Goal: Task Accomplishment & Management: Use online tool/utility

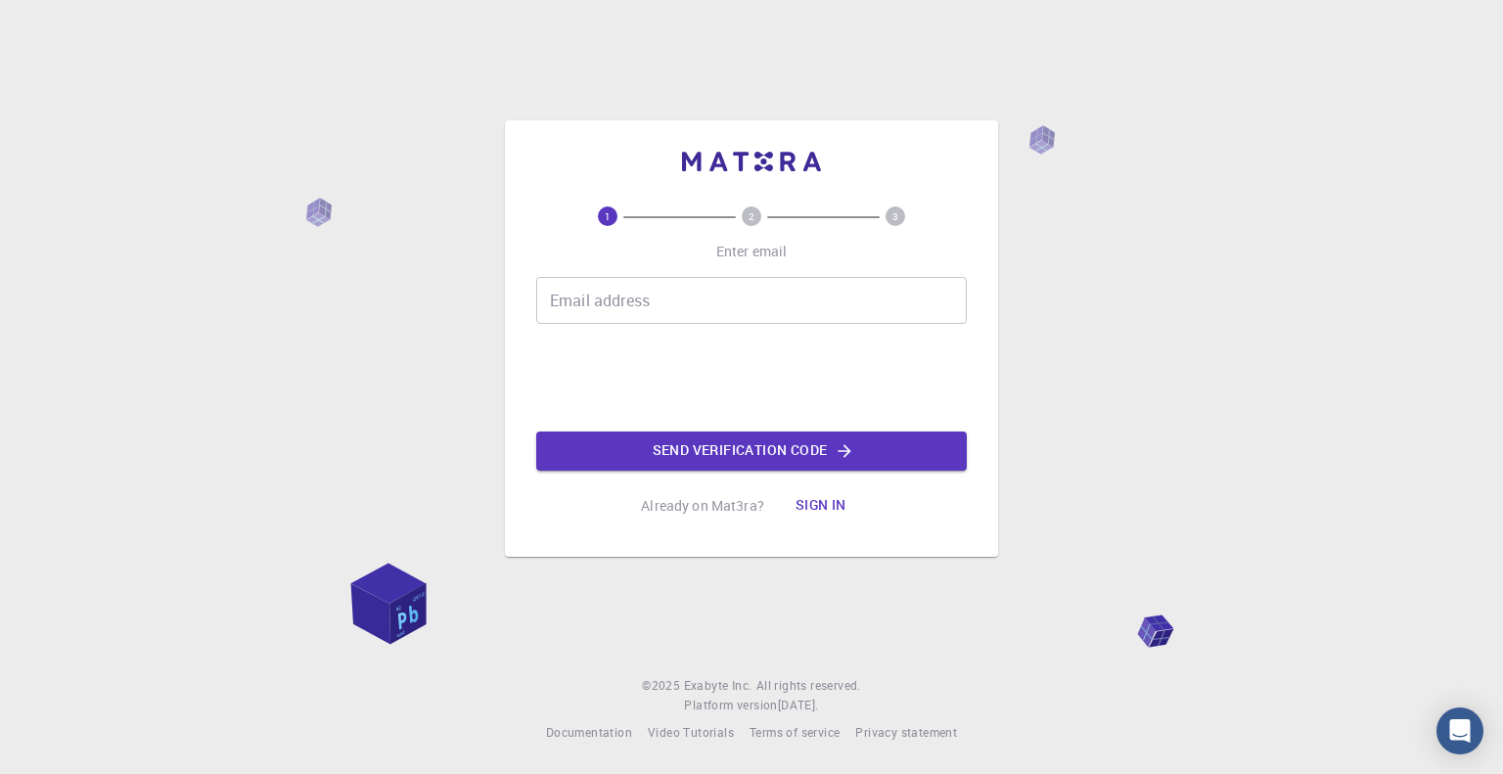
click at [799, 507] on button "Sign in" at bounding box center [821, 505] width 82 height 39
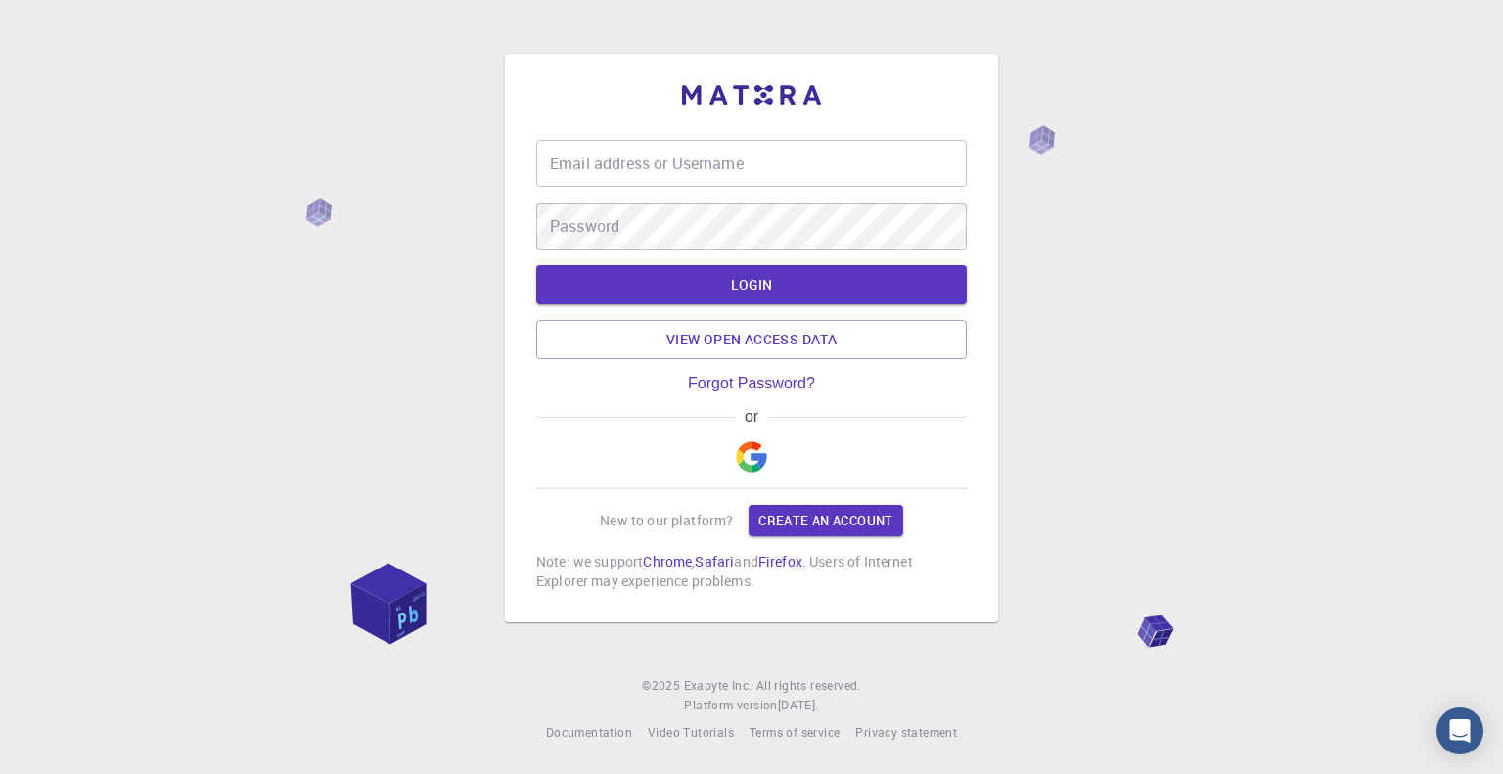
click at [744, 453] on img "button" at bounding box center [751, 456] width 31 height 31
click at [86, 178] on div "Email address or Username Email address or Username Password Password LOGIN Vie…" at bounding box center [751, 387] width 1503 height 774
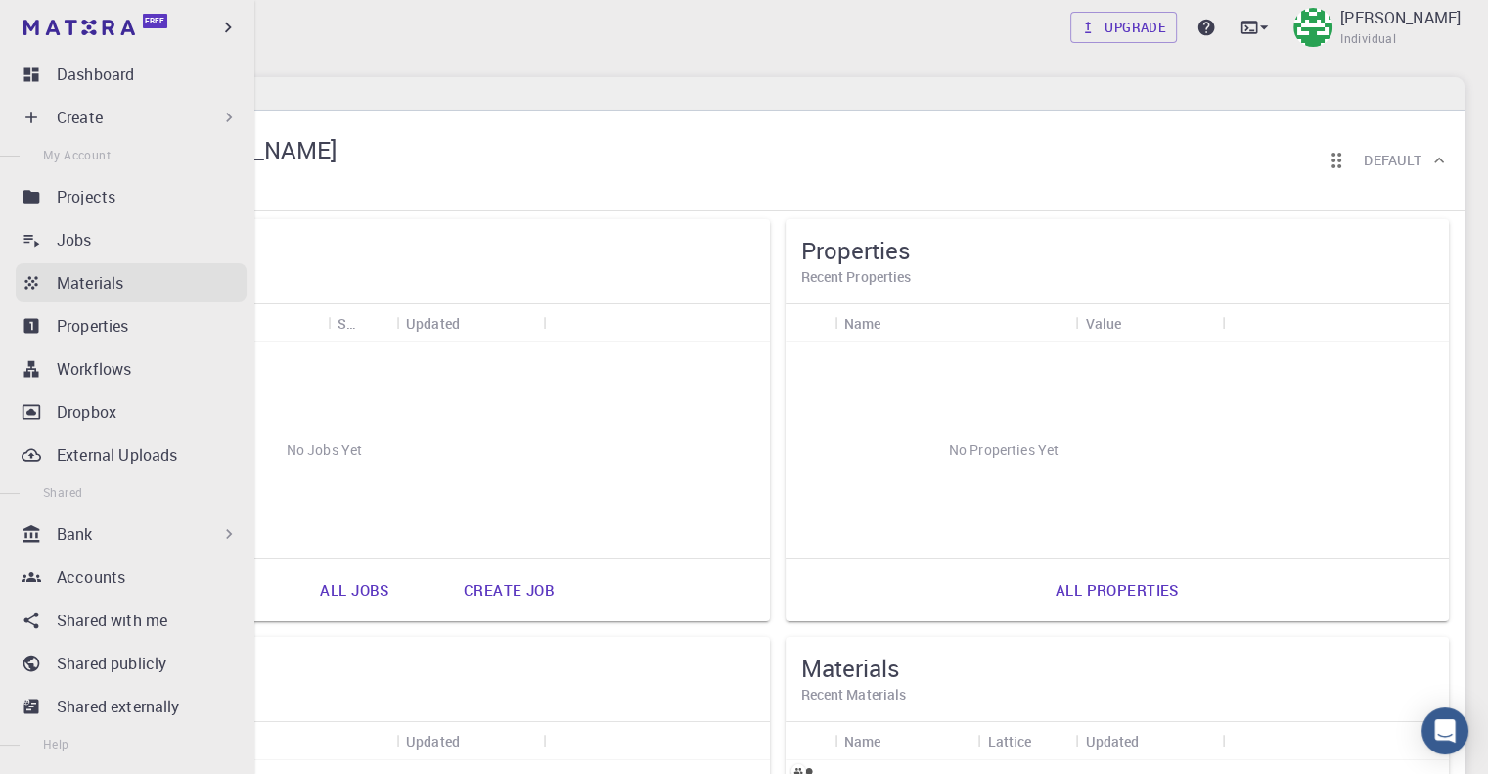
click at [27, 290] on icon at bounding box center [32, 283] width 20 height 20
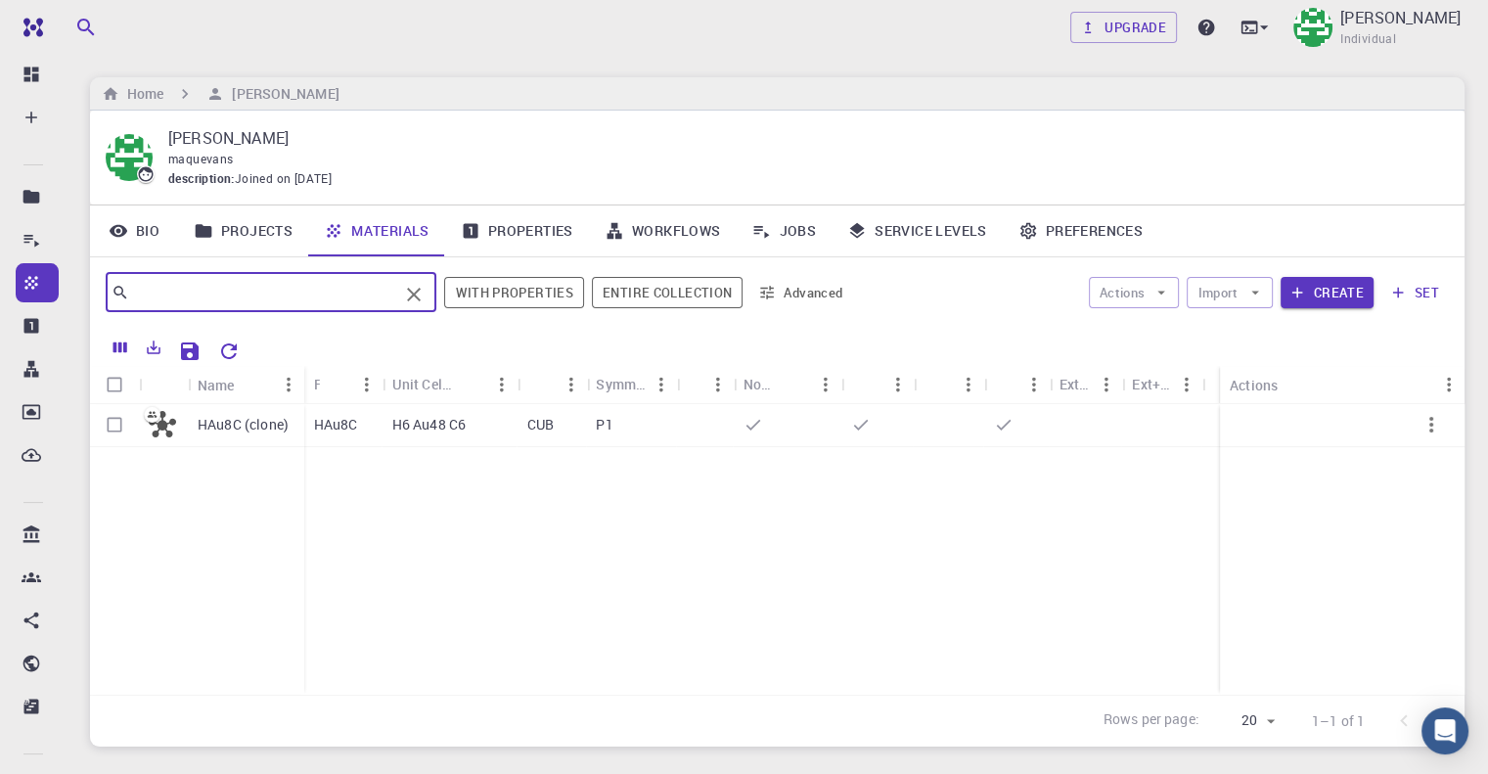
click at [253, 295] on input "text" at bounding box center [263, 292] width 269 height 27
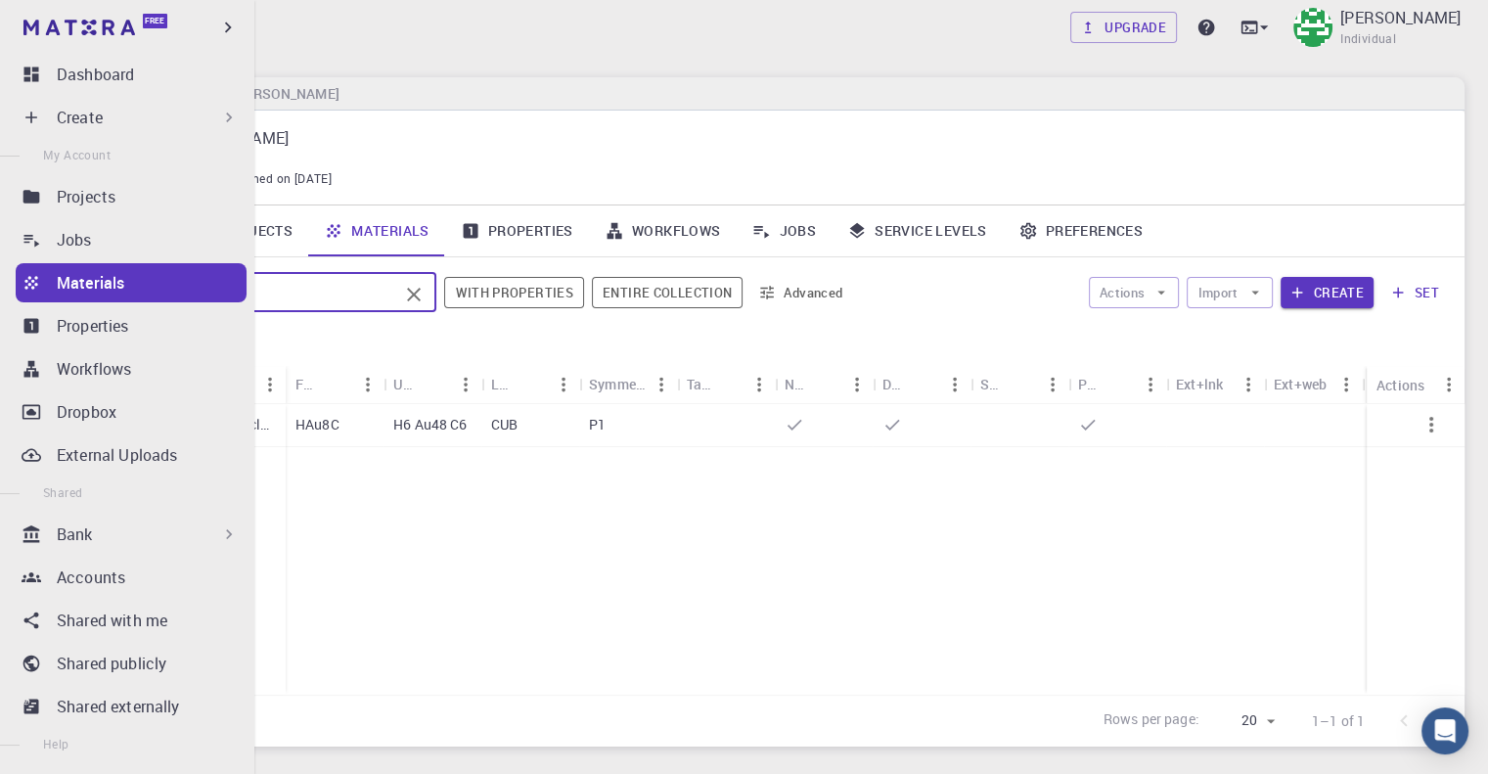
type input "c"
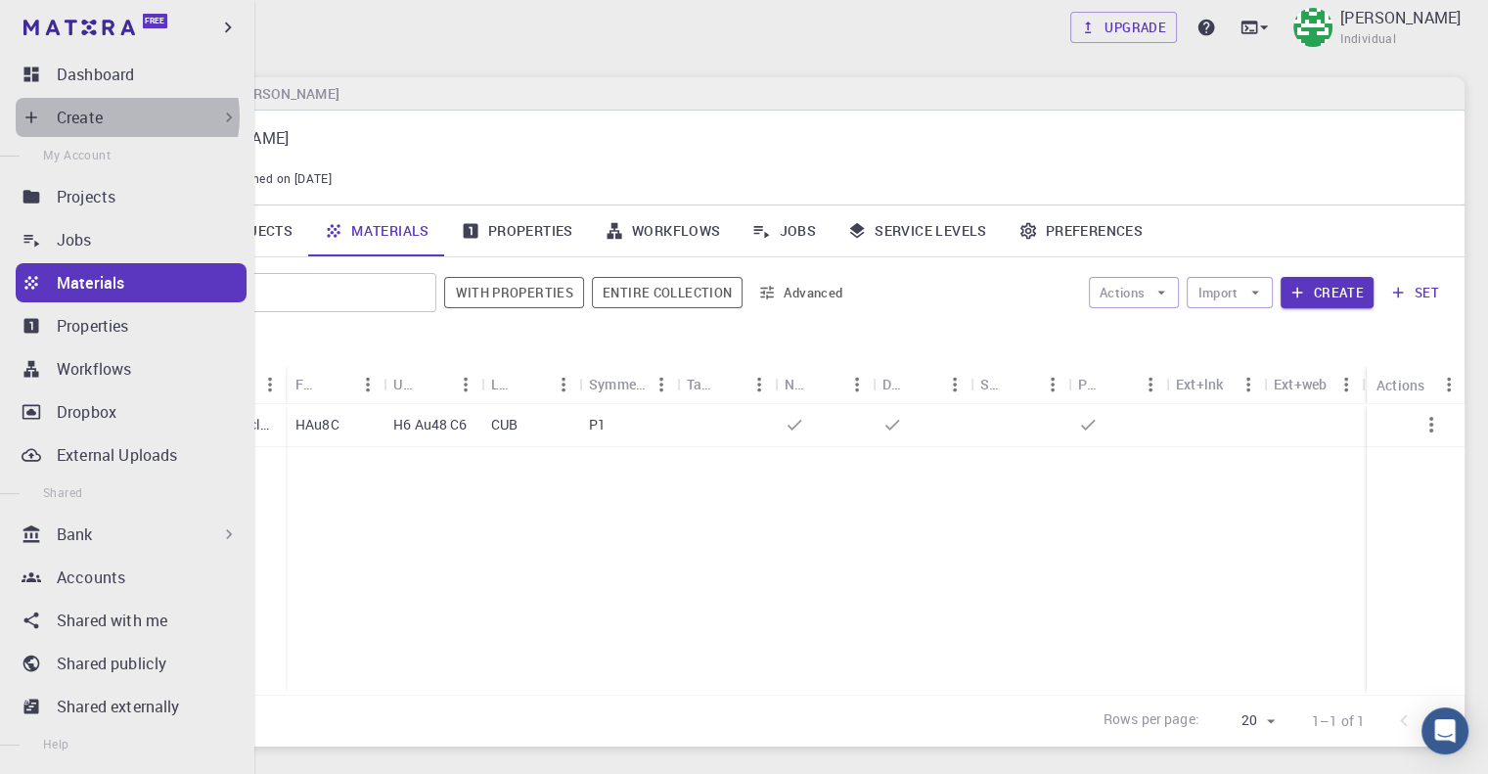
click at [123, 116] on div "Create" at bounding box center [148, 117] width 182 height 23
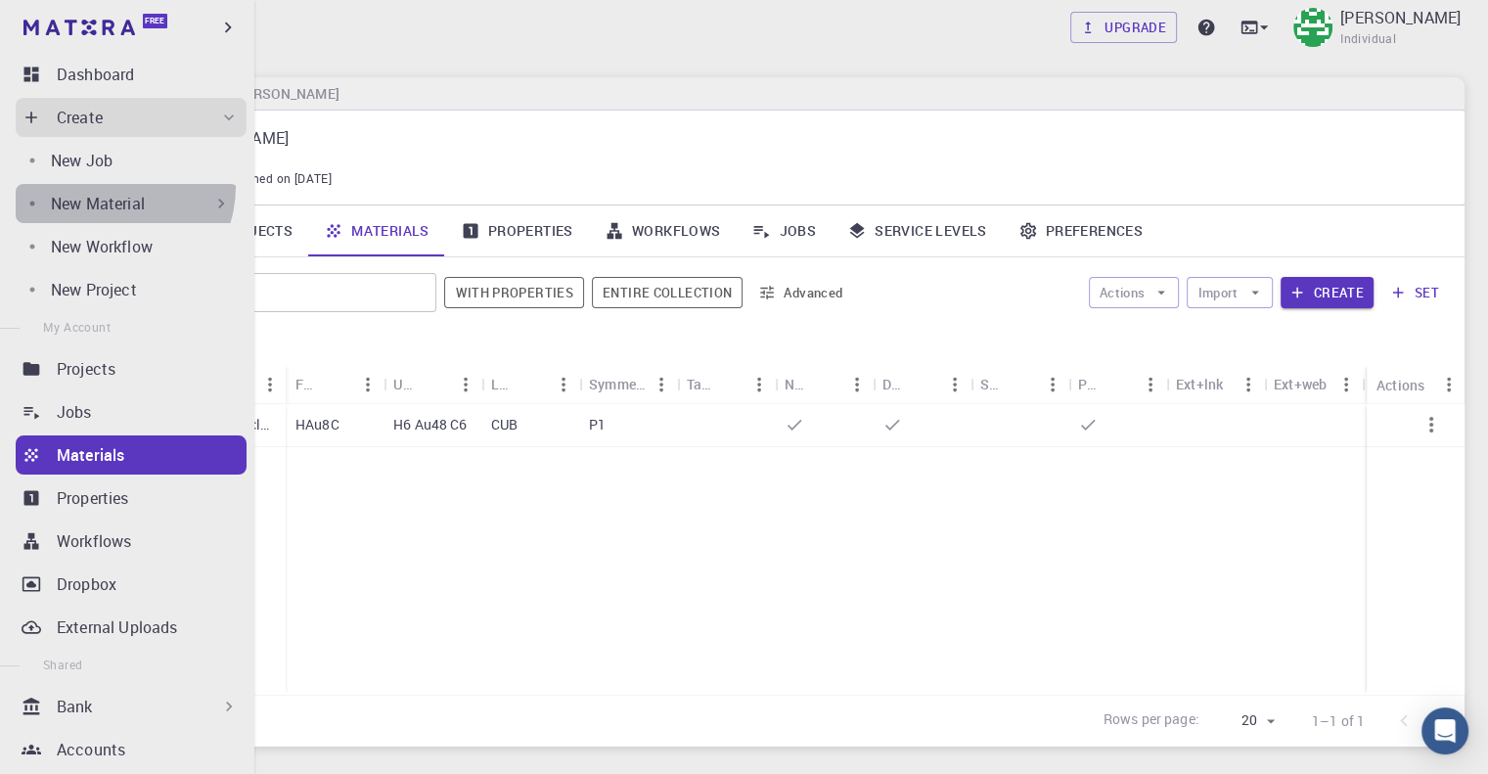
click at [113, 187] on div "New Material" at bounding box center [127, 203] width 223 height 39
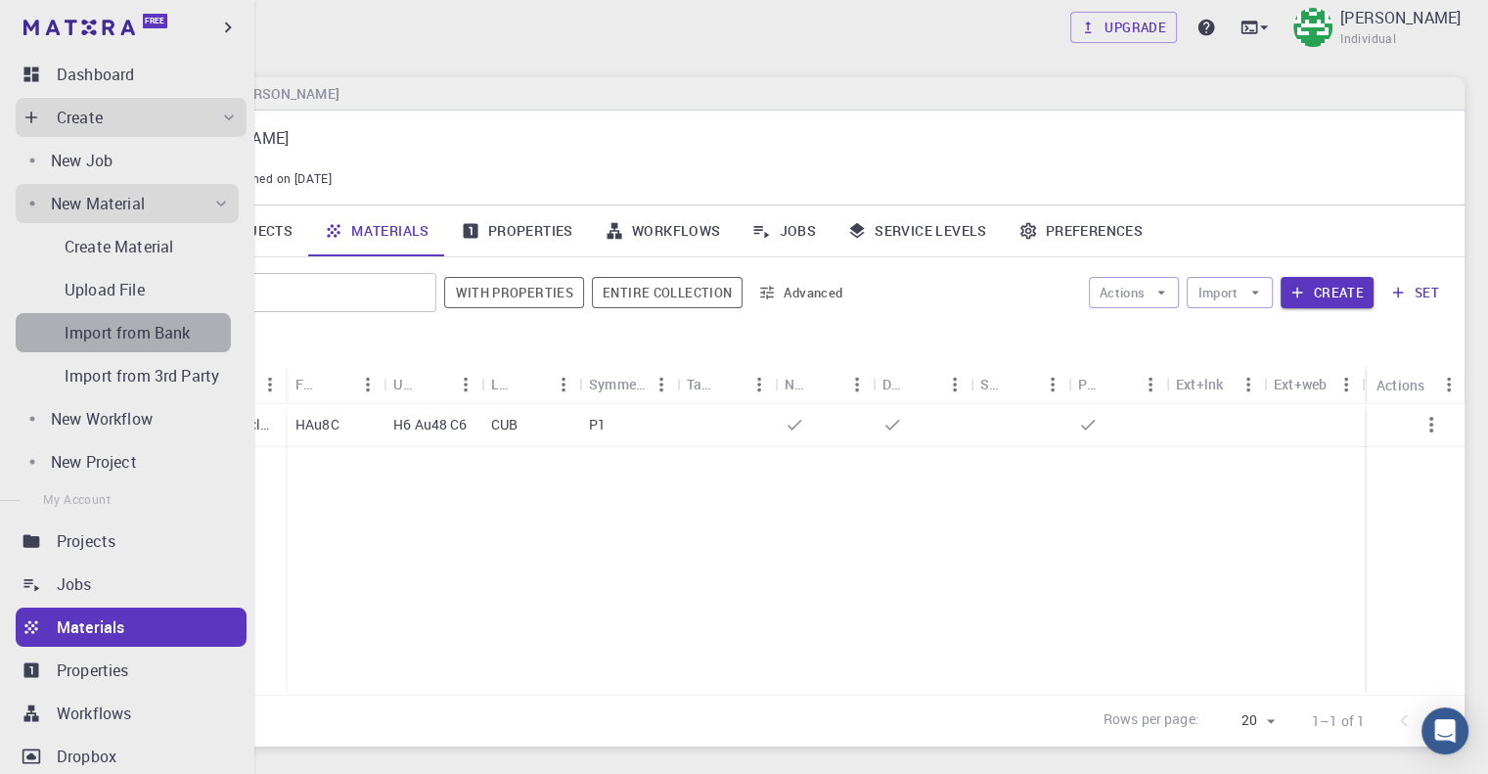
click at [153, 337] on p "Import from Bank" at bounding box center [127, 332] width 125 height 23
click at [153, 249] on p "Create Material" at bounding box center [119, 246] width 109 height 23
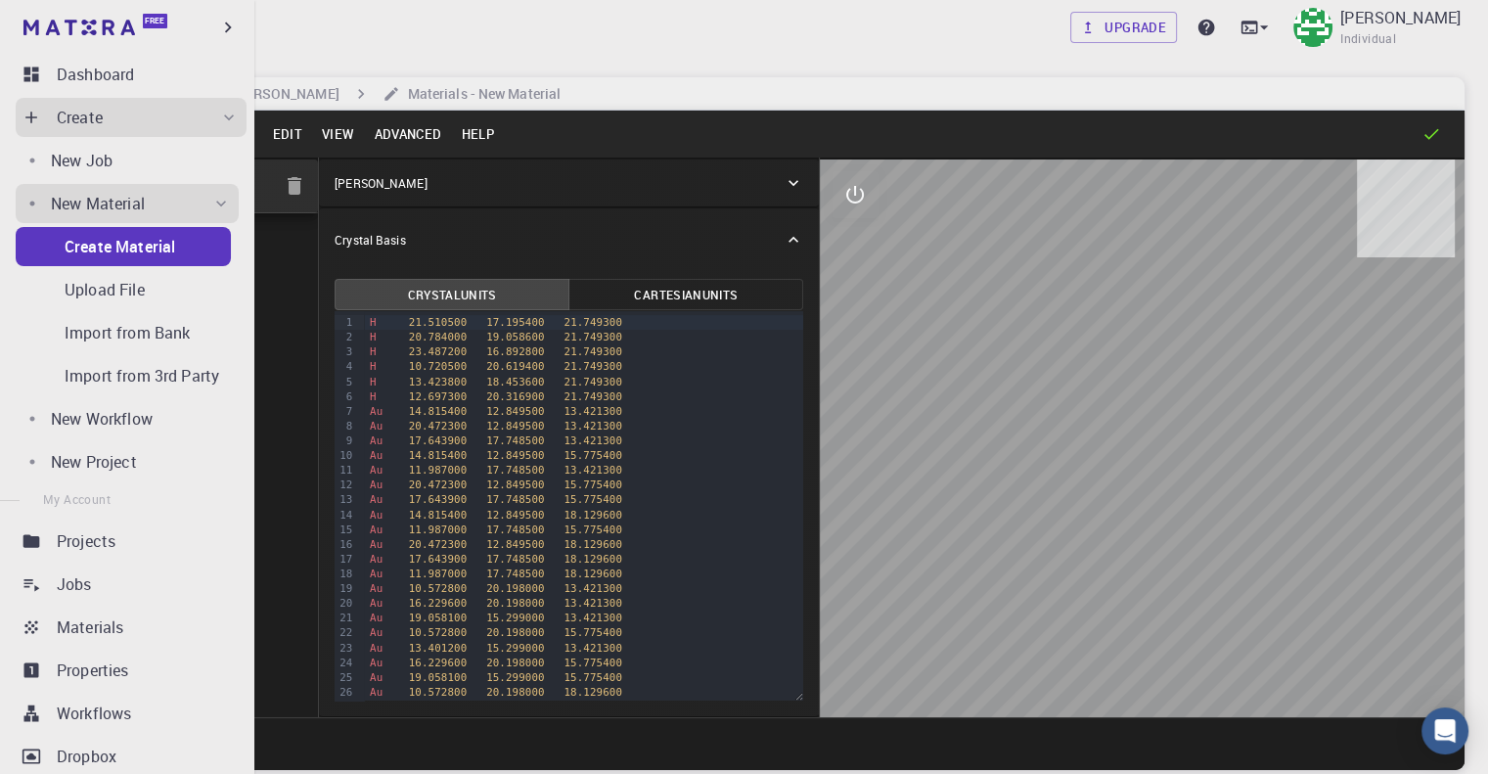
click at [153, 249] on p "Create Material" at bounding box center [120, 246] width 111 height 23
click at [122, 374] on p "Import from 3rd Party" at bounding box center [142, 375] width 155 height 23
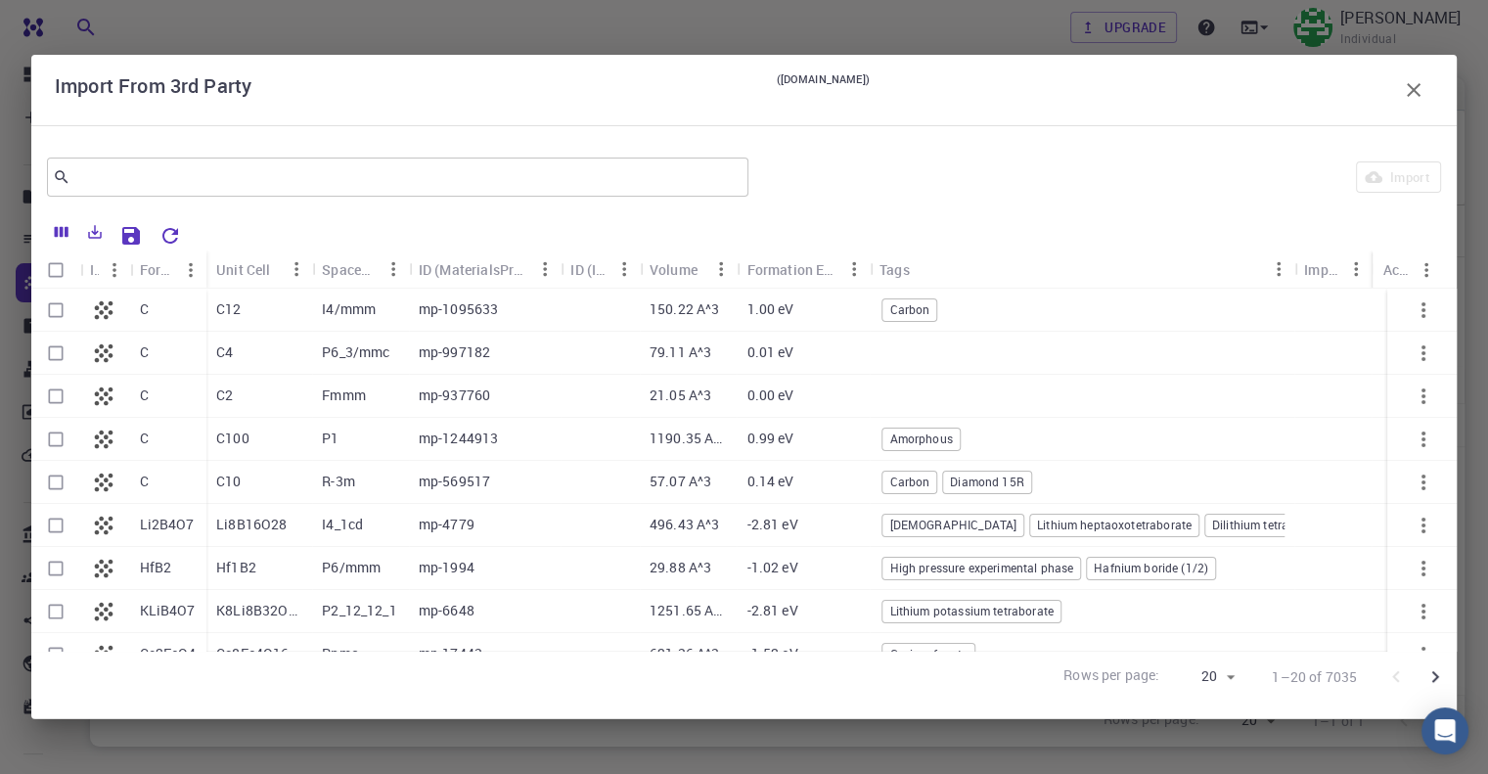
click at [297, 320] on div "C12" at bounding box center [259, 310] width 106 height 43
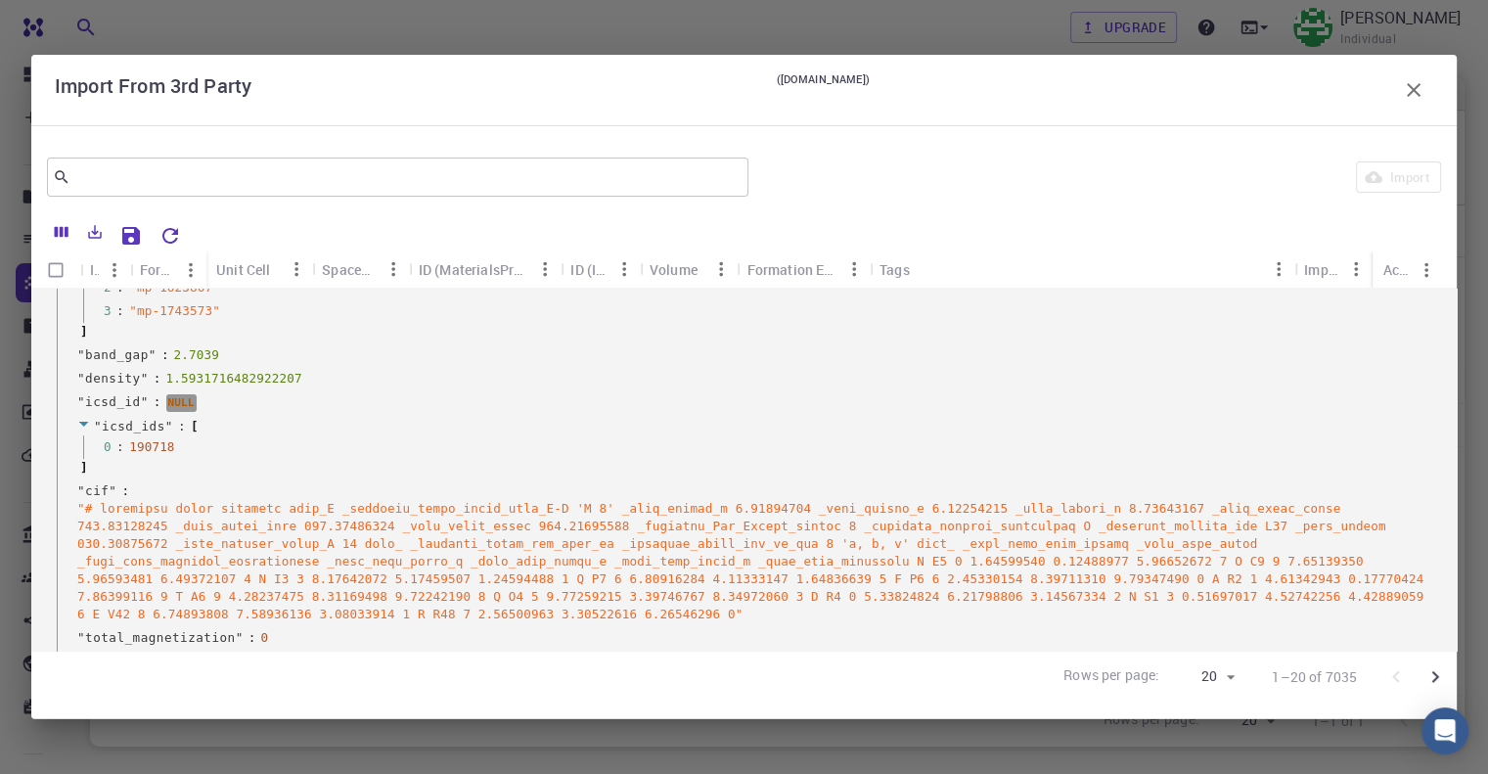
scroll to position [783, 0]
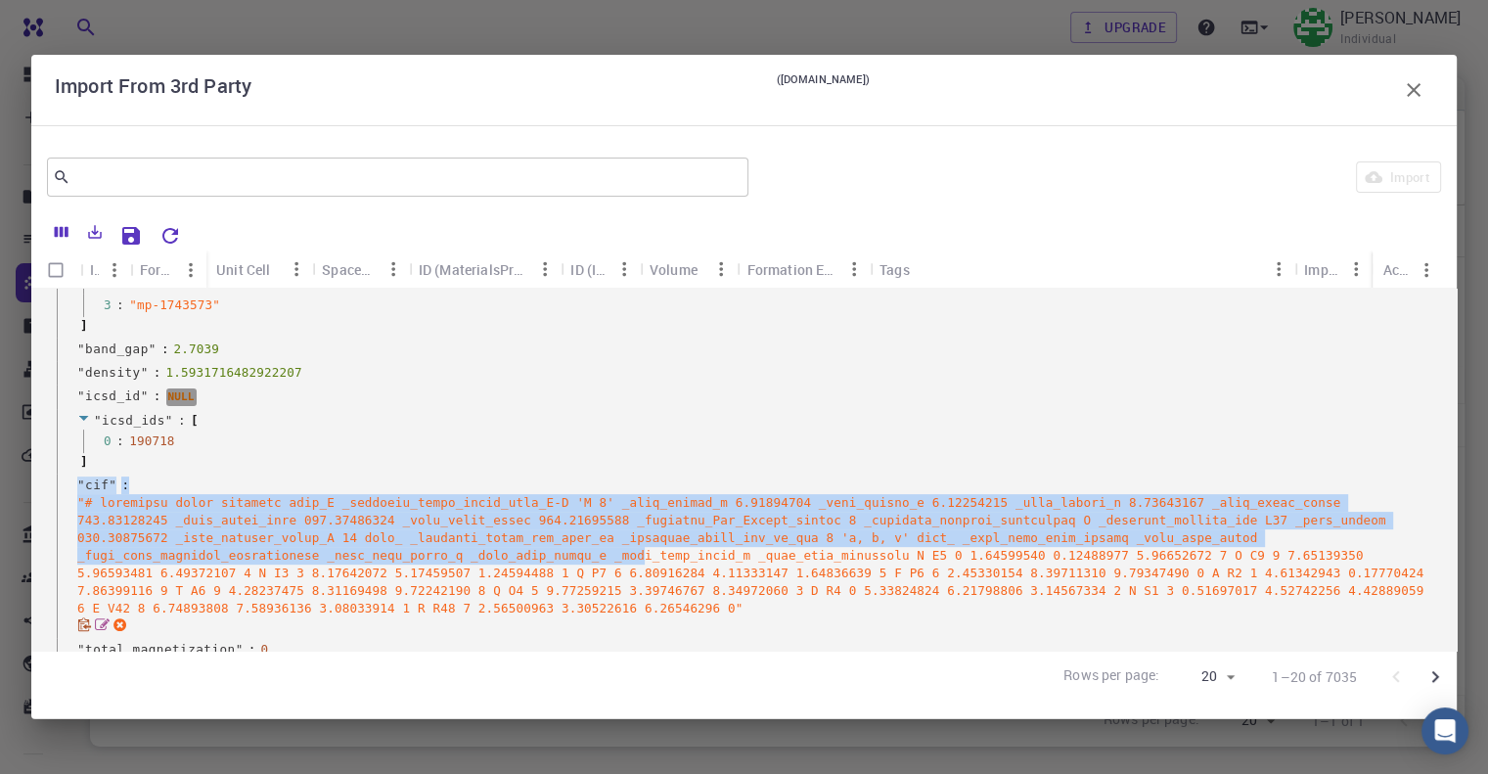
drag, startPoint x: 327, startPoint y: 469, endPoint x: 369, endPoint y: 557, distance: 97.6
click at [369, 557] on div "" _id " : " 2a4BLfYuGWiTTuAop " " energy " : -98.75868126 " energy_per_atom " :…" at bounding box center [747, 294] width 1380 height 1417
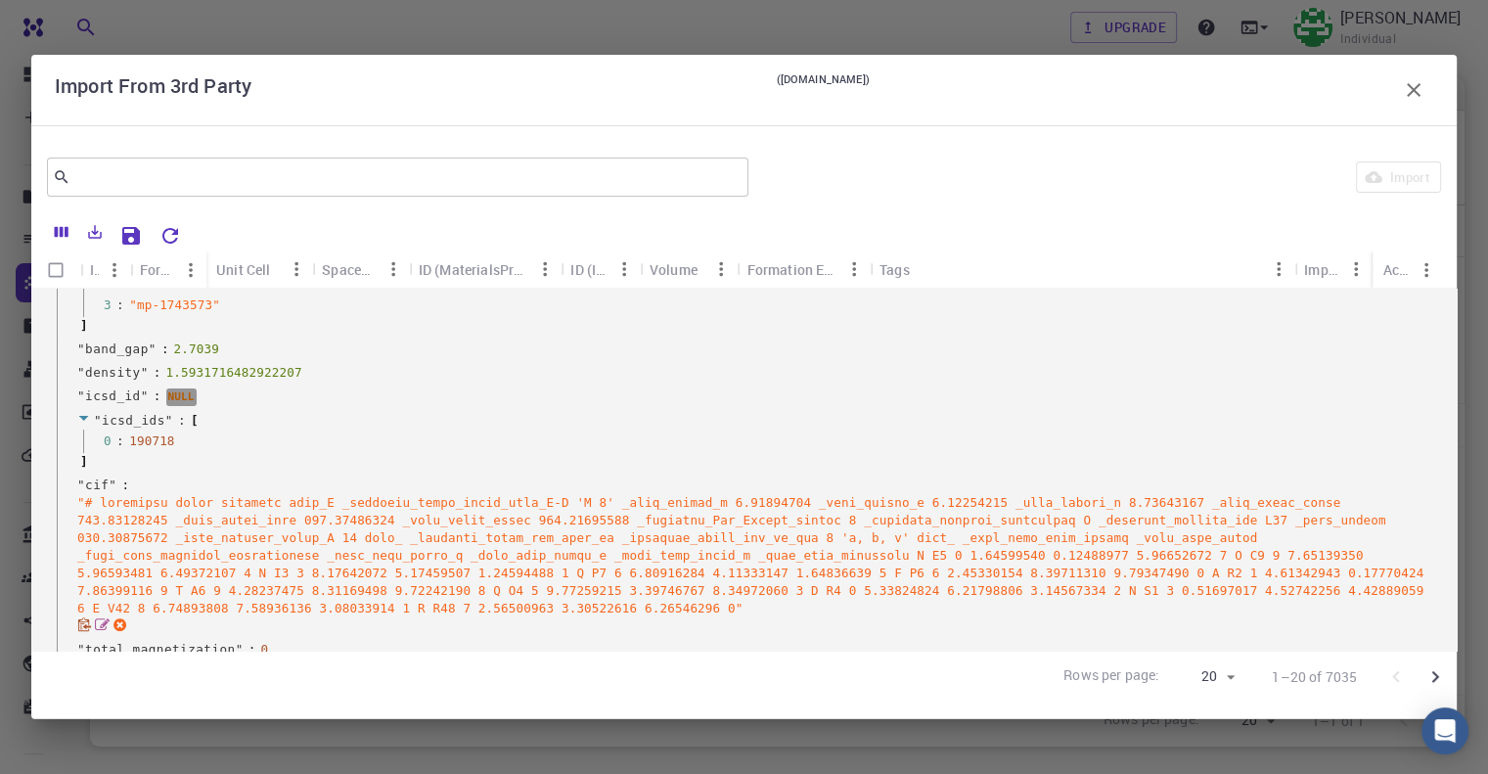
click at [535, 599] on div "" "" at bounding box center [751, 555] width 1349 height 123
click at [676, 629] on div "" cif " : " "" at bounding box center [747, 555] width 1380 height 164
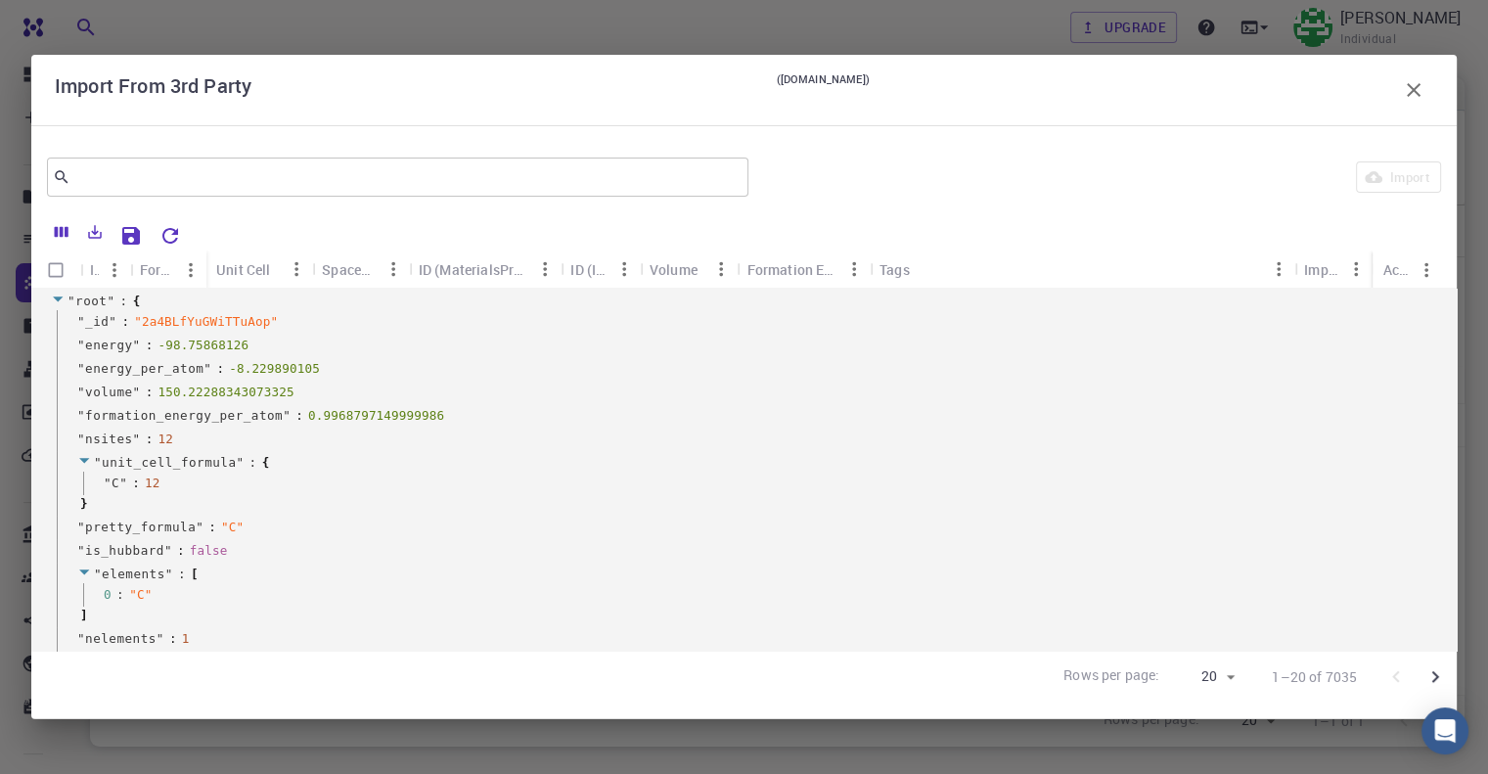
scroll to position [0, 0]
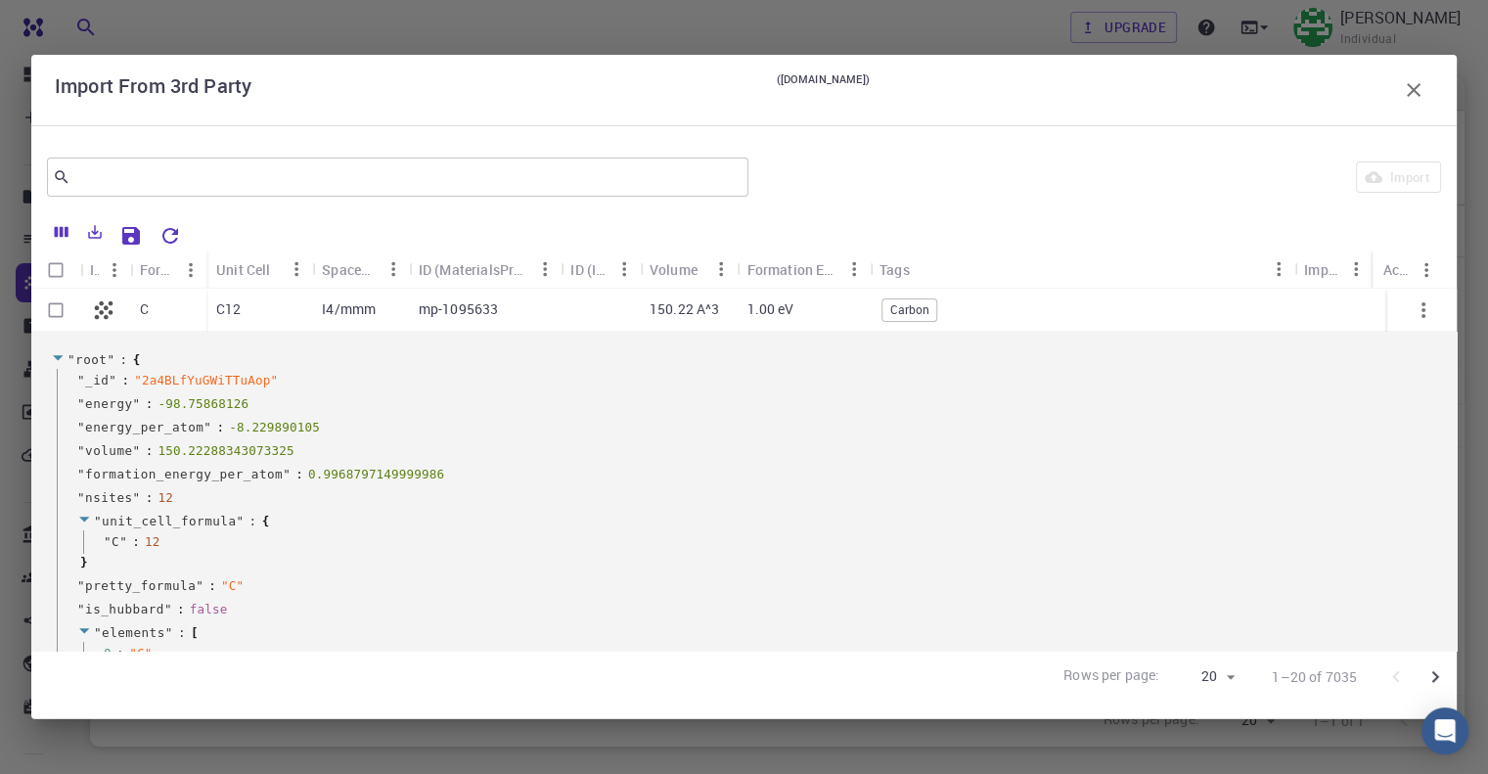
click at [59, 310] on input "Select row" at bounding box center [55, 310] width 37 height 37
checkbox input "true"
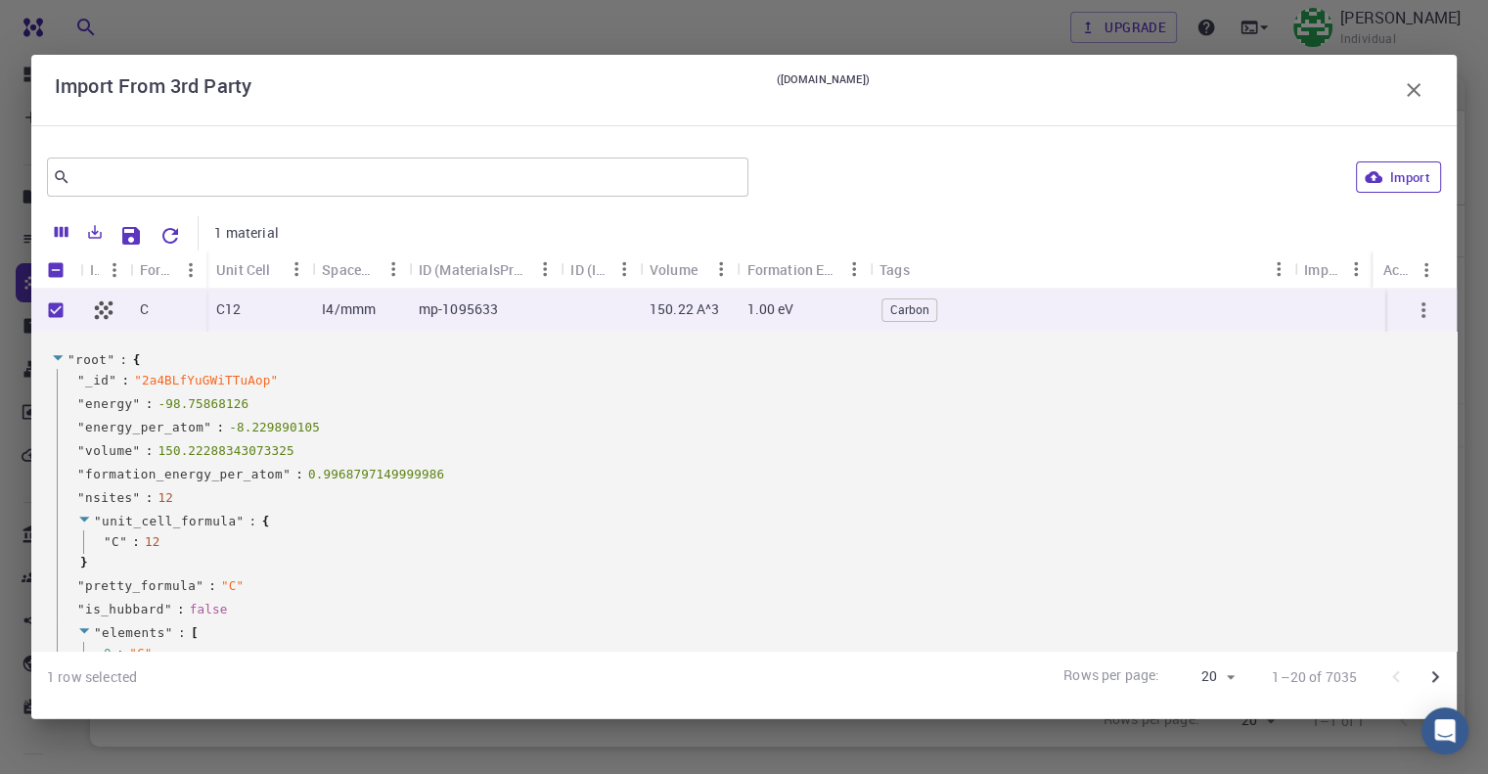
click at [1410, 169] on button "Import" at bounding box center [1398, 176] width 85 height 31
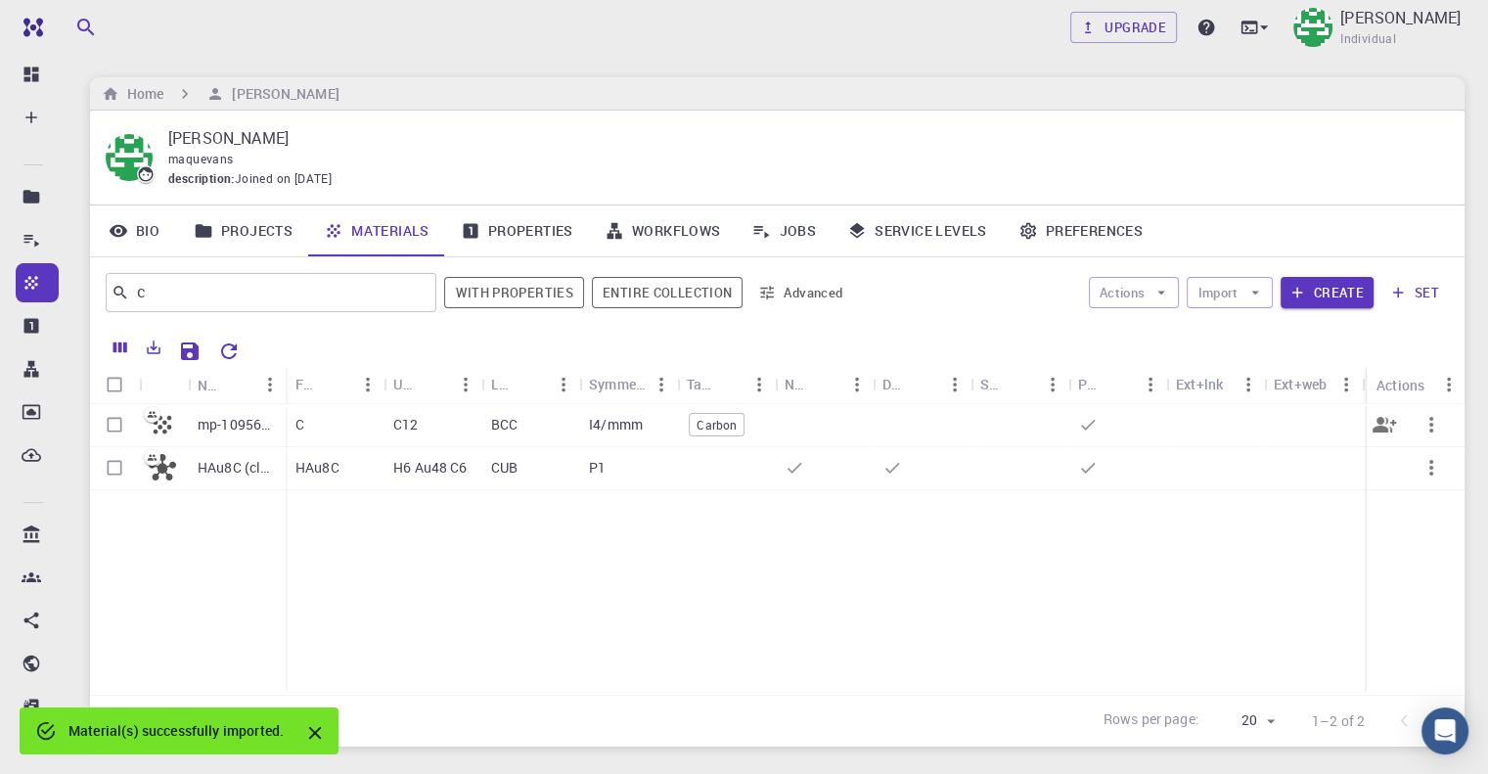
click at [232, 418] on p "mp-1095633" at bounding box center [237, 425] width 78 height 20
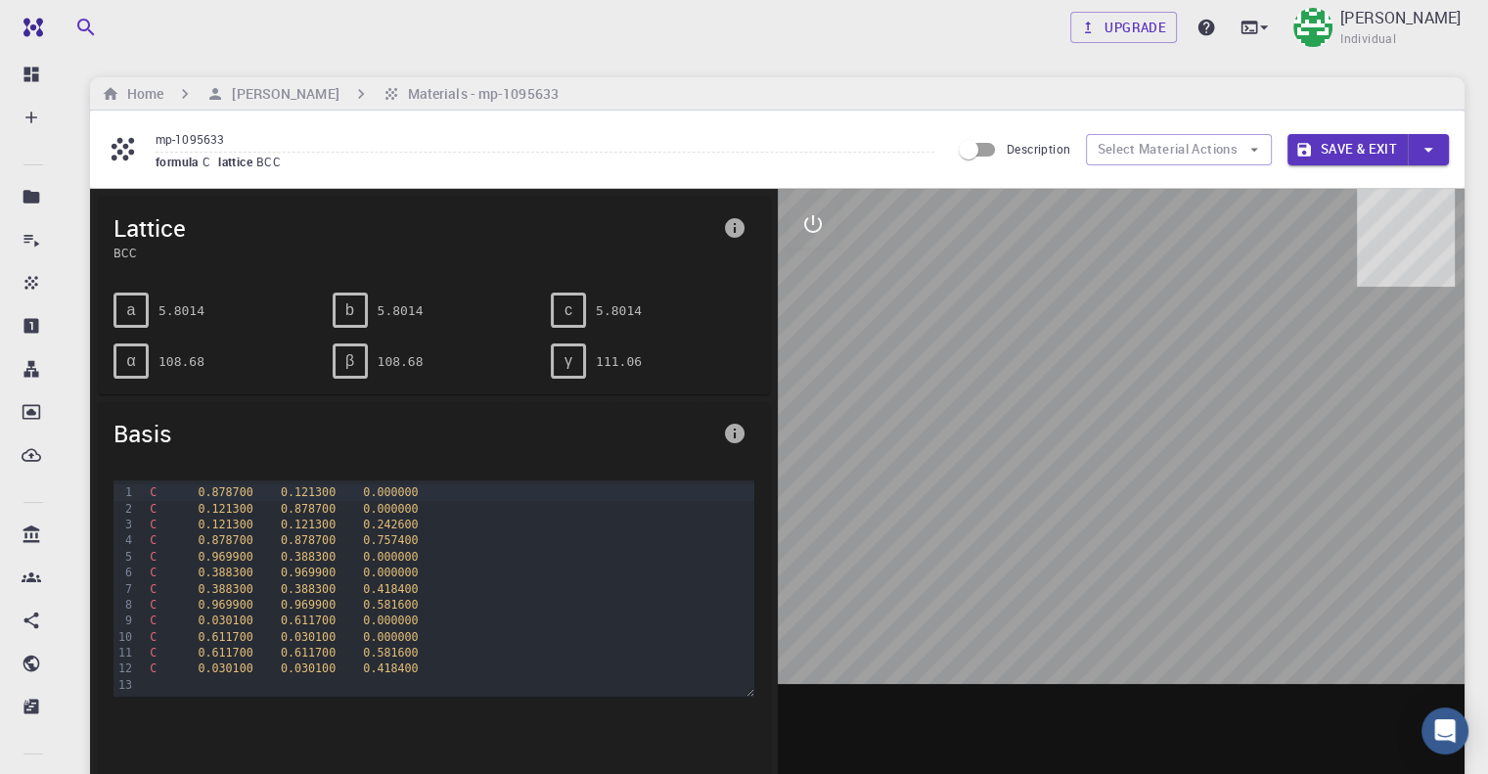
drag, startPoint x: 977, startPoint y: 496, endPoint x: 1095, endPoint y: 528, distance: 121.7
click at [1095, 528] on div at bounding box center [1122, 493] width 688 height 608
drag, startPoint x: 1060, startPoint y: 468, endPoint x: 1141, endPoint y: 444, distance: 83.6
click at [1141, 444] on div at bounding box center [1122, 493] width 688 height 608
click at [1435, 149] on icon "button" at bounding box center [1428, 150] width 22 height 22
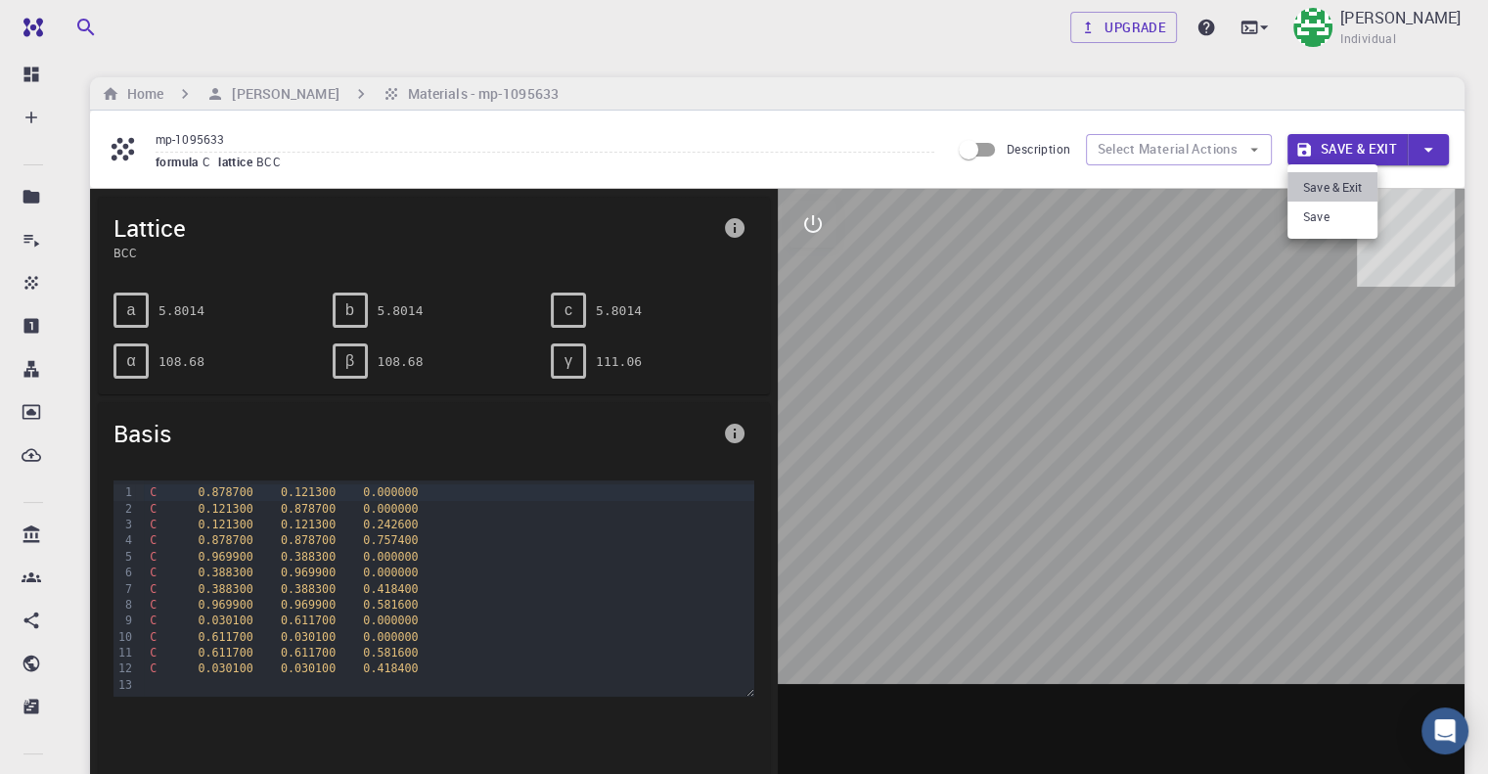
click at [1325, 191] on li "Save & Exit" at bounding box center [1332, 186] width 90 height 29
click at [685, 155] on div "formula C lattice BCC" at bounding box center [545, 163] width 779 height 20
click at [145, 95] on h6 "Home" at bounding box center [141, 94] width 44 height 22
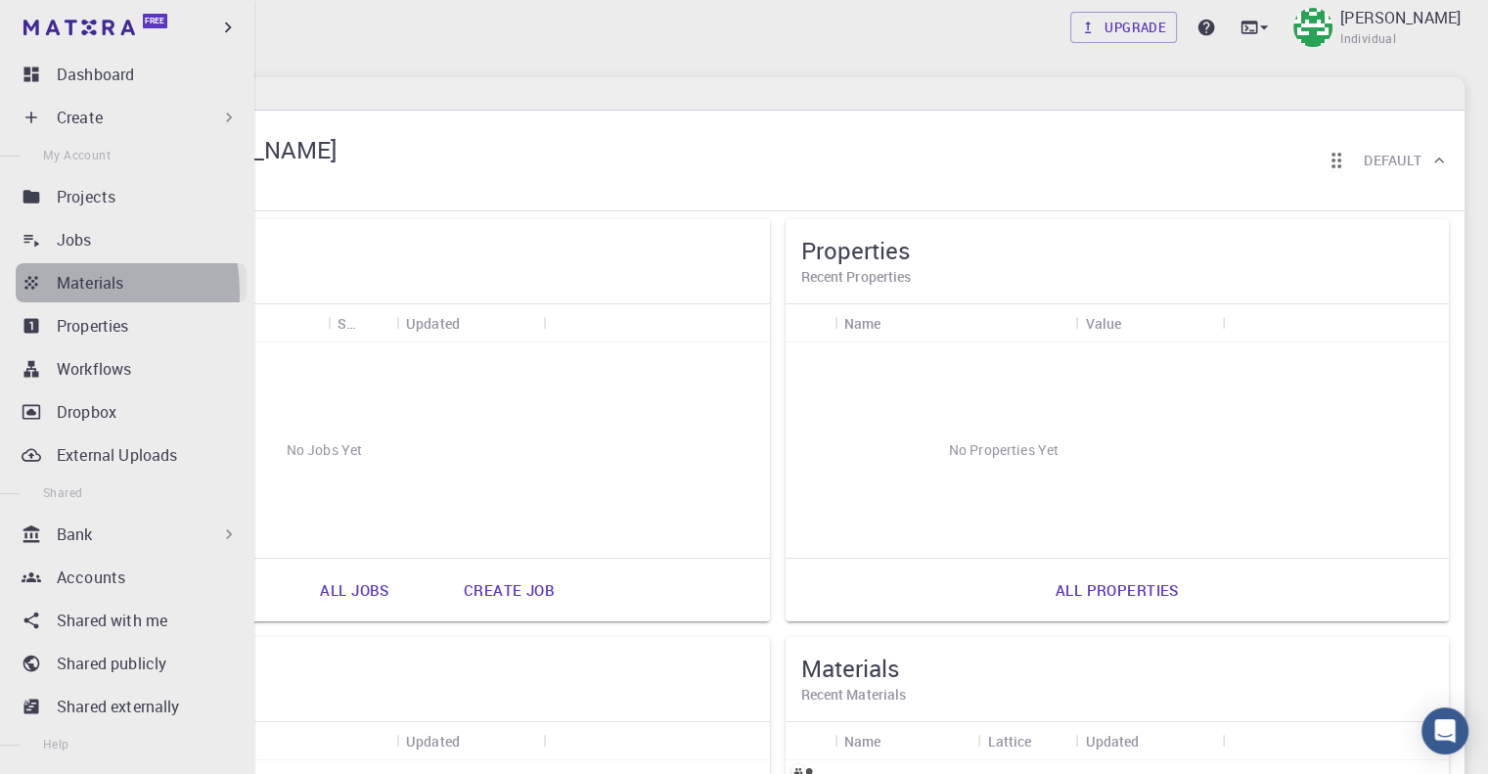
click at [35, 293] on link "Materials" at bounding box center [131, 282] width 231 height 39
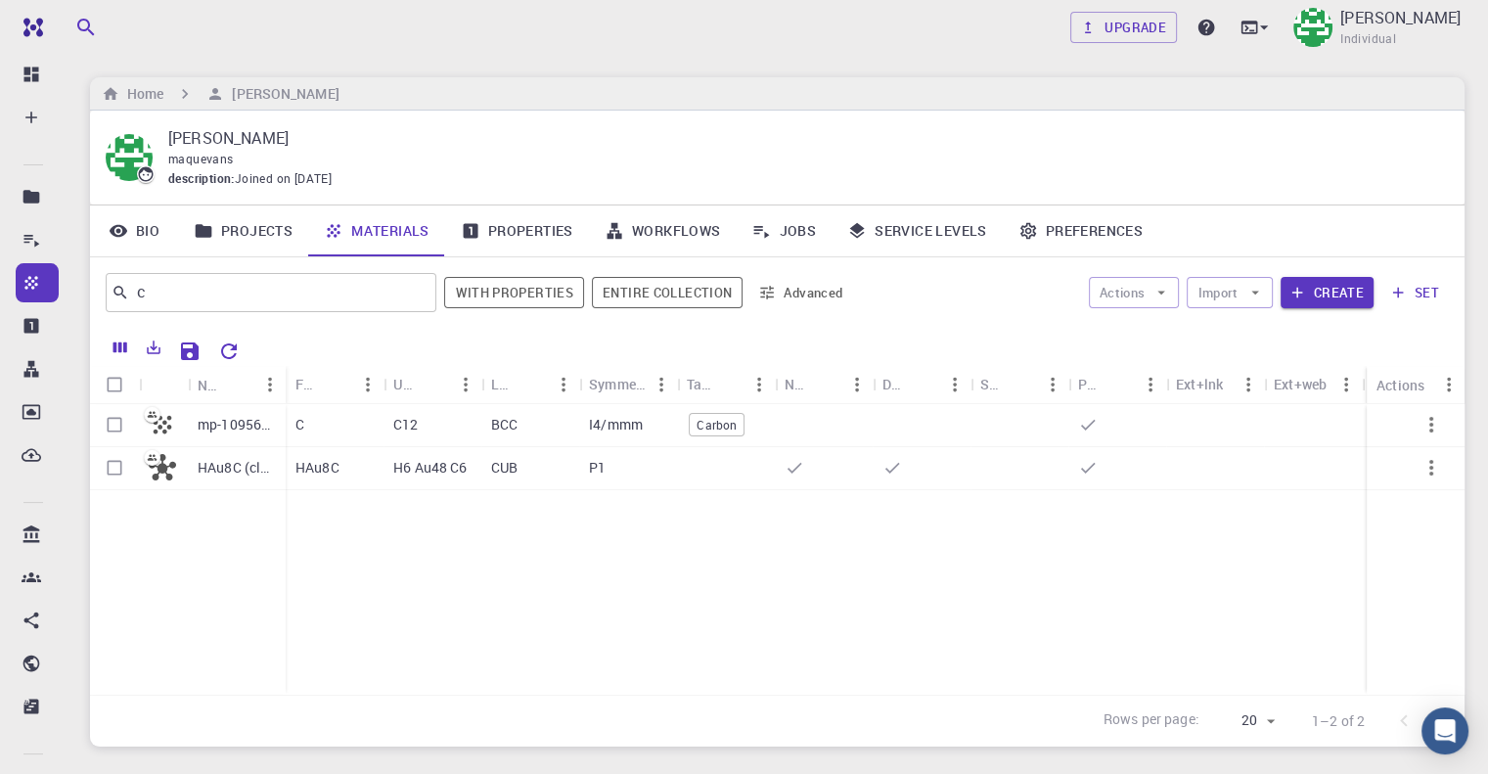
click at [353, 230] on link "Materials" at bounding box center [376, 230] width 137 height 51
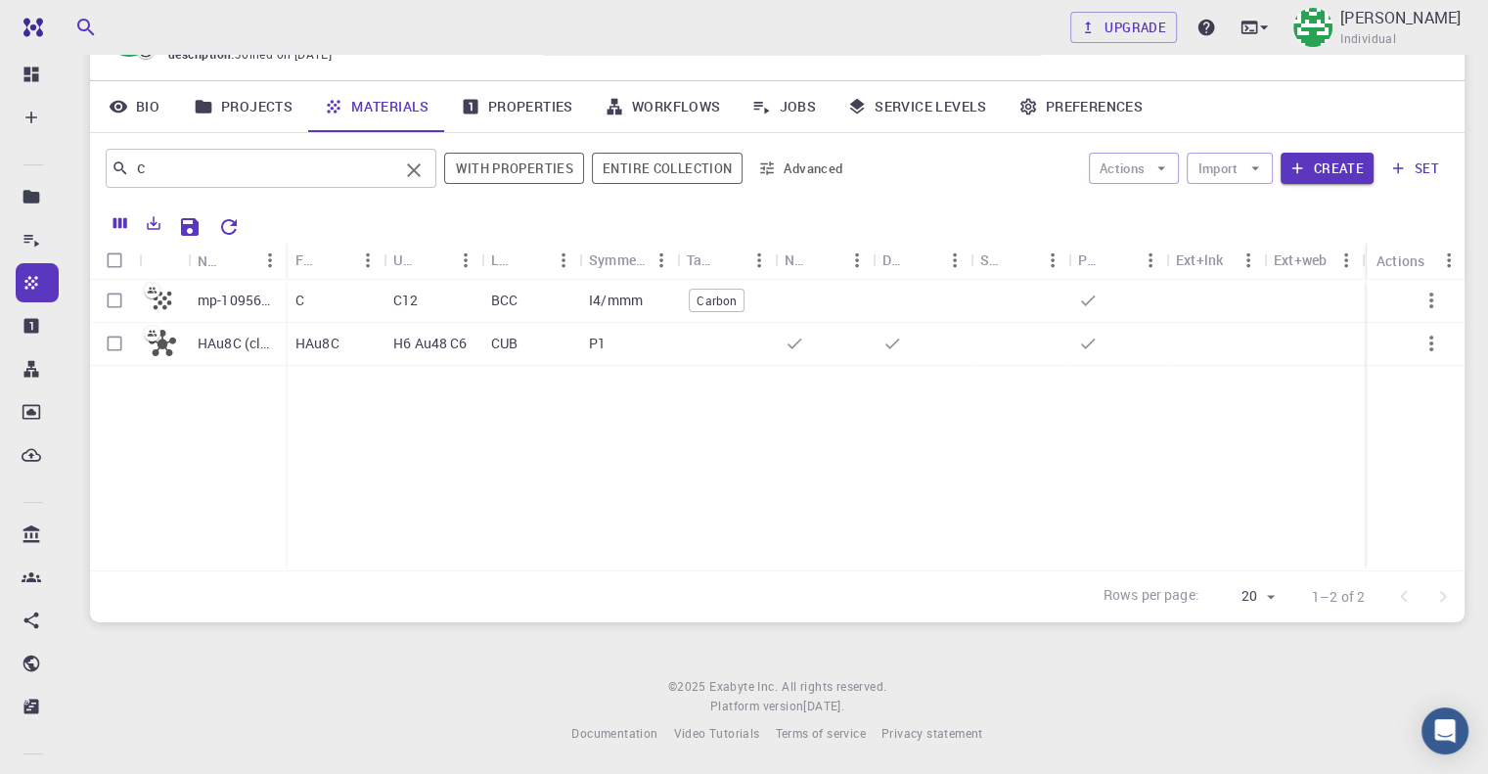
click at [220, 173] on input "c" at bounding box center [263, 168] width 269 height 27
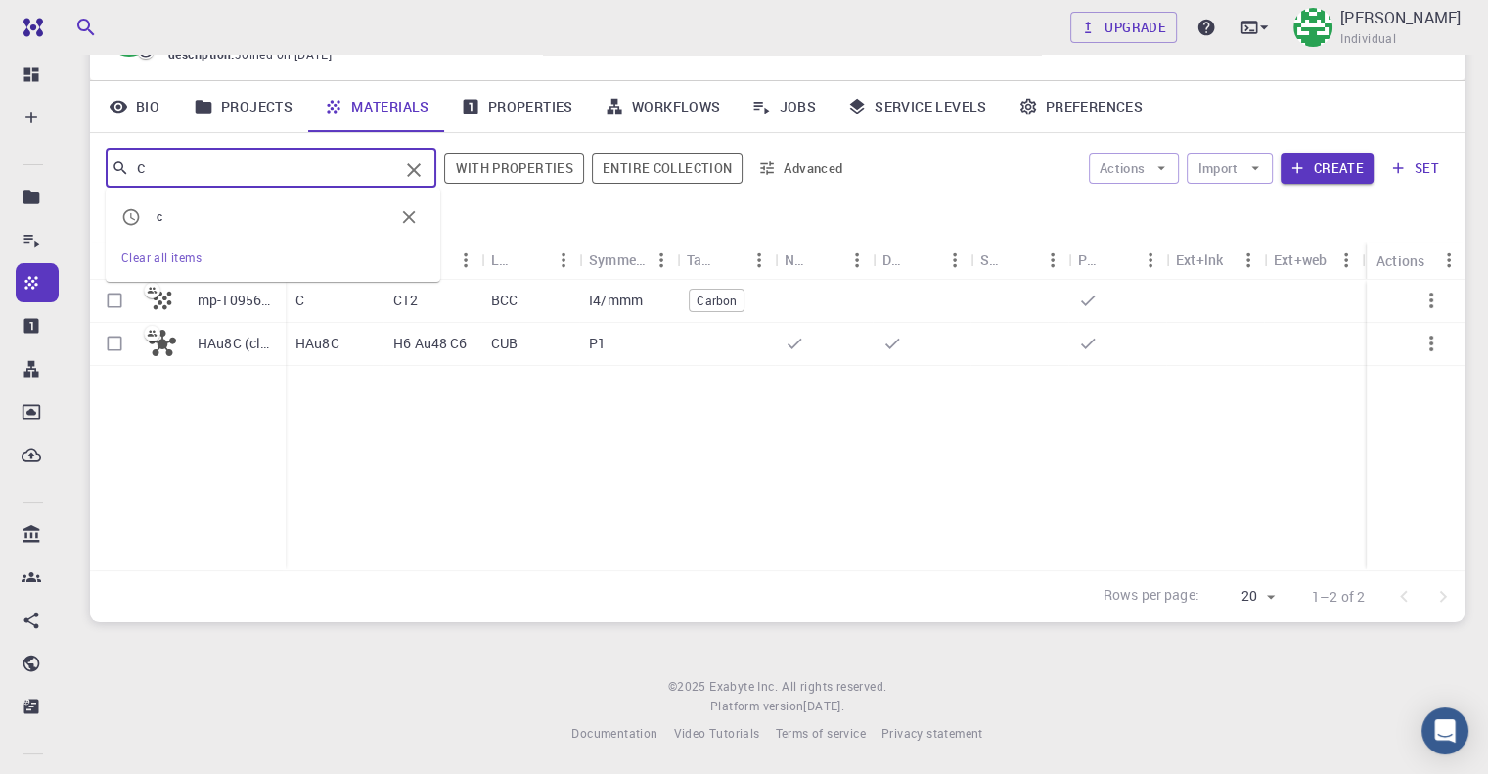
click at [184, 204] on li "c" at bounding box center [273, 217] width 335 height 43
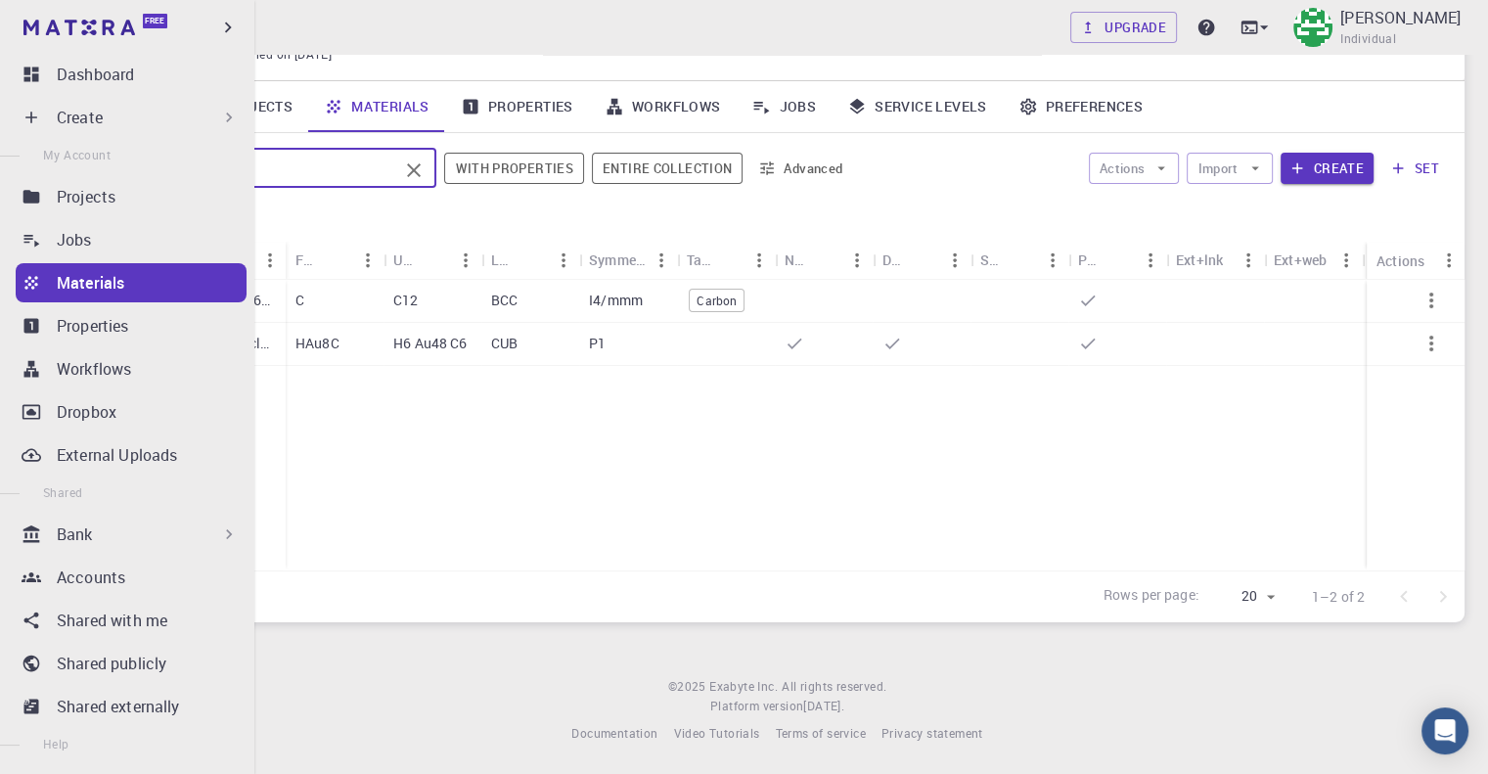
click at [74, 126] on p "Create" at bounding box center [80, 117] width 46 height 23
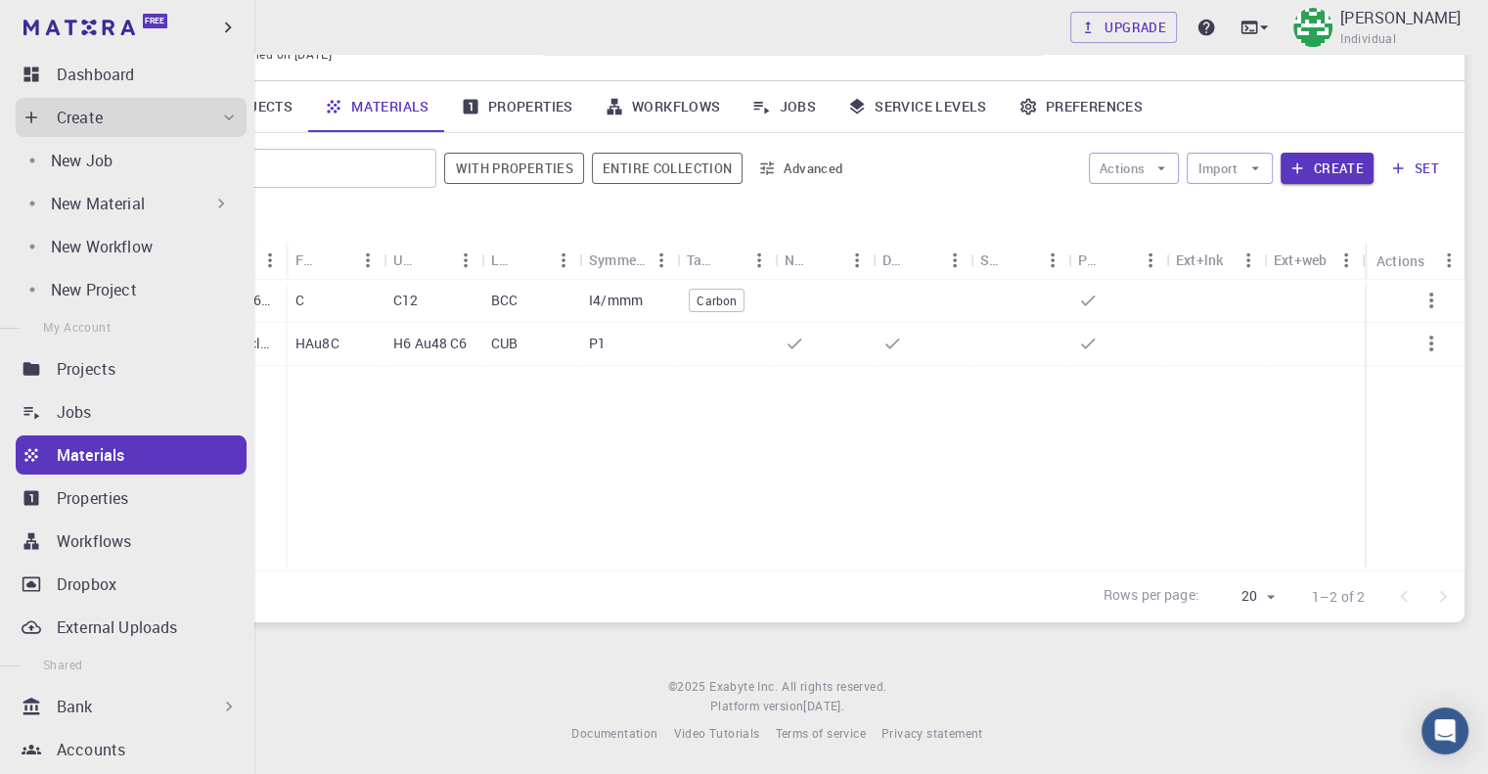
click at [160, 206] on div "New Material" at bounding box center [141, 203] width 180 height 23
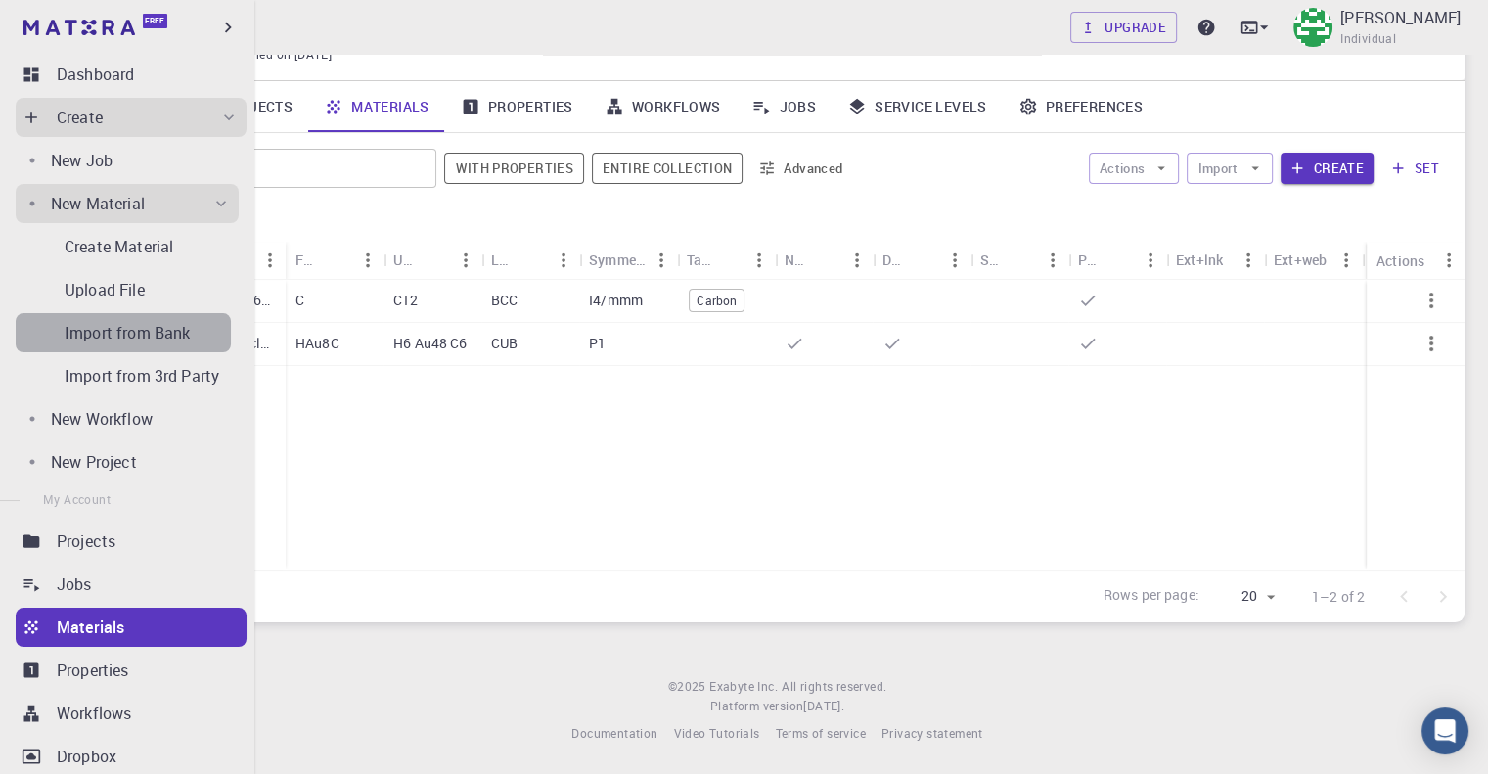
click at [143, 342] on p "Import from Bank" at bounding box center [127, 332] width 125 height 23
click at [160, 334] on p "Import from Bank" at bounding box center [127, 332] width 125 height 23
click at [173, 328] on p "Import from Bank" at bounding box center [127, 332] width 125 height 23
click at [154, 373] on p "Import from 3rd Party" at bounding box center [142, 375] width 155 height 23
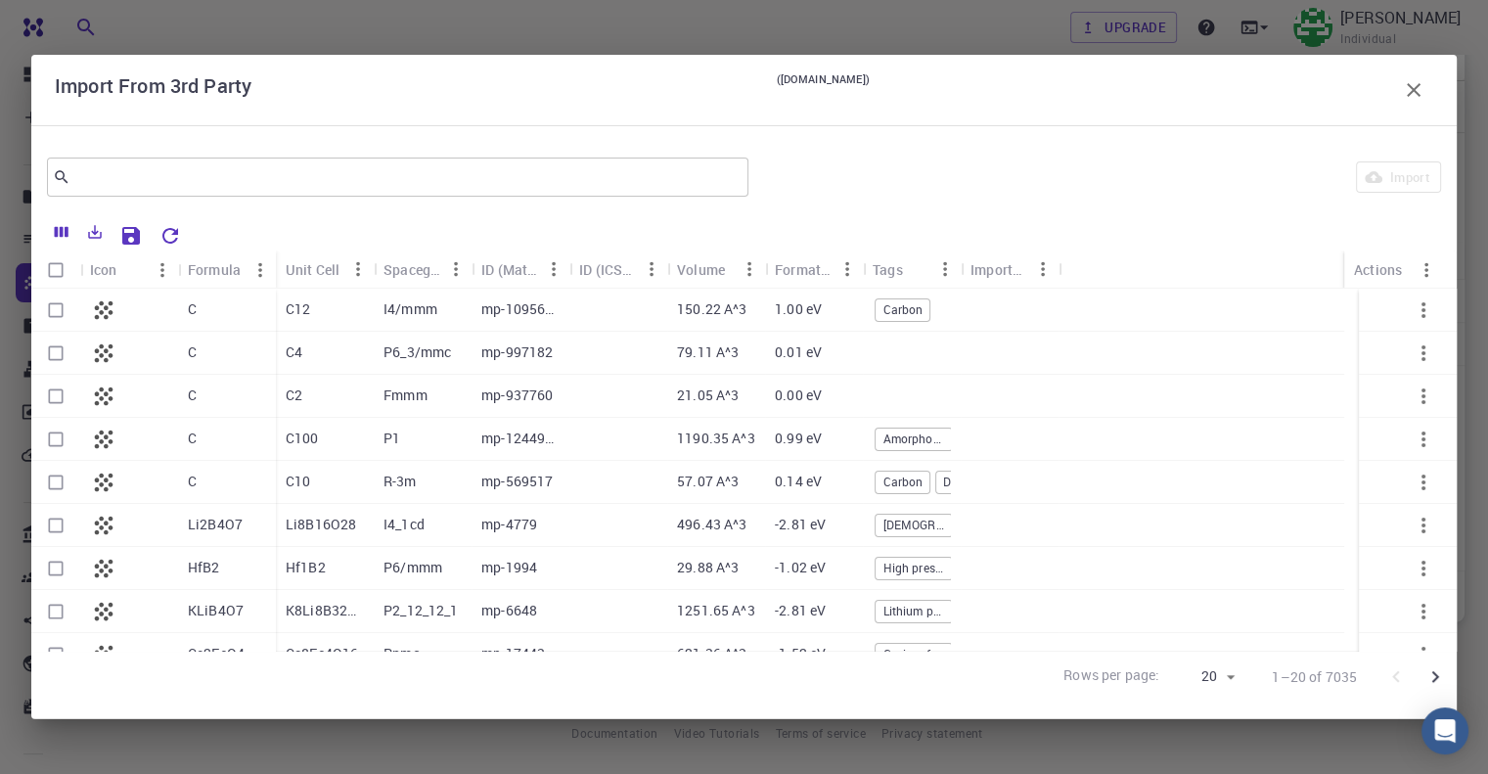
click at [244, 445] on div "C" at bounding box center [227, 439] width 98 height 43
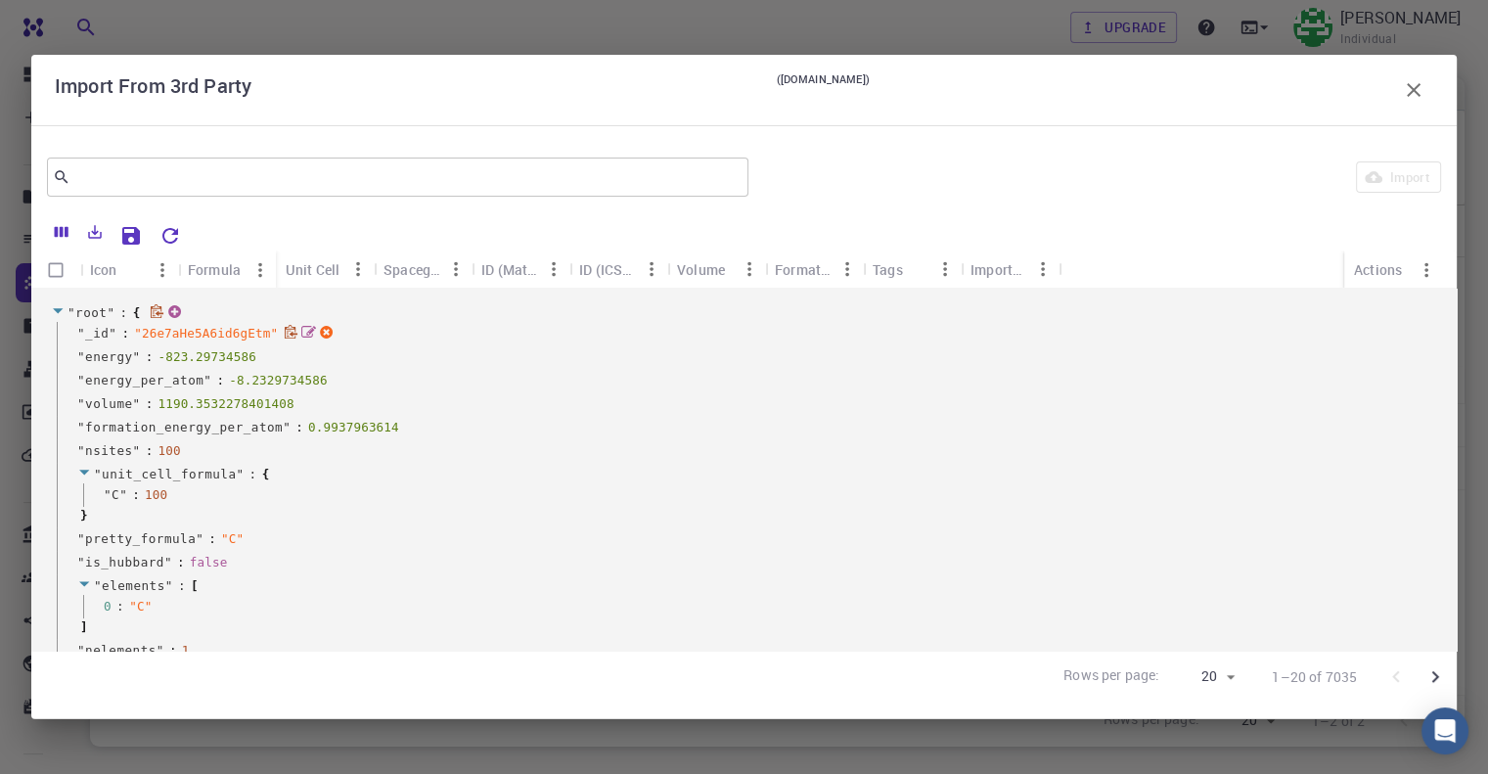
scroll to position [98, 0]
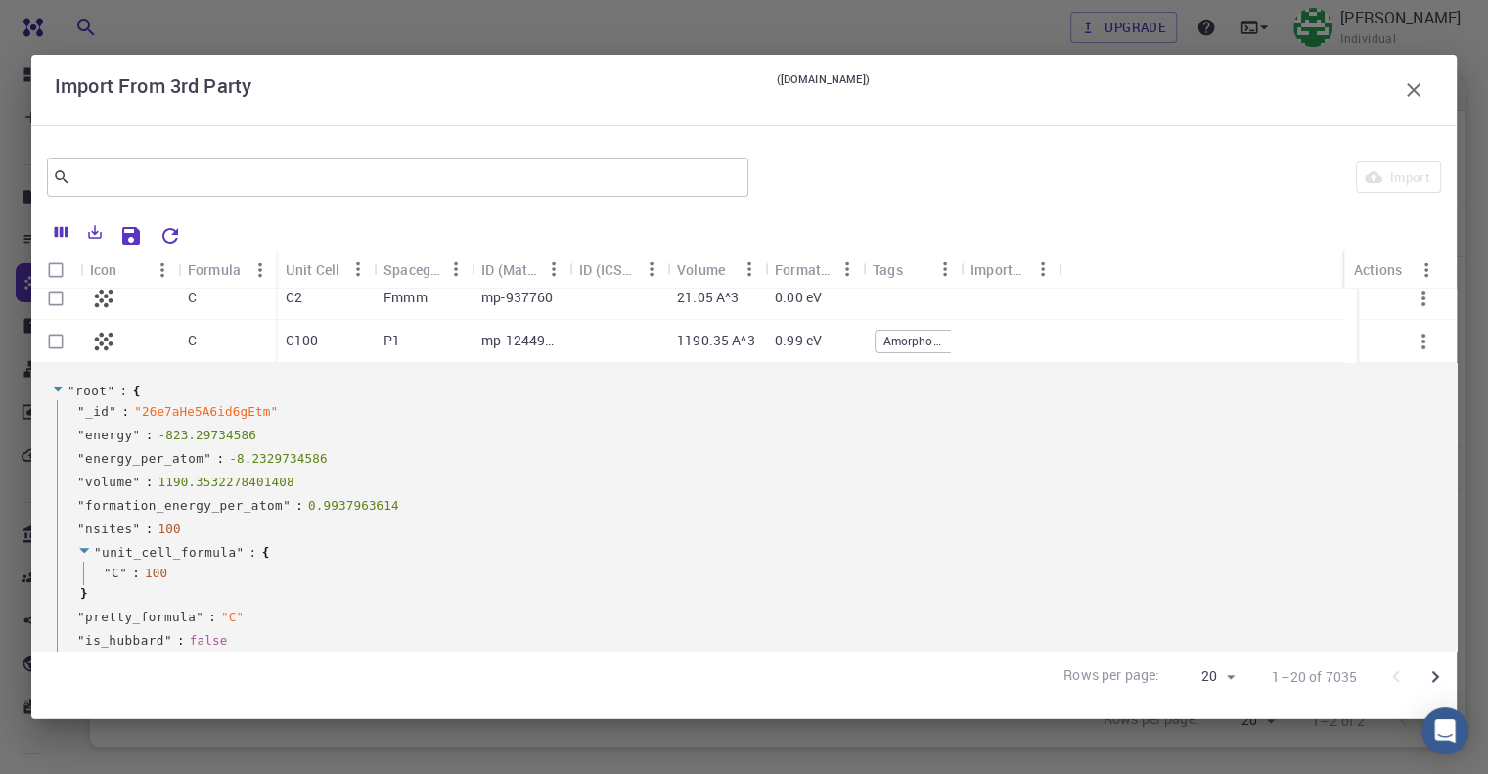
click at [60, 267] on input "Select all rows" at bounding box center [55, 269] width 37 height 37
checkbox input "true"
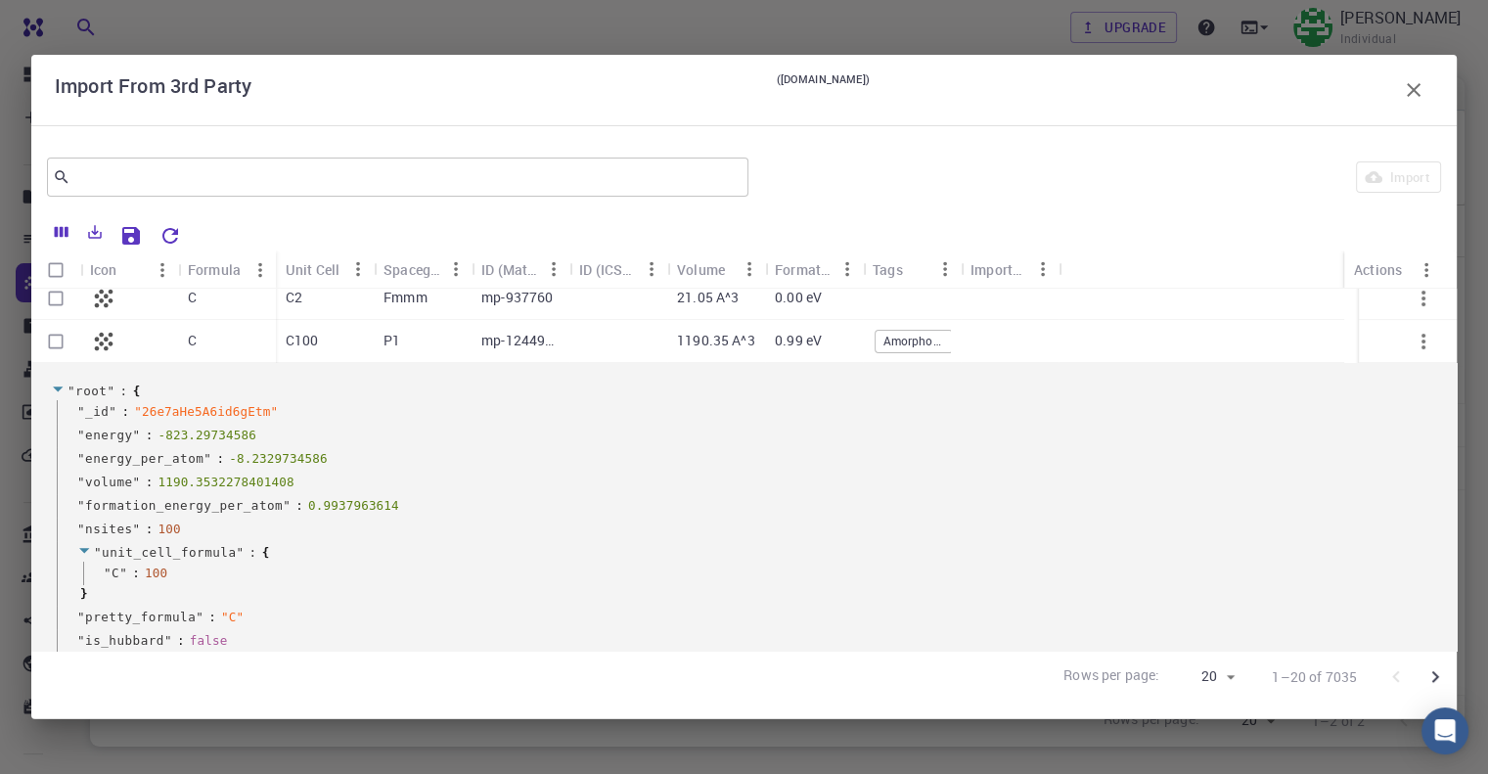
checkbox input "true"
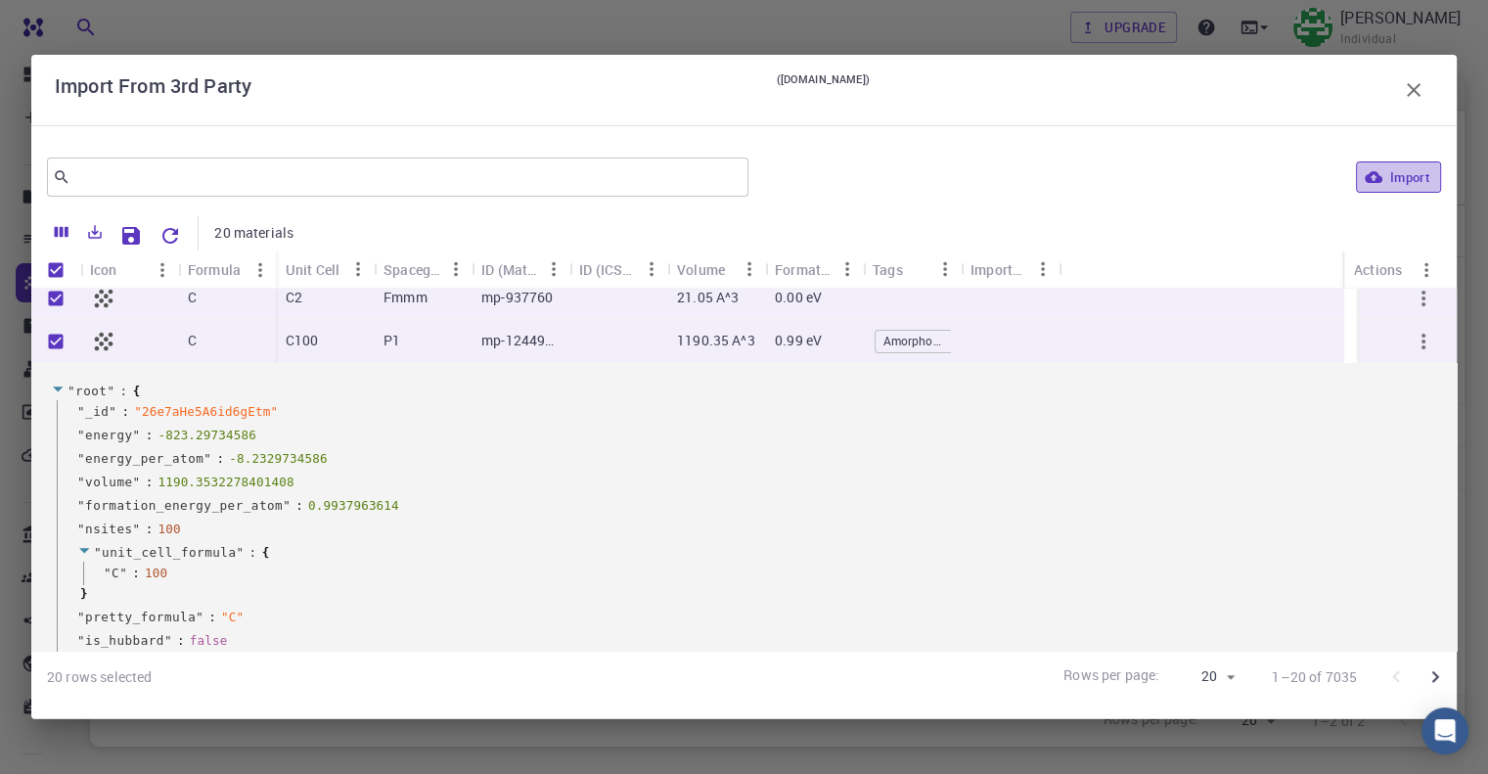
click at [1385, 179] on button "Import" at bounding box center [1398, 176] width 85 height 31
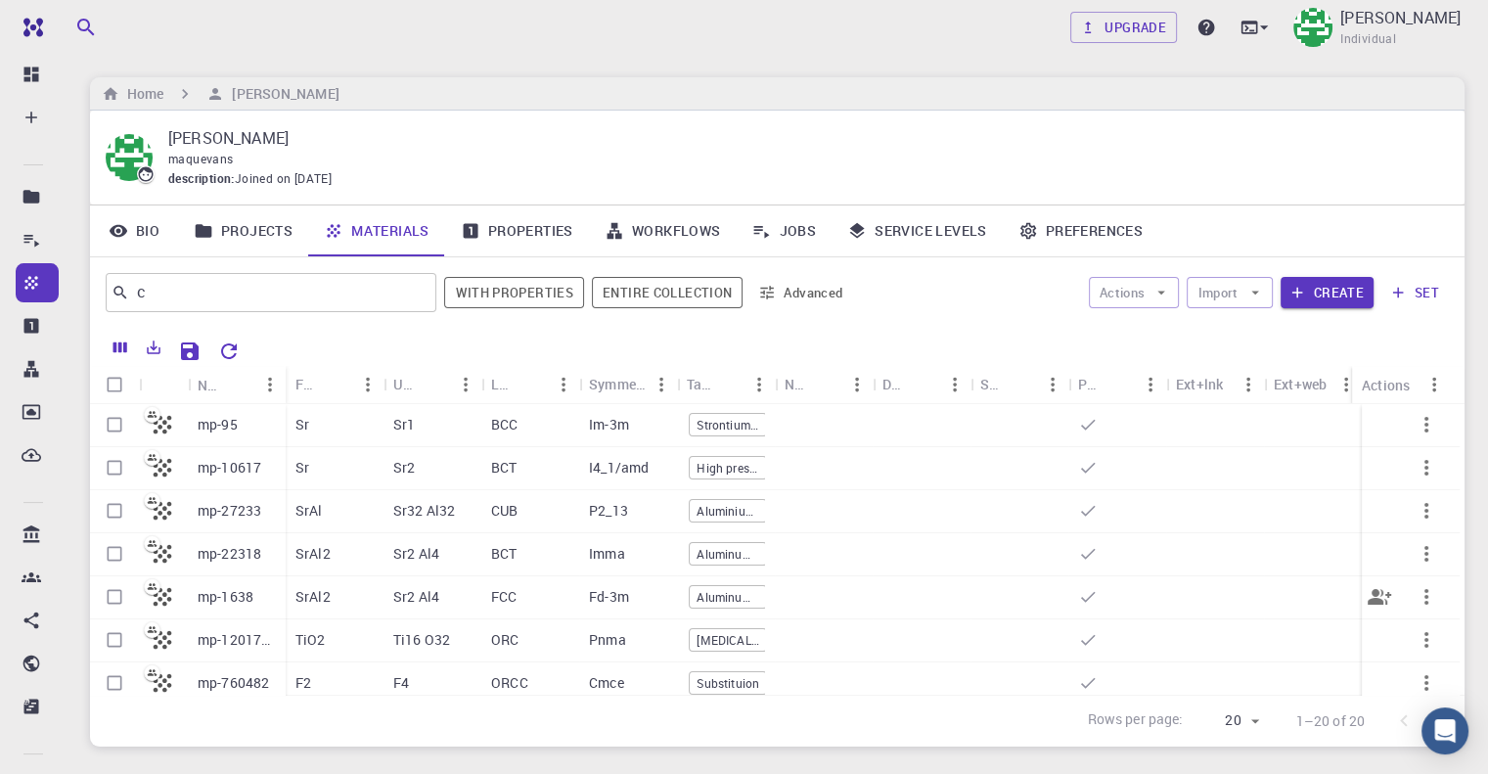
scroll to position [584, 0]
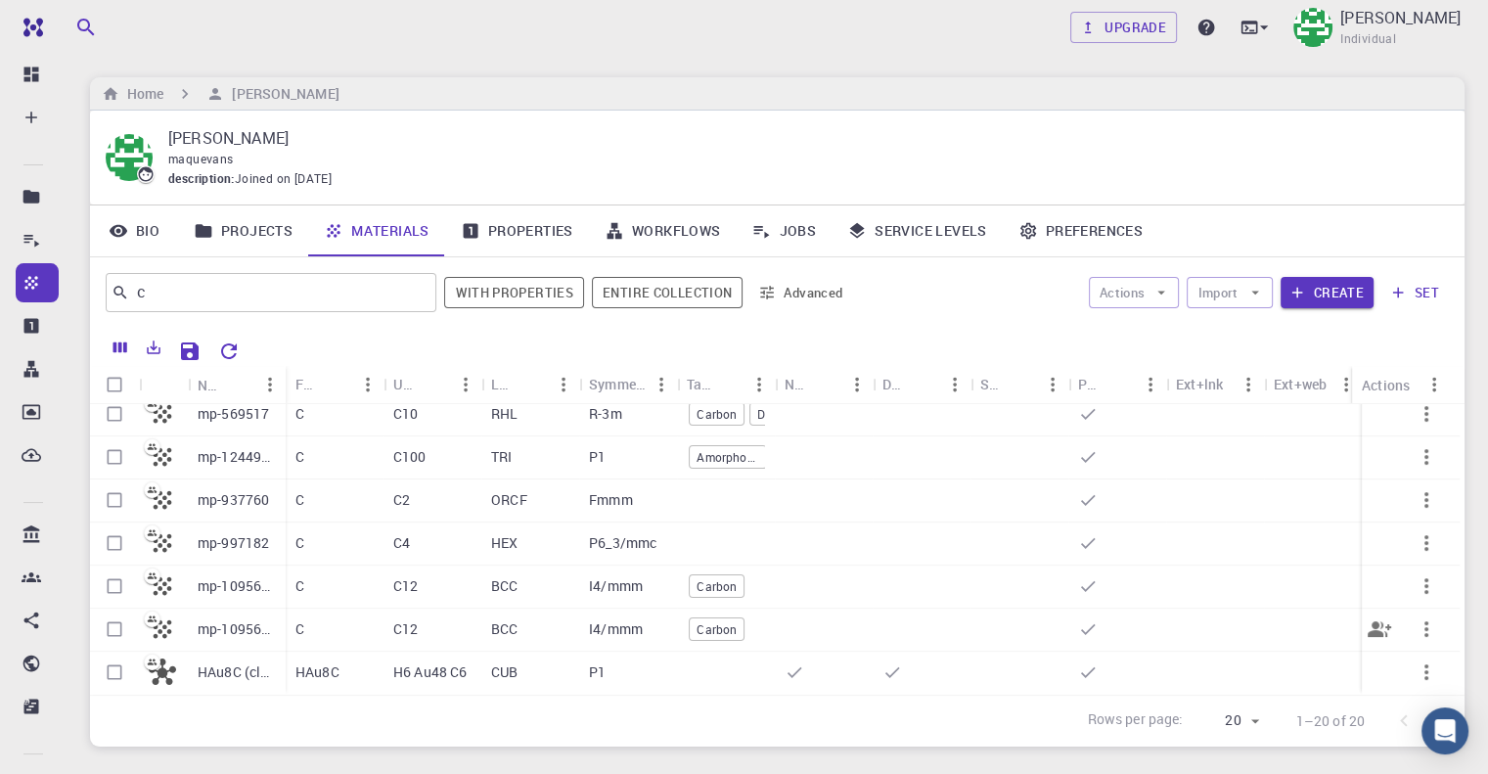
click at [111, 621] on input "Select row" at bounding box center [114, 628] width 37 height 37
checkbox input "true"
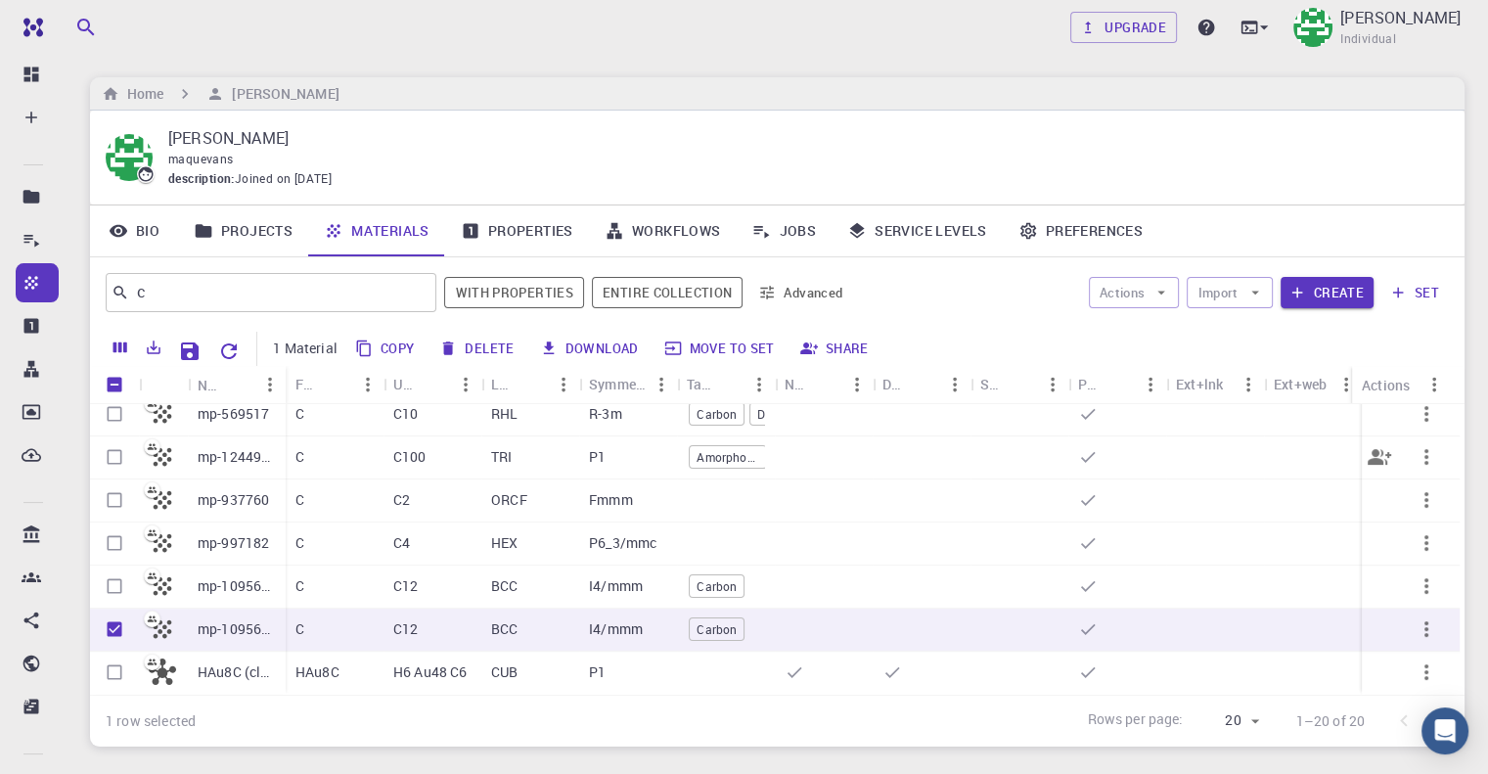
click at [104, 441] on input "Select row" at bounding box center [114, 456] width 37 height 37
checkbox input "true"
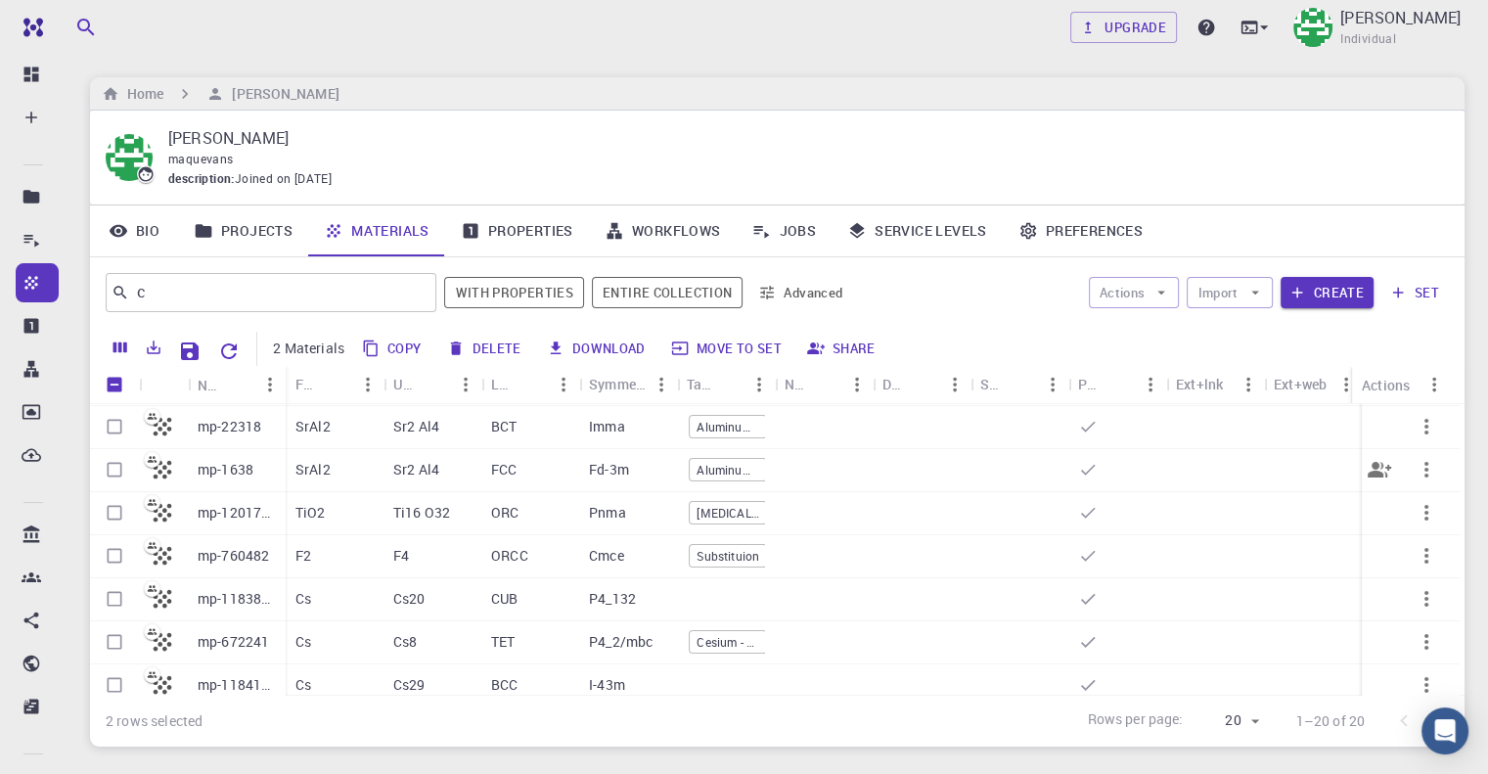
scroll to position [0, 0]
click at [1323, 281] on button "Create" at bounding box center [1326, 292] width 93 height 31
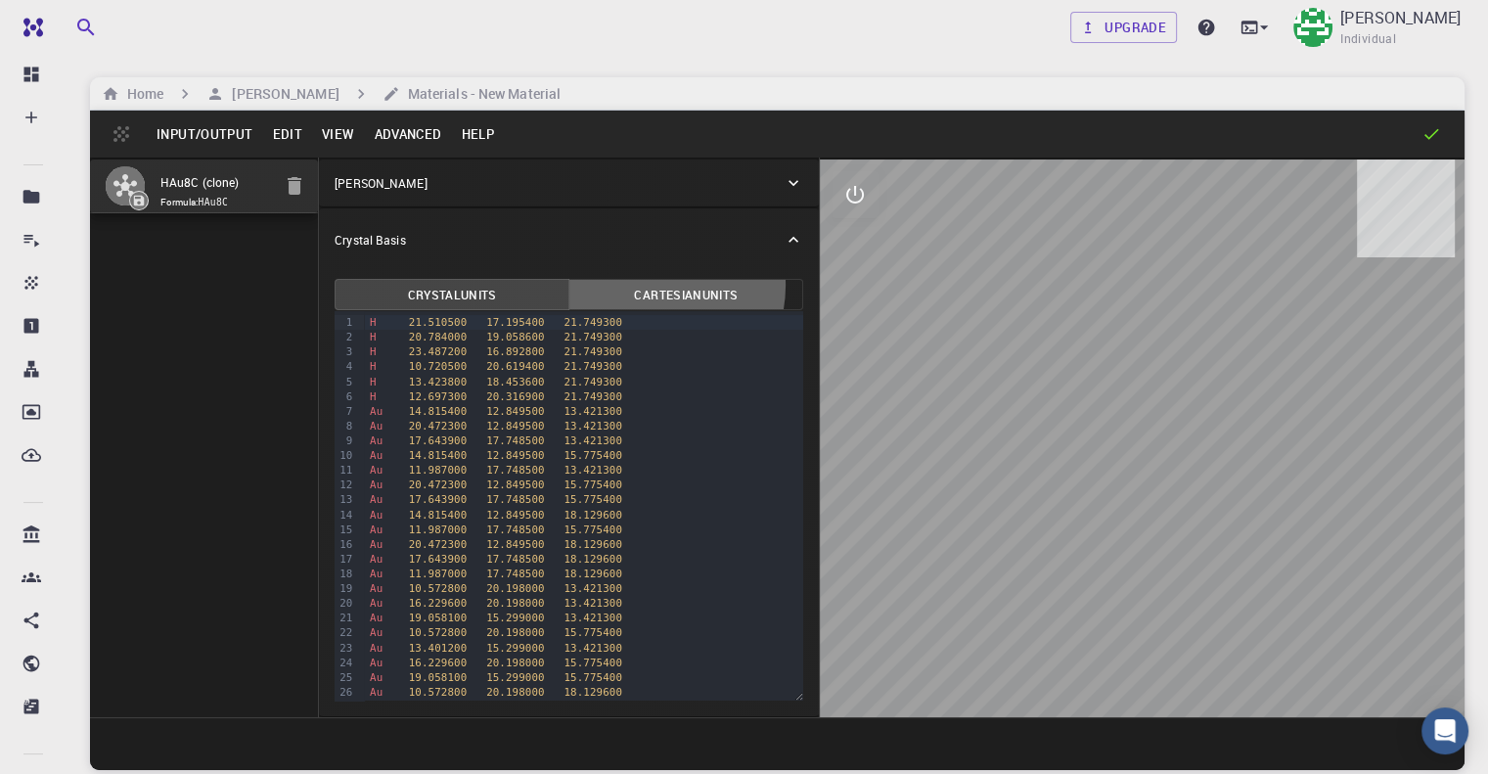
click at [569, 285] on button "Cartesian Units" at bounding box center [685, 294] width 235 height 31
click at [422, 295] on button "Crystal Units" at bounding box center [452, 294] width 235 height 31
click at [255, 91] on h6 "[PERSON_NAME]" at bounding box center [281, 94] width 114 height 22
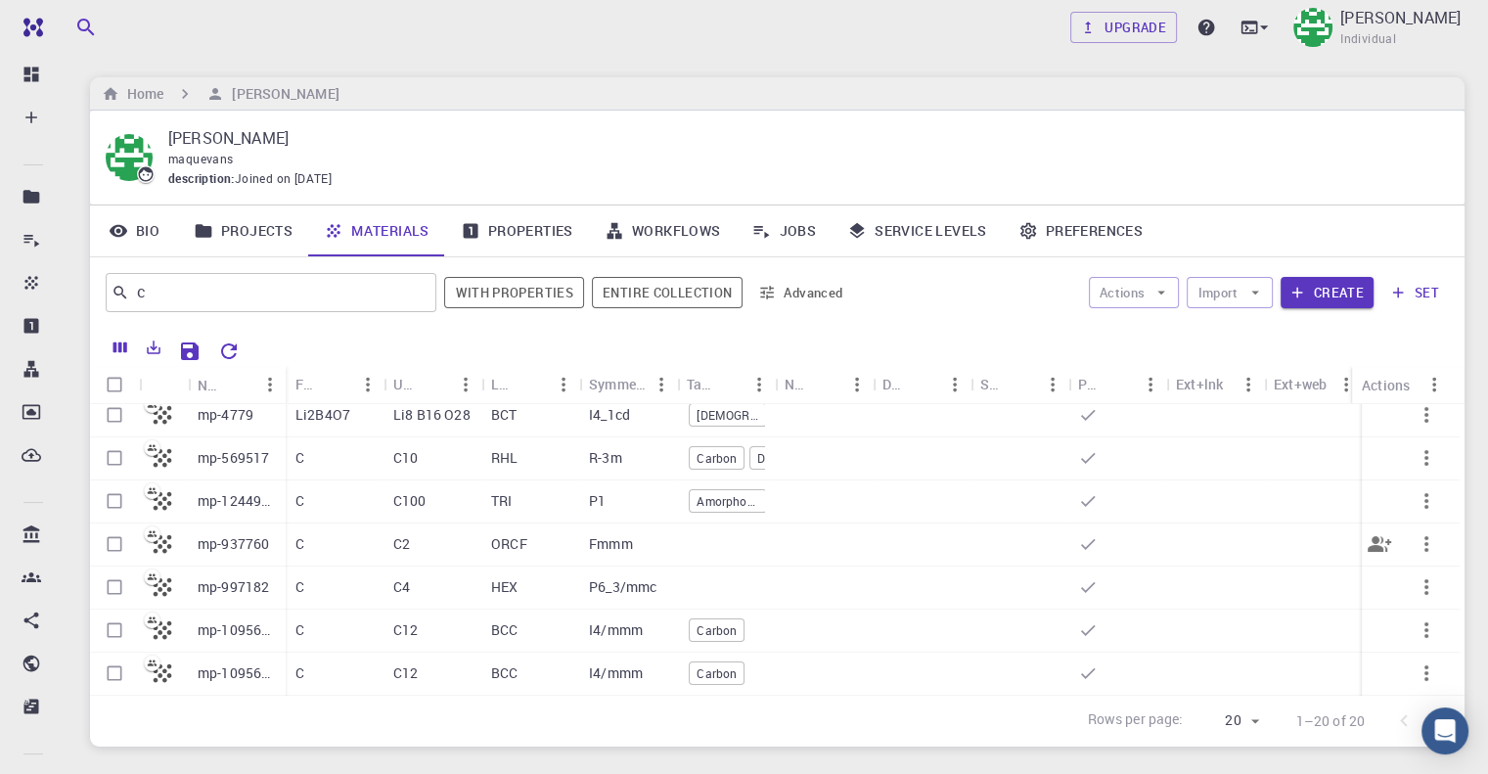
scroll to position [584, 0]
click at [121, 445] on input "Select row" at bounding box center [114, 456] width 37 height 37
checkbox input "true"
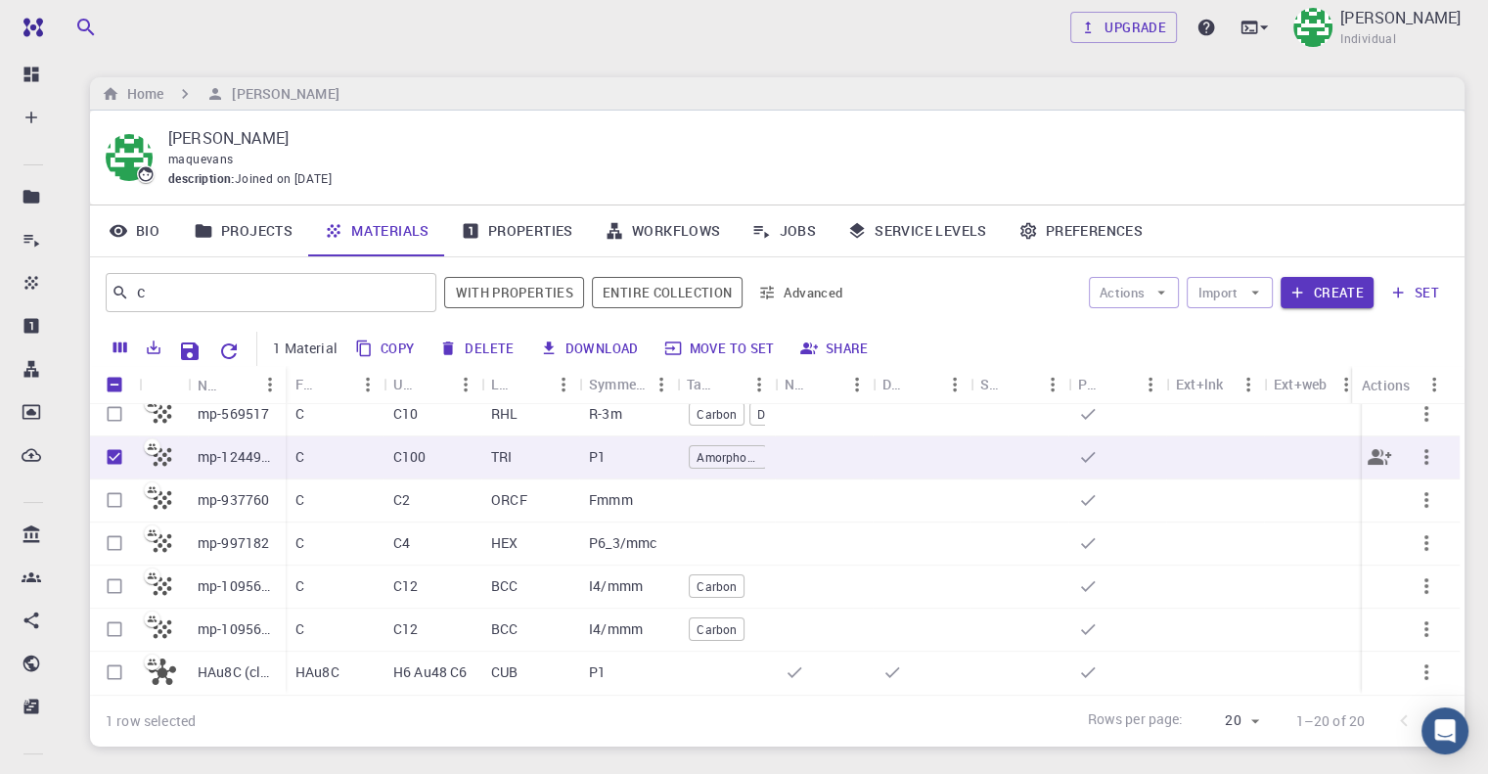
click at [172, 443] on icon at bounding box center [162, 456] width 27 height 27
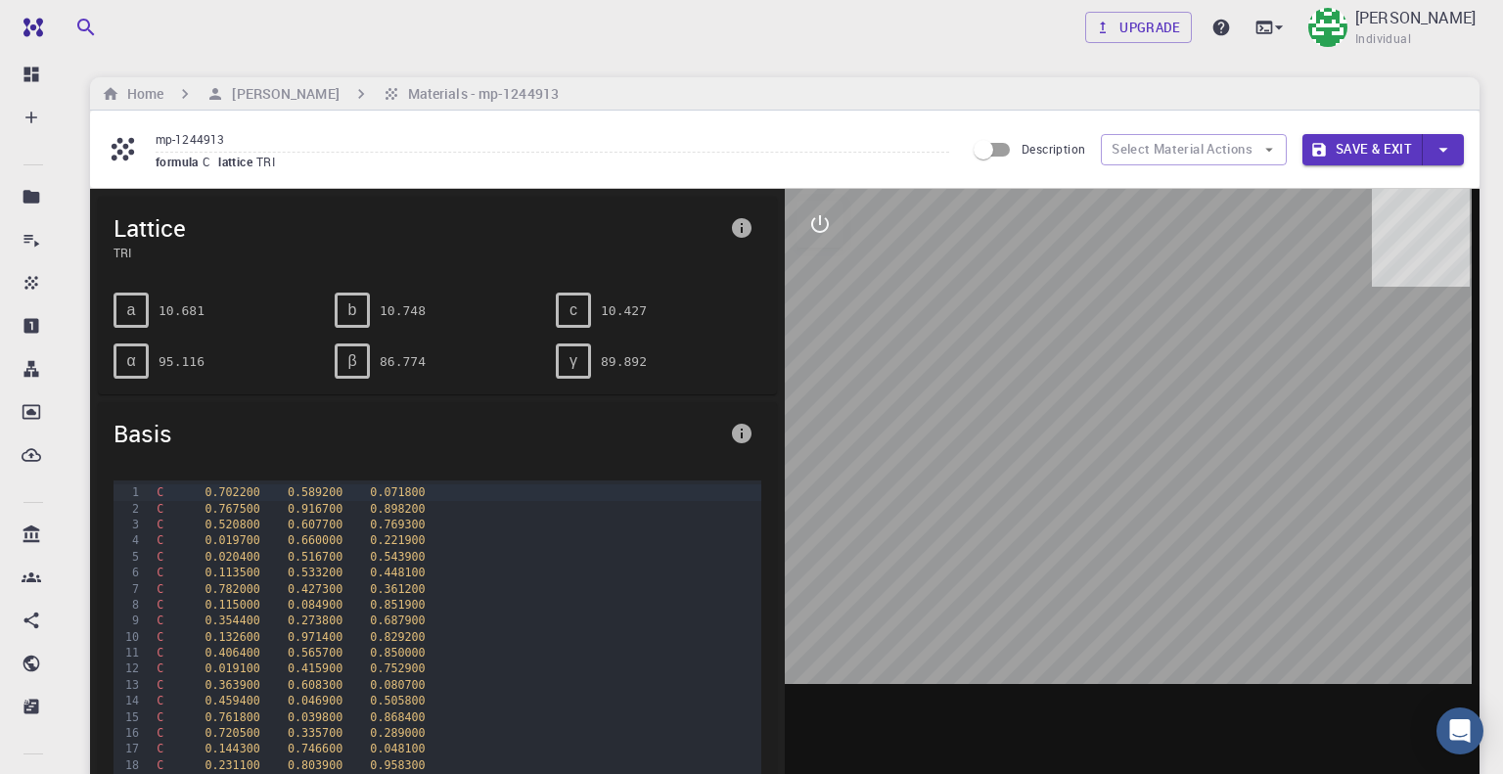
drag, startPoint x: 966, startPoint y: 519, endPoint x: 1061, endPoint y: 543, distance: 97.7
click at [1061, 543] on div at bounding box center [1132, 493] width 695 height 608
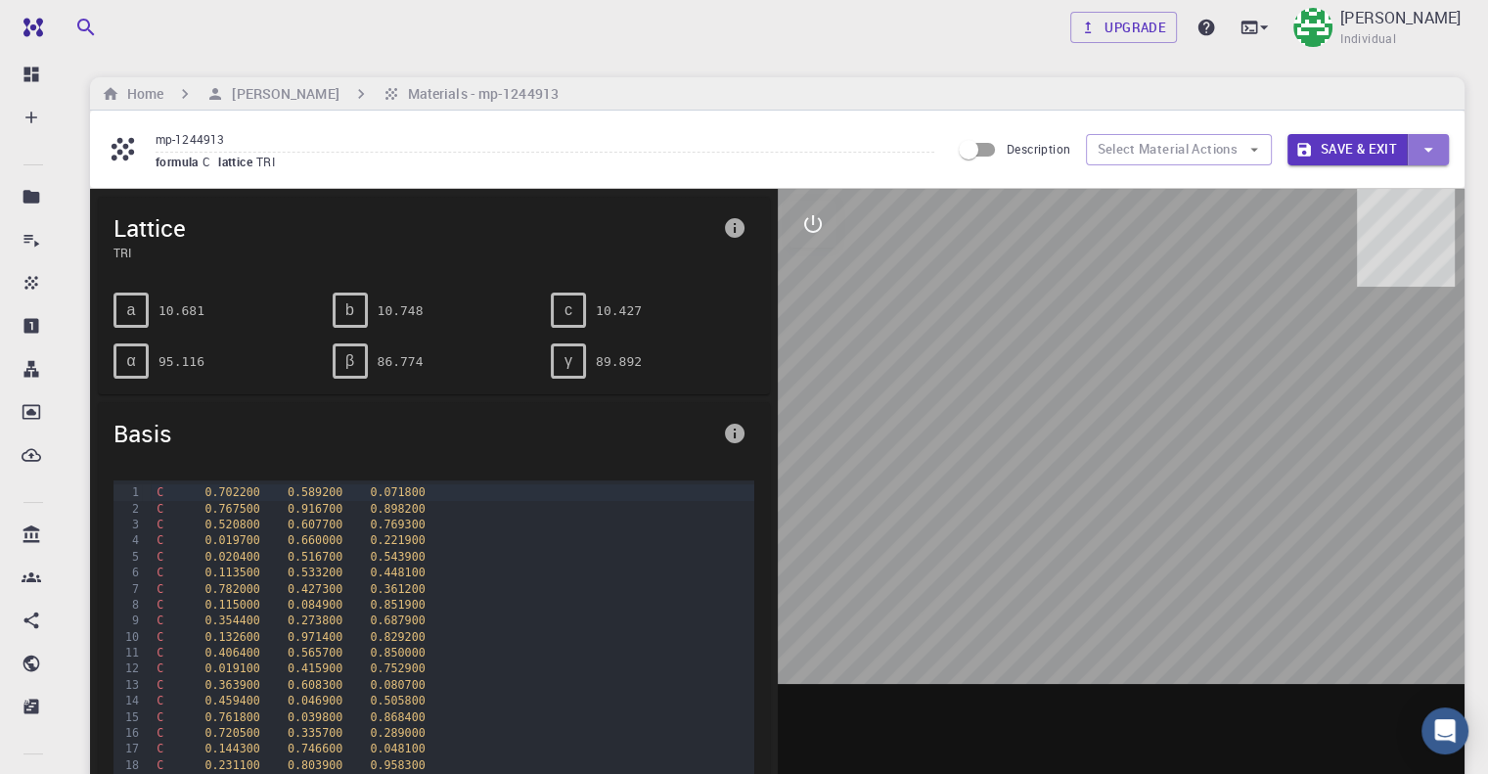
click at [1433, 143] on icon "button" at bounding box center [1428, 150] width 22 height 22
click at [1338, 187] on li "Save & Exit" at bounding box center [1332, 186] width 90 height 29
click at [323, 105] on div "Home [PERSON_NAME] Materials - mp-1244913" at bounding box center [777, 93] width 1374 height 33
click at [329, 99] on h6 "[PERSON_NAME]" at bounding box center [281, 94] width 114 height 22
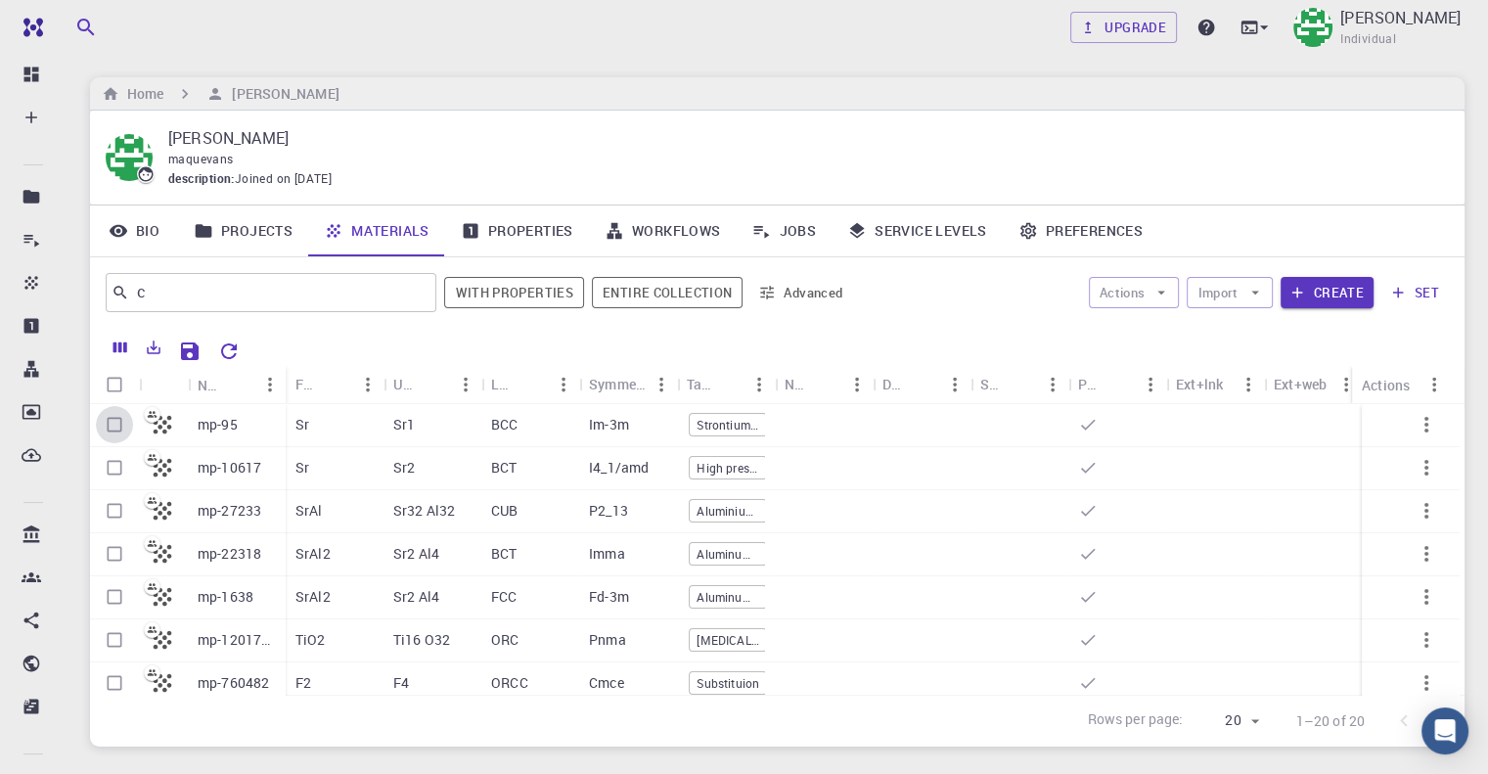
click at [117, 421] on input "Select row" at bounding box center [114, 424] width 37 height 37
checkbox input "true"
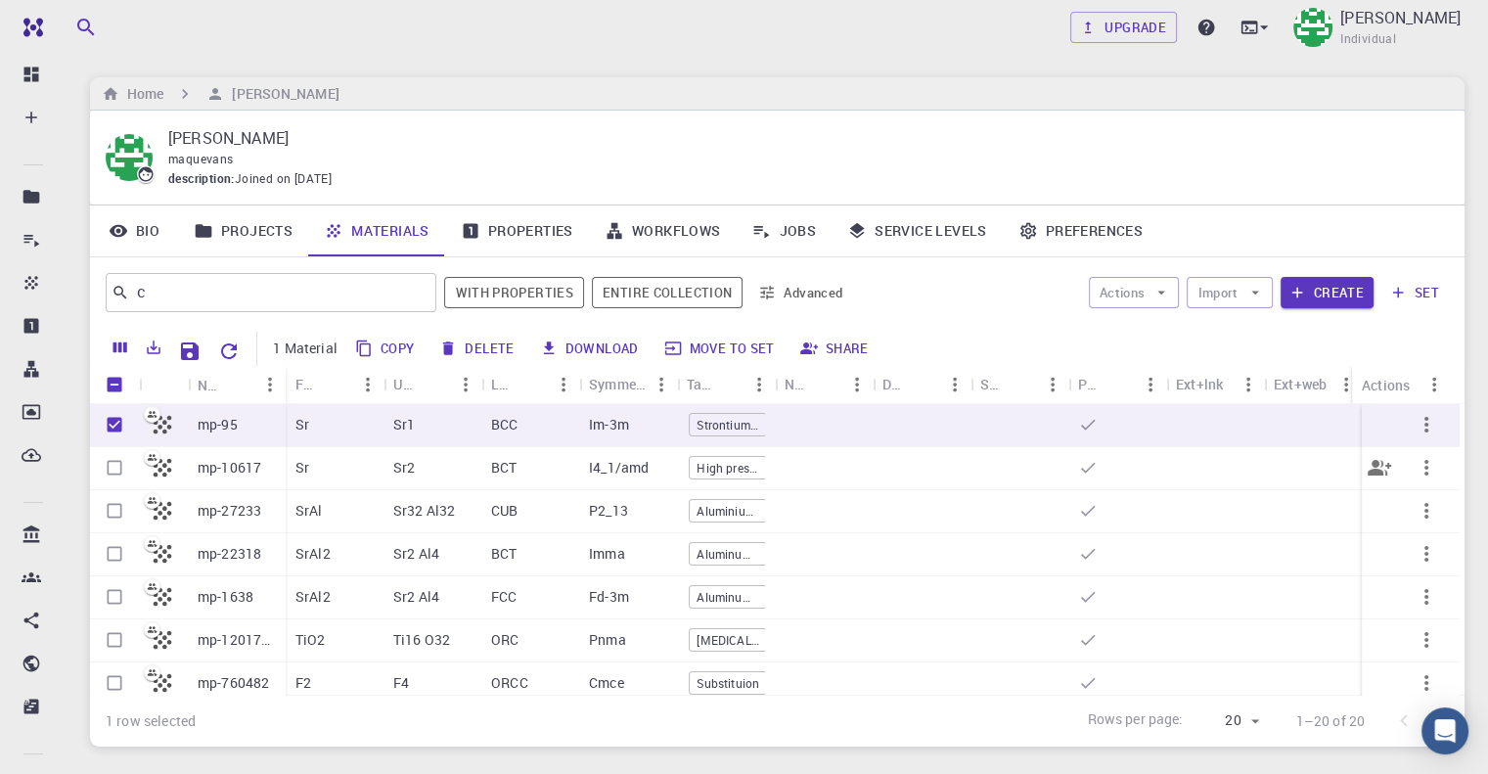
click at [114, 465] on input "Select row" at bounding box center [114, 467] width 37 height 37
checkbox input "true"
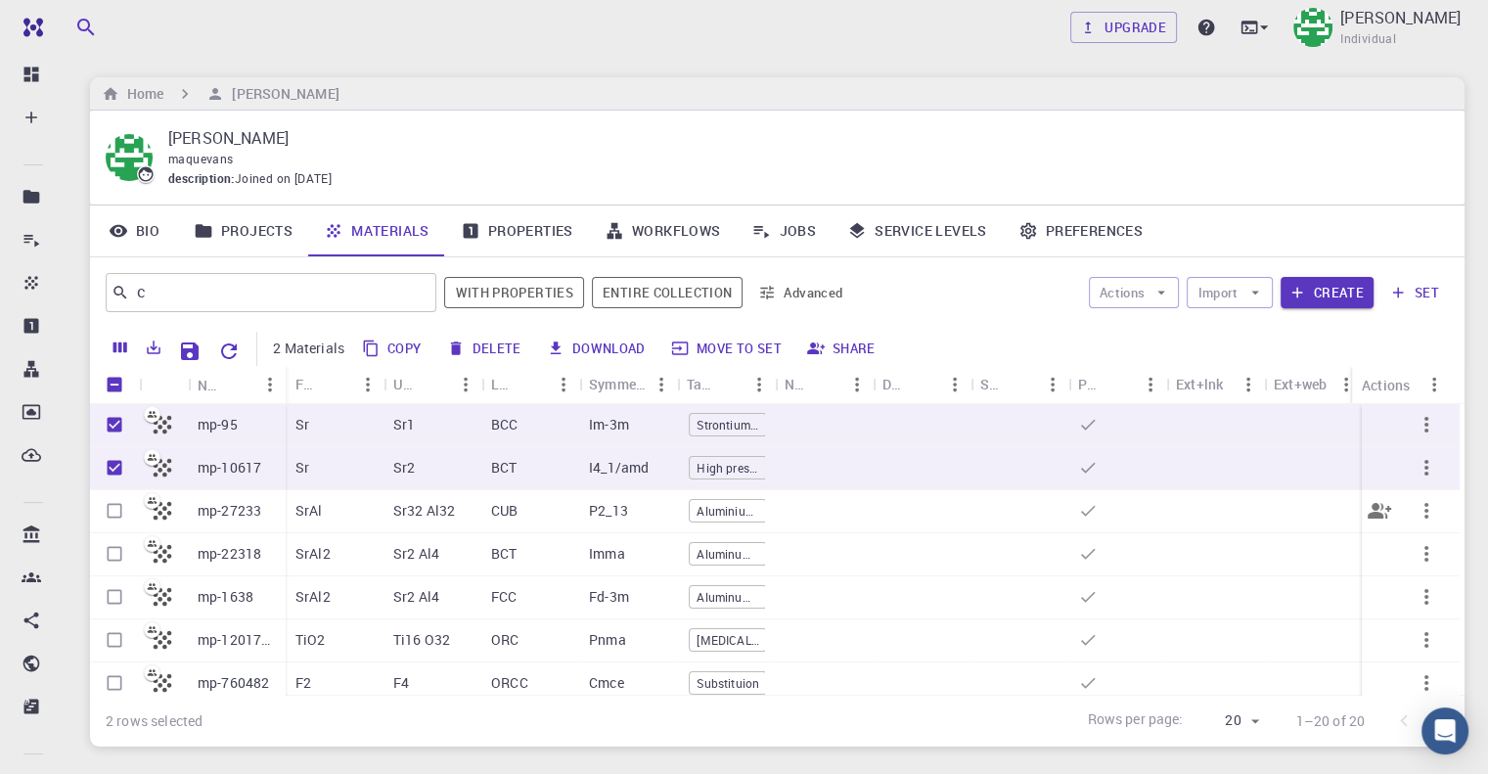
click at [112, 503] on input "Select row" at bounding box center [114, 510] width 37 height 37
checkbox input "true"
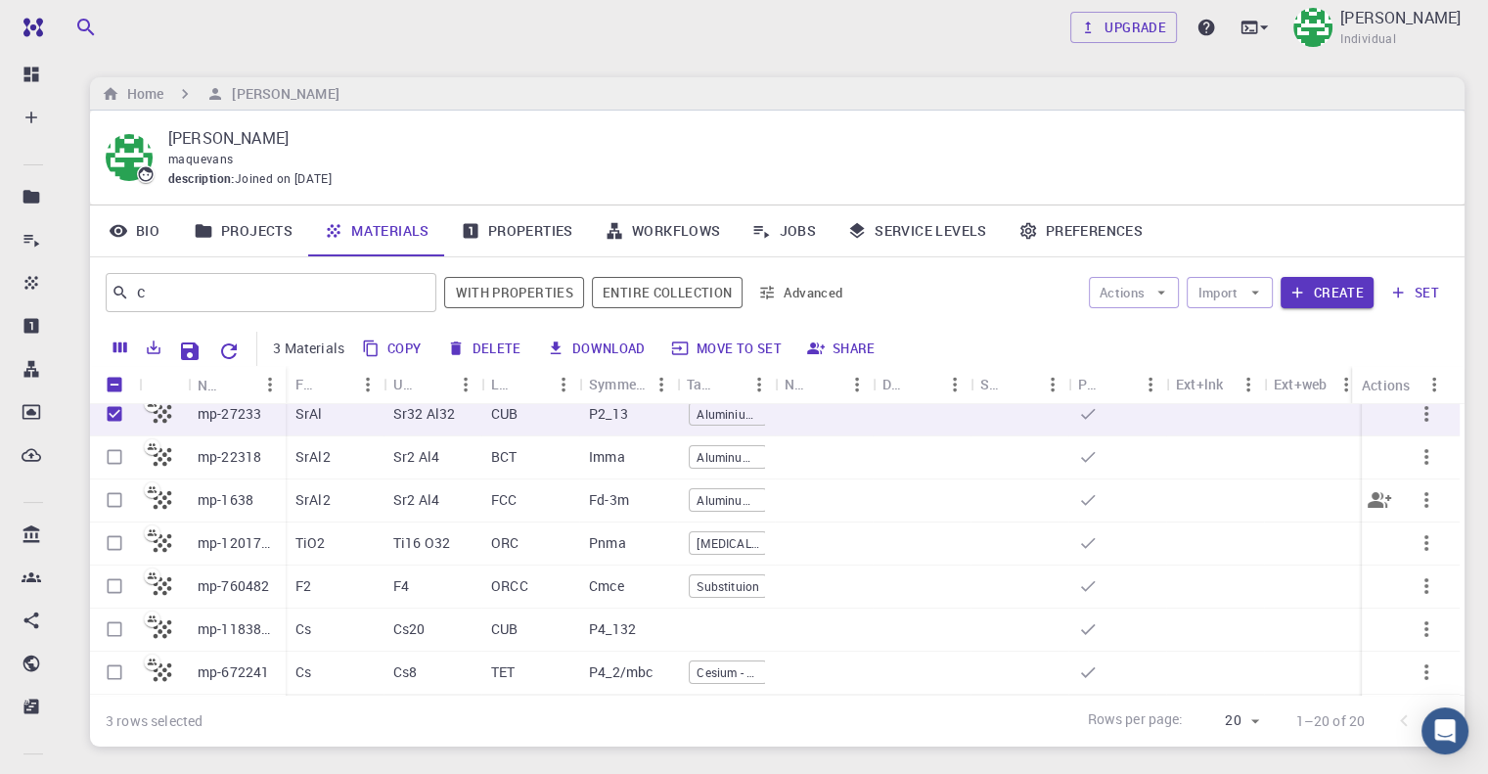
scroll to position [98, 0]
click at [112, 452] on input "Select row" at bounding box center [114, 455] width 37 height 37
checkbox input "true"
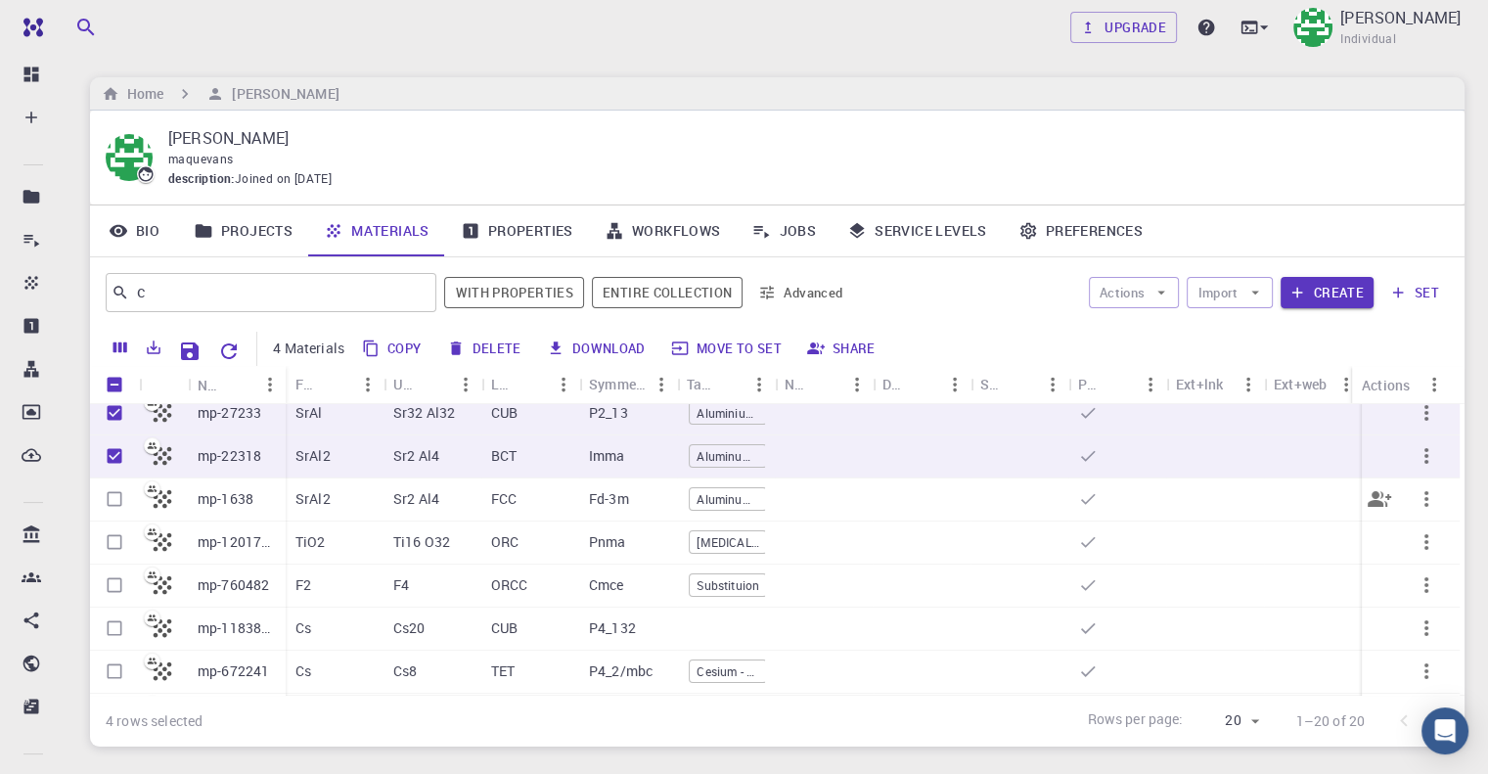
click at [108, 490] on input "Select row" at bounding box center [114, 498] width 37 height 37
checkbox input "true"
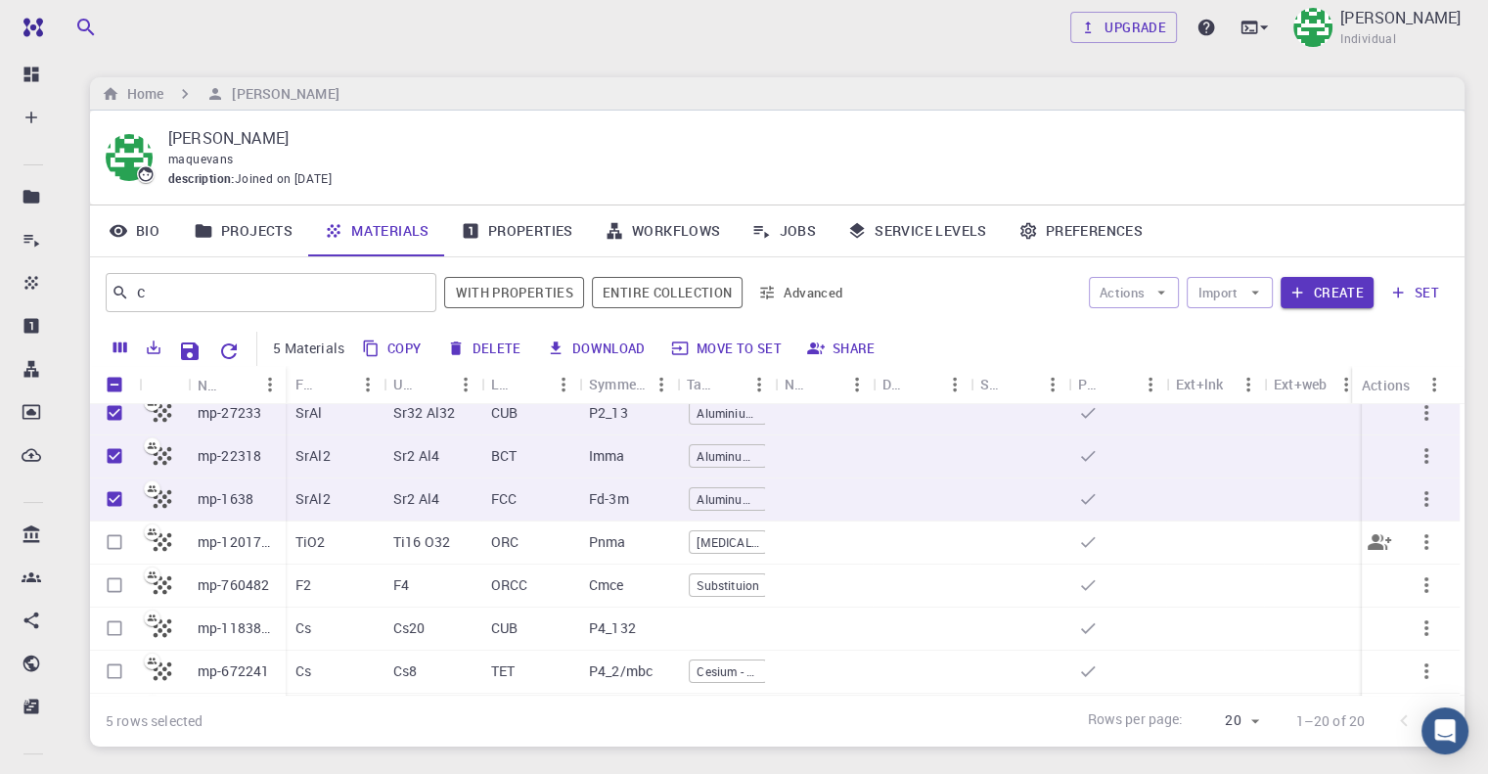
click at [120, 539] on input "Select row" at bounding box center [114, 541] width 37 height 37
checkbox input "true"
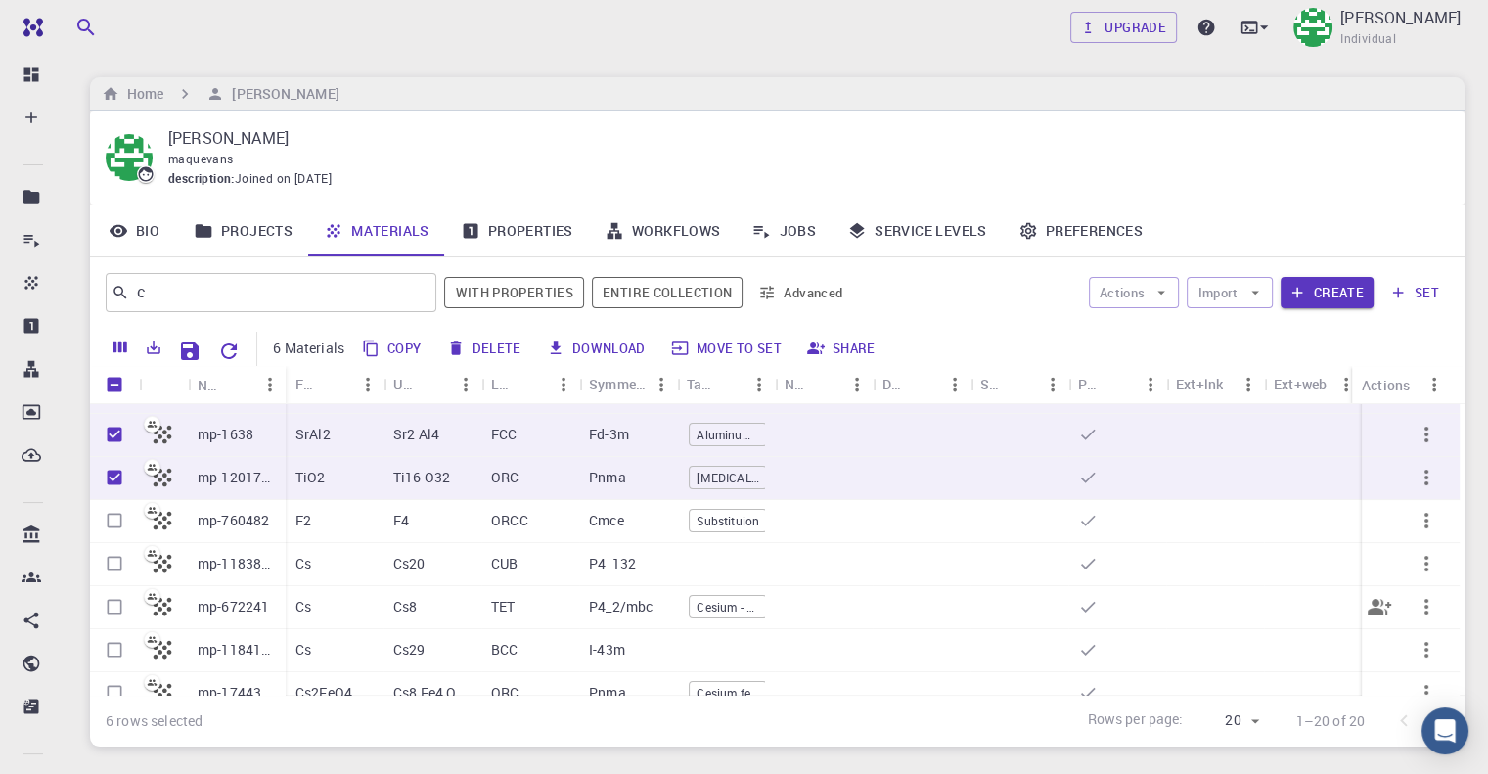
scroll to position [196, 0]
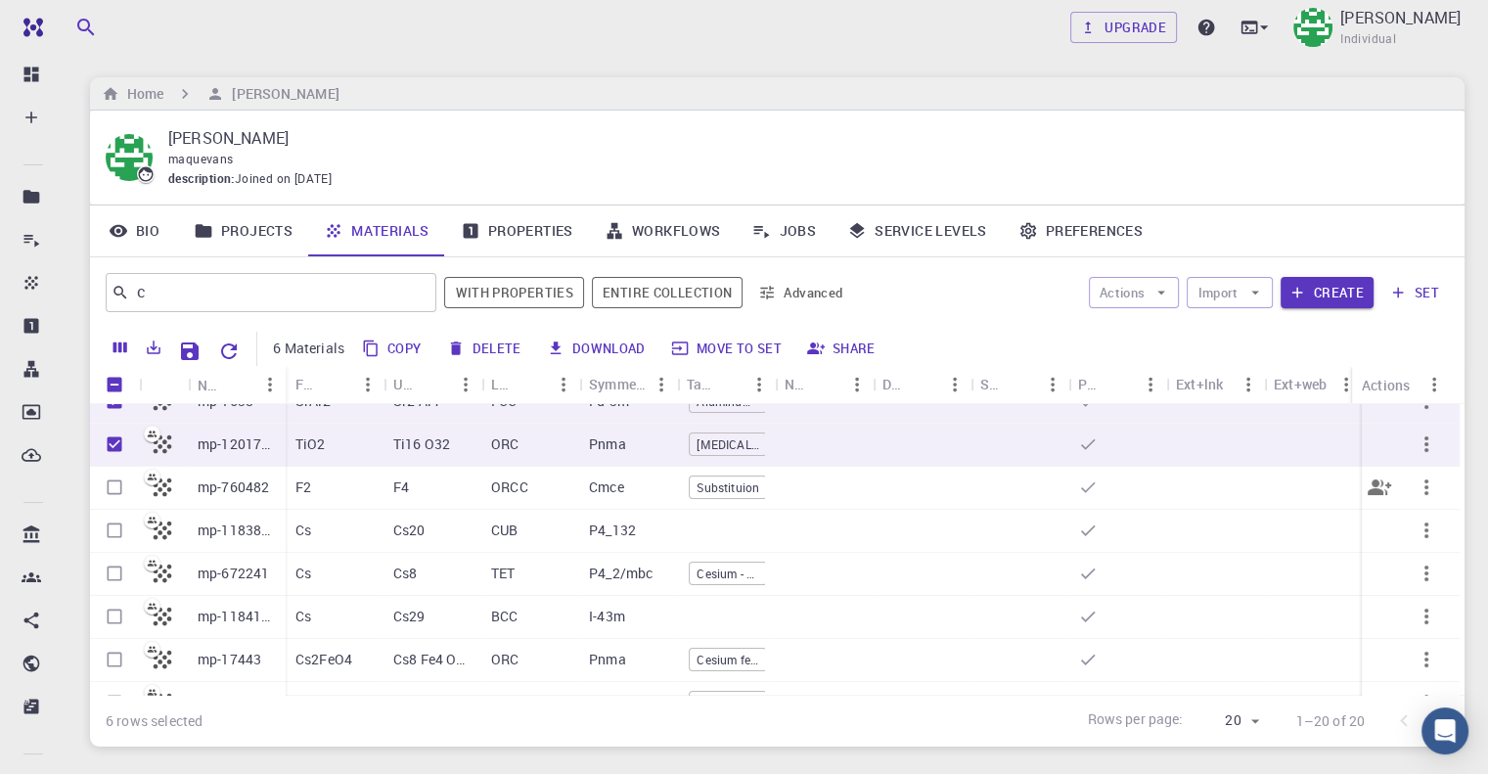
click at [116, 486] on input "Select row" at bounding box center [114, 487] width 37 height 37
checkbox input "true"
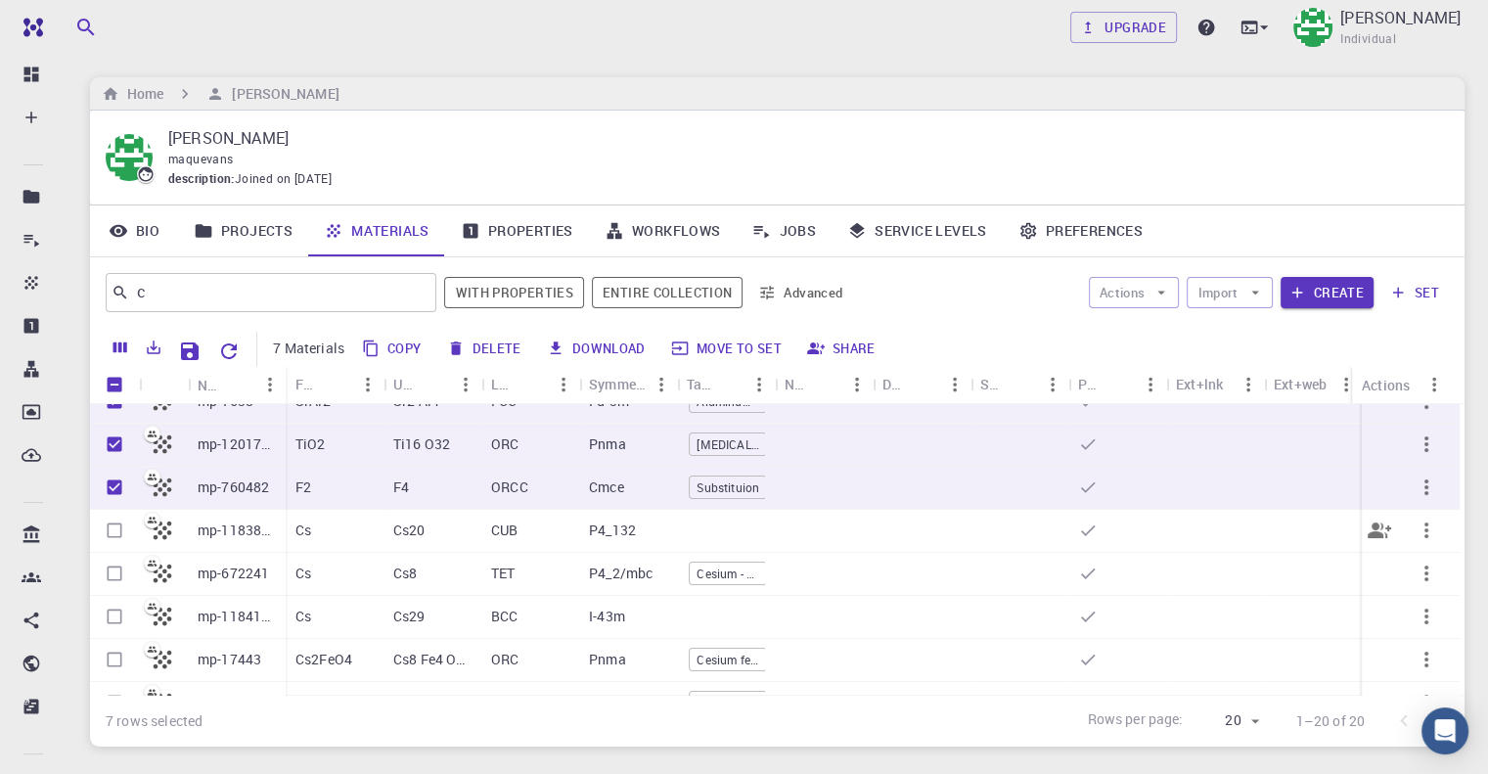
click at [111, 527] on input "Select row" at bounding box center [114, 530] width 37 height 37
checkbox input "true"
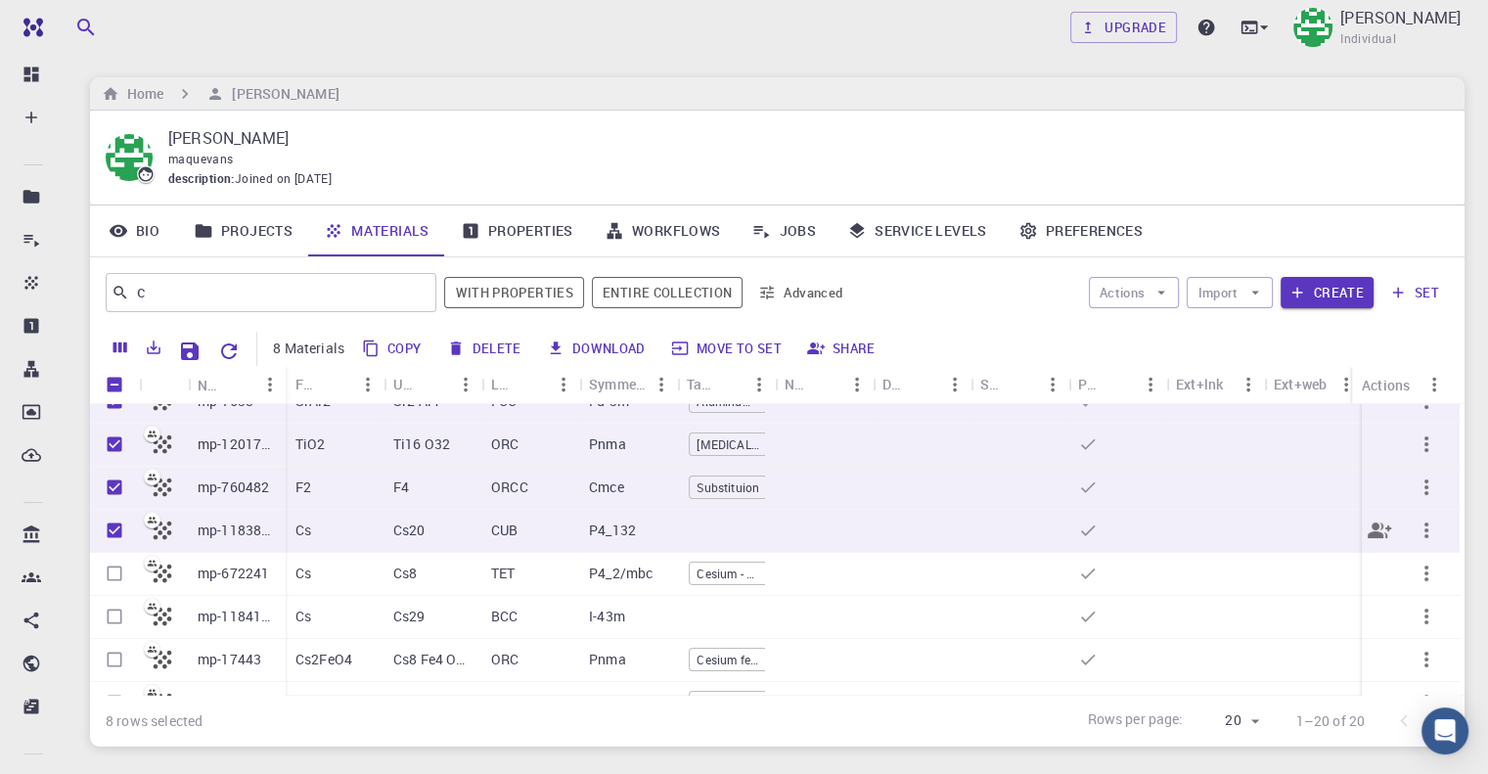
scroll to position [293, 0]
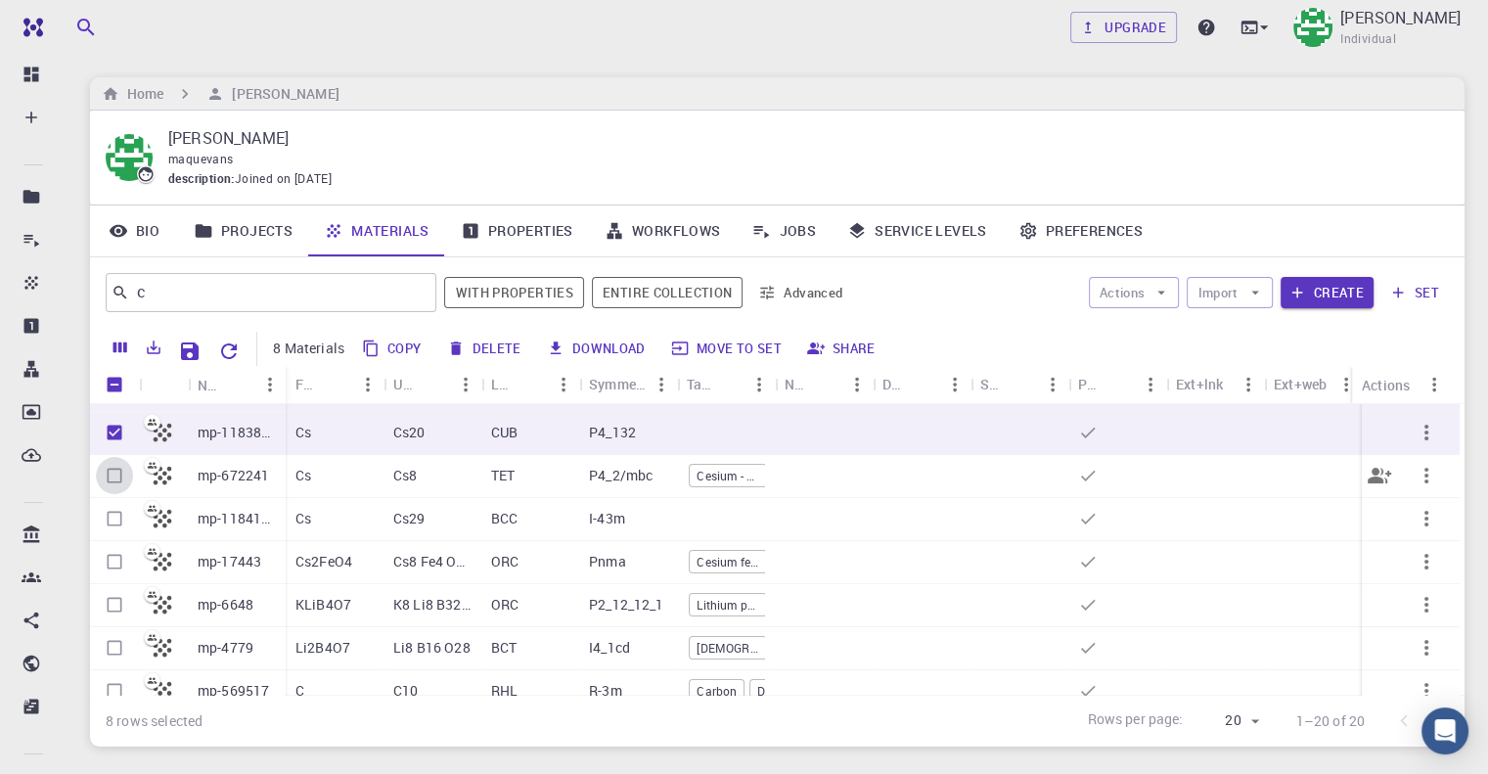
click at [117, 480] on input "Select row" at bounding box center [114, 475] width 37 height 37
checkbox input "true"
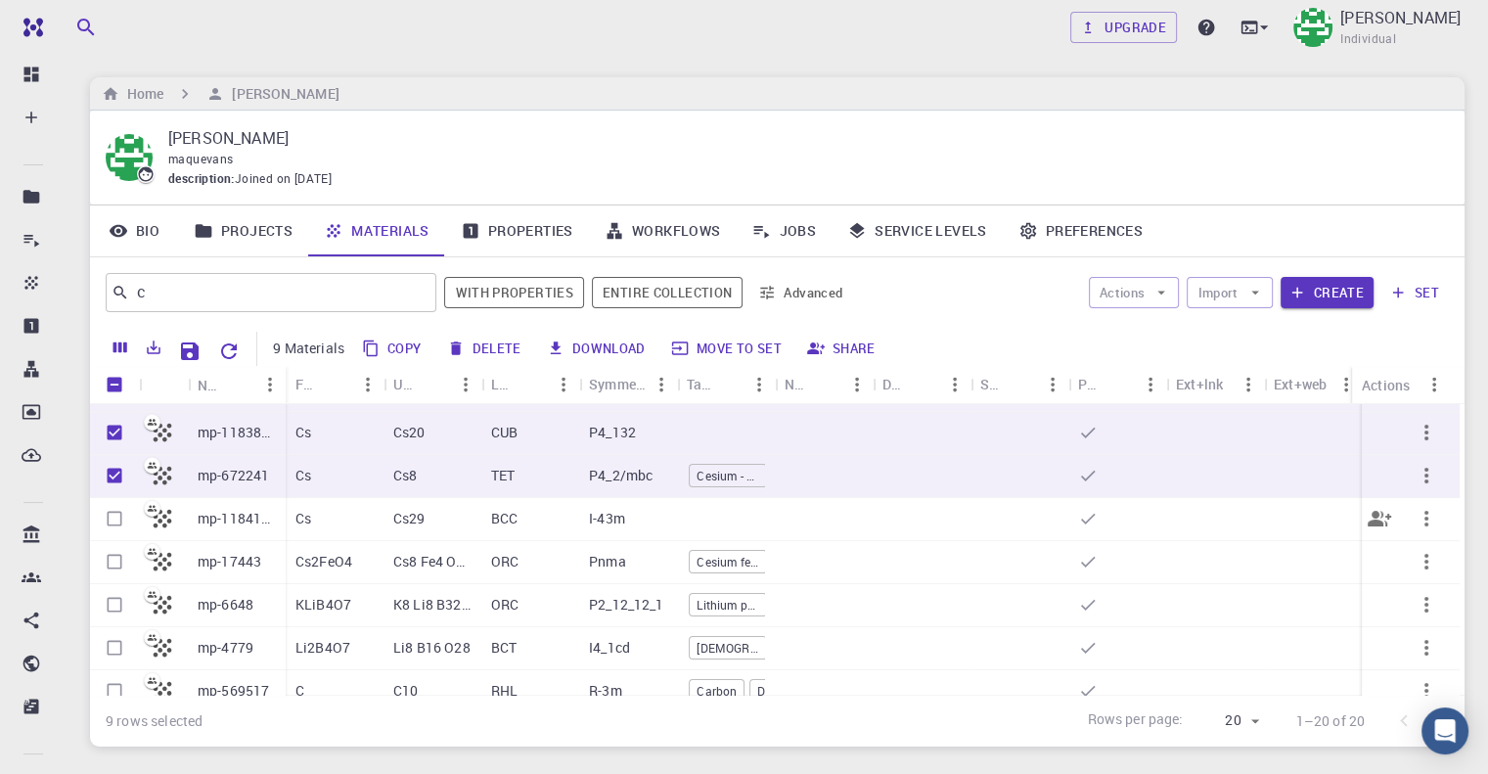
click at [111, 519] on input "Select row" at bounding box center [114, 518] width 37 height 37
checkbox input "true"
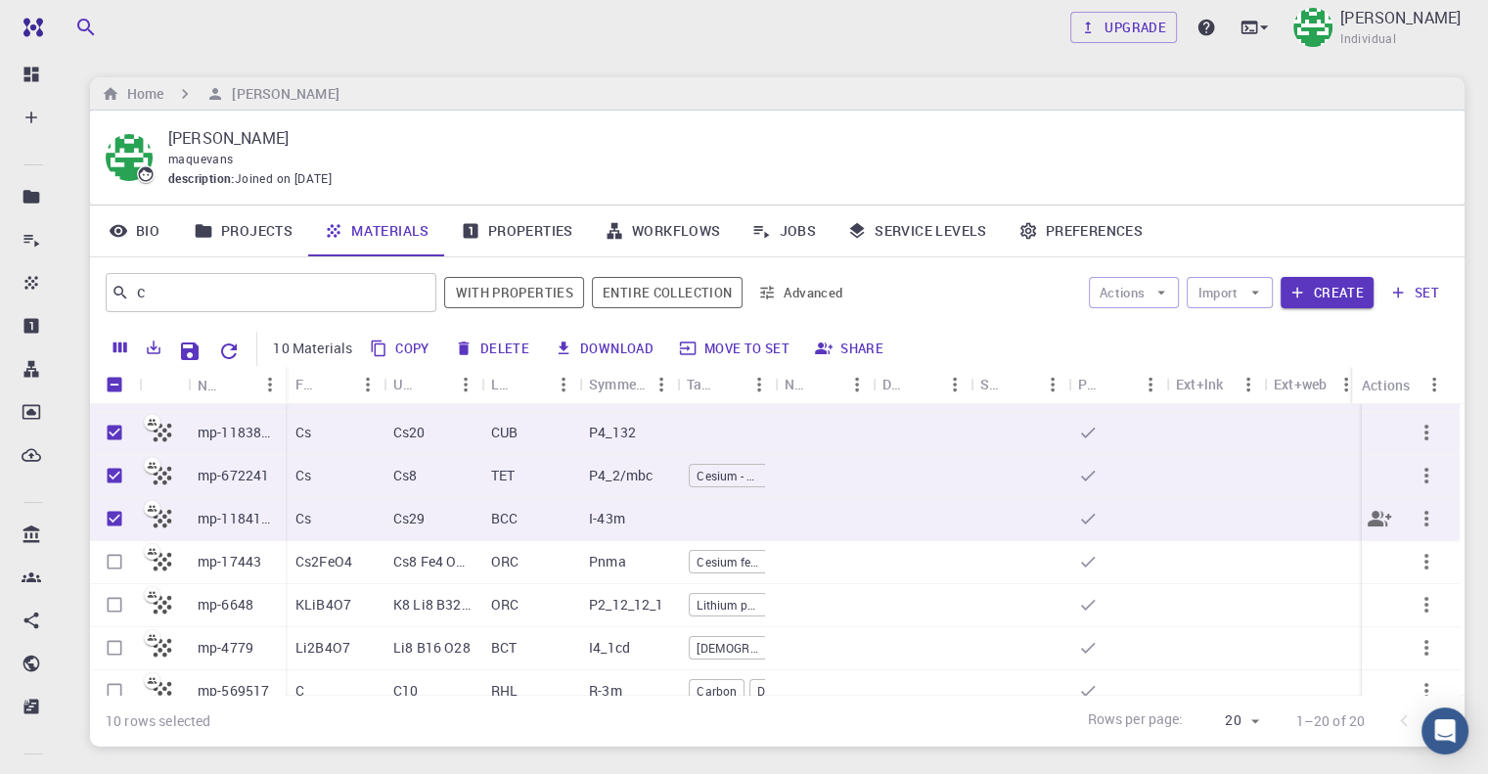
scroll to position [391, 0]
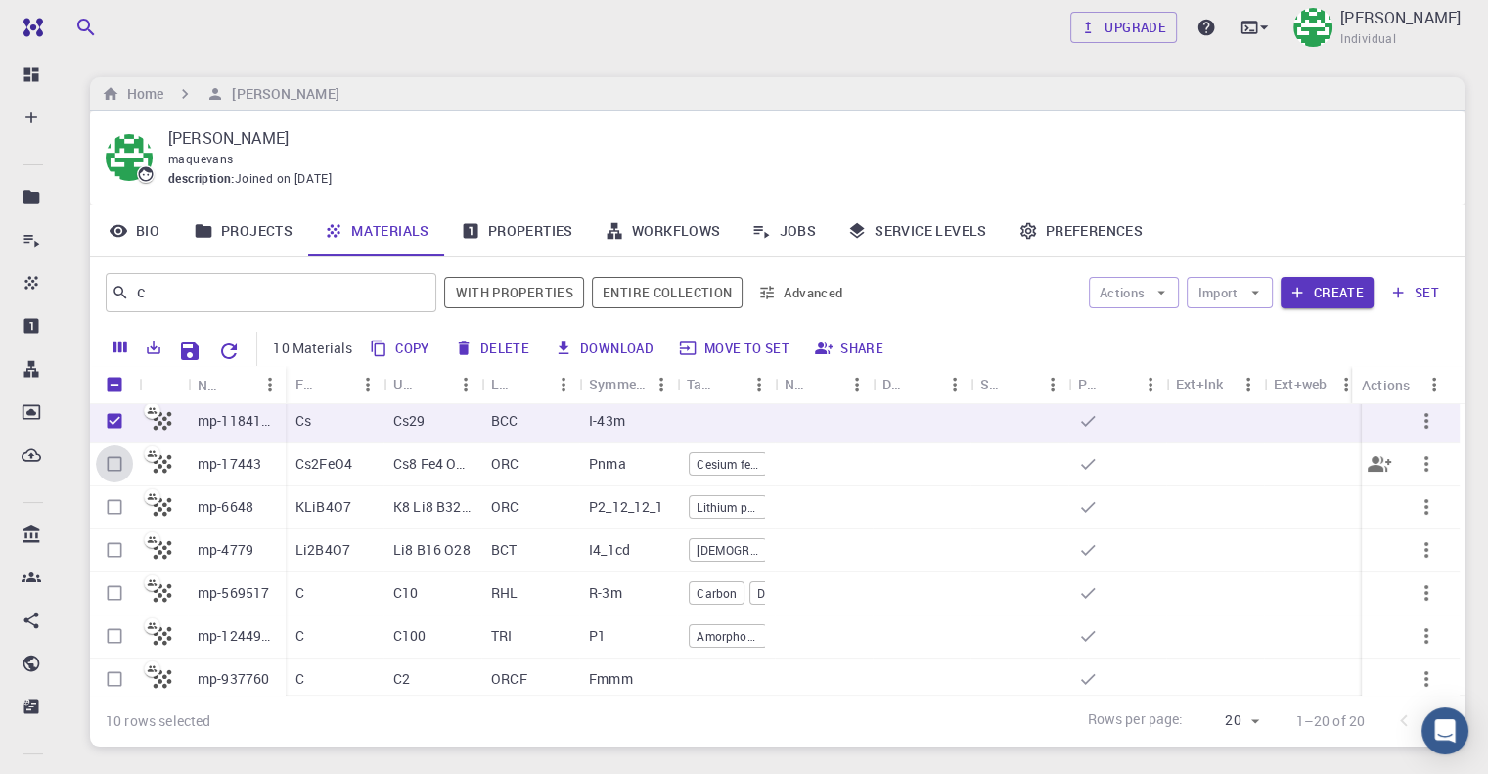
click at [115, 461] on input "Select row" at bounding box center [114, 463] width 37 height 37
checkbox input "true"
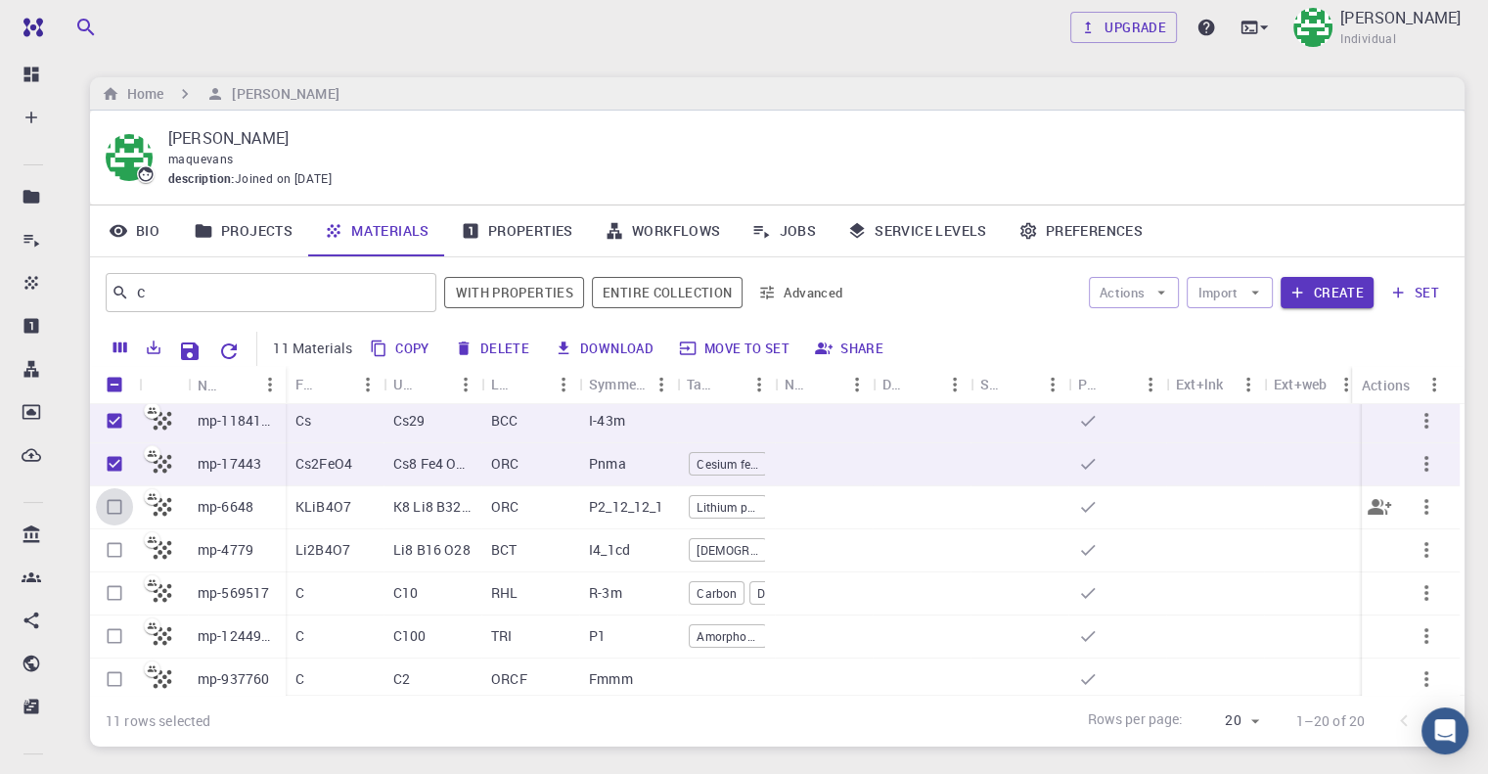
click at [122, 506] on input "Select row" at bounding box center [114, 506] width 37 height 37
checkbox input "true"
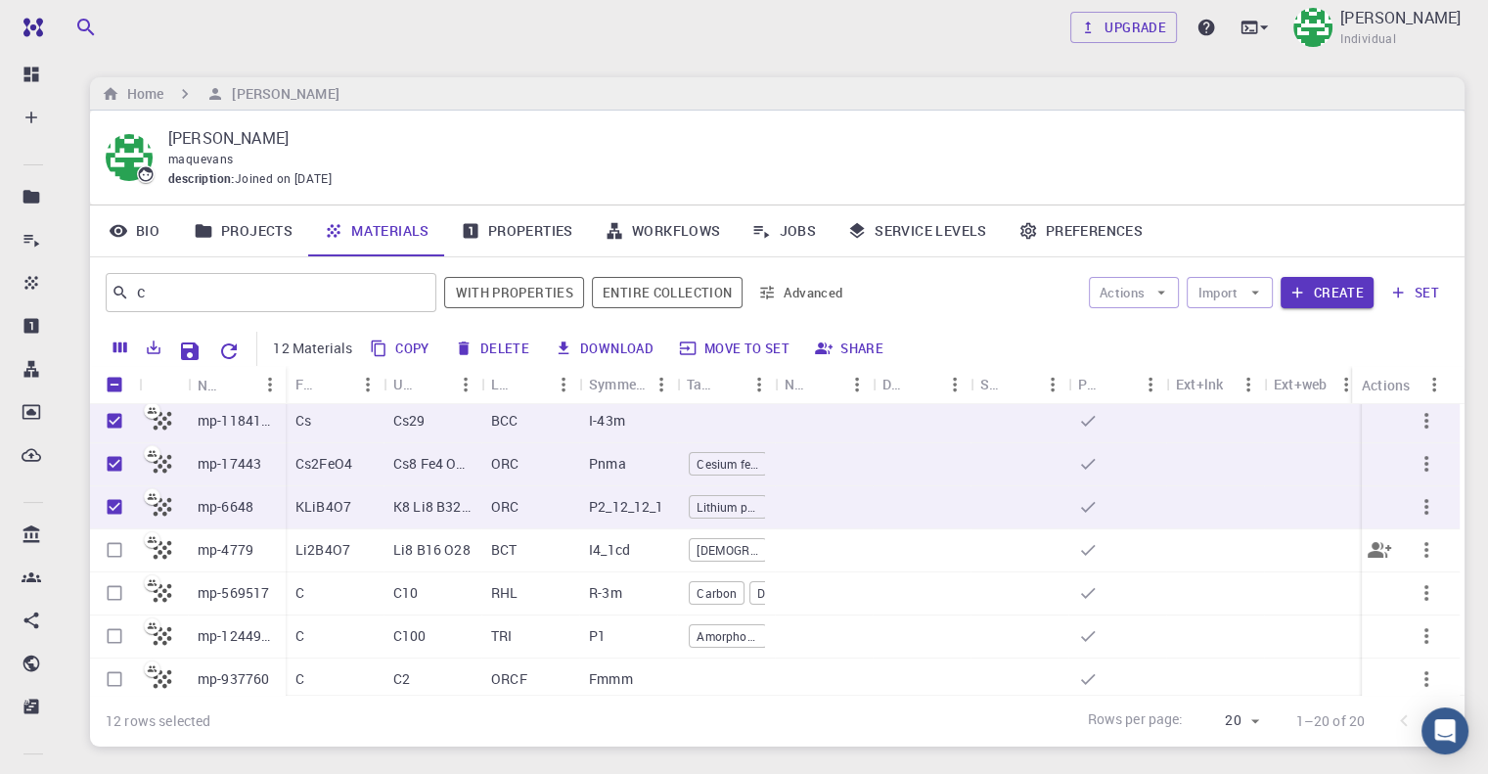
click at [122, 543] on input "Select row" at bounding box center [114, 549] width 37 height 37
checkbox input "true"
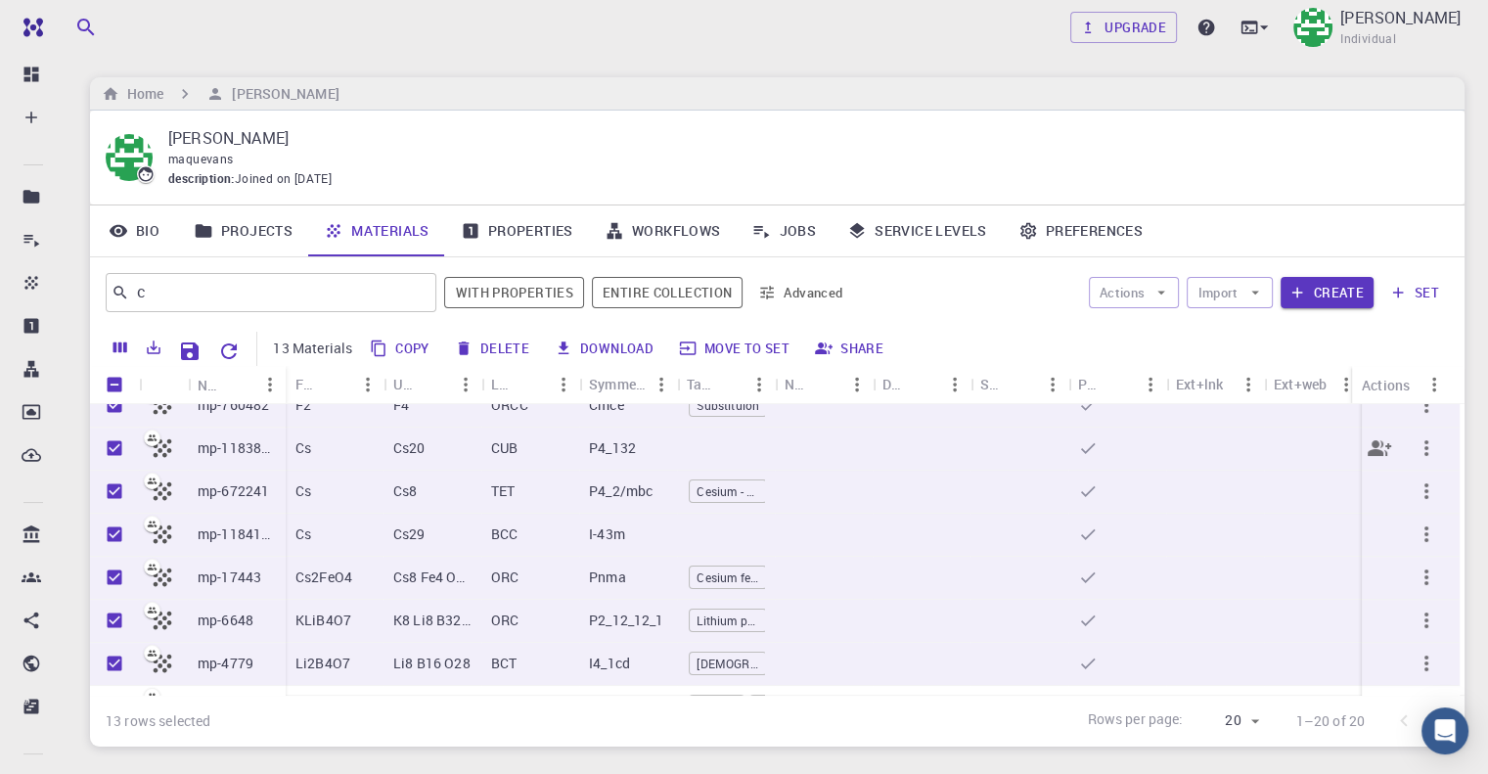
scroll to position [95, 0]
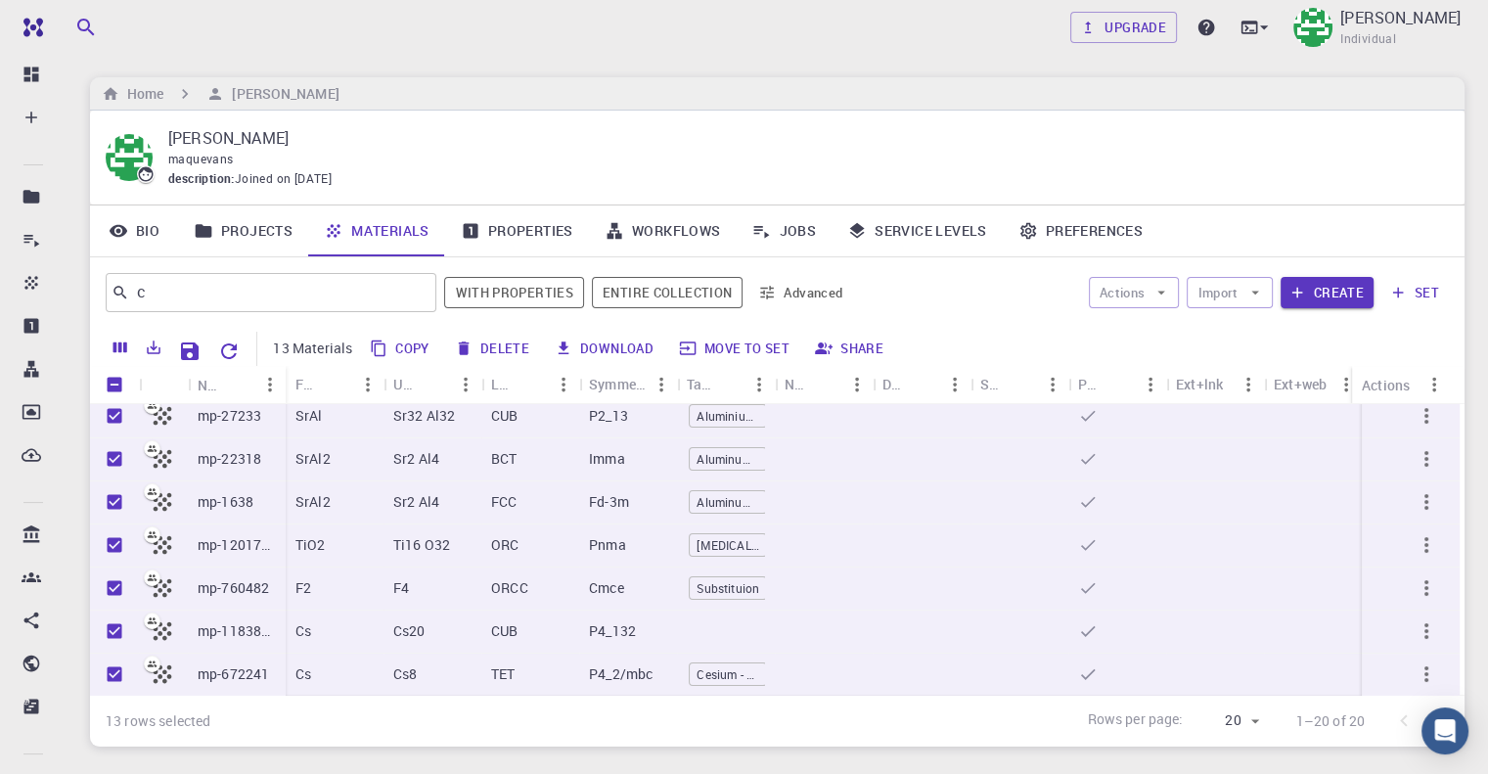
click at [489, 347] on button "Delete" at bounding box center [493, 348] width 88 height 31
checkbox input "false"
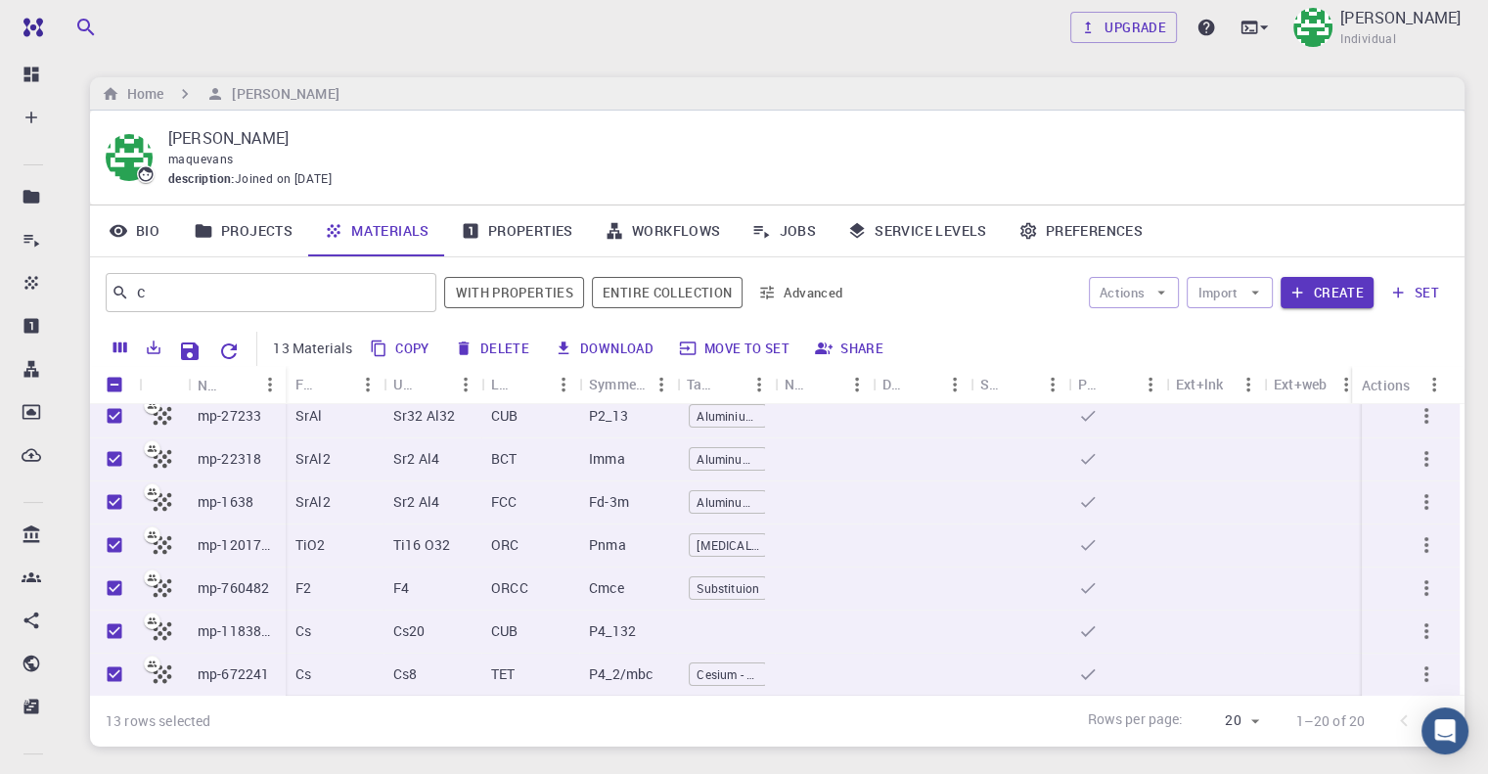
checkbox input "false"
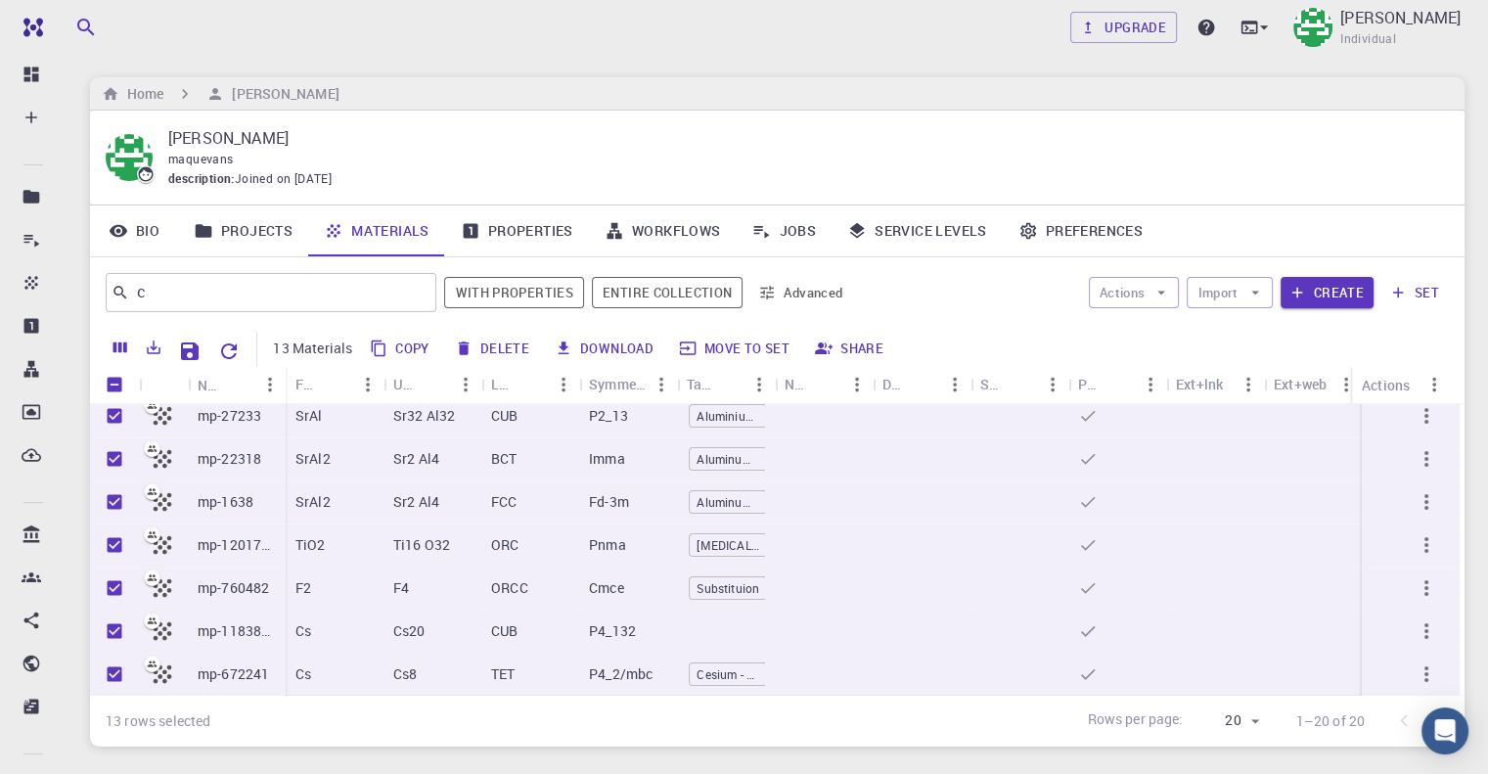
checkbox input "false"
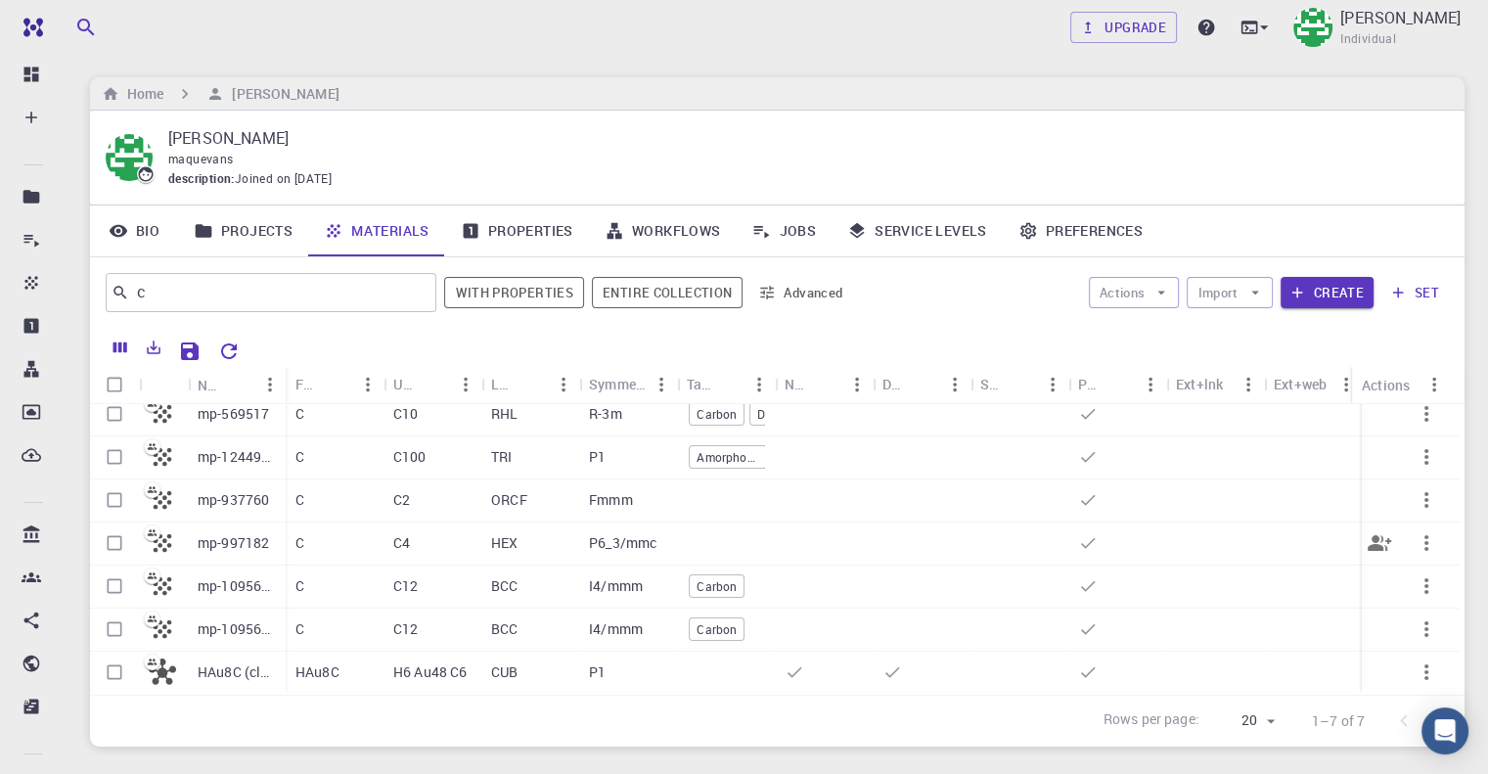
scroll to position [0, 0]
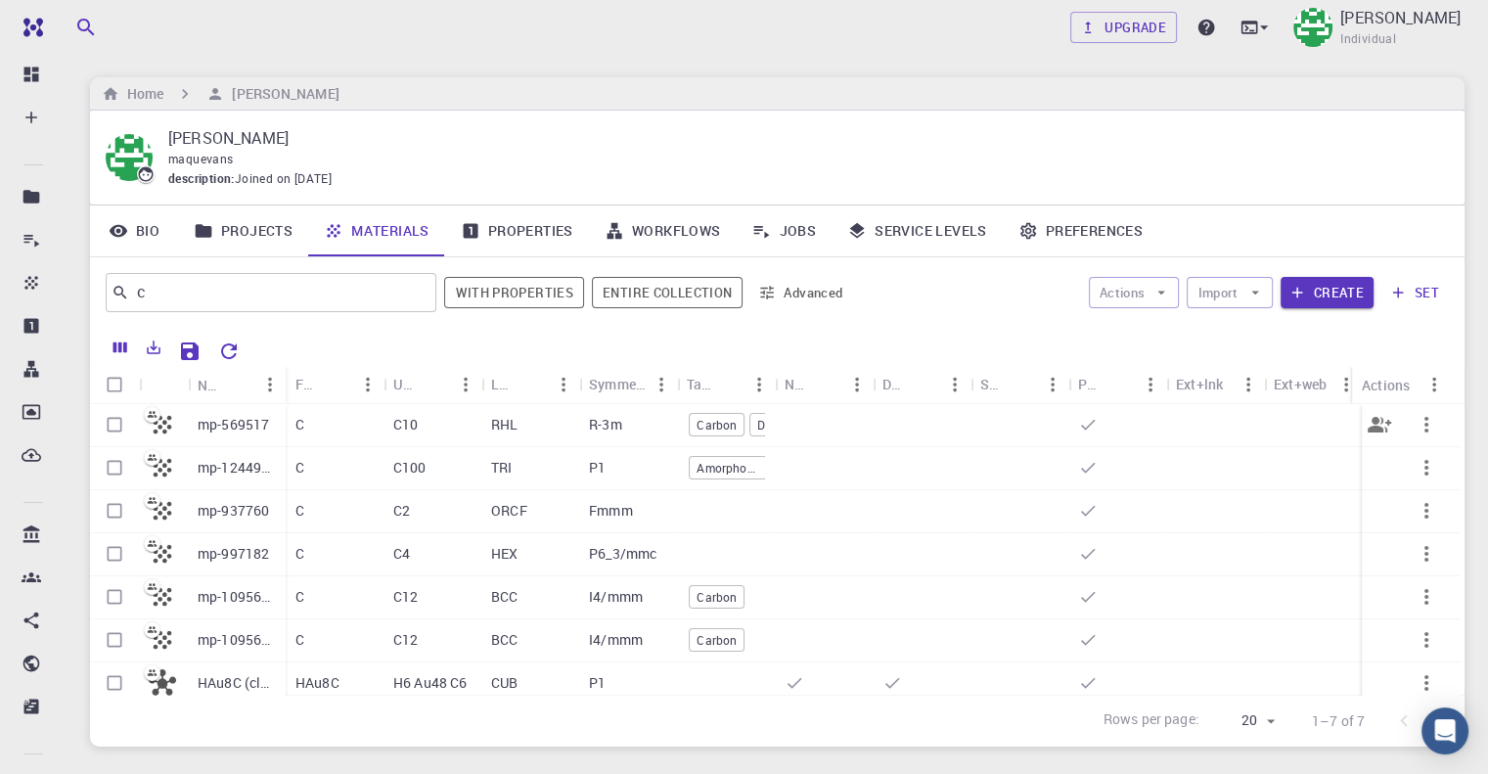
click at [755, 418] on span "Diamond 15R" at bounding box center [788, 425] width 76 height 17
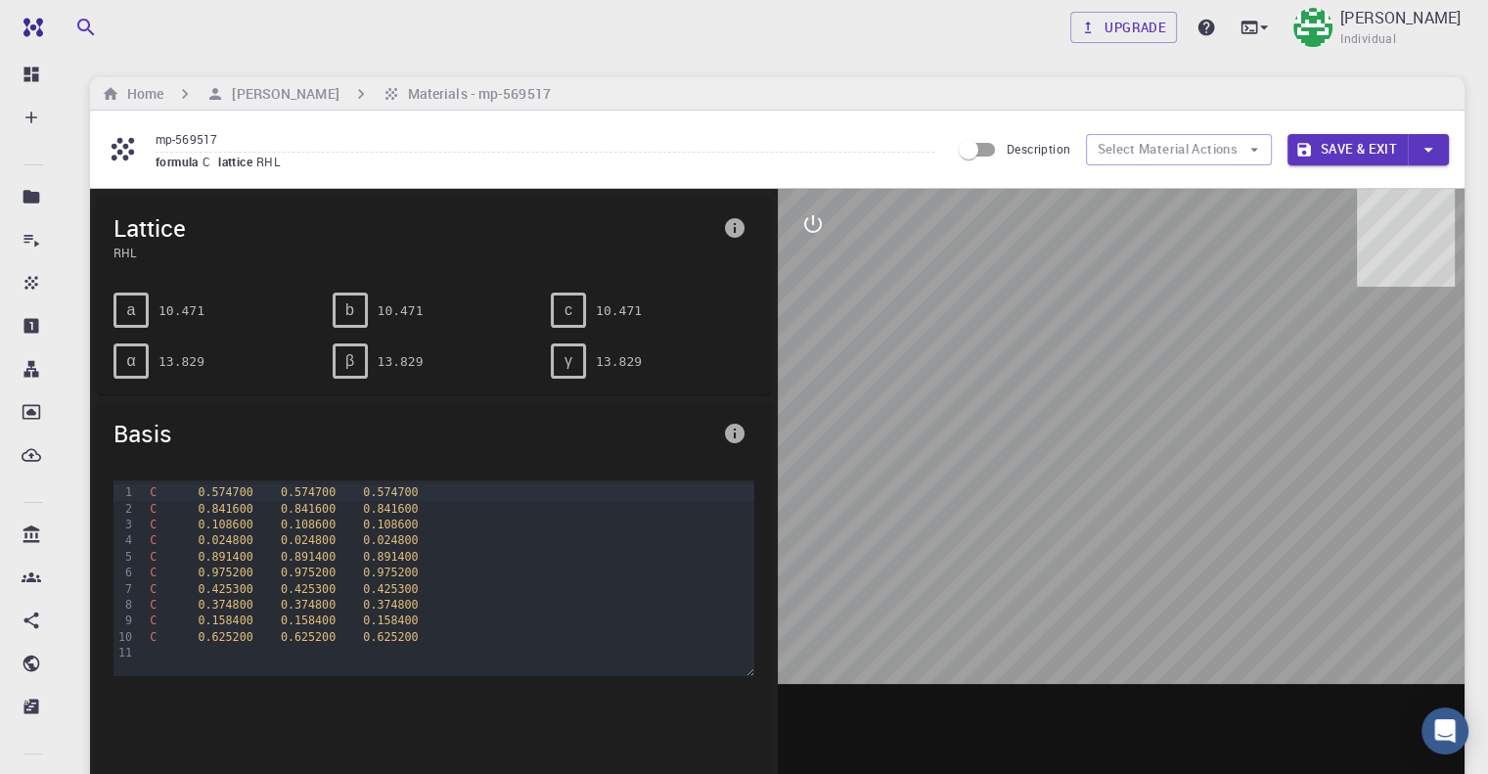
drag, startPoint x: 1123, startPoint y: 445, endPoint x: 1164, endPoint y: 457, distance: 42.7
click at [1164, 457] on div at bounding box center [1122, 493] width 688 height 608
click at [1307, 157] on icon "button" at bounding box center [1304, 150] width 18 height 18
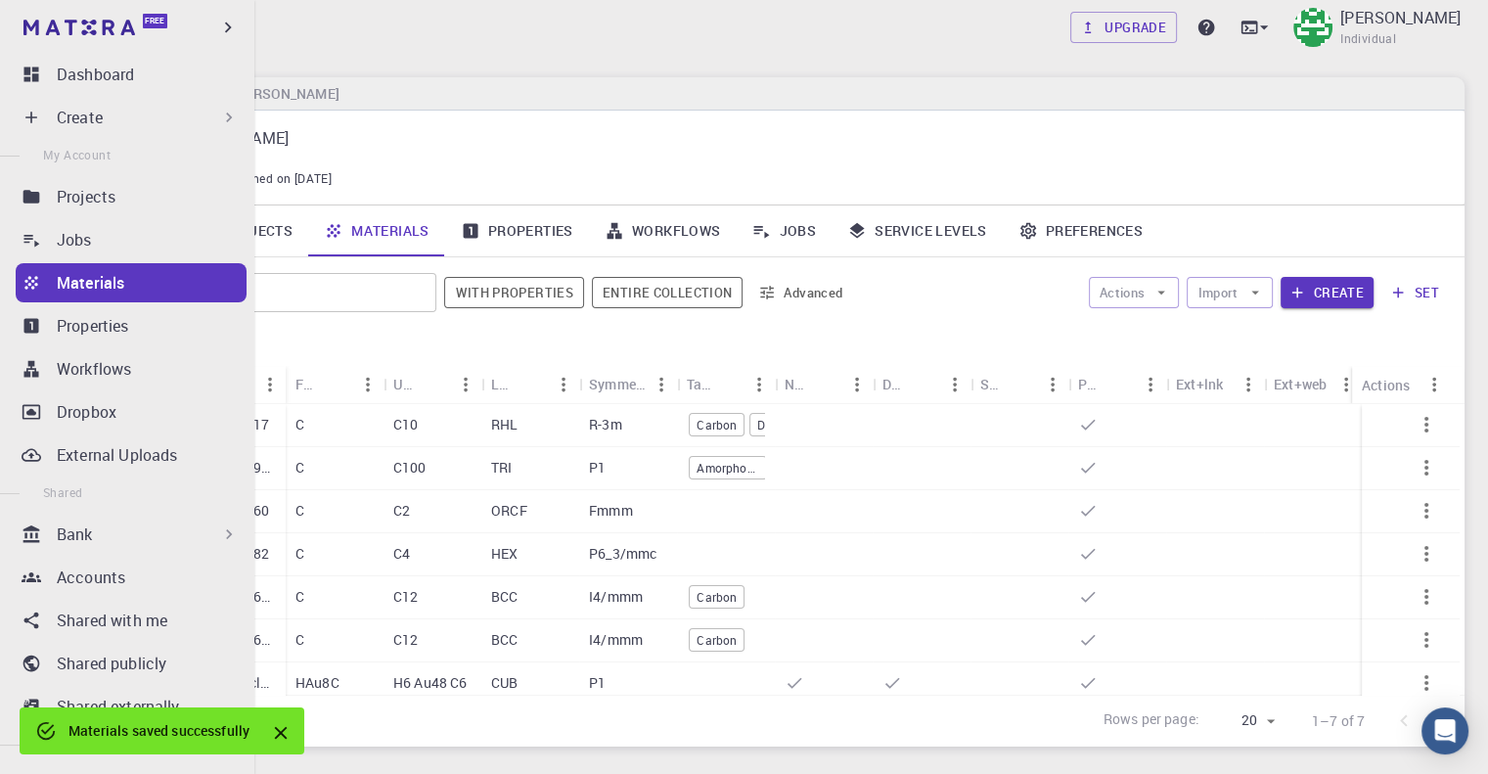
click at [97, 120] on p "Create" at bounding box center [80, 117] width 46 height 23
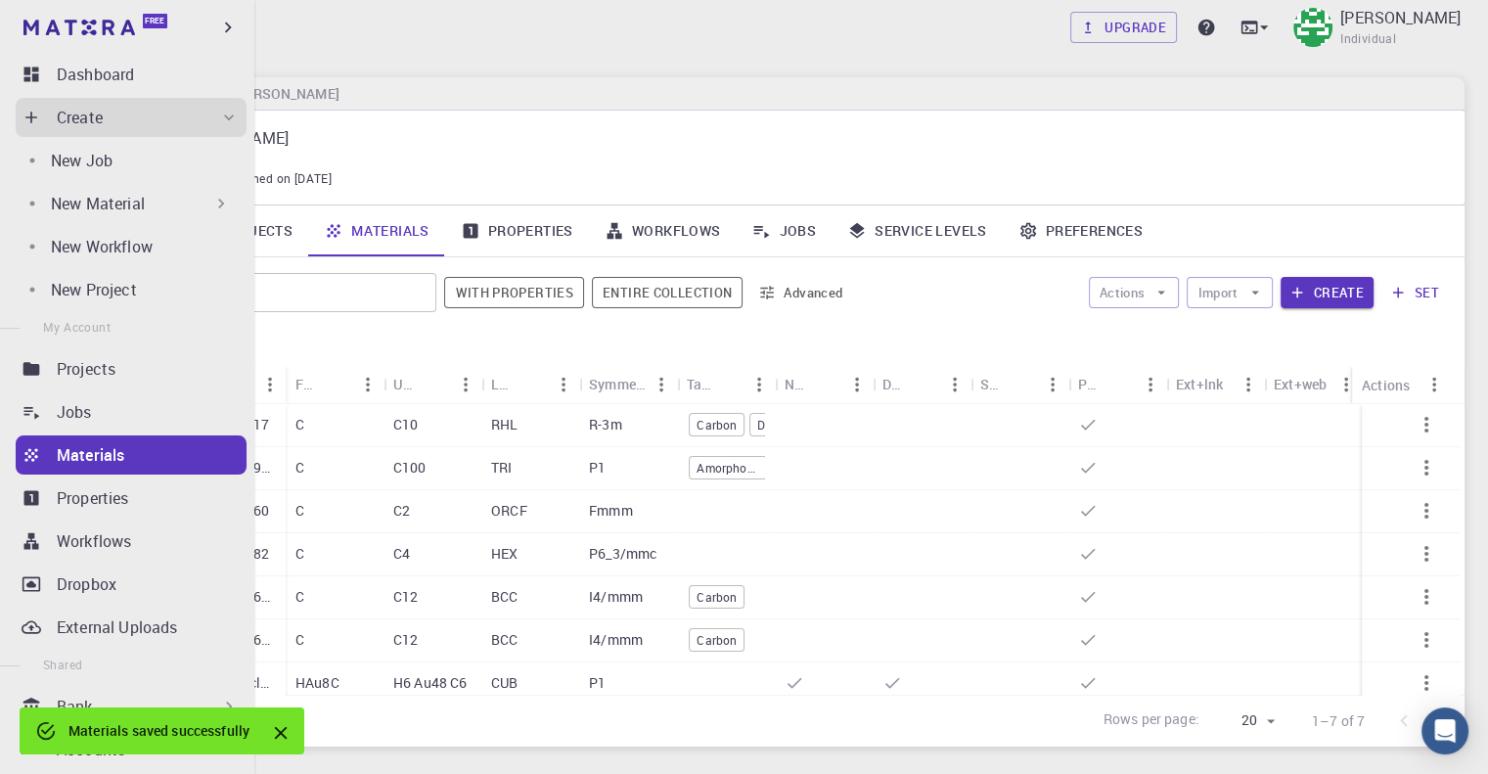
click at [141, 201] on p "New Material" at bounding box center [98, 203] width 94 height 23
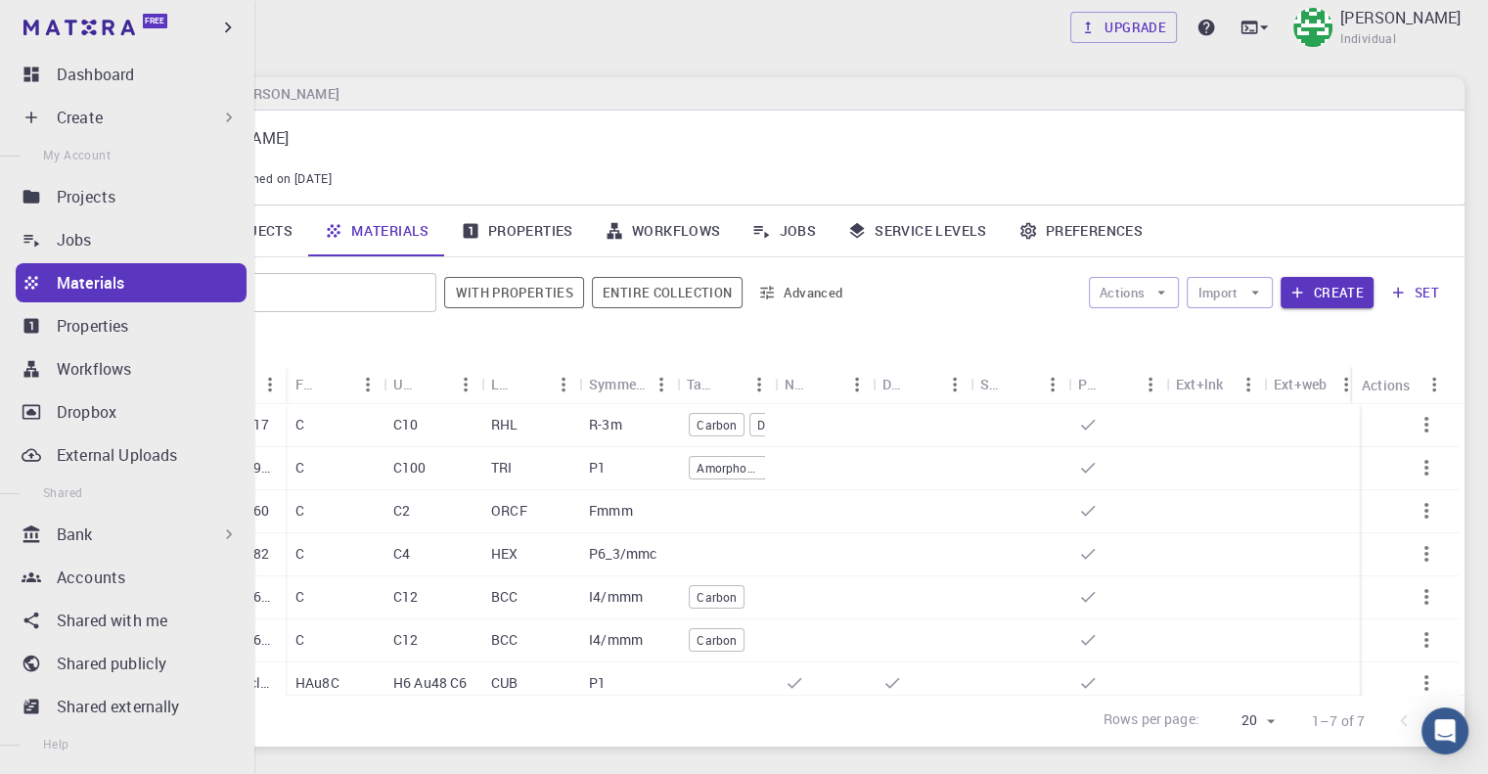
click at [113, 112] on div "Create" at bounding box center [148, 117] width 182 height 23
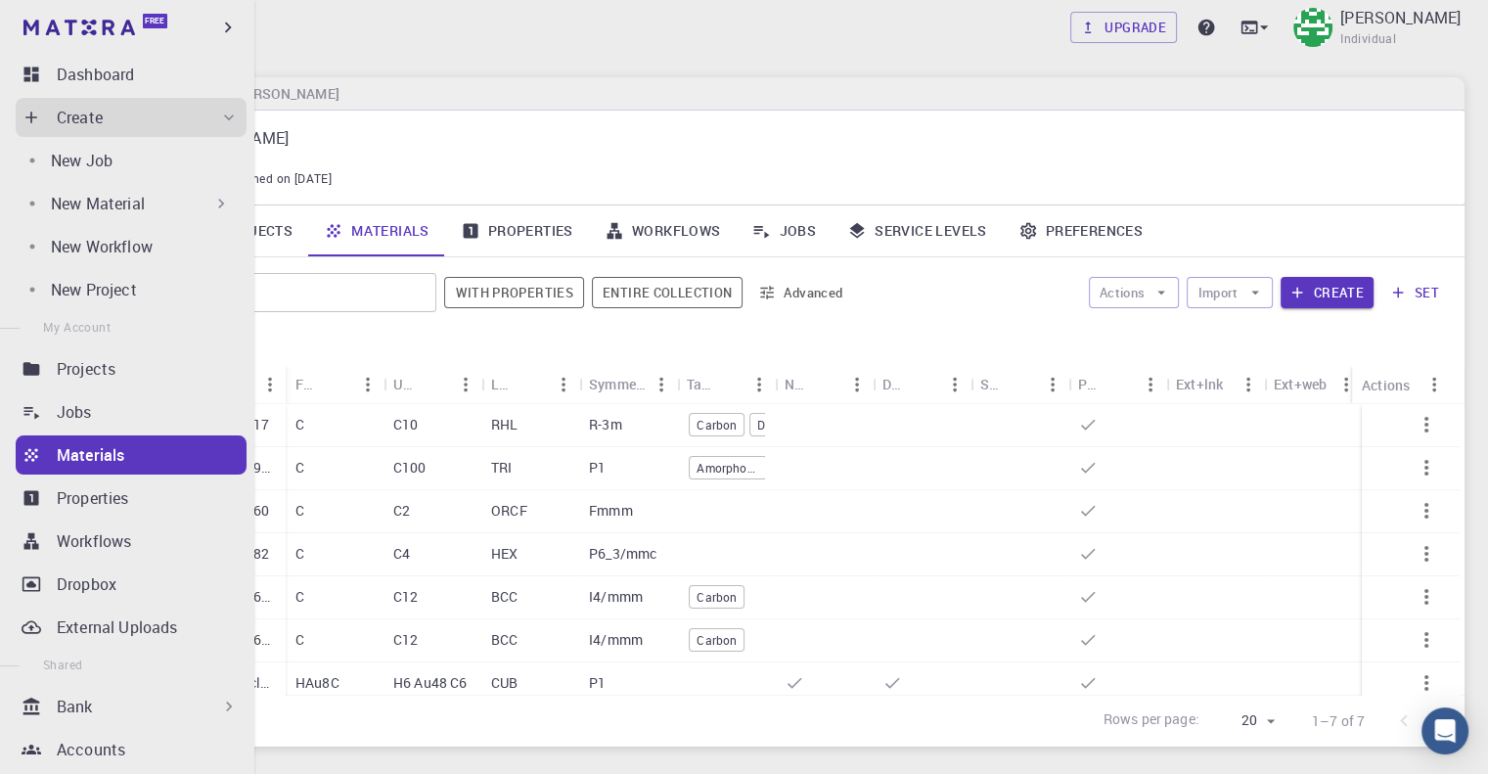
click at [151, 203] on div "New Material" at bounding box center [141, 203] width 180 height 23
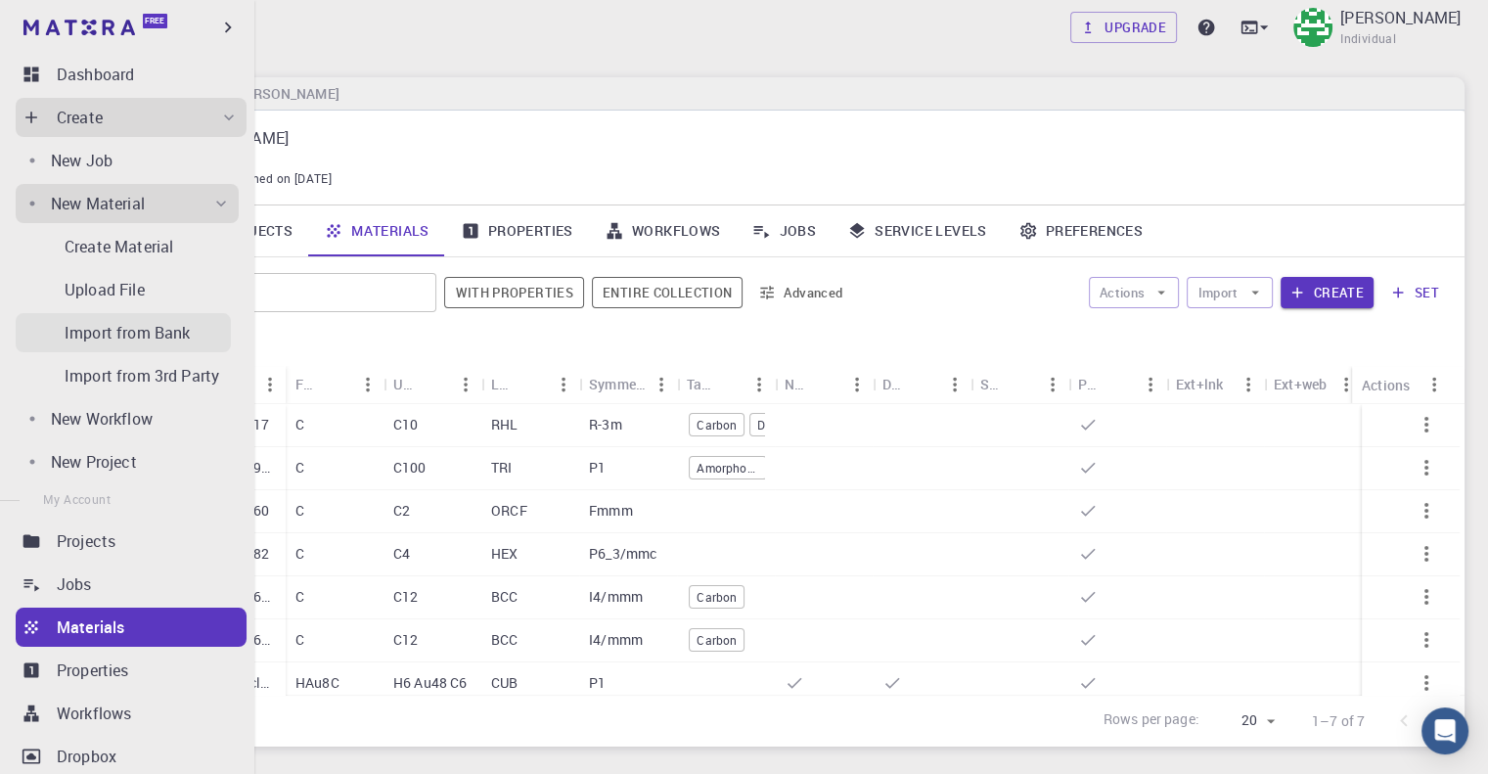
click at [149, 332] on p "Import from Bank" at bounding box center [127, 332] width 125 height 23
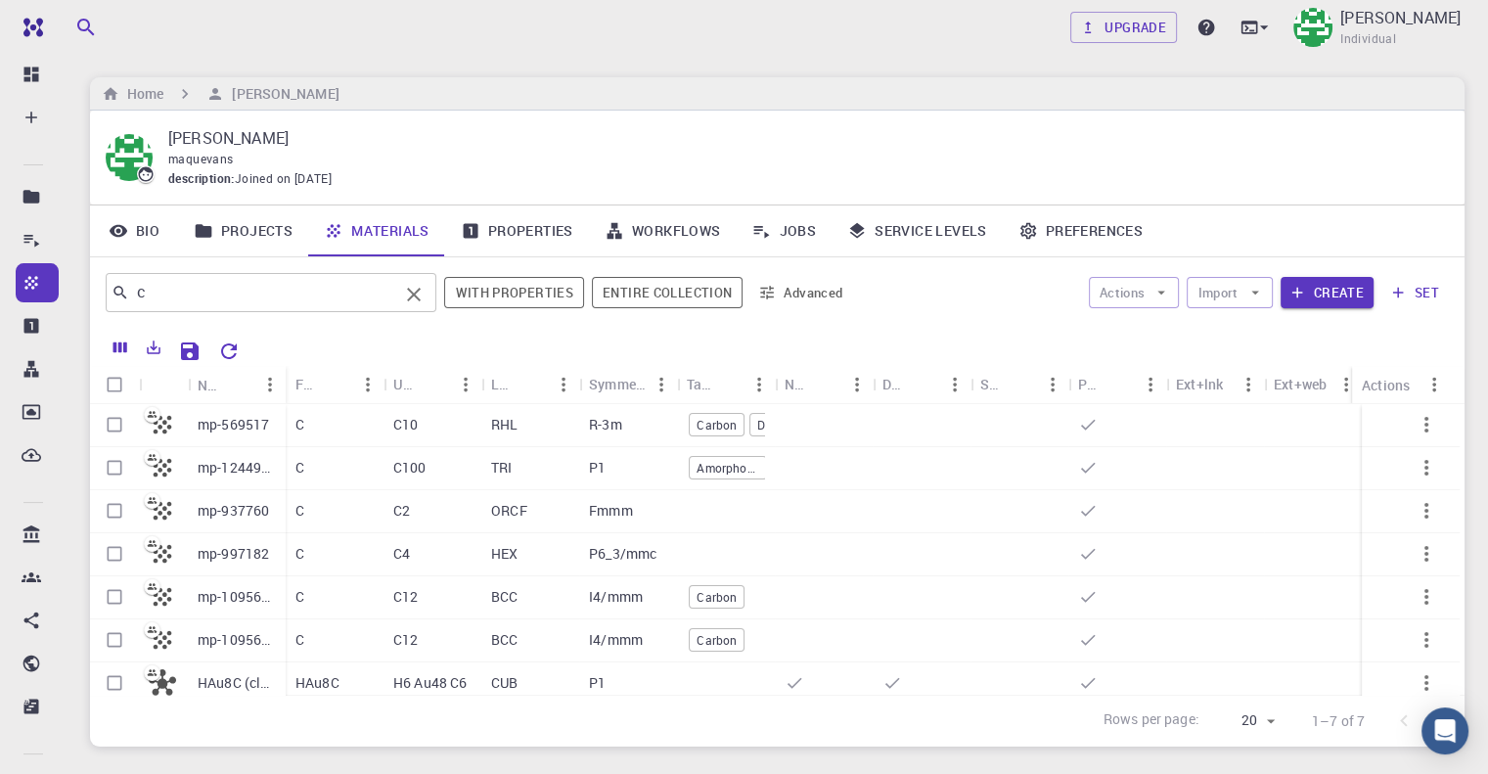
click at [247, 285] on input "c" at bounding box center [263, 292] width 269 height 27
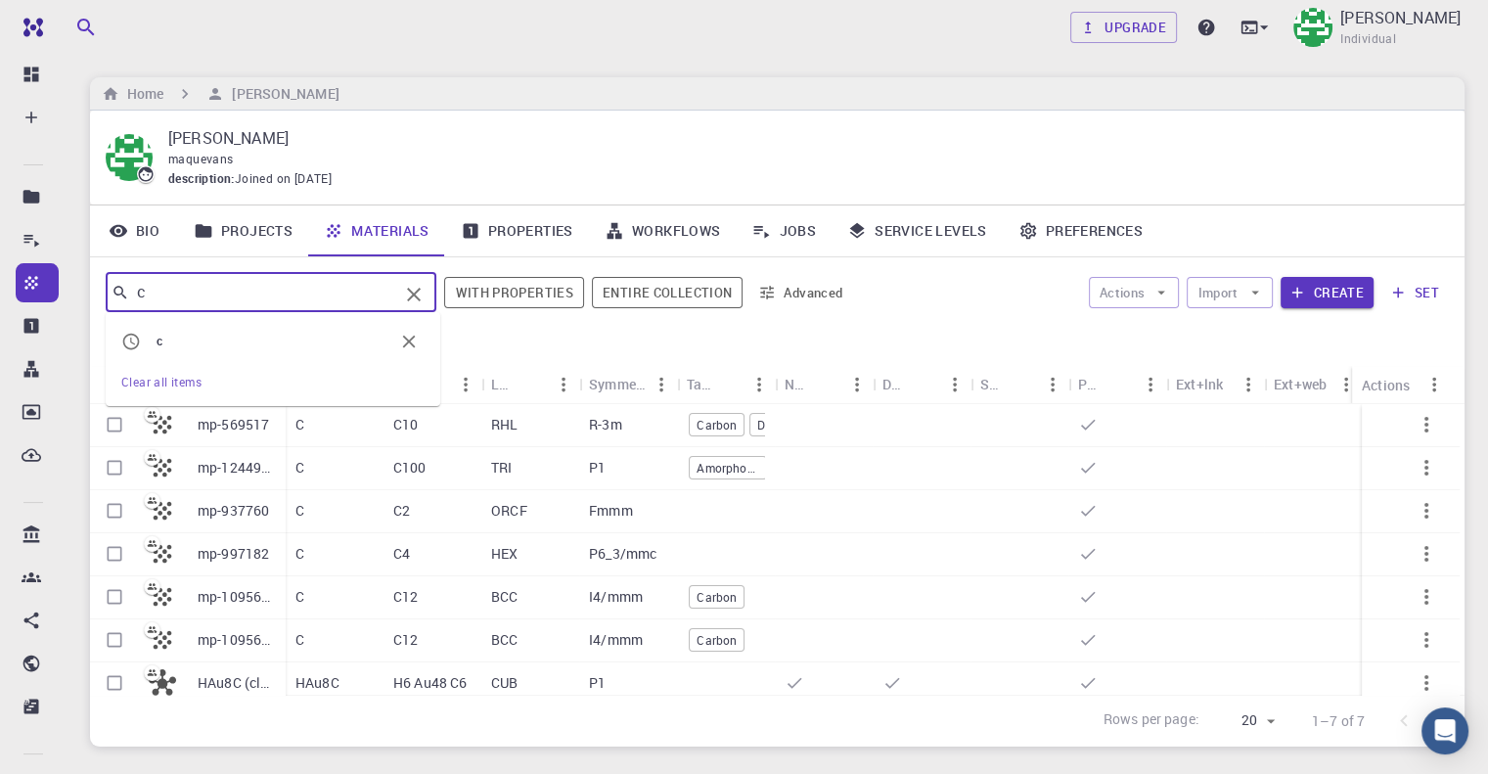
drag, startPoint x: 245, startPoint y: 289, endPoint x: 115, endPoint y: 292, distance: 129.2
click at [115, 292] on div "c ​" at bounding box center [271, 292] width 331 height 39
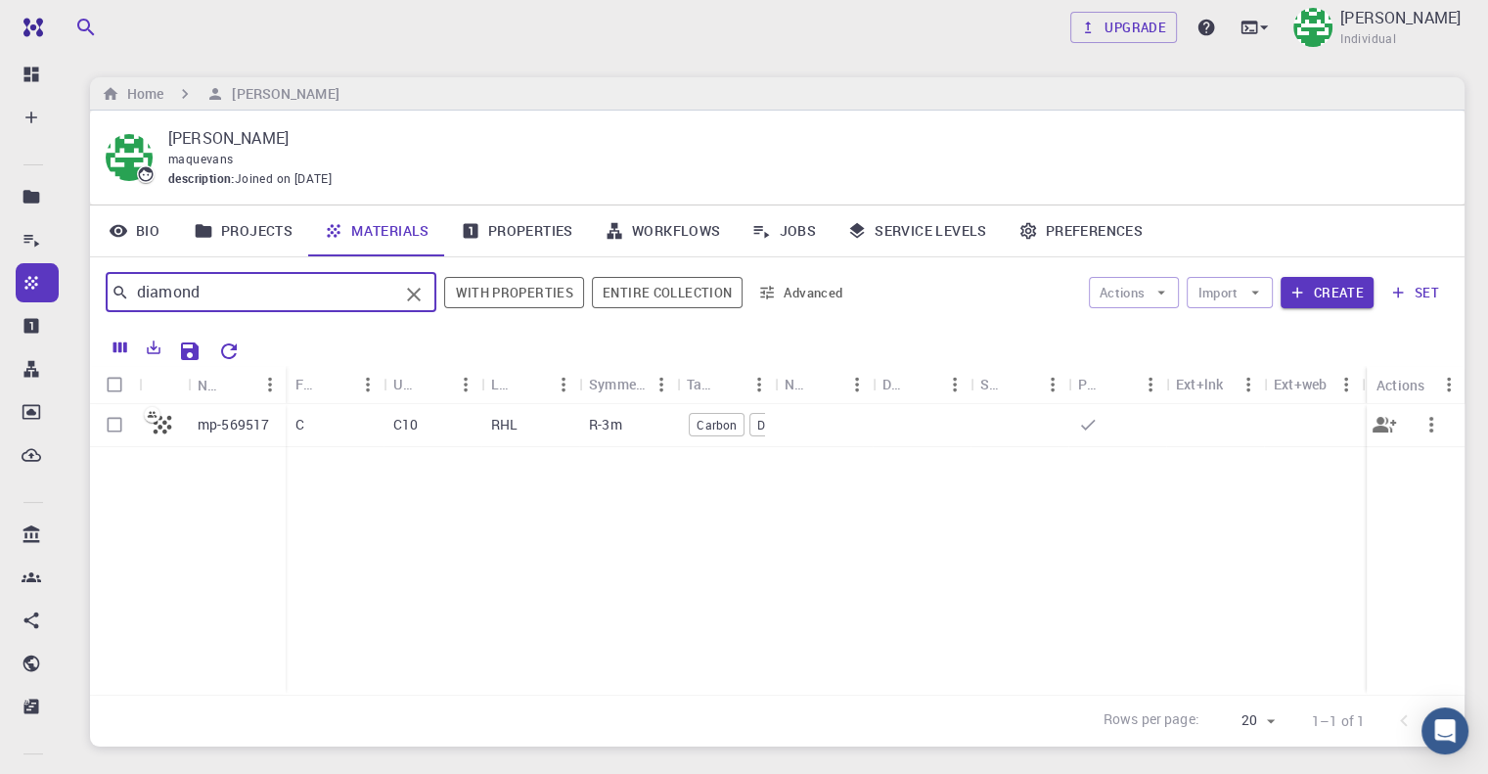
type input "diamond"
click at [116, 431] on input "Select row" at bounding box center [114, 424] width 37 height 37
checkbox input "true"
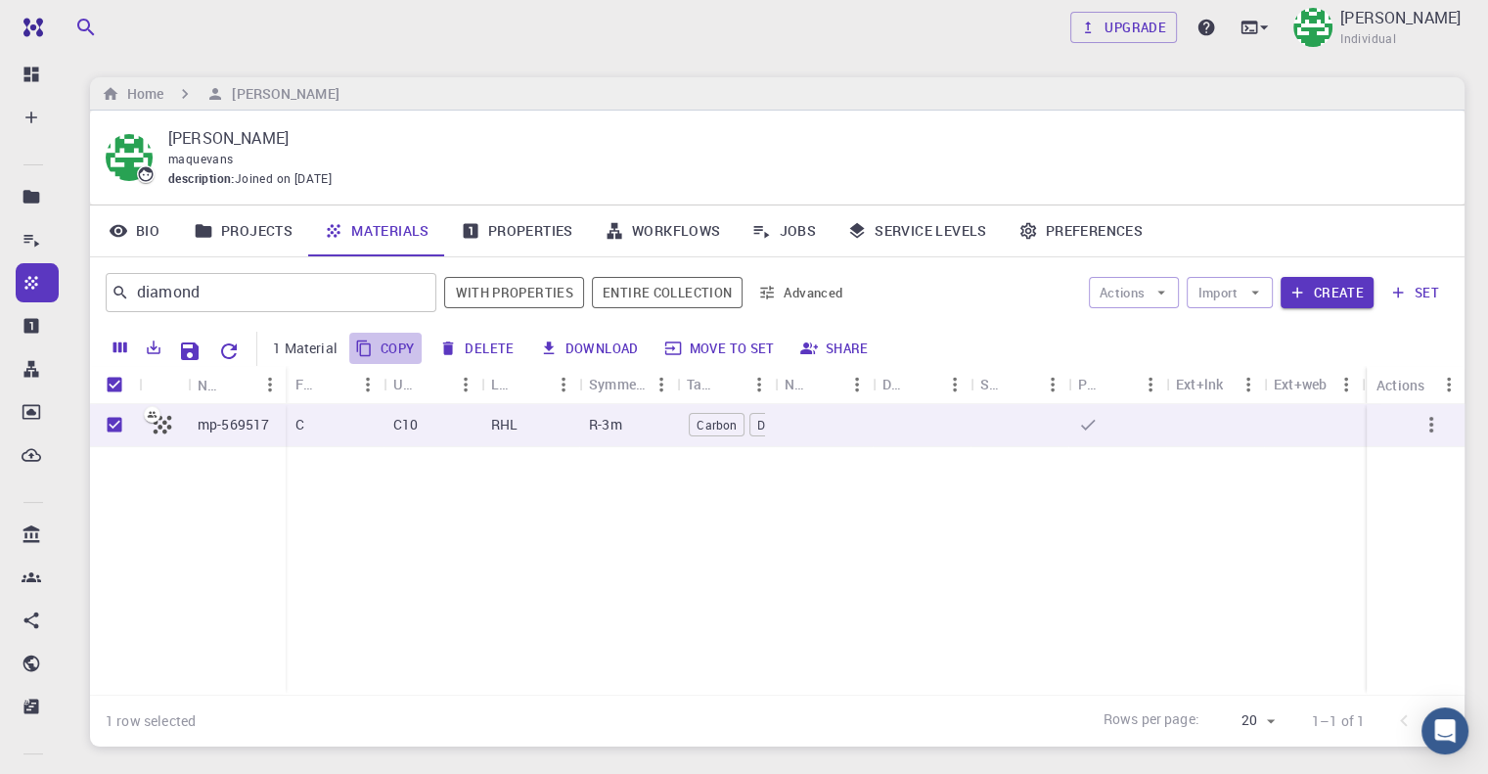
click at [397, 349] on button "Copy" at bounding box center [385, 348] width 73 height 31
checkbox input "false"
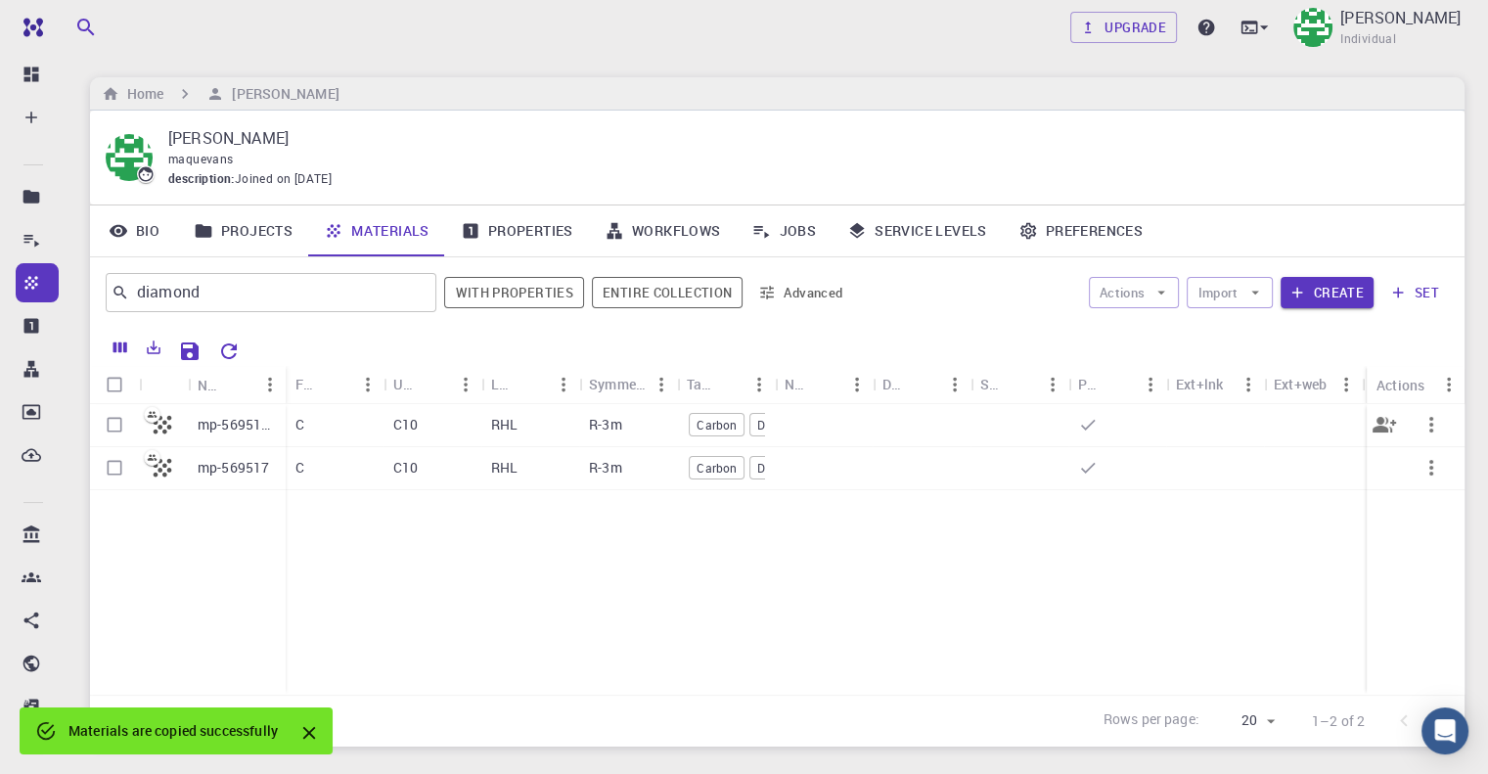
click at [113, 413] on input "Select row" at bounding box center [114, 424] width 37 height 37
checkbox input "true"
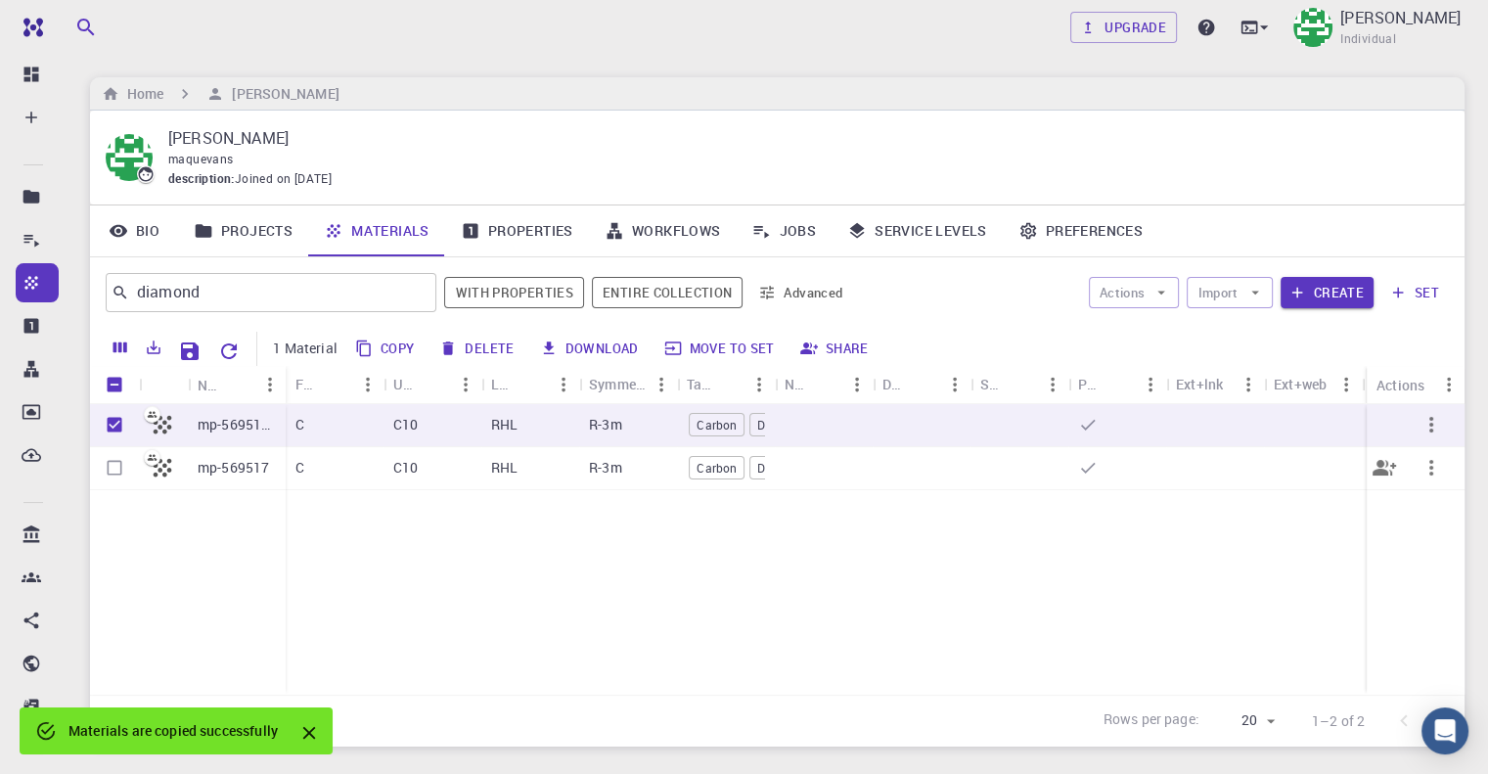
click at [112, 469] on input "Select row" at bounding box center [114, 467] width 37 height 37
checkbox input "true"
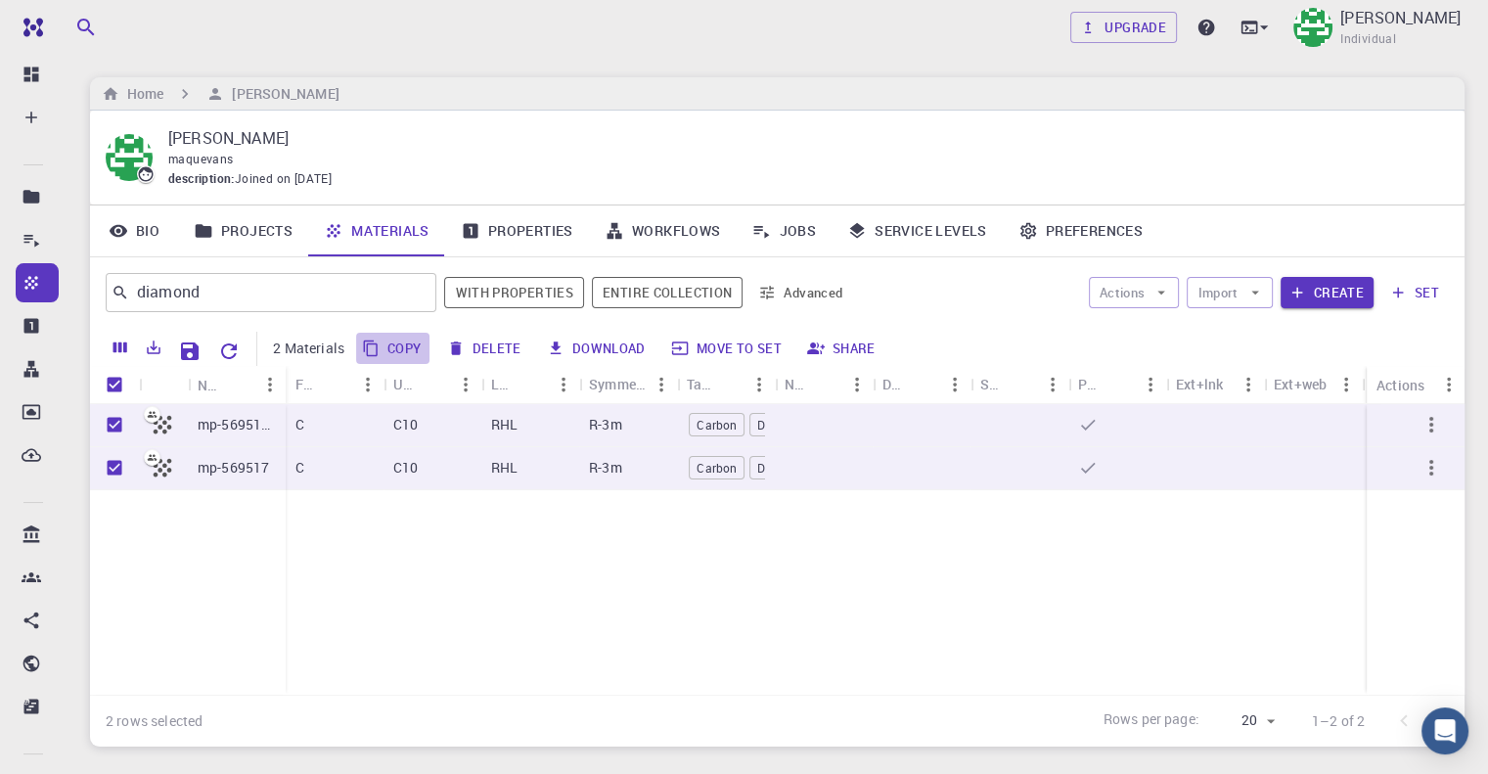
click at [402, 343] on button "Copy" at bounding box center [392, 348] width 73 height 31
checkbox input "false"
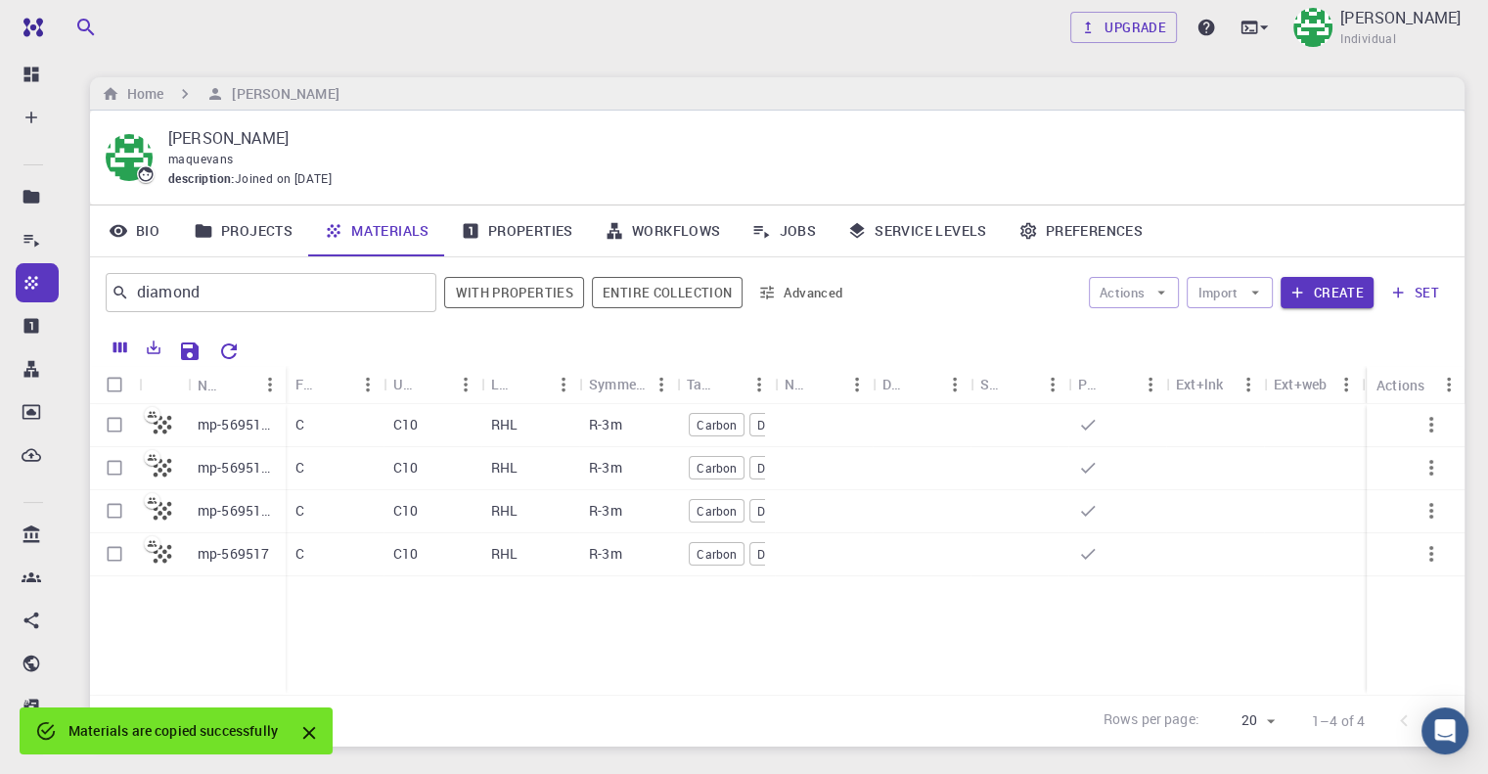
click at [109, 380] on input "Select all rows" at bounding box center [114, 384] width 37 height 37
checkbox input "true"
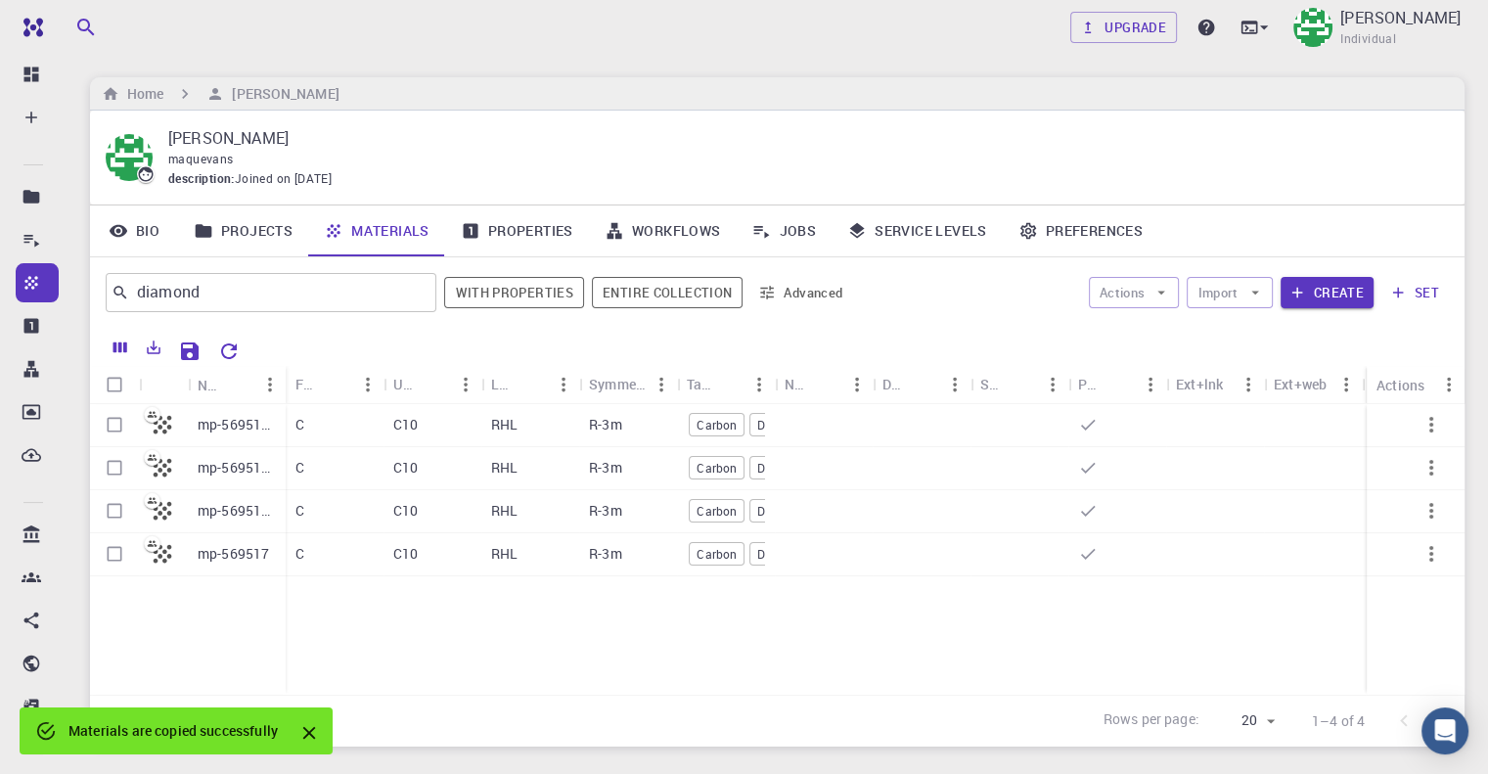
checkbox input "true"
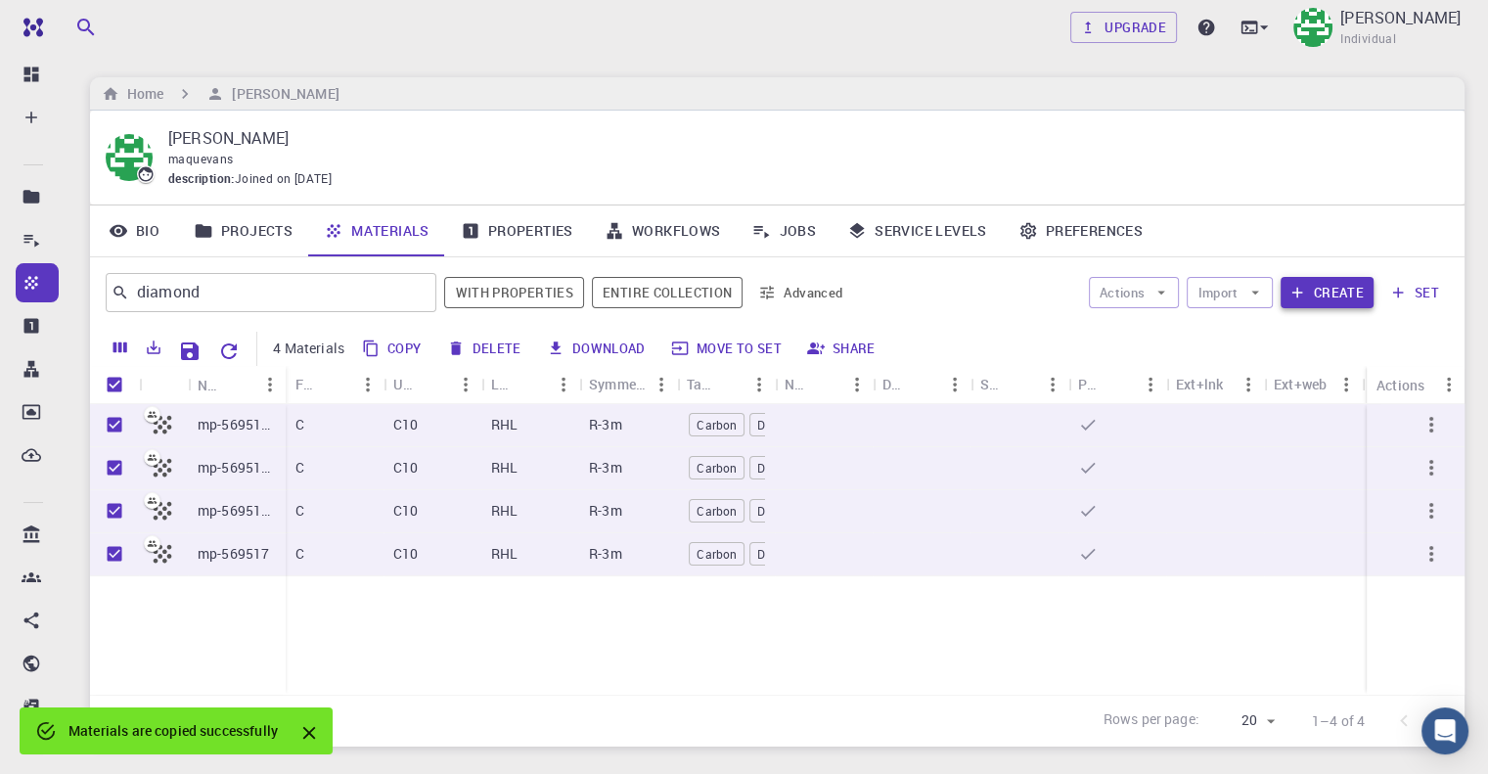
click at [1311, 292] on button "Create" at bounding box center [1326, 292] width 93 height 31
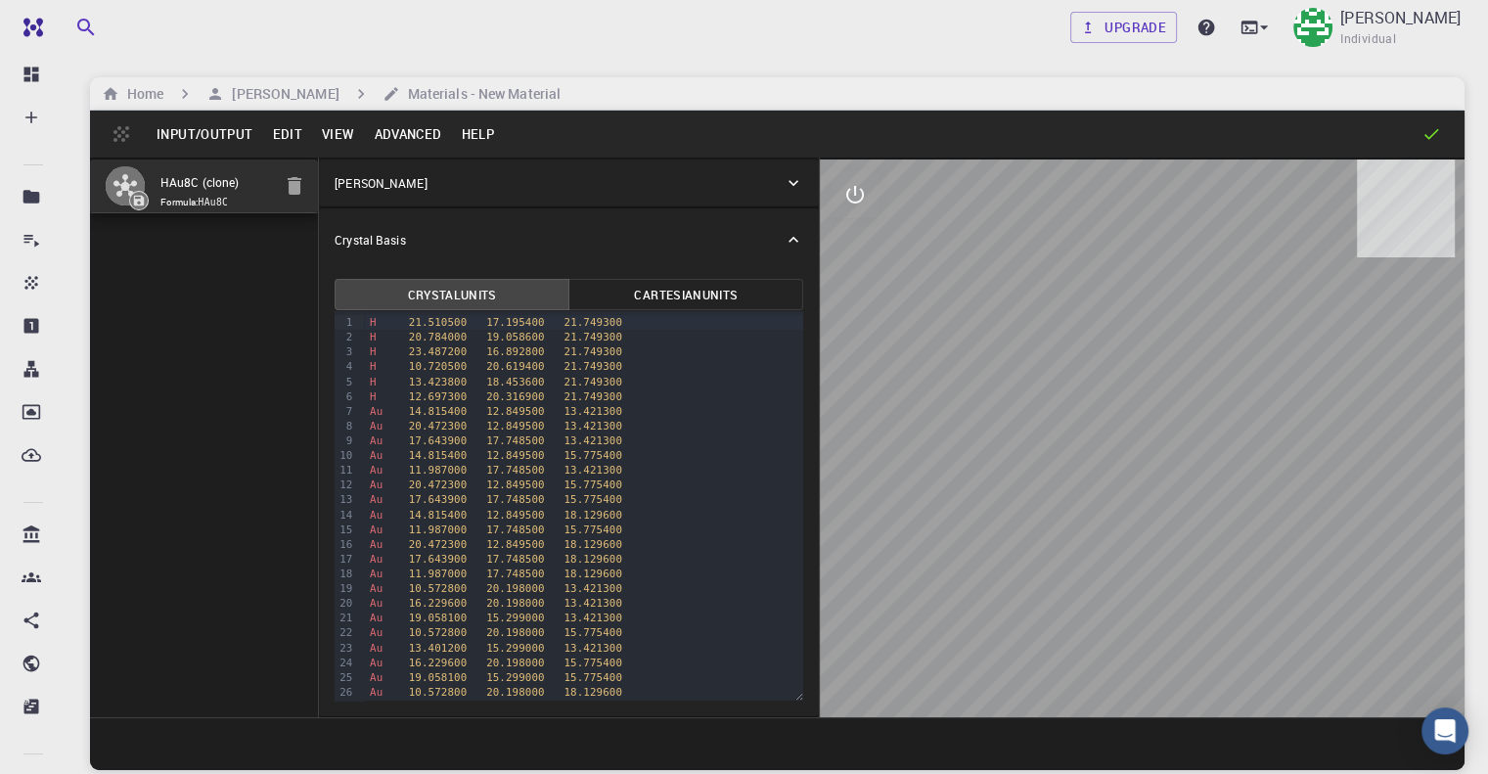
click at [191, 139] on button "Input/Output" at bounding box center [204, 133] width 115 height 31
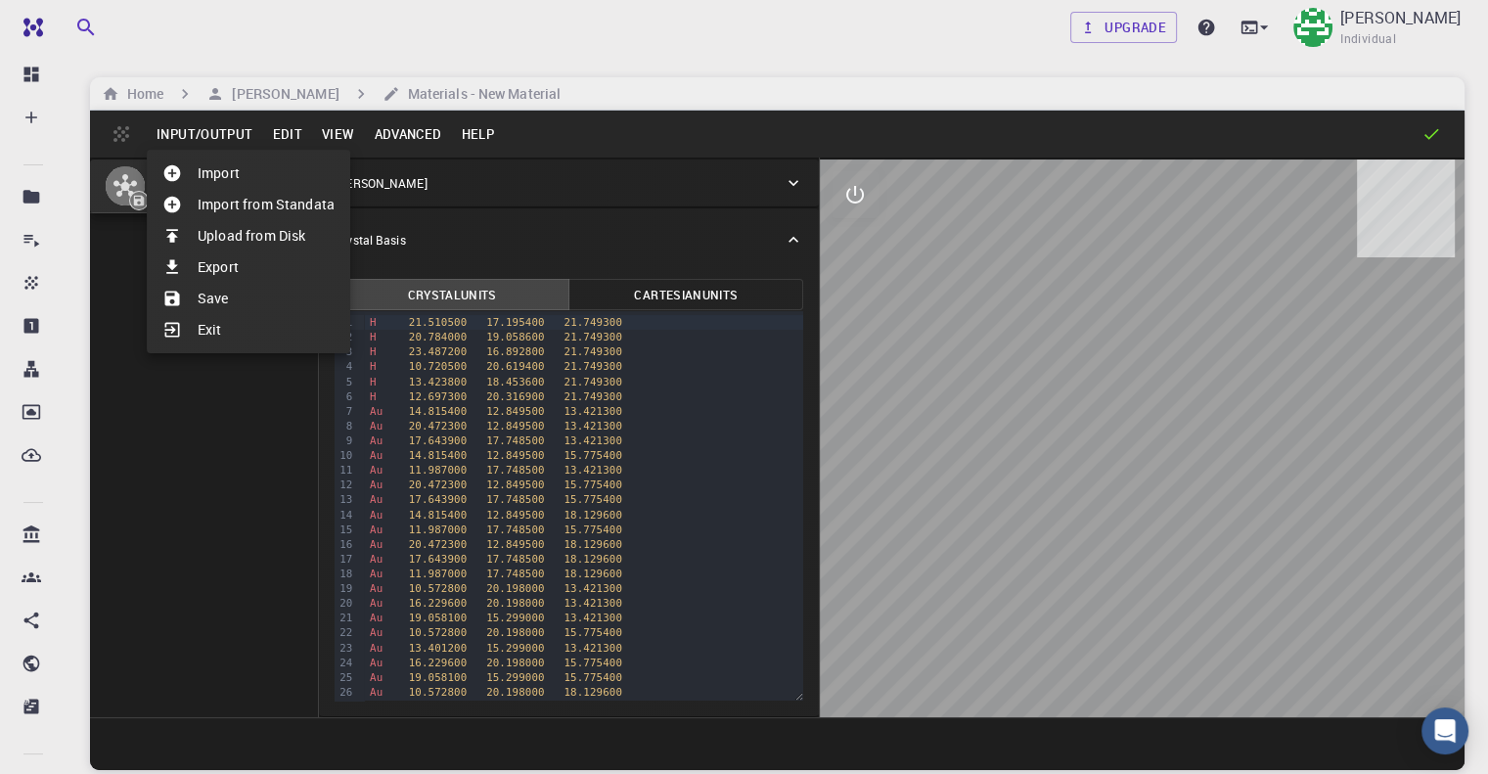
click at [281, 136] on div at bounding box center [744, 387] width 1488 height 774
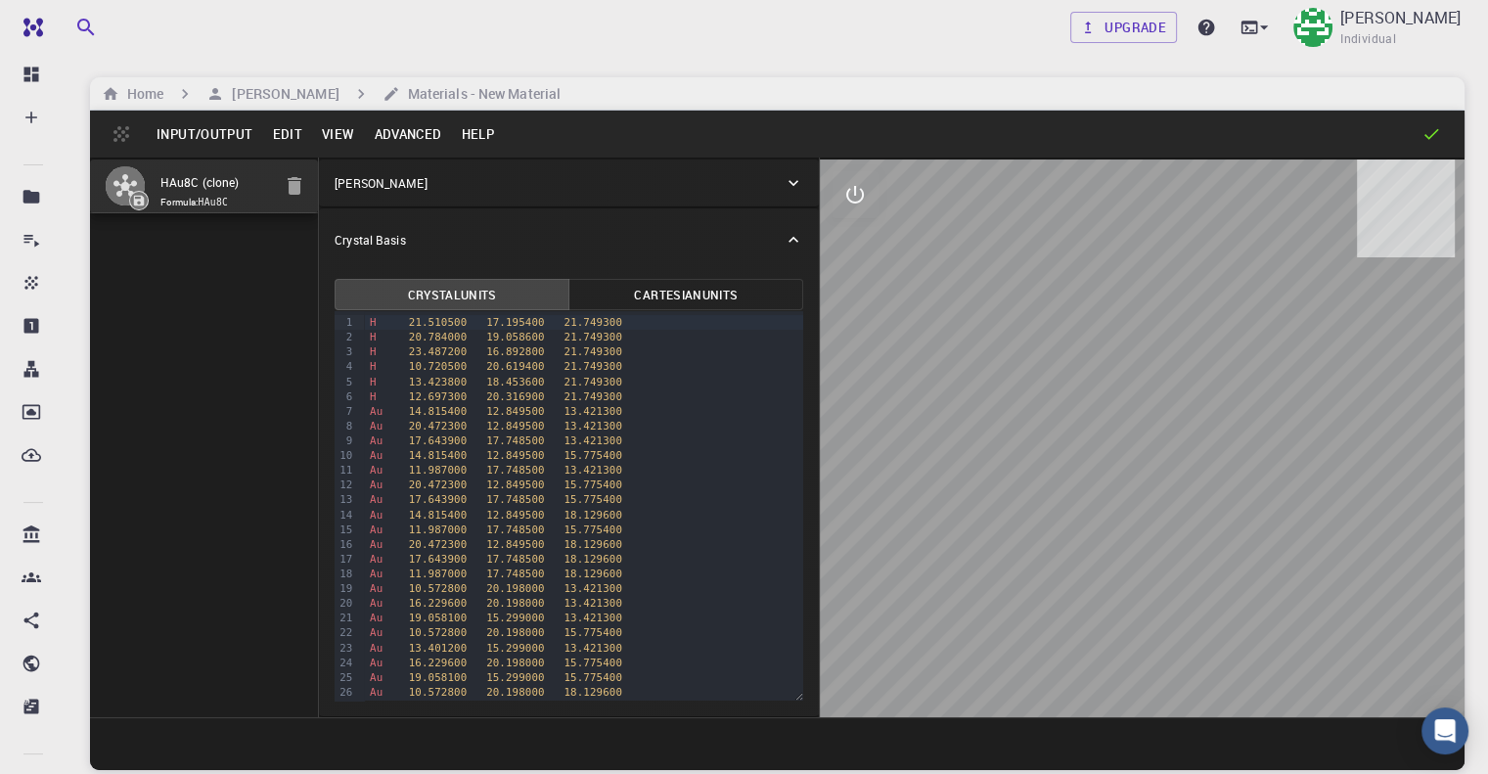
click at [281, 136] on button "Edit" at bounding box center [287, 133] width 50 height 31
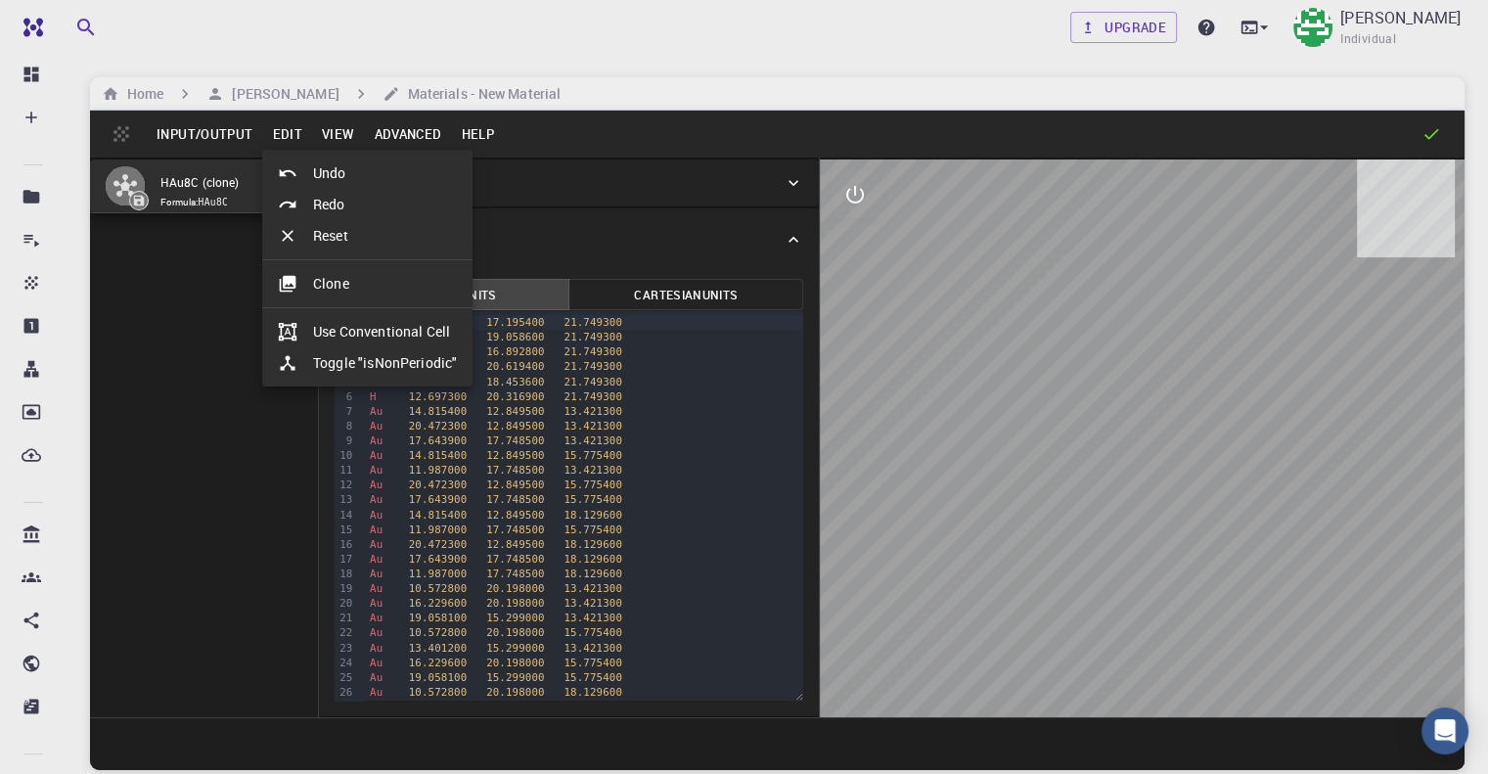
click at [354, 137] on div at bounding box center [744, 387] width 1488 height 774
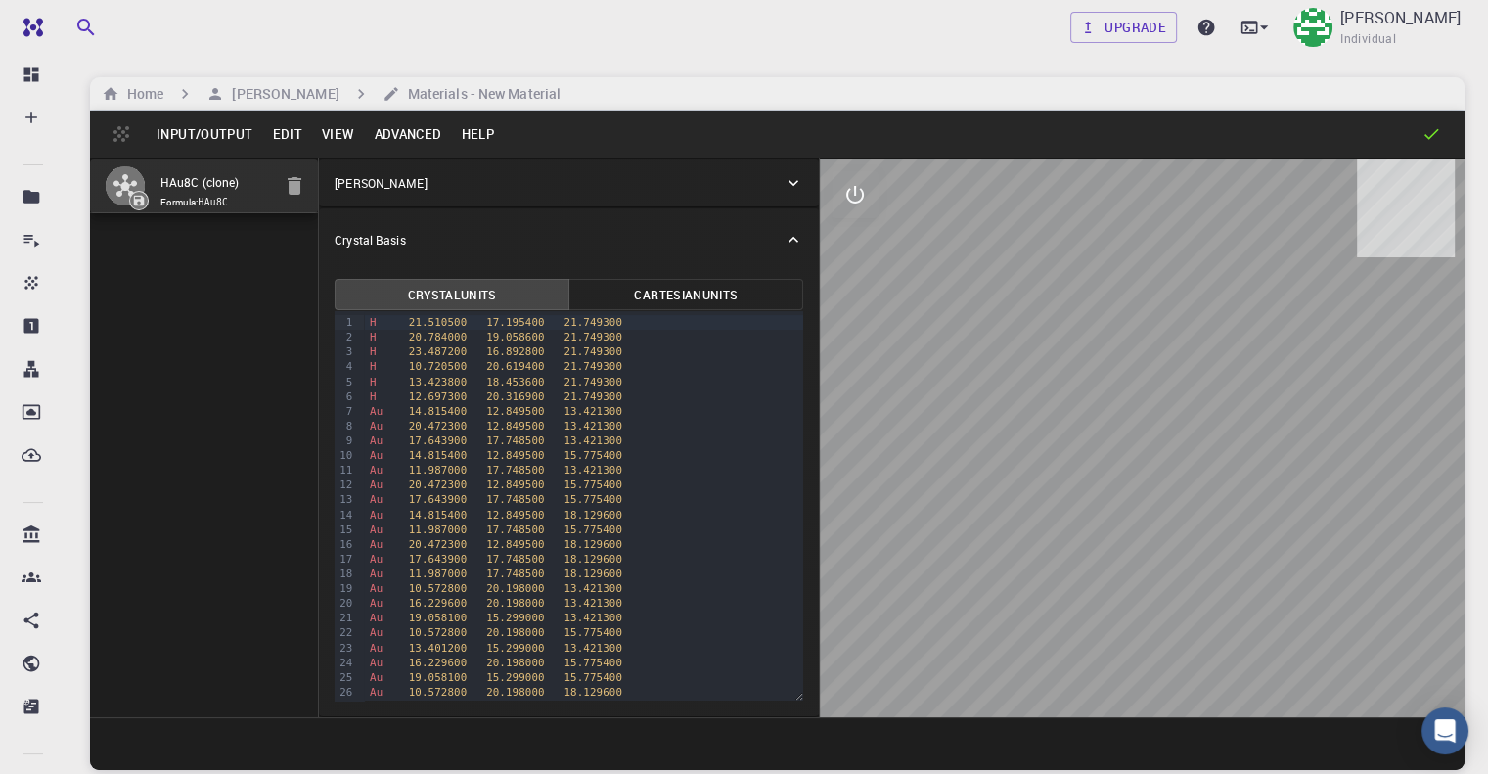
click at [338, 137] on button "View" at bounding box center [338, 133] width 53 height 31
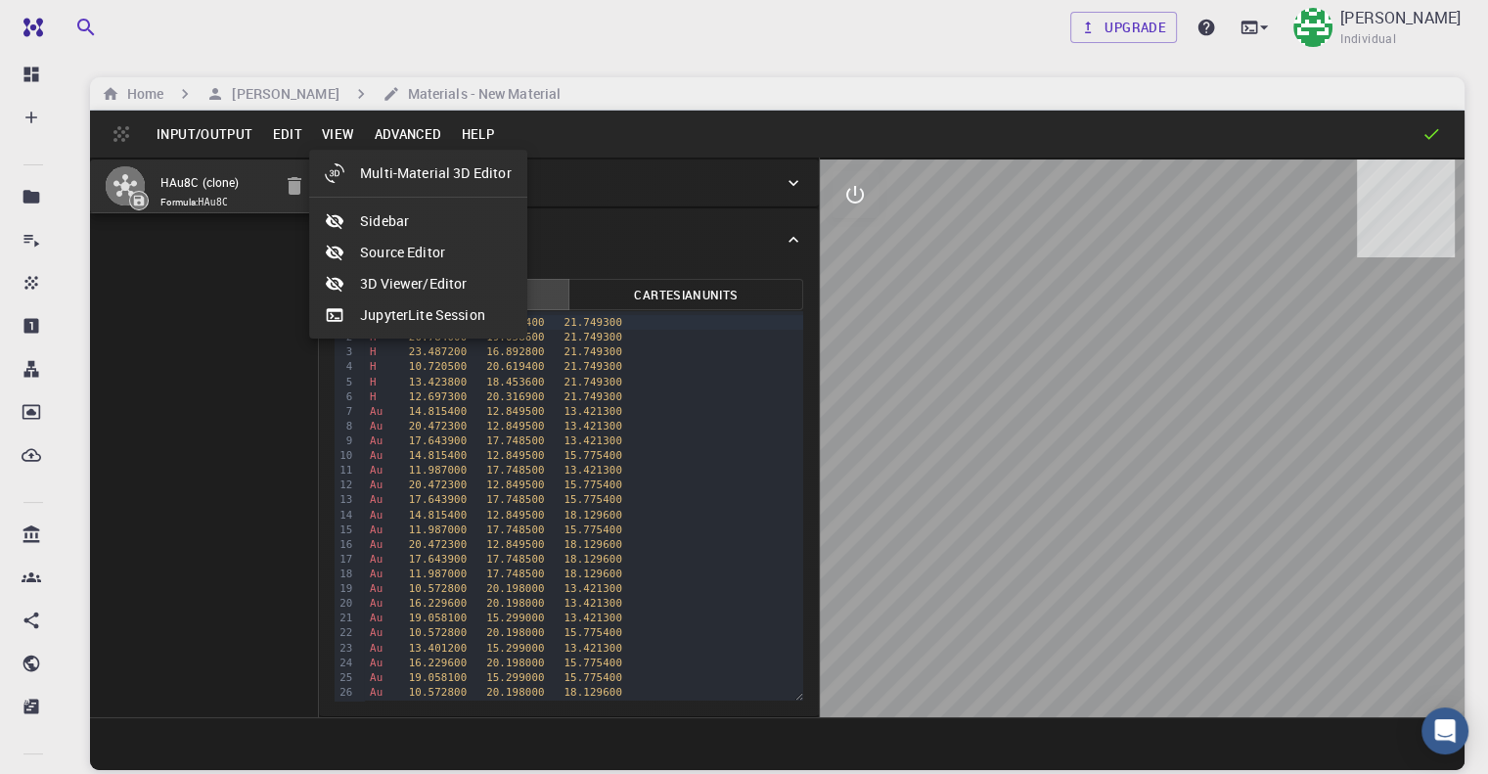
click at [421, 136] on div at bounding box center [744, 387] width 1488 height 774
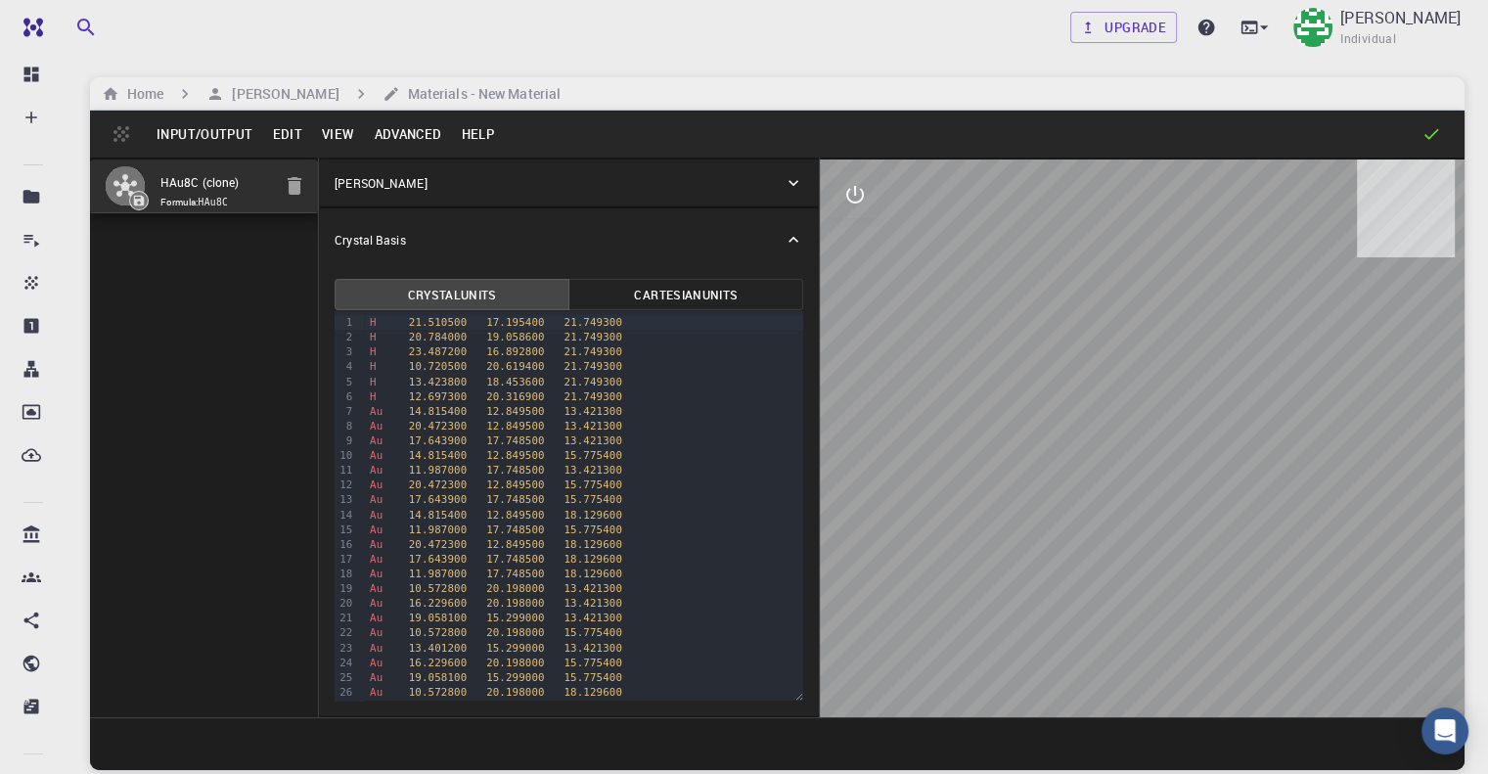
click at [458, 136] on button "Help" at bounding box center [477, 133] width 53 height 31
click at [458, 136] on div at bounding box center [744, 387] width 1488 height 774
click at [288, 195] on icon "button" at bounding box center [295, 186] width 14 height 18
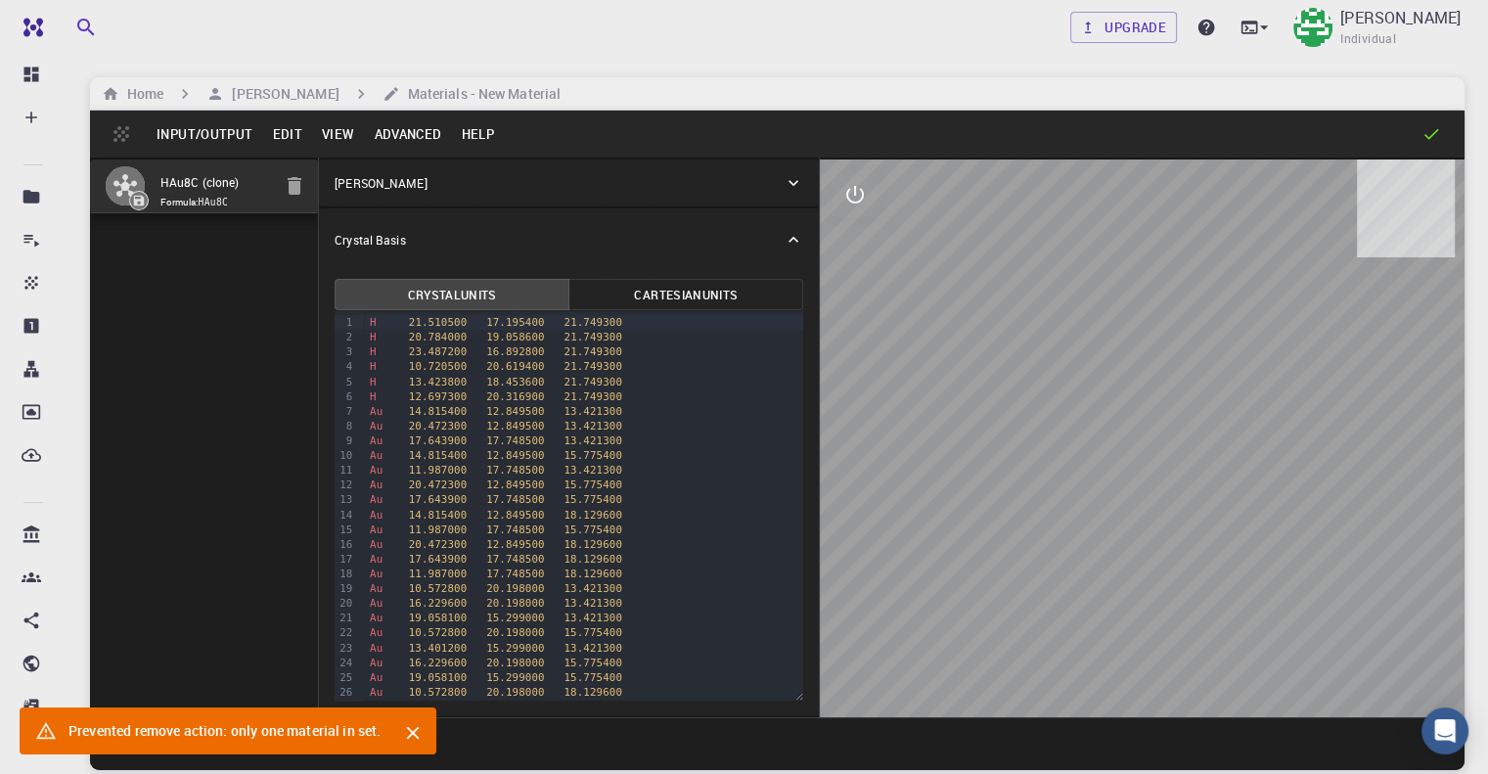
click at [245, 79] on div "Home [PERSON_NAME] Materials - New Material" at bounding box center [777, 93] width 1374 height 33
click at [256, 89] on h6 "[PERSON_NAME]" at bounding box center [281, 94] width 114 height 22
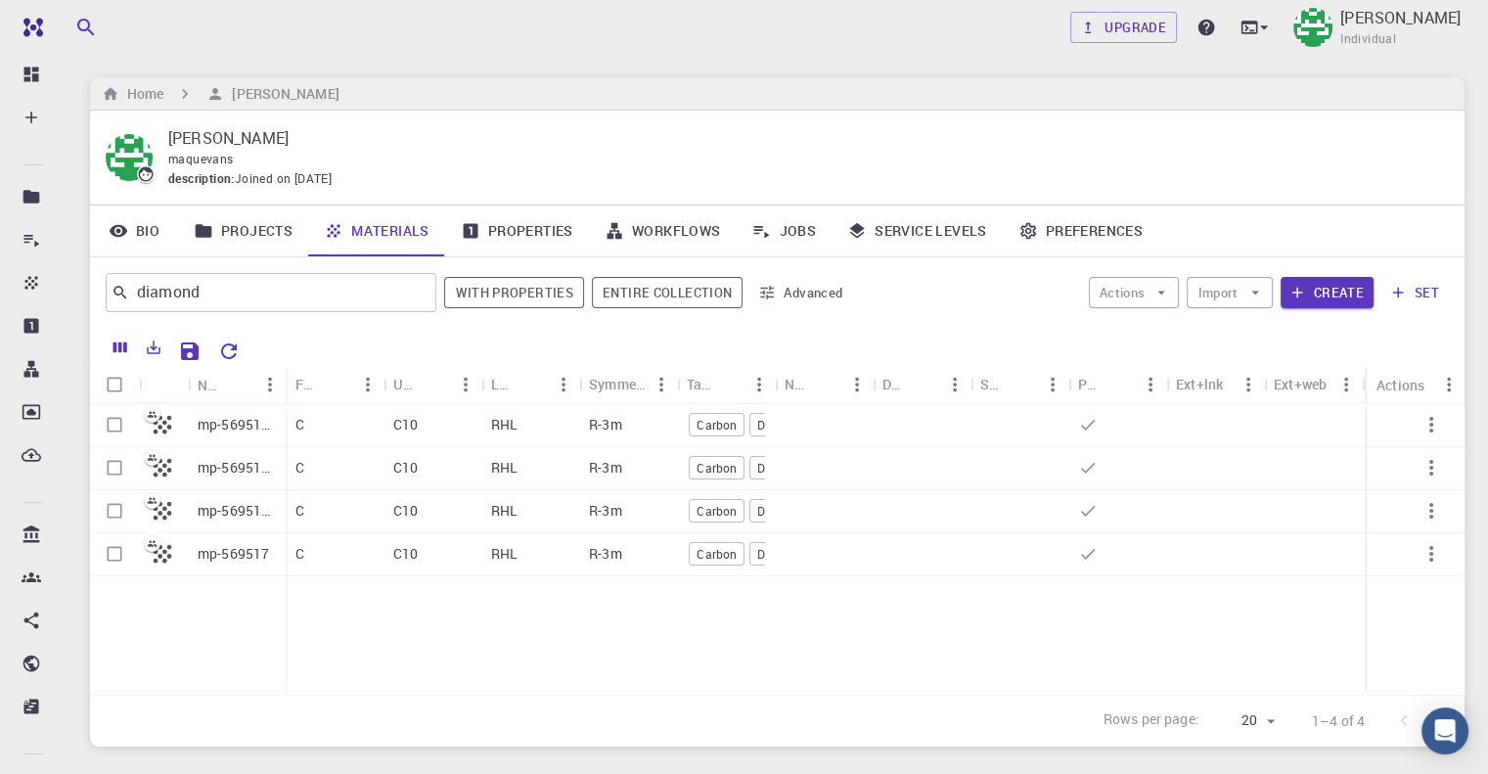
click at [109, 391] on input "Select all rows" at bounding box center [114, 384] width 37 height 37
checkbox input "true"
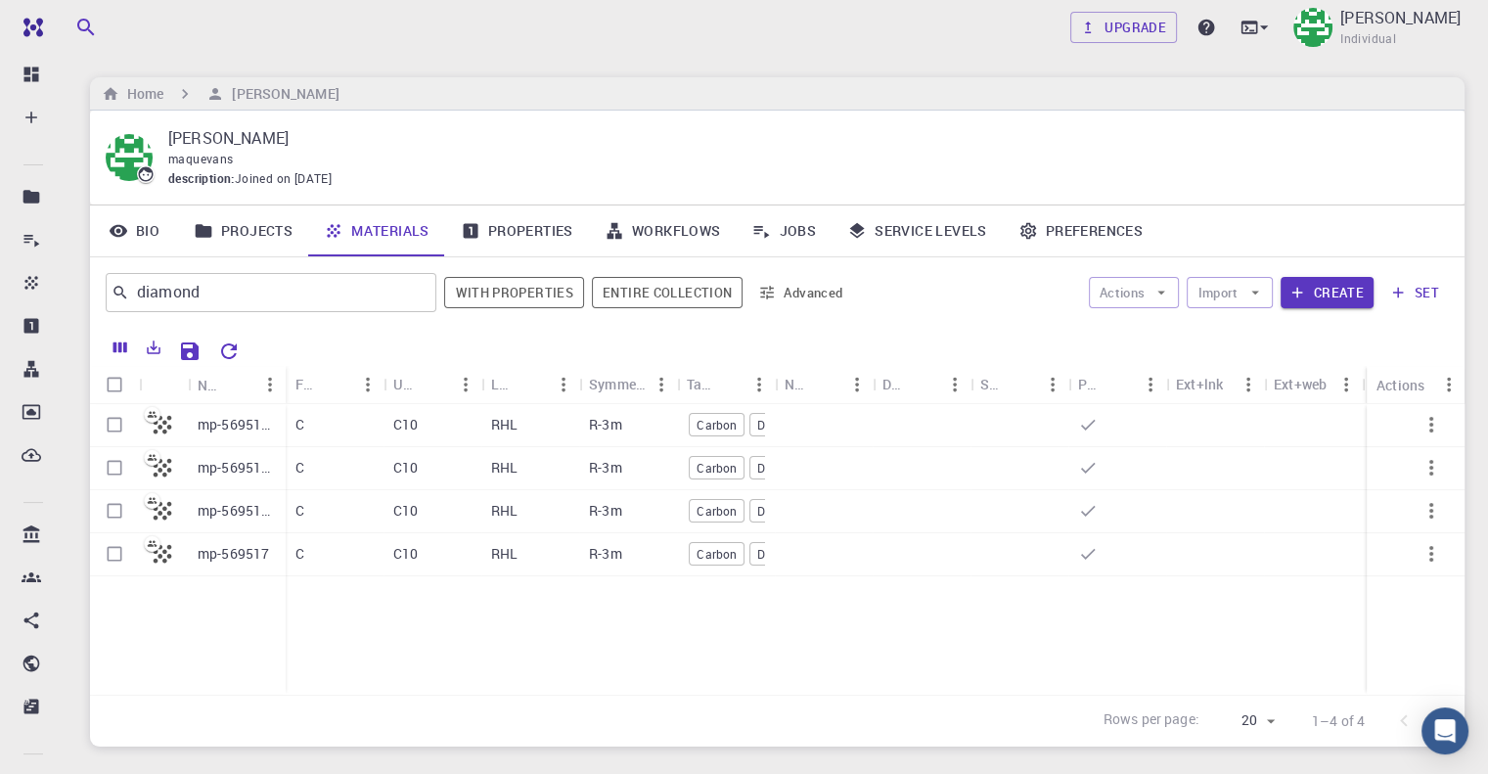
checkbox input "true"
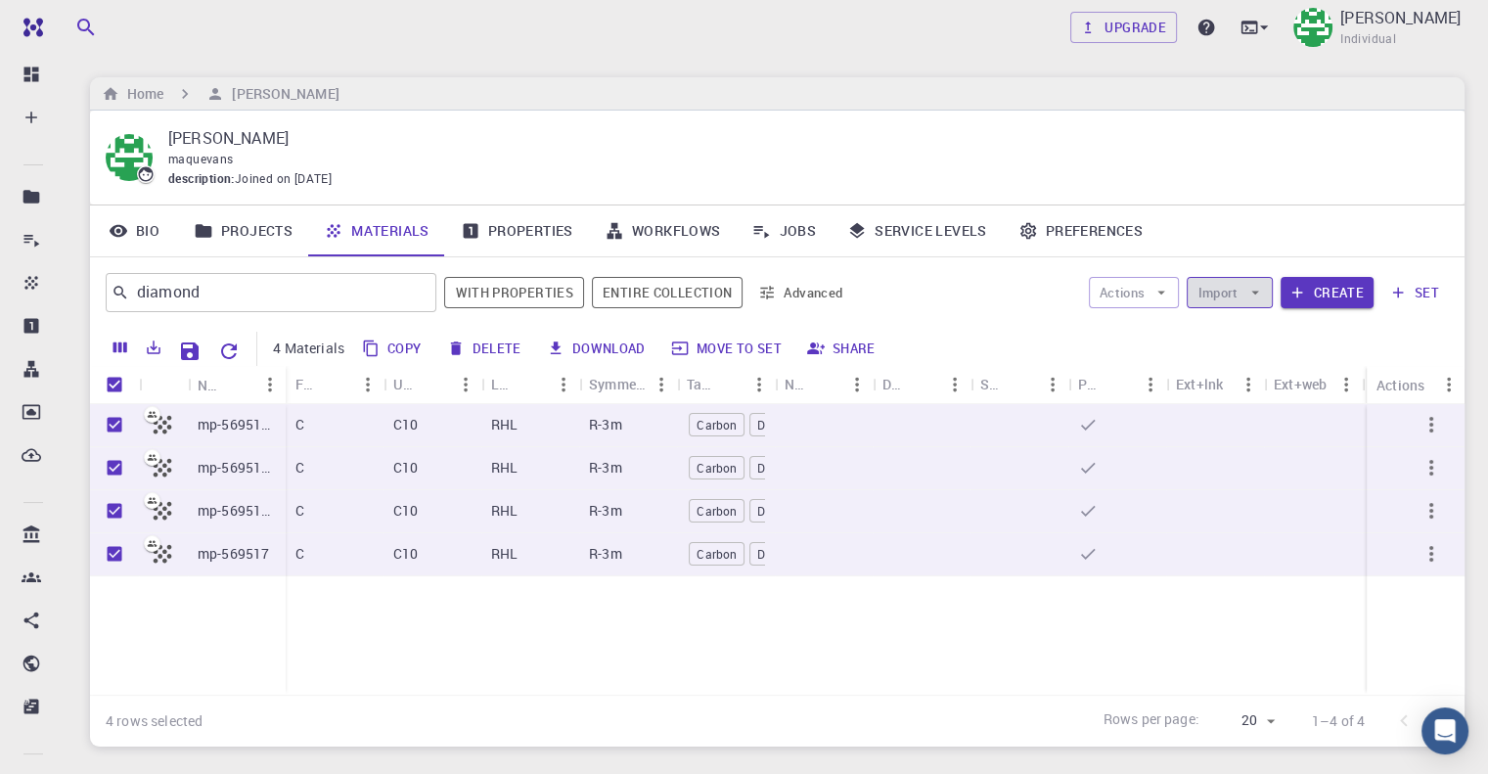
click at [1235, 292] on button "Import" at bounding box center [1229, 292] width 85 height 31
click at [1240, 327] on span "Upload File" at bounding box center [1301, 331] width 124 height 20
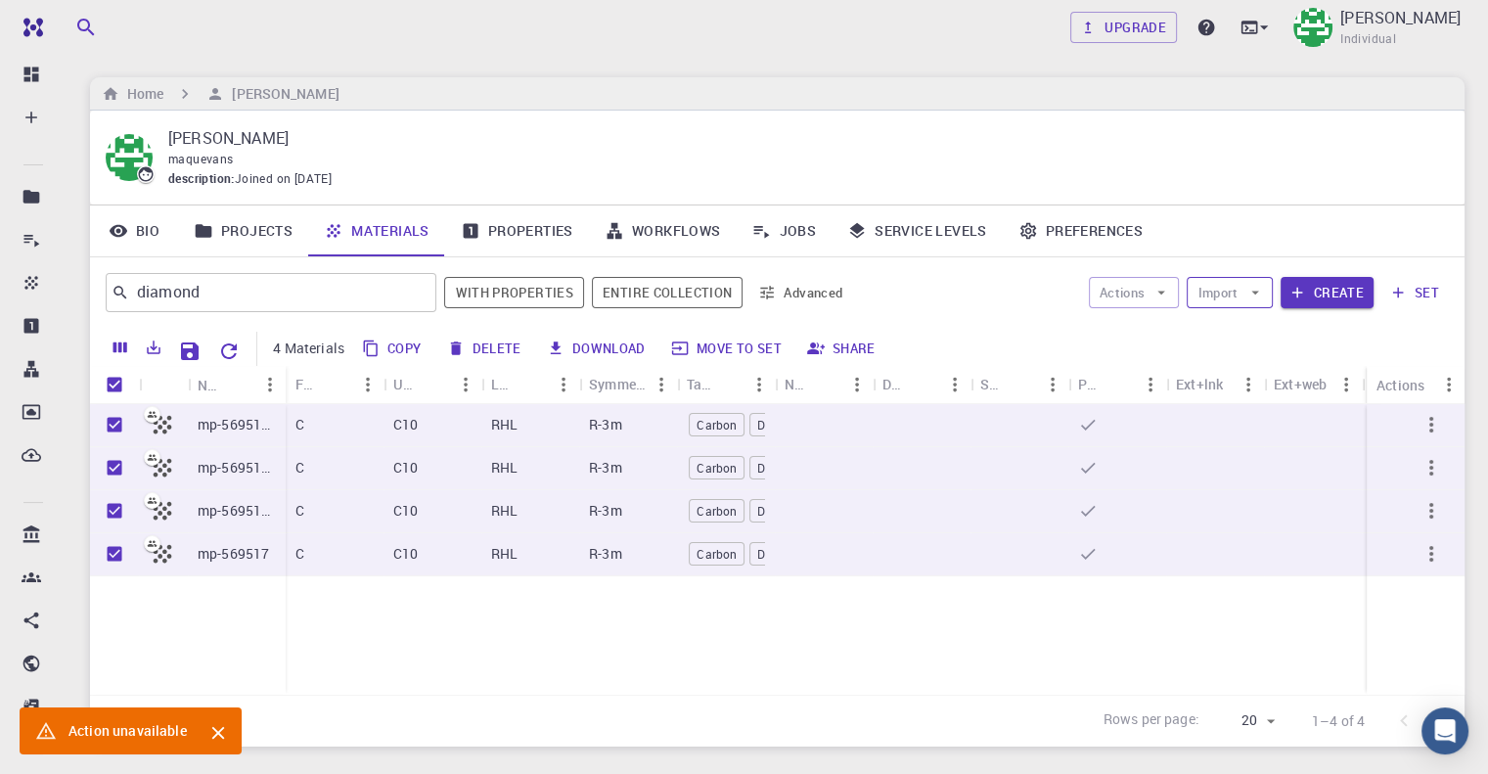
click at [1244, 292] on button "Import" at bounding box center [1229, 292] width 85 height 31
click at [1256, 360] on span "Import From Bank" at bounding box center [1301, 362] width 124 height 20
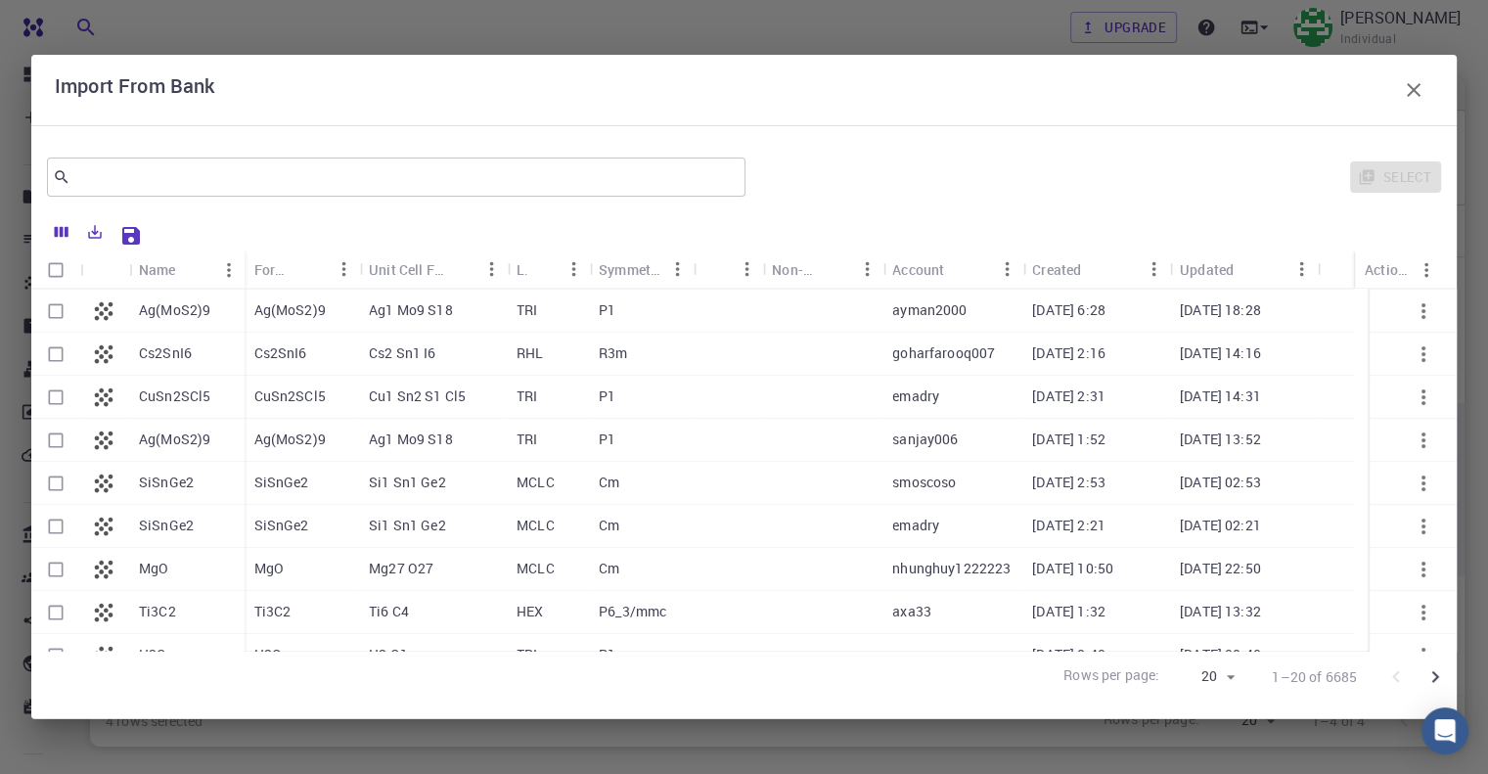
scroll to position [498, 0]
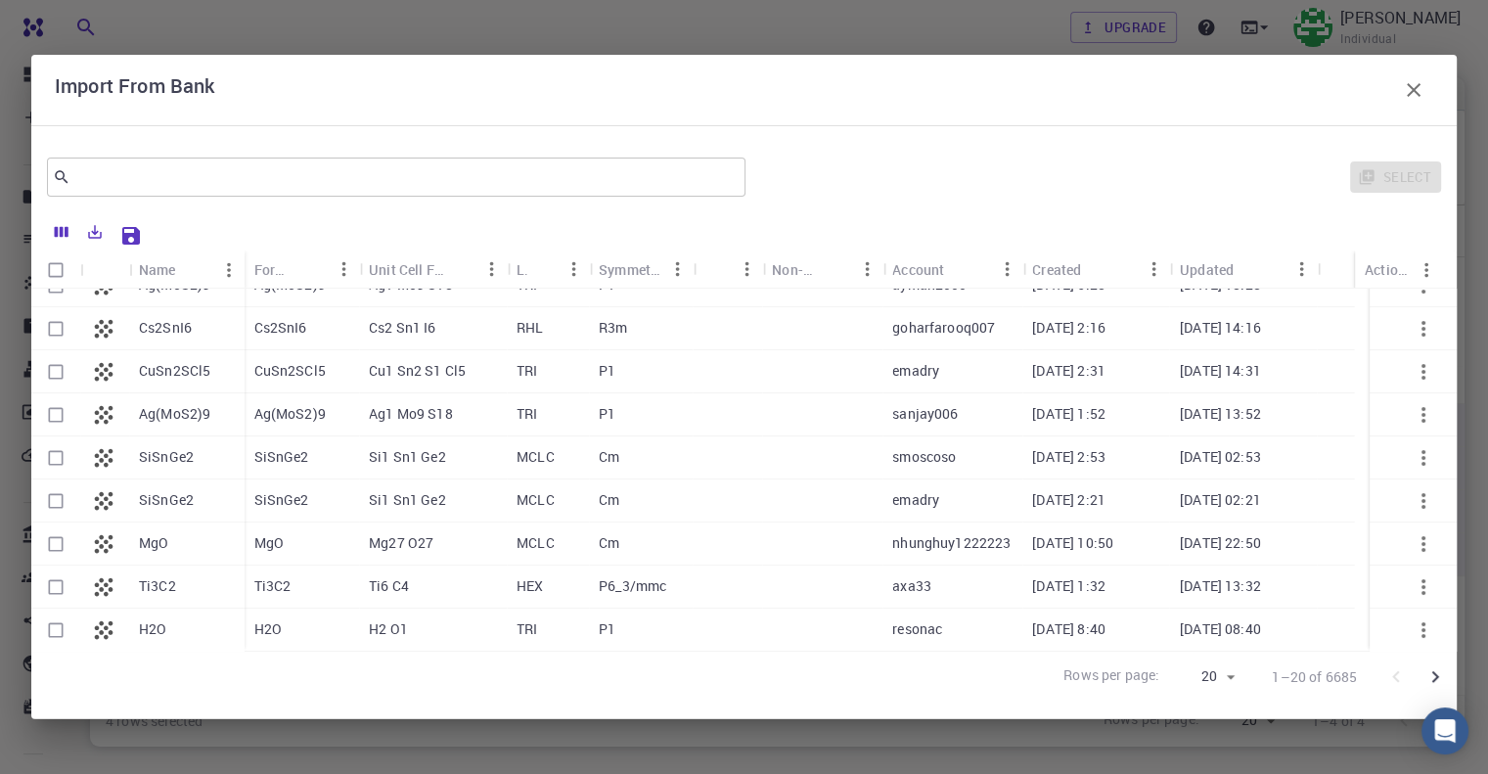
click at [1413, 93] on icon "button" at bounding box center [1413, 89] width 23 height 23
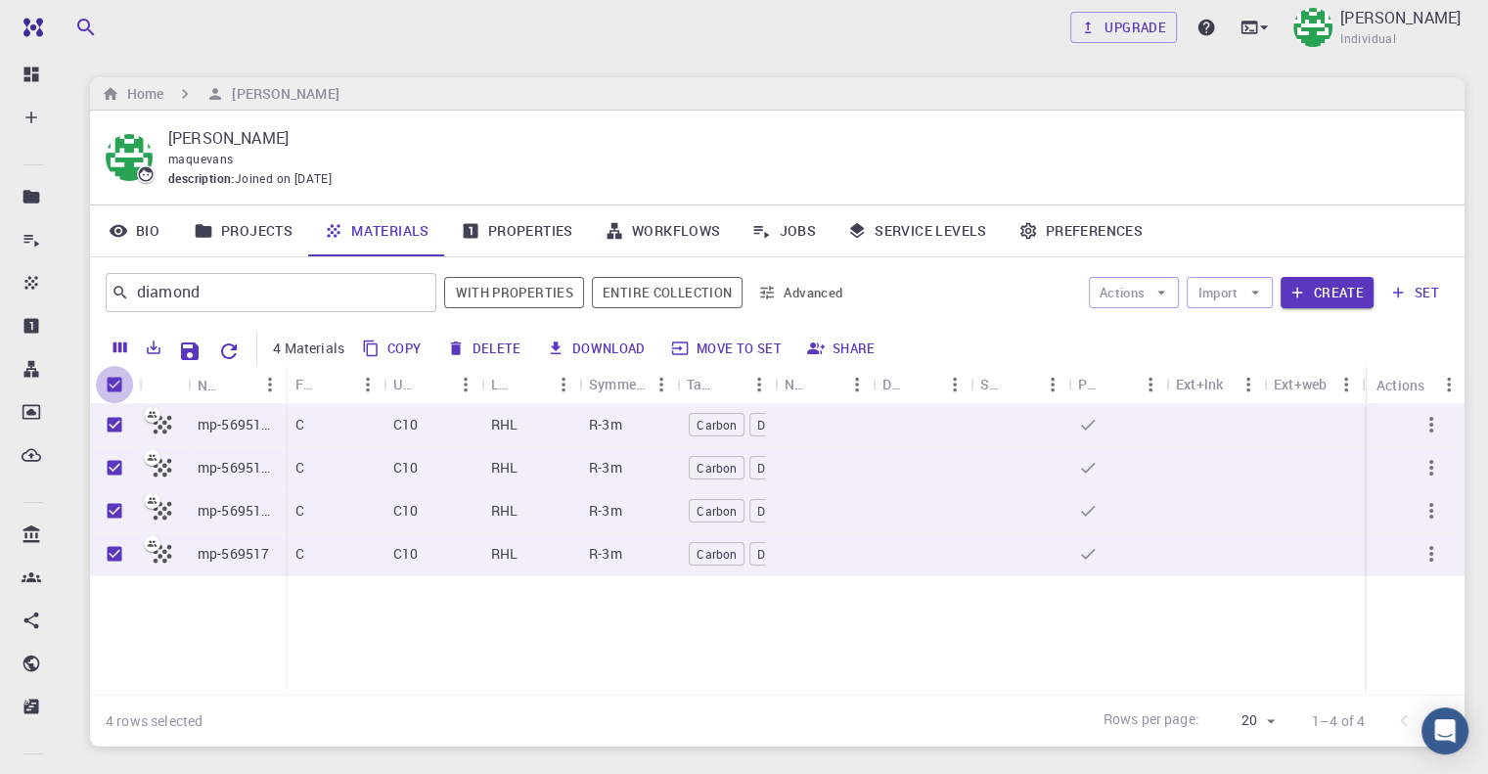
click at [111, 391] on input "Unselect all rows" at bounding box center [114, 384] width 37 height 37
checkbox input "false"
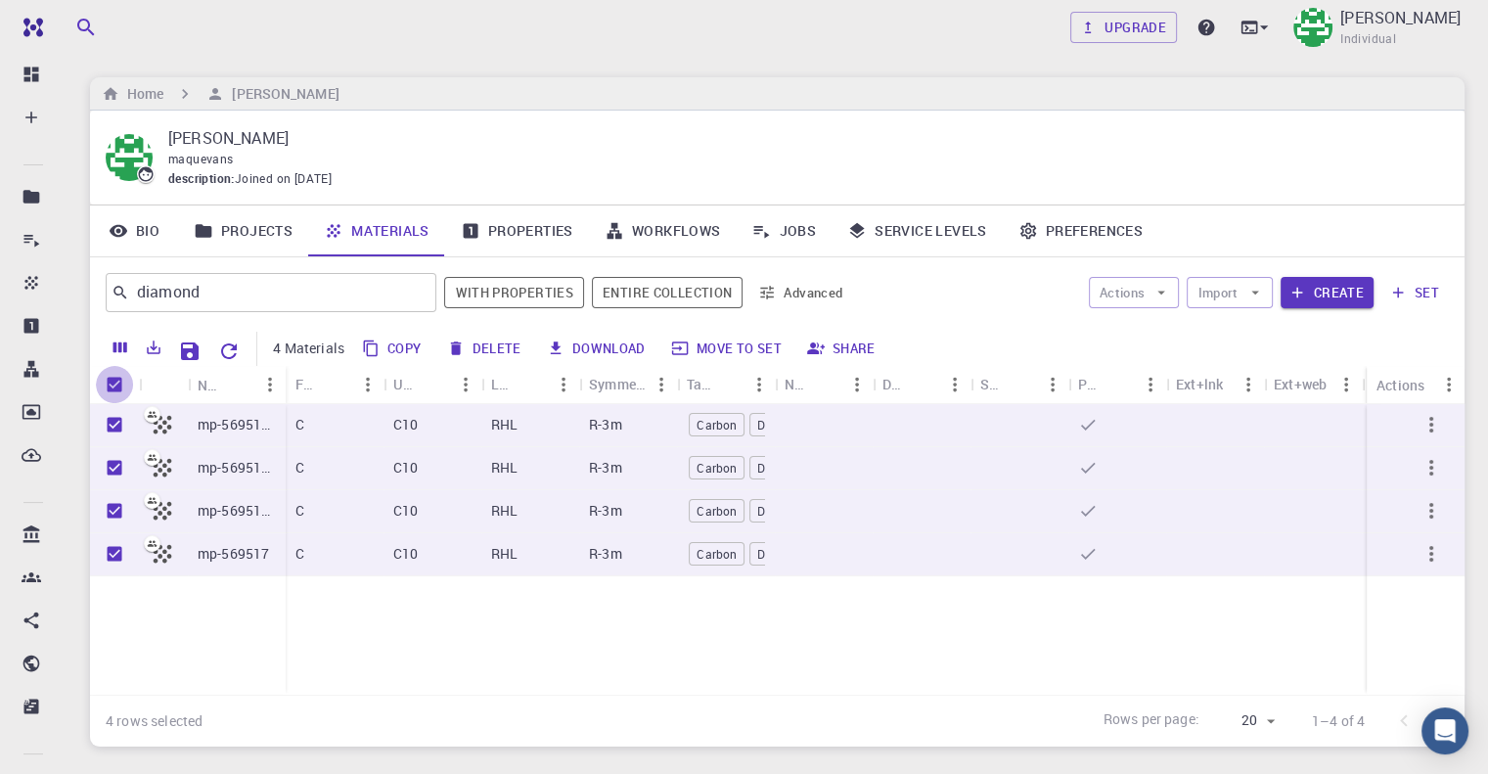
checkbox input "false"
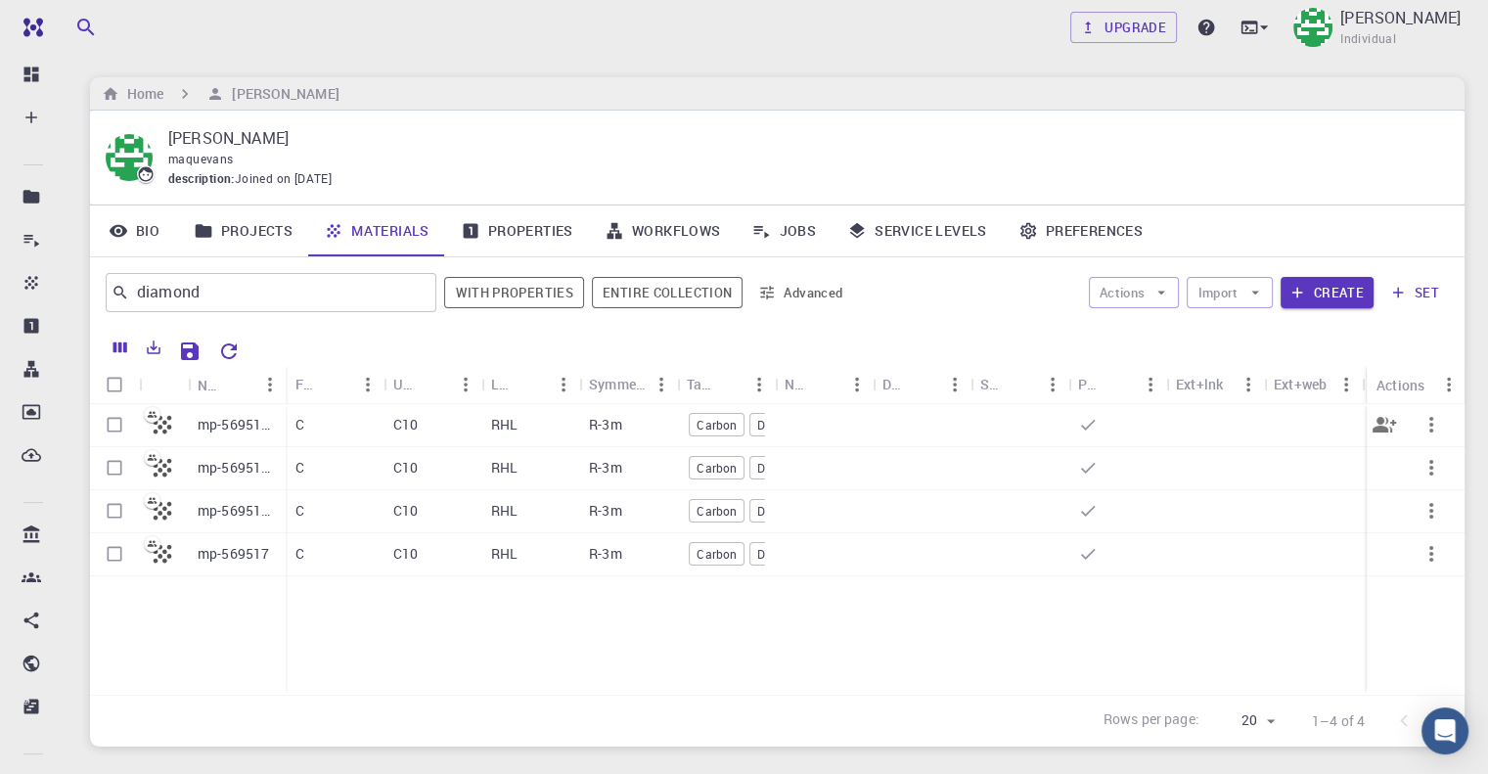
click at [116, 414] on input "Select row" at bounding box center [114, 424] width 37 height 37
checkbox input "true"
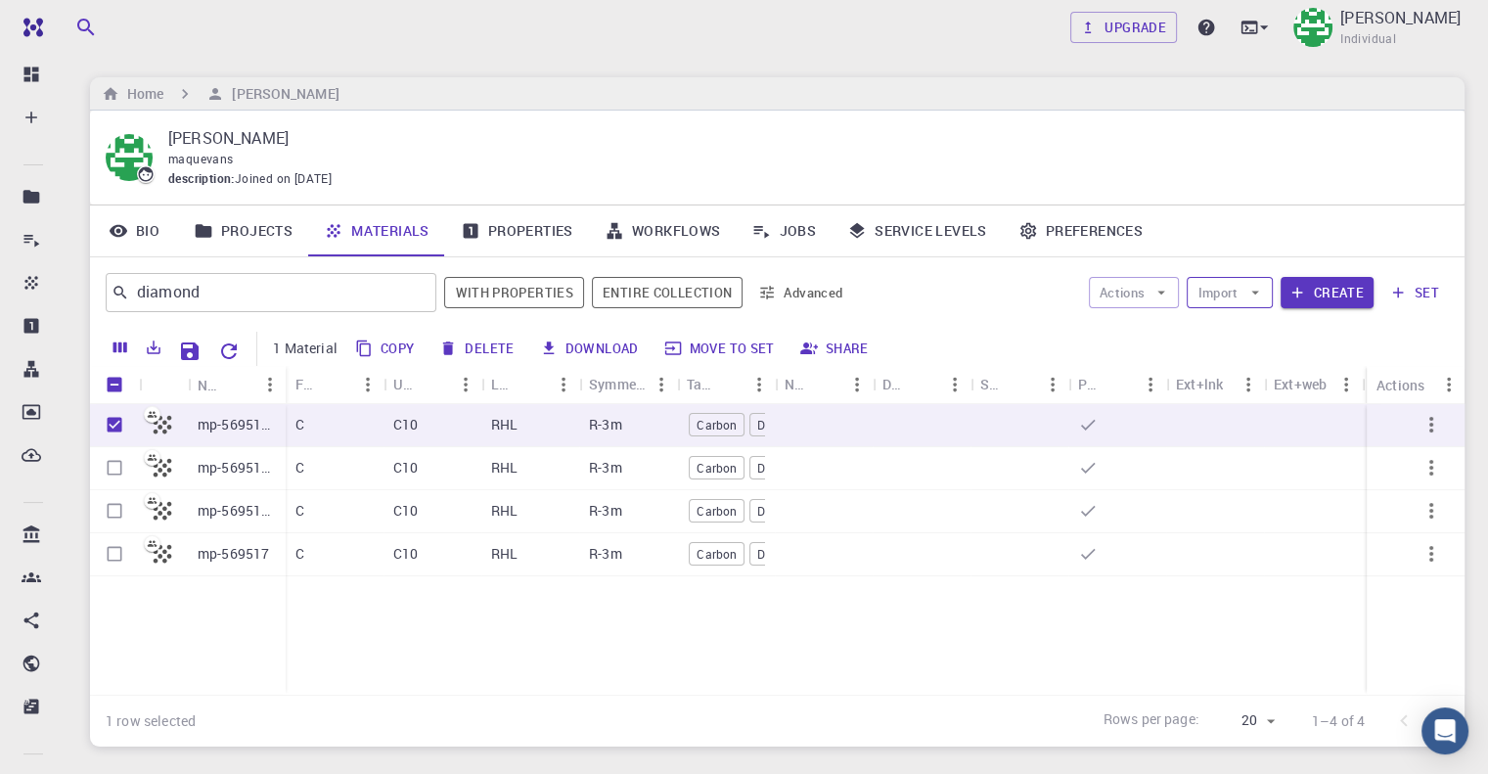
click at [1216, 305] on button "Import" at bounding box center [1229, 292] width 85 height 31
click at [1013, 303] on div "Actions Import Create set" at bounding box center [1154, 292] width 589 height 47
click at [512, 226] on link "Properties" at bounding box center [517, 230] width 144 height 51
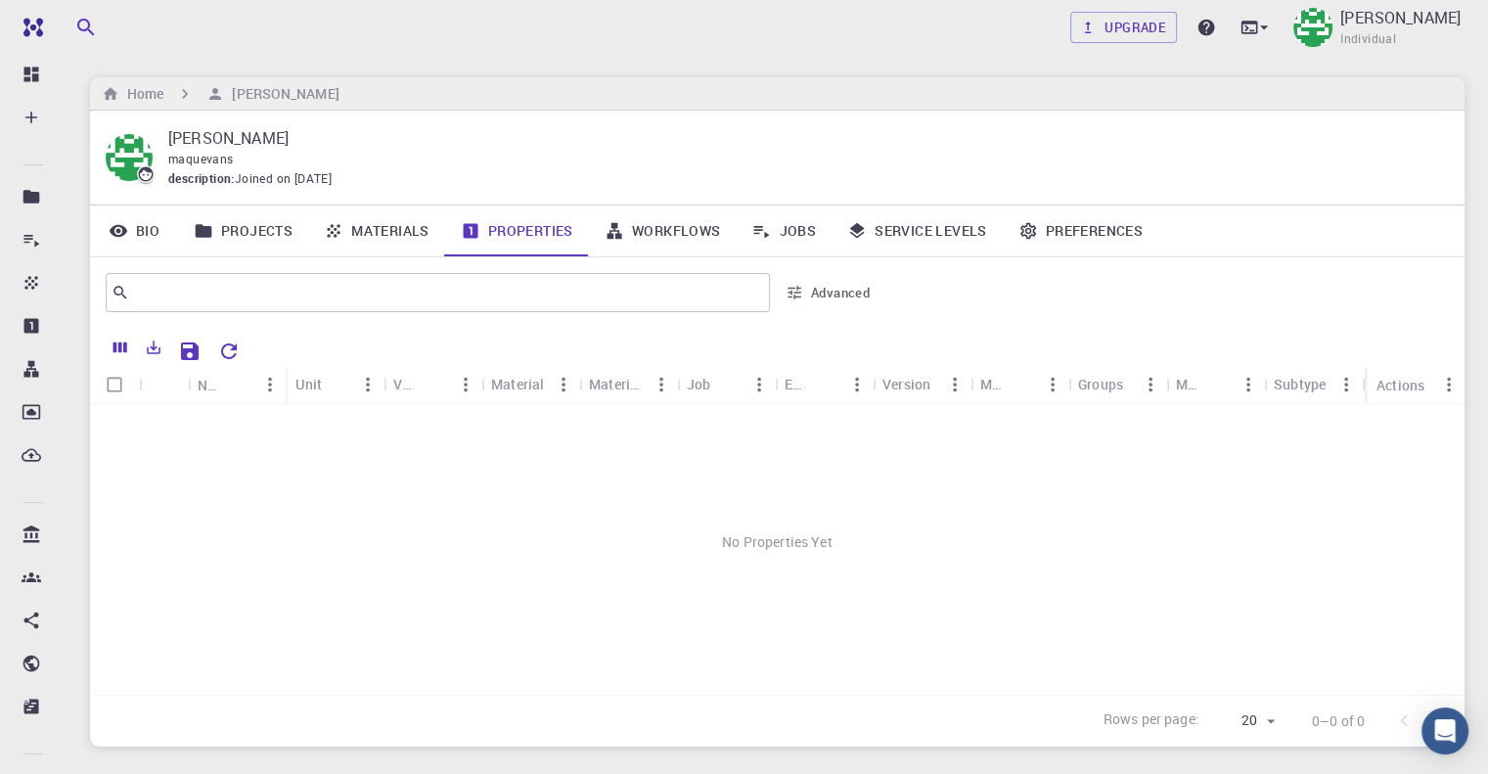
click at [234, 230] on link "Projects" at bounding box center [243, 230] width 130 height 51
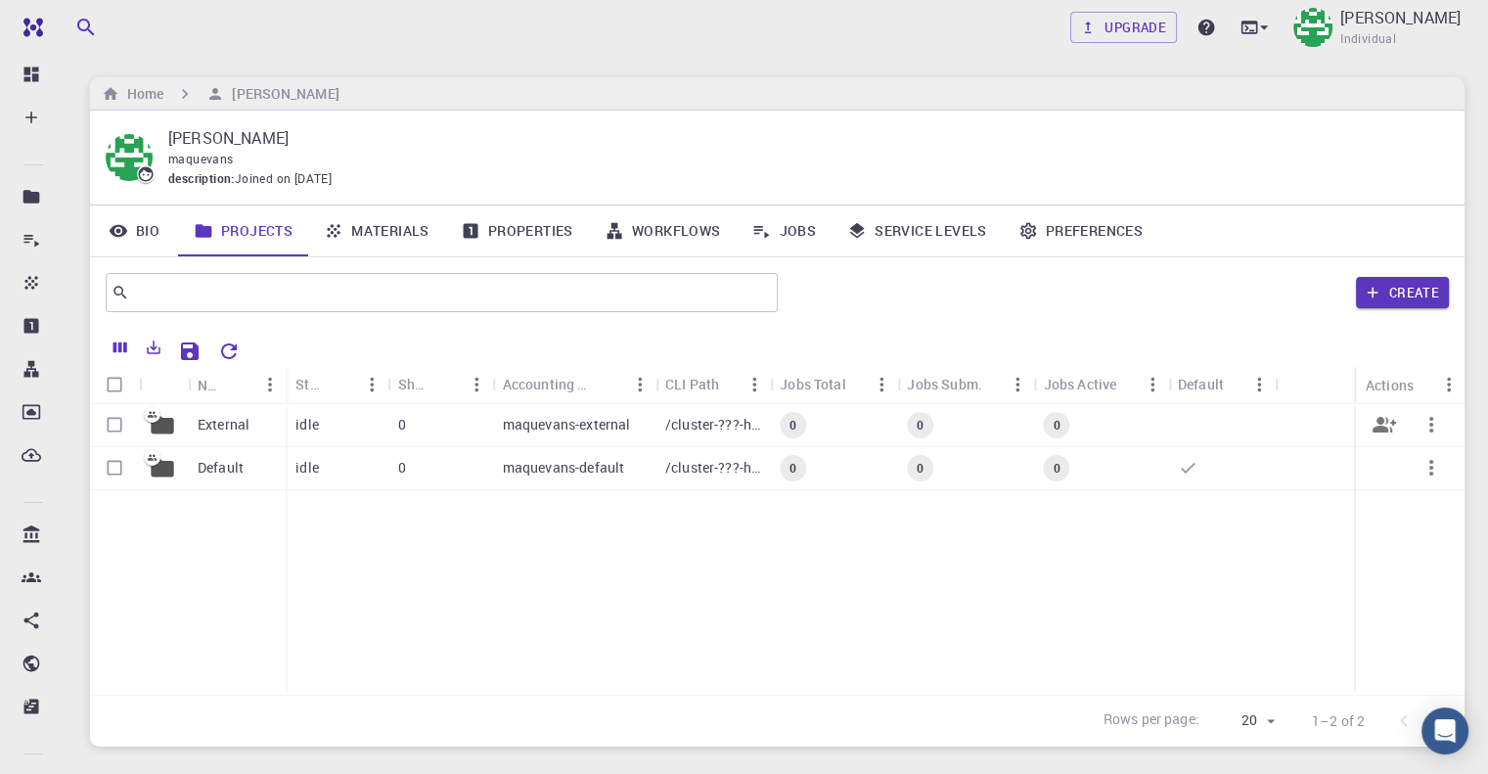
click at [453, 426] on div "0" at bounding box center [439, 425] width 105 height 43
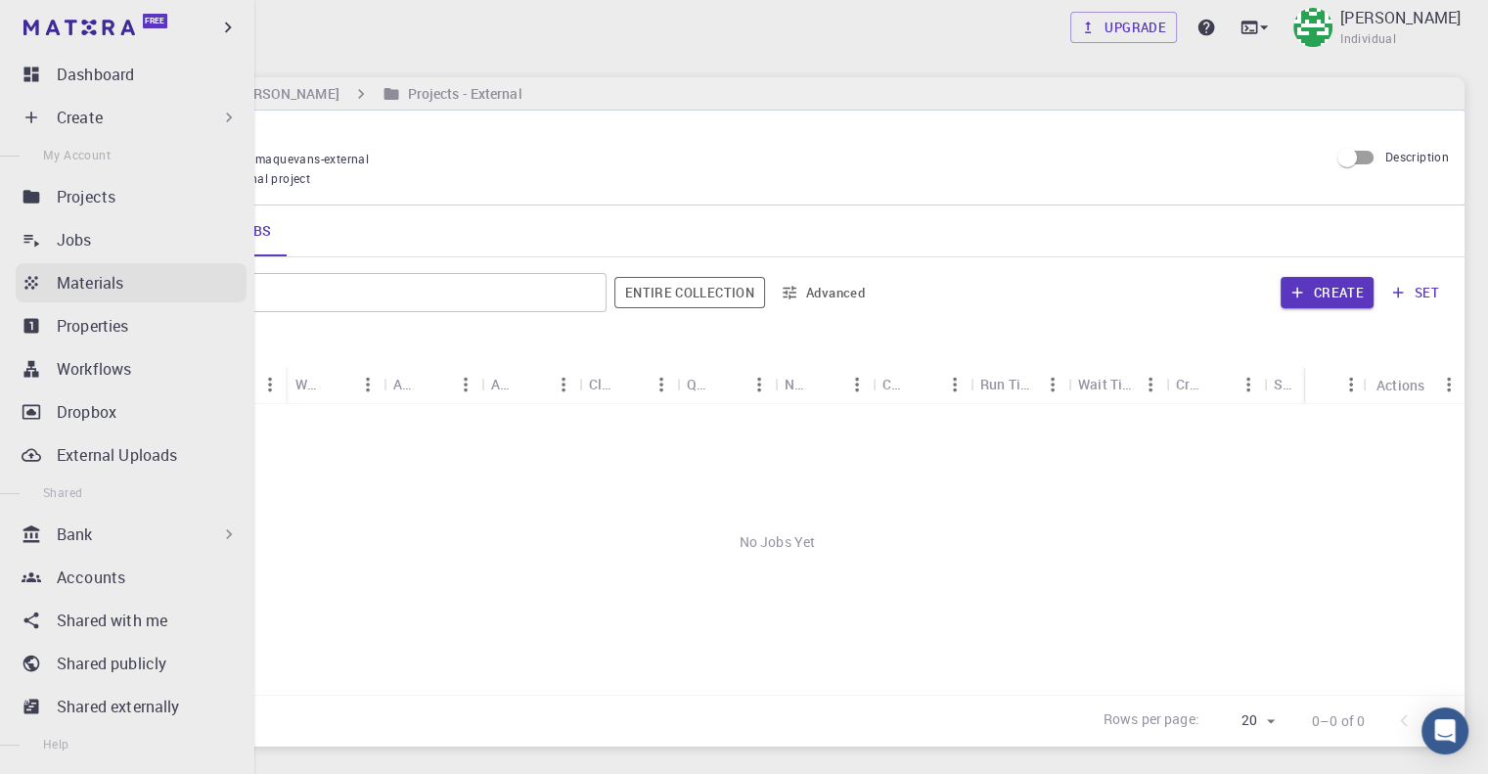
click at [25, 274] on icon at bounding box center [32, 283] width 20 height 20
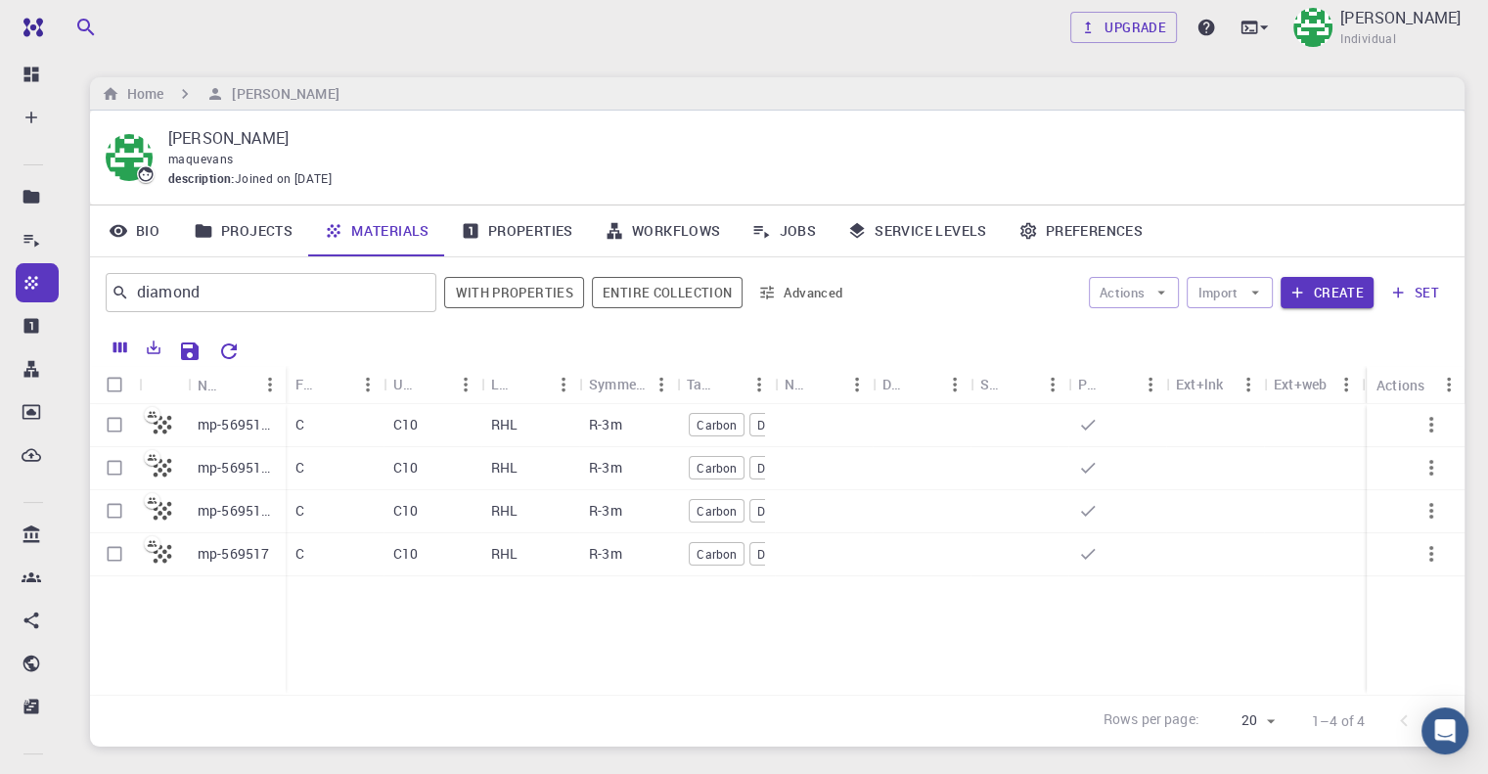
click at [262, 228] on link "Projects" at bounding box center [243, 230] width 130 height 51
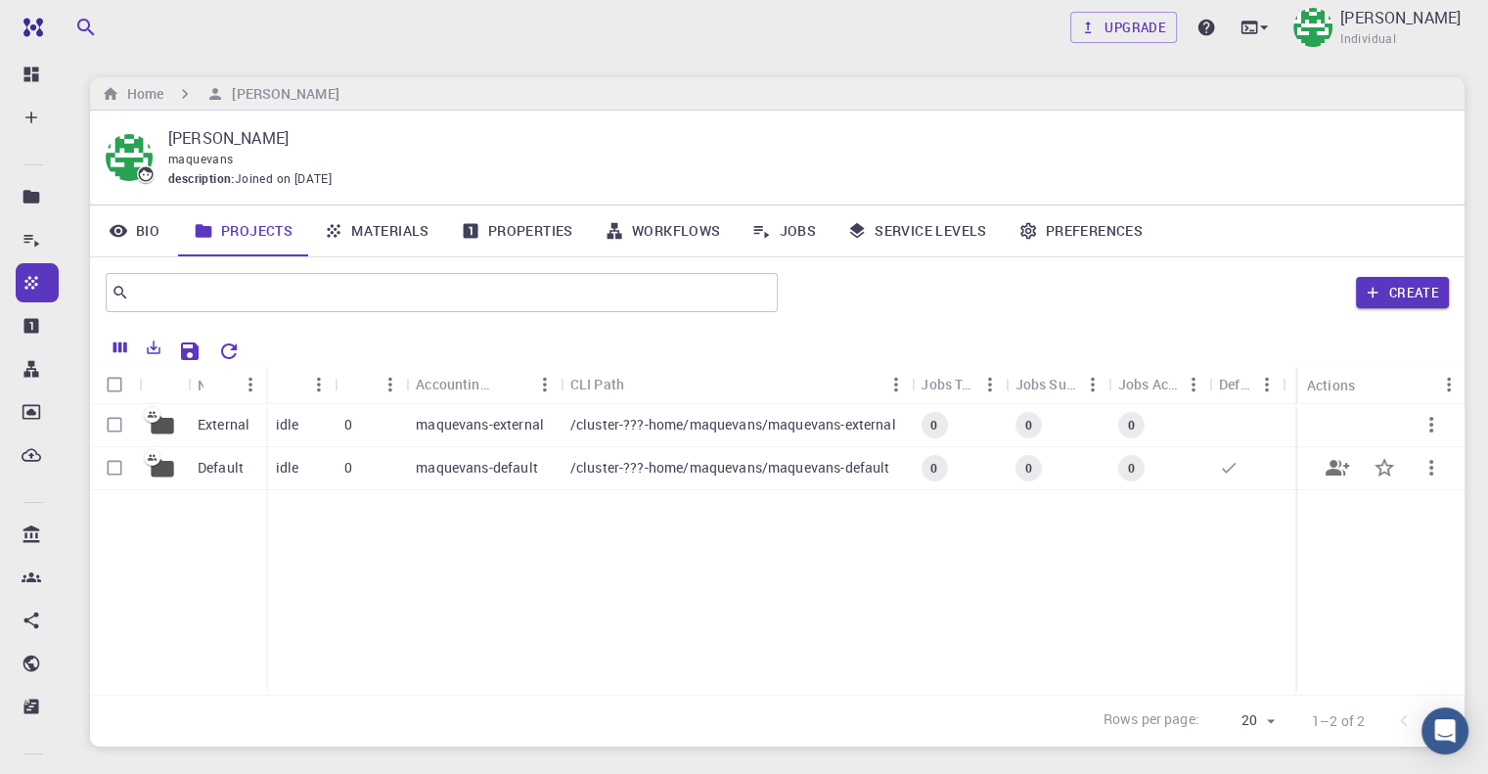
click at [215, 480] on div "Default" at bounding box center [227, 468] width 78 height 43
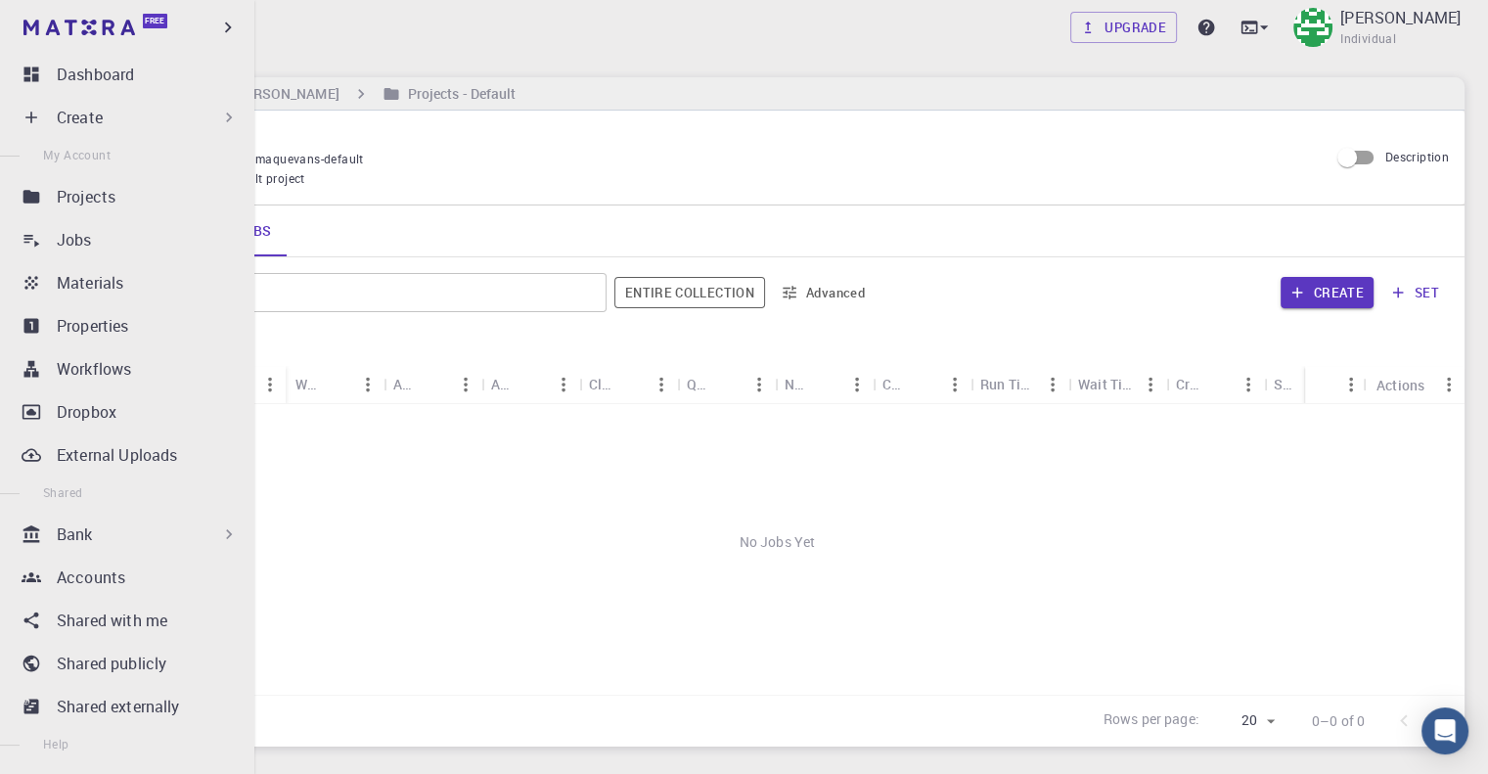
click at [117, 115] on div "Create" at bounding box center [148, 117] width 182 height 23
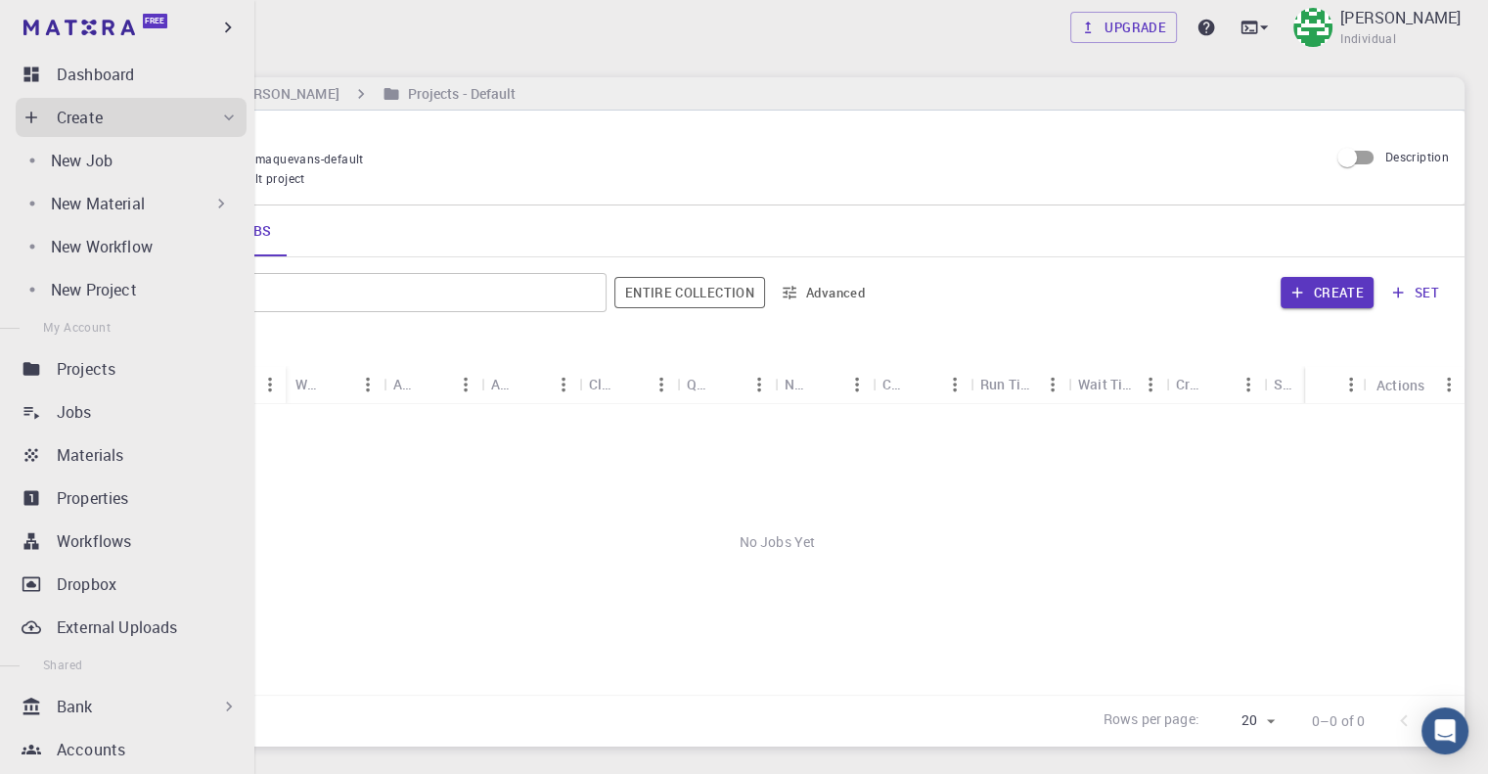
click at [144, 202] on p "New Material" at bounding box center [98, 203] width 94 height 23
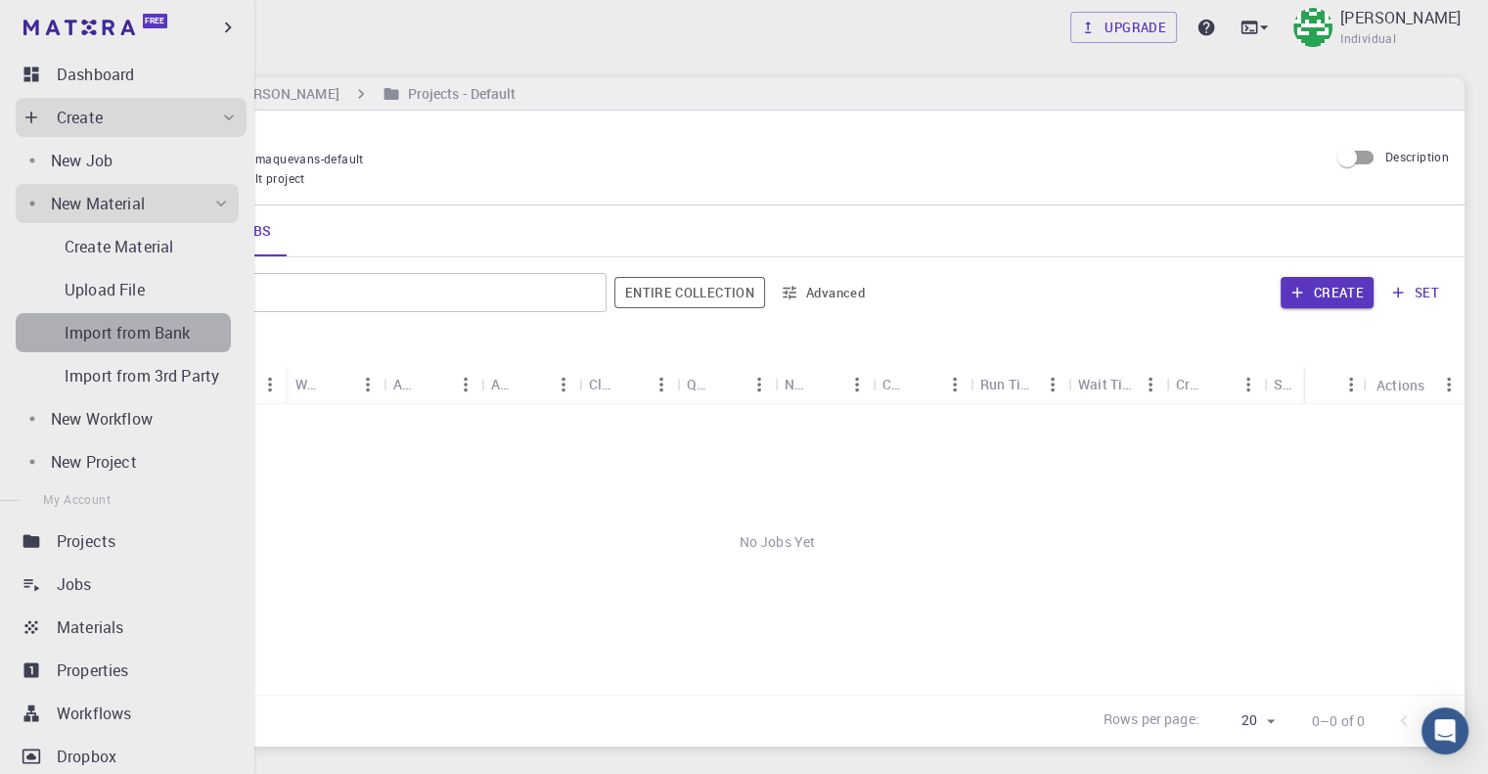
click at [150, 337] on p "Import from Bank" at bounding box center [127, 332] width 125 height 23
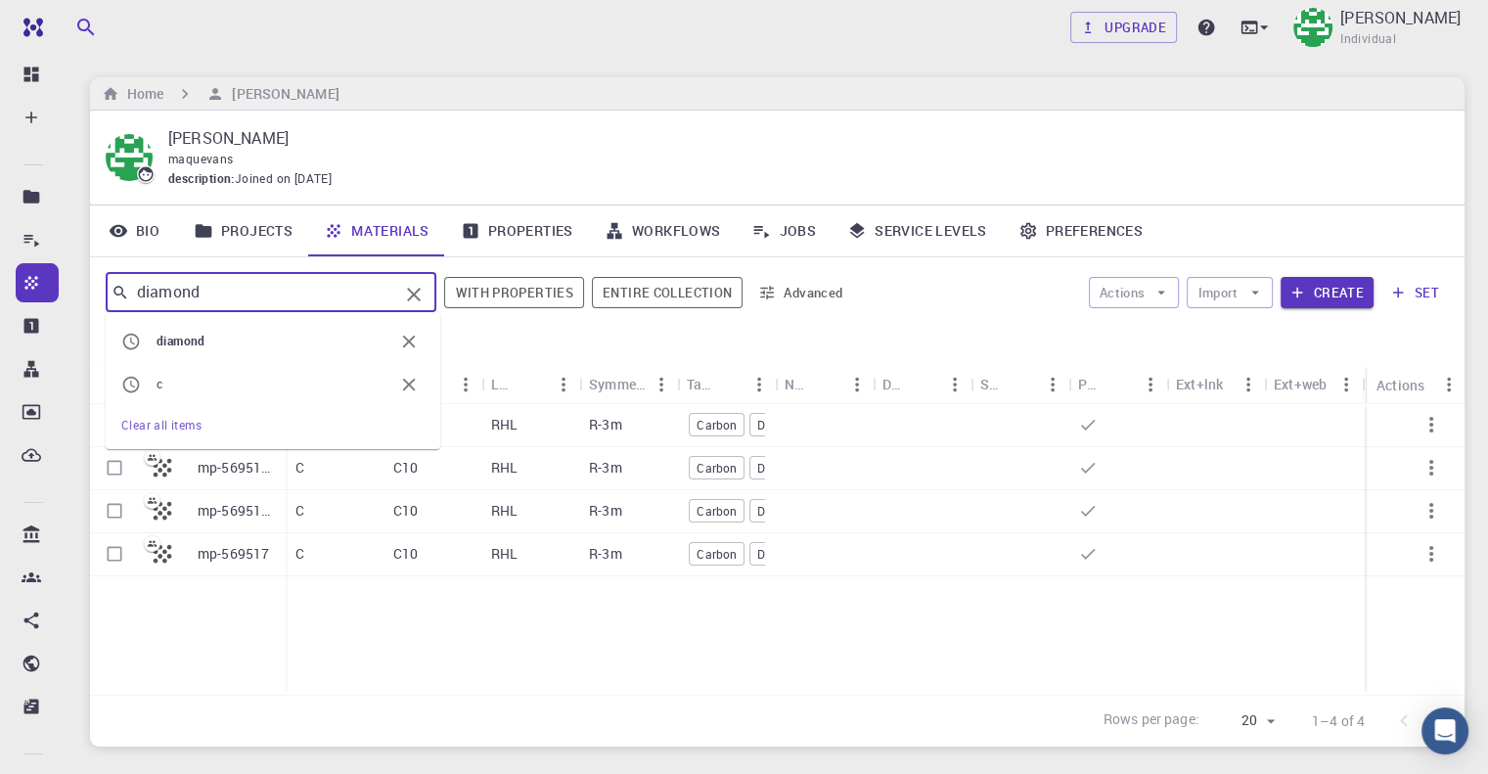
click at [284, 296] on input "diamond" at bounding box center [263, 292] width 269 height 27
click at [424, 284] on icon "Clear" at bounding box center [413, 294] width 23 height 23
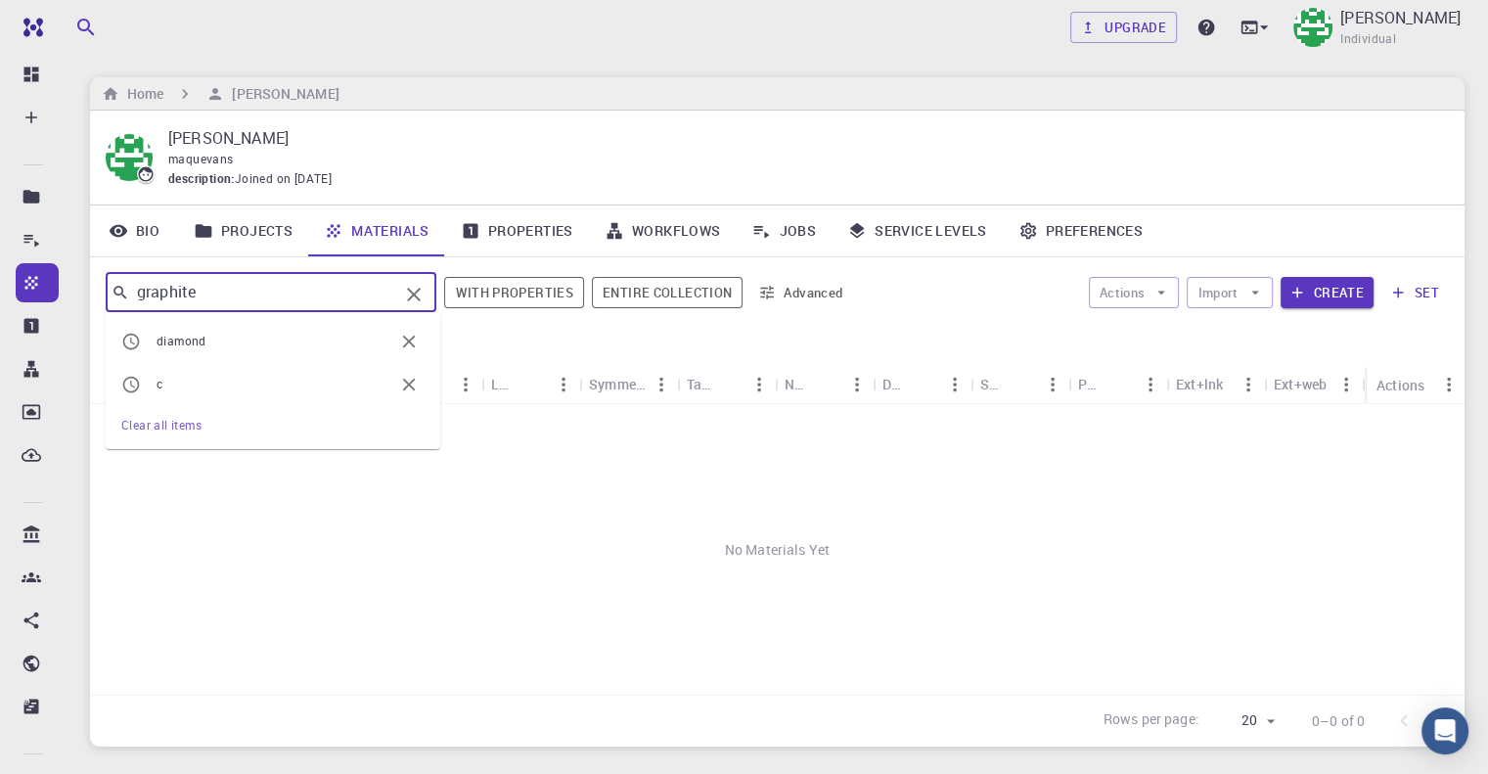
click at [266, 294] on input "graphite" at bounding box center [263, 292] width 269 height 27
type input "g"
type input "f"
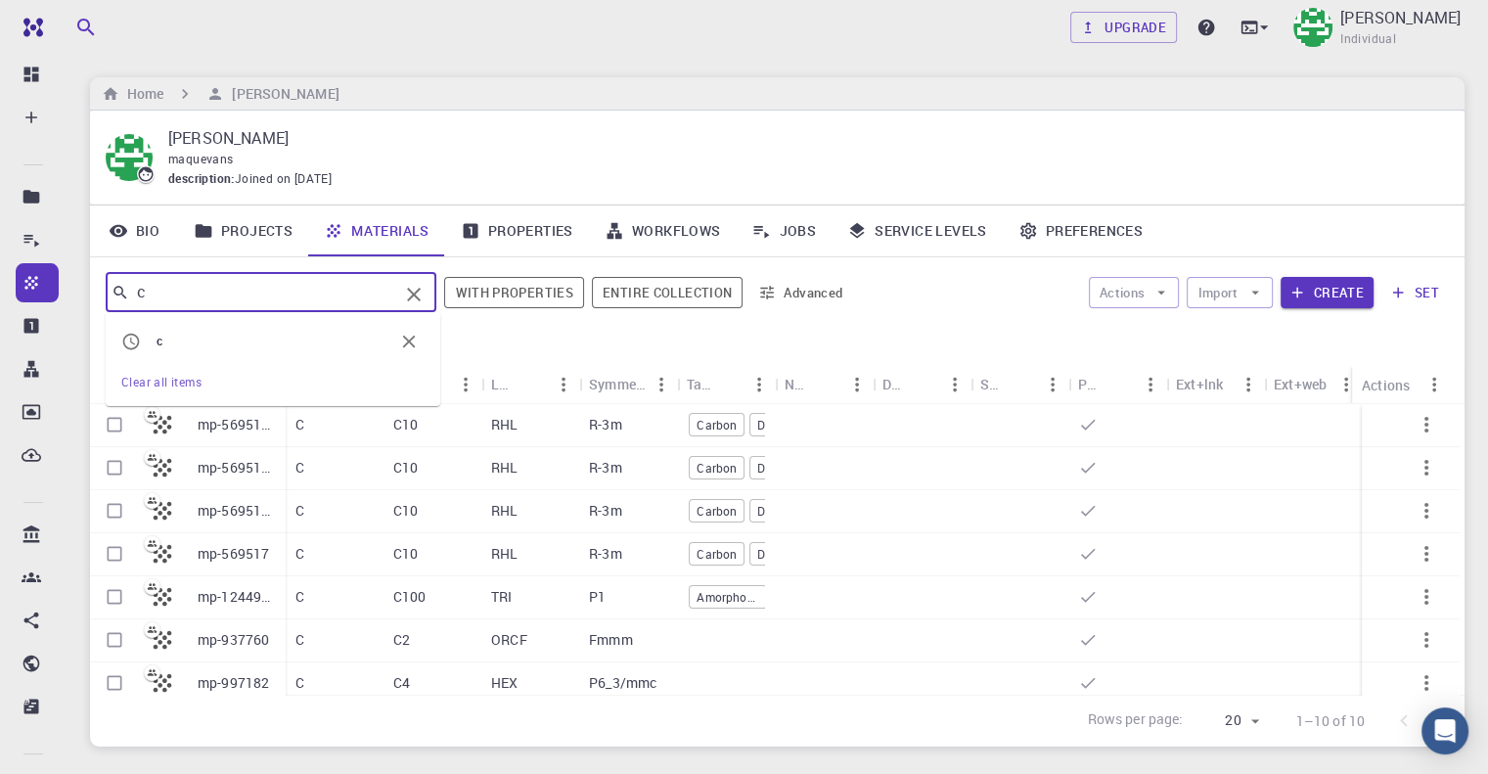
type input "c"
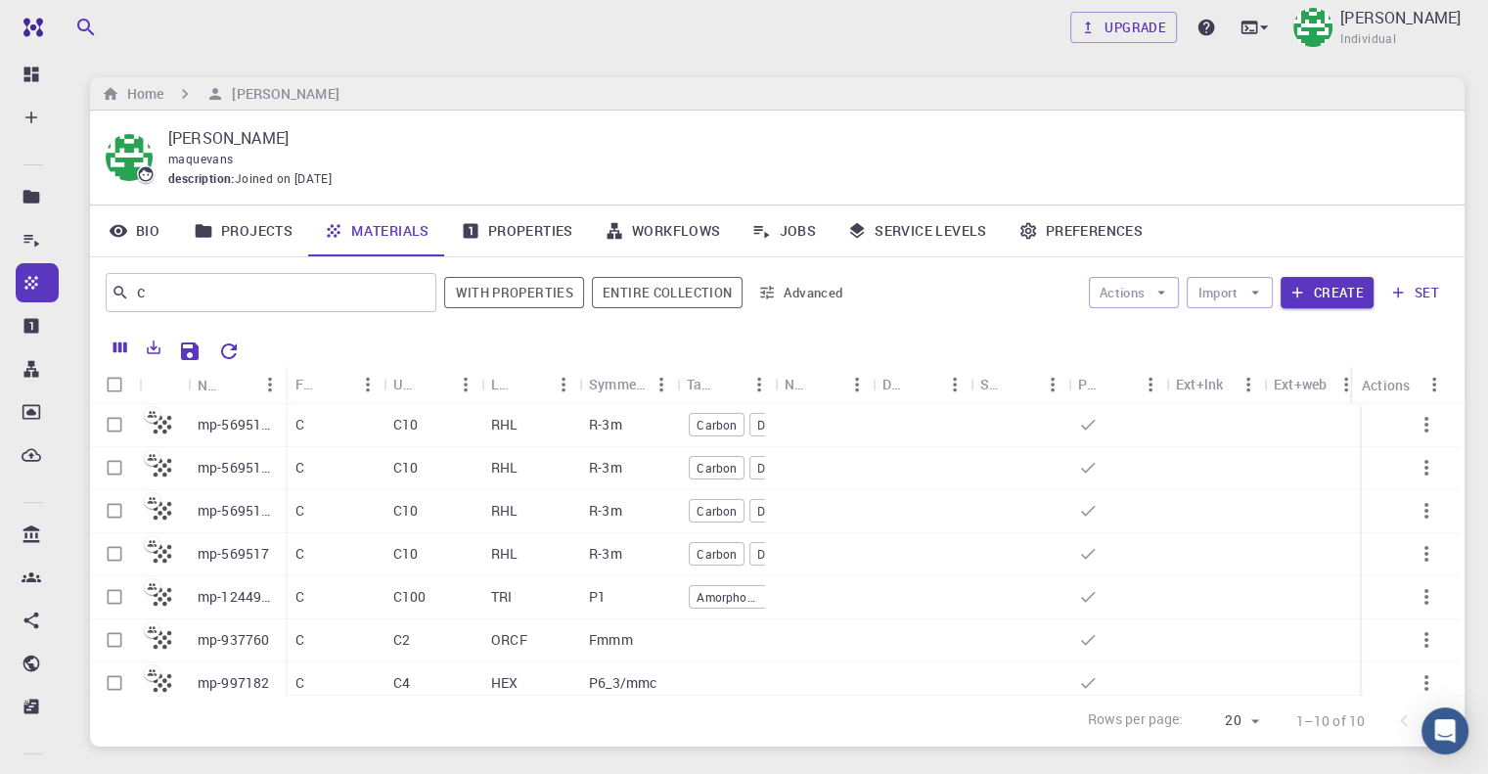
click at [948, 297] on div "Actions Import Create set" at bounding box center [1154, 292] width 589 height 47
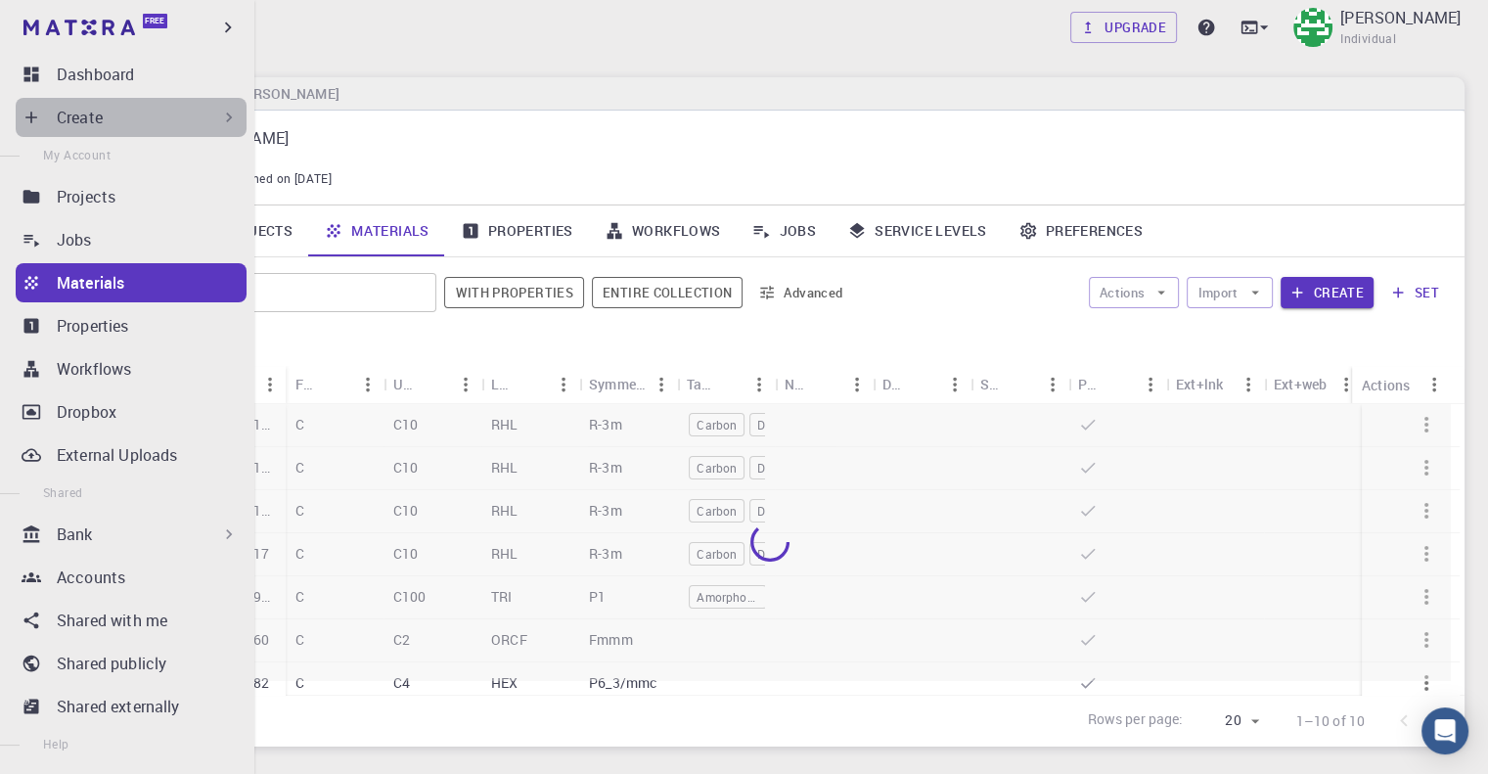
click at [146, 120] on div "Create" at bounding box center [148, 117] width 182 height 23
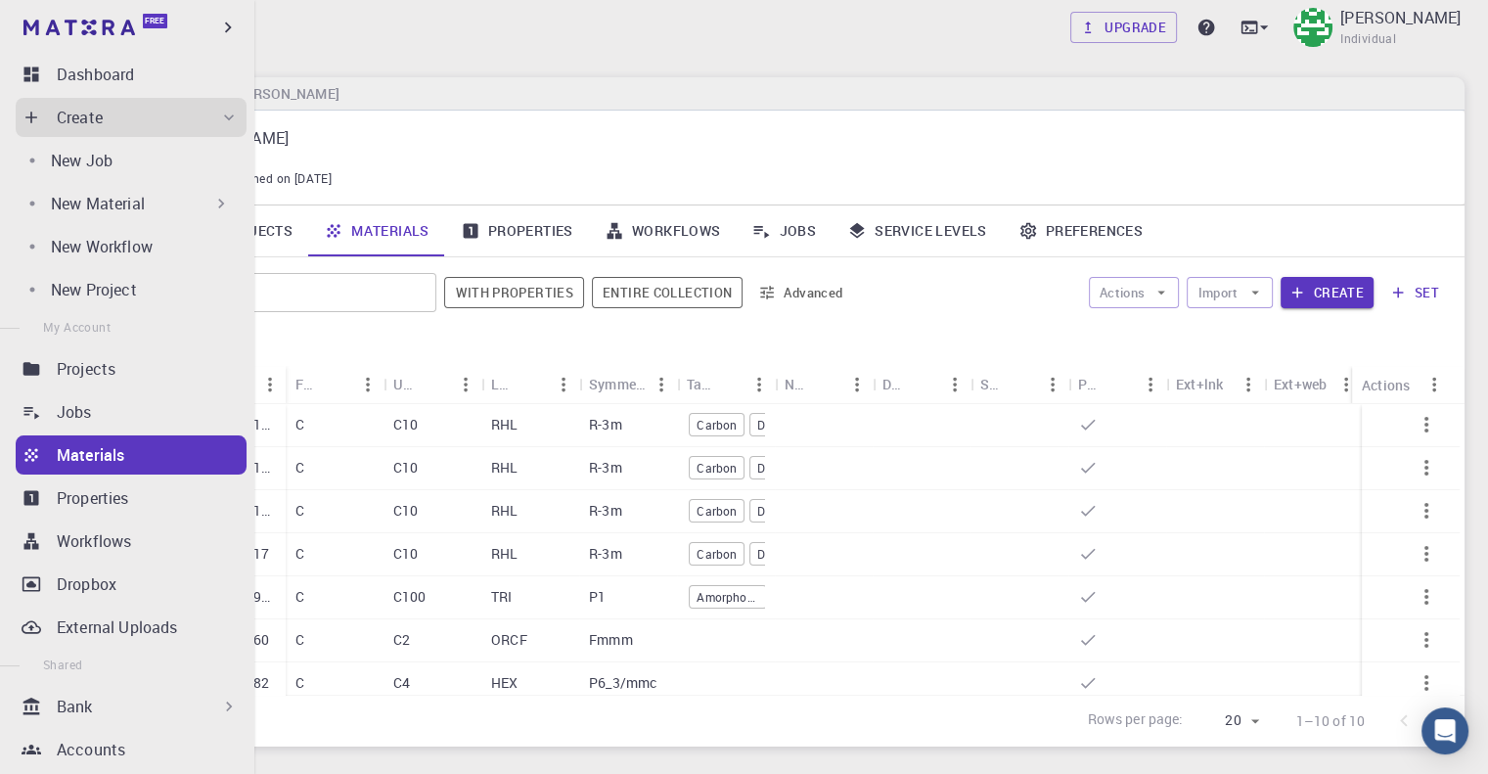
click at [161, 203] on div "New Material" at bounding box center [141, 203] width 180 height 23
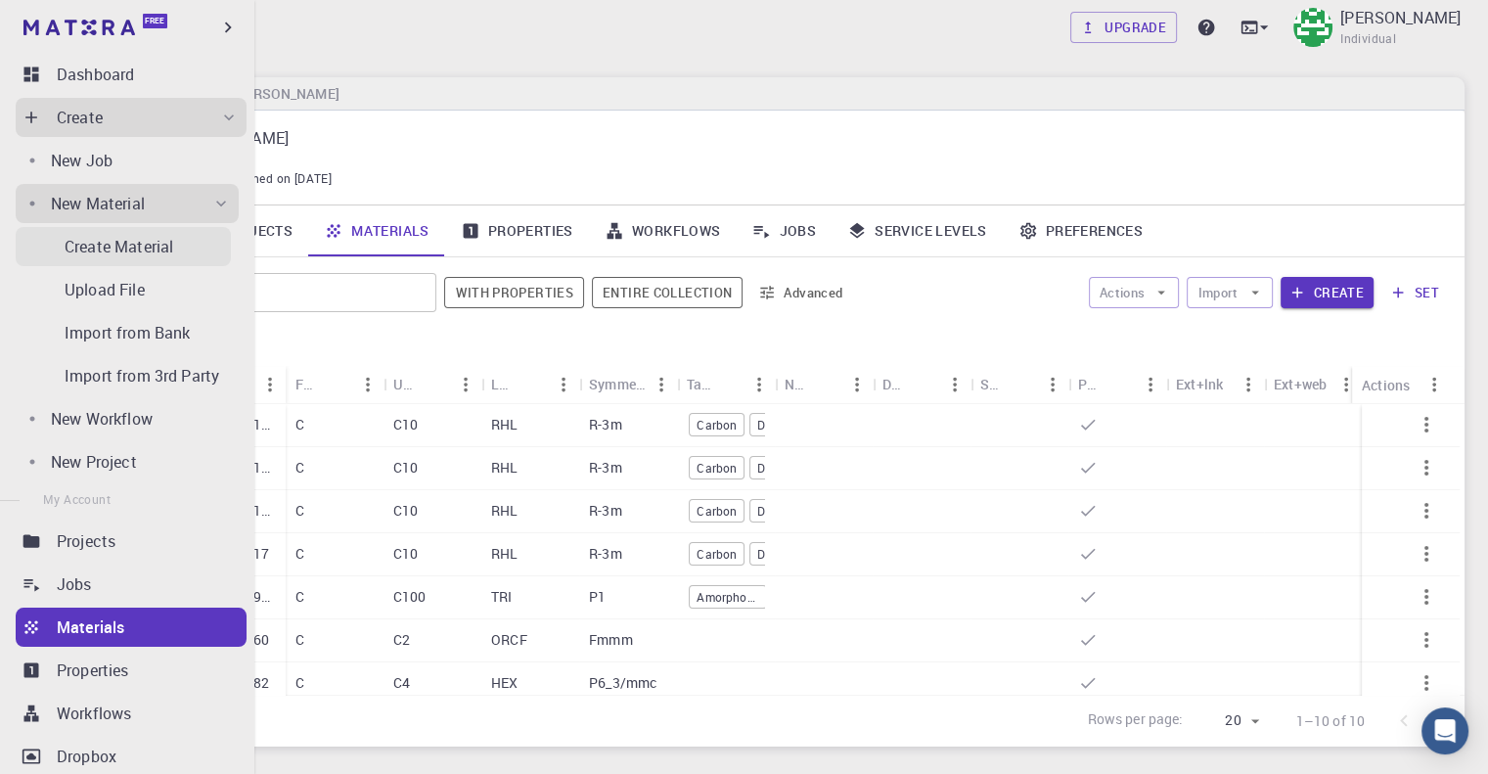
click at [163, 258] on link "Create Material" at bounding box center [123, 246] width 215 height 39
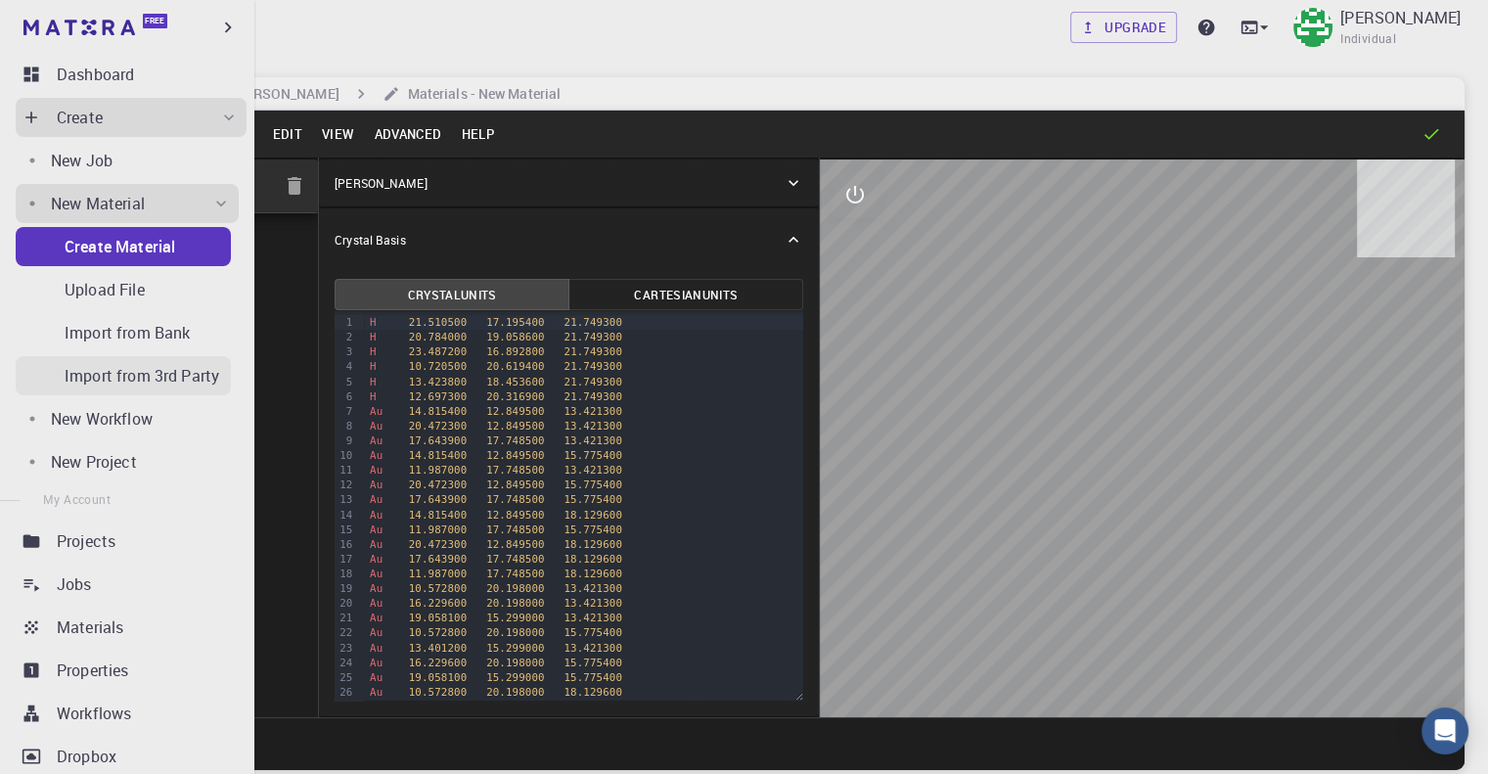
click at [145, 370] on p "Import from 3rd Party" at bounding box center [142, 375] width 155 height 23
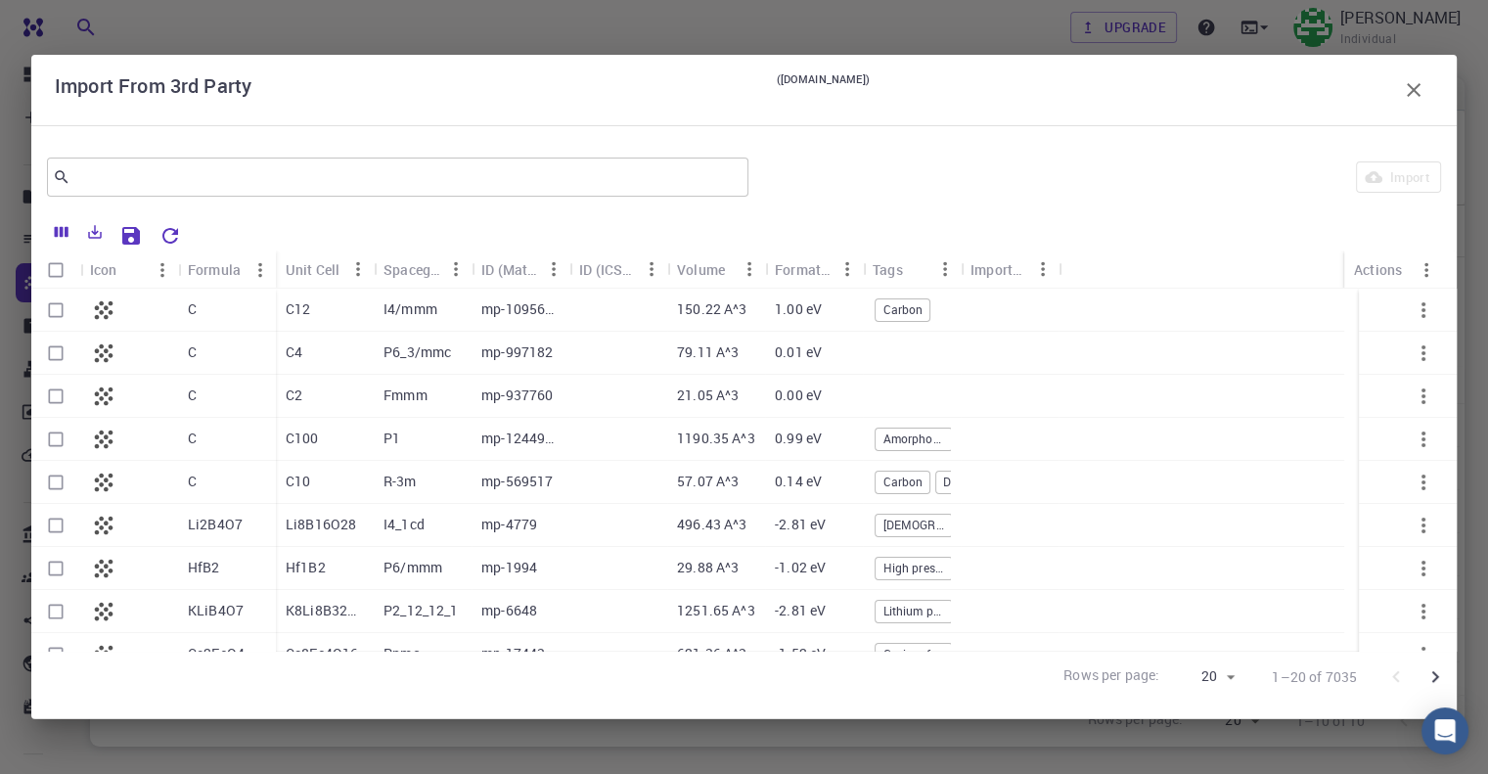
click at [53, 300] on input "Select row" at bounding box center [55, 310] width 37 height 37
checkbox input "true"
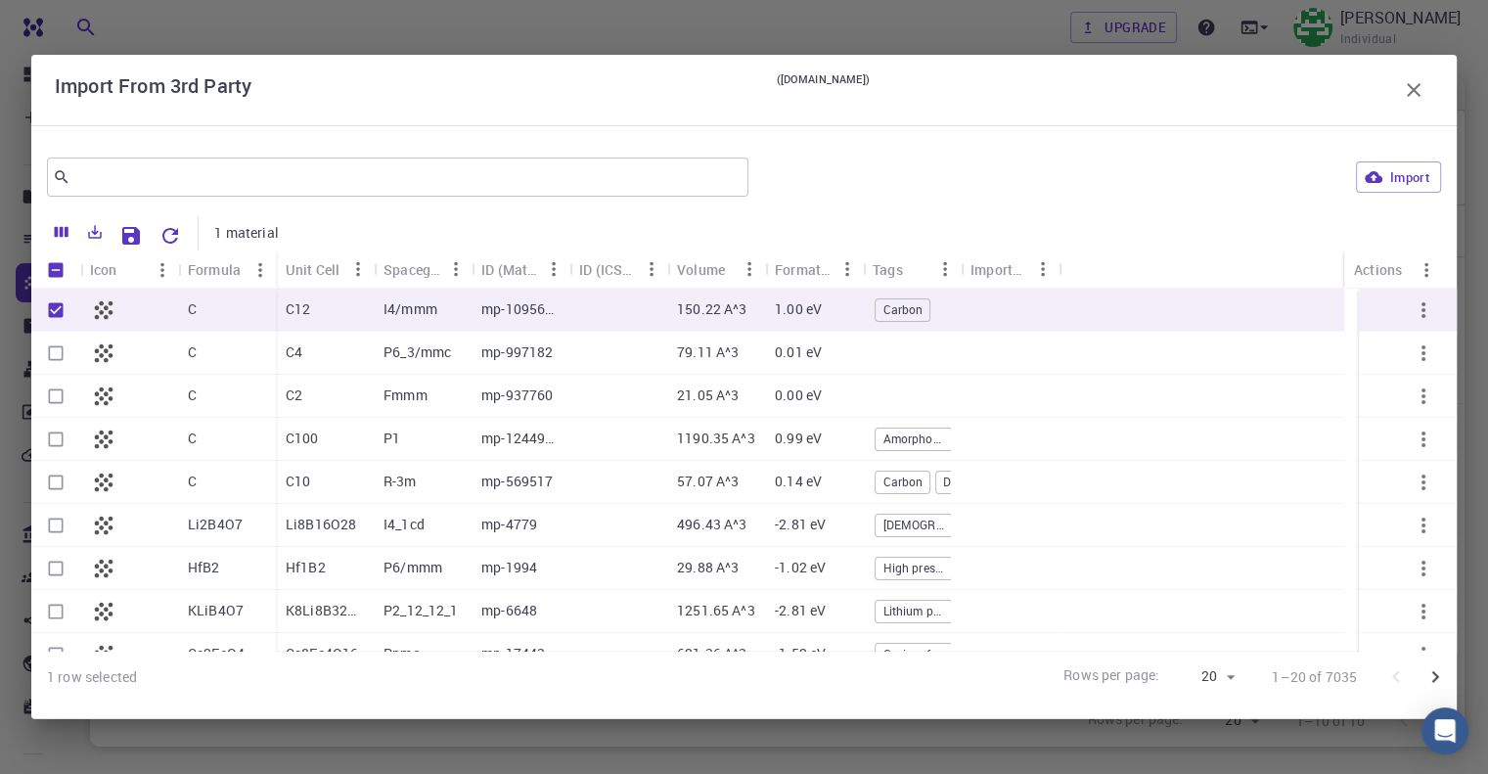
click at [49, 358] on input "Select row" at bounding box center [55, 353] width 37 height 37
checkbox input "true"
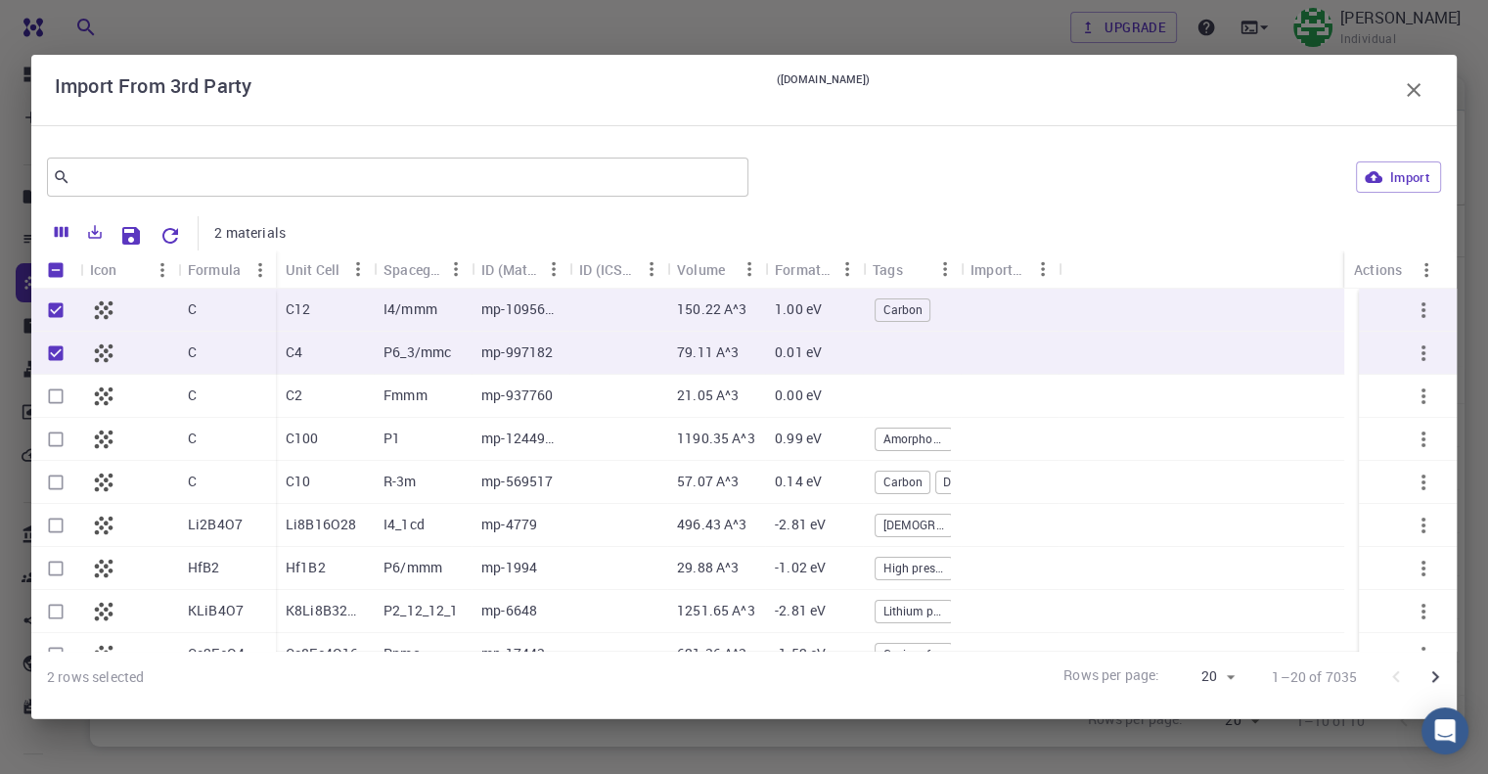
click at [57, 398] on input "Select row" at bounding box center [55, 396] width 37 height 37
checkbox input "true"
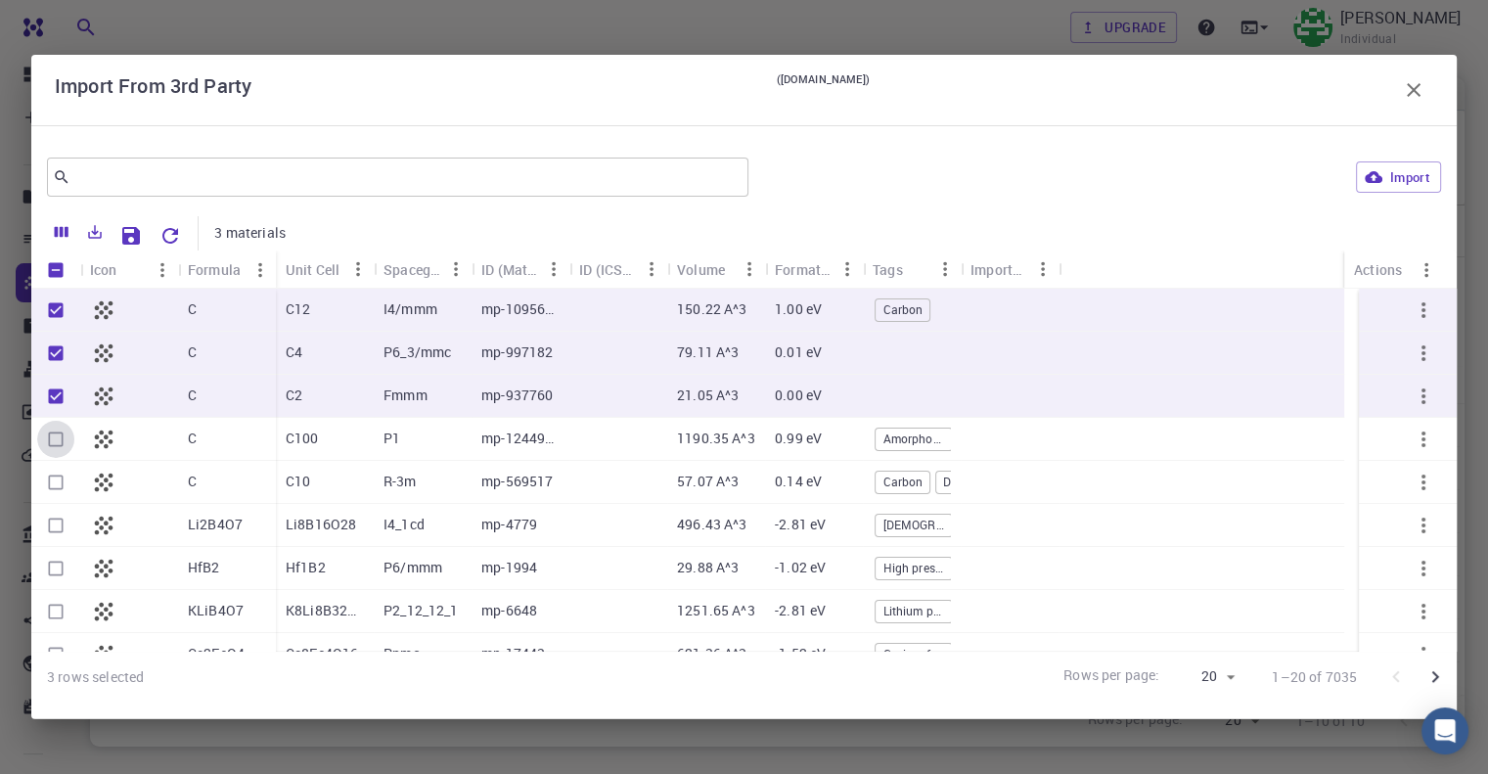
click at [53, 433] on input "Select row" at bounding box center [55, 439] width 37 height 37
checkbox input "true"
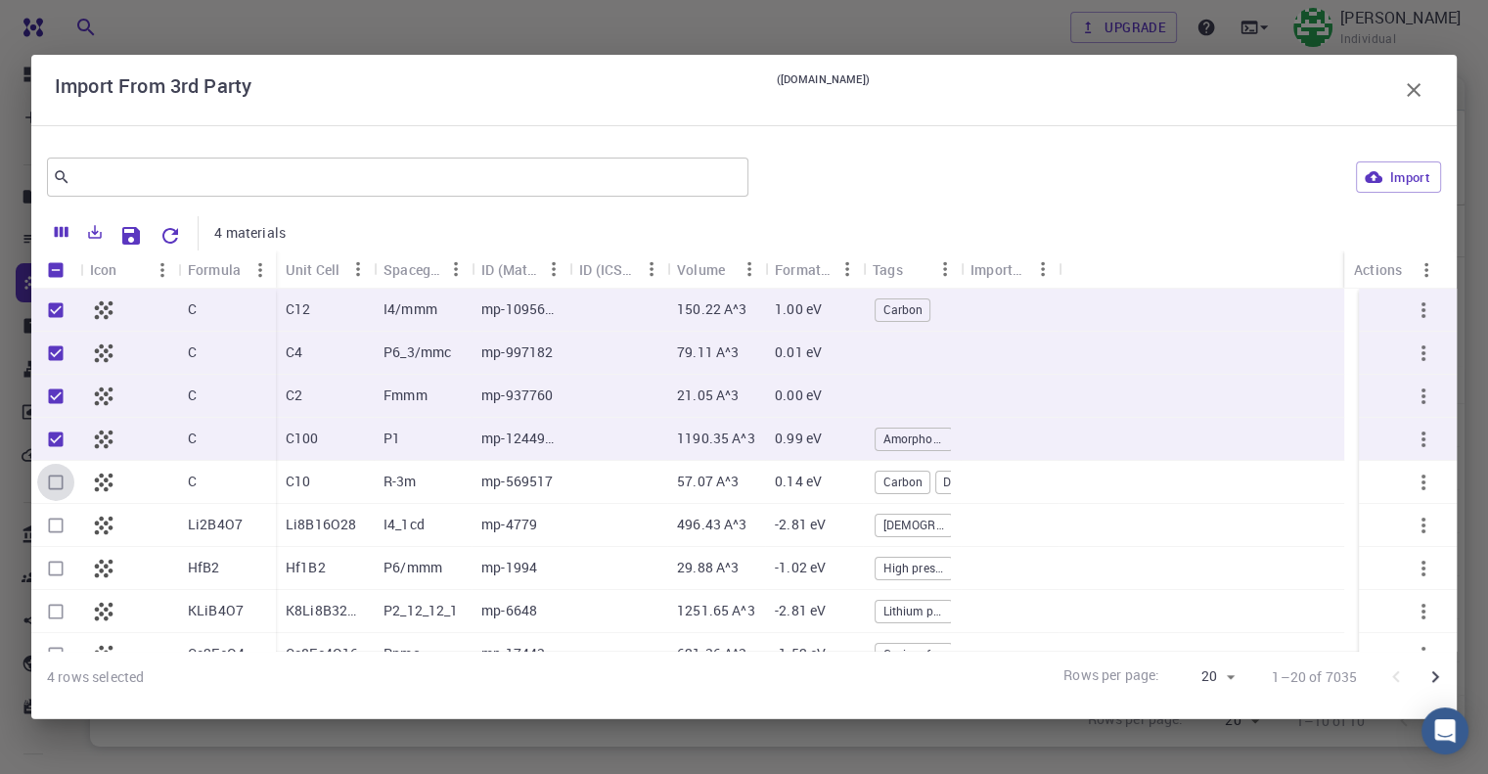
click at [46, 471] on input "Select row" at bounding box center [55, 482] width 37 height 37
checkbox input "true"
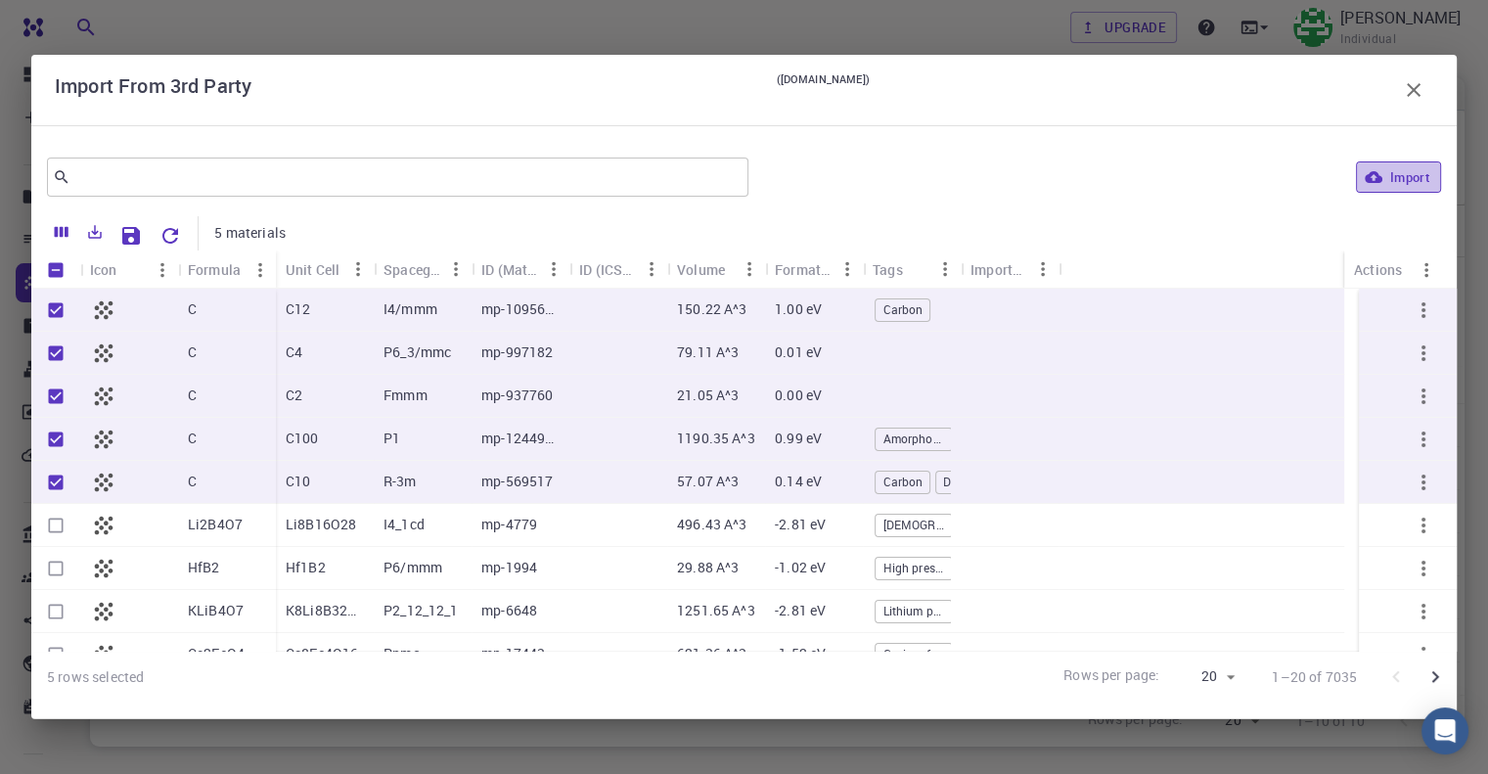
click at [1384, 187] on button "Import" at bounding box center [1398, 176] width 85 height 31
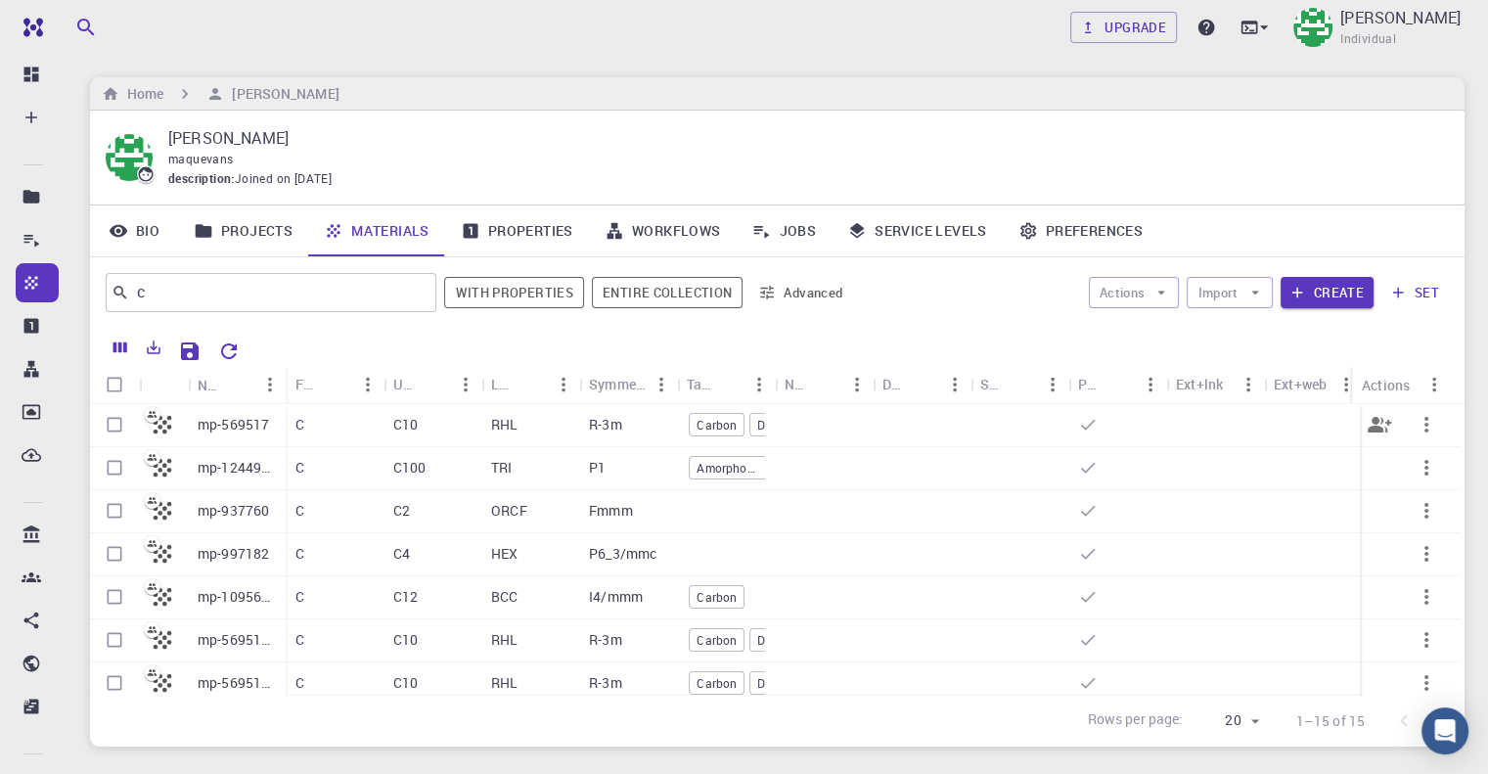
click at [115, 430] on input "Select row" at bounding box center [114, 424] width 37 height 37
checkbox input "true"
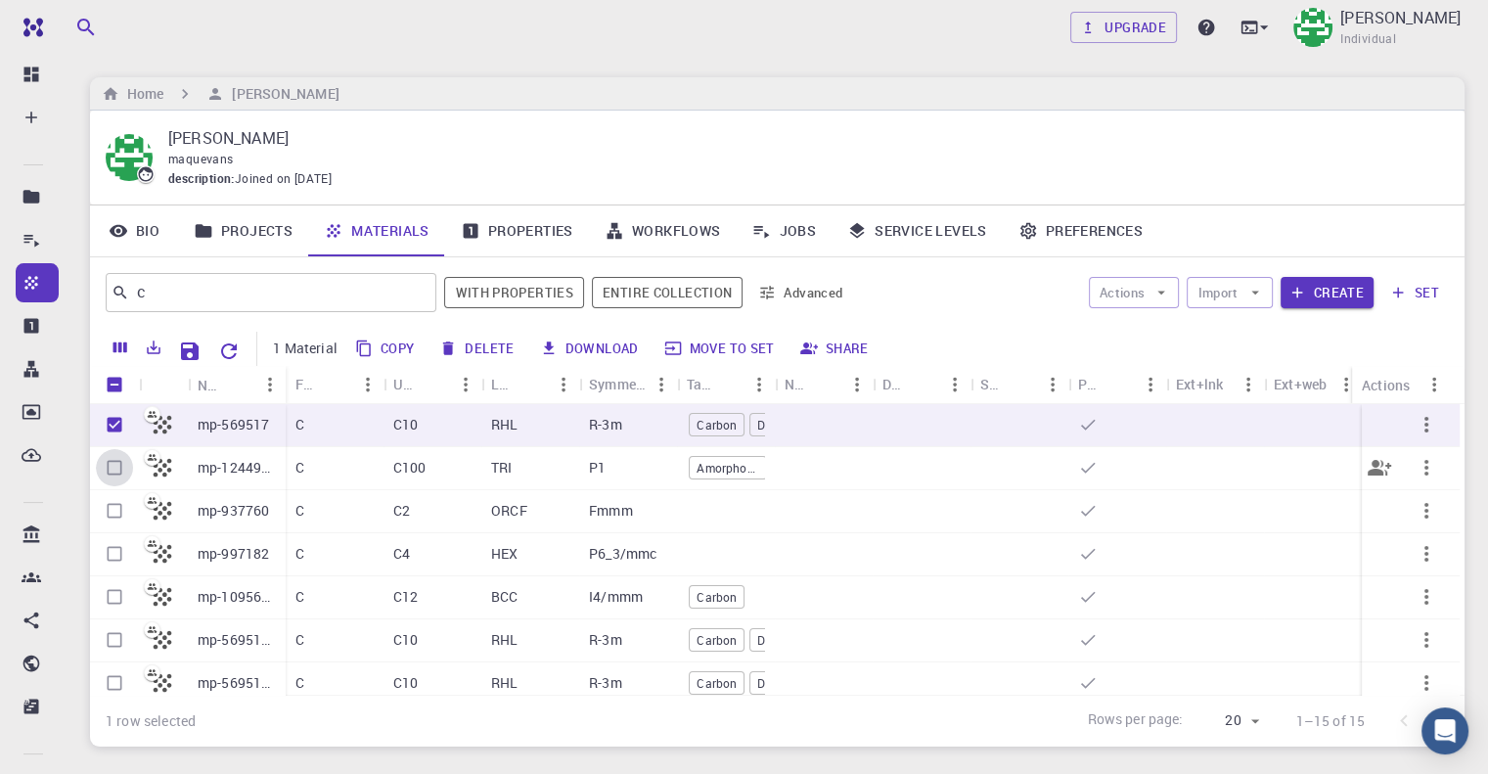
click at [110, 471] on input "Select row" at bounding box center [114, 467] width 37 height 37
checkbox input "true"
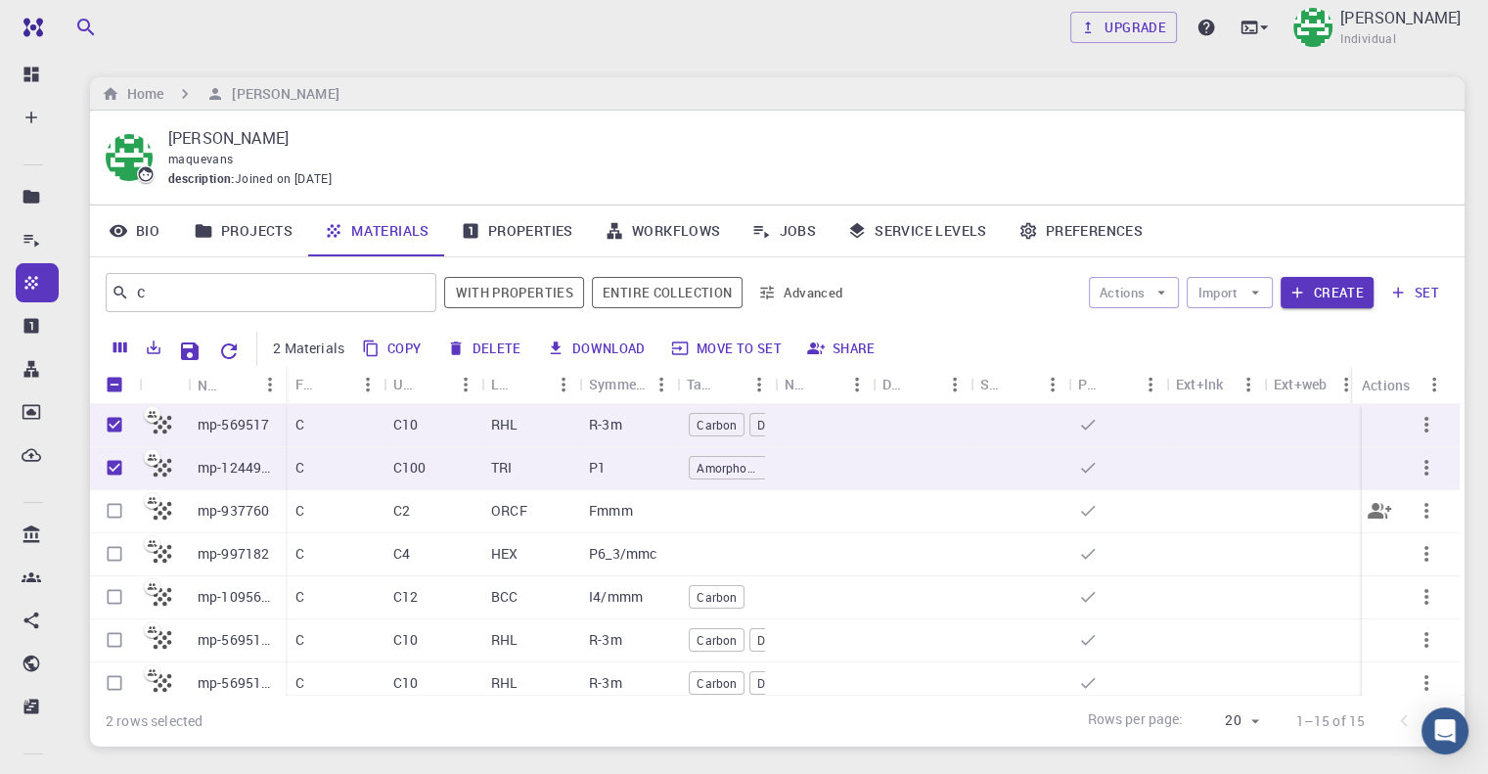
click at [110, 516] on input "Select row" at bounding box center [114, 510] width 37 height 37
checkbox input "true"
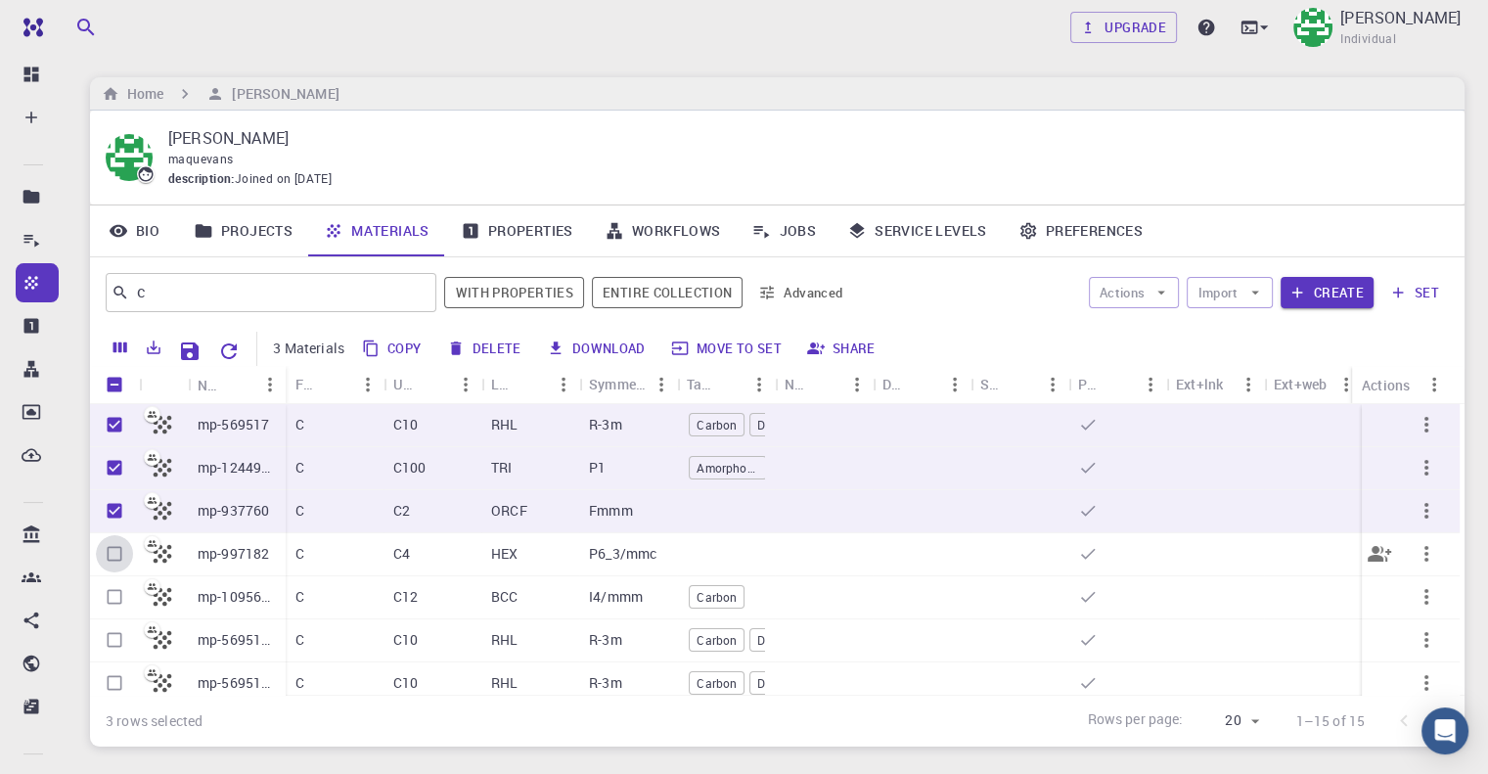
click at [110, 562] on input "Select row" at bounding box center [114, 553] width 37 height 37
checkbox input "true"
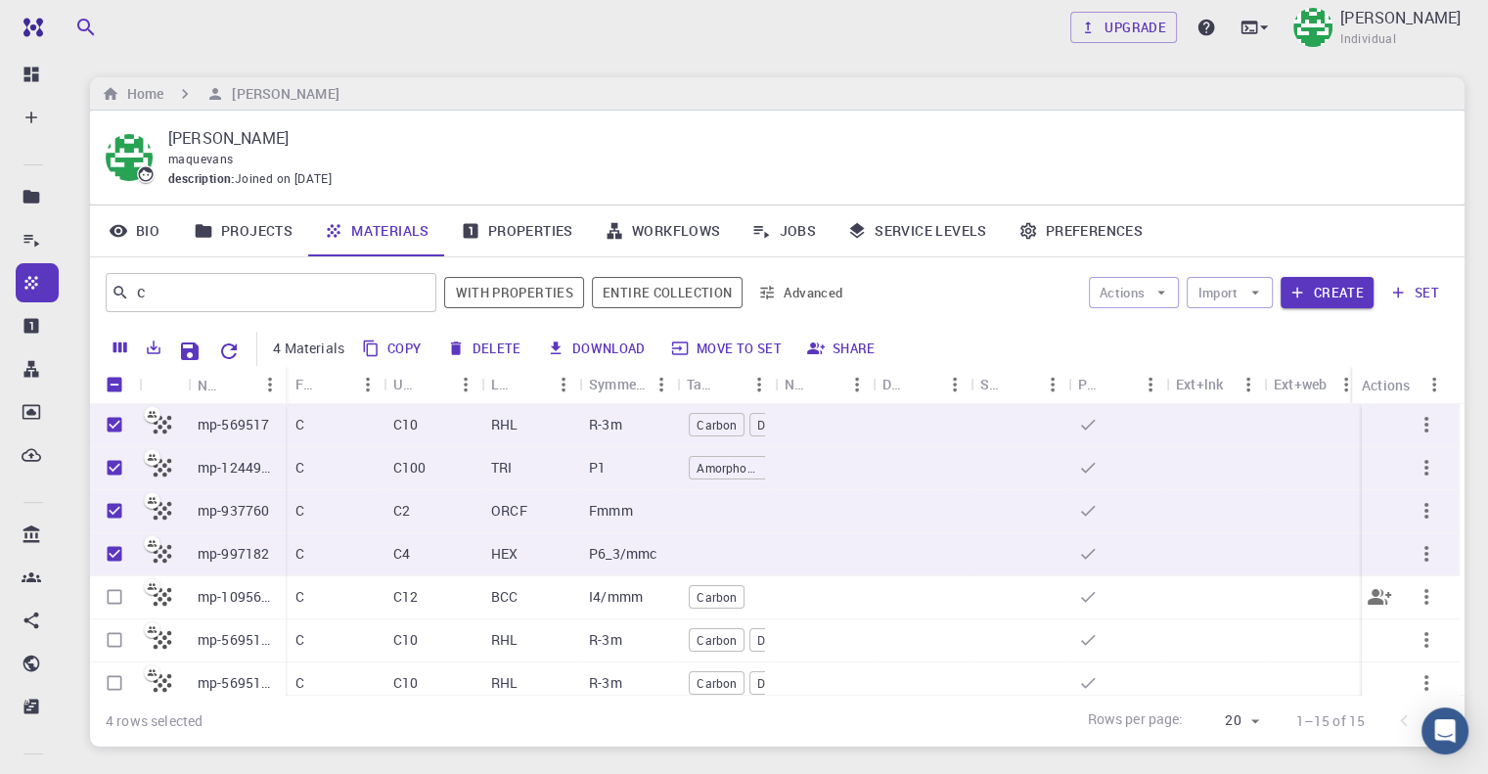
click at [109, 590] on input "Select row" at bounding box center [114, 596] width 37 height 37
checkbox input "true"
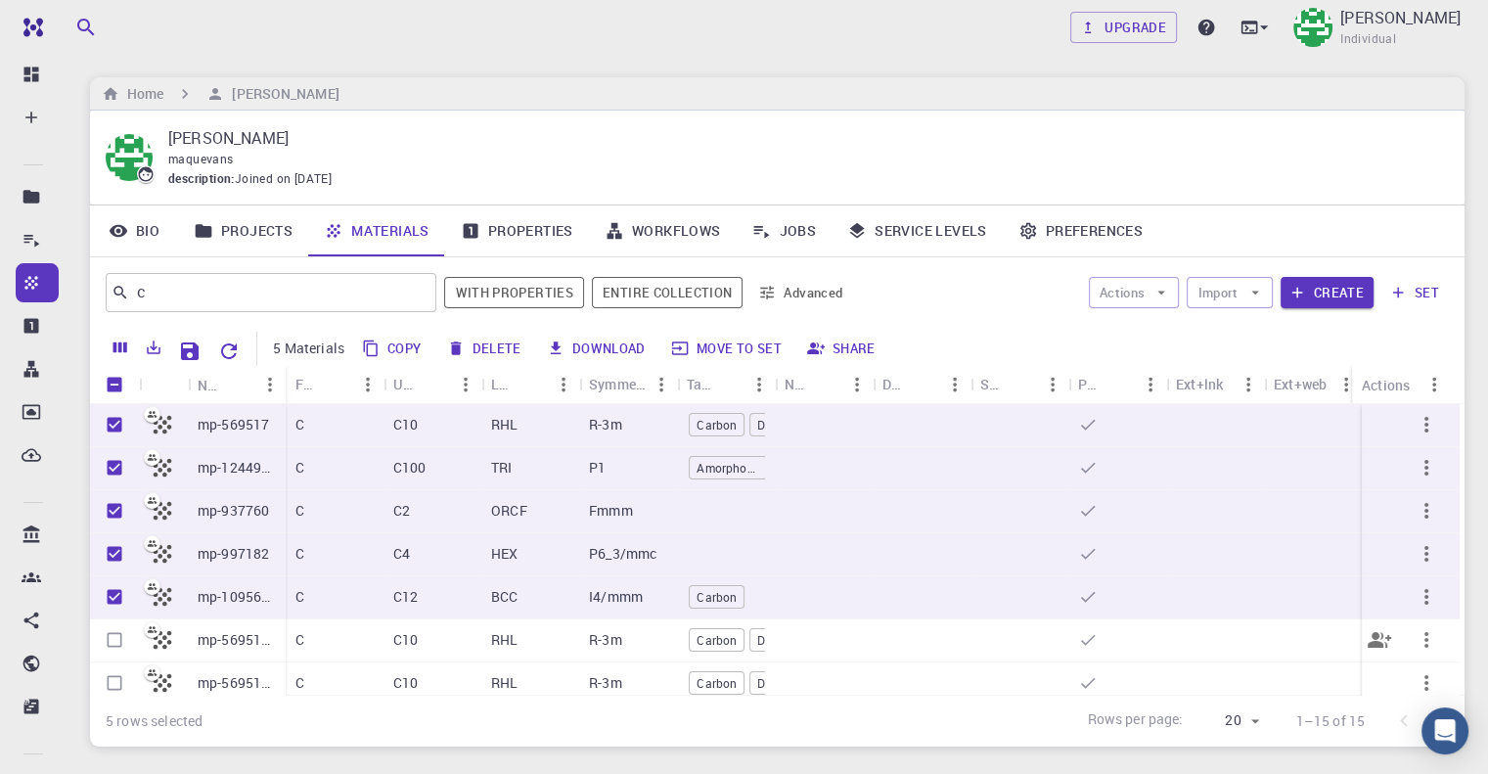
click at [106, 634] on input "Select row" at bounding box center [114, 639] width 37 height 37
checkbox input "true"
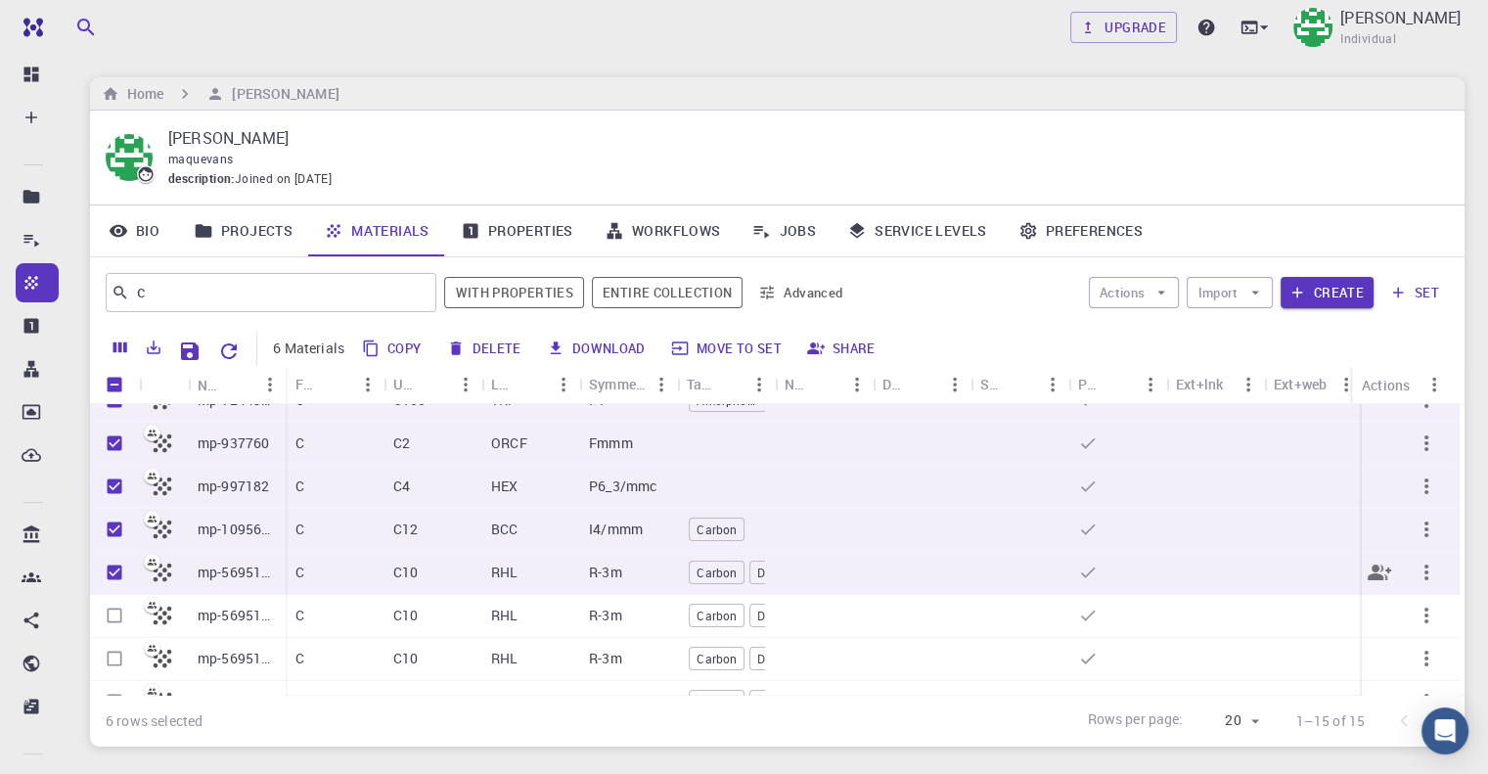
scroll to position [98, 0]
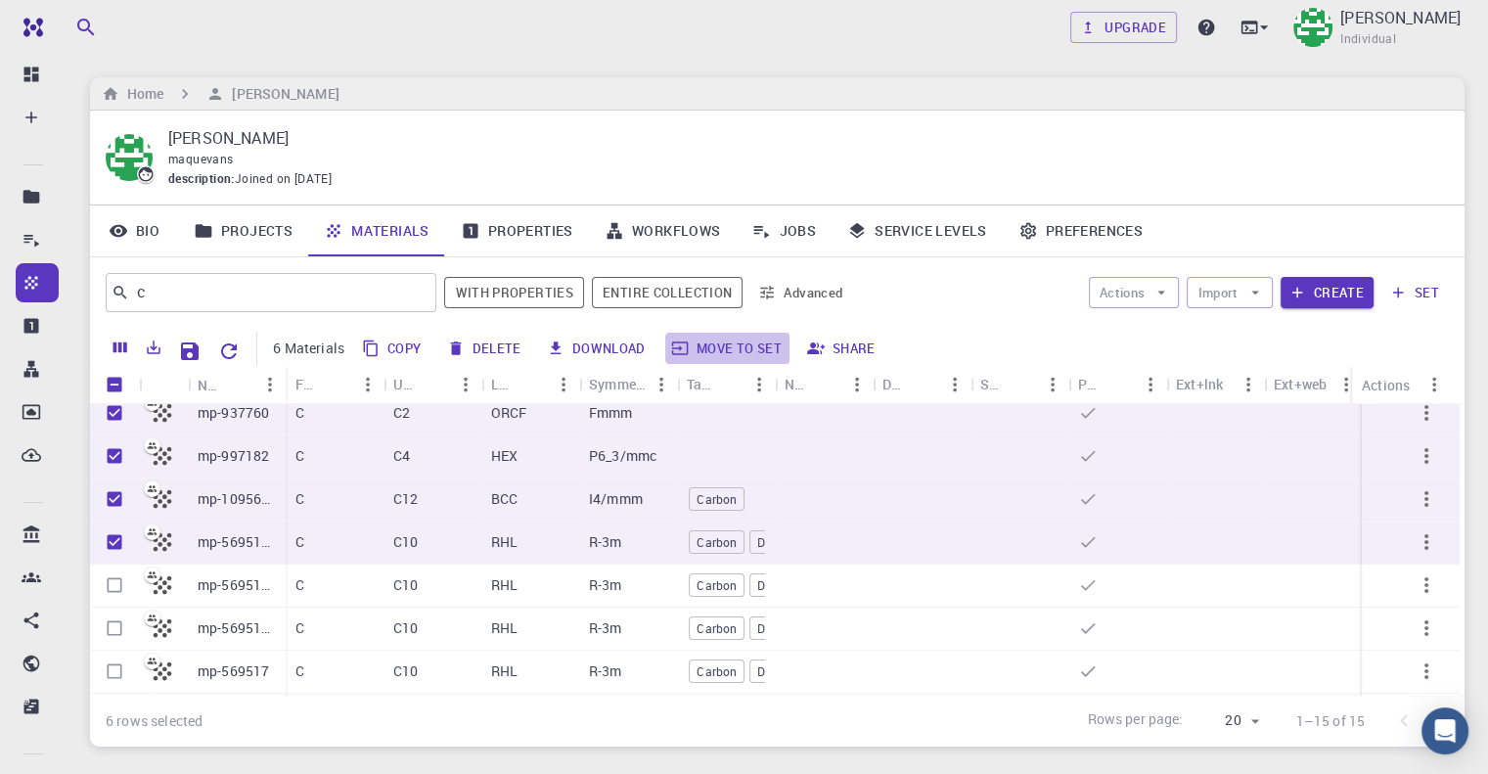
click at [740, 357] on button "Move to set" at bounding box center [727, 348] width 124 height 31
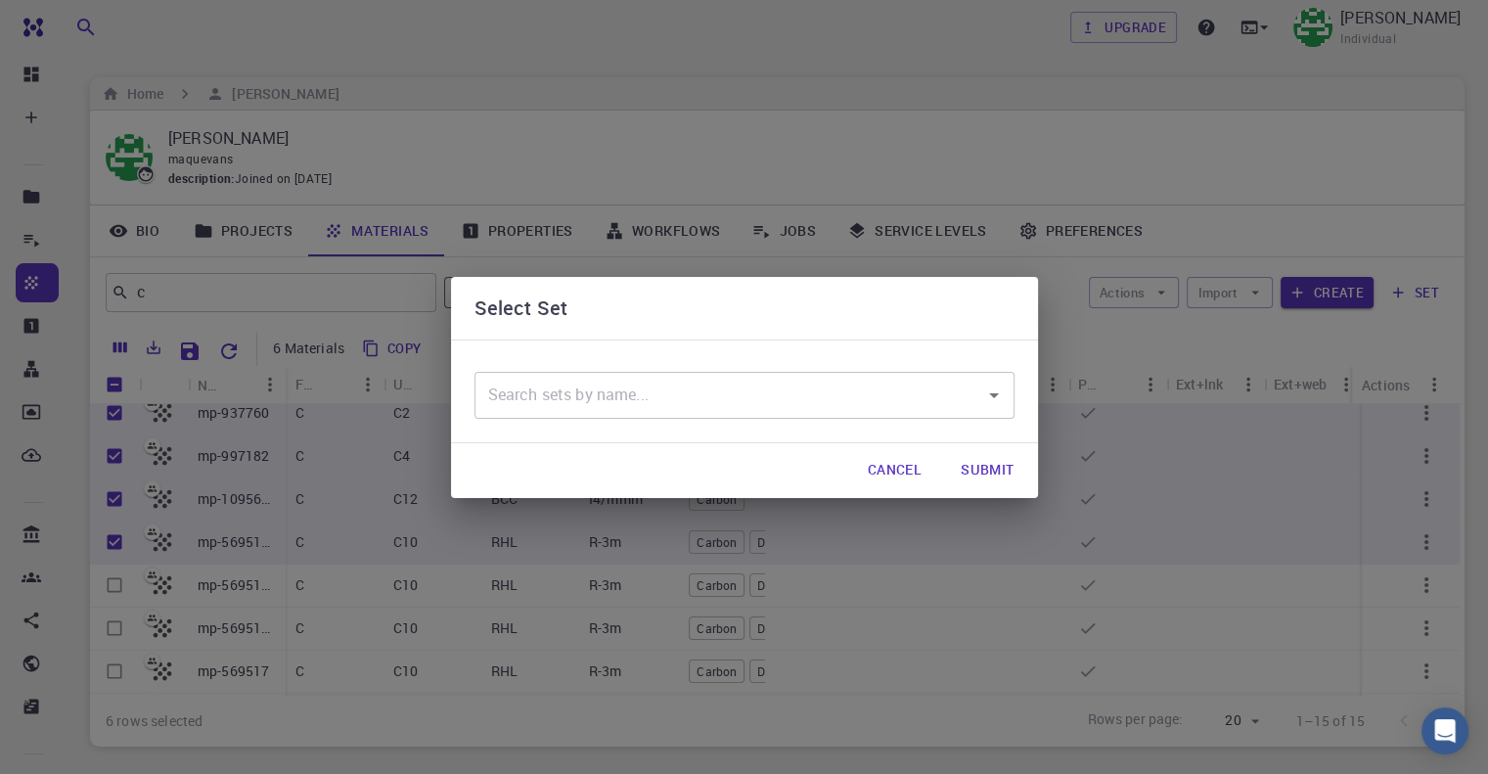
click at [889, 406] on input "text" at bounding box center [729, 395] width 493 height 37
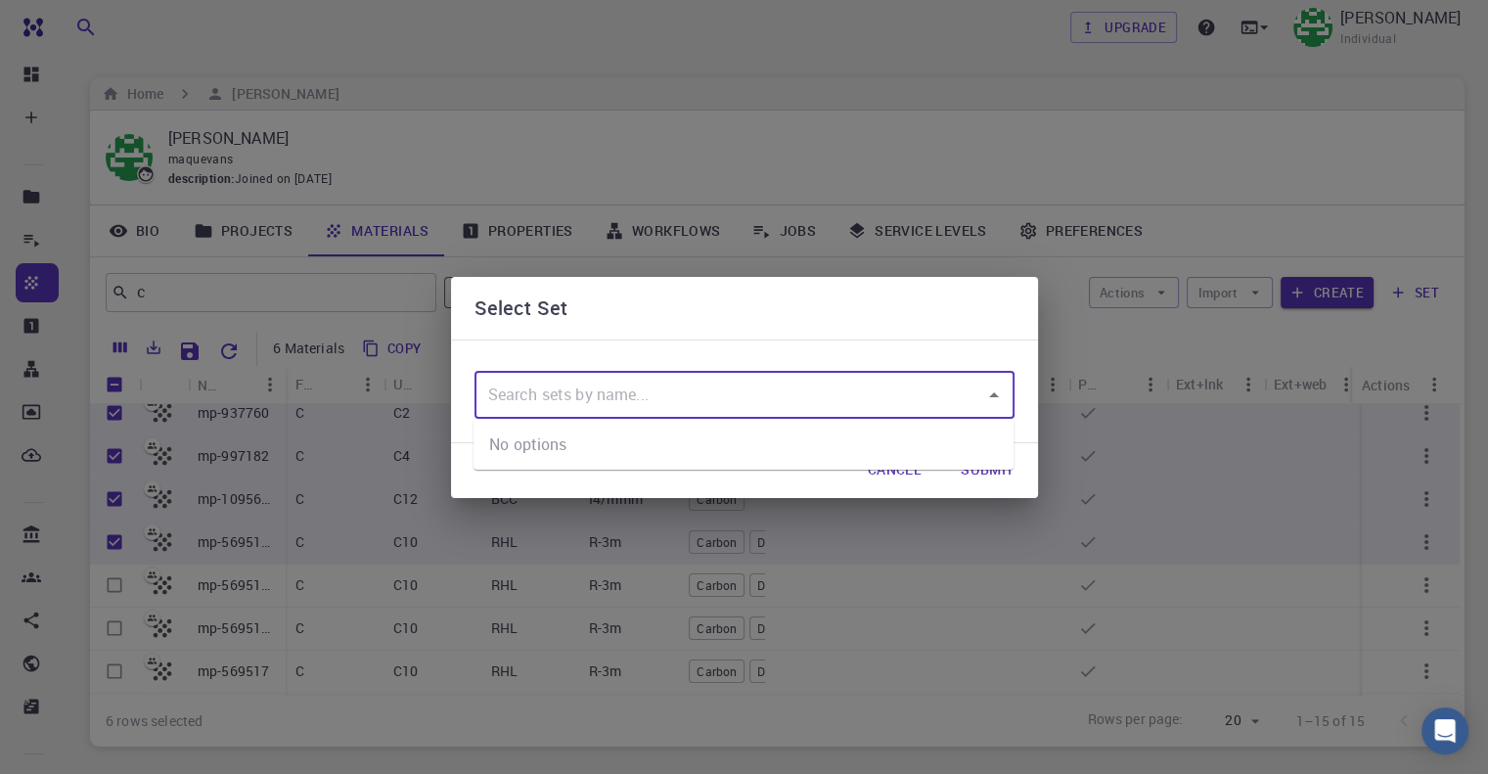
click at [1003, 410] on div "​" at bounding box center [744, 395] width 540 height 47
click at [1045, 316] on div "Select Set ​ Cancel Submit" at bounding box center [744, 387] width 1488 height 774
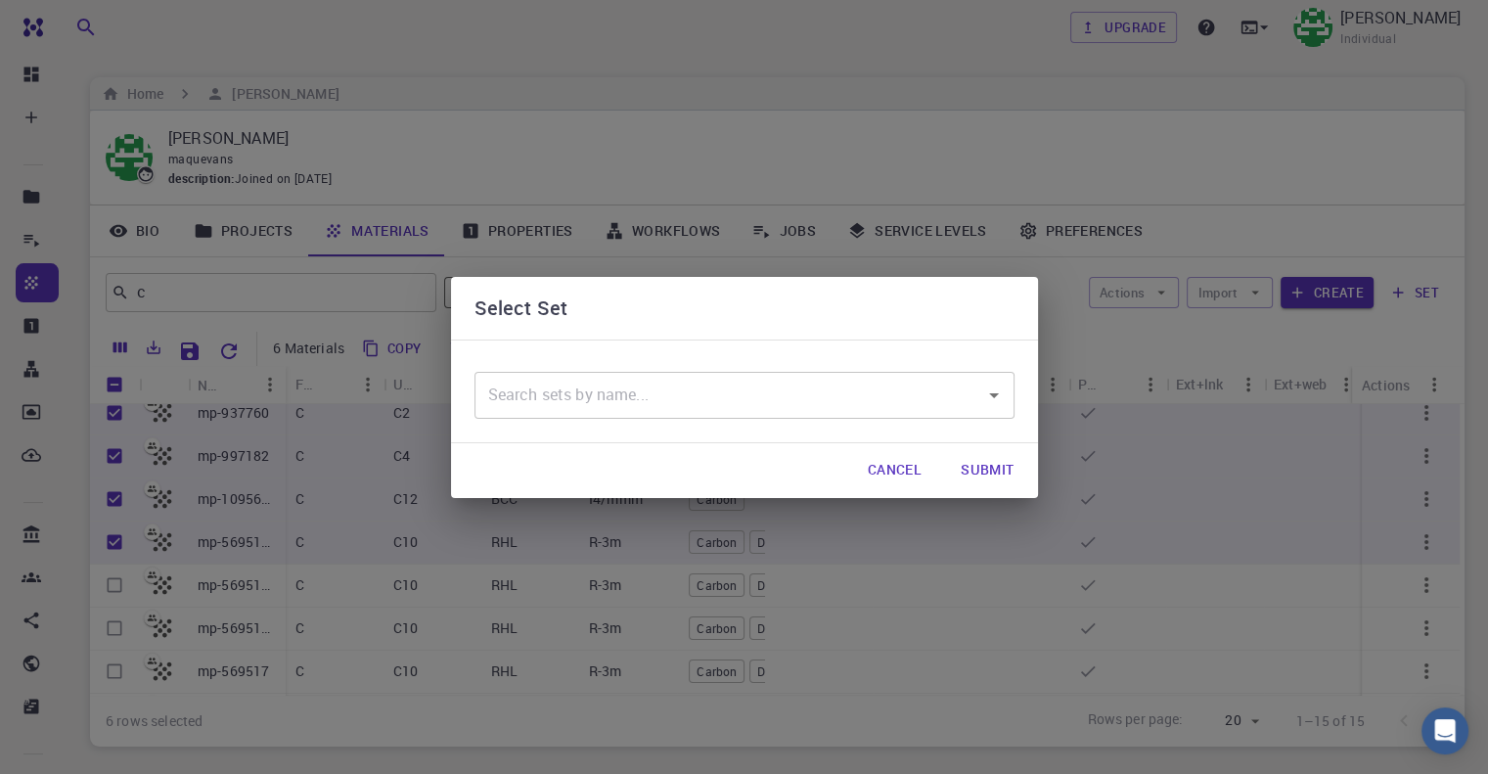
click at [1106, 333] on div "Select Set ​ Cancel Submit" at bounding box center [744, 387] width 1488 height 774
click at [908, 474] on button "Cancel" at bounding box center [894, 470] width 85 height 39
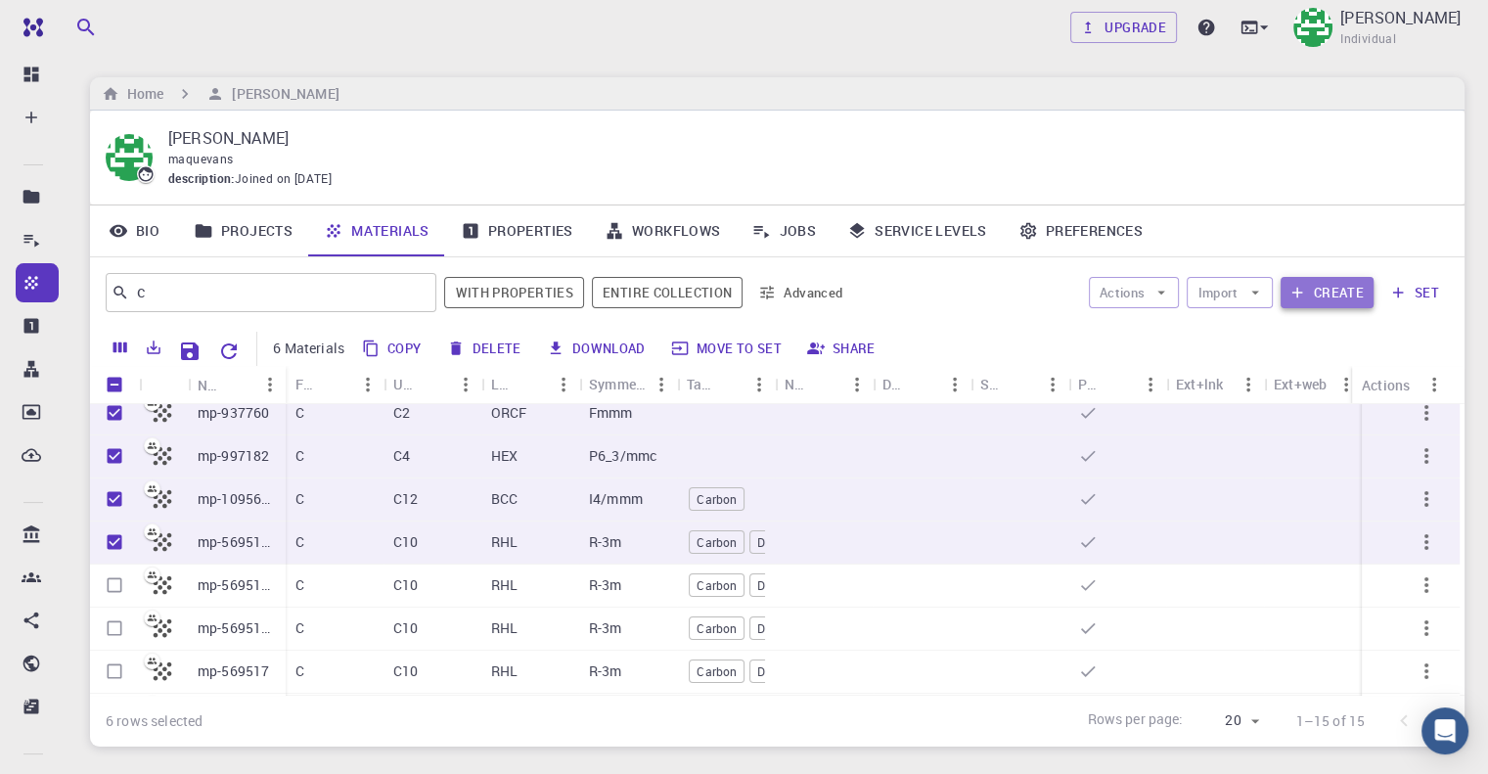
click at [1334, 296] on button "Create" at bounding box center [1326, 292] width 93 height 31
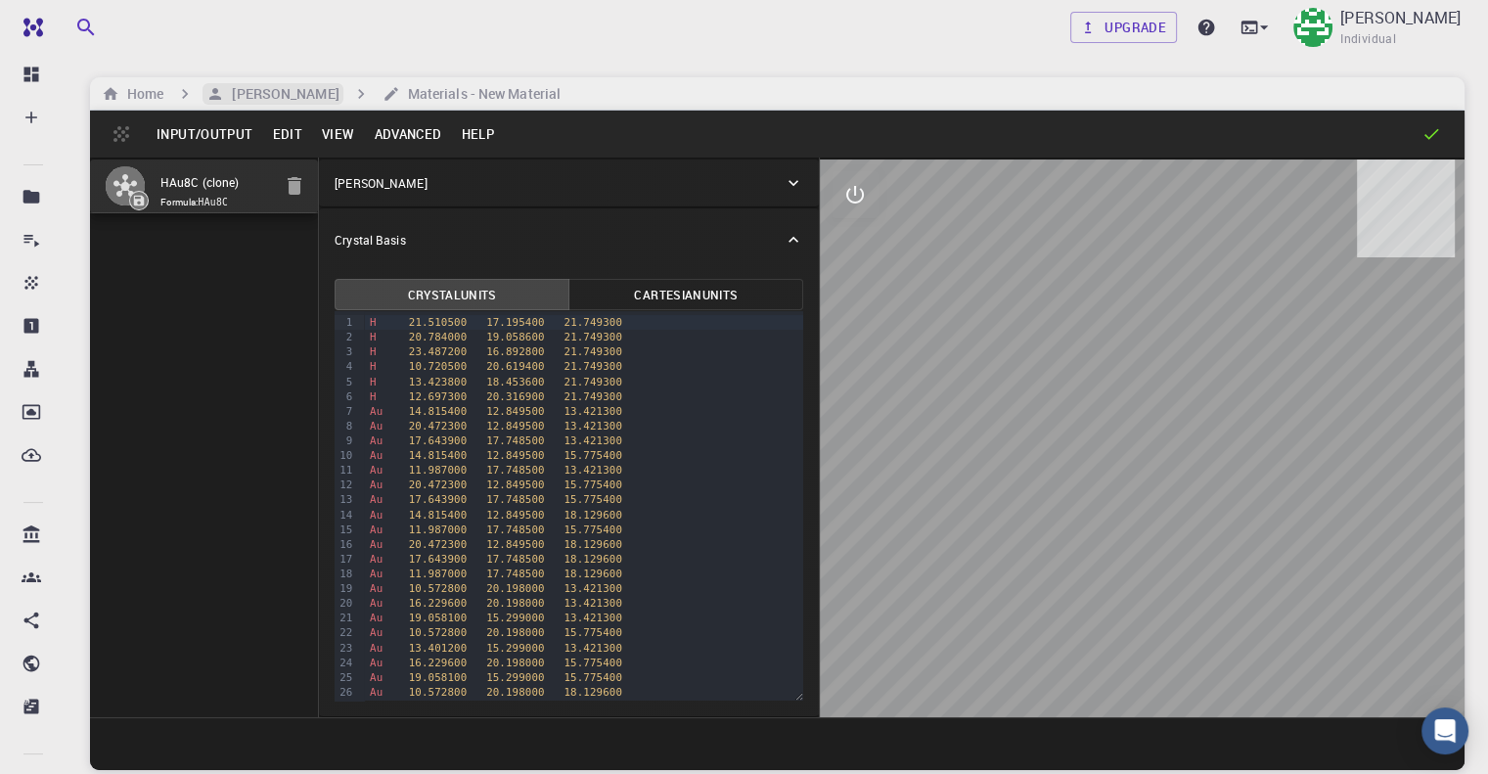
click at [322, 97] on h6 "[PERSON_NAME]" at bounding box center [281, 94] width 114 height 22
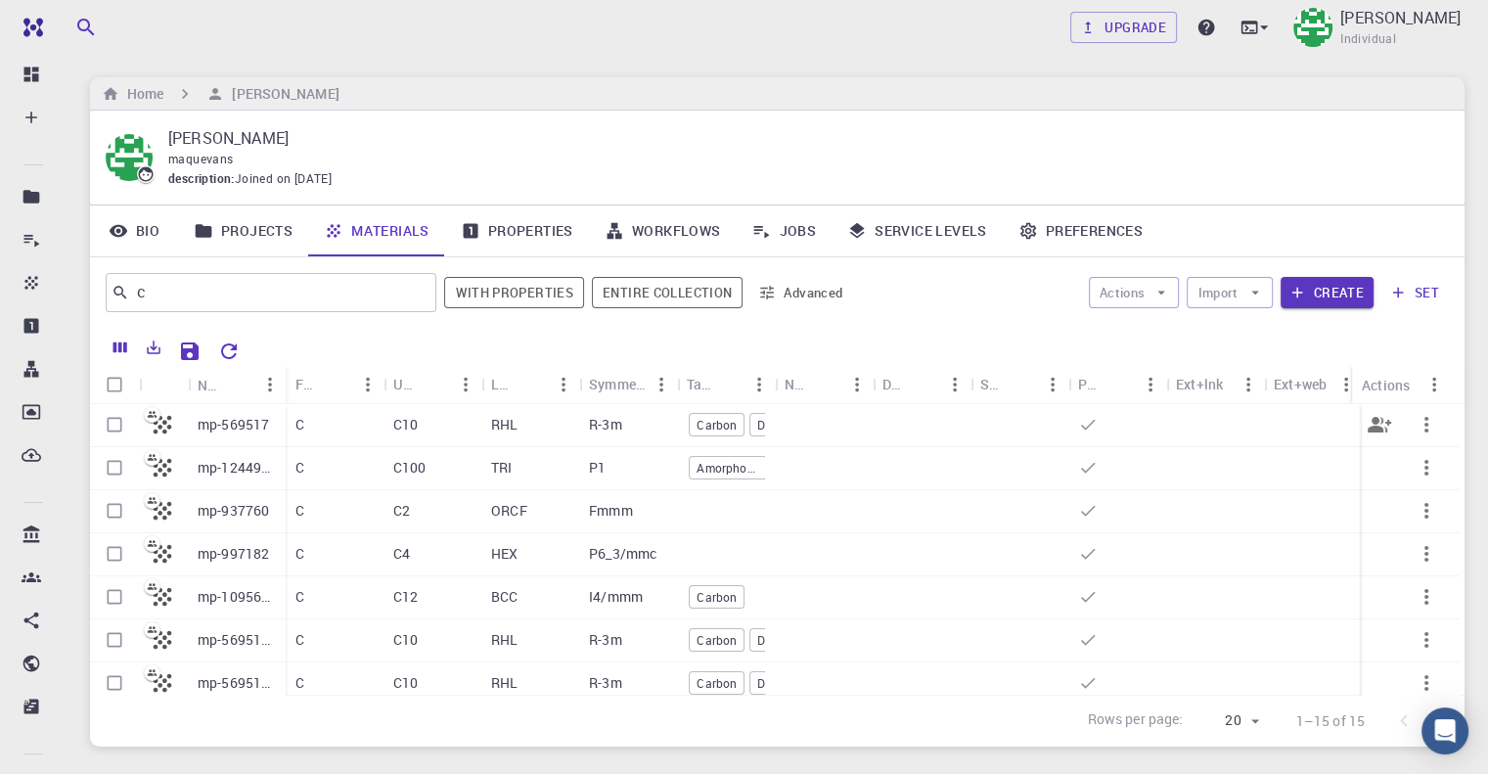
click at [128, 427] on input "Select row" at bounding box center [114, 424] width 37 height 37
checkbox input "true"
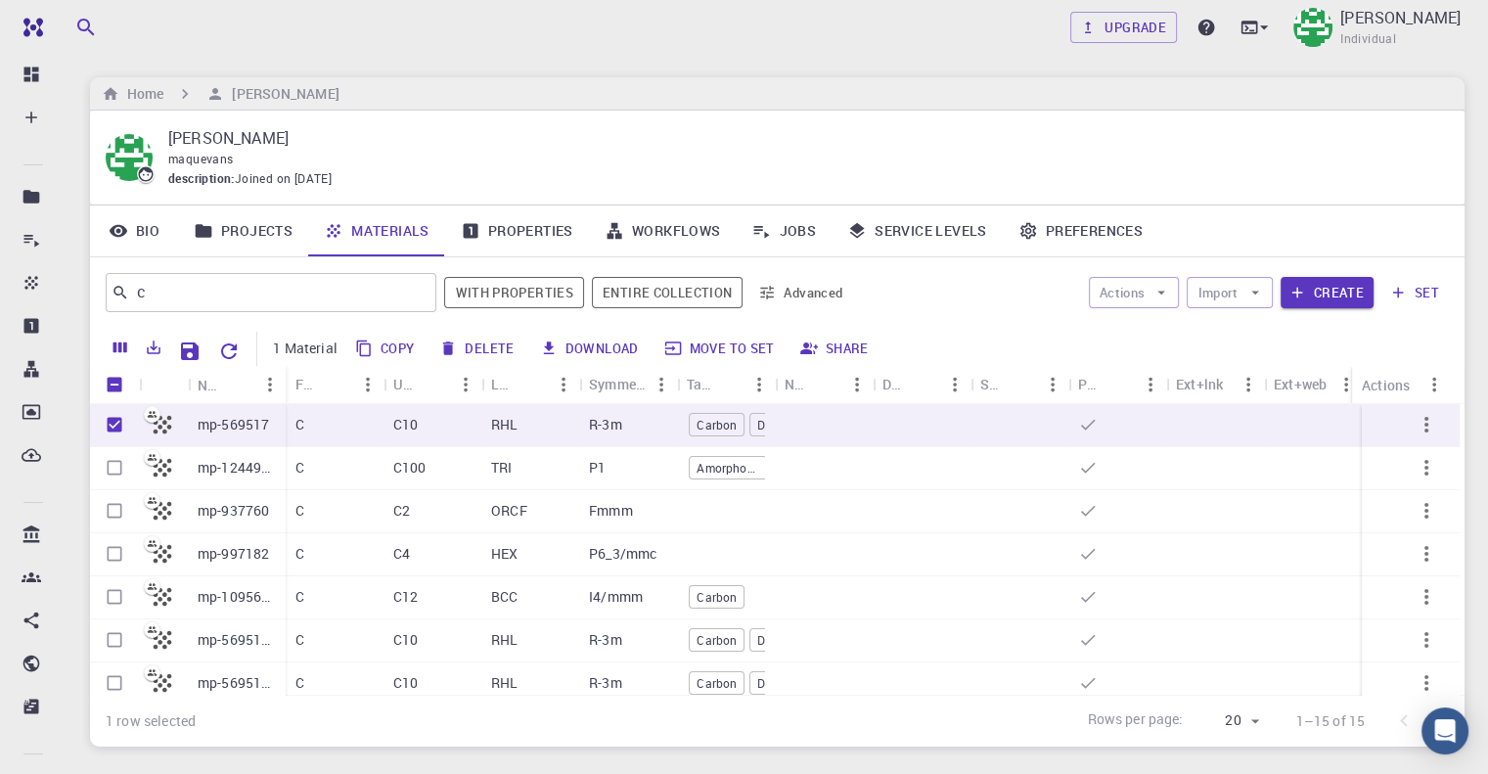
click at [1431, 288] on button "set" at bounding box center [1414, 292] width 67 height 31
click at [109, 461] on input "Select row" at bounding box center [114, 467] width 37 height 37
checkbox input "true"
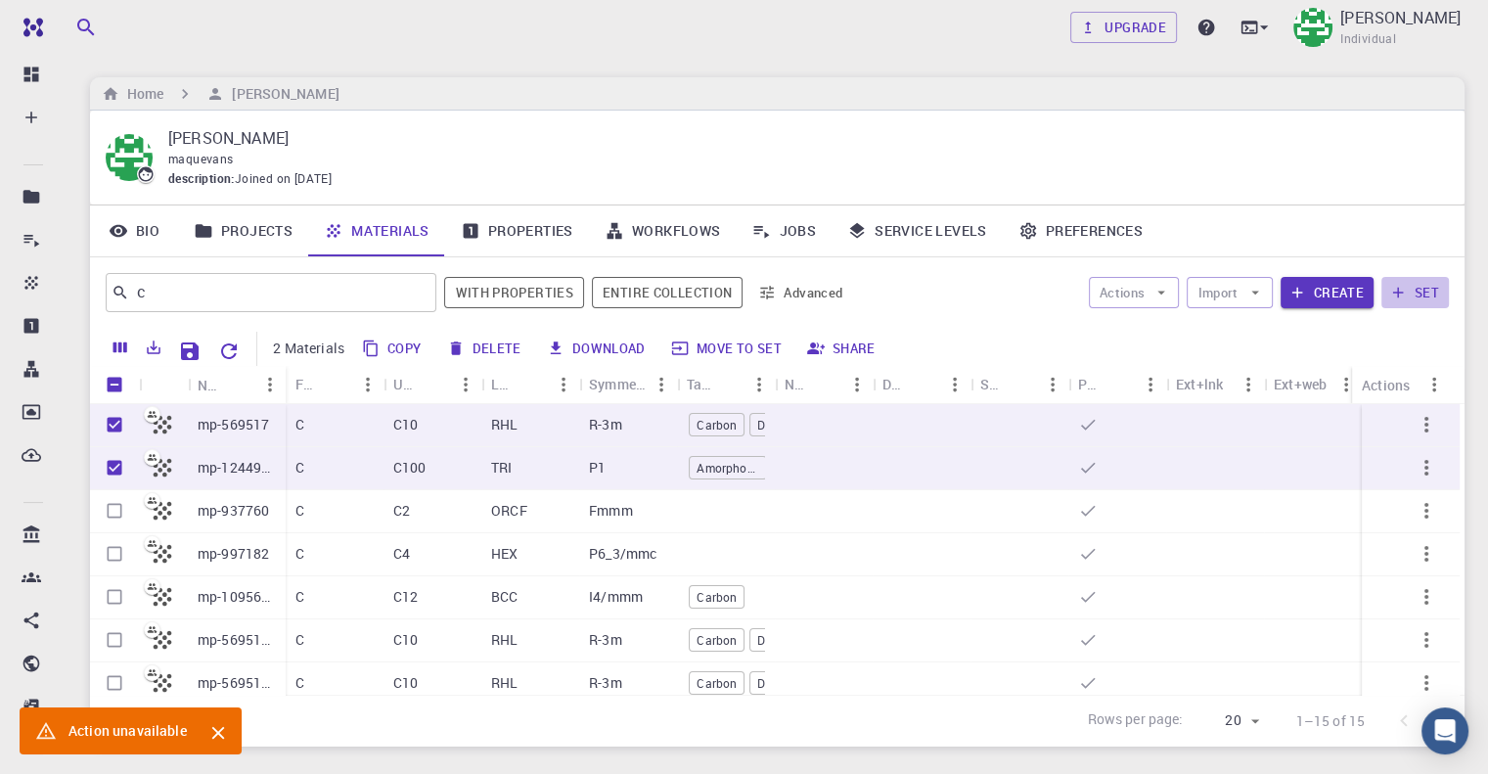
click at [1411, 302] on button "set" at bounding box center [1414, 292] width 67 height 31
click at [1156, 293] on icon "button" at bounding box center [1161, 293] width 18 height 18
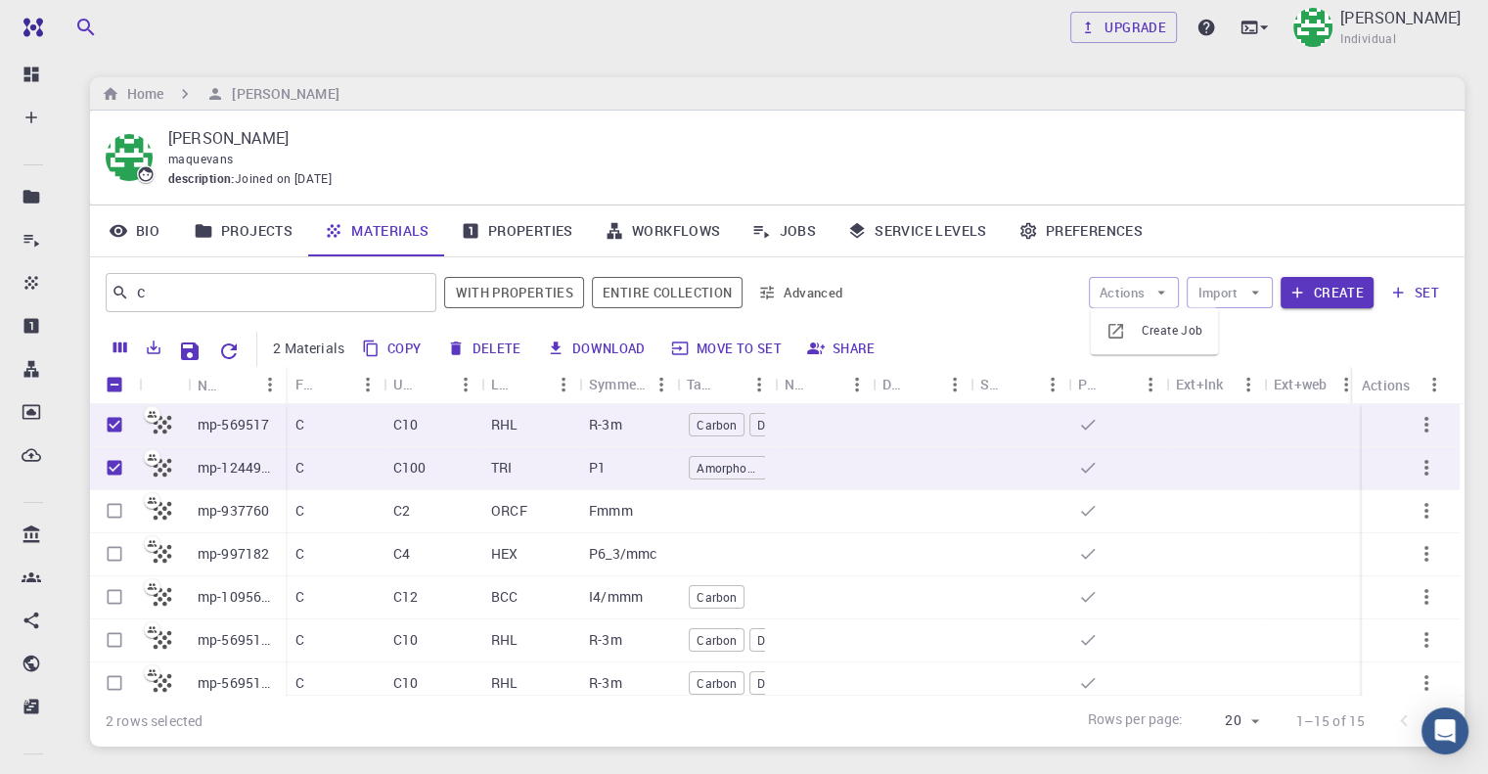
click at [1139, 336] on div at bounding box center [1122, 331] width 35 height 20
click at [1237, 298] on button "Import" at bounding box center [1229, 292] width 85 height 31
click at [1253, 393] on span "Import From 3rd Party" at bounding box center [1301, 393] width 124 height 20
click at [1242, 284] on button "Import" at bounding box center [1229, 292] width 85 height 31
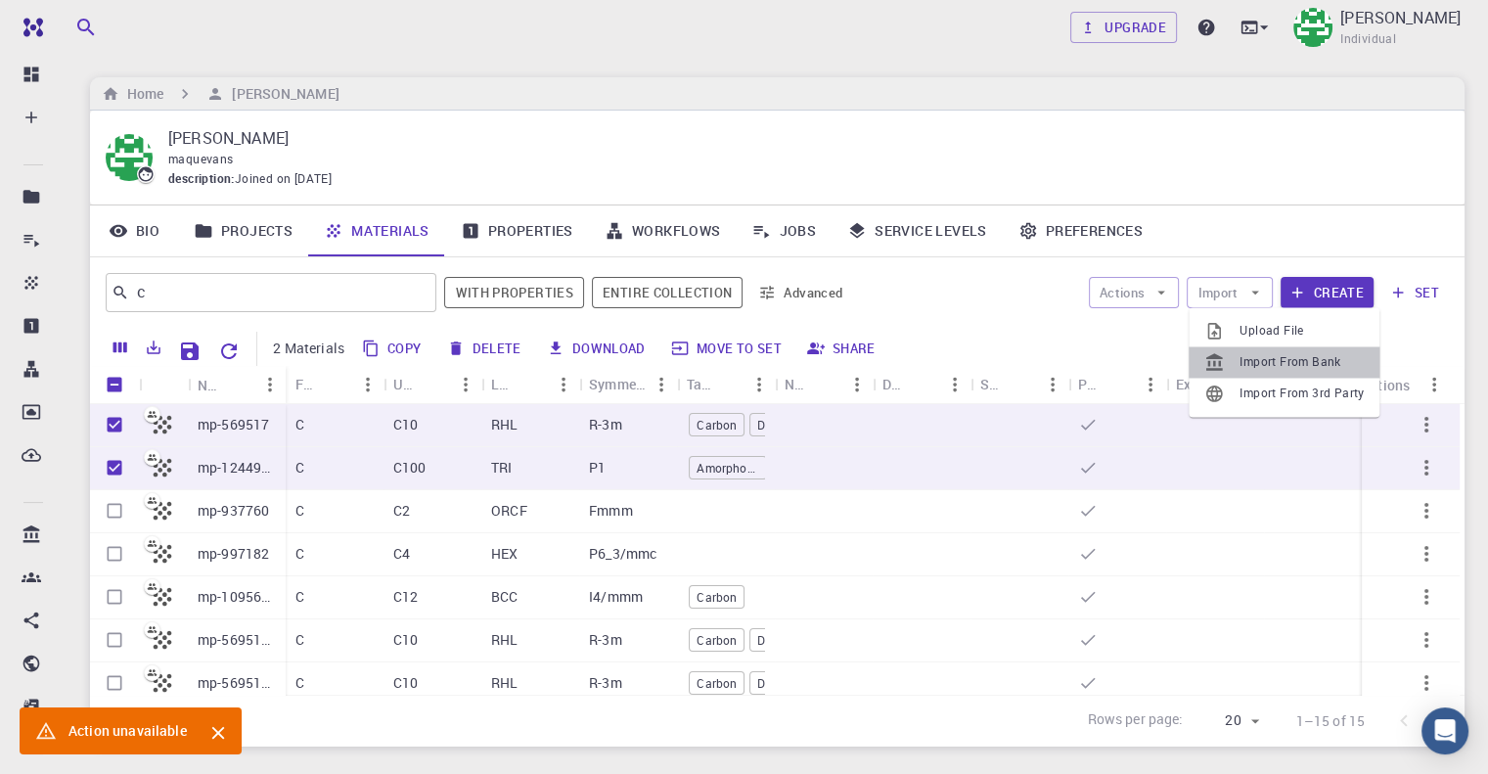
click at [1243, 355] on span "Import From Bank" at bounding box center [1301, 362] width 124 height 20
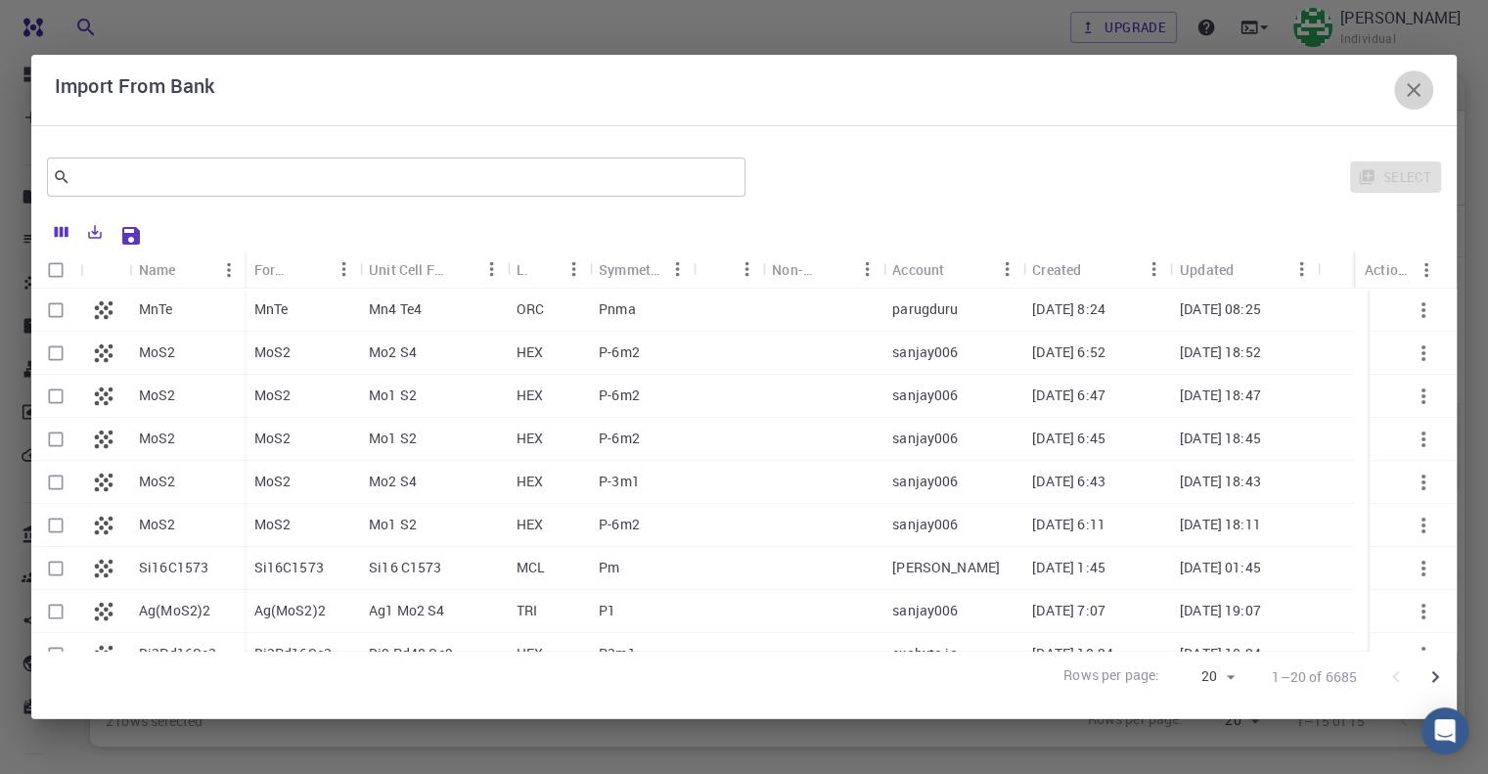
click at [1413, 89] on icon "button" at bounding box center [1414, 90] width 14 height 14
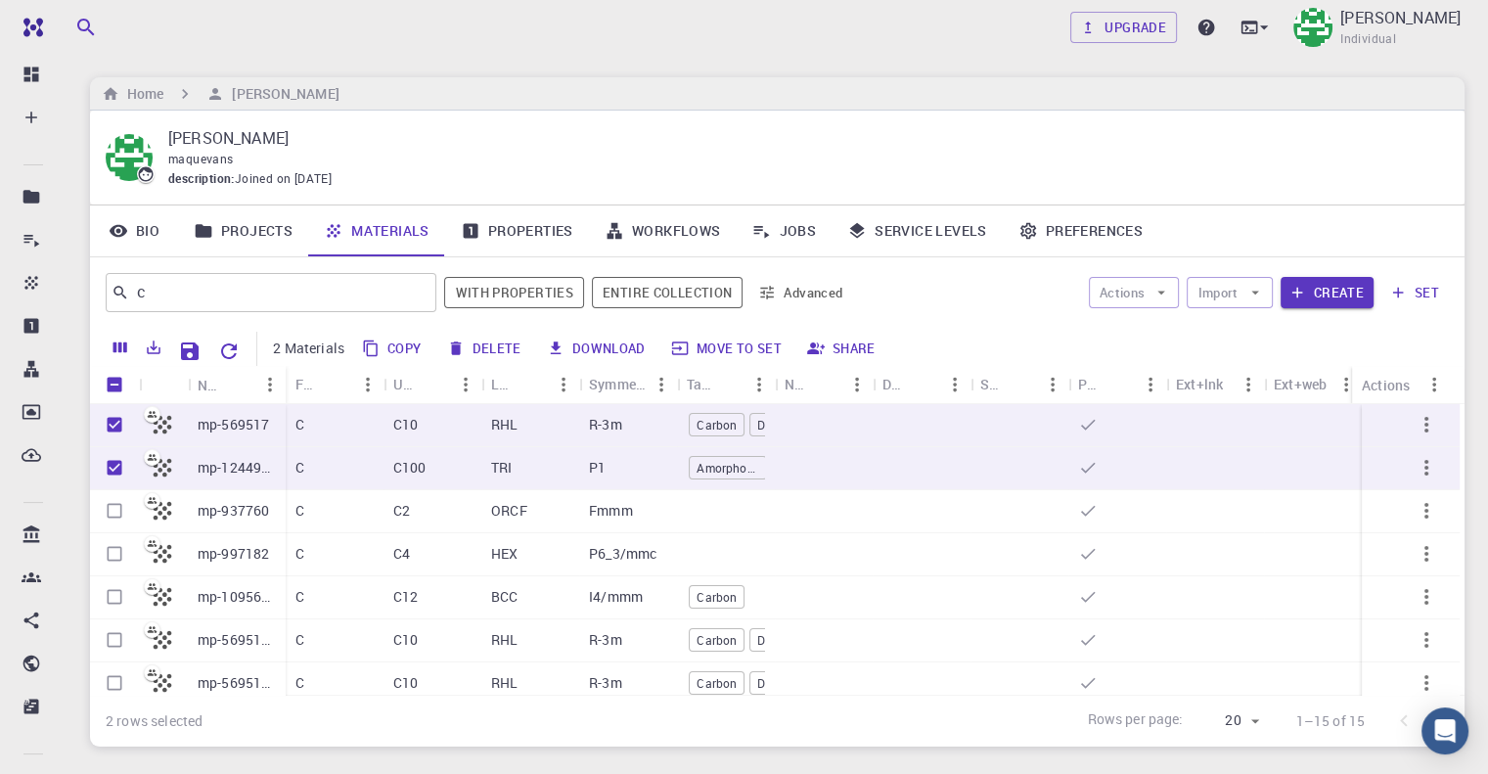
click at [513, 218] on link "Properties" at bounding box center [517, 230] width 144 height 51
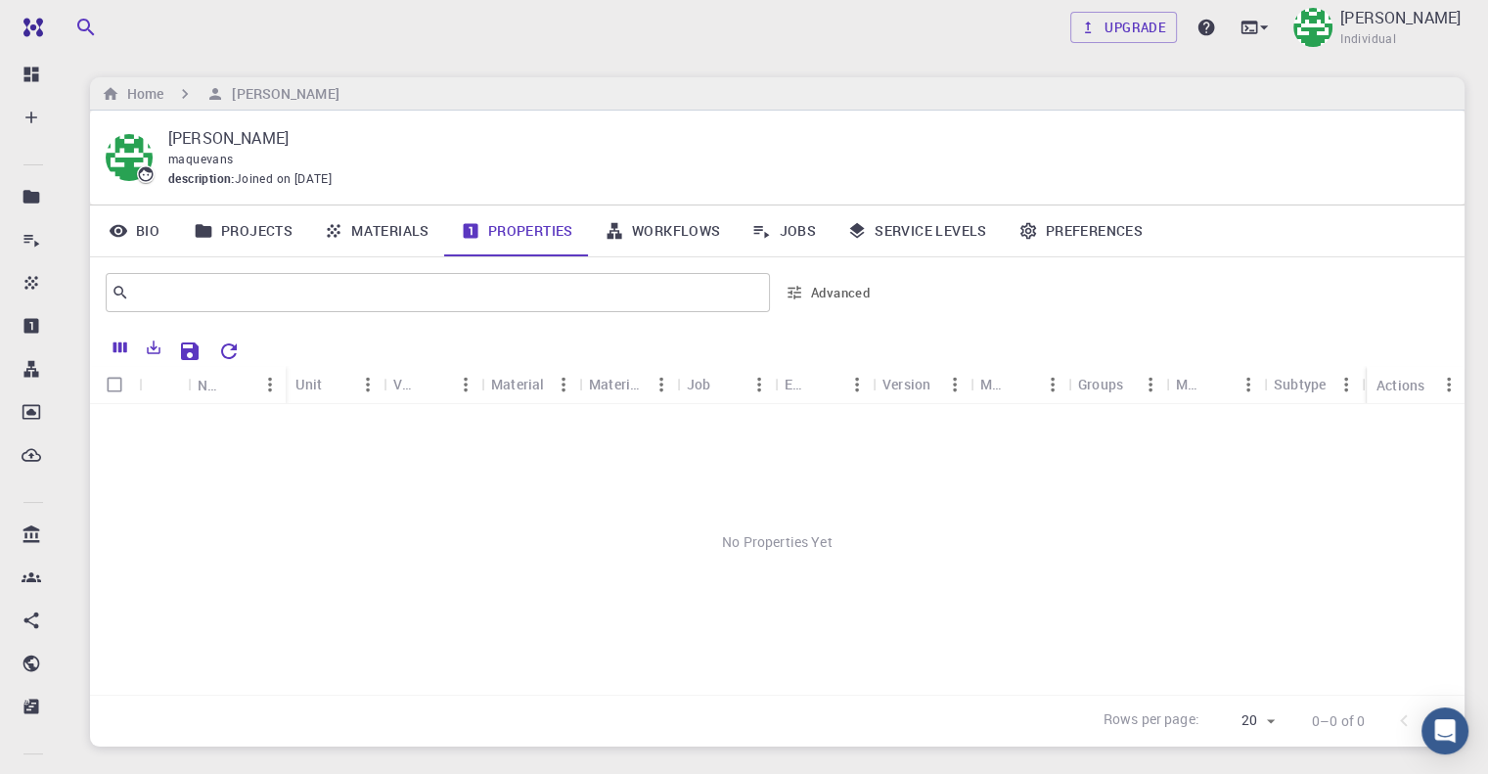
click at [675, 238] on link "Workflows" at bounding box center [663, 230] width 148 height 51
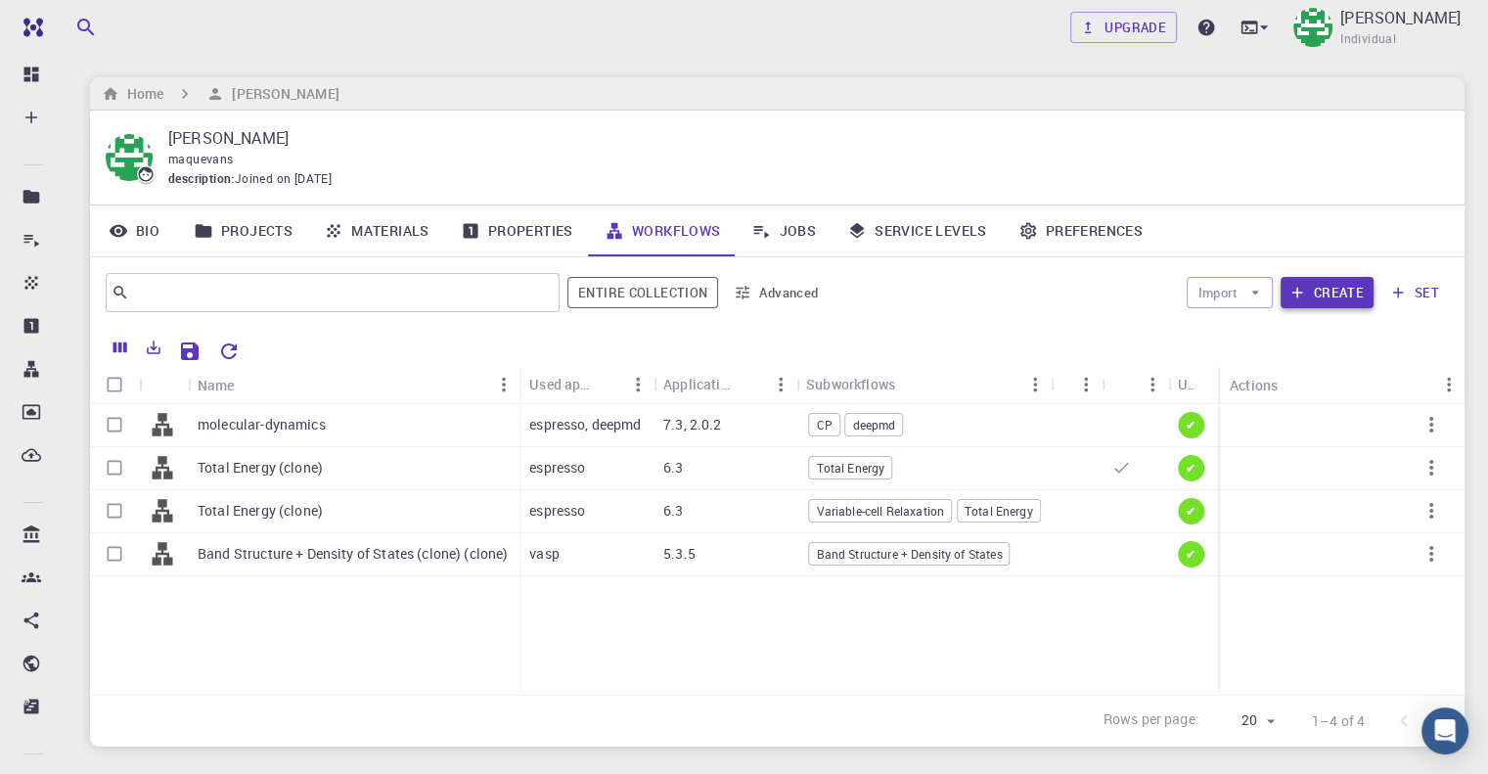
click at [1344, 289] on button "Create" at bounding box center [1326, 292] width 93 height 31
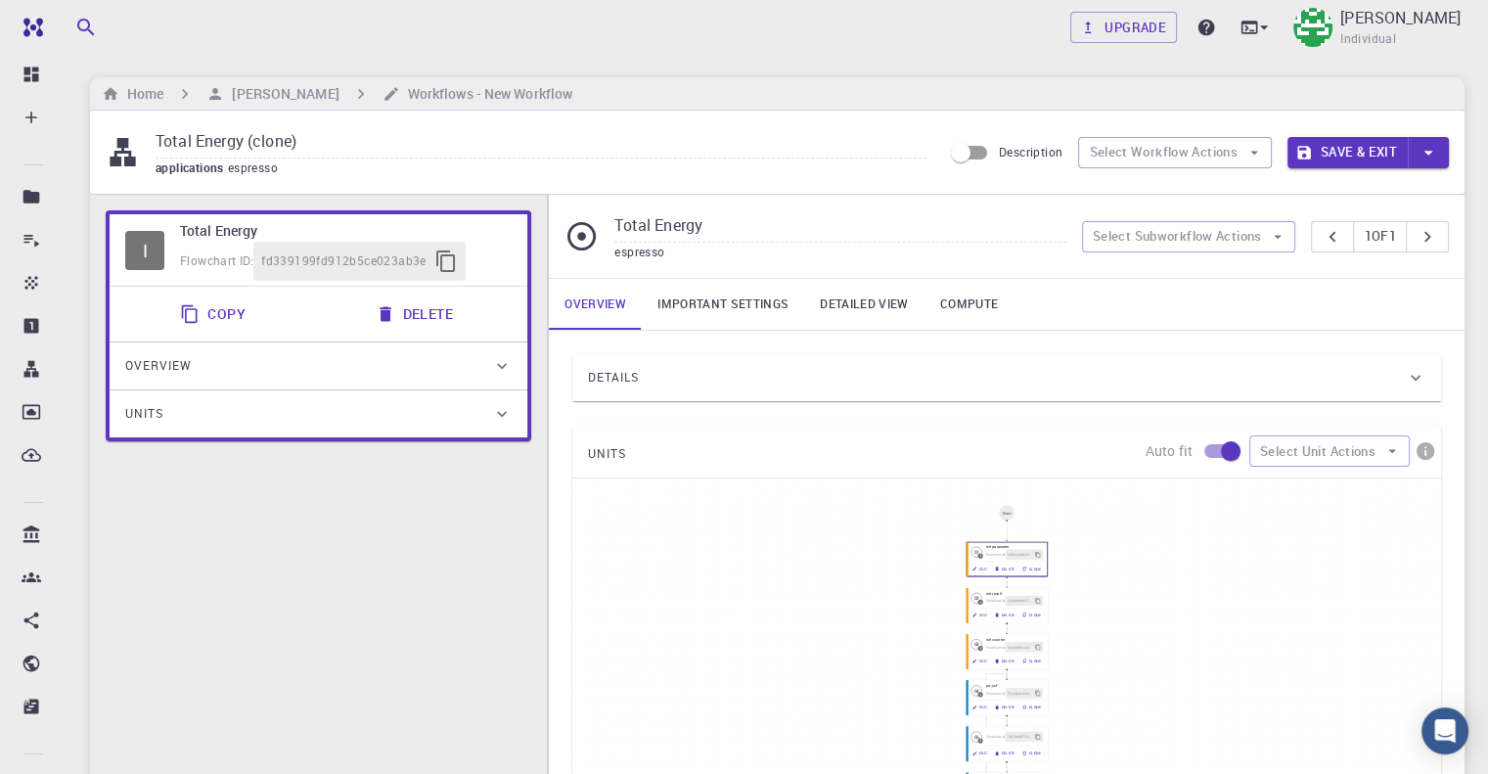
click at [1362, 146] on button "Save & Exit" at bounding box center [1347, 152] width 120 height 31
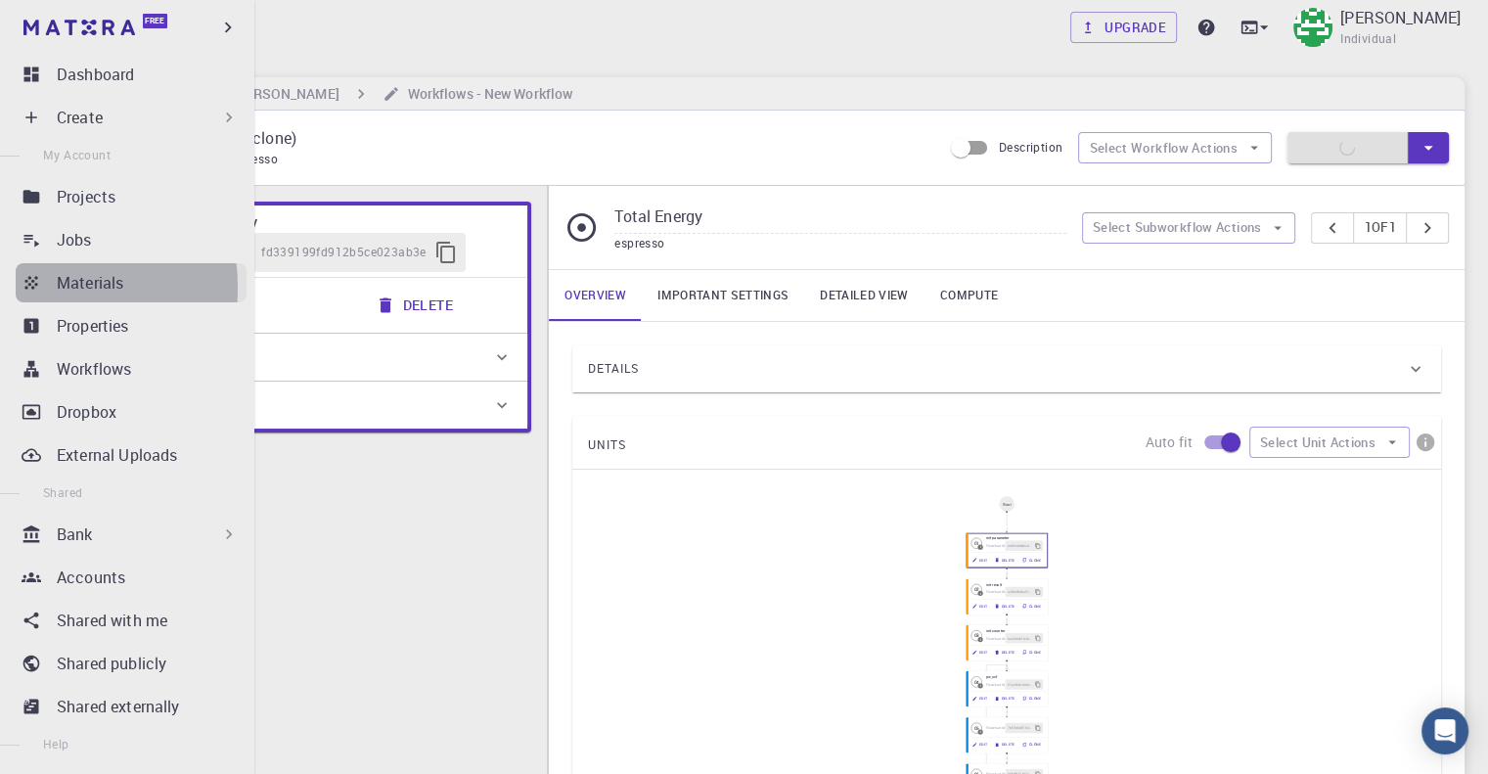
click at [25, 288] on icon at bounding box center [30, 282] width 13 height 13
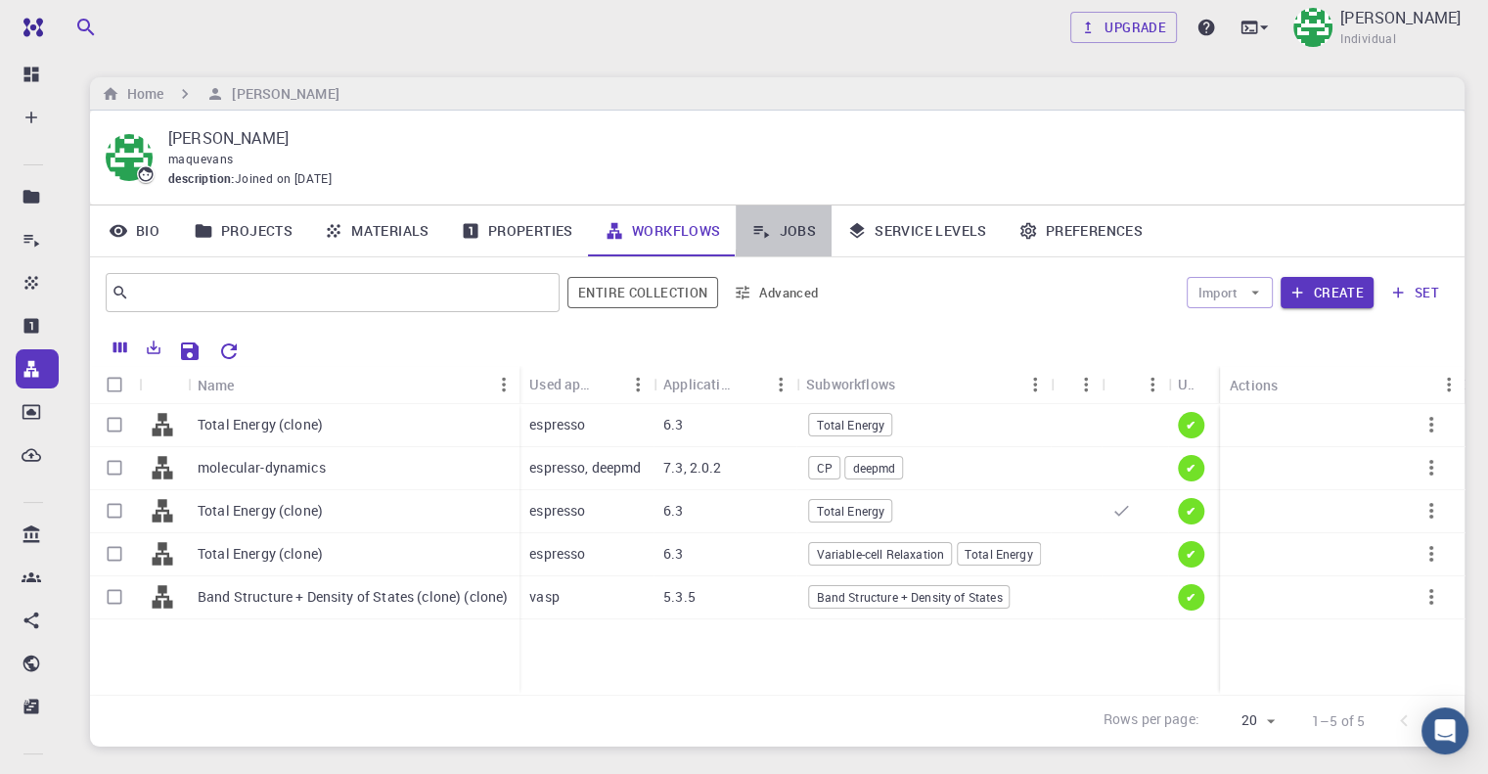
click at [775, 235] on link "Jobs" at bounding box center [784, 230] width 96 height 51
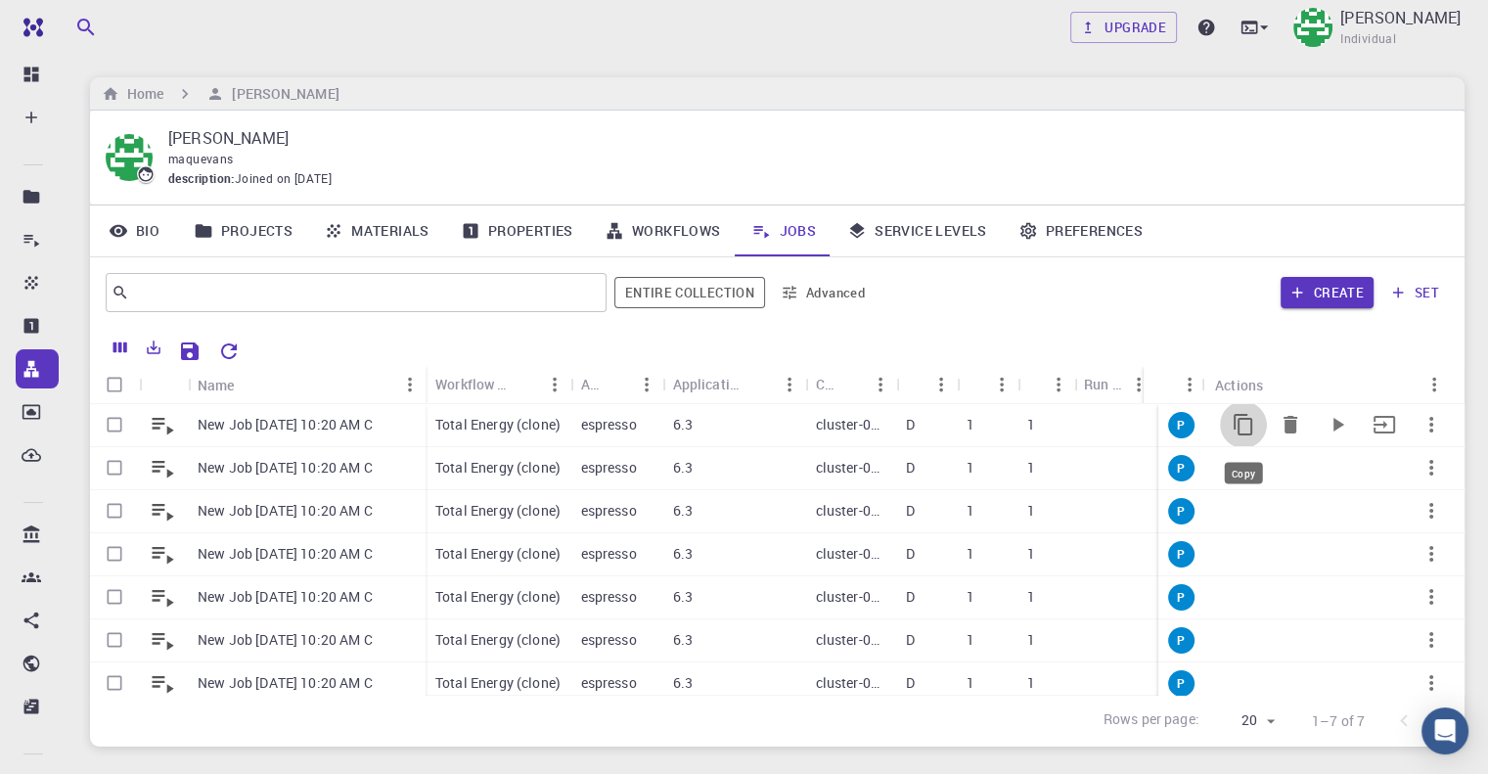
click at [1234, 433] on icon "Copy" at bounding box center [1243, 425] width 19 height 22
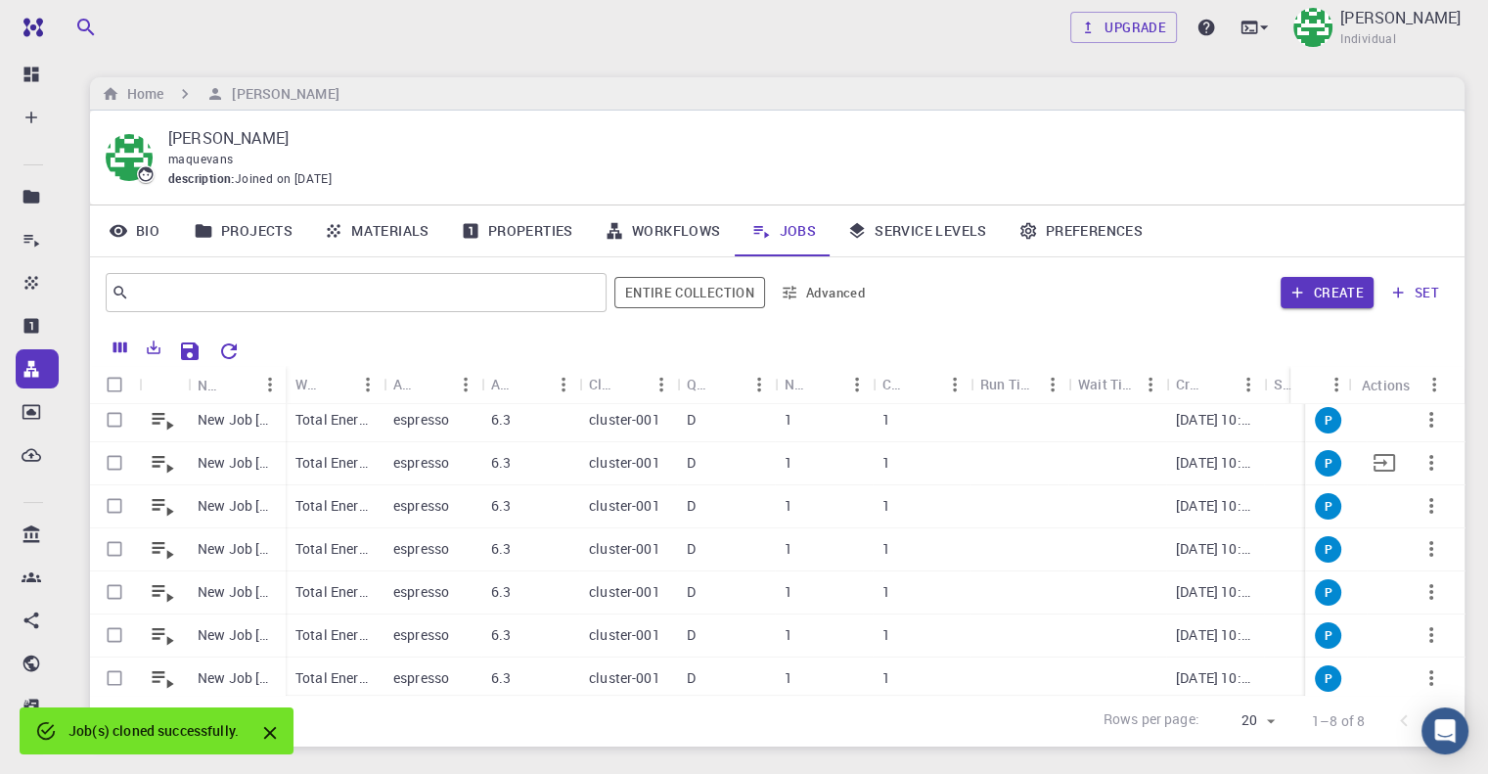
scroll to position [67, 0]
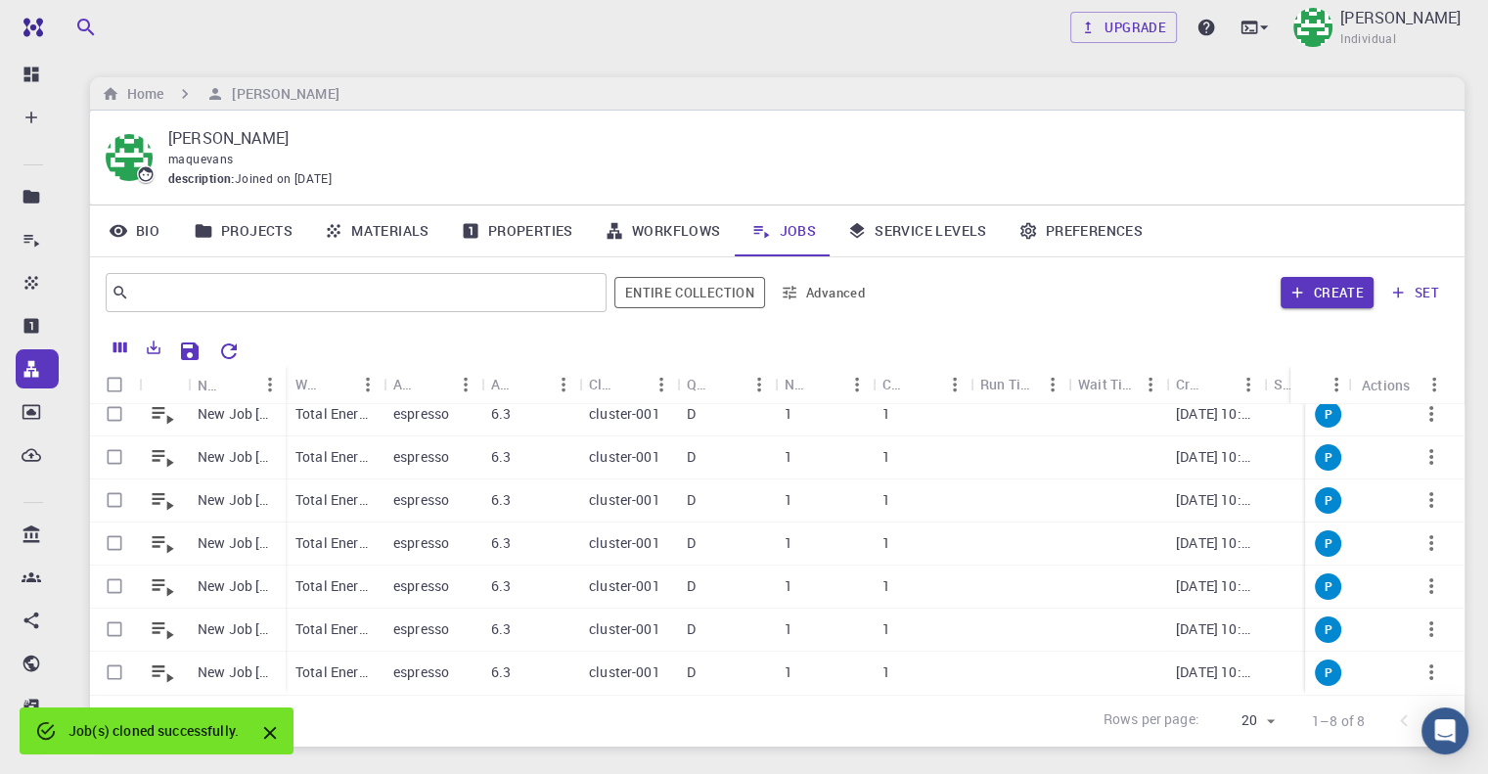
click at [696, 243] on link "Workflows" at bounding box center [663, 230] width 148 height 51
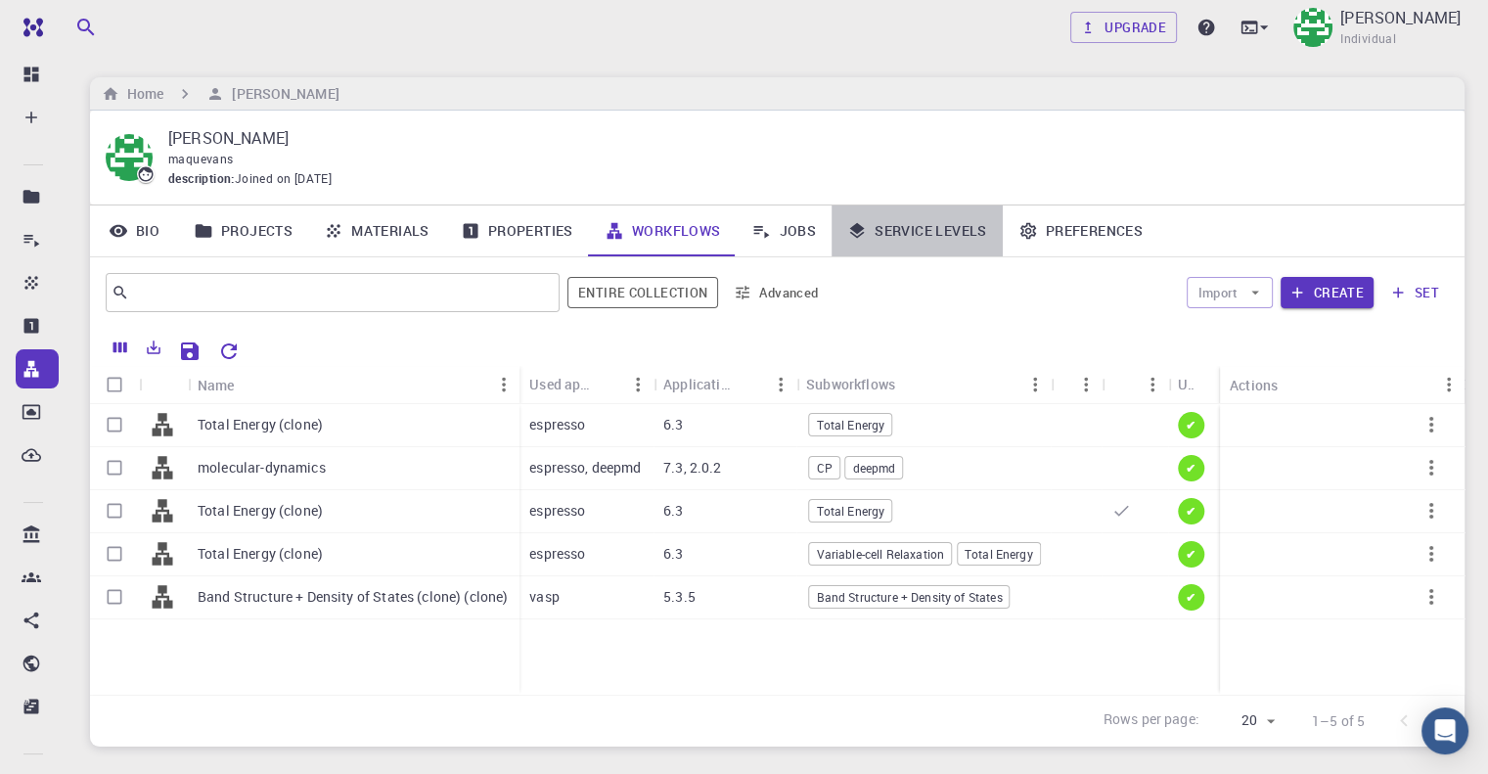
click at [885, 241] on link "Service Levels" at bounding box center [916, 230] width 171 height 51
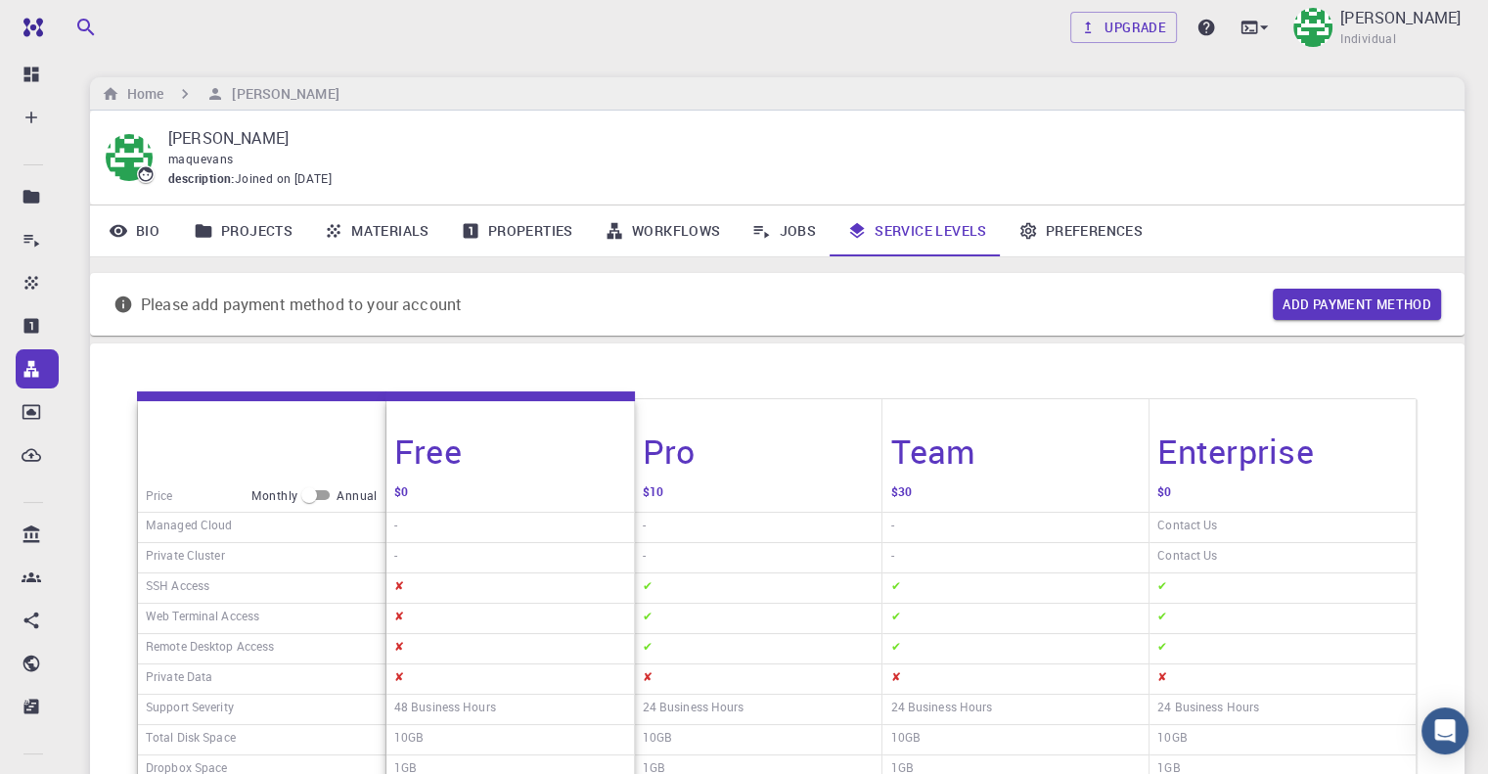
click at [380, 228] on link "Materials" at bounding box center [376, 230] width 137 height 51
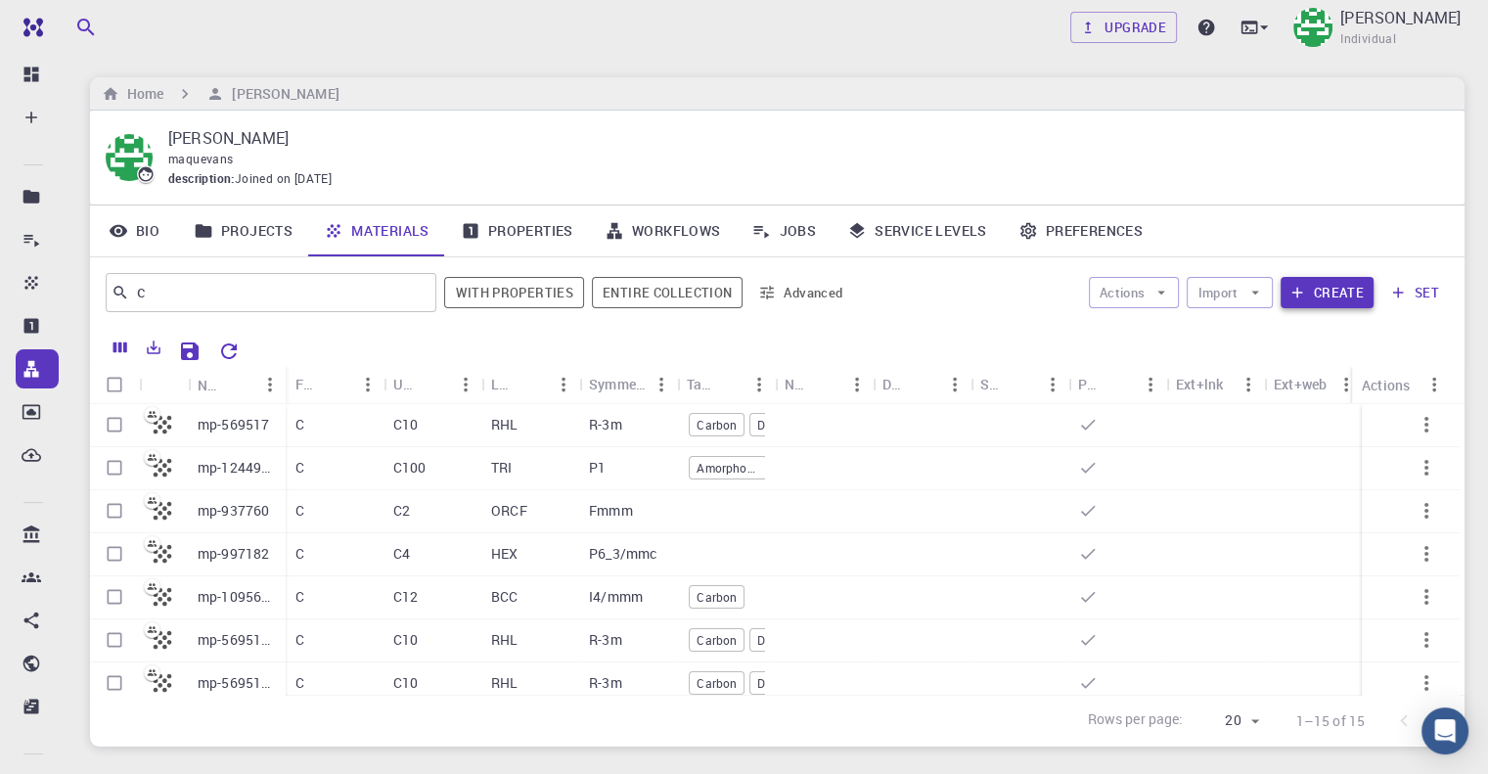
click at [1303, 300] on button "Create" at bounding box center [1326, 292] width 93 height 31
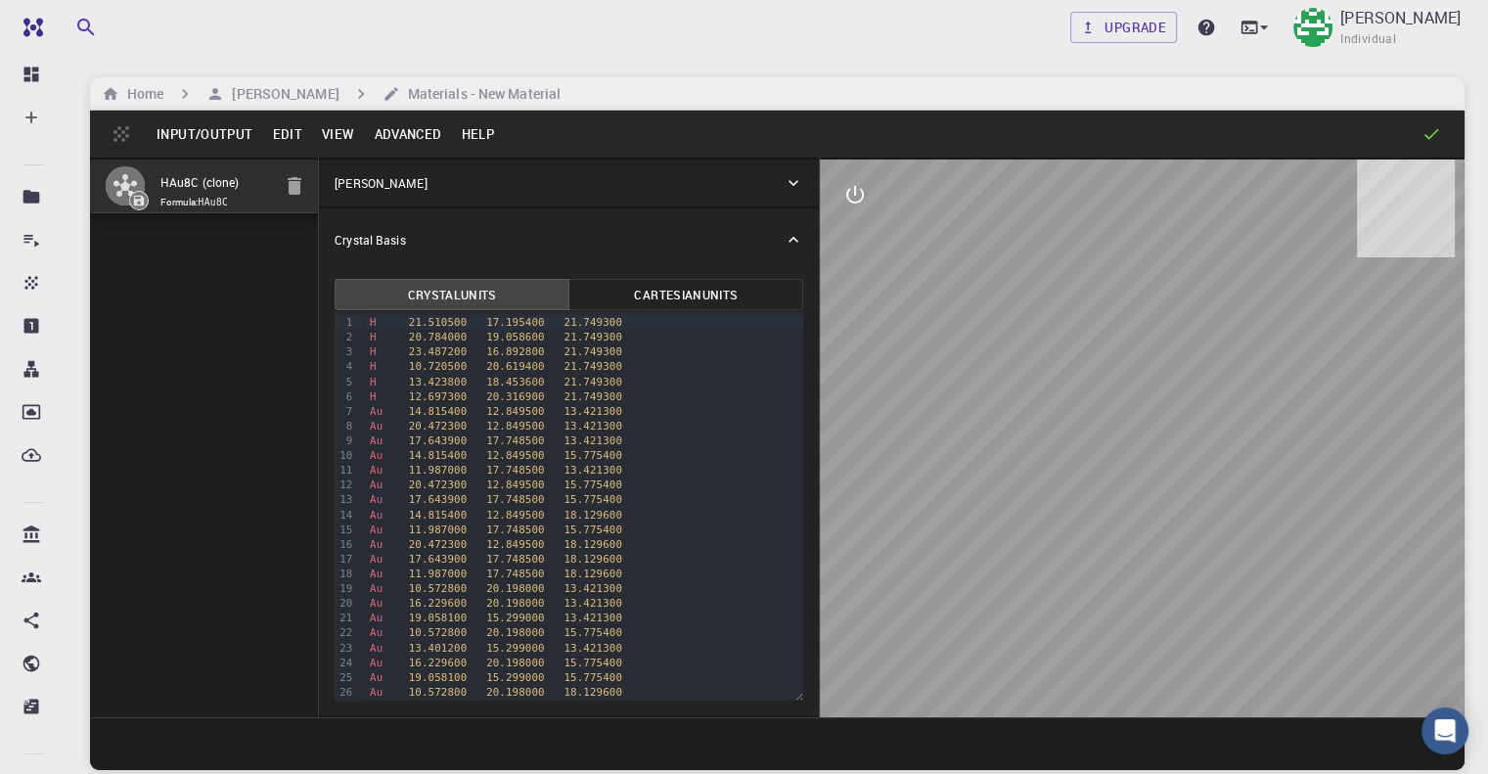
click at [275, 141] on button "Edit" at bounding box center [287, 133] width 50 height 31
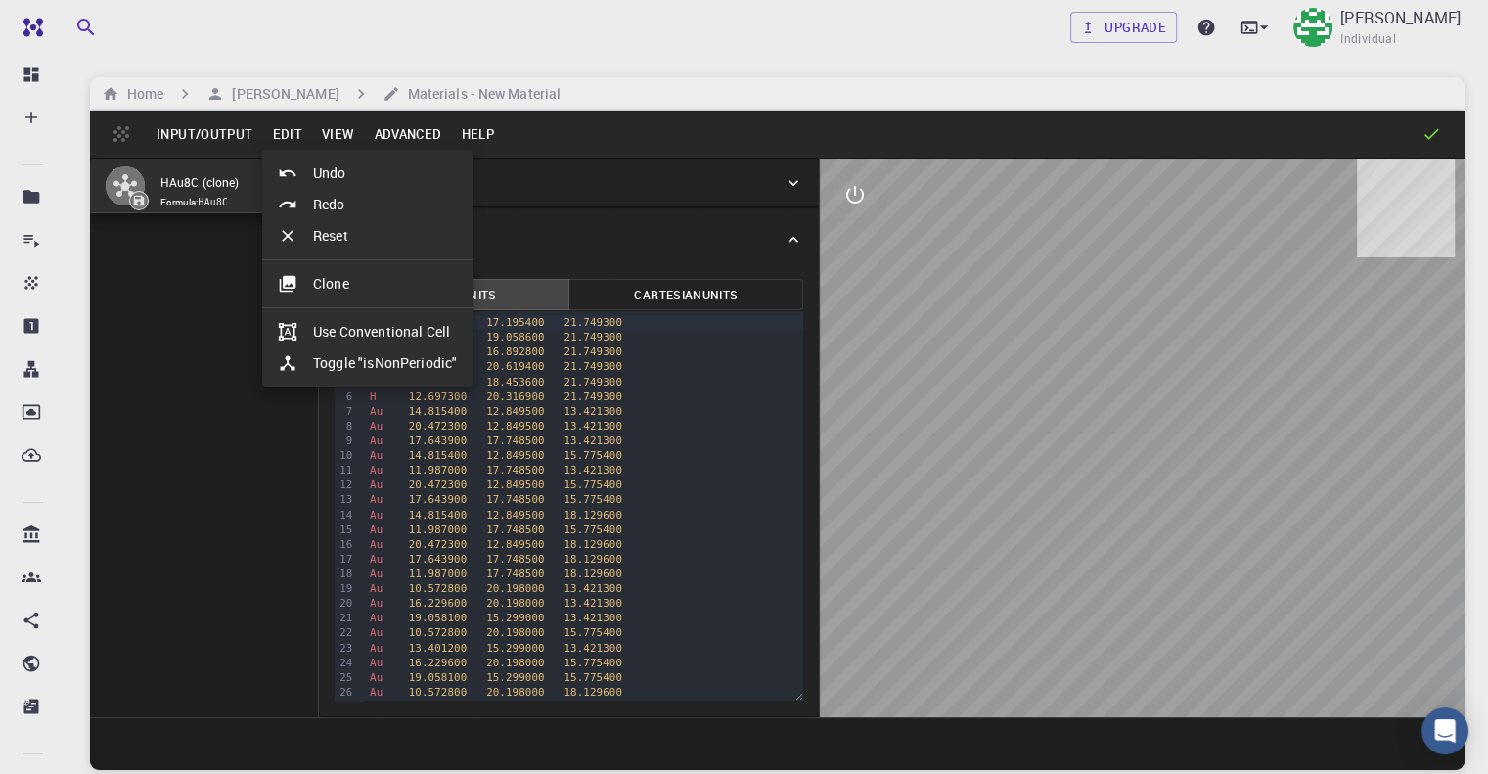
click at [306, 281] on div at bounding box center [295, 284] width 35 height 20
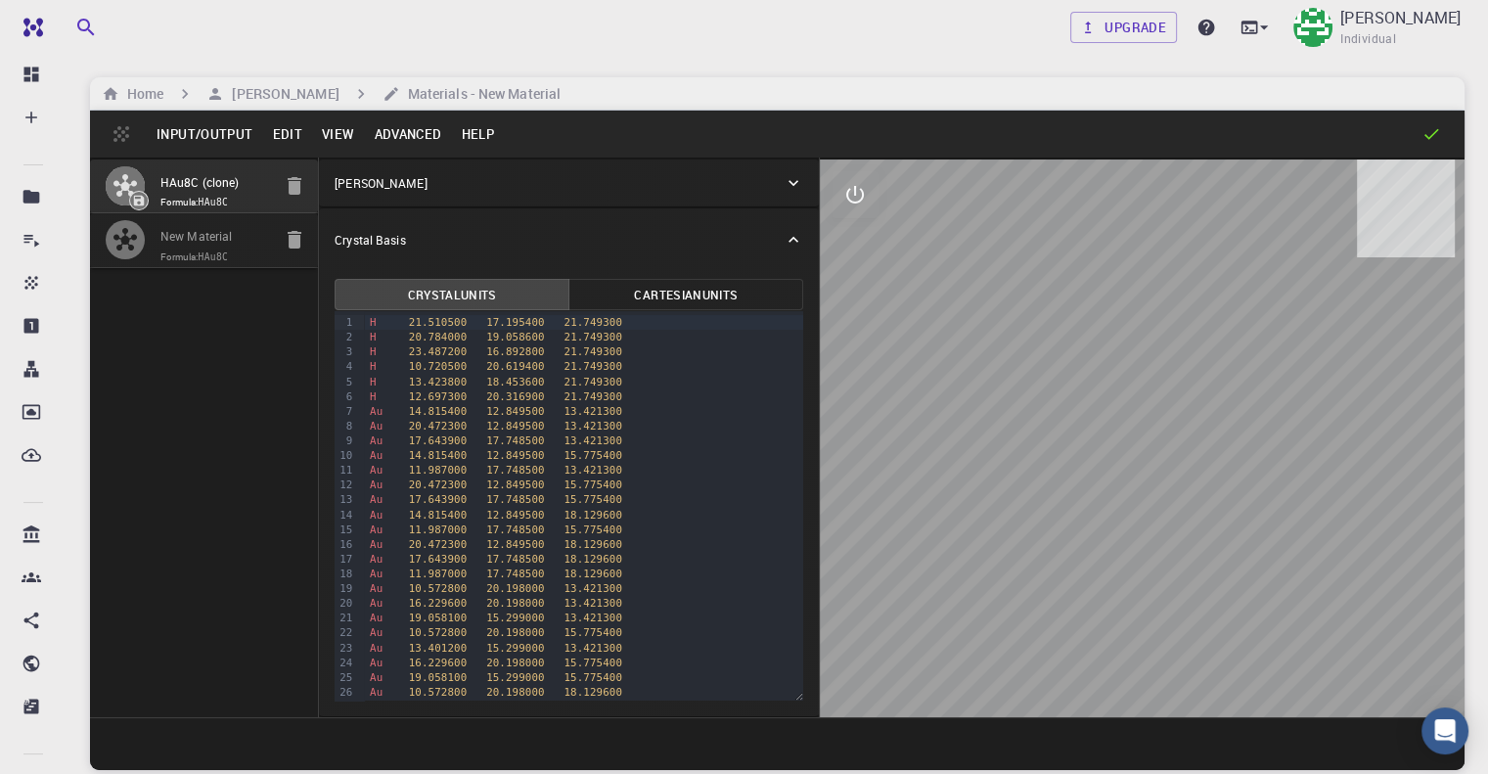
click at [181, 265] on span "Formula: HAu8C" at bounding box center [215, 257] width 111 height 16
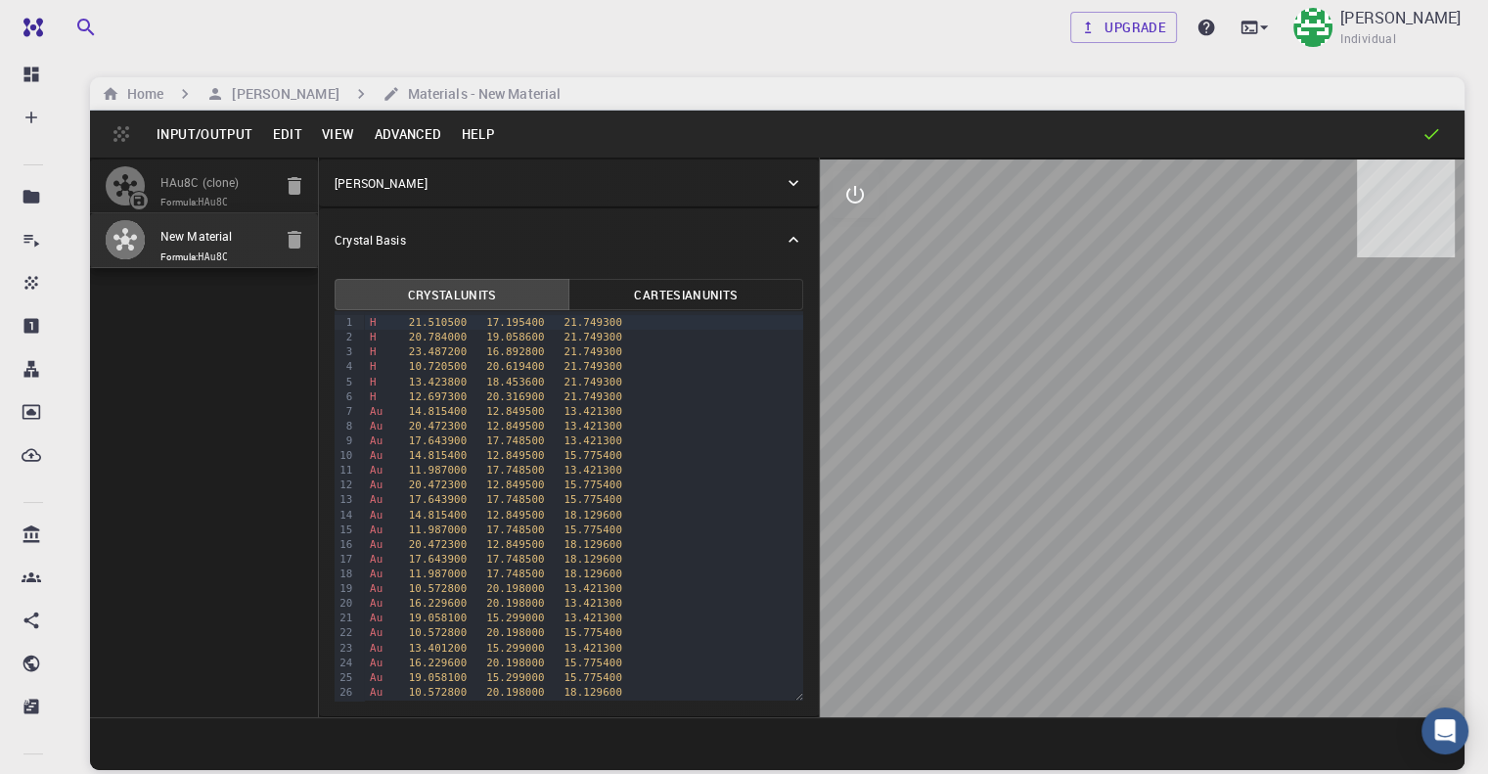
click at [290, 136] on button "Edit" at bounding box center [287, 133] width 50 height 31
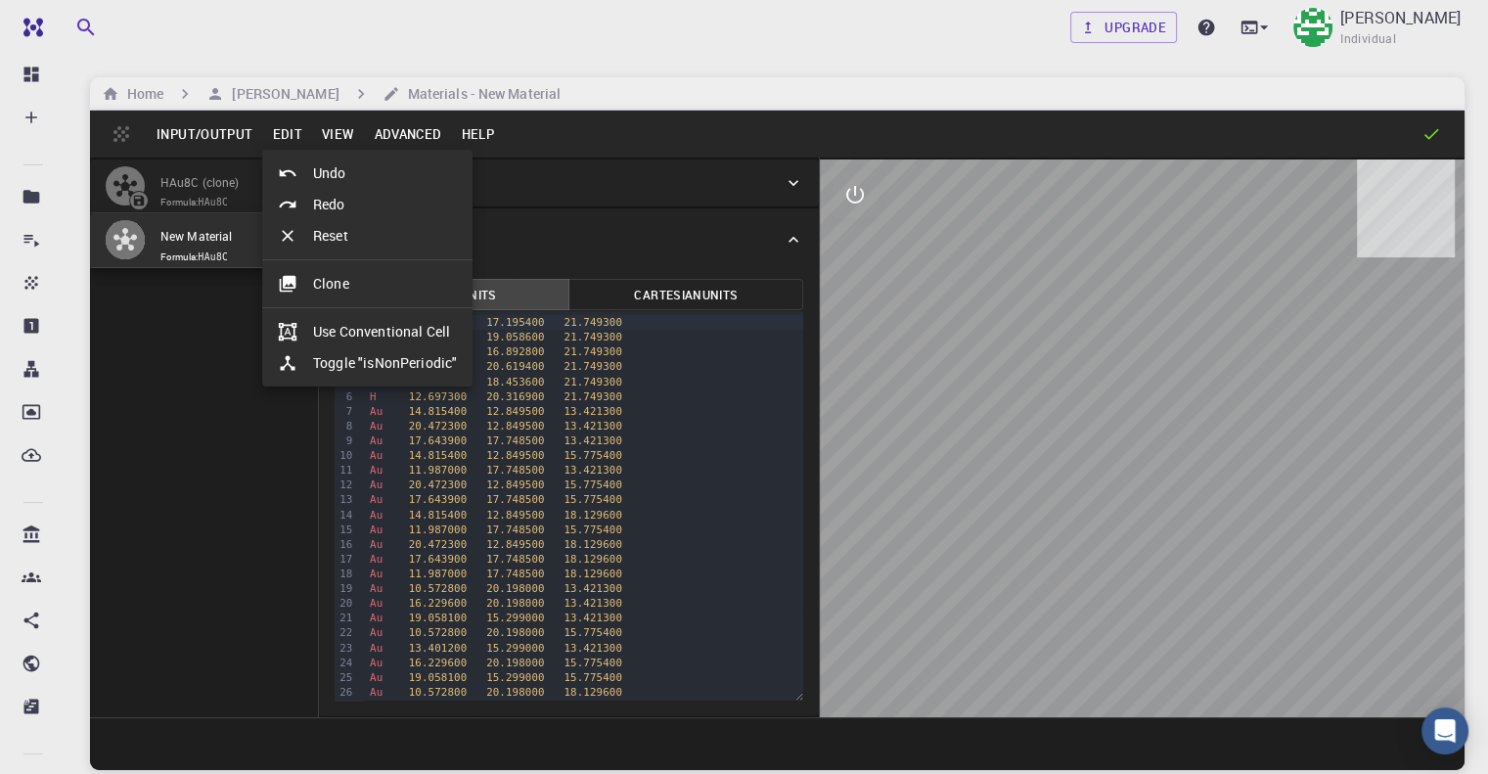
click at [404, 136] on div at bounding box center [744, 387] width 1488 height 774
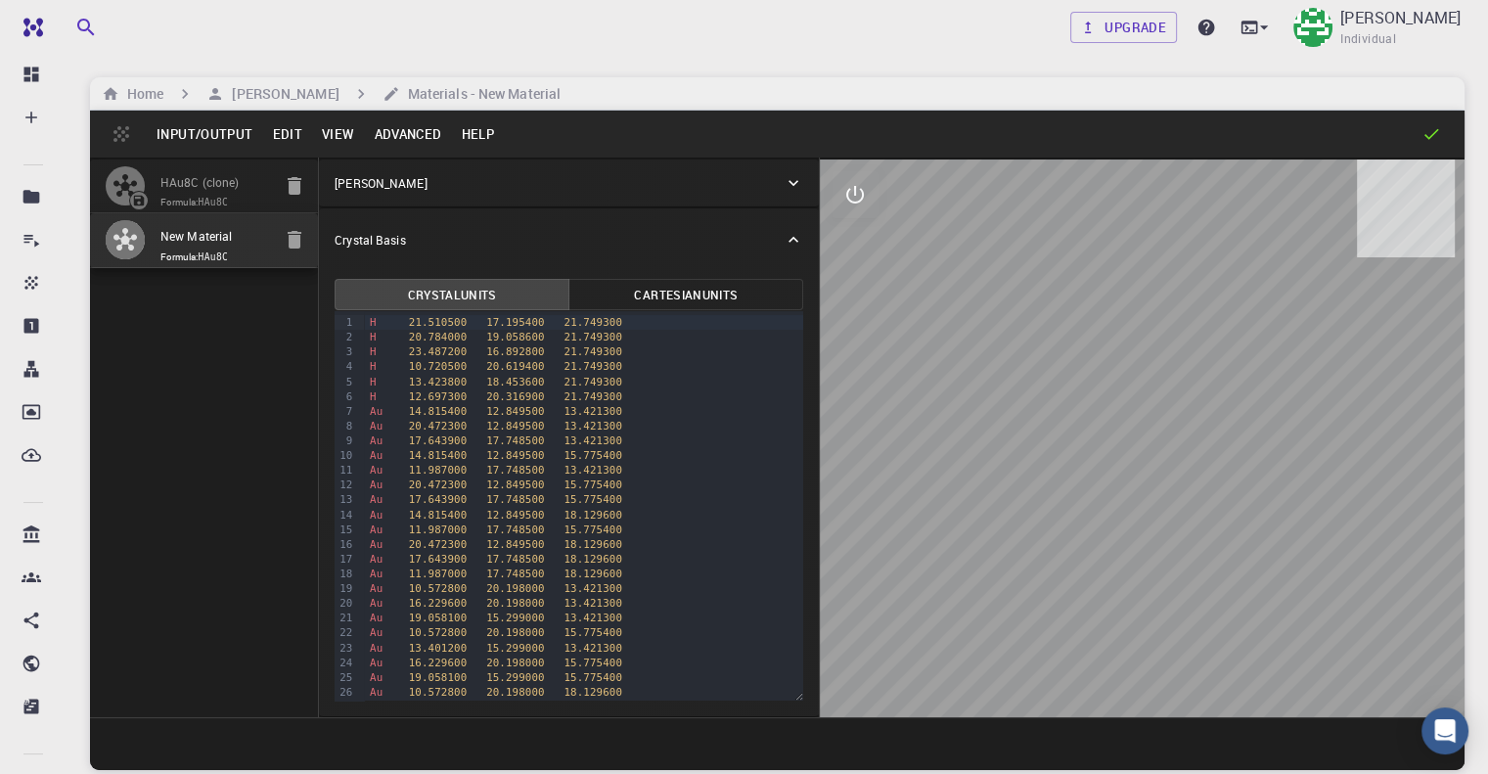
click at [407, 131] on button "Advanced" at bounding box center [407, 133] width 87 height 31
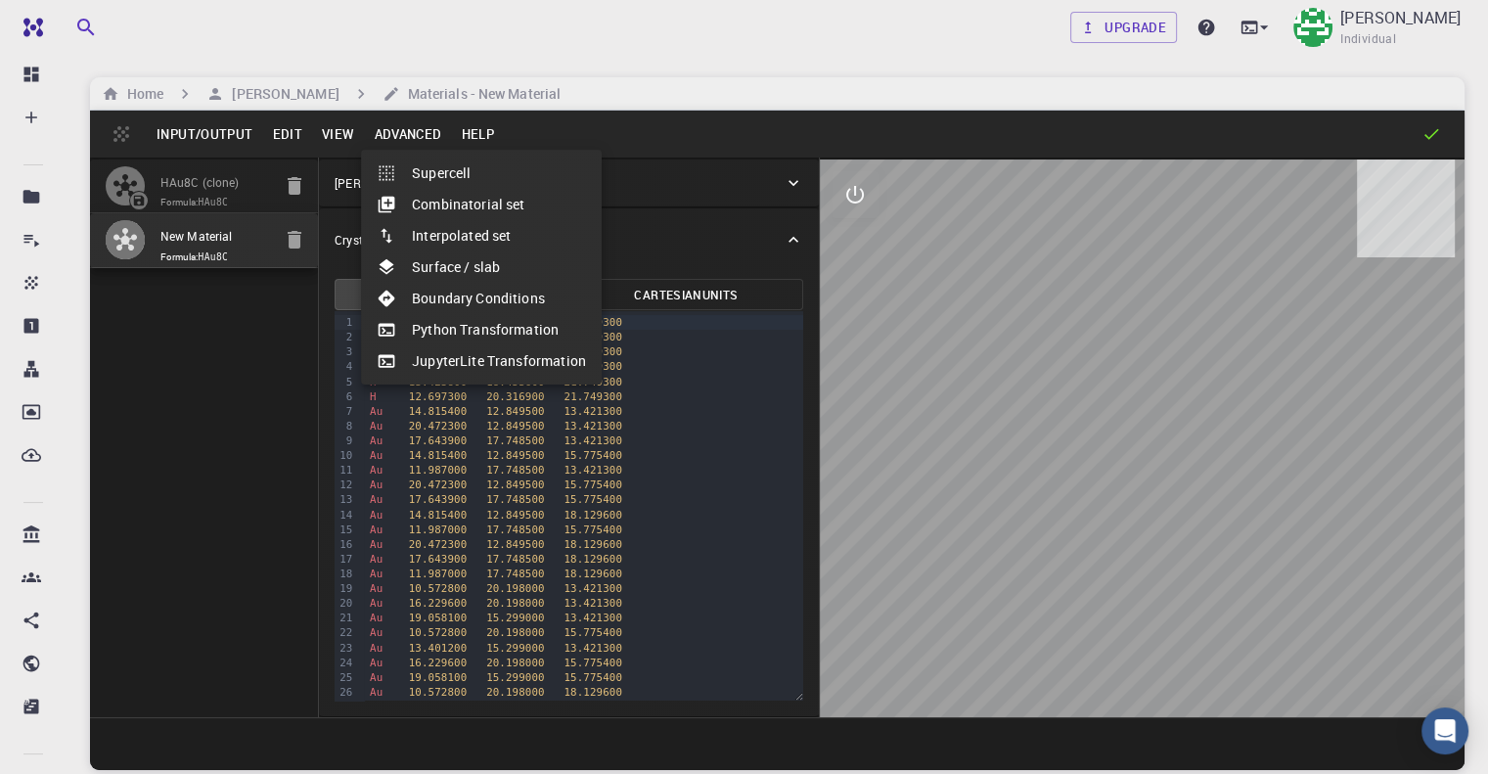
click at [457, 197] on li "Combinatorial set" at bounding box center [481, 204] width 241 height 31
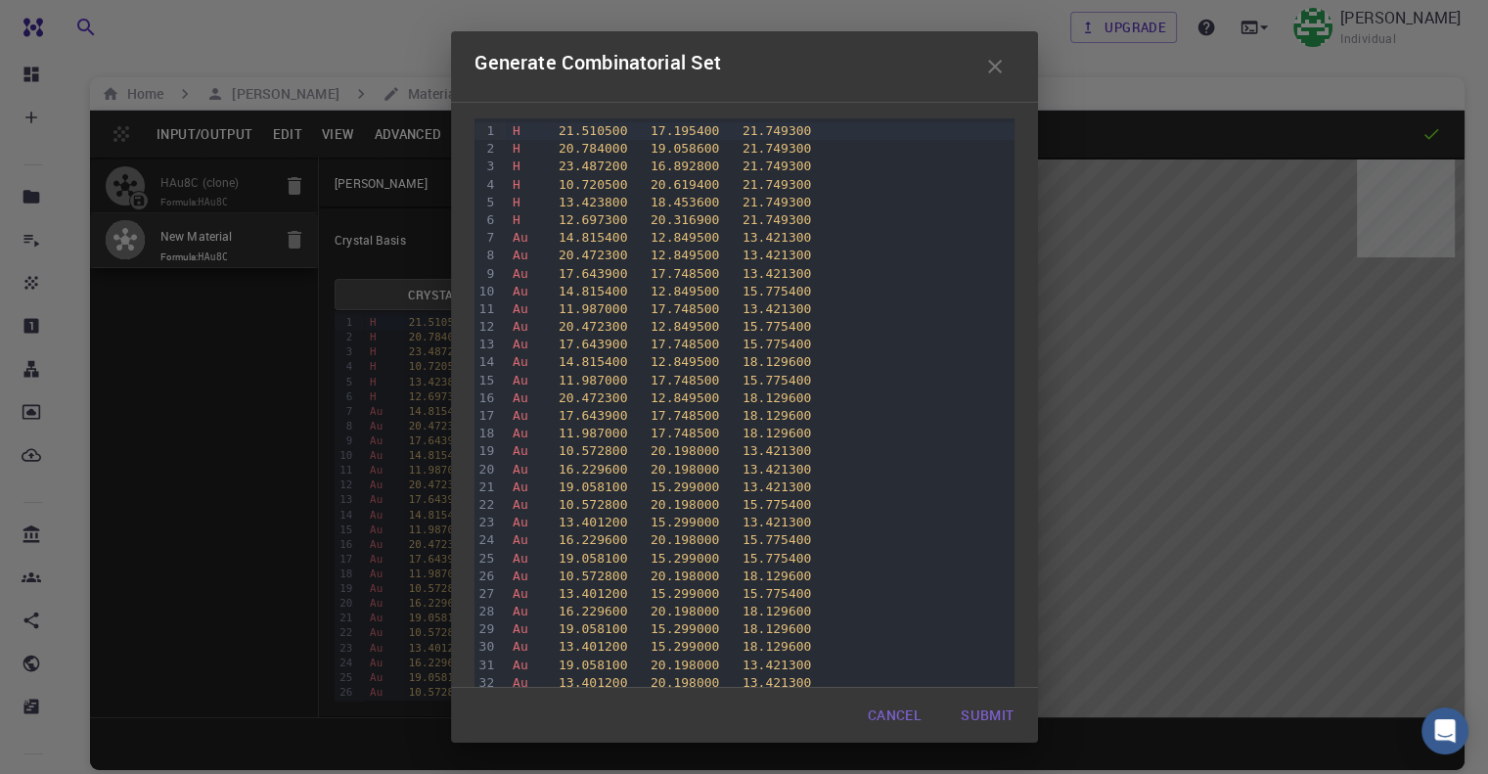
click at [615, 198] on div "H 13.423800 18.453600 21.749300" at bounding box center [761, 203] width 508 height 18
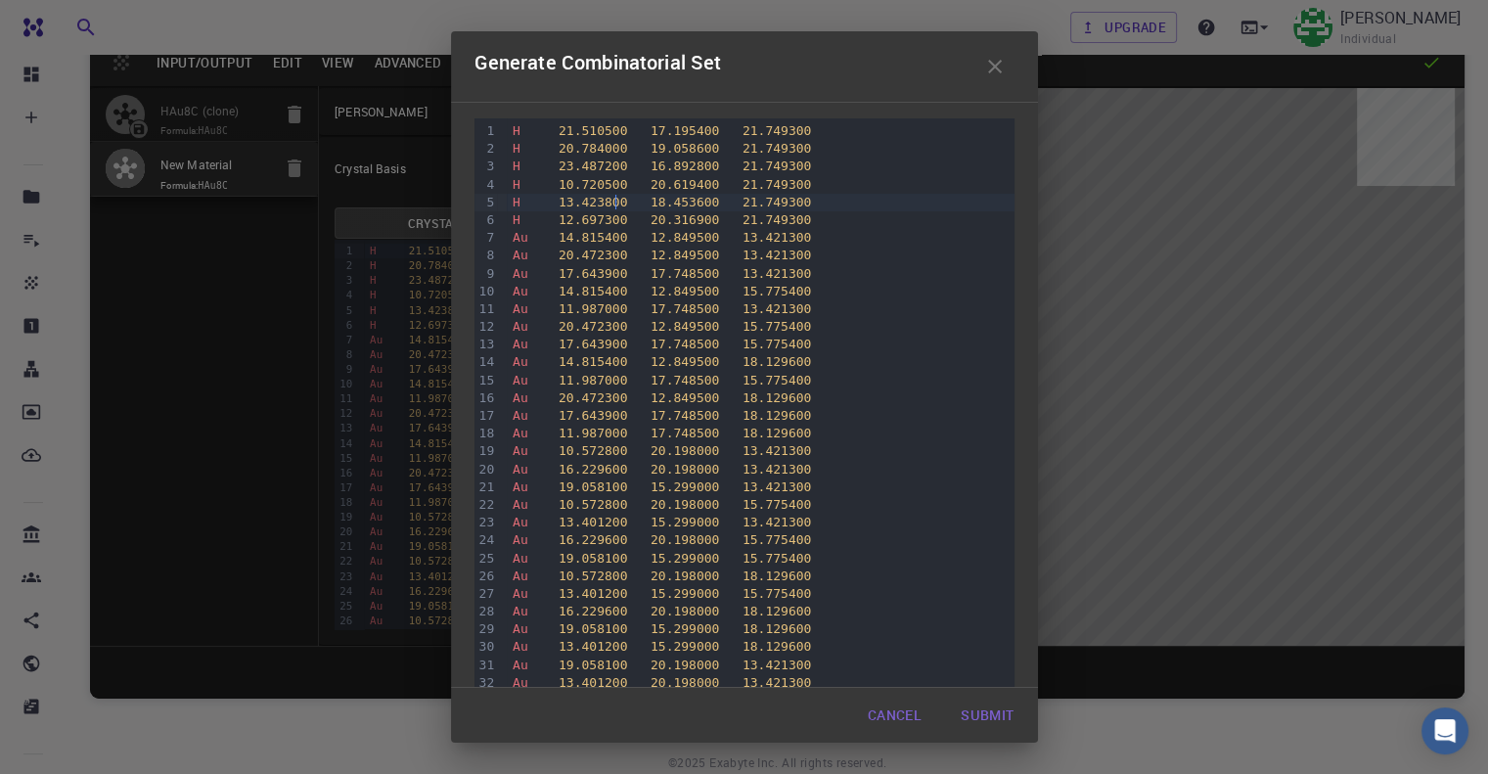
scroll to position [149, 0]
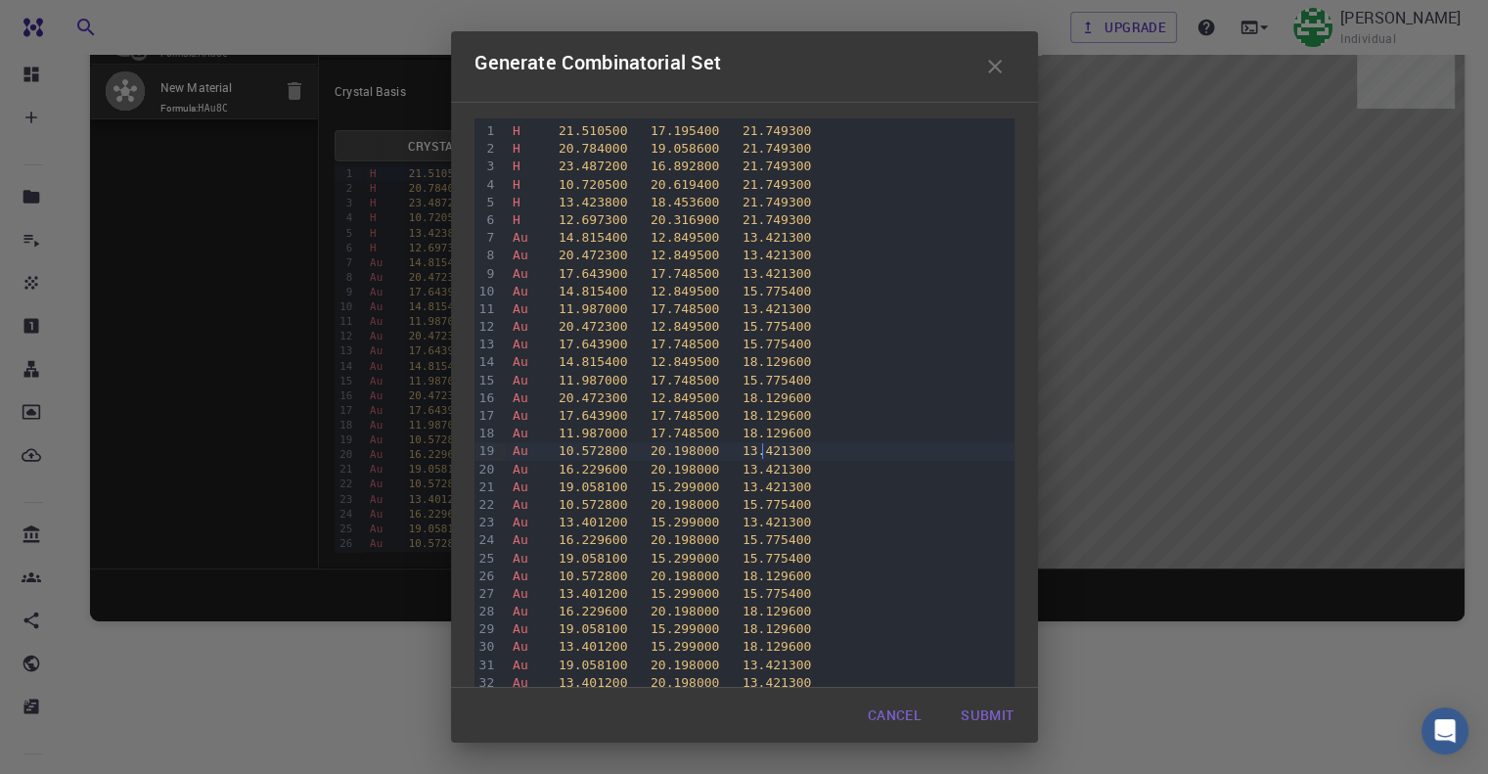
click at [762, 457] on span "13.421300" at bounding box center [776, 450] width 68 height 15
drag, startPoint x: 785, startPoint y: 457, endPoint x: 443, endPoint y: 449, distance: 341.5
click at [443, 449] on div "Generate Combinatorial Set 99 1 2 3 4 5 6 7 8 9 10 11 12 13 14 15 16 17 18 19 2…" at bounding box center [744, 387] width 1488 height 774
drag, startPoint x: 1002, startPoint y: 719, endPoint x: 982, endPoint y: 715, distance: 20.0
click at [1002, 719] on button "Submit" at bounding box center [987, 715] width 84 height 39
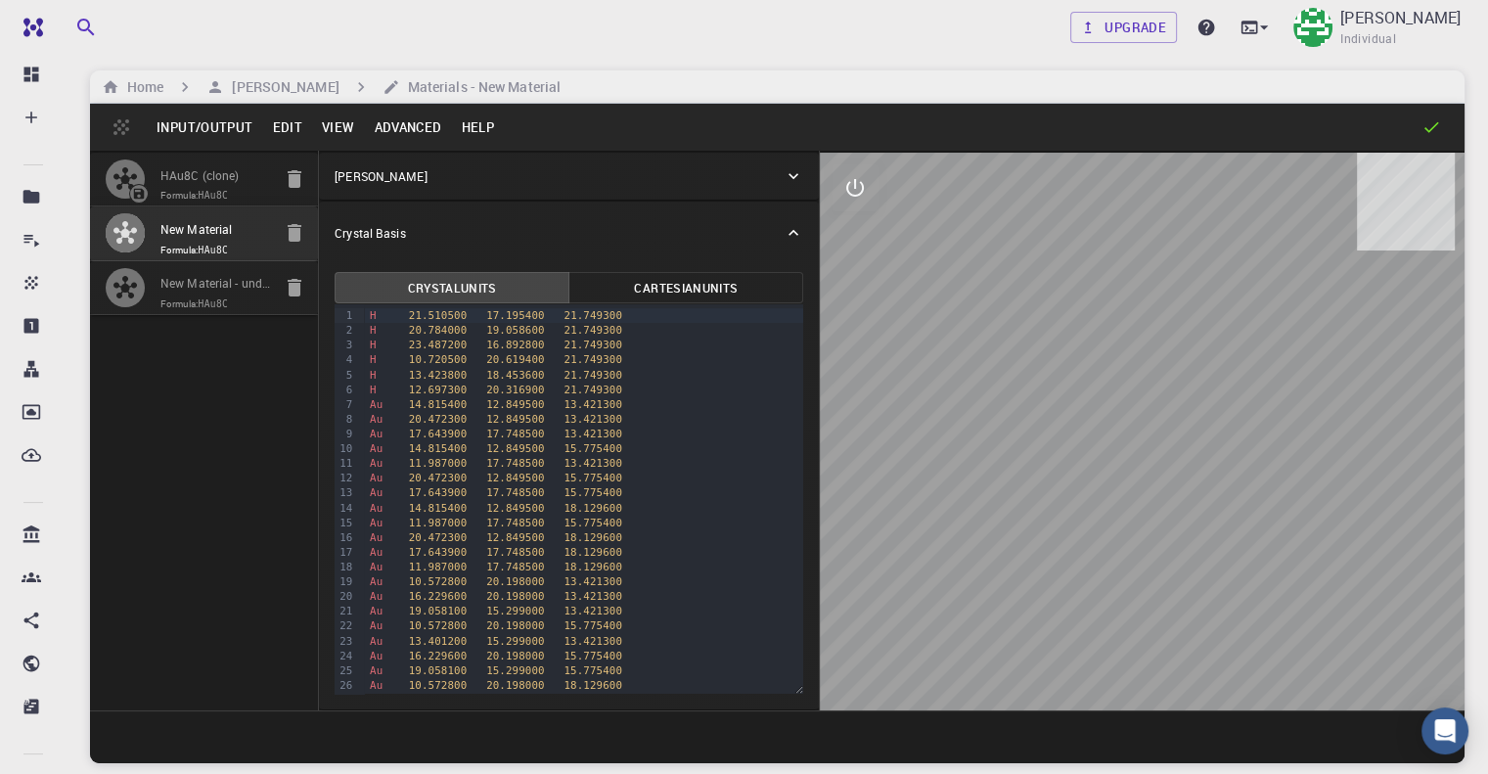
scroll to position [0, 0]
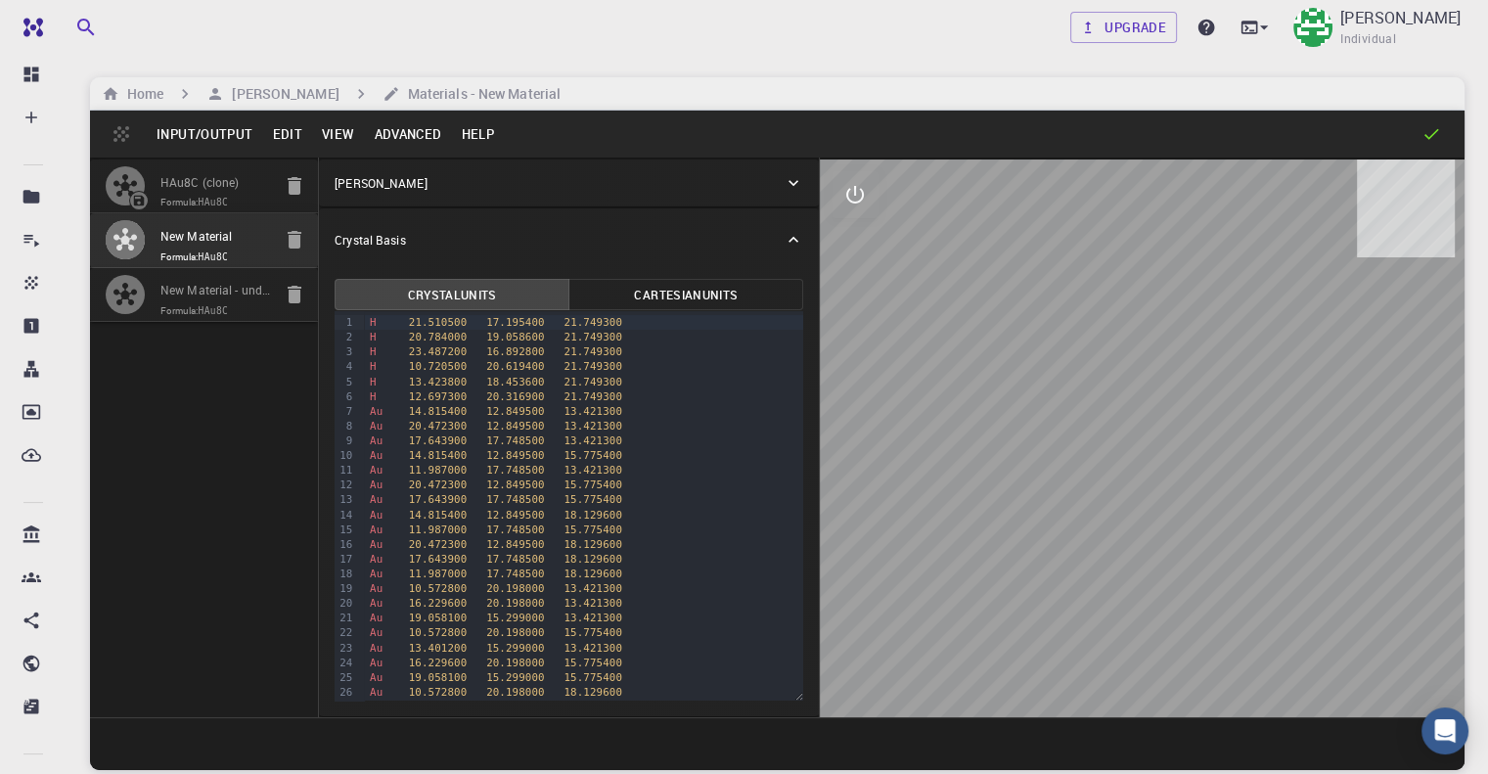
click at [432, 128] on button "Advanced" at bounding box center [407, 133] width 87 height 31
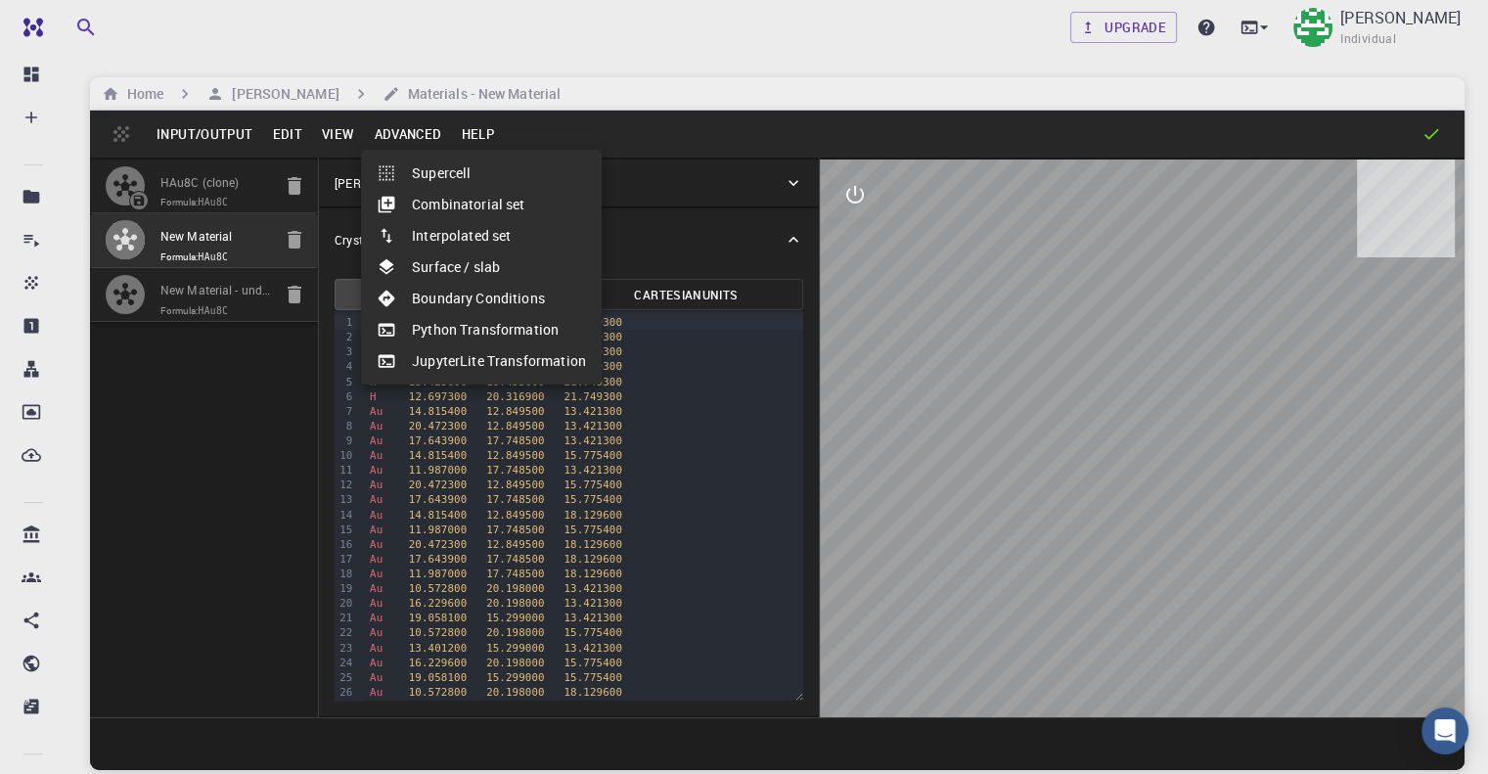
click at [466, 338] on li "Python Transformation" at bounding box center [481, 329] width 241 height 31
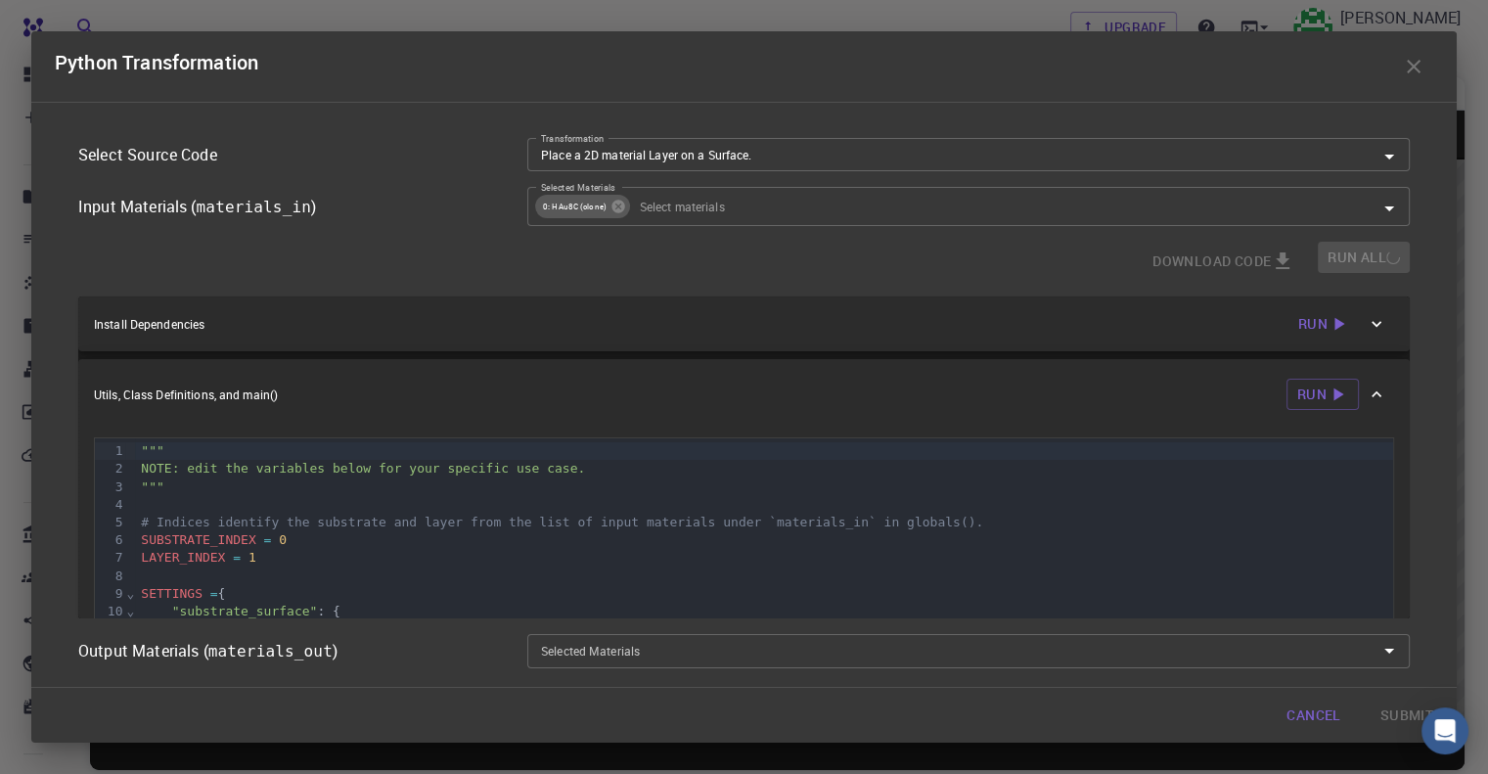
click at [465, 338] on div "Install Dependencies Run" at bounding box center [726, 323] width 1265 height 31
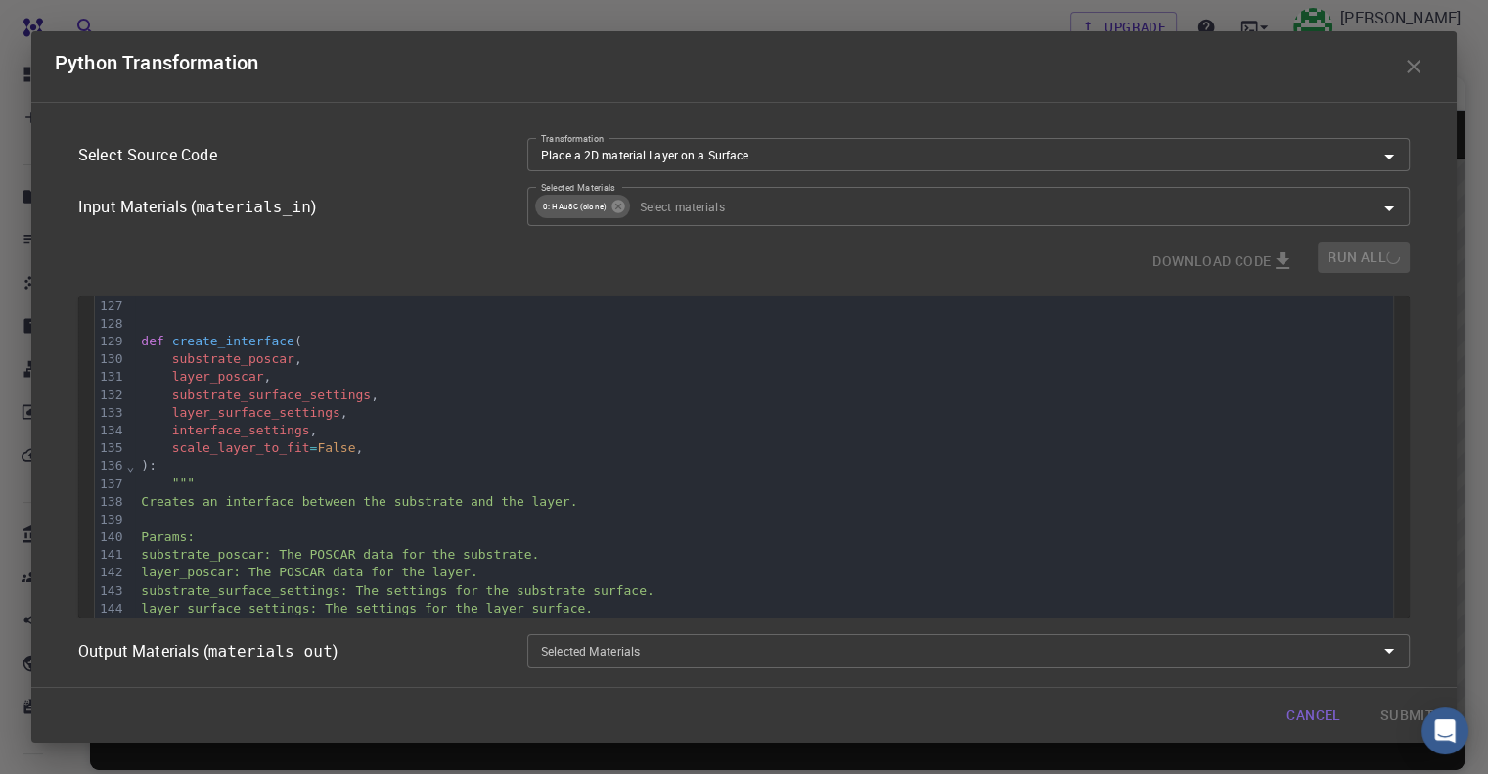
scroll to position [2837, 0]
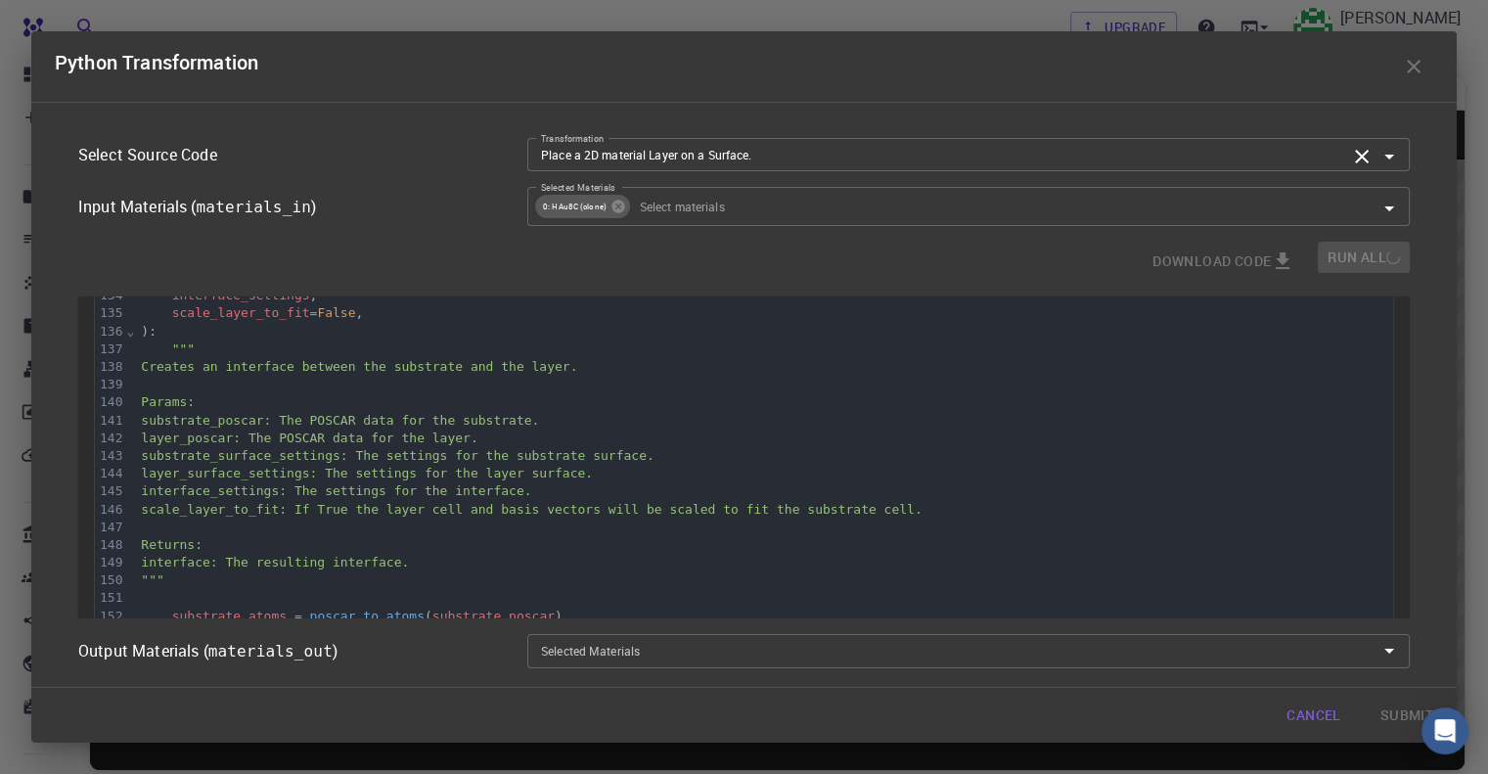
click at [847, 164] on input "Place a 2D material Layer on a Surface." at bounding box center [939, 155] width 813 height 22
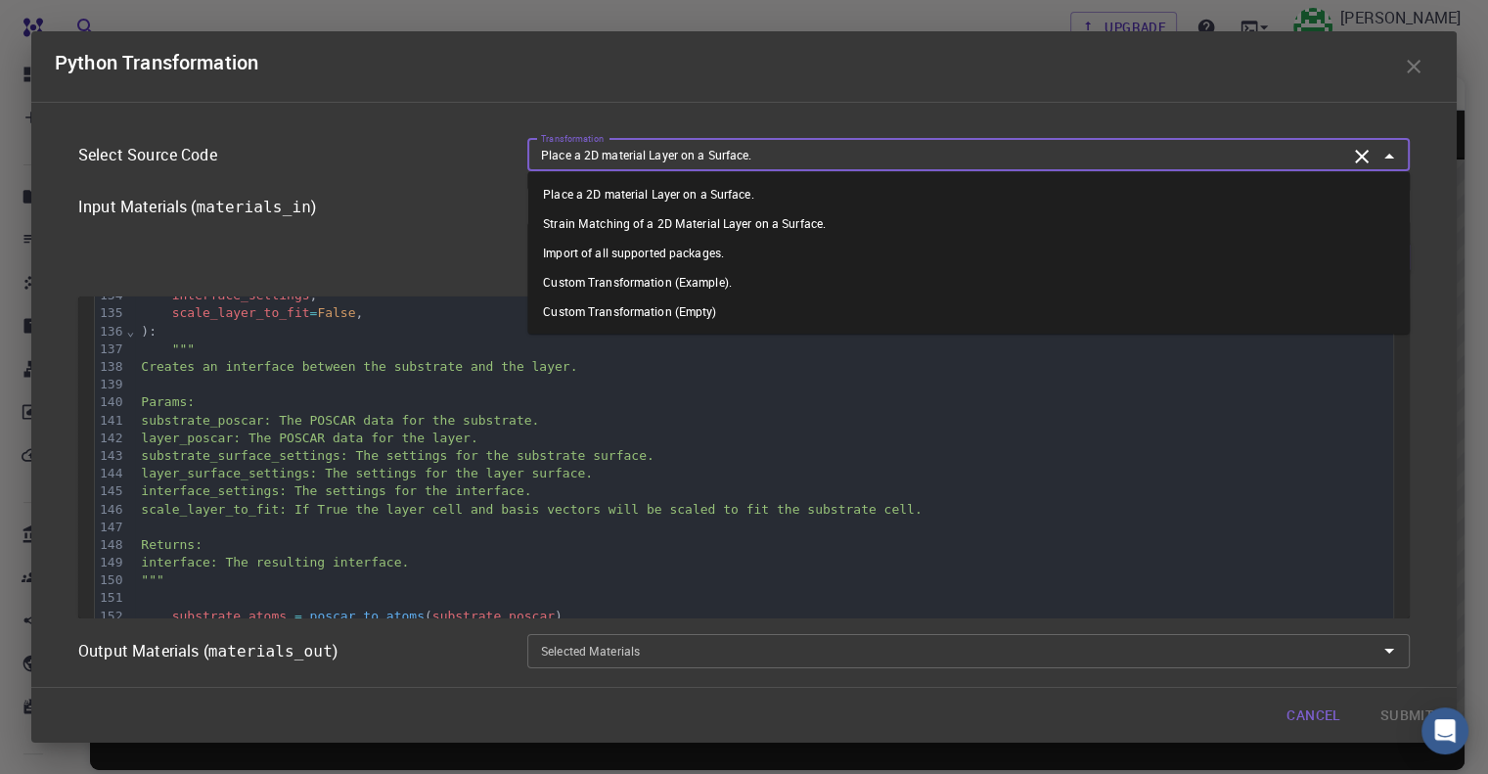
click at [715, 260] on li "Import of all supported packages." at bounding box center [968, 252] width 882 height 29
type input "Import of all supported packages."
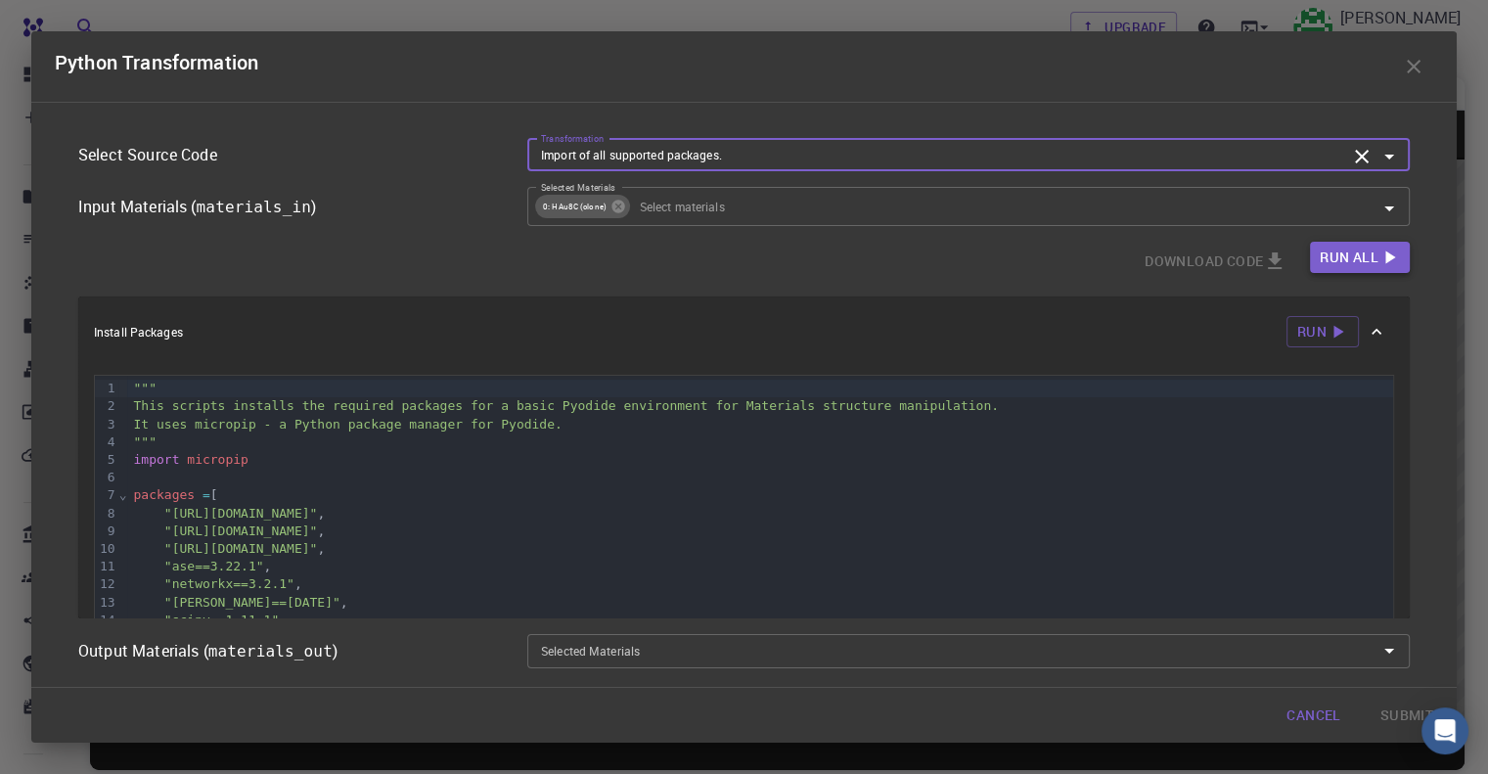
click at [1394, 264] on icon "button" at bounding box center [1389, 258] width 22 height 22
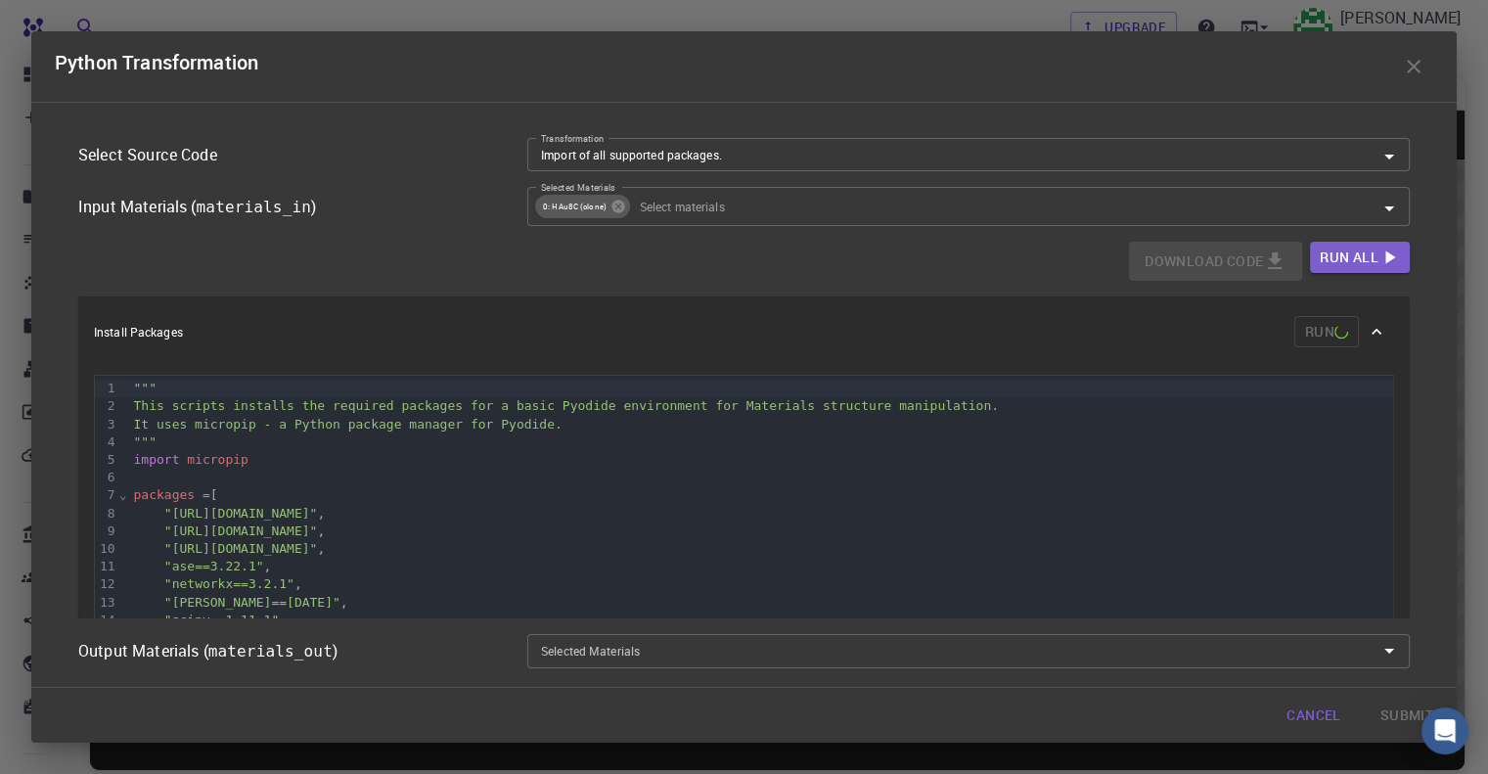
click at [1237, 262] on button "Download Code" at bounding box center [1215, 261] width 173 height 39
click at [1426, 362] on div "Select Source Code Transformation Import of all supported packages. Transformat…" at bounding box center [744, 394] width 1378 height 553
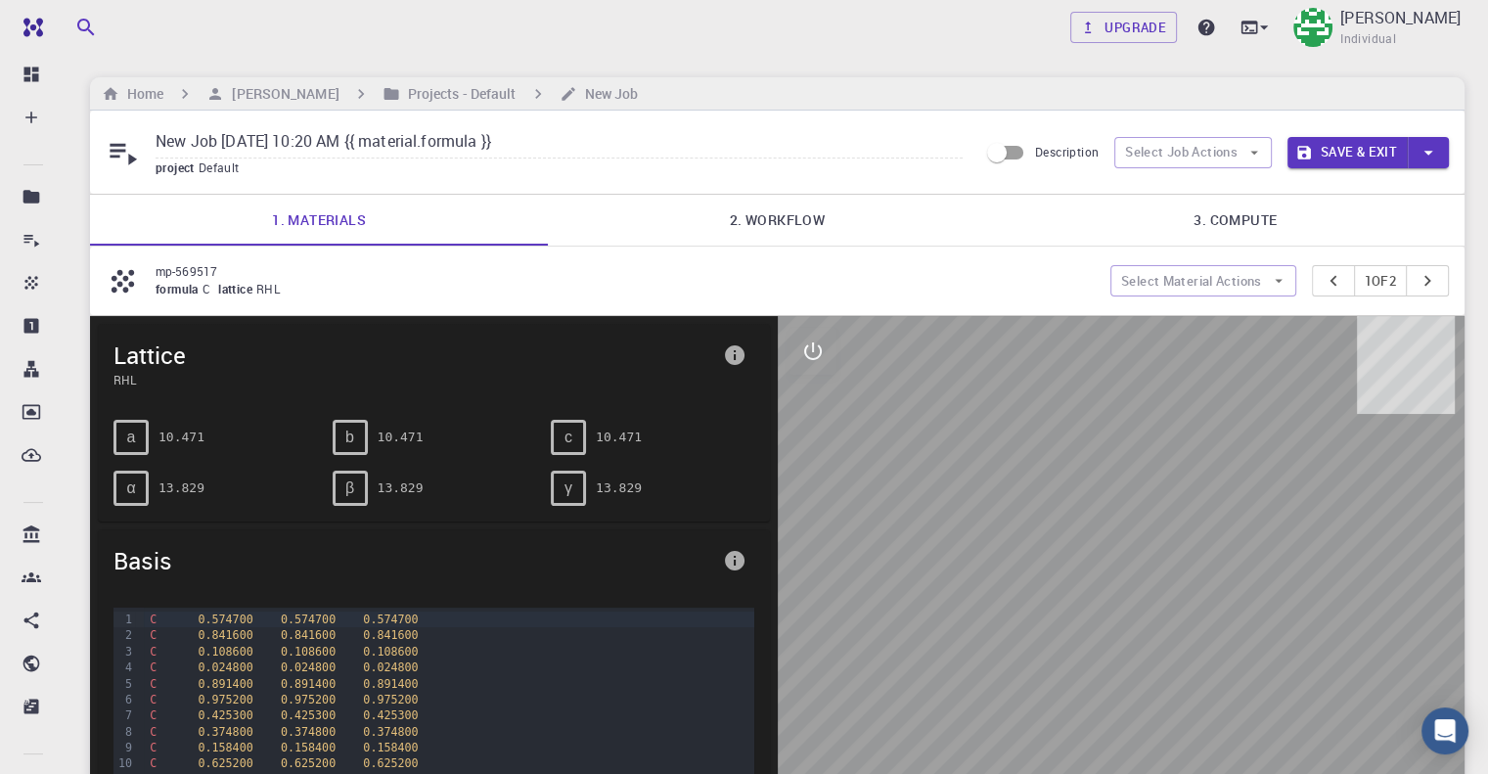
drag, startPoint x: 1135, startPoint y: 570, endPoint x: 1170, endPoint y: 578, distance: 36.1
click at [1170, 578] on div at bounding box center [1122, 620] width 688 height 608
click at [282, 247] on div "mp-569517 formula C lattice RHL Select Material Actions 1 of 2" at bounding box center [777, 281] width 1374 height 68
click at [293, 230] on link "1. Materials" at bounding box center [319, 220] width 458 height 51
click at [1182, 275] on button "Select Material Actions" at bounding box center [1203, 280] width 186 height 31
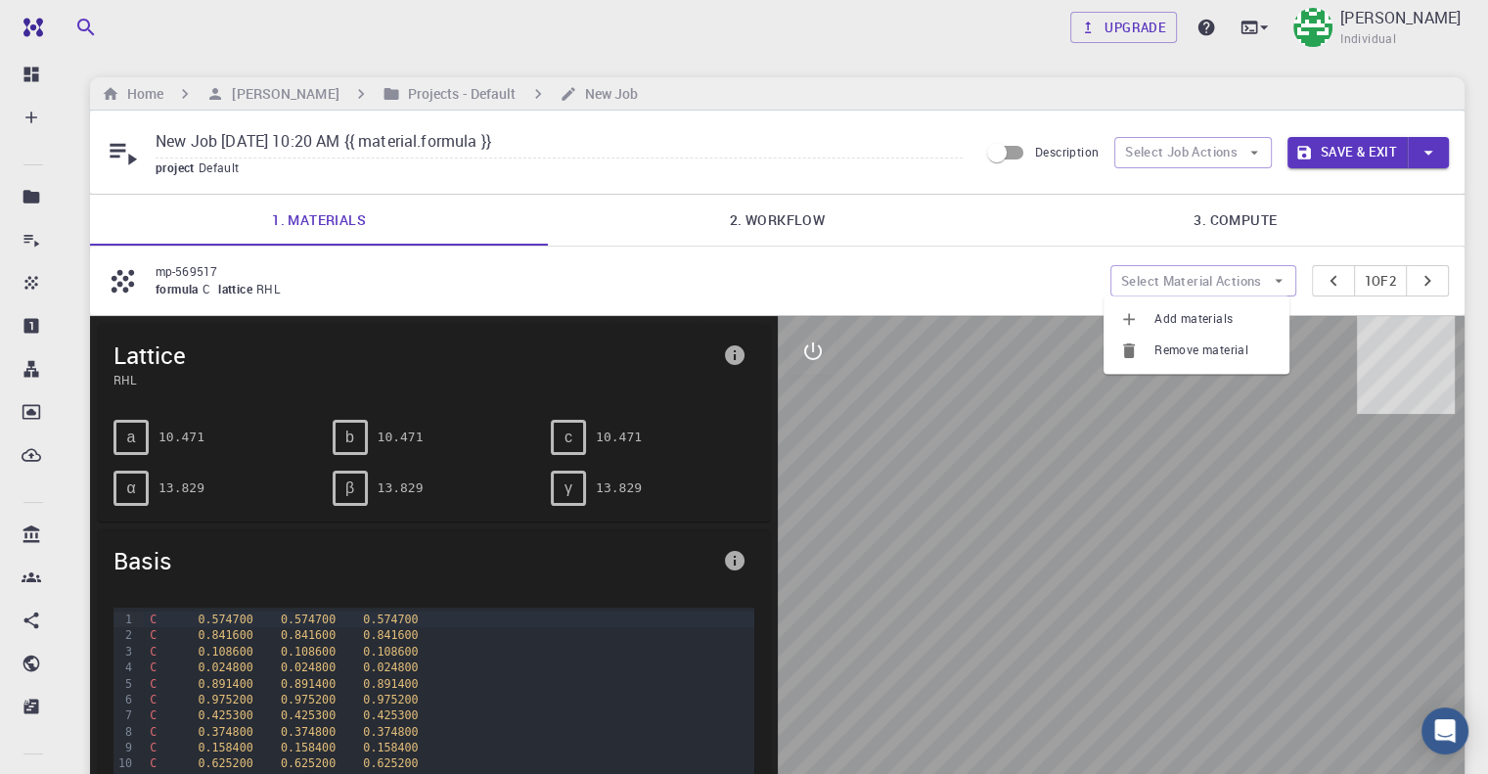
click at [1176, 320] on span "Add materials" at bounding box center [1213, 319] width 119 height 20
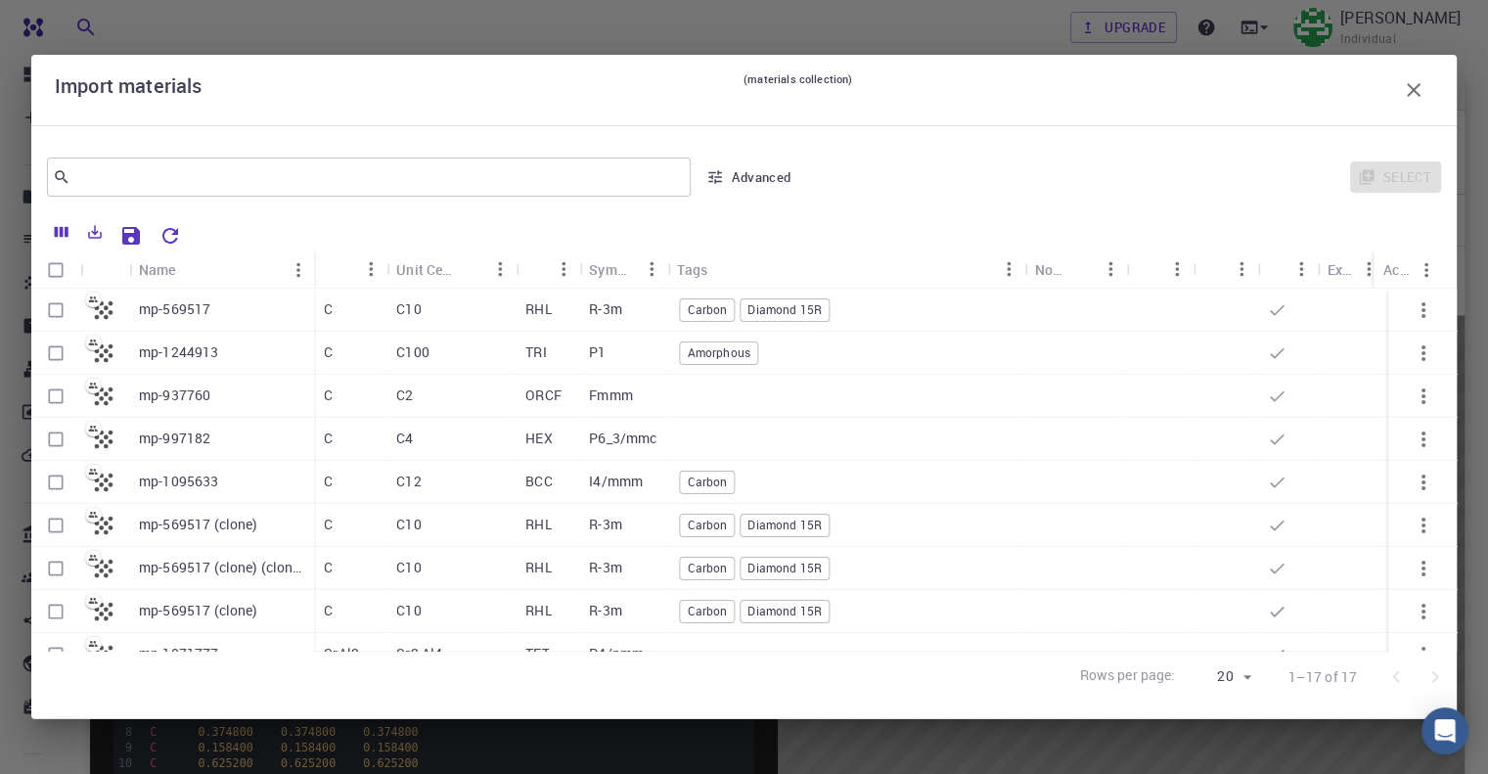
click at [49, 312] on input "Select row" at bounding box center [55, 310] width 37 height 37
checkbox input "true"
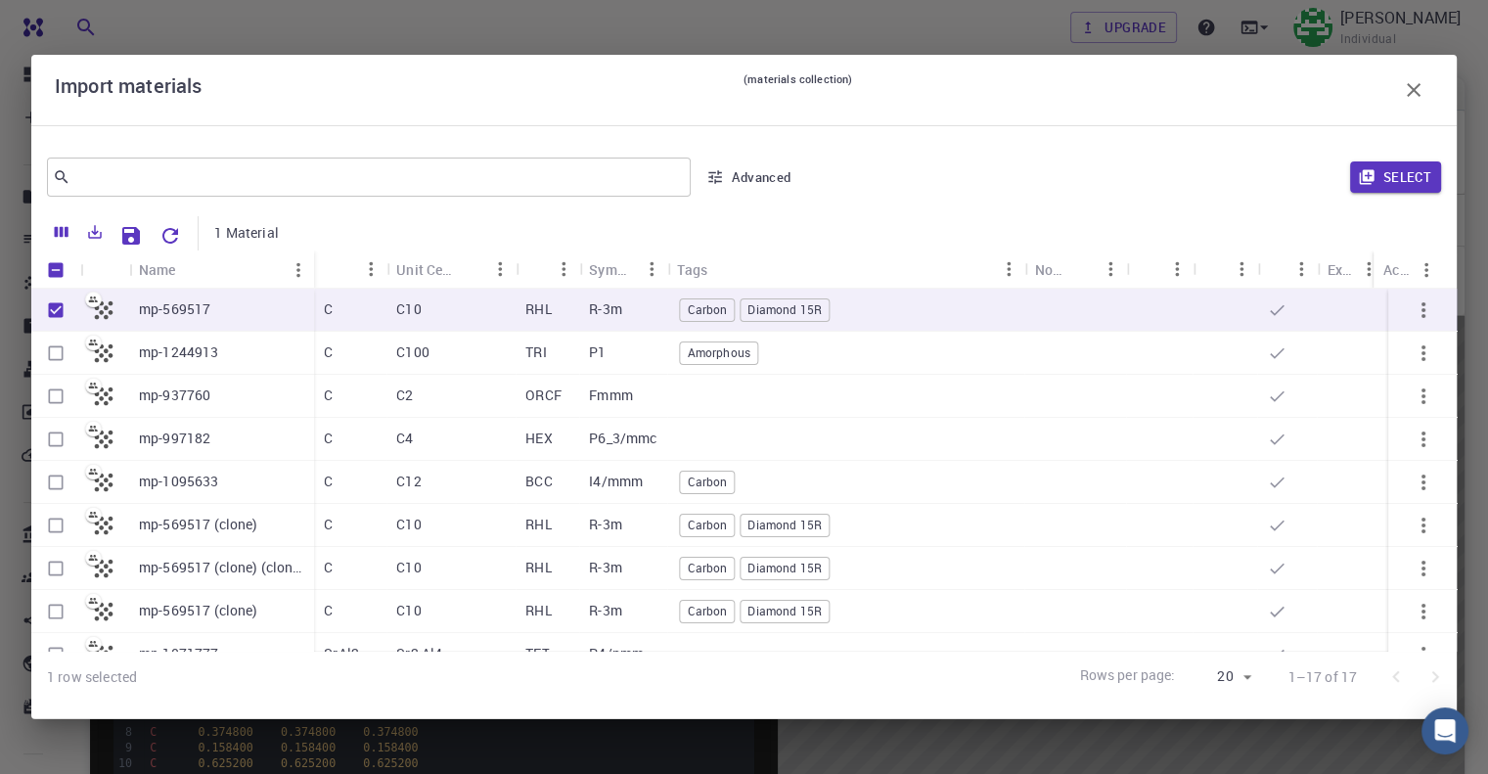
click at [54, 527] on input "Select row" at bounding box center [55, 525] width 37 height 37
checkbox input "true"
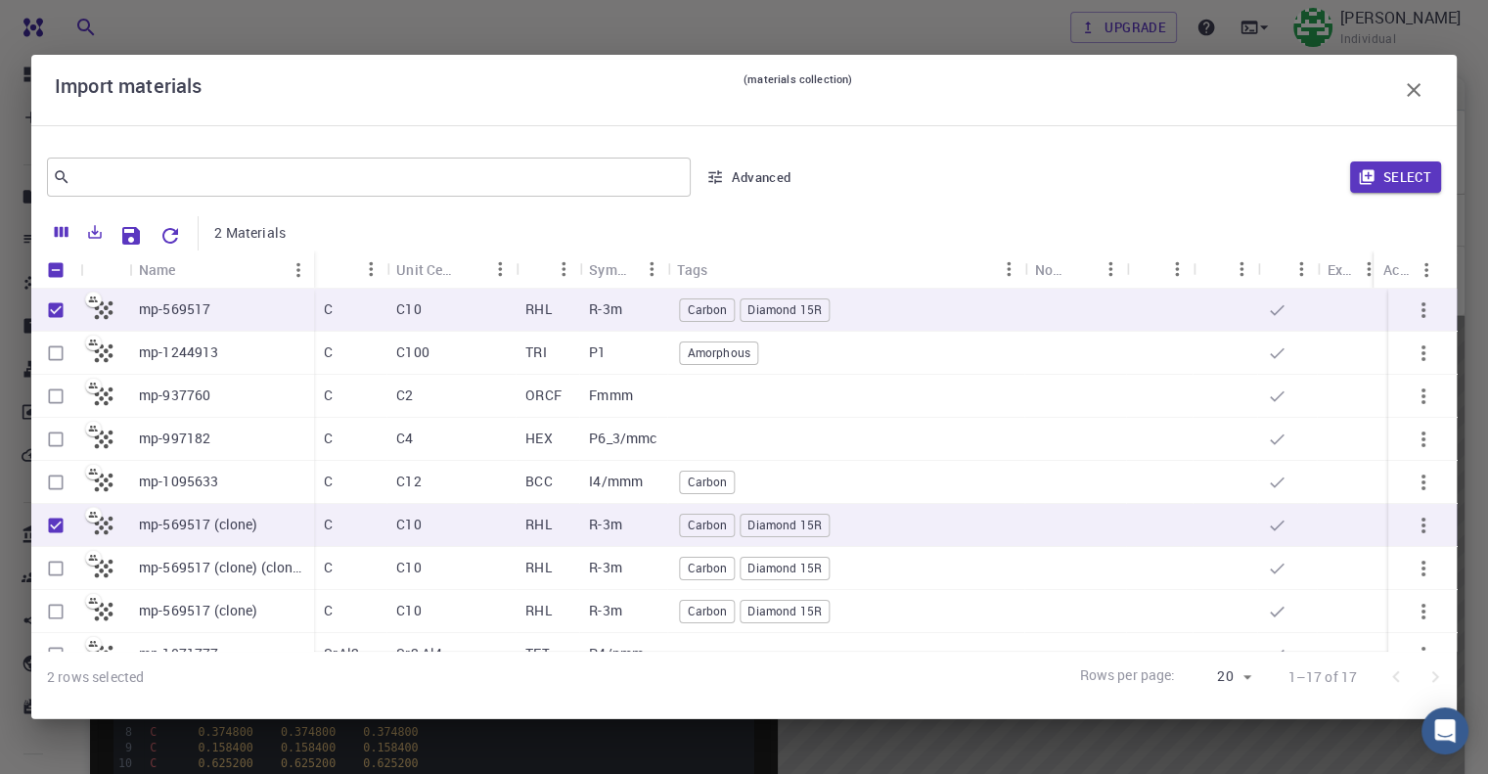
click at [59, 570] on input "Select row" at bounding box center [55, 568] width 37 height 37
checkbox input "true"
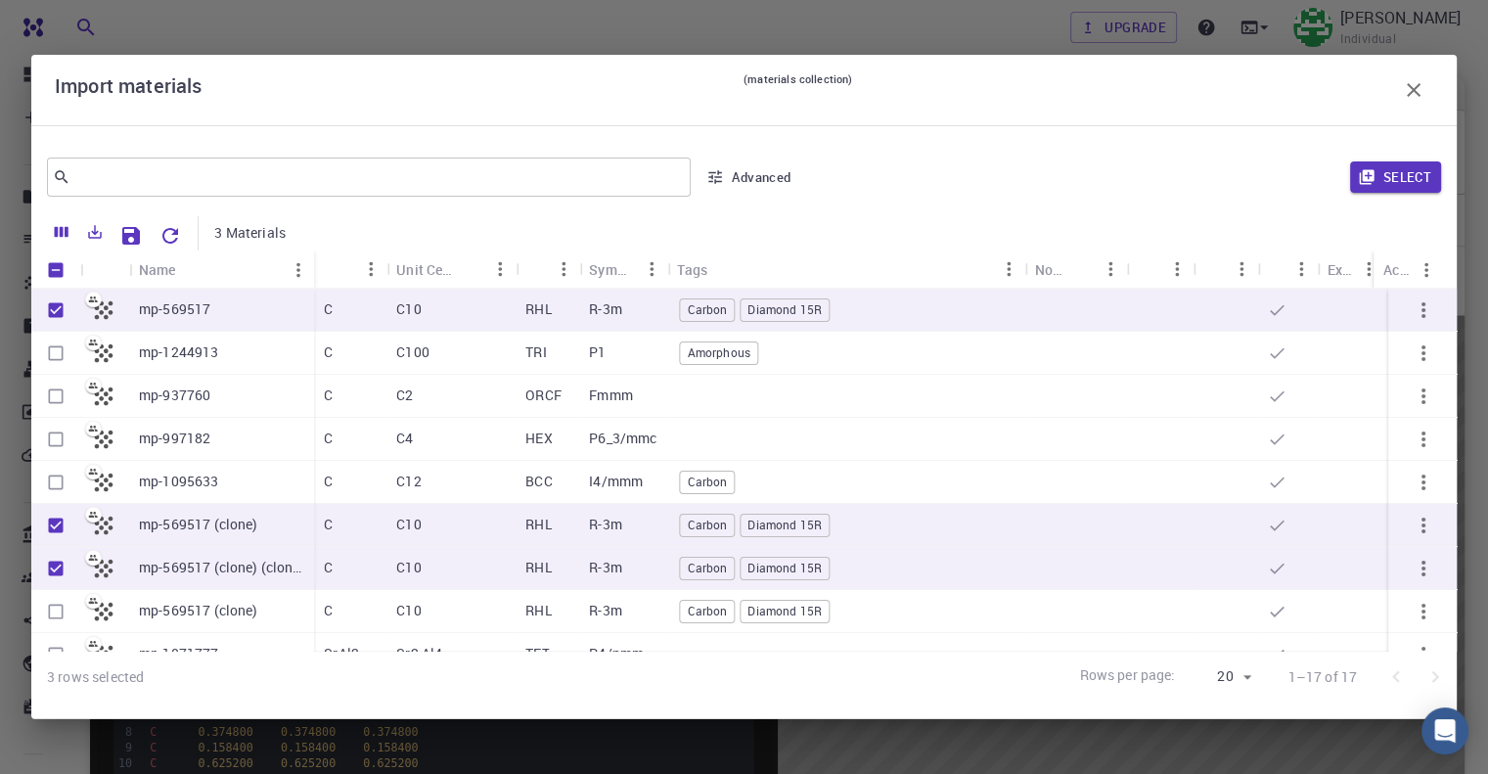
click at [52, 606] on input "Select row" at bounding box center [55, 611] width 37 height 37
checkbox input "true"
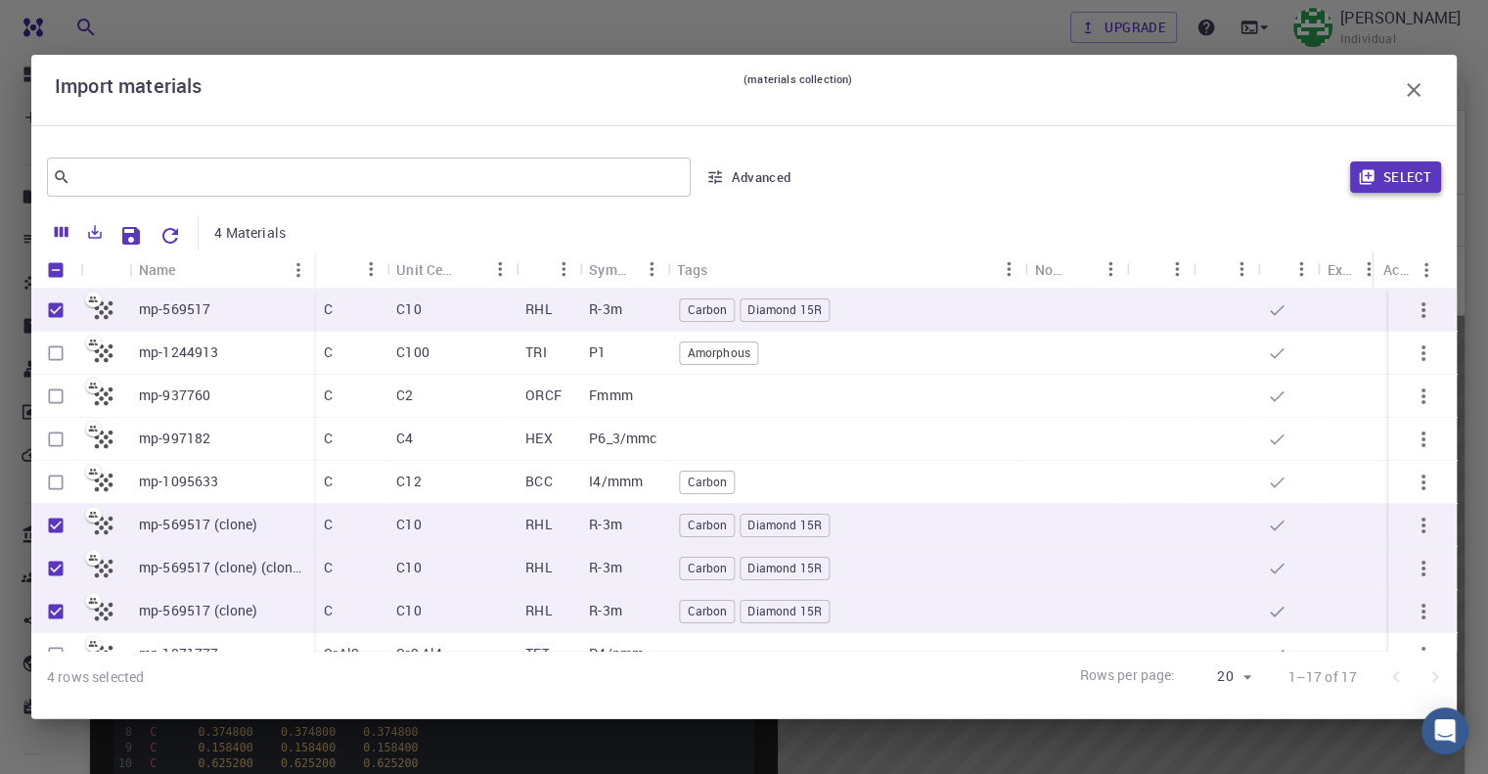
click at [1390, 166] on button "Select" at bounding box center [1395, 176] width 91 height 31
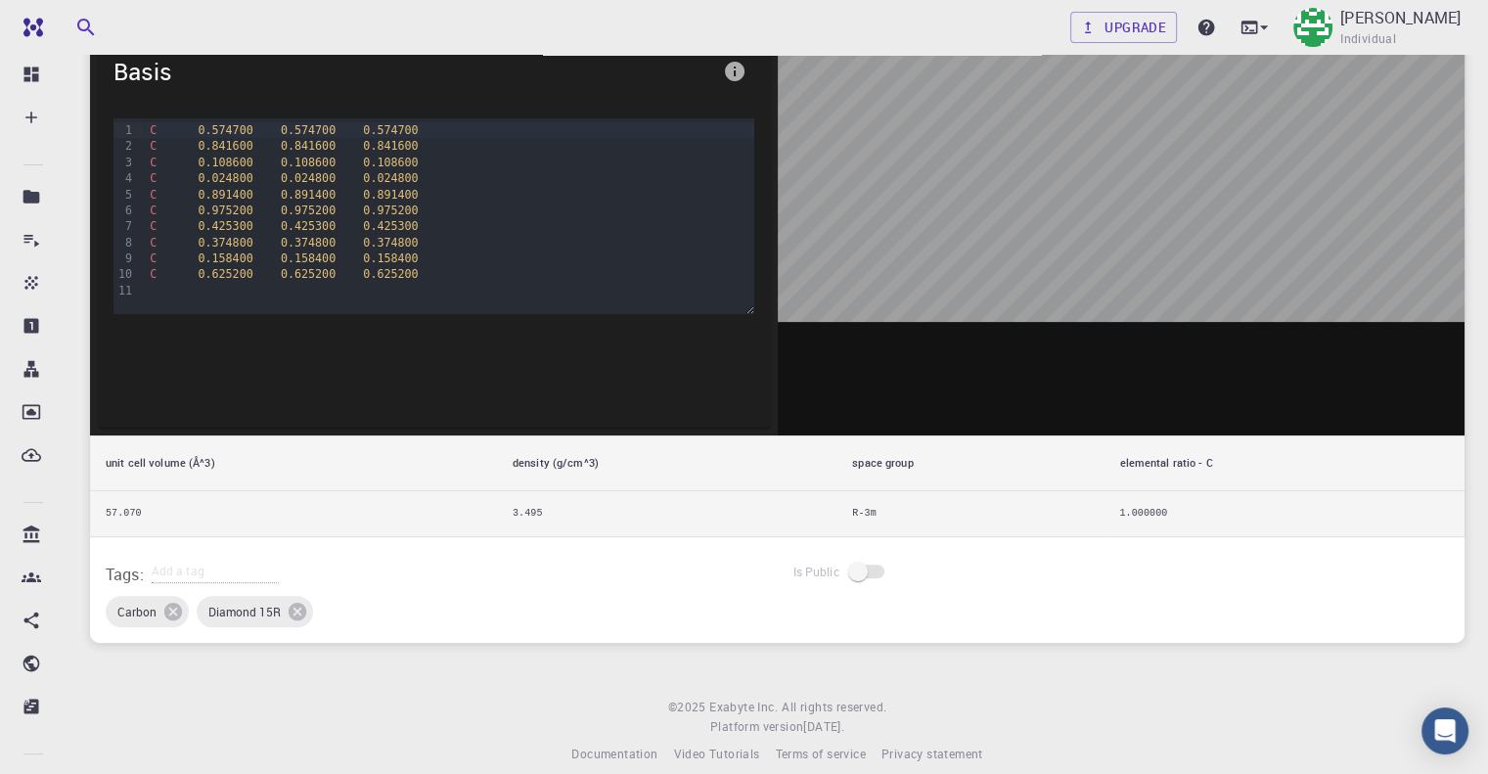
scroll to position [196, 0]
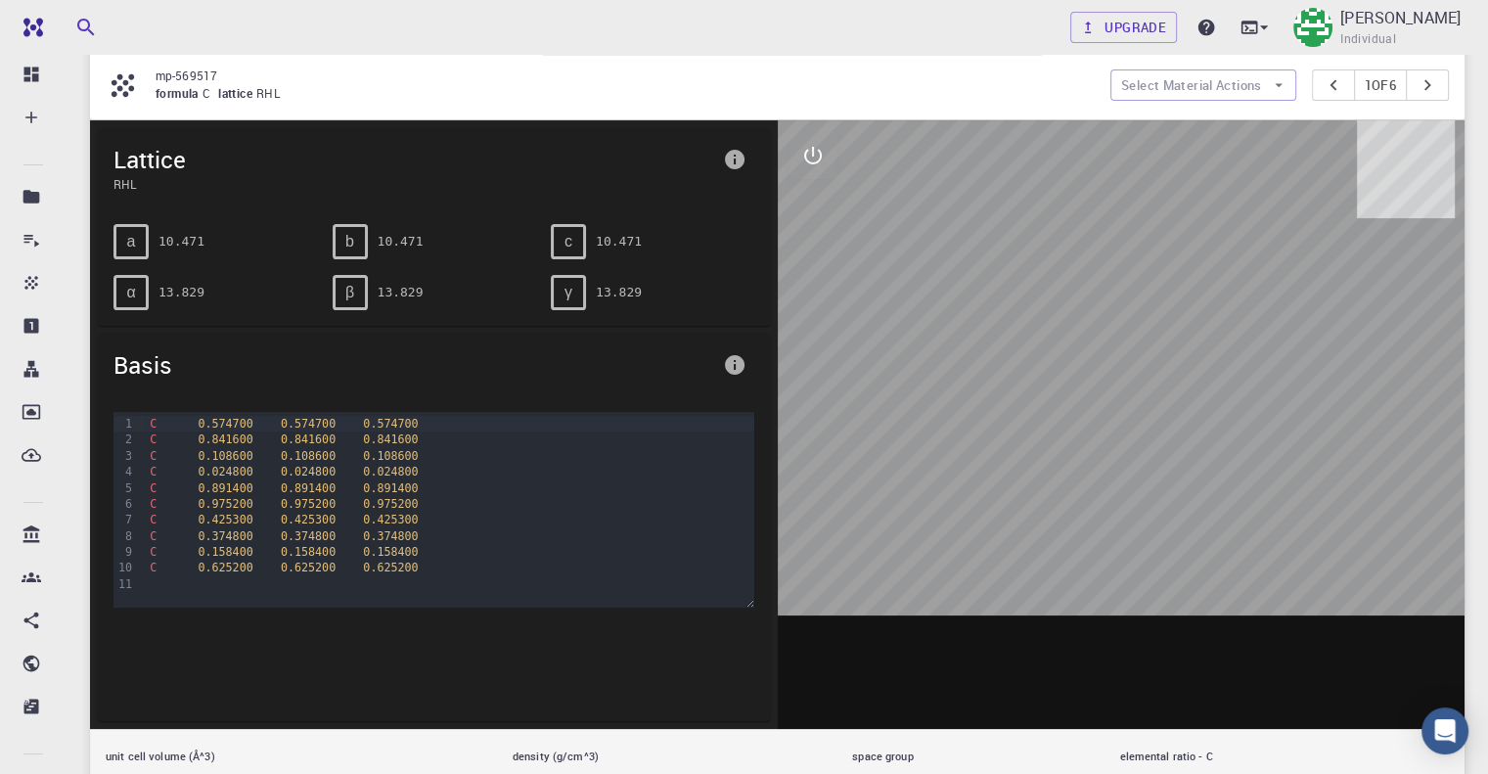
drag, startPoint x: 1111, startPoint y: 339, endPoint x: 1186, endPoint y: 359, distance: 76.9
click at [1186, 359] on div at bounding box center [1122, 424] width 688 height 608
drag, startPoint x: 1139, startPoint y: 350, endPoint x: 1166, endPoint y: 348, distance: 27.5
click at [1166, 348] on div at bounding box center [1122, 424] width 688 height 608
click at [1254, 73] on button "Select Material Actions" at bounding box center [1203, 84] width 186 height 31
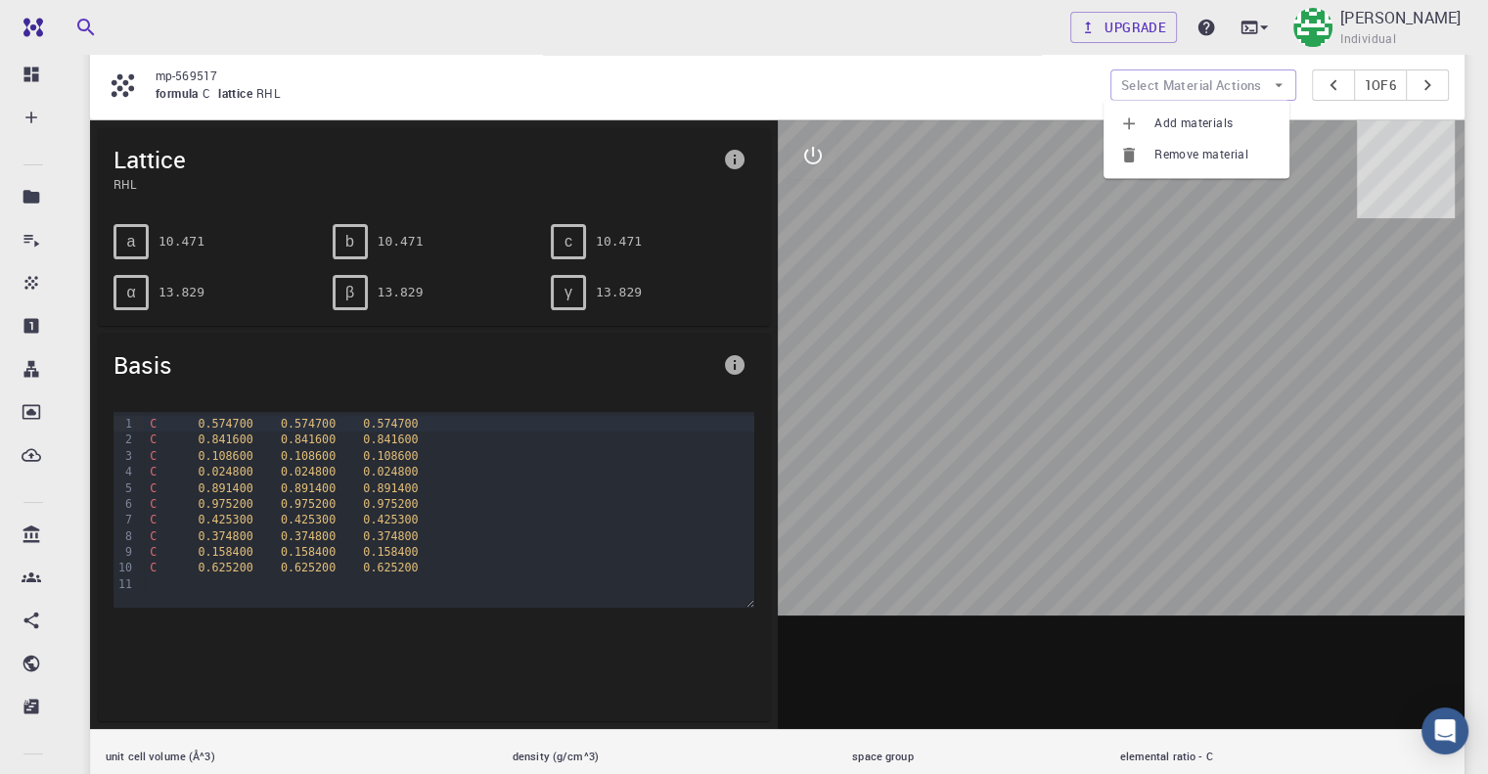
click at [1220, 120] on span "Add materials" at bounding box center [1213, 123] width 119 height 20
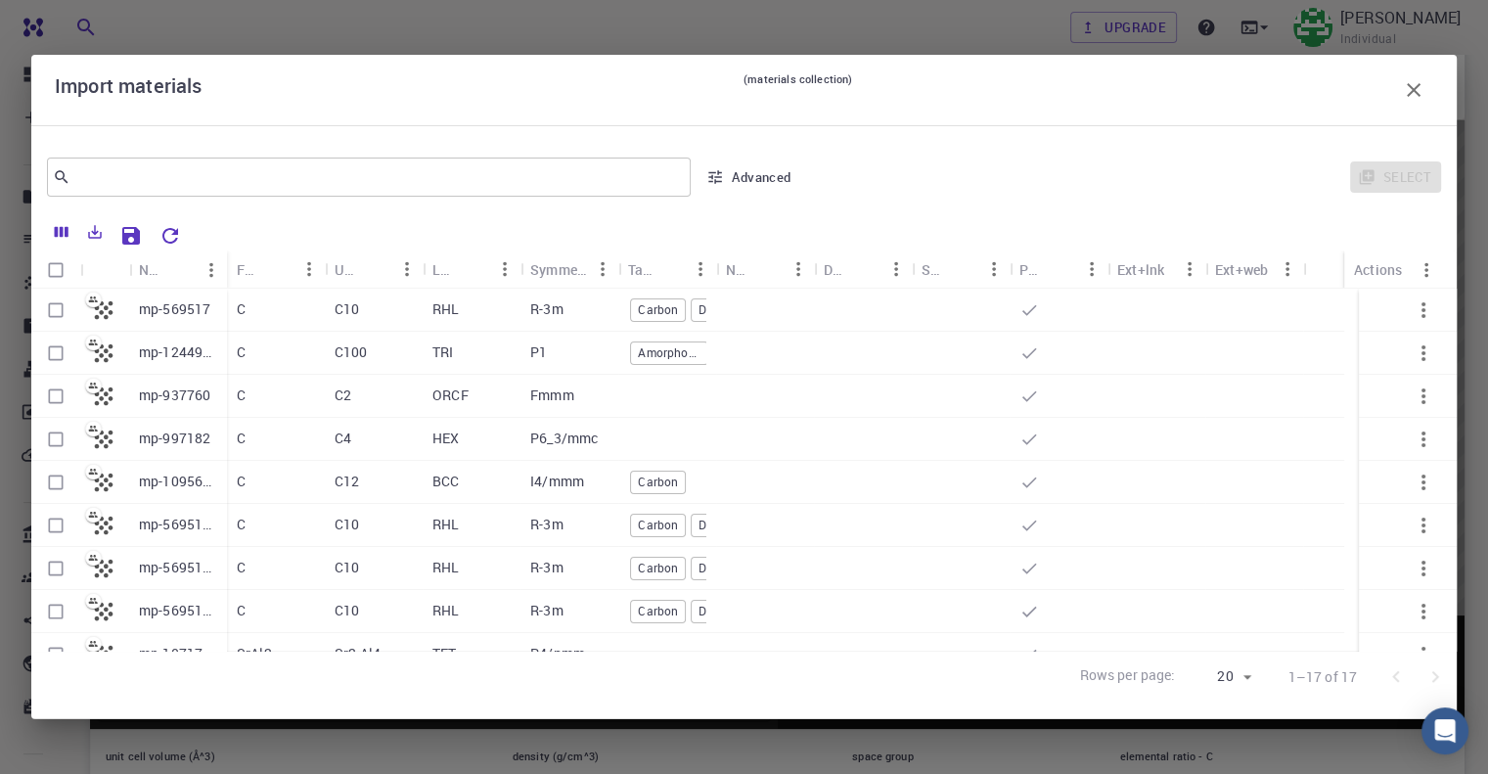
click at [50, 305] on input "Select row" at bounding box center [55, 310] width 37 height 37
checkbox input "true"
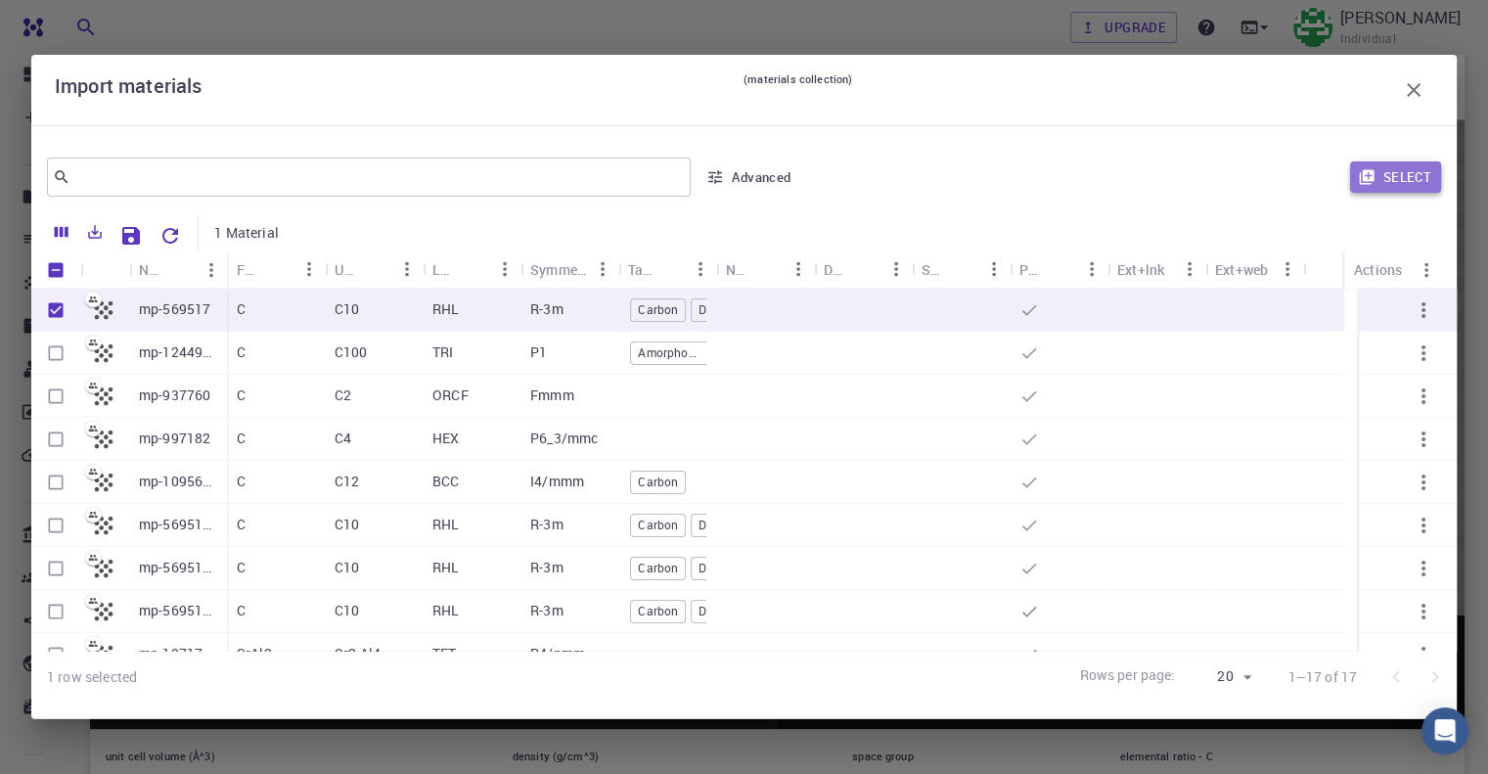
click at [1362, 172] on icon "button" at bounding box center [1367, 177] width 18 height 18
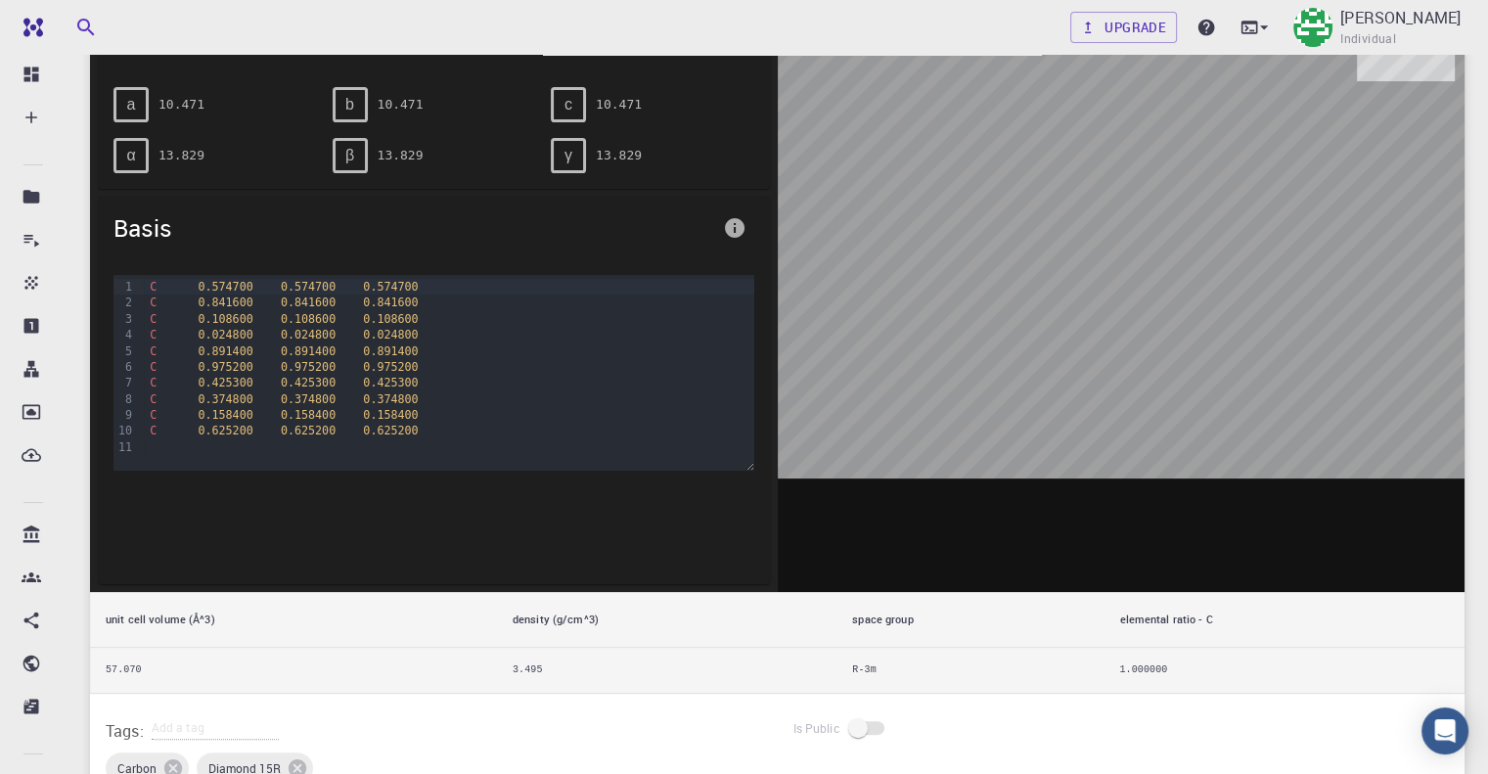
scroll to position [391, 0]
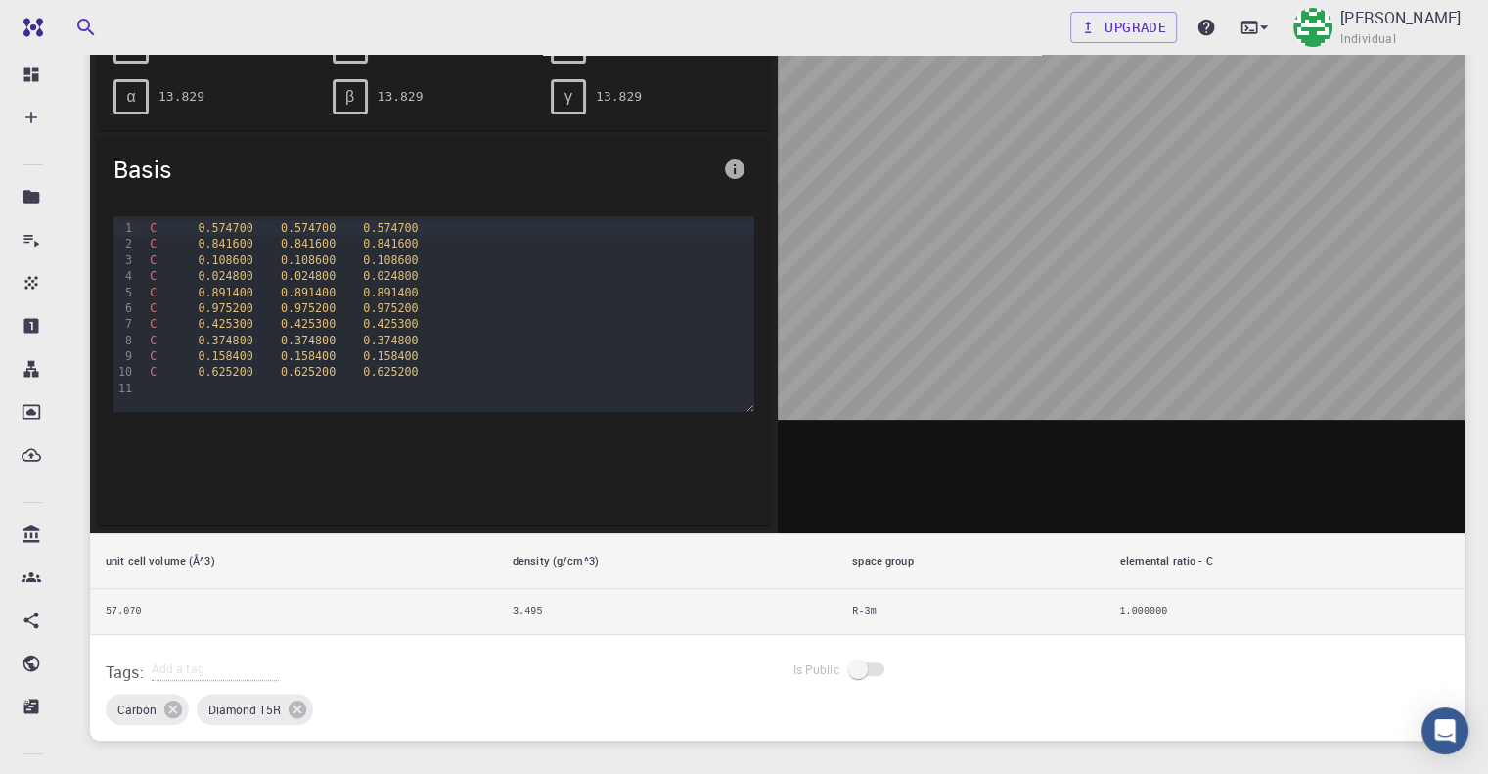
click at [129, 394] on div "99 1 2 3 4 5 6 7 8 9 10 11" at bounding box center [124, 308] width 22 height 184
click at [152, 381] on div at bounding box center [448, 389] width 609 height 16
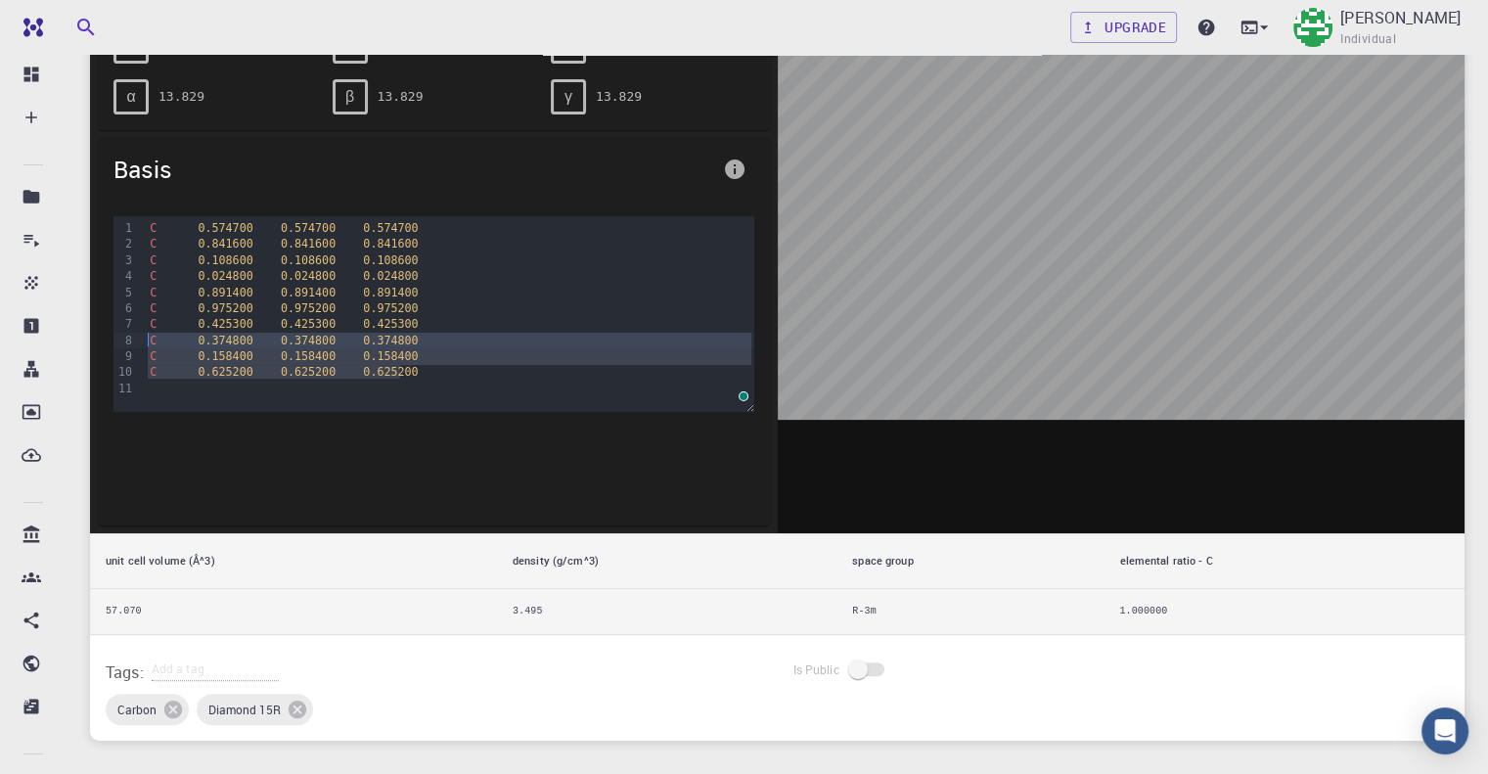
drag, startPoint x: 403, startPoint y: 373, endPoint x: 114, endPoint y: 337, distance: 290.8
click at [114, 337] on div "99 1 2 3 4 5 6 7 8 9 10 11 › C 0.574700 0.574700 0.574700 C 0.841600 0.841600 0…" at bounding box center [433, 314] width 641 height 196
copy div "C 0.374800 0.374800 0.374800 C 0.158400 0.158400 0.158400 C 0.625200 0.625200 0…"
click at [172, 390] on div "To enrich screen reader interactions, please activate Accessibility in Grammarl…" at bounding box center [448, 389] width 609 height 16
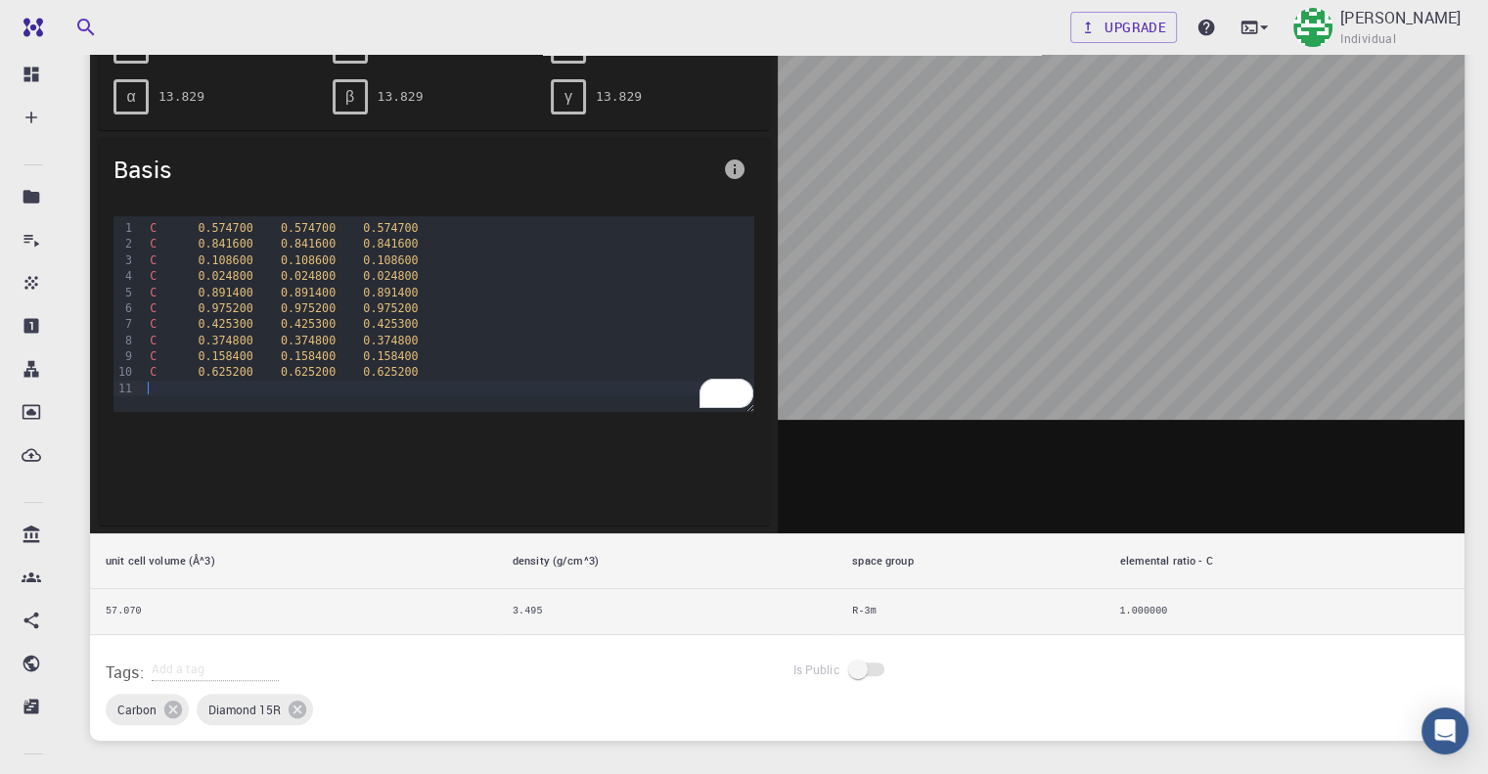
click at [443, 405] on div "C 0.574700 0.574700 0.574700 C 0.841600 0.841600 0.841600 C 0.108600 0.108600 0…" at bounding box center [448, 314] width 609 height 196
click at [385, 384] on div "To enrich screen reader interactions, please activate Accessibility in Grammarl…" at bounding box center [448, 389] width 609 height 16
click at [737, 159] on icon "info" at bounding box center [735, 169] width 20 height 20
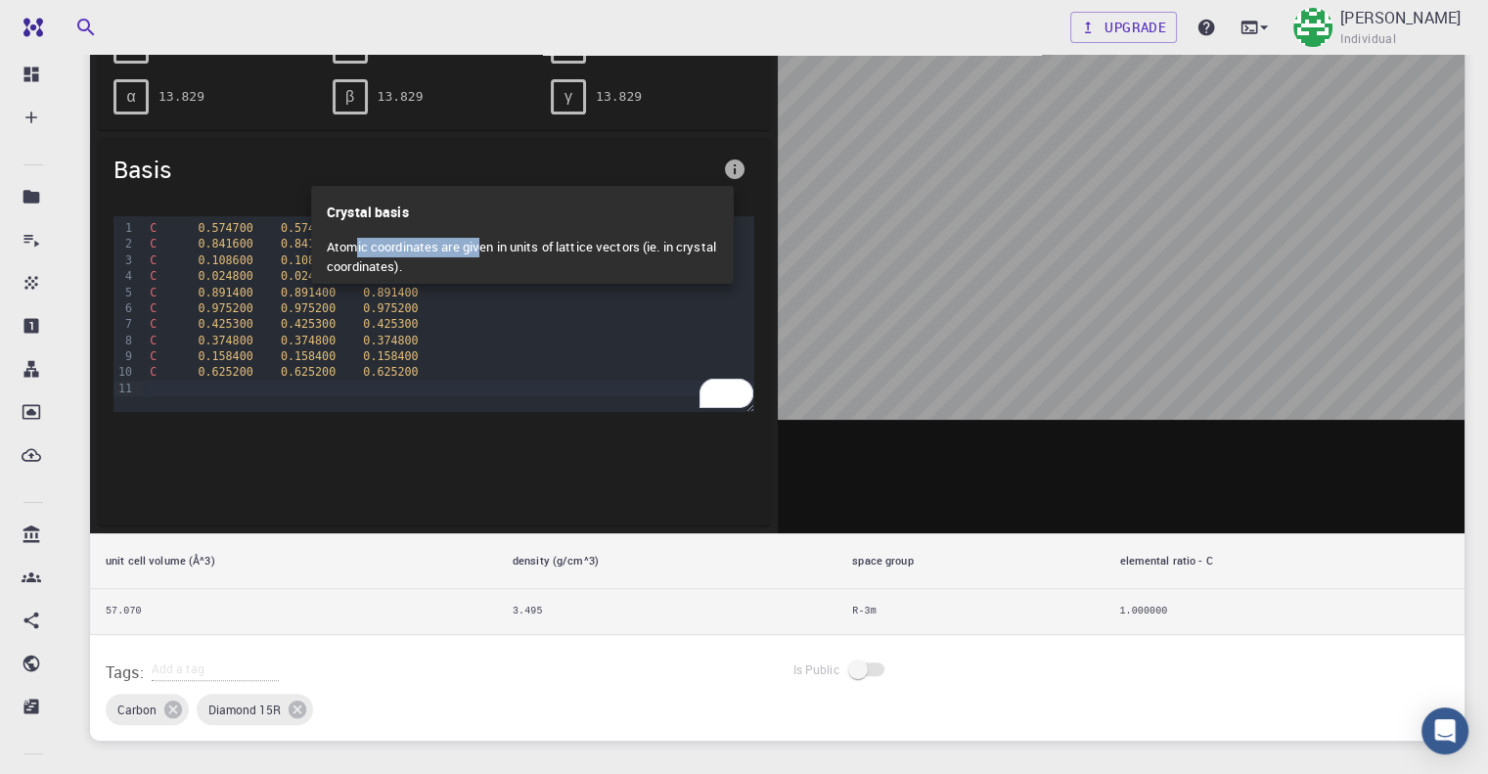
drag, startPoint x: 356, startPoint y: 249, endPoint x: 485, endPoint y: 249, distance: 129.1
click at [485, 249] on p "Atomic coordinates are given in units of lattice vectors (ie. in crystal coordi…" at bounding box center [522, 257] width 391 height 54
click at [493, 259] on p "Atomic coordinates are given in units of lattice vectors (ie. in crystal coordi…" at bounding box center [522, 257] width 391 height 54
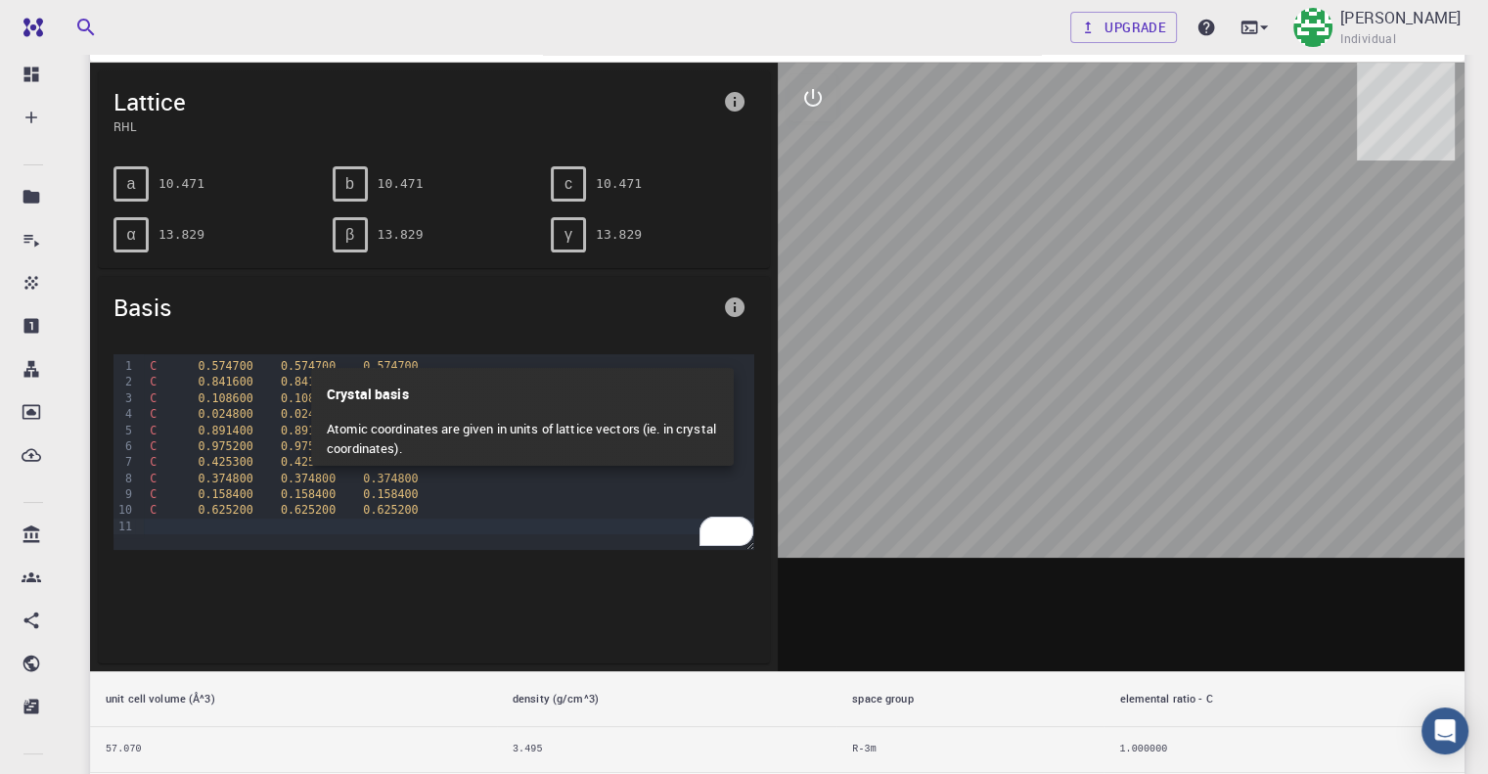
scroll to position [196, 0]
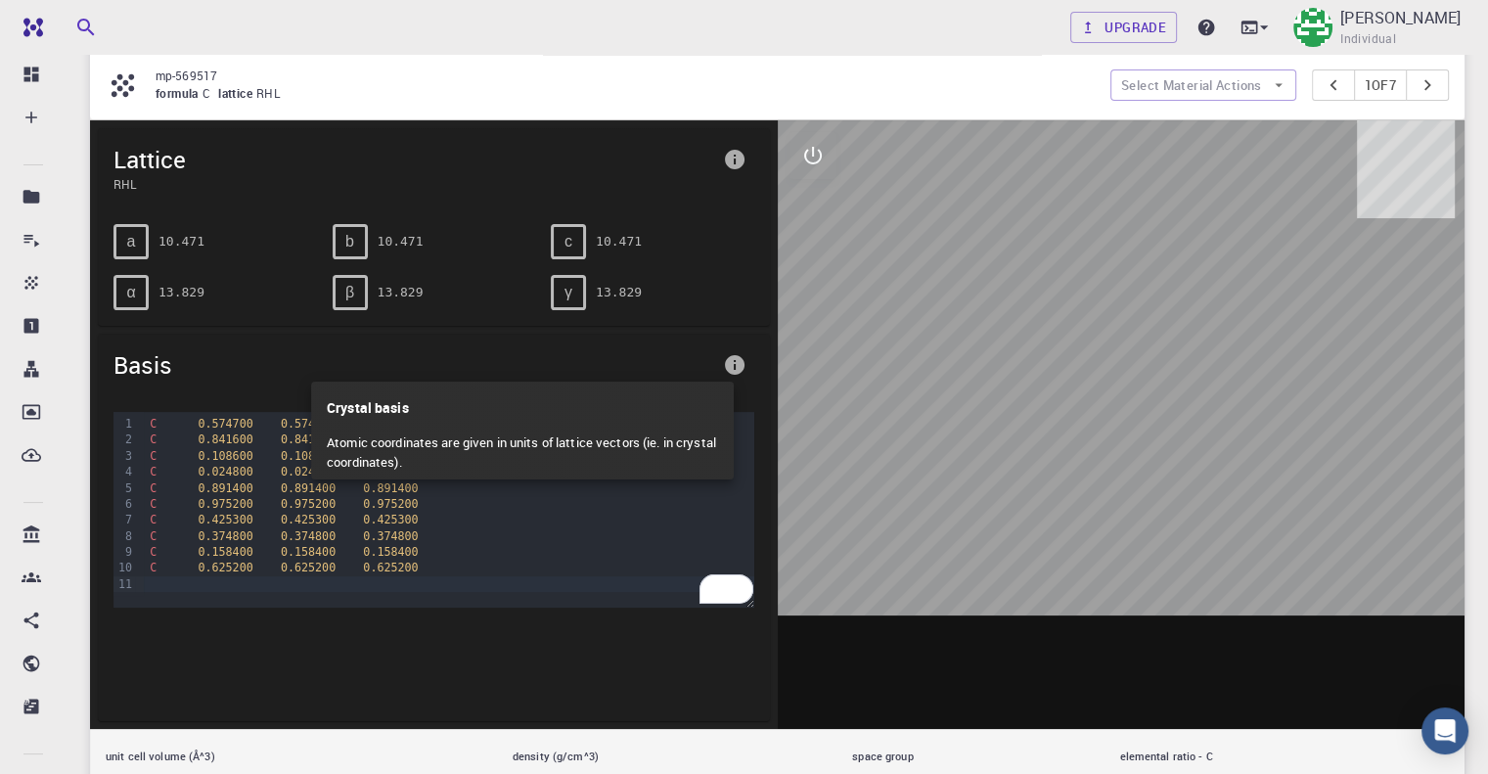
click at [366, 243] on div at bounding box center [744, 387] width 1488 height 774
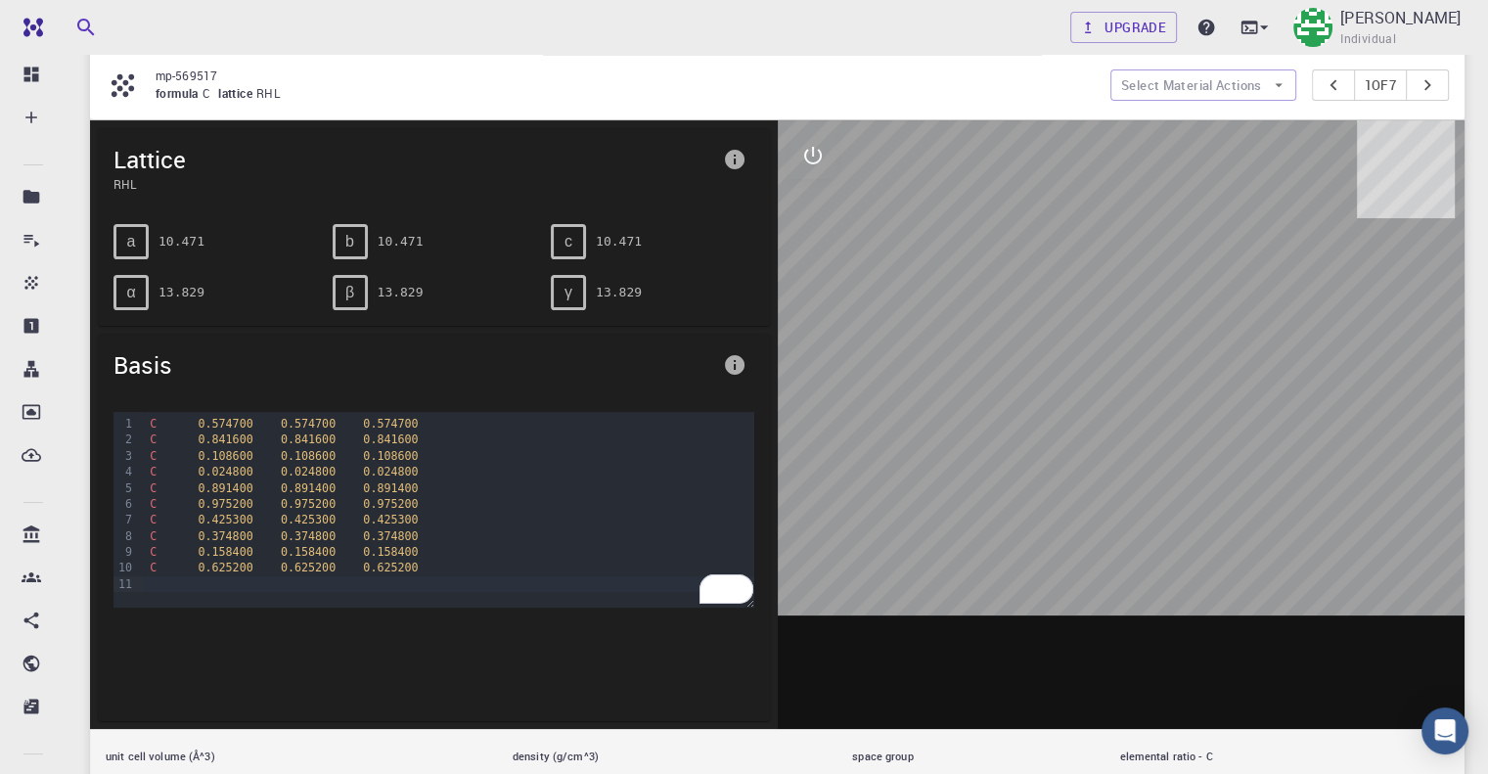
click at [348, 241] on span "b" at bounding box center [349, 242] width 9 height 18
drag, startPoint x: 141, startPoint y: 247, endPoint x: 139, endPoint y: 320, distance: 72.4
click at [141, 252] on div "a" at bounding box center [130, 241] width 35 height 35
click at [135, 334] on div "Basis" at bounding box center [434, 365] width 672 height 63
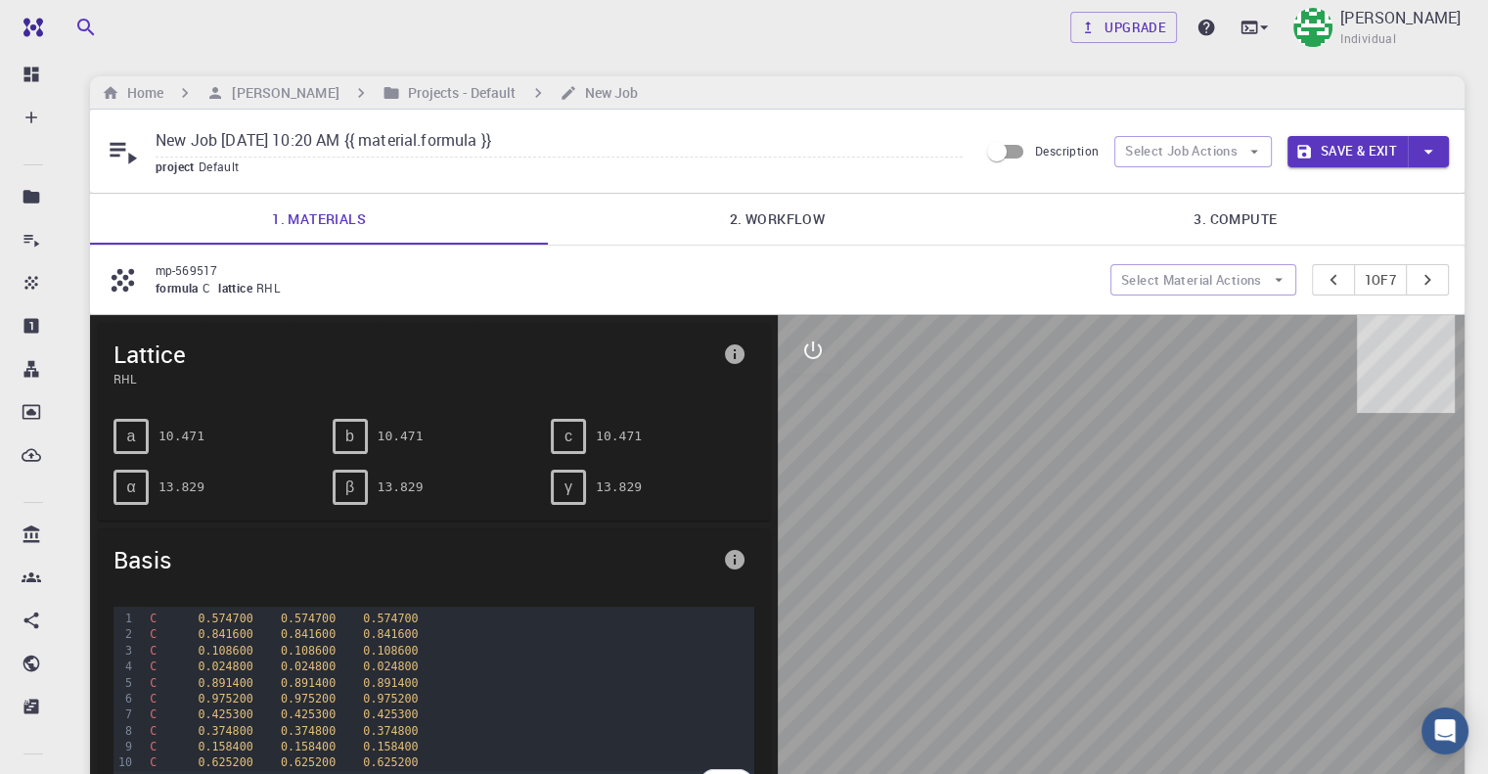
scroll to position [0, 0]
click at [162, 299] on div "mp-569517 formula C lattice RHL Select Material Actions 1 of 7" at bounding box center [777, 281] width 1374 height 68
click at [668, 359] on span "Lattice" at bounding box center [414, 354] width 602 height 31
click at [725, 358] on icon "info" at bounding box center [735, 355] width 20 height 20
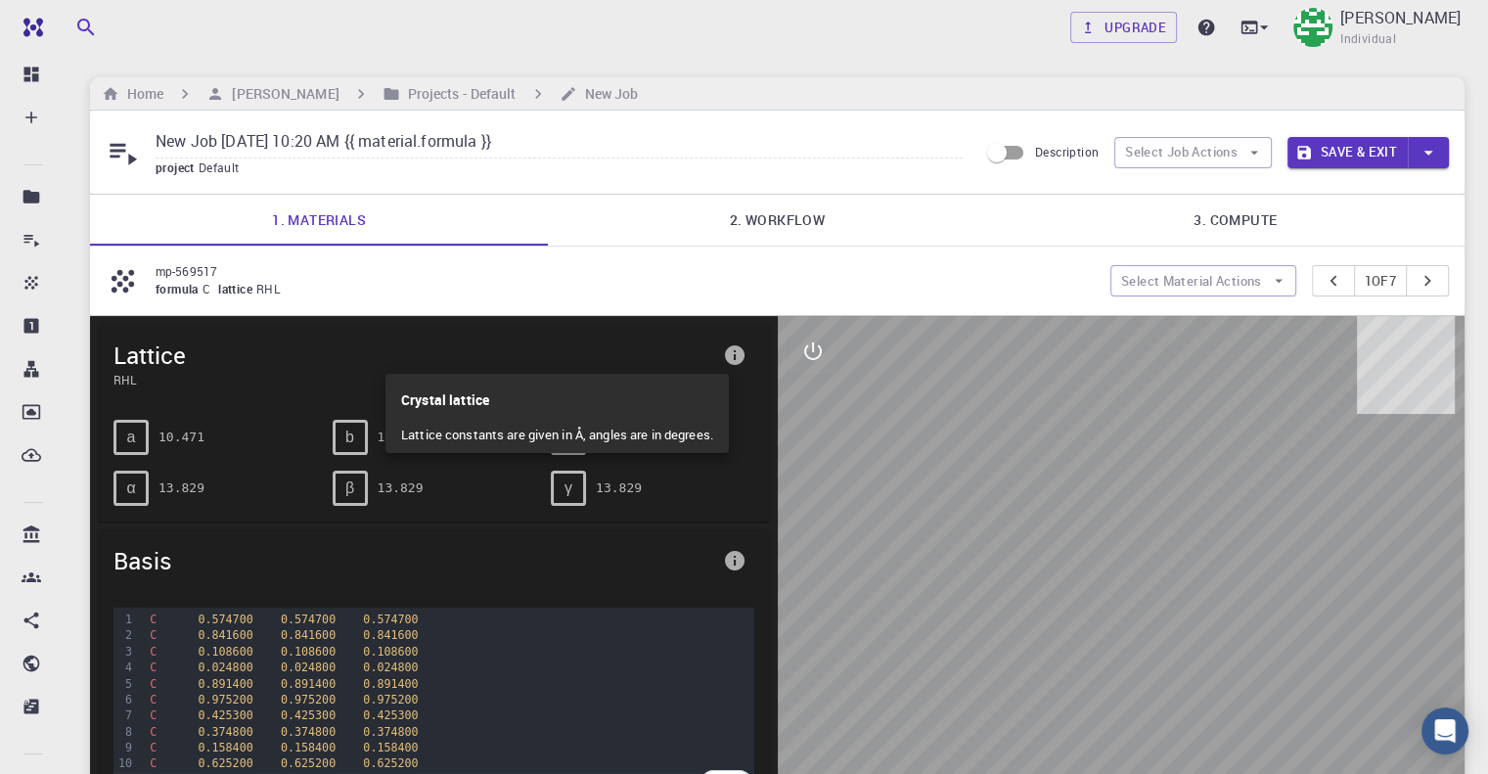
click at [725, 358] on div at bounding box center [744, 387] width 1488 height 774
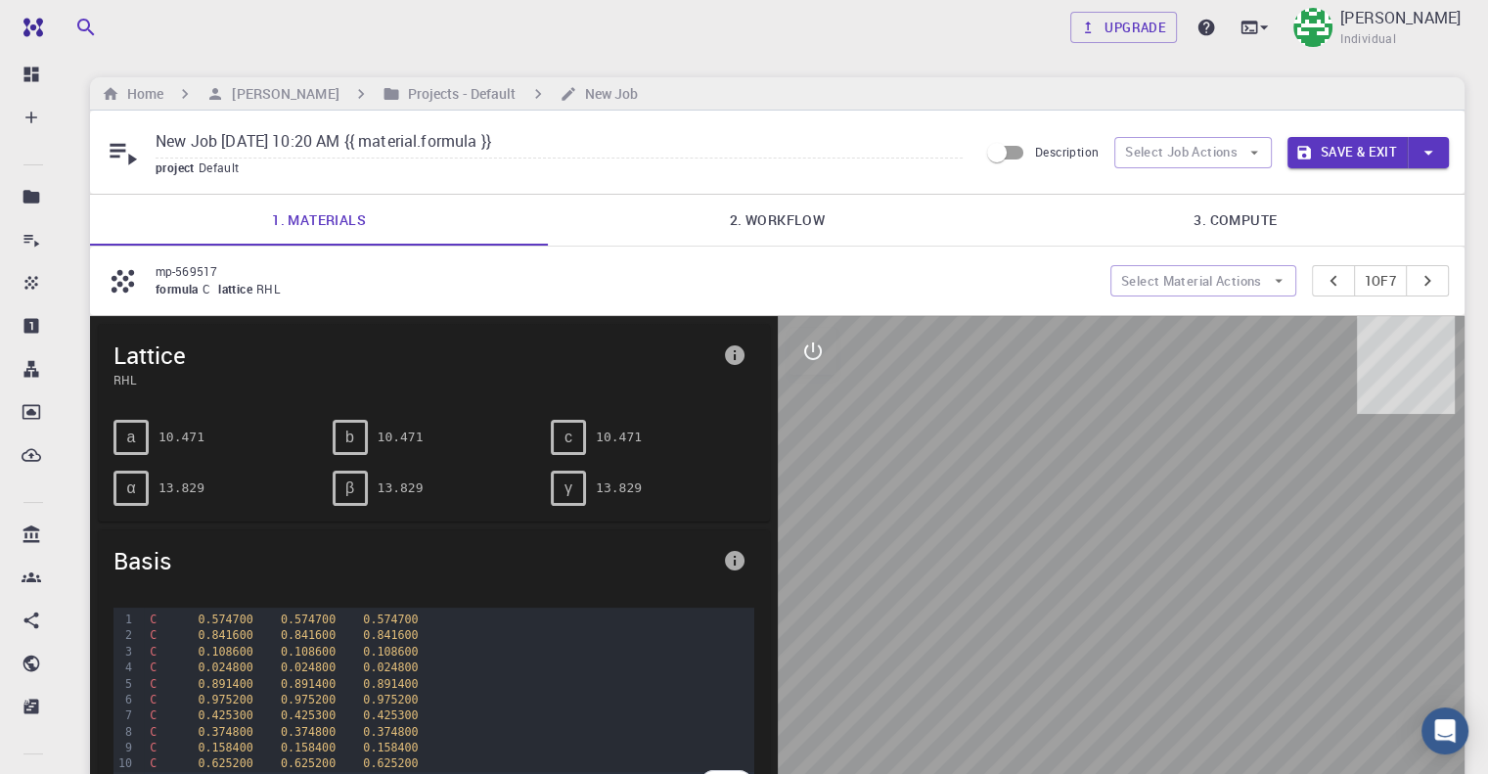
click at [815, 346] on icon "interactive" at bounding box center [812, 350] width 23 height 23
click at [811, 435] on icon "parameters" at bounding box center [812, 444] width 19 height 19
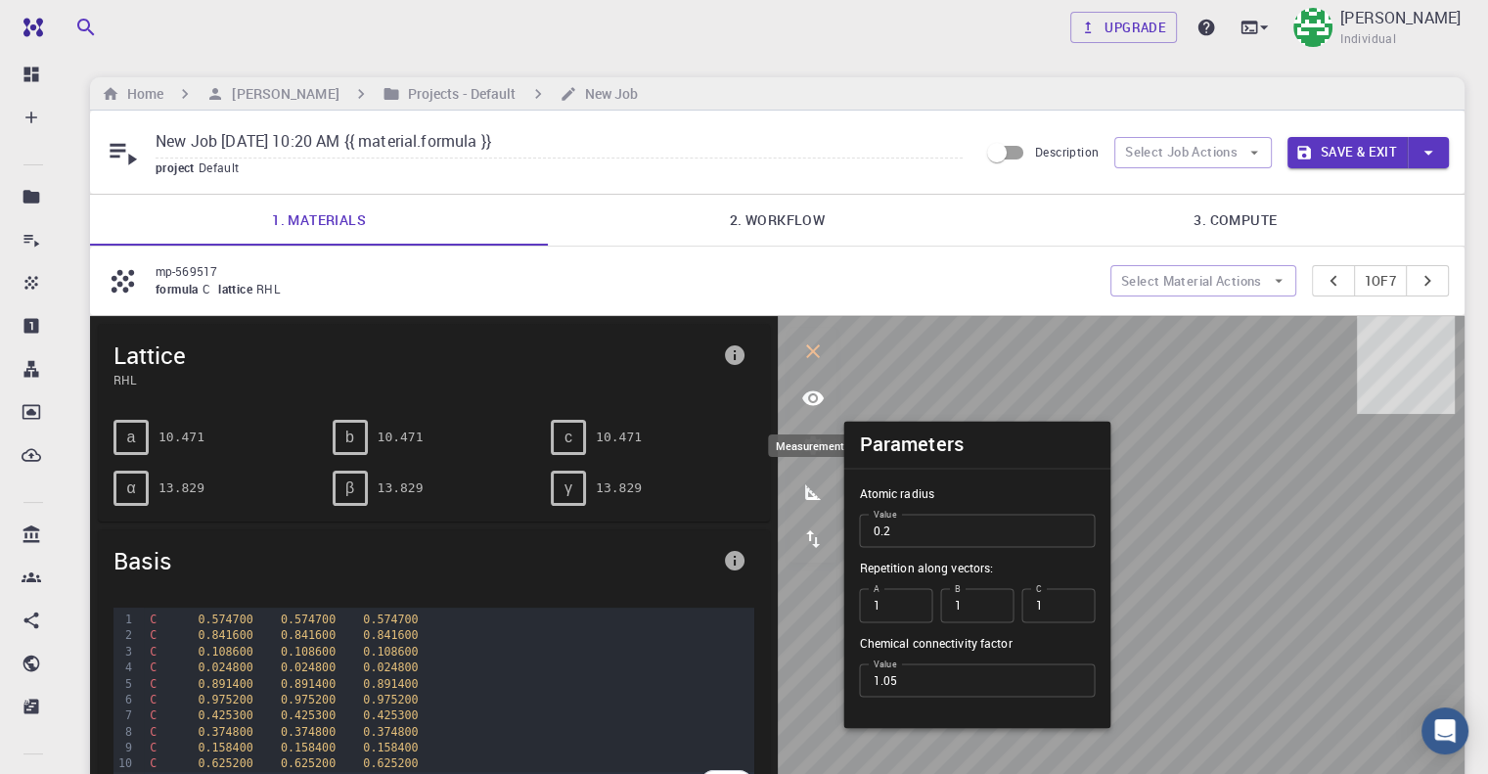
click at [807, 497] on icon "measurements" at bounding box center [813, 492] width 16 height 16
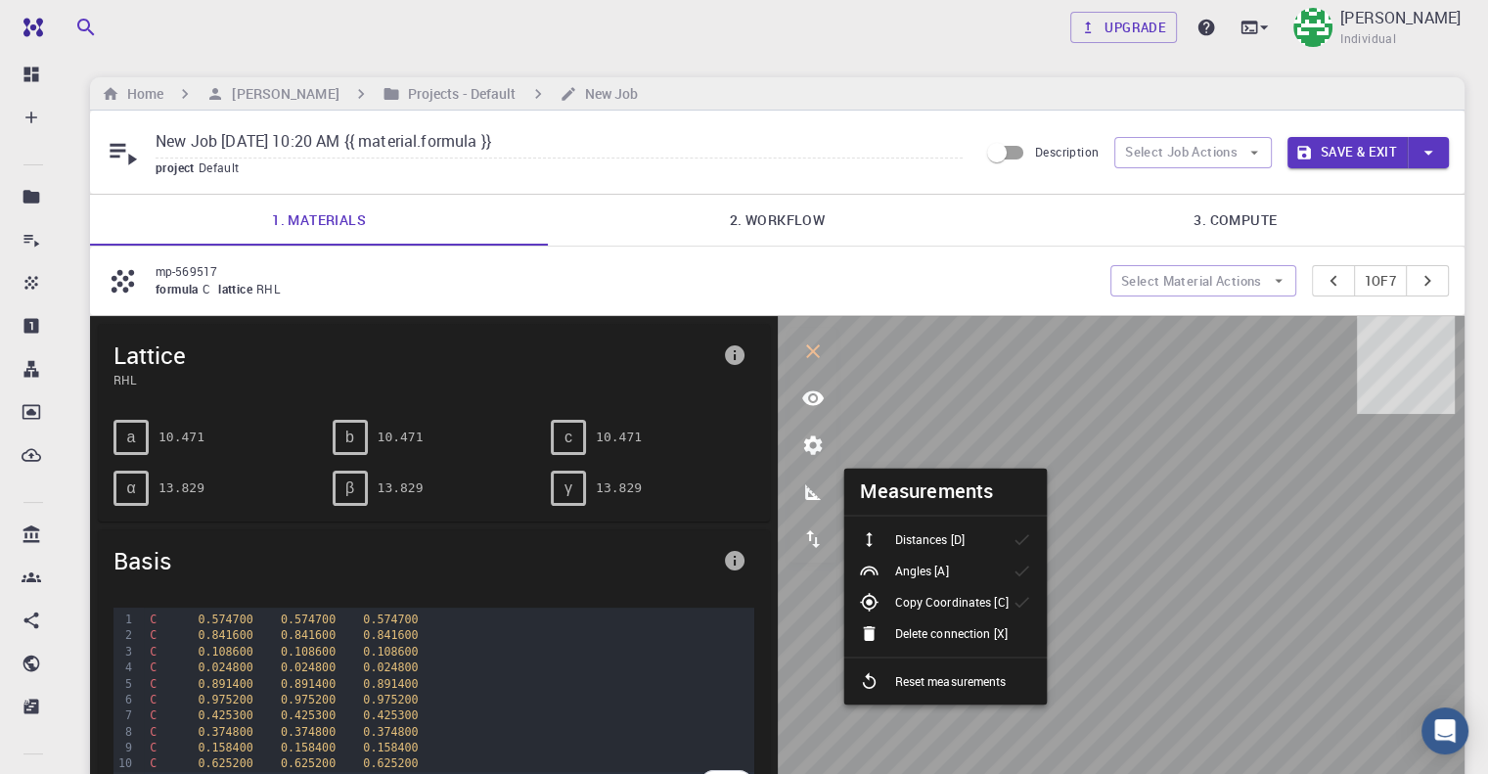
click at [963, 262] on p "mp-569517" at bounding box center [625, 271] width 939 height 18
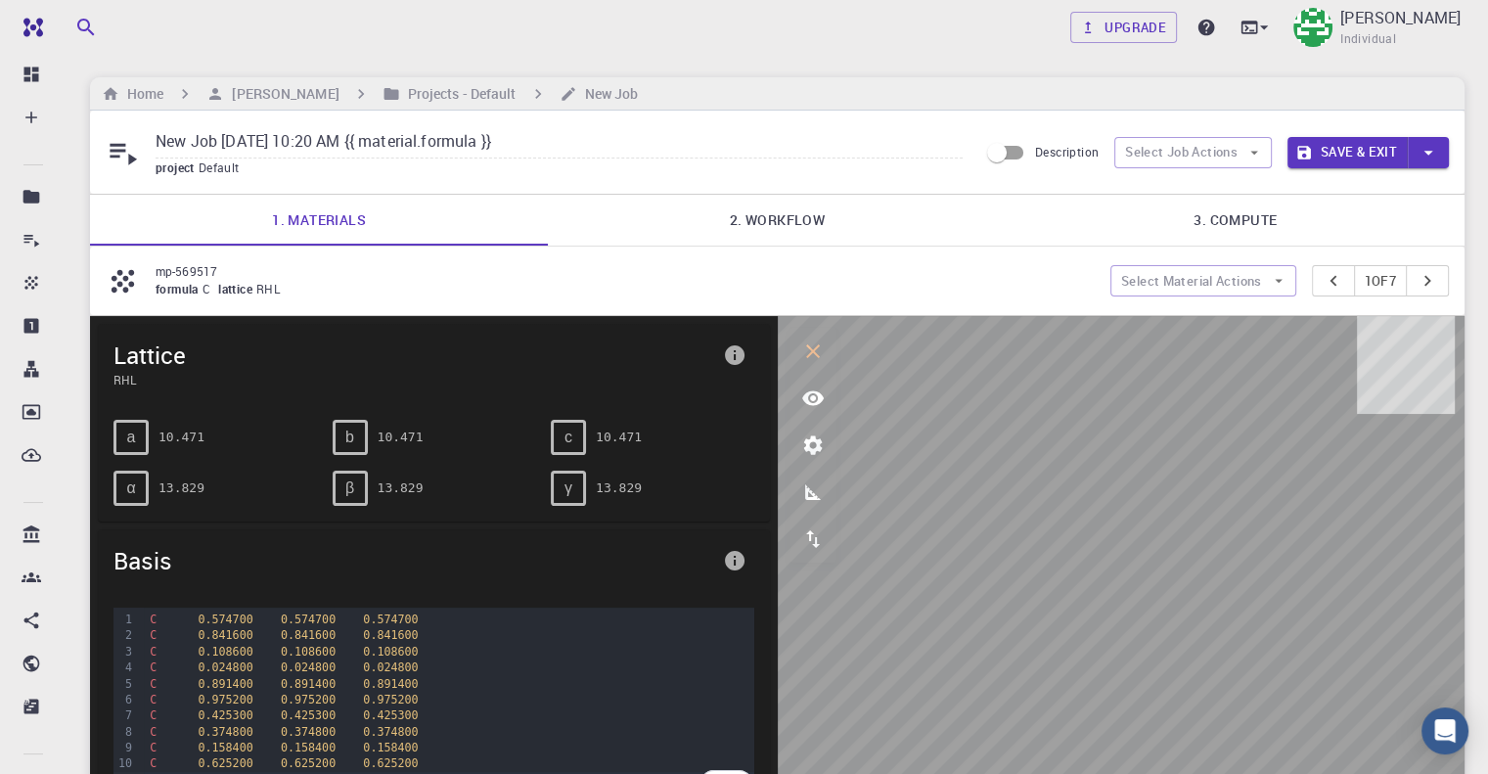
click at [1373, 156] on button "Save & Exit" at bounding box center [1347, 152] width 120 height 31
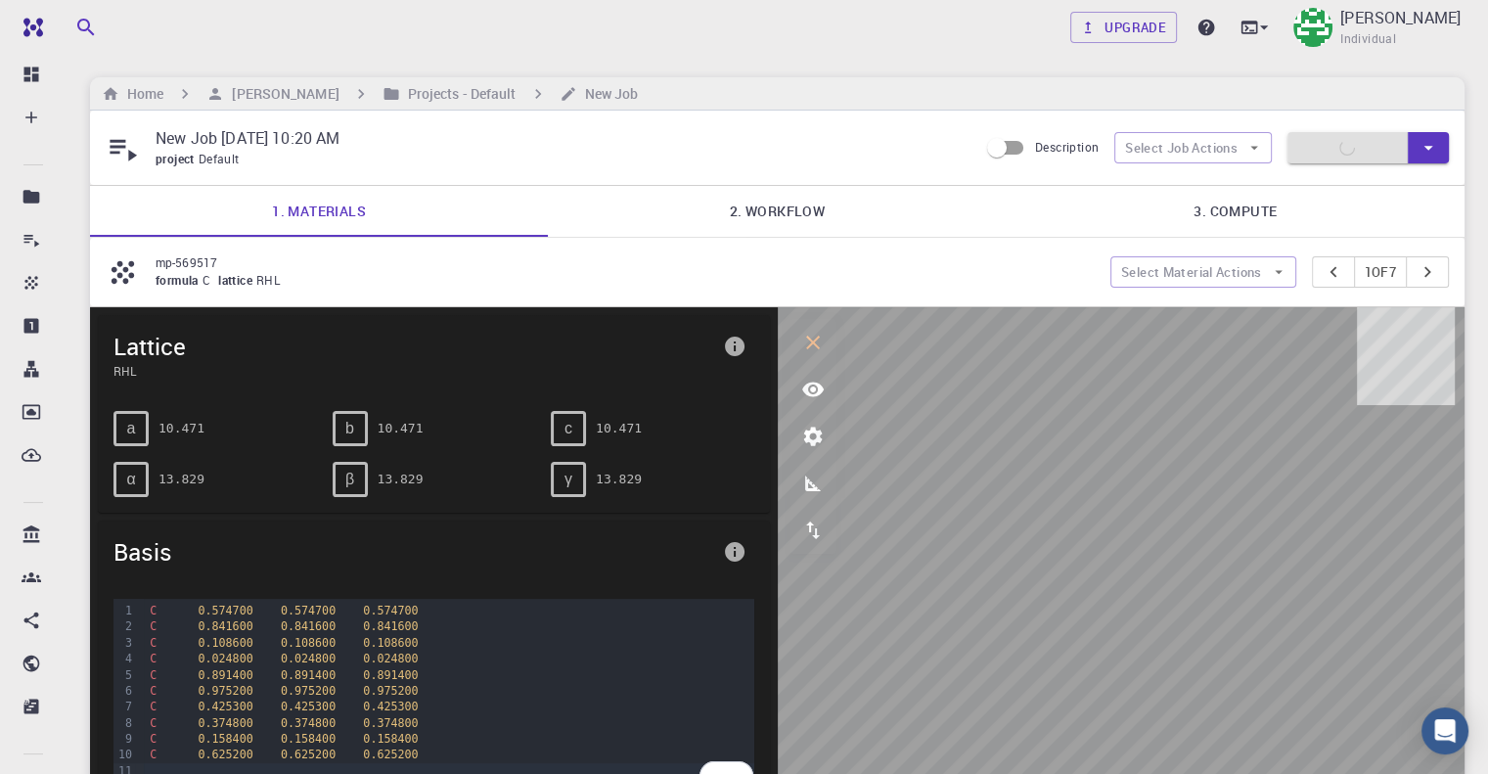
click at [786, 210] on link "2. Workflow" at bounding box center [777, 211] width 458 height 51
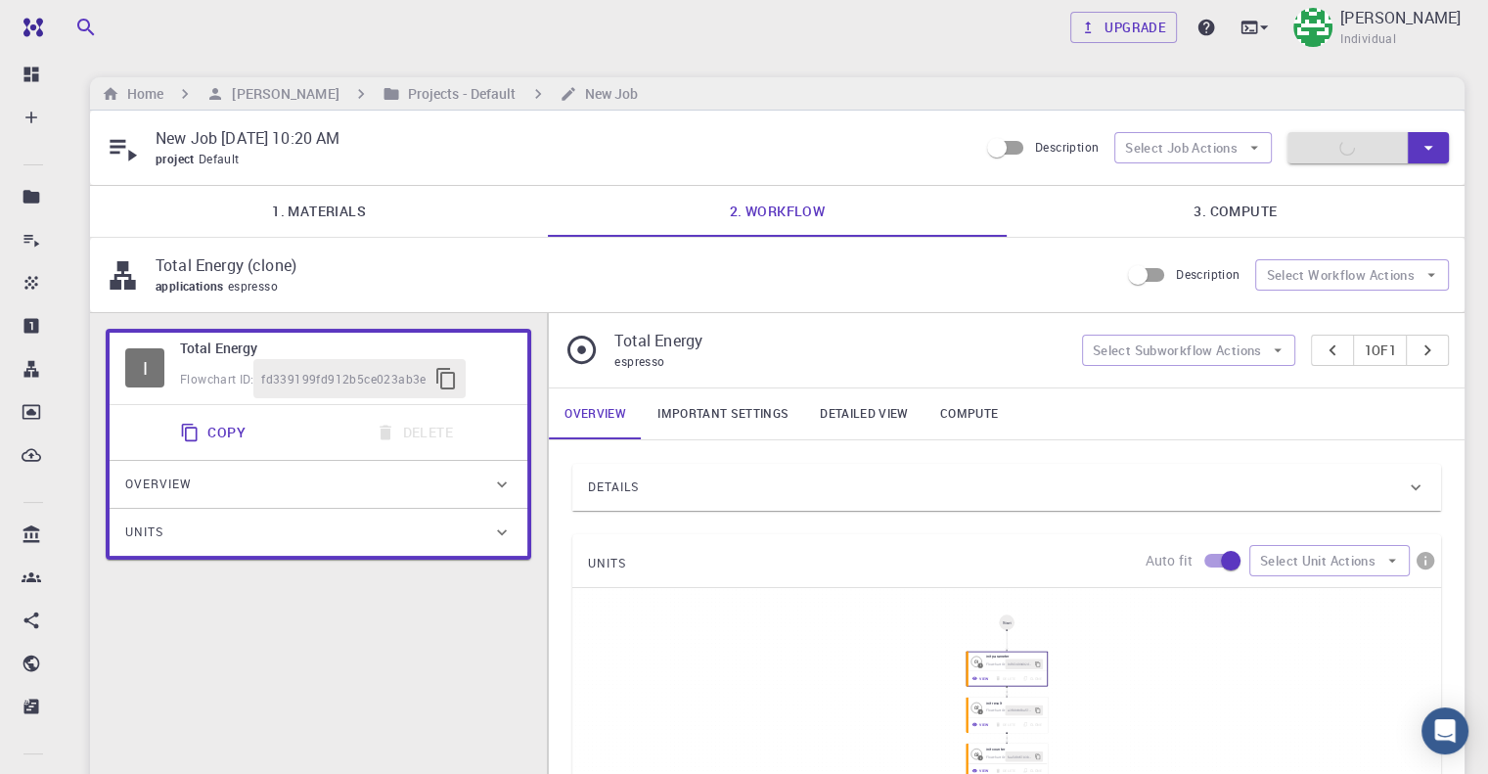
click at [1253, 202] on link "3. Compute" at bounding box center [1236, 211] width 458 height 51
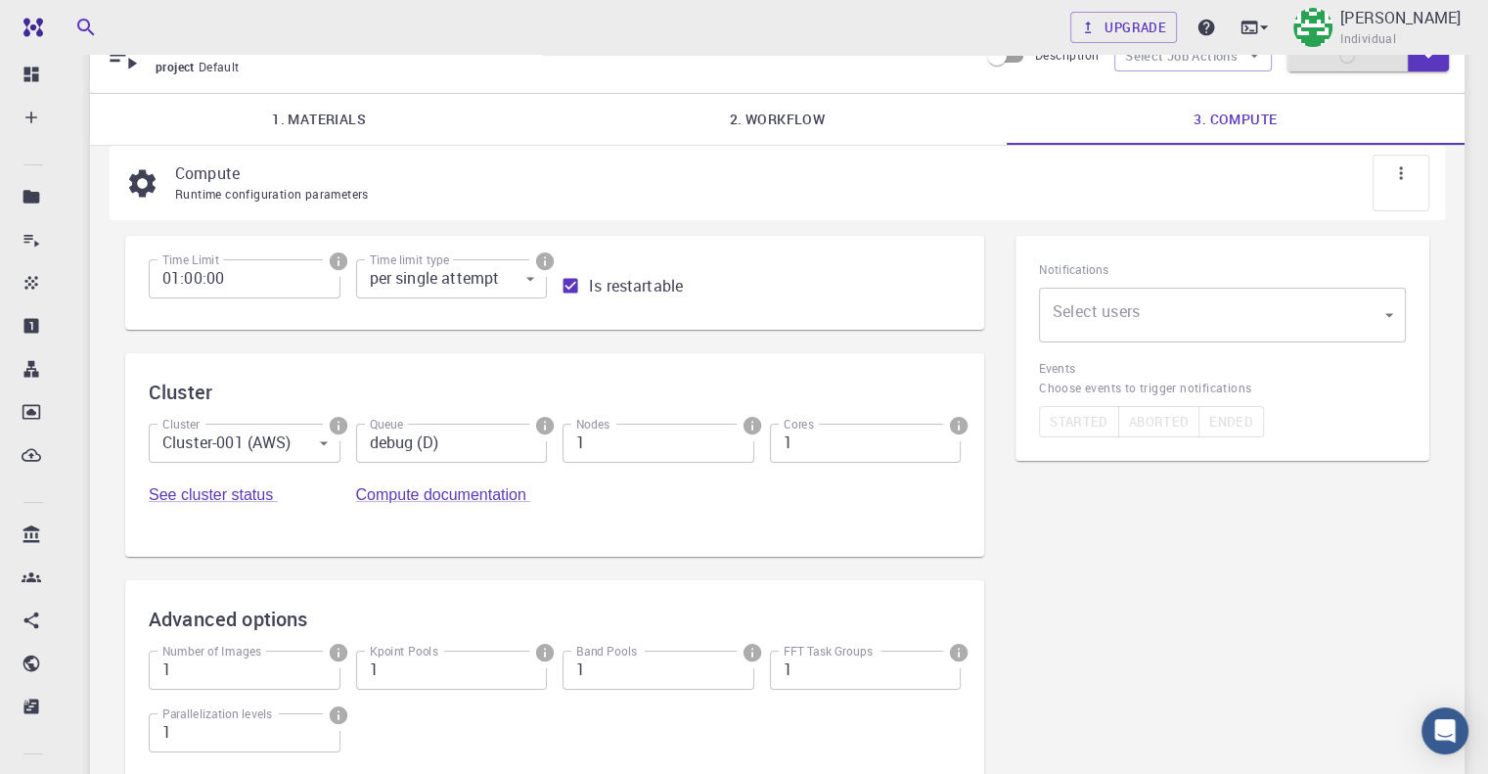
scroll to position [184, 0]
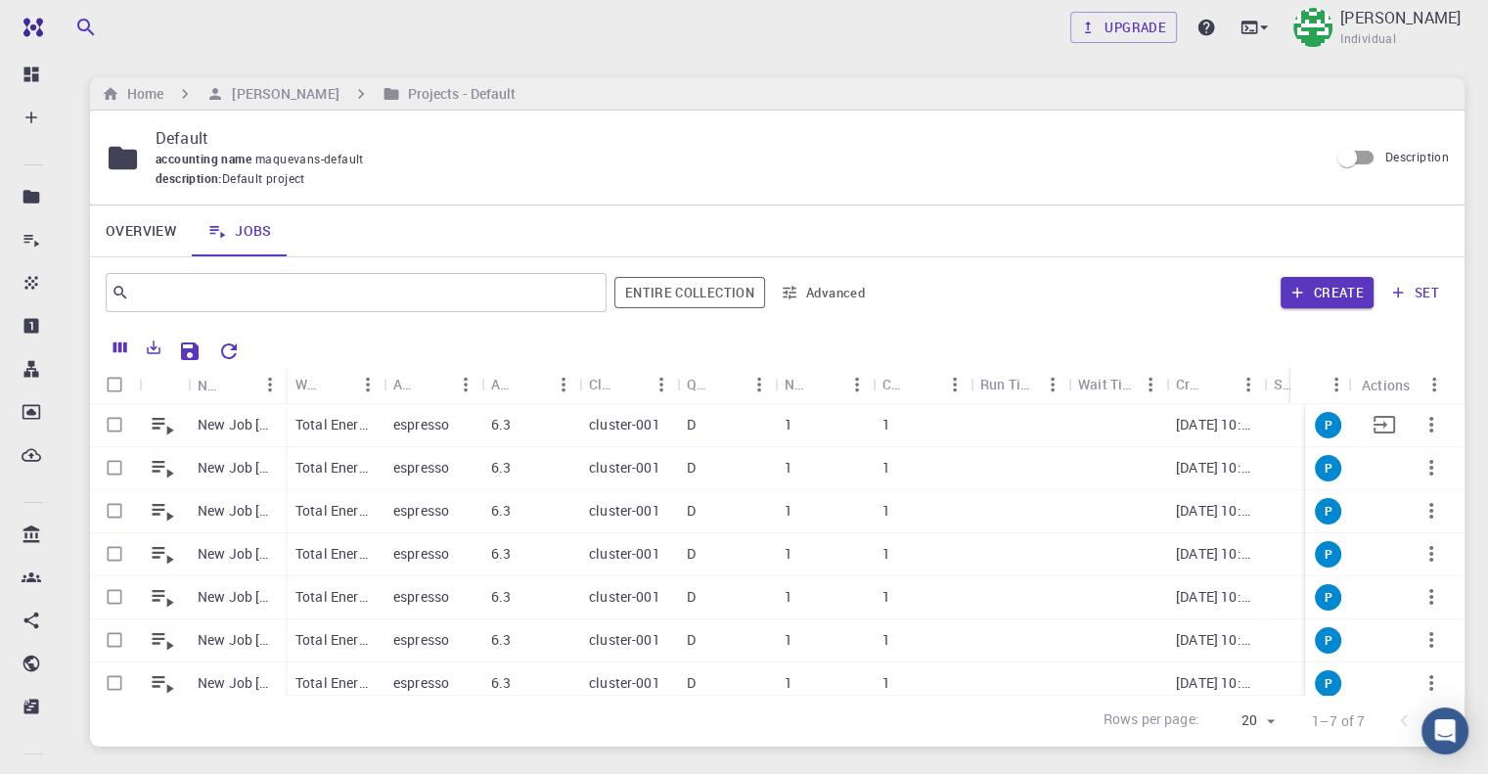
click at [331, 425] on p "Total Energy (clone)" at bounding box center [334, 425] width 78 height 20
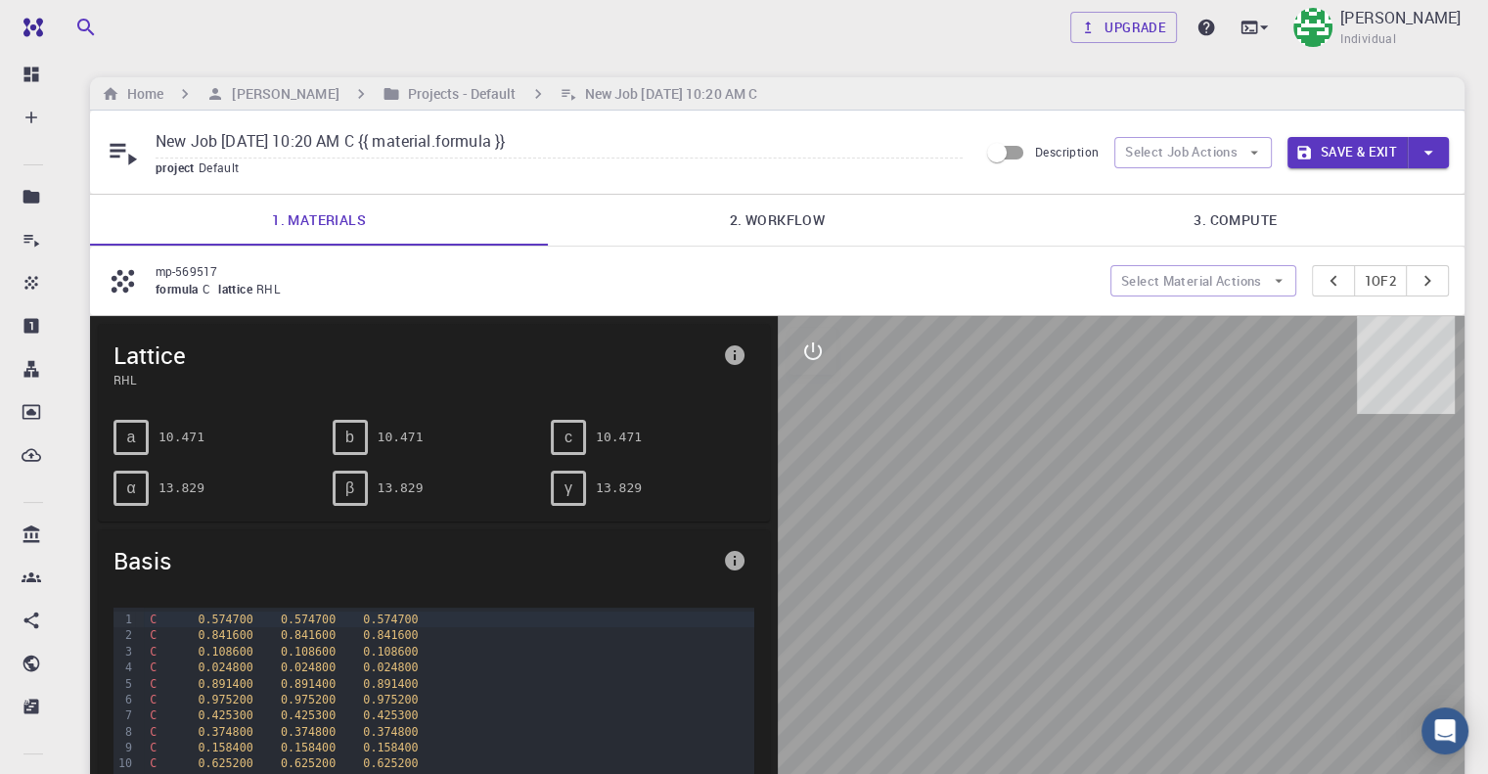
drag, startPoint x: 1089, startPoint y: 450, endPoint x: 1155, endPoint y: 461, distance: 67.4
click at [1155, 461] on div at bounding box center [1122, 620] width 688 height 608
click at [223, 252] on div "mp-569517 formula C lattice RHL Select Material Actions 1 of 2" at bounding box center [777, 281] width 1374 height 68
click at [271, 269] on p "mp-569517" at bounding box center [625, 271] width 939 height 18
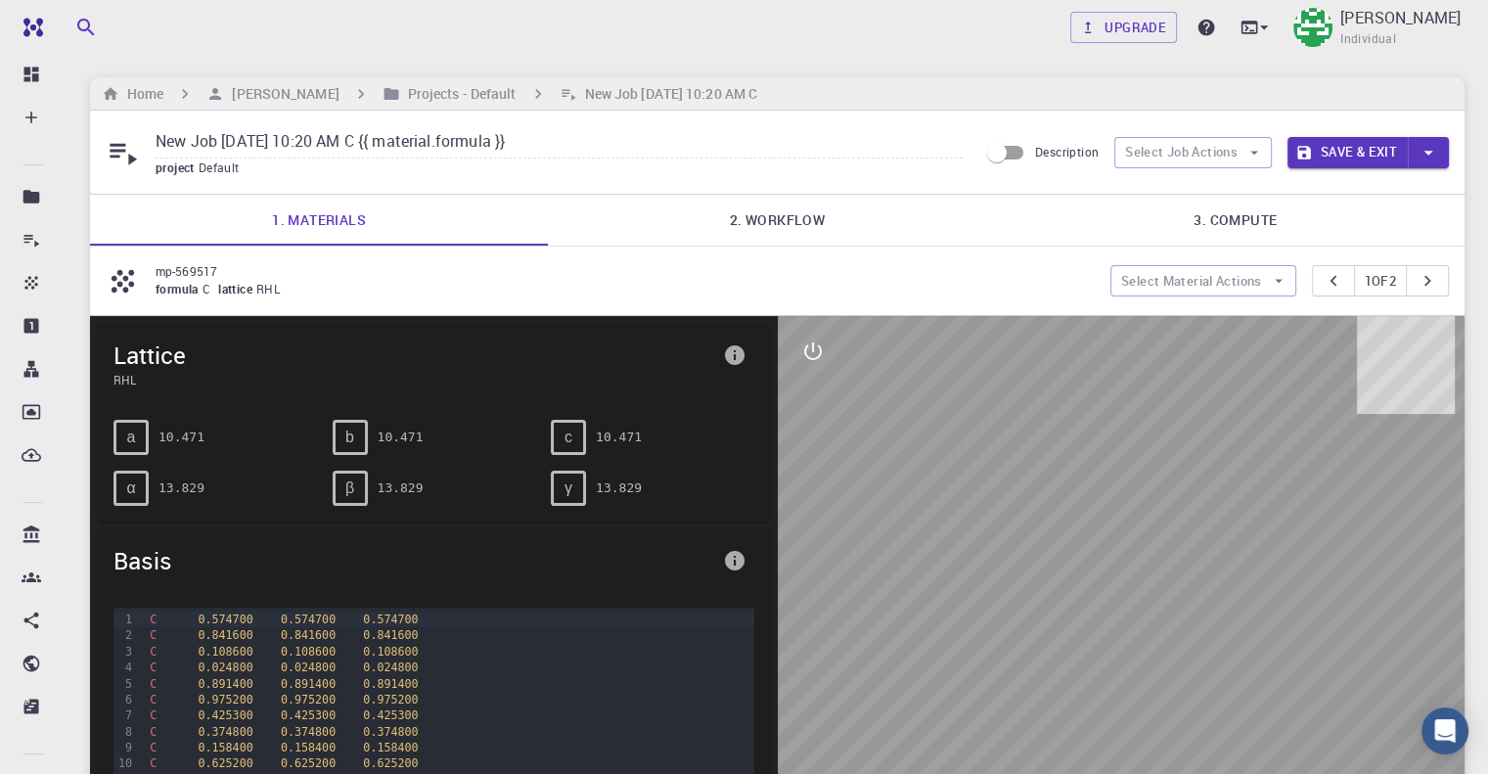
click at [246, 285] on span "lattice" at bounding box center [237, 289] width 38 height 16
click at [123, 152] on icon at bounding box center [123, 152] width 34 height 34
click at [1171, 157] on button "Select Job Actions" at bounding box center [1192, 152] width 157 height 31
click at [1189, 223] on span "Select materials" at bounding box center [1210, 222] width 92 height 20
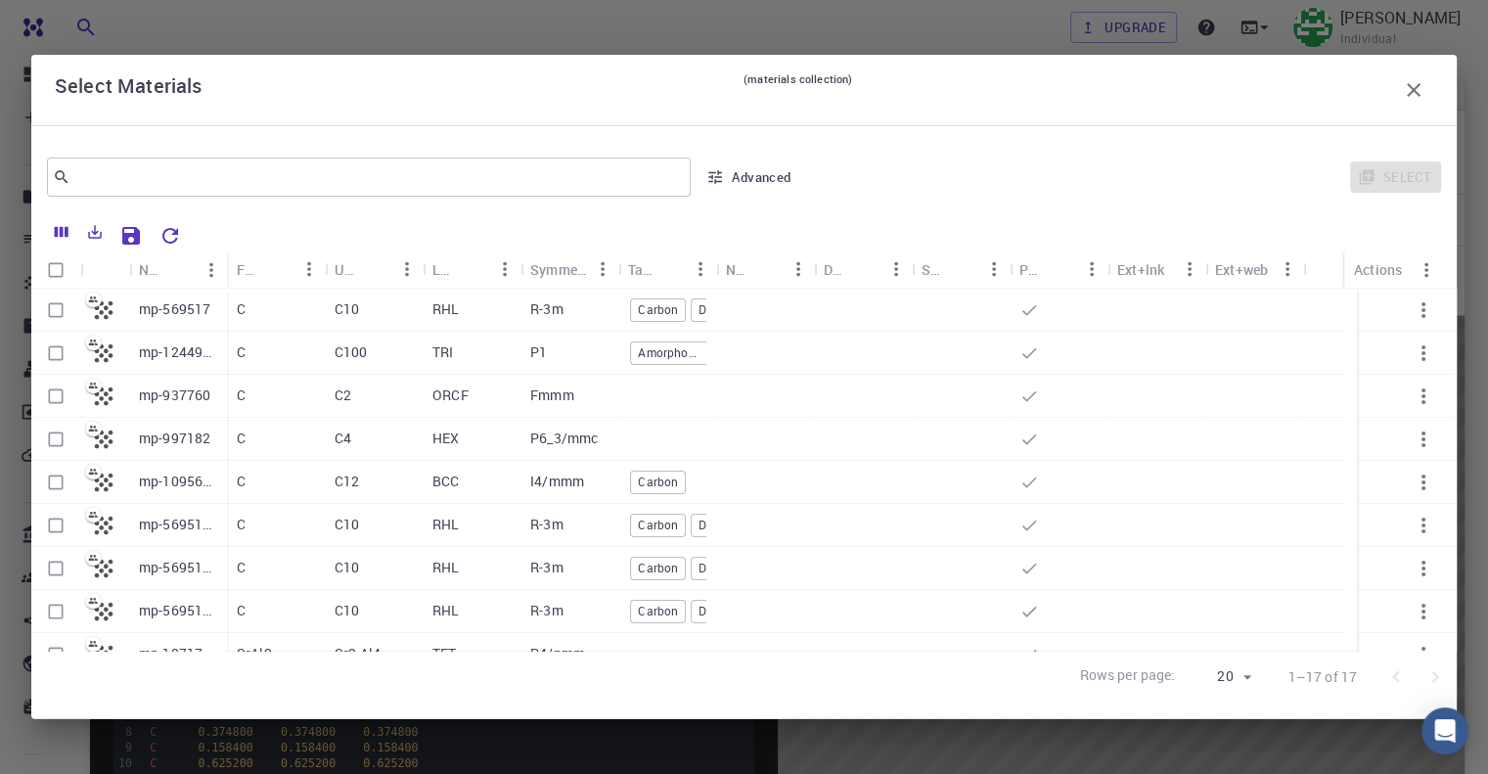
click at [58, 308] on input "Select row" at bounding box center [55, 310] width 37 height 37
checkbox input "true"
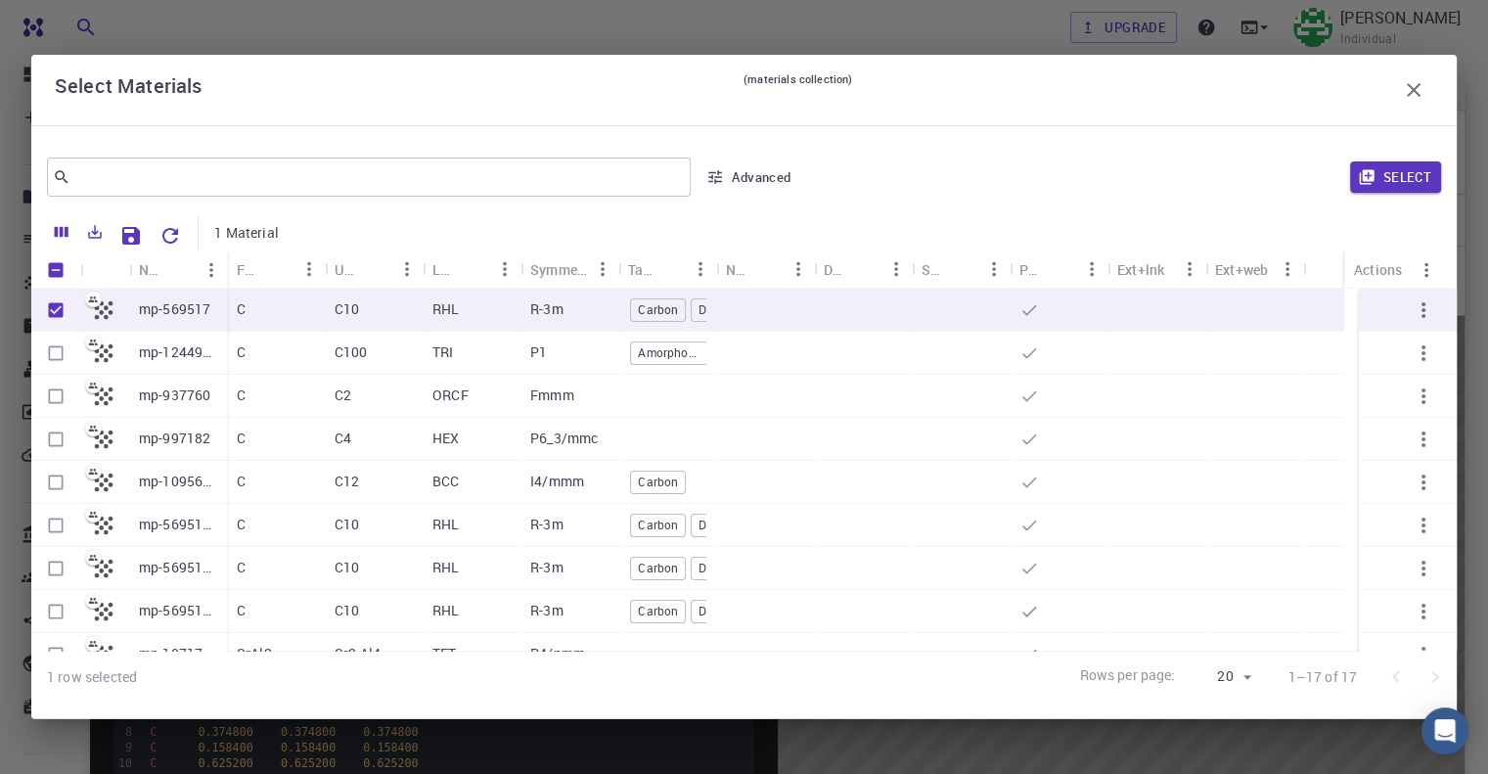
checkbox input "true"
click at [62, 567] on input "Select row" at bounding box center [55, 568] width 37 height 37
checkbox input "true"
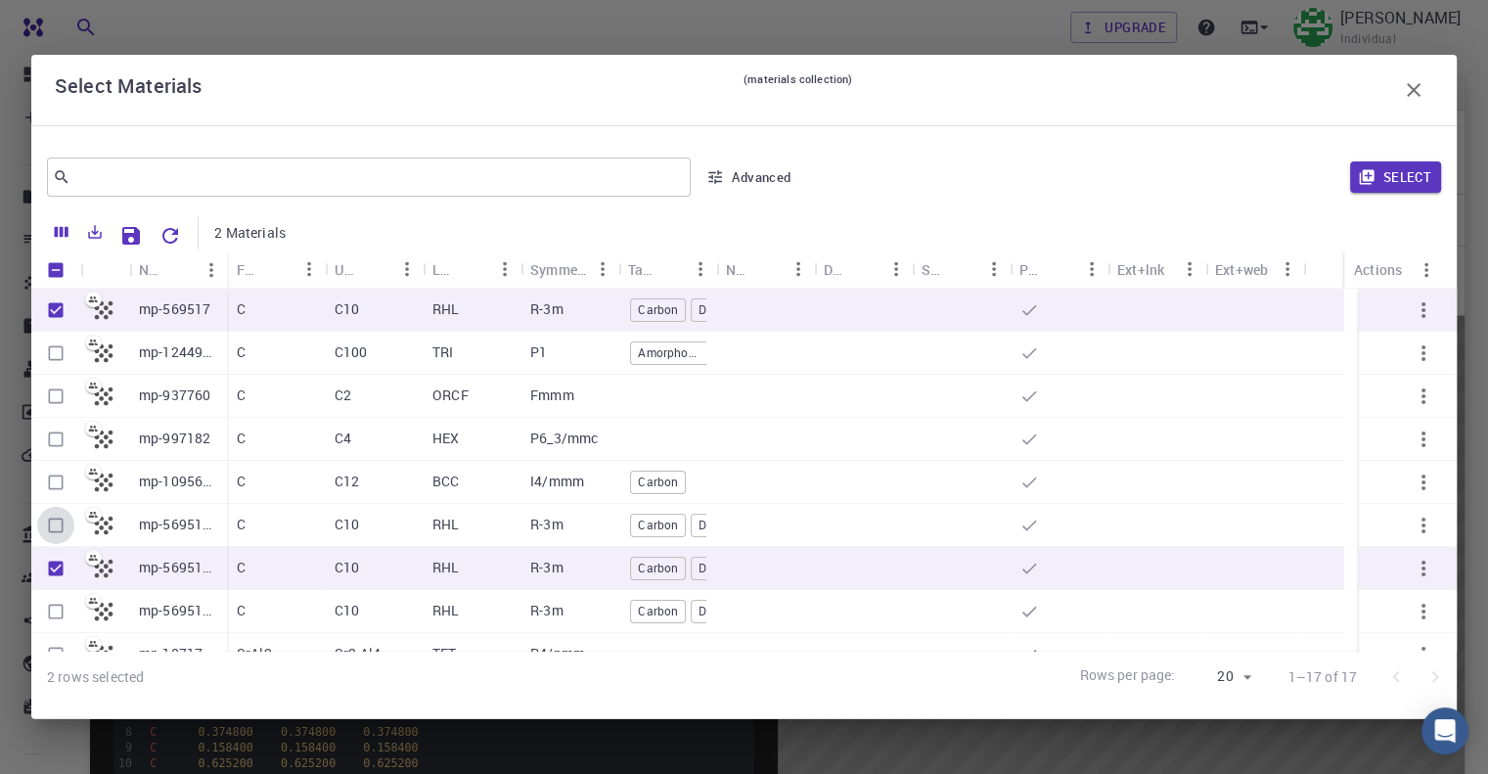
click at [49, 532] on input "Select row" at bounding box center [55, 525] width 37 height 37
checkbox input "true"
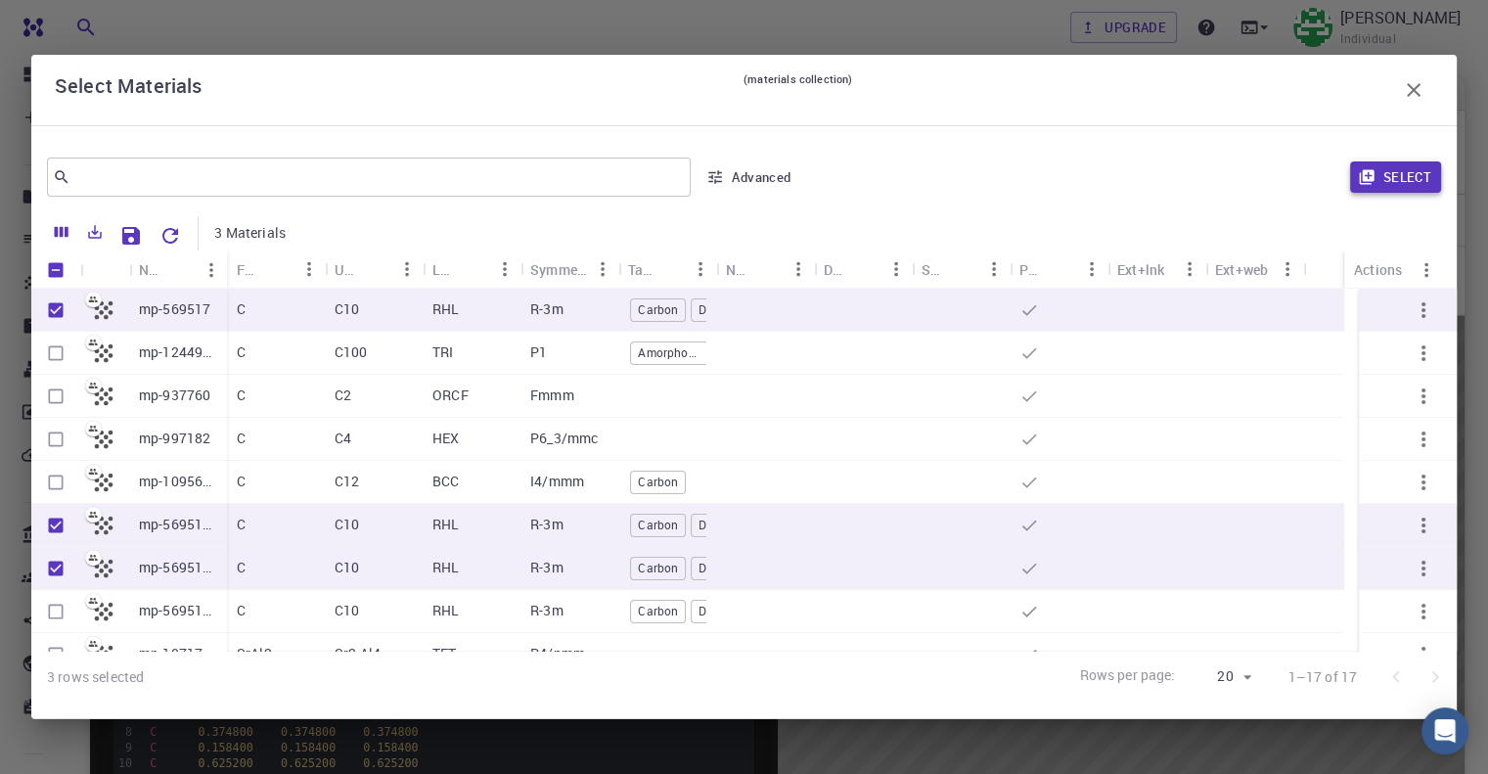
click at [1390, 191] on button "Select" at bounding box center [1395, 176] width 91 height 31
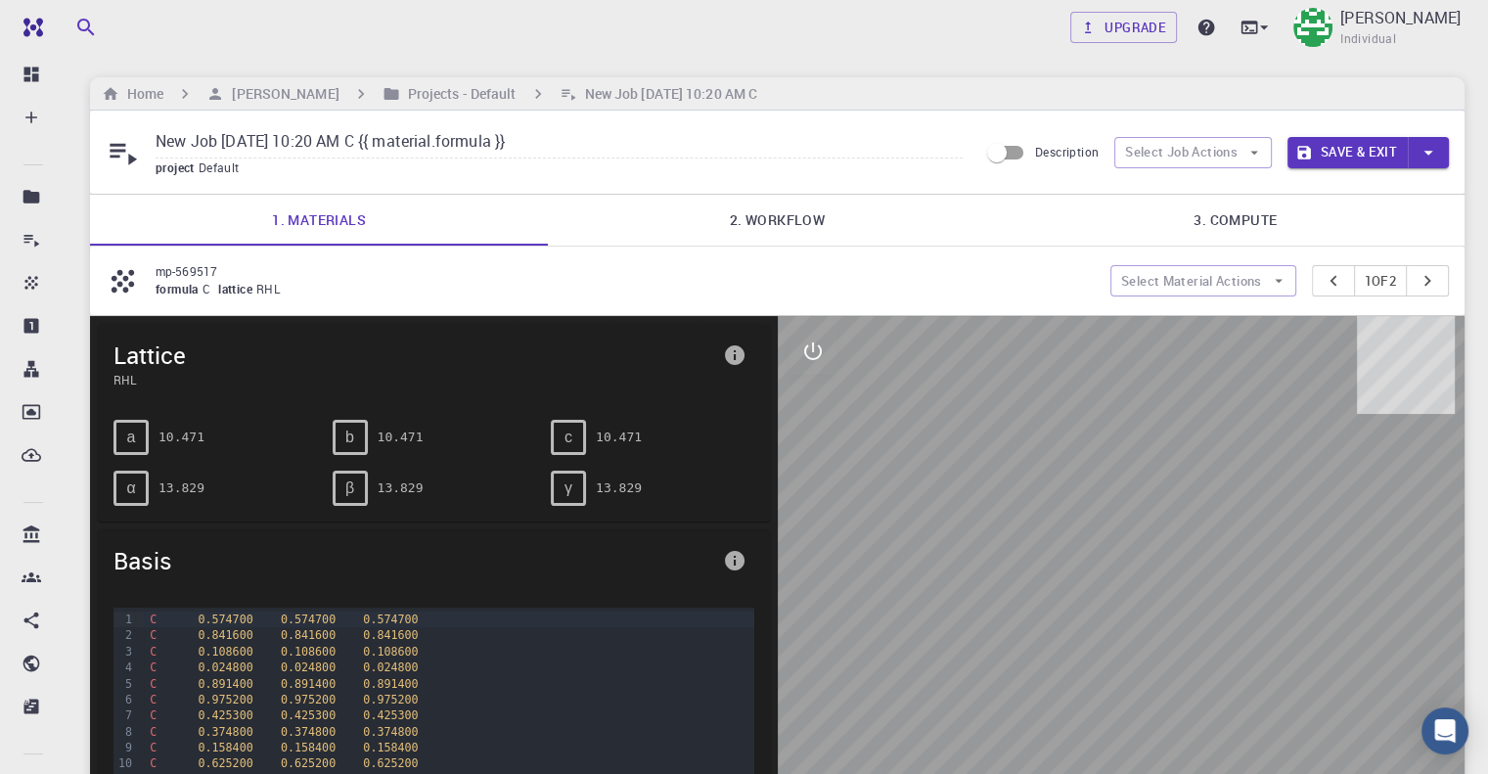
click at [752, 225] on link "2. Workflow" at bounding box center [777, 220] width 458 height 51
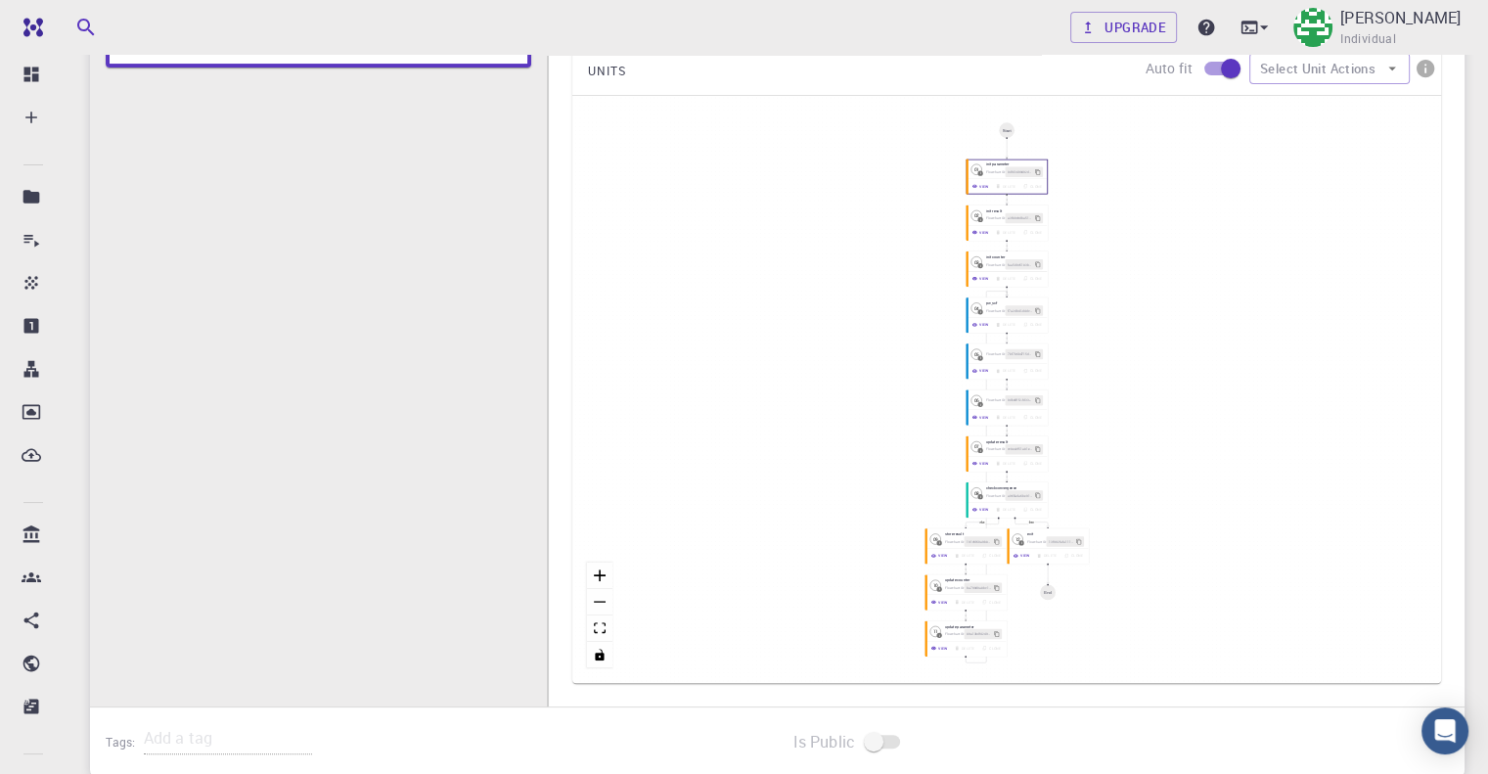
scroll to position [587, 0]
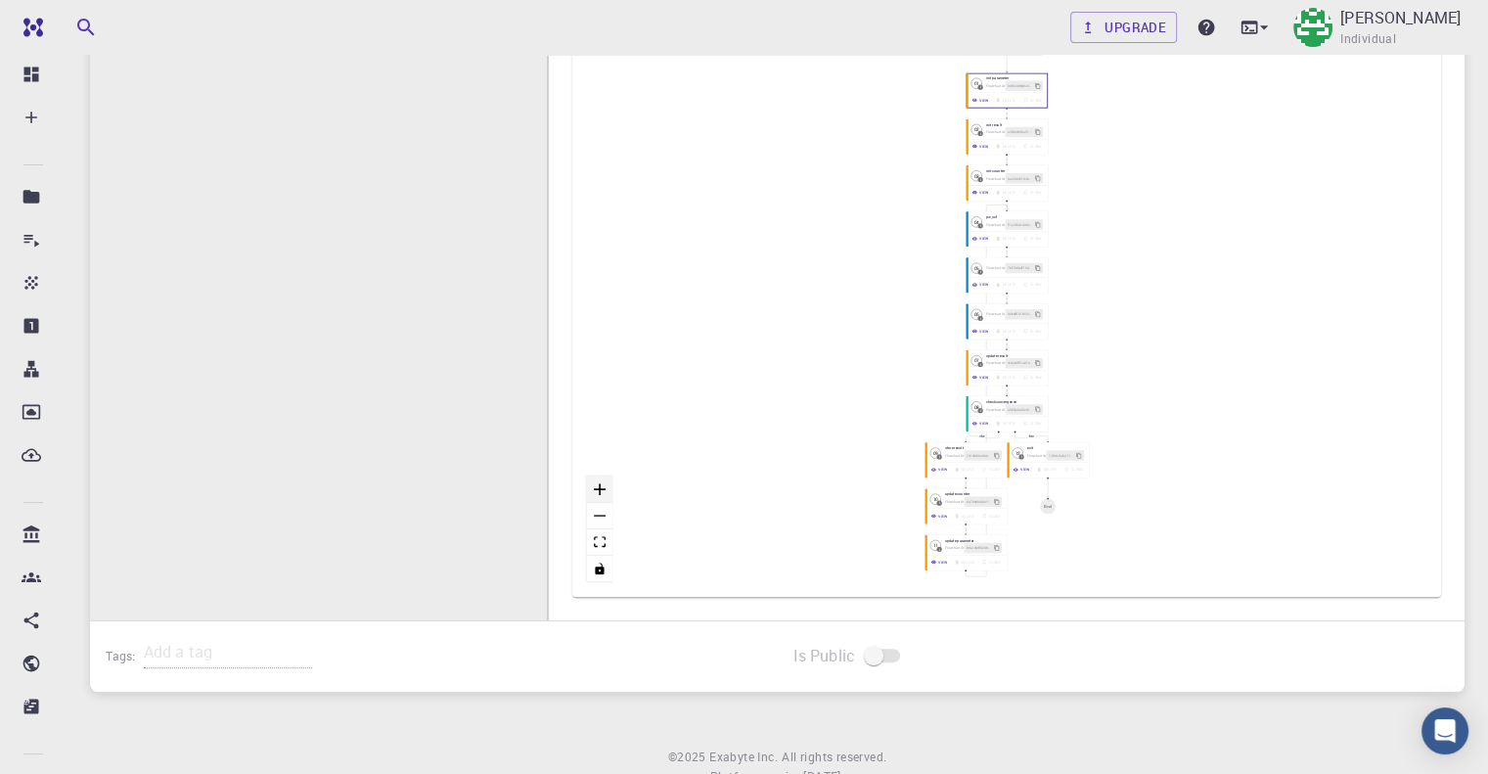
click at [602, 480] on button "zoom in" at bounding box center [599, 489] width 25 height 26
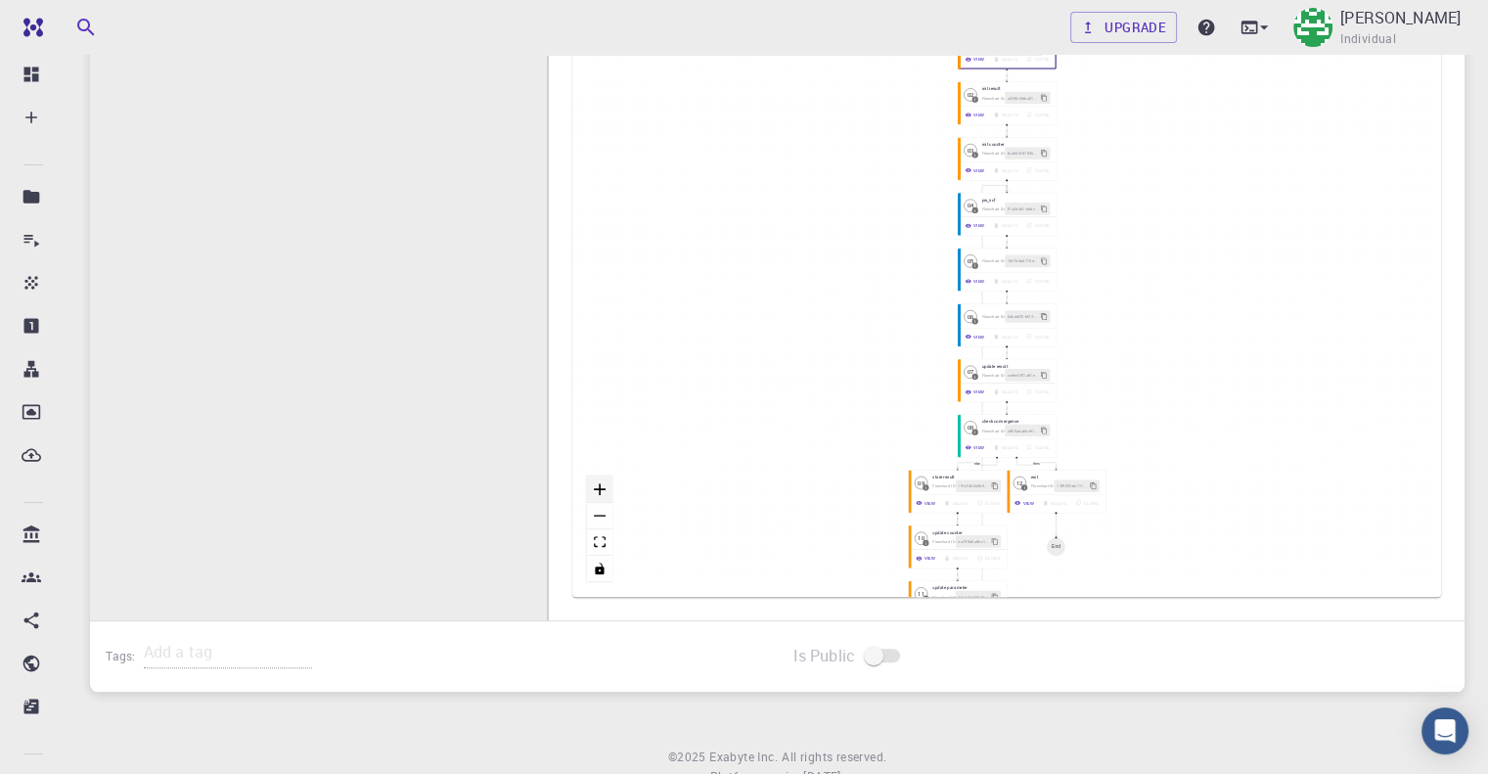
click at [602, 480] on button "zoom in" at bounding box center [599, 489] width 25 height 26
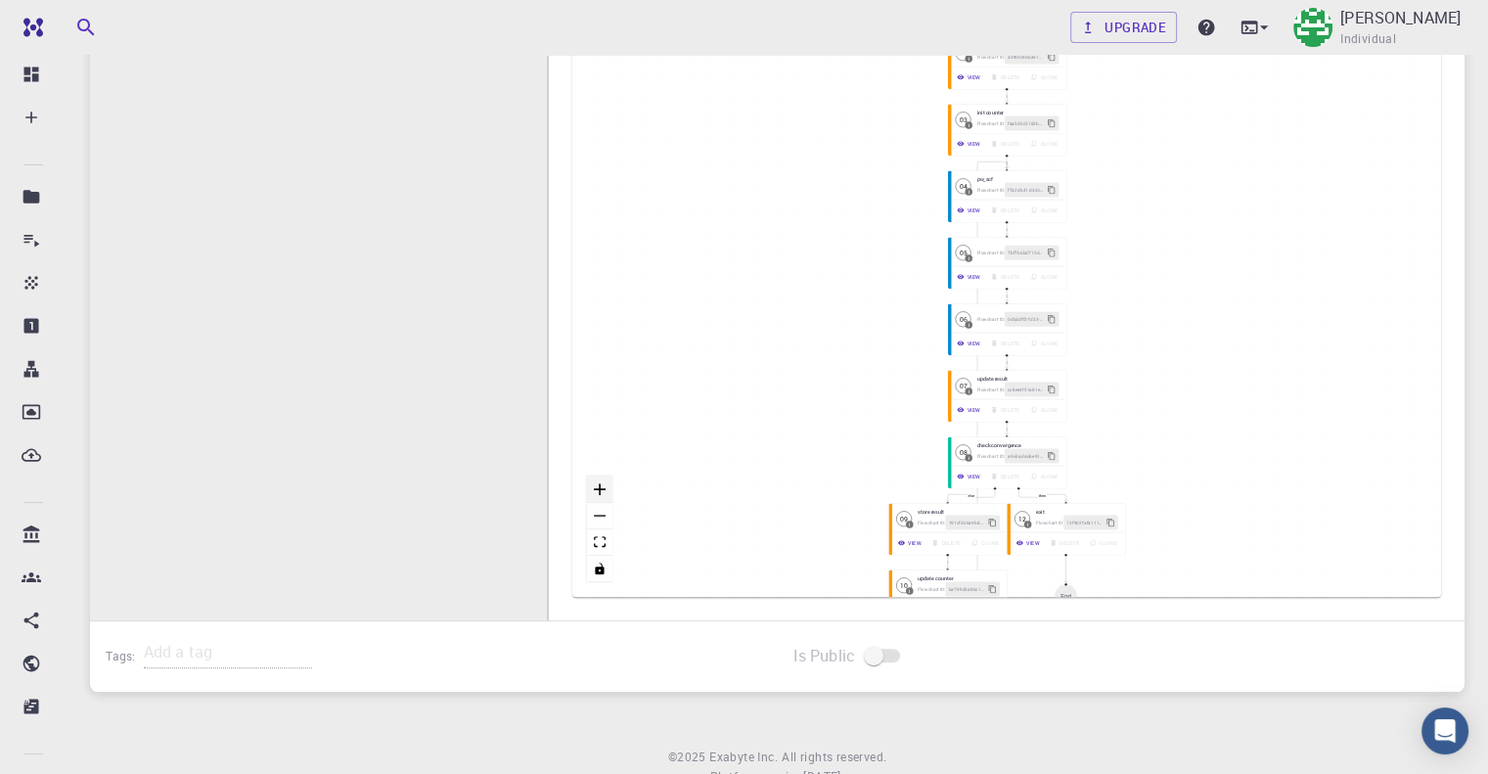
click at [602, 480] on button "zoom in" at bounding box center [599, 489] width 25 height 26
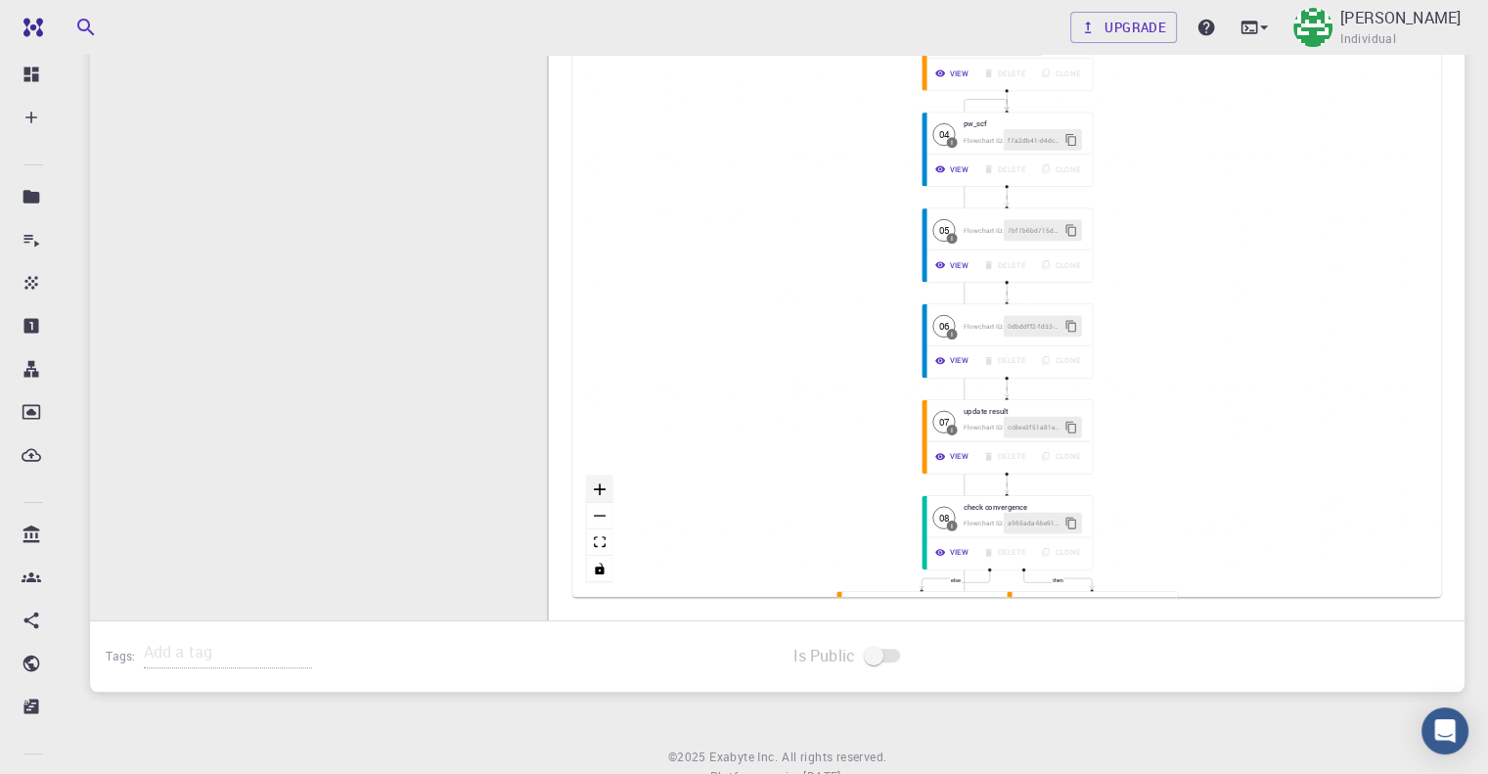
click at [602, 480] on button "zoom in" at bounding box center [599, 489] width 25 height 26
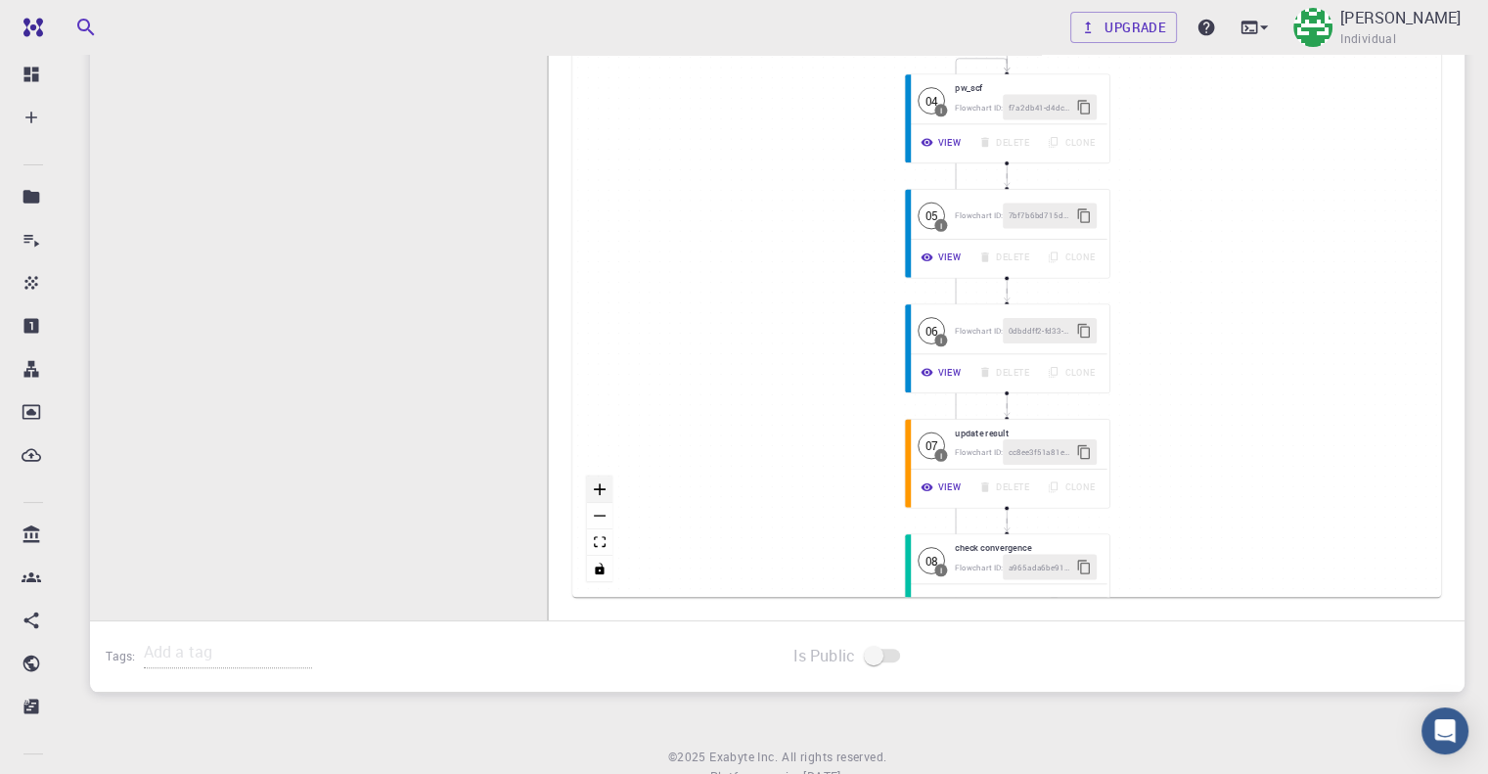
click at [602, 480] on button "zoom in" at bounding box center [599, 489] width 25 height 26
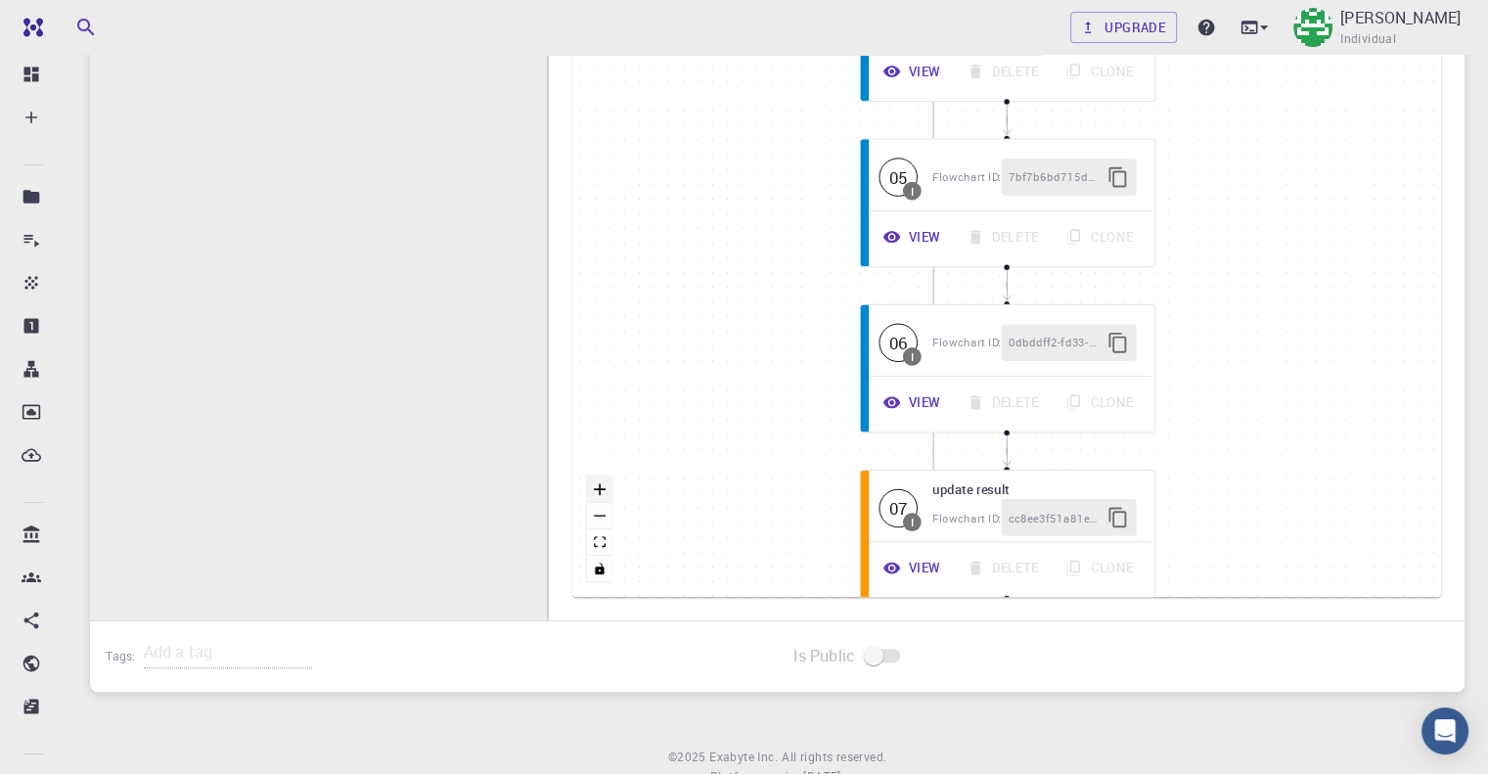
click at [602, 480] on button "zoom in" at bounding box center [599, 489] width 25 height 26
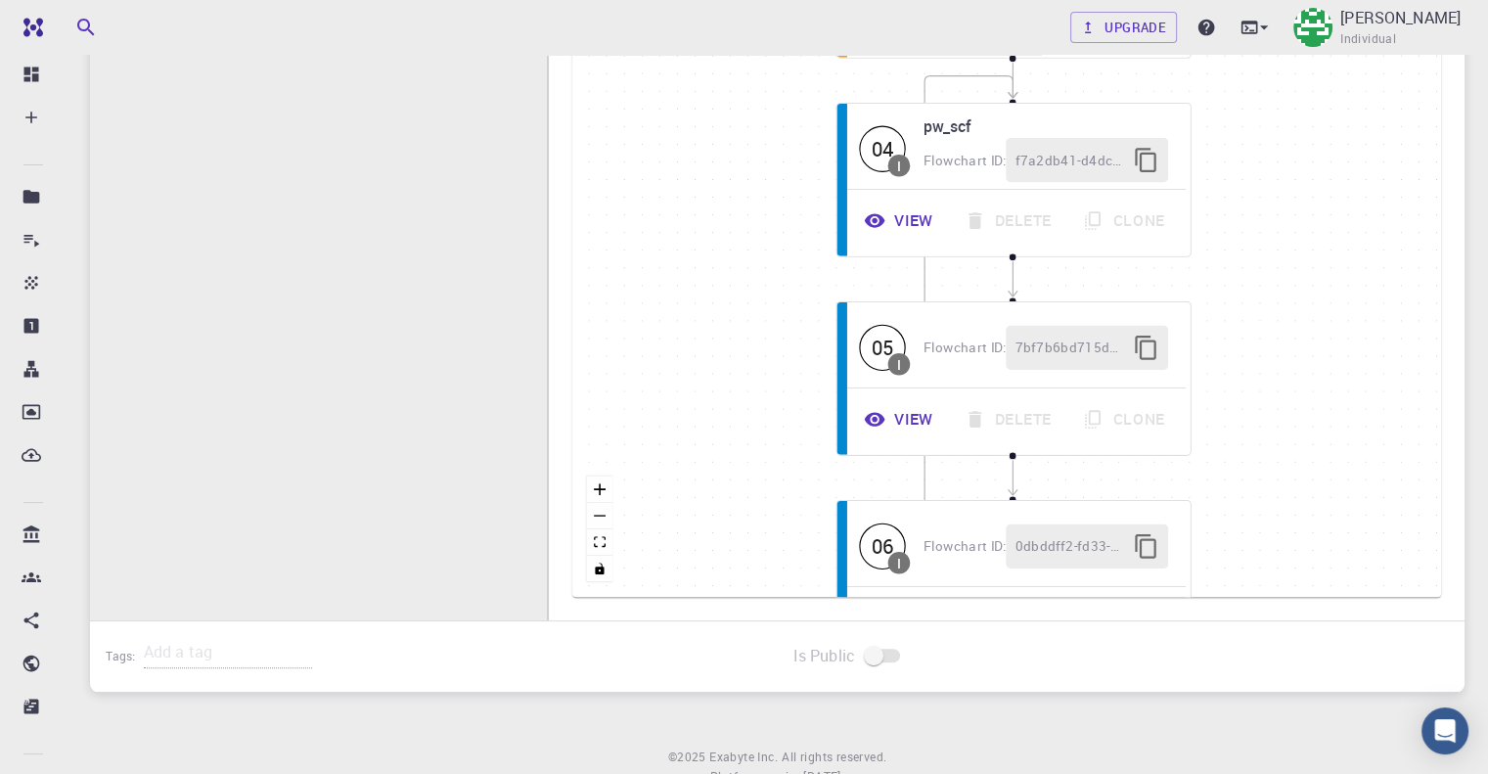
drag, startPoint x: 739, startPoint y: 238, endPoint x: 744, endPoint y: 433, distance: 195.7
click at [744, 433] on div "then else Start 01 I init parameter Flowchart ID: 0dfd3499492d8c41678362a4 View…" at bounding box center [1006, 303] width 869 height 587
drag, startPoint x: 758, startPoint y: 261, endPoint x: 754, endPoint y: 436, distance: 175.1
click at [754, 436] on div "then else Start 01 I init parameter Flowchart ID: 0dfd3499492d8c41678362a4 View…" at bounding box center [1006, 303] width 869 height 587
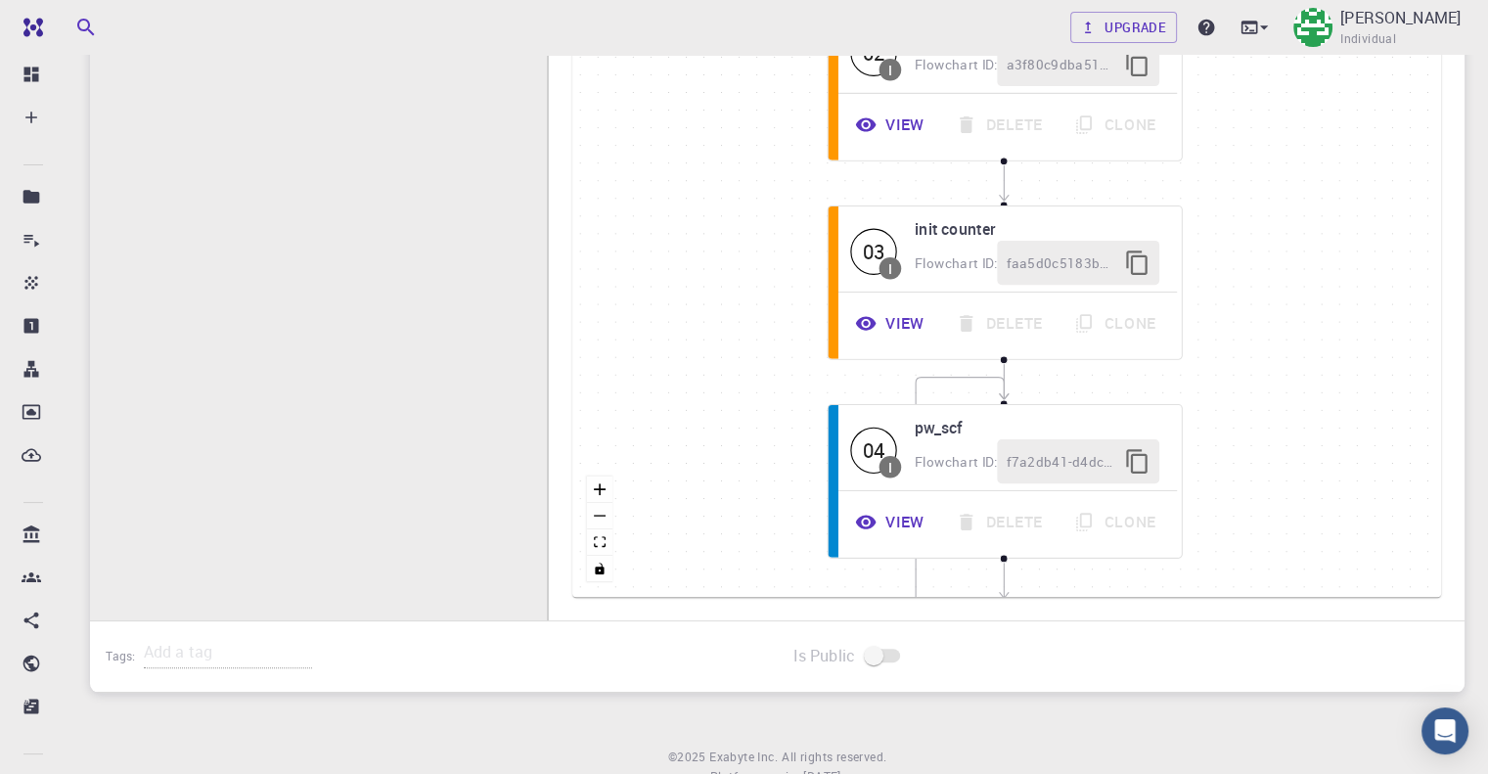
drag, startPoint x: 745, startPoint y: 389, endPoint x: 746, endPoint y: 308, distance: 81.2
click at [745, 393] on div "then else Start 01 I init parameter Flowchart ID: 0dfd3499492d8c41678362a4 View…" at bounding box center [1006, 303] width 869 height 587
drag, startPoint x: 751, startPoint y: 237, endPoint x: 750, endPoint y: 348, distance: 111.5
click at [750, 348] on div "then else Start 01 I init parameter Flowchart ID: 0dfd3499492d8c41678362a4 View…" at bounding box center [1006, 303] width 869 height 587
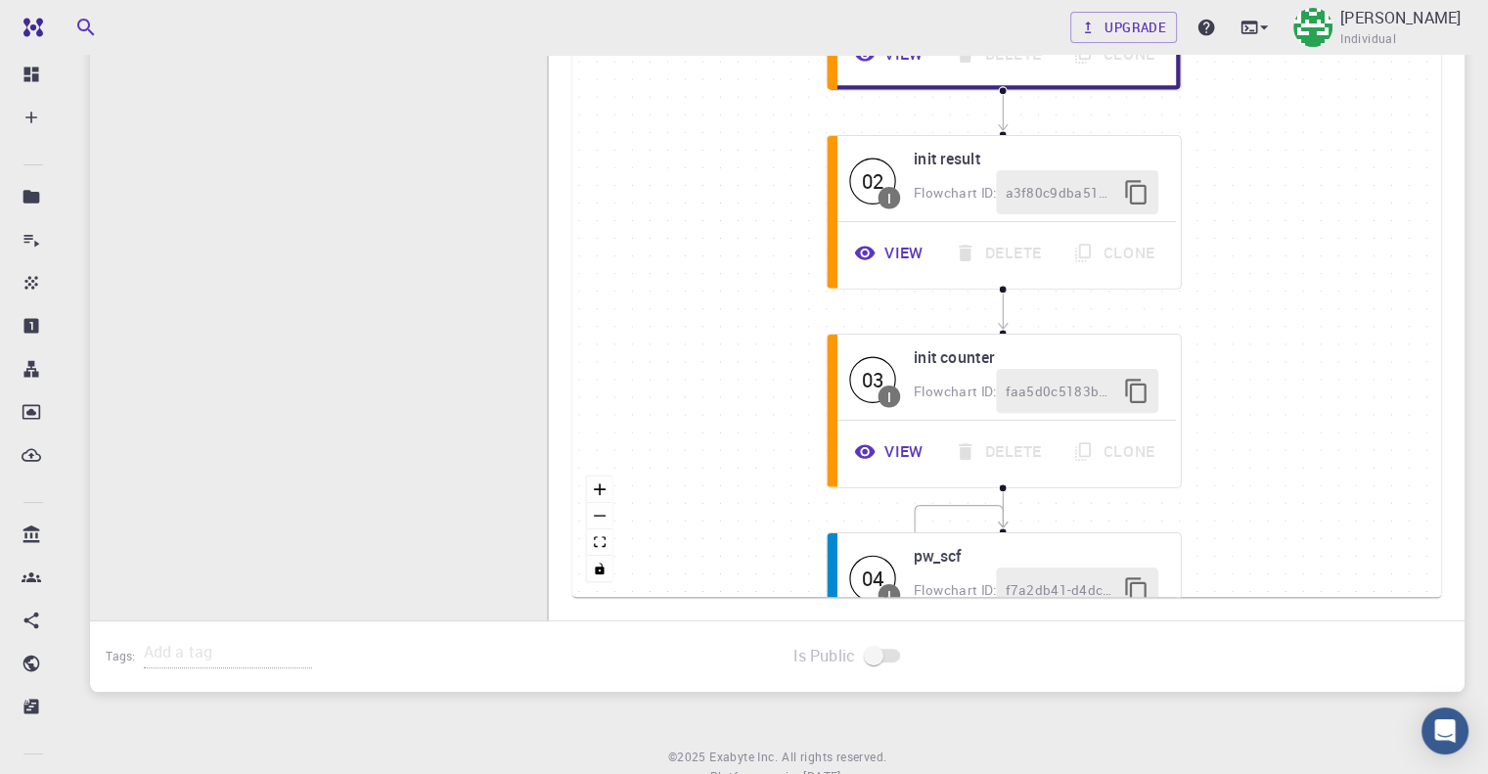
drag, startPoint x: 747, startPoint y: 261, endPoint x: 746, endPoint y: 347, distance: 86.1
click at [746, 347] on div "then else Start 01 I init parameter Flowchart ID: 0dfd3499492d8c41678362a4 View…" at bounding box center [1006, 303] width 869 height 587
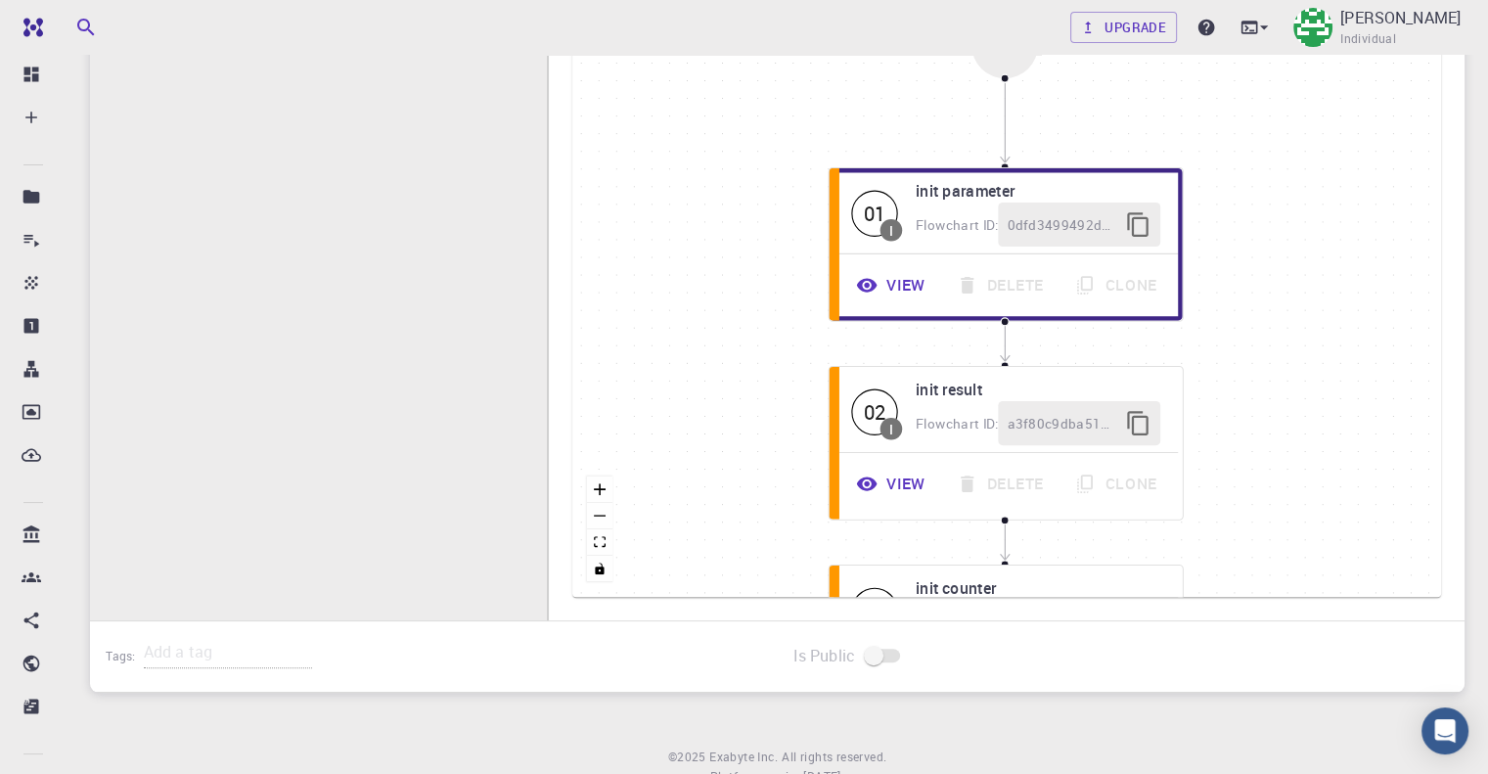
drag, startPoint x: 747, startPoint y: 286, endPoint x: 750, endPoint y: 379, distance: 93.0
click at [750, 379] on div "then else Start 01 I init parameter Flowchart ID: 0dfd3499492d8c41678362a4 View…" at bounding box center [1006, 303] width 869 height 587
drag, startPoint x: 724, startPoint y: 403, endPoint x: 767, endPoint y: 219, distance: 188.9
click at [767, 220] on div "then else Start 01 I init parameter Flowchart ID: 0dfd3499492d8c41678362a4 View…" at bounding box center [1006, 303] width 869 height 587
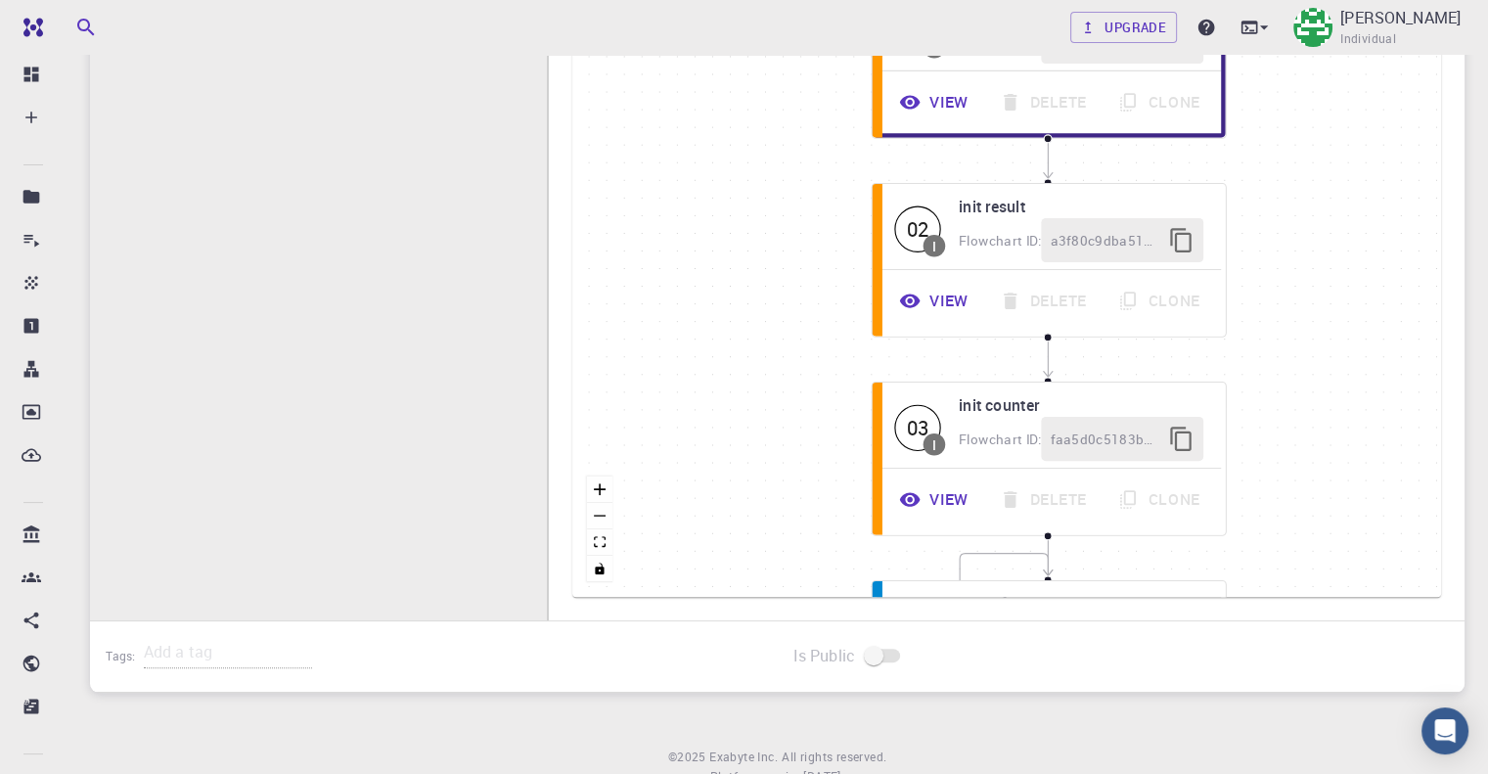
drag, startPoint x: 765, startPoint y: 379, endPoint x: 788, endPoint y: 277, distance: 104.4
click at [788, 278] on div "then else Start 01 I init parameter Flowchart ID: 0dfd3499492d8c41678362a4 View…" at bounding box center [1006, 303] width 869 height 587
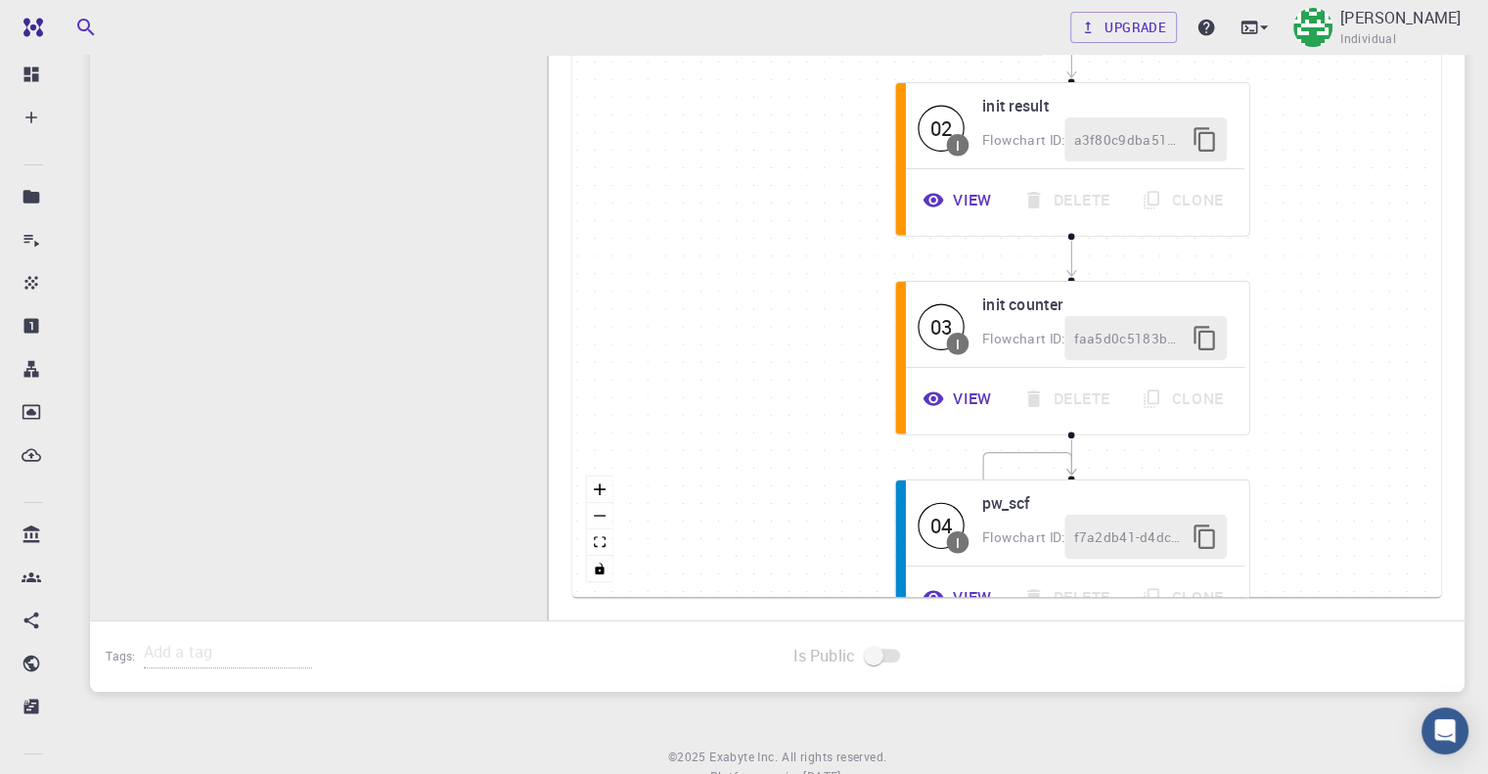
drag, startPoint x: 785, startPoint y: 382, endPoint x: 799, endPoint y: 292, distance: 92.1
click at [799, 297] on div "then else Start 01 I init parameter Flowchart ID: 0dfd3499492d8c41678362a4 View…" at bounding box center [1006, 303] width 869 height 587
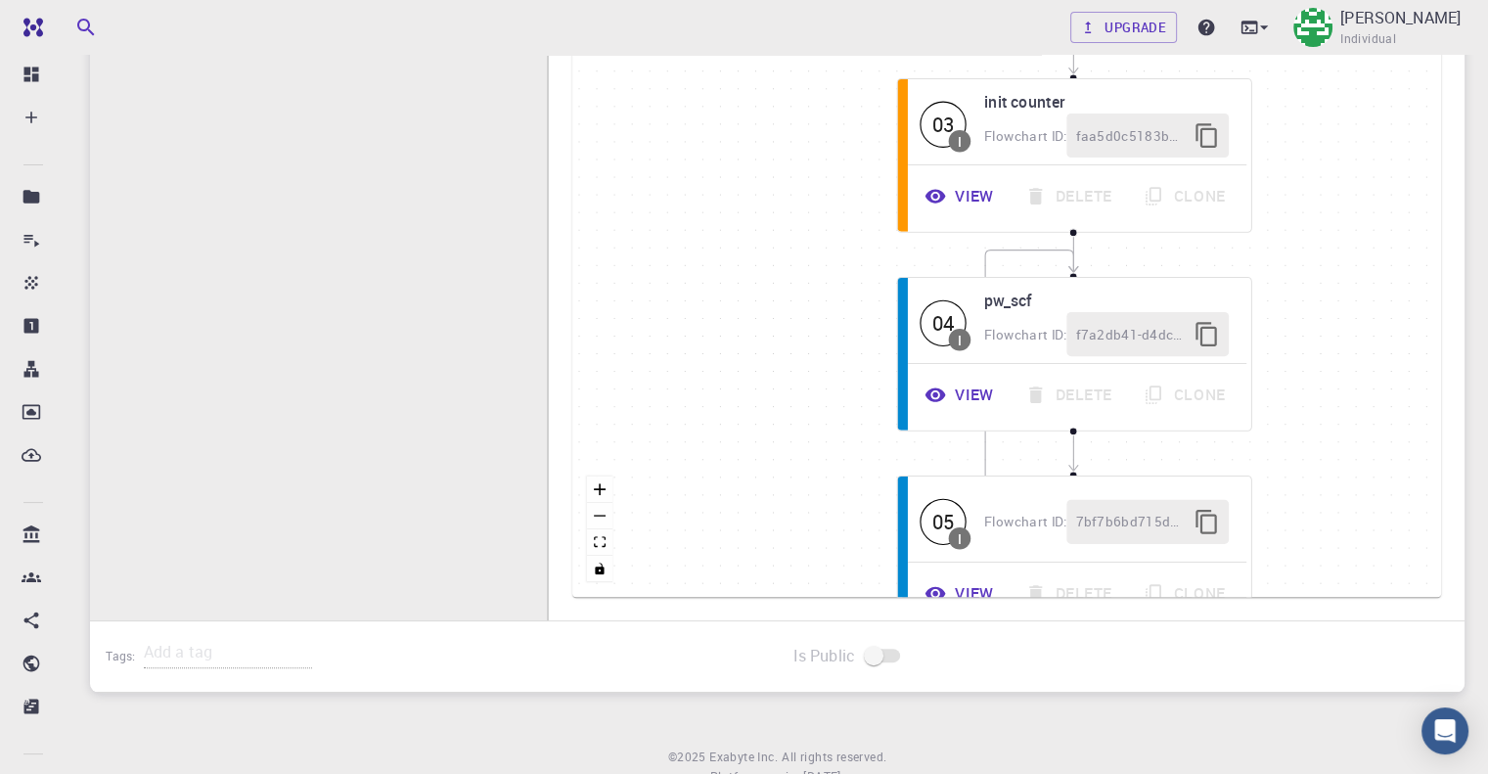
drag, startPoint x: 832, startPoint y: 391, endPoint x: 802, endPoint y: 231, distance: 163.3
click at [802, 234] on div "then else Start 01 I init parameter Flowchart ID: 0dfd3499492d8c41678362a4 View…" at bounding box center [1006, 303] width 869 height 587
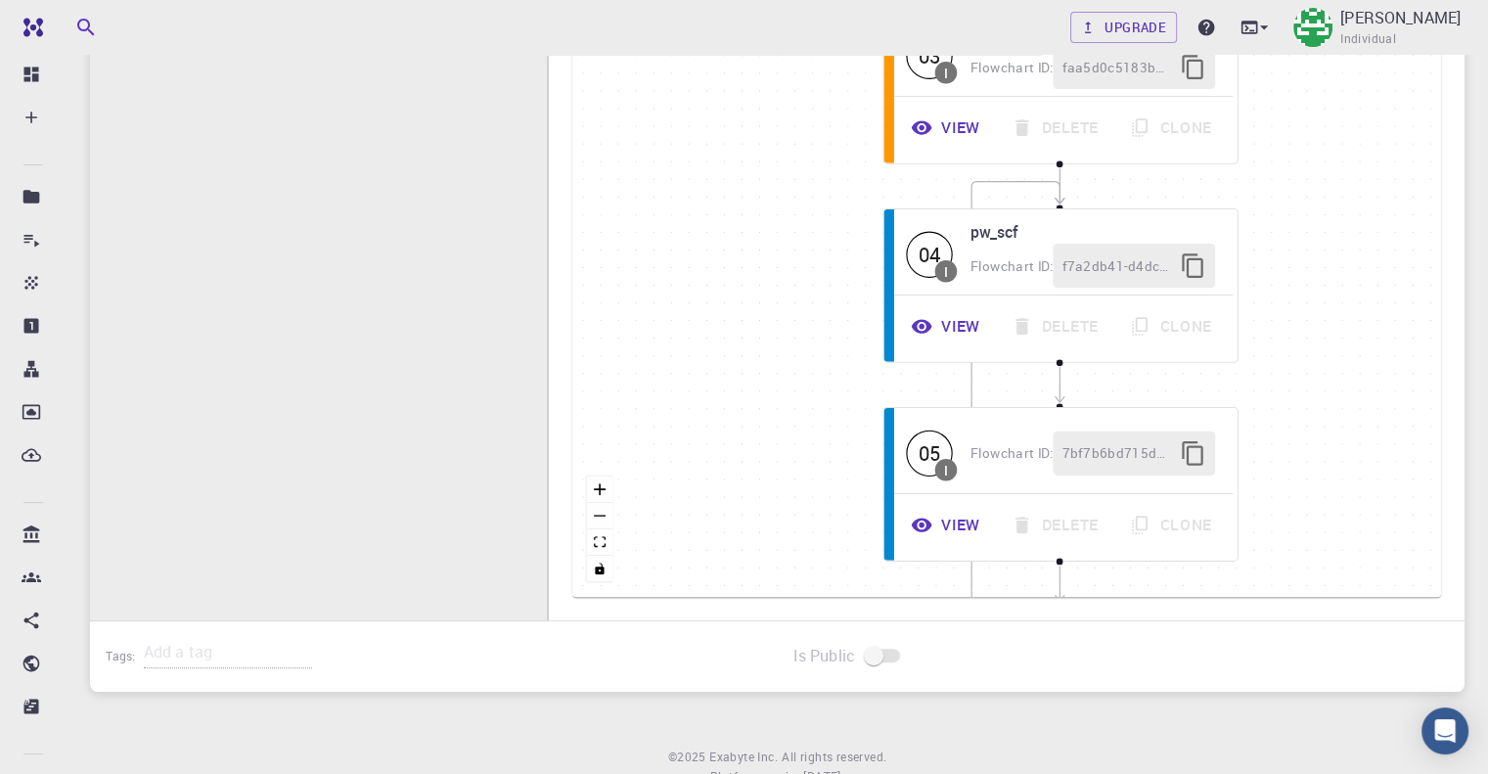
drag, startPoint x: 774, startPoint y: 424, endPoint x: 795, endPoint y: 162, distance: 262.1
click at [795, 163] on div "then else Start 01 I init parameter Flowchart ID: 0dfd3499492d8c41678362a4 View…" at bounding box center [1006, 303] width 869 height 587
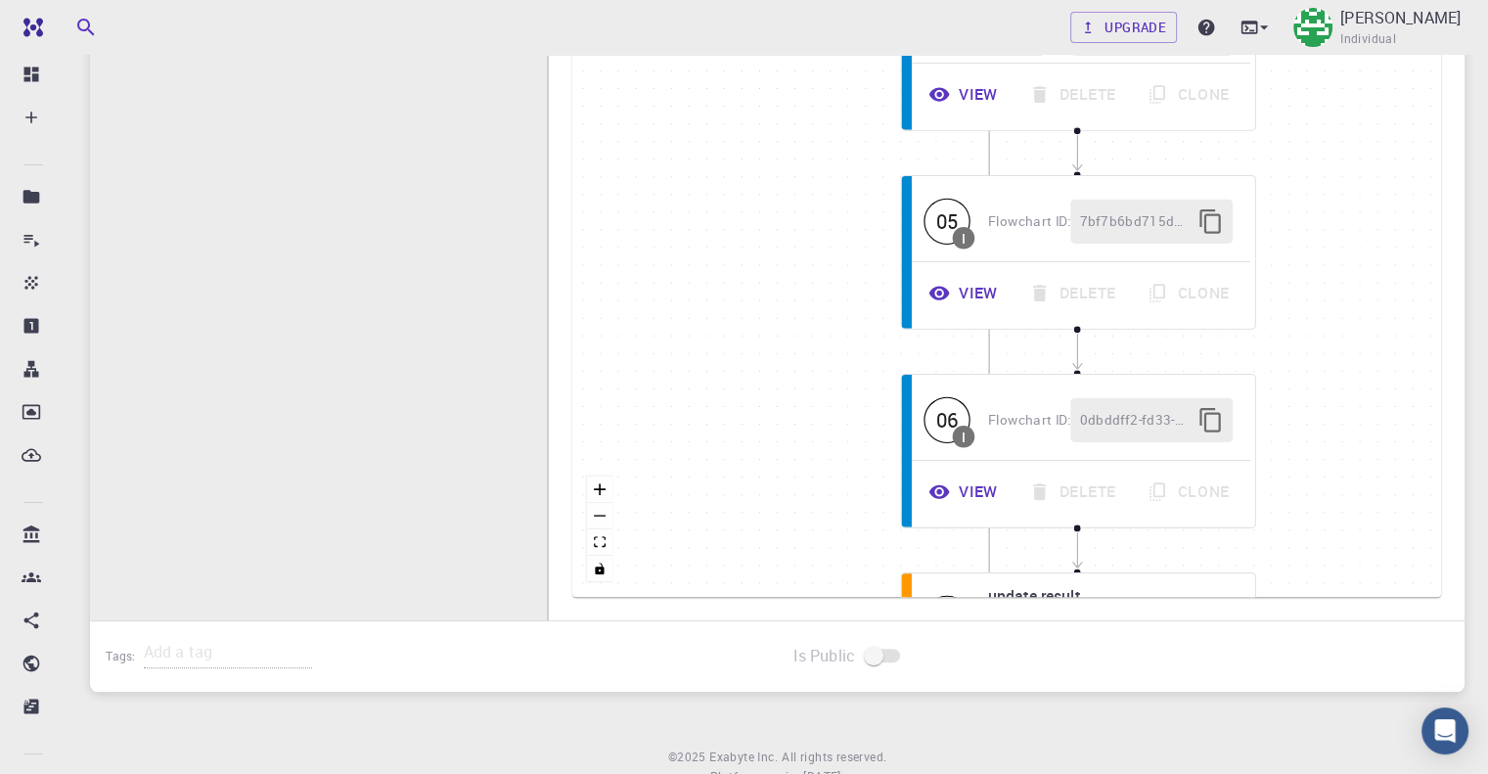
drag, startPoint x: 796, startPoint y: 339, endPoint x: 807, endPoint y: 138, distance: 201.8
click at [807, 138] on div "then else Start 01 I init parameter Flowchart ID: 0dfd3499492d8c41678362a4 View…" at bounding box center [1006, 303] width 869 height 587
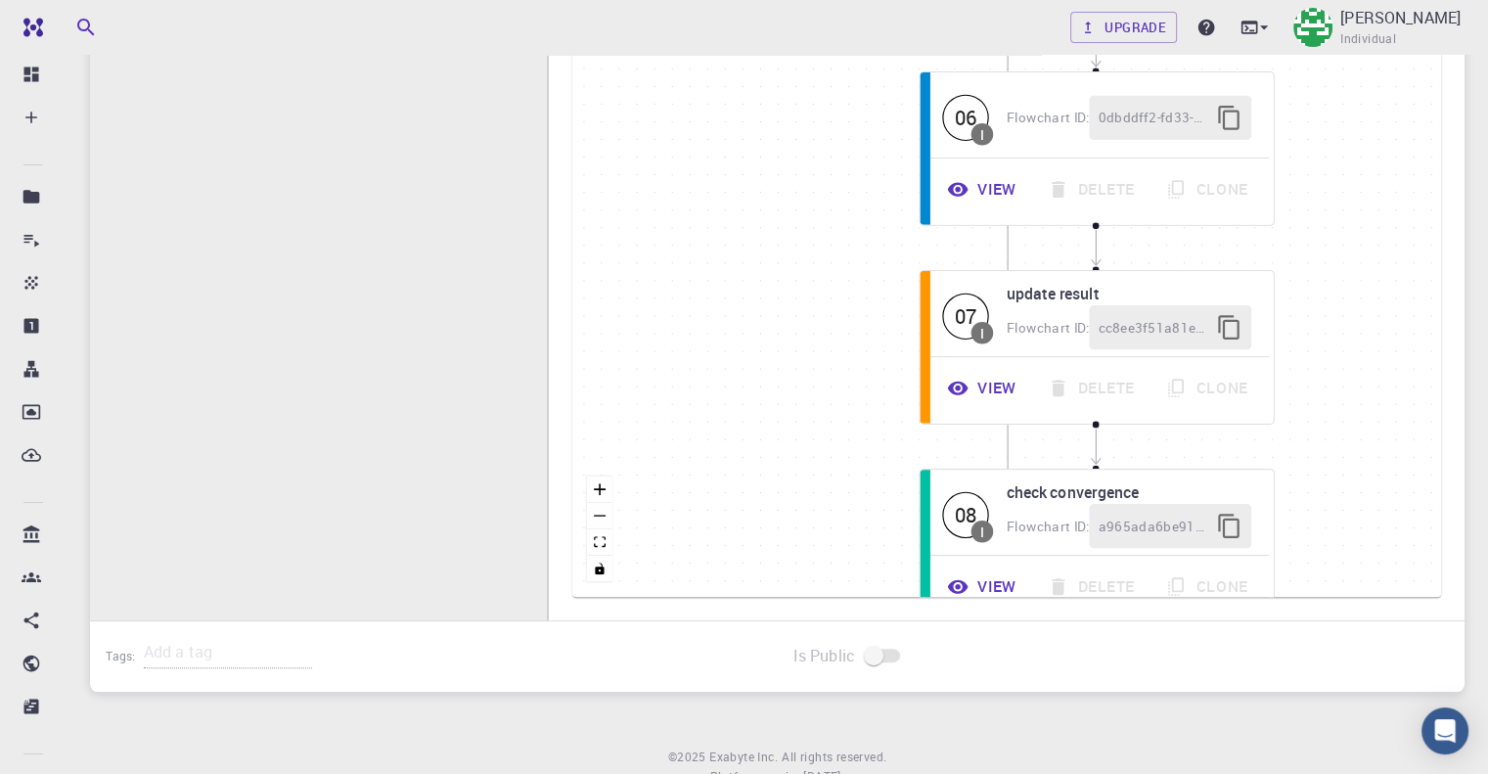
drag, startPoint x: 796, startPoint y: 261, endPoint x: 779, endPoint y: 50, distance: 212.0
click at [779, 50] on div "Upgrade Mary Quenie Velasco Individual Home Mary Quenie Velasco Projects - Defa…" at bounding box center [777, 129] width 1421 height 1432
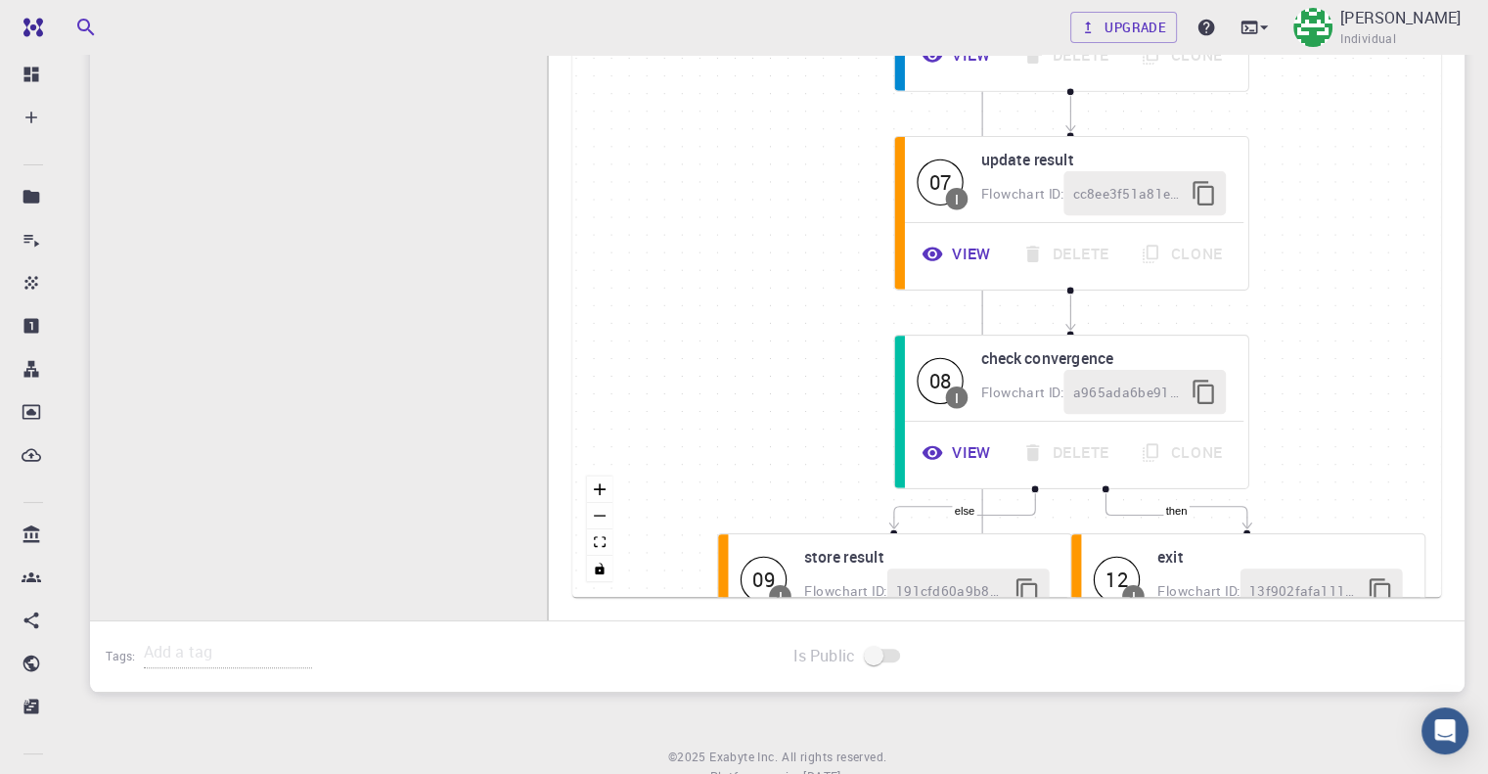
drag, startPoint x: 819, startPoint y: 88, endPoint x: 821, endPoint y: 75, distance: 12.9
click at [820, 76] on div "then else Start 01 I init parameter Flowchart ID: 0dfd3499492d8c41678362a4 View…" at bounding box center [1006, 303] width 869 height 587
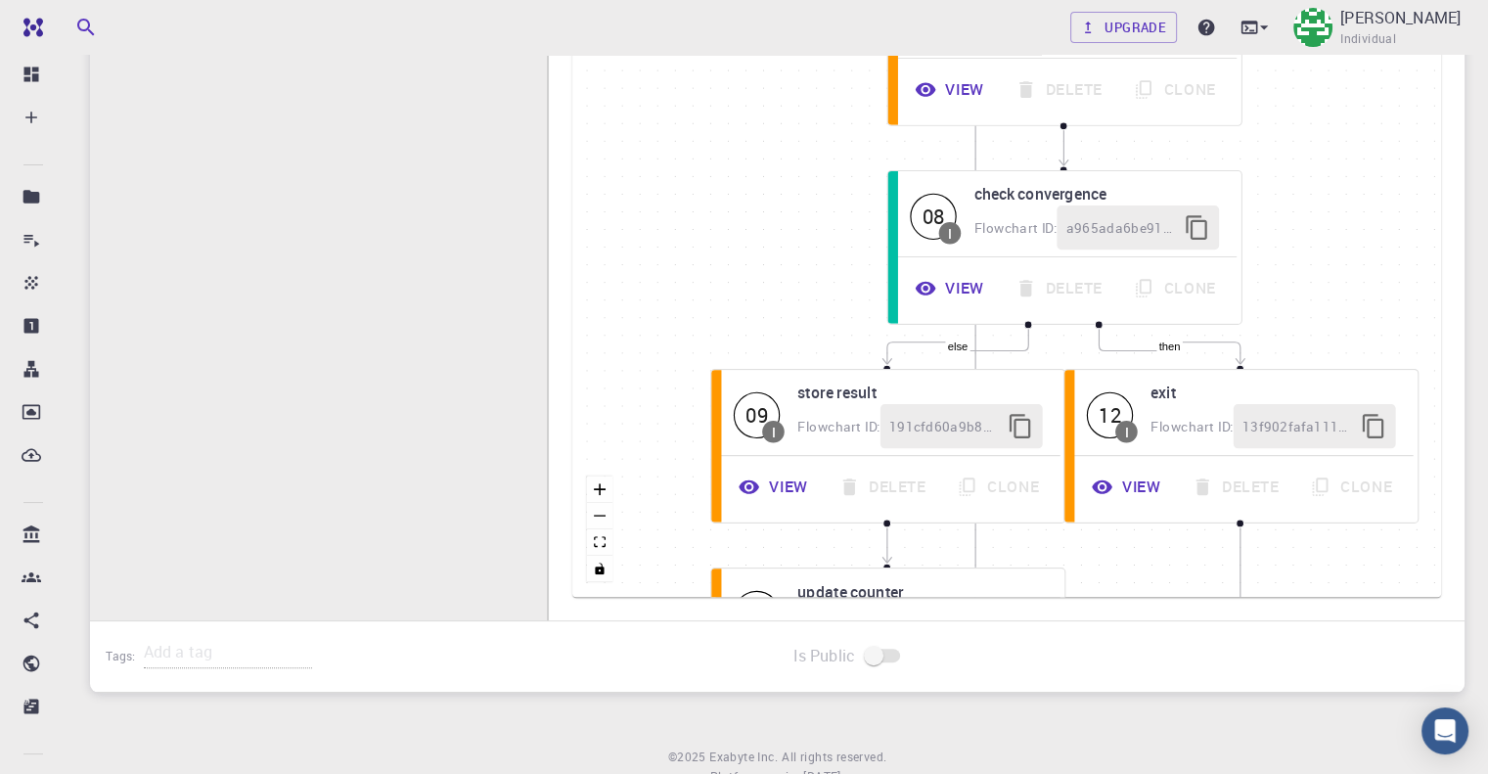
drag, startPoint x: 793, startPoint y: 198, endPoint x: 778, endPoint y: 14, distance: 184.6
click at [778, 14] on div "Upgrade Mary Quenie Velasco Individual Home Mary Quenie Velasco Projects - Defa…" at bounding box center [777, 129] width 1421 height 1432
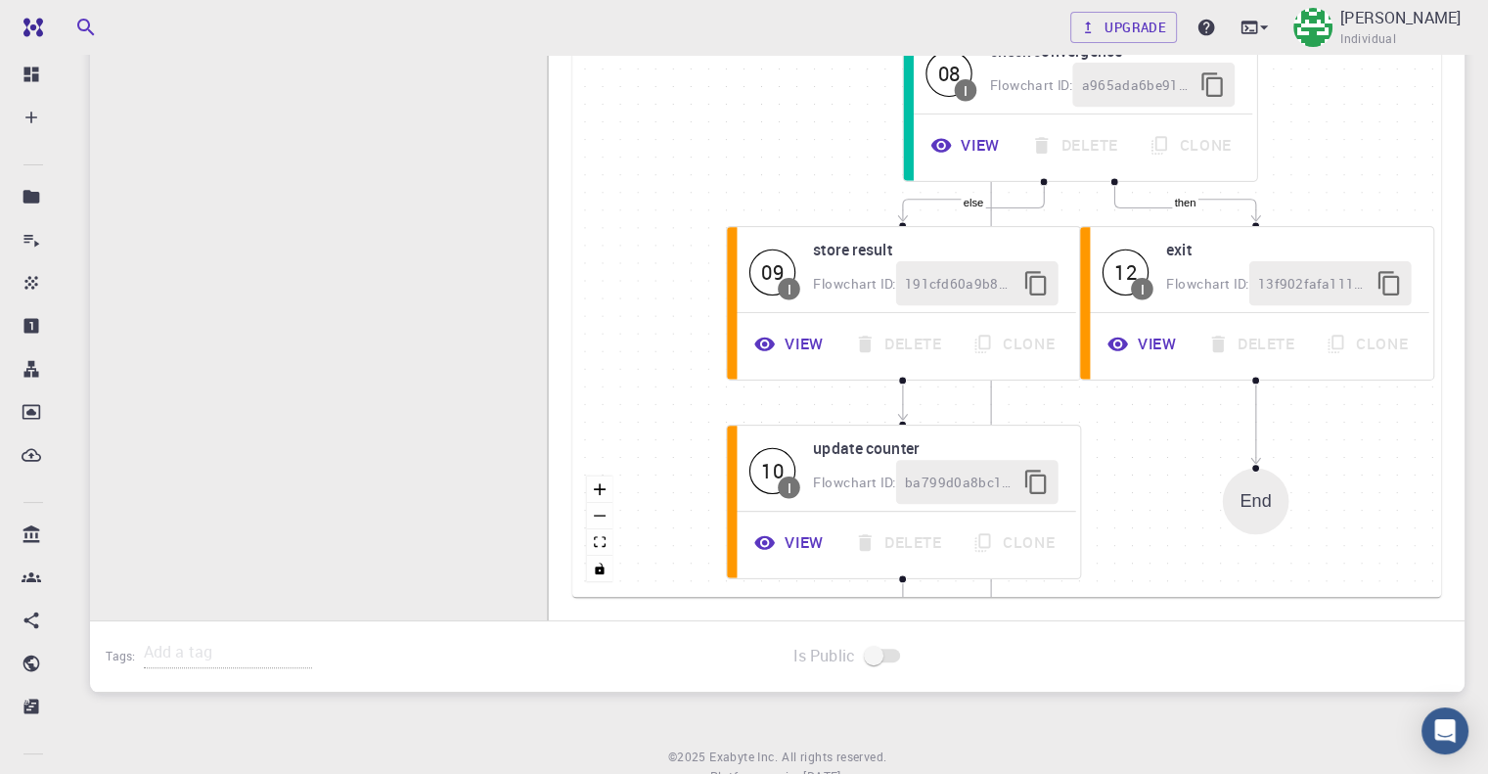
drag, startPoint x: 755, startPoint y: 234, endPoint x: 779, endPoint y: 120, distance: 115.9
click at [779, 120] on div "then else Start 01 I init parameter Flowchart ID: 0dfd3499492d8c41678362a4 View…" at bounding box center [1006, 303] width 869 height 587
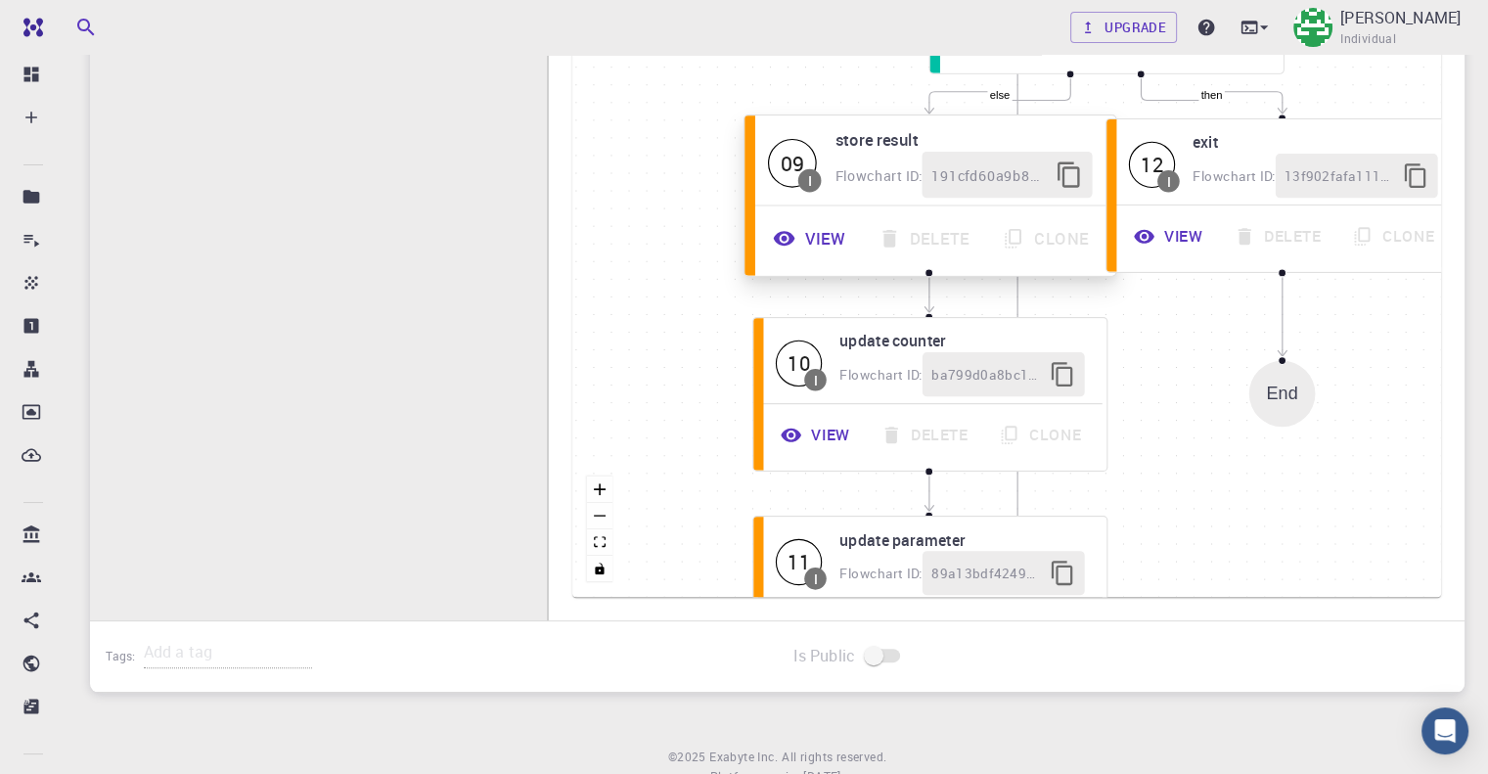
drag, startPoint x: 817, startPoint y: 227, endPoint x: 831, endPoint y: 160, distance: 68.1
click at [831, 160] on div "09 I store result Flowchart ID: 191cfd60a9b8d7b455a45726" at bounding box center [929, 162] width 361 height 84
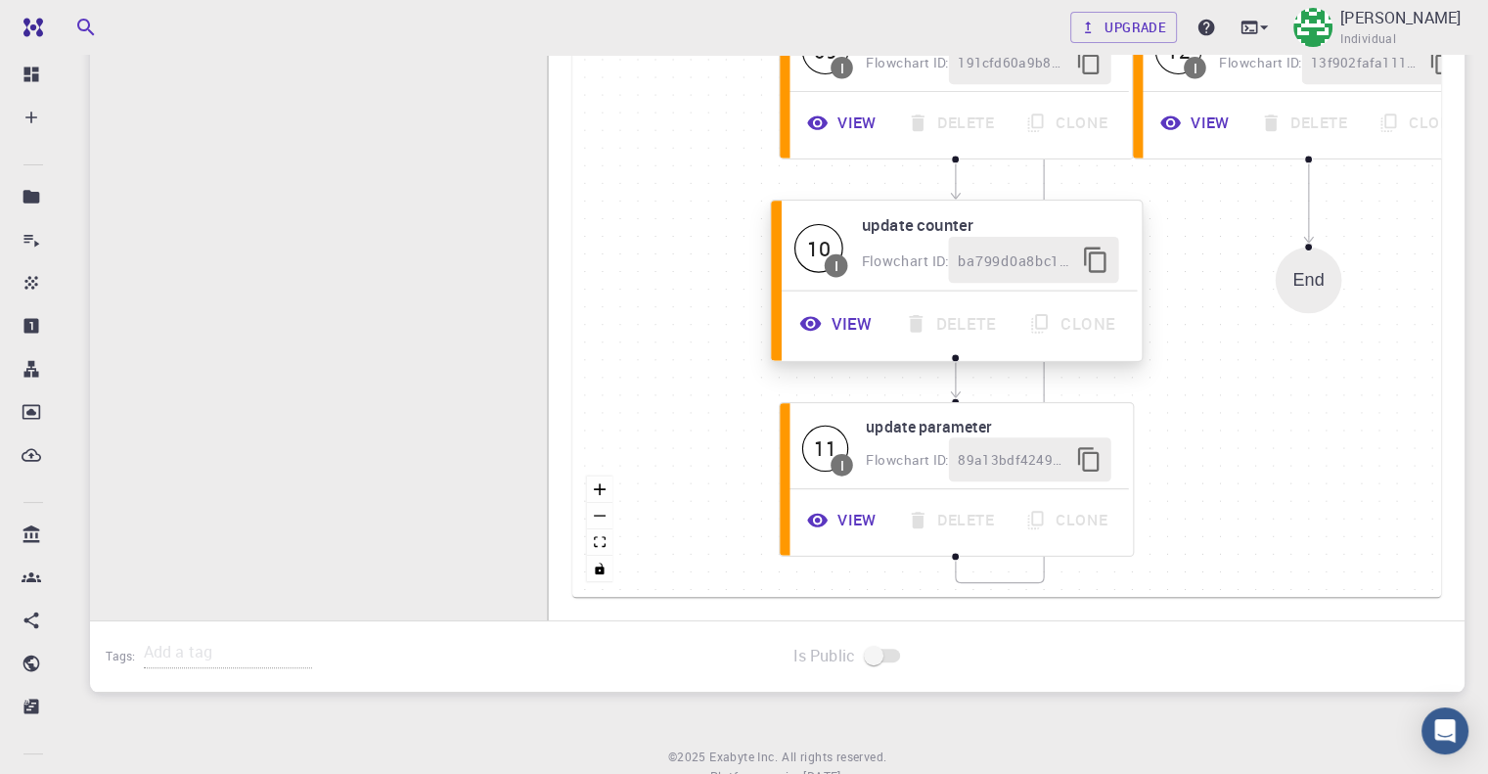
drag, startPoint x: 752, startPoint y: 320, endPoint x: 779, endPoint y: 205, distance: 117.5
click at [779, 205] on div "10 I update counter Flowchart ID: ba799d0a8bc1198181a7aca6 View Delete Clone" at bounding box center [957, 280] width 371 height 159
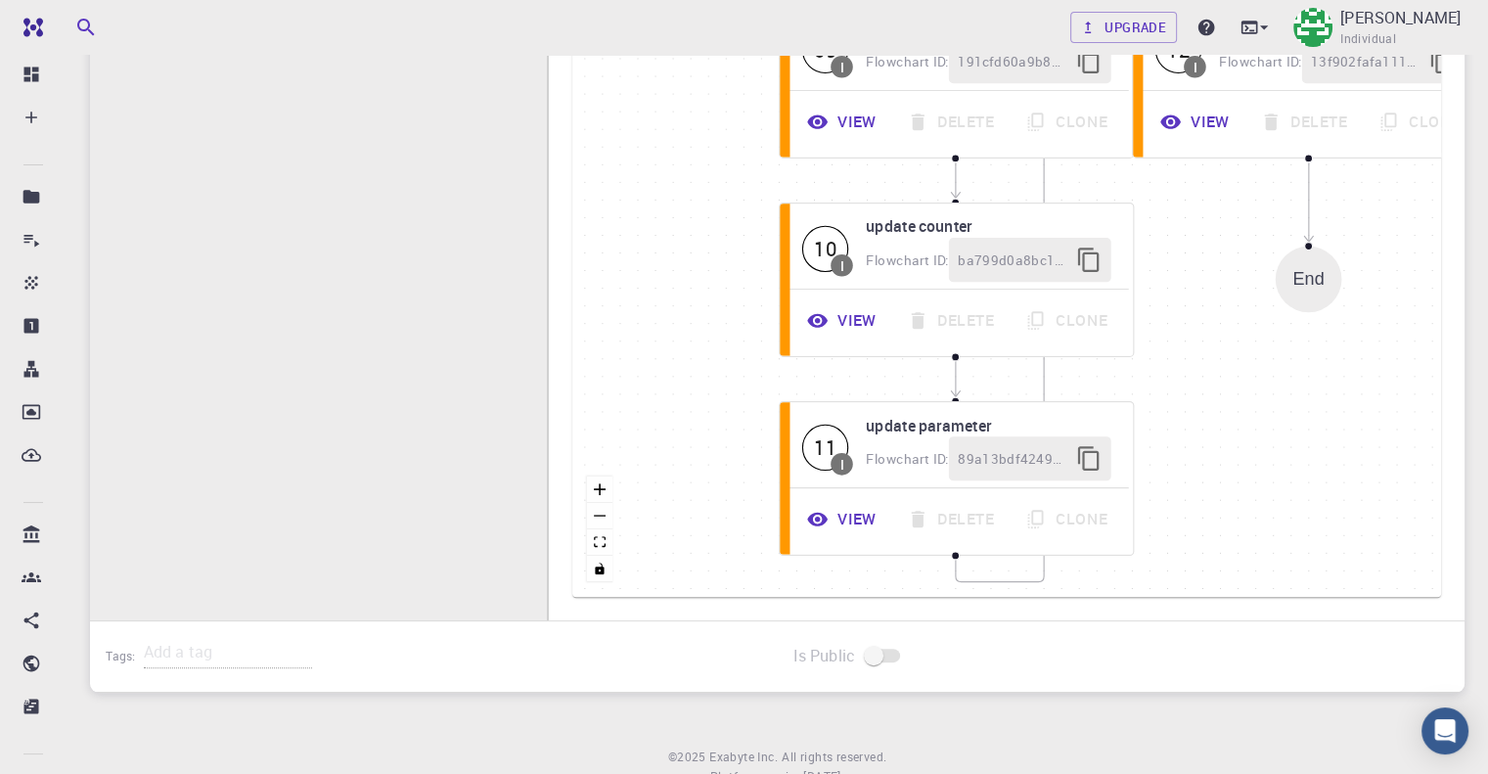
drag, startPoint x: 755, startPoint y: 323, endPoint x: 774, endPoint y: 264, distance: 61.6
click at [774, 264] on div "then else Start 01 I init parameter Flowchart ID: 0dfd3499492d8c41678362a4 View…" at bounding box center [1006, 303] width 869 height 587
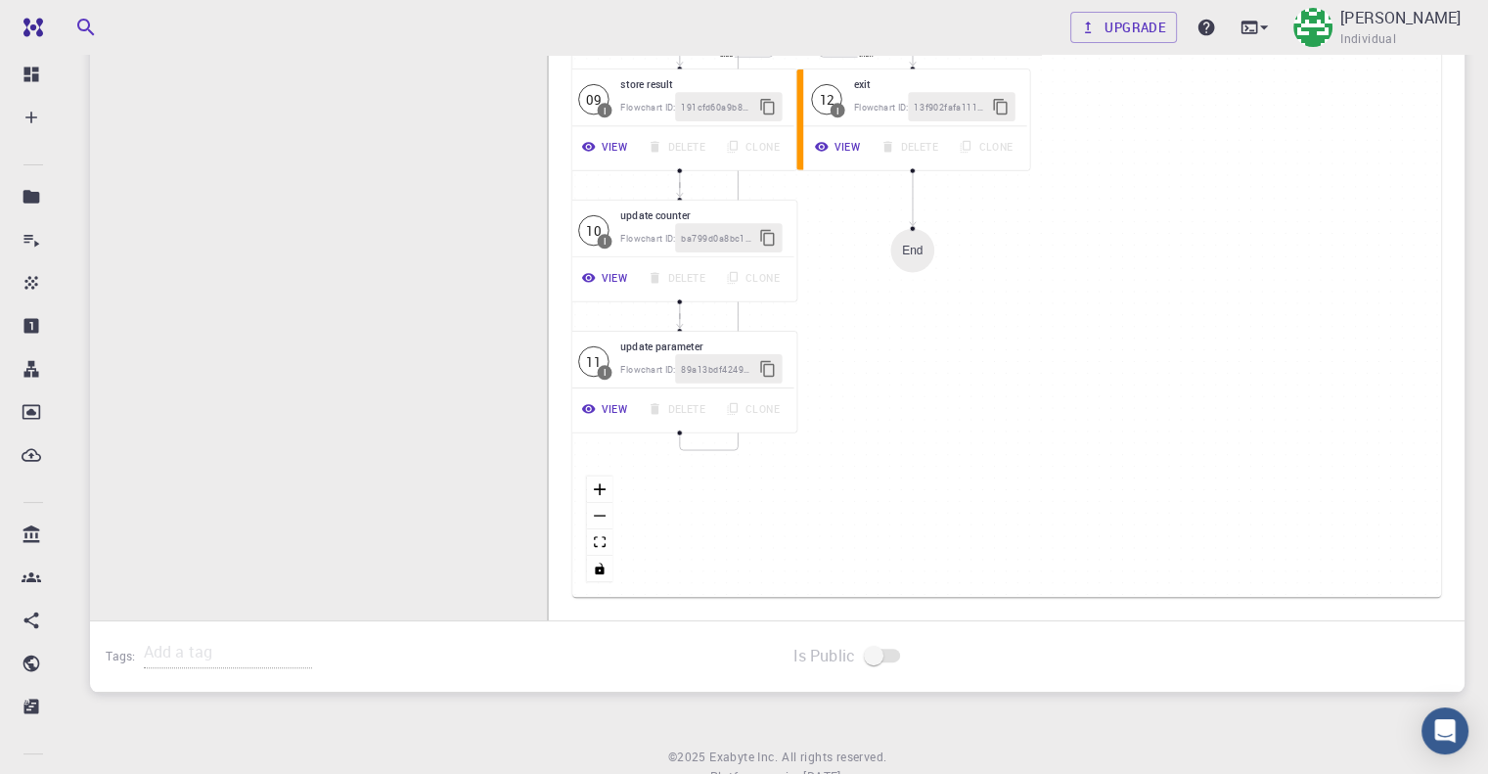
click at [1111, 291] on div "then else Start 01 I init parameter Flowchart ID: 0dfd3499492d8c41678362a4 View…" at bounding box center [1006, 303] width 869 height 587
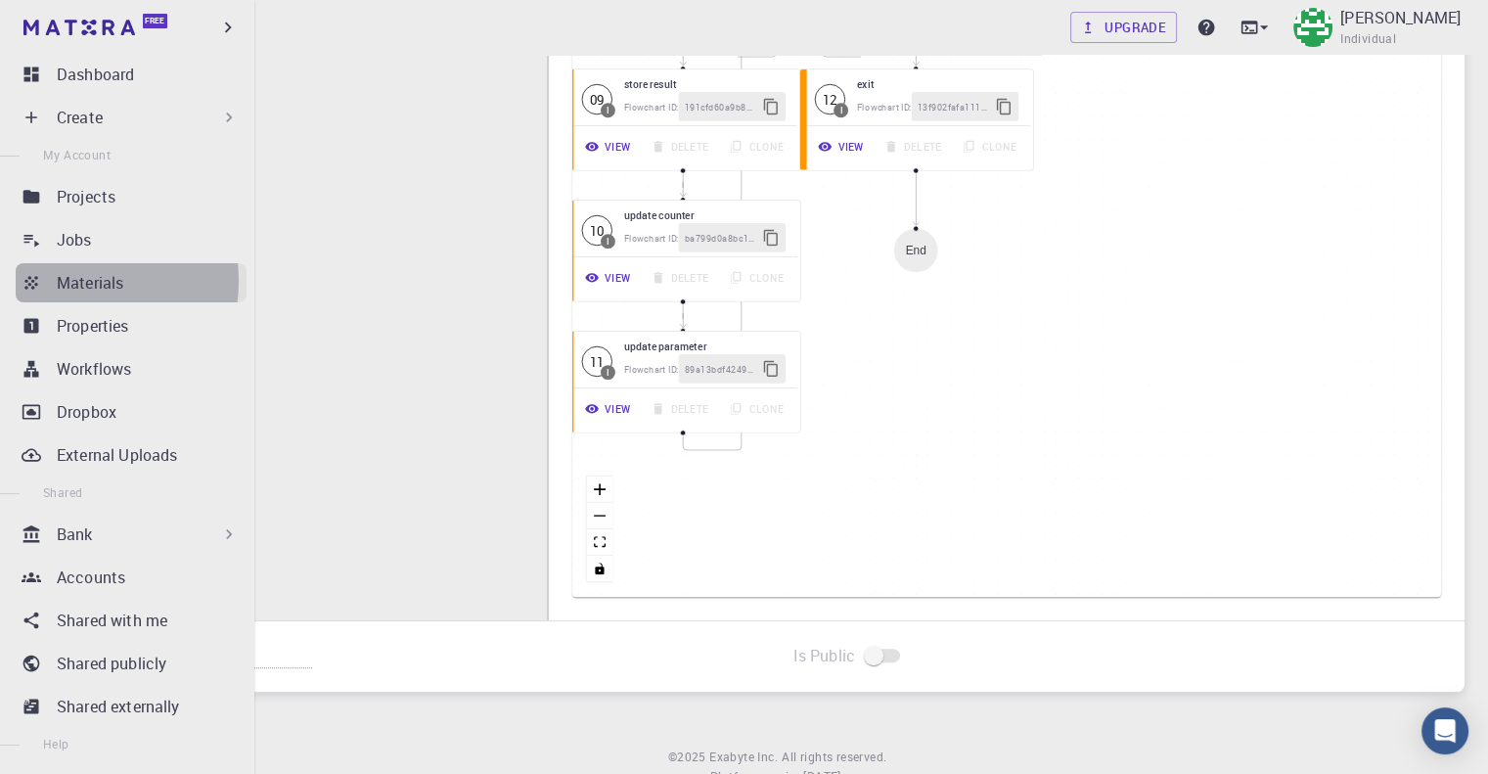
click at [63, 281] on p "Materials" at bounding box center [90, 282] width 67 height 23
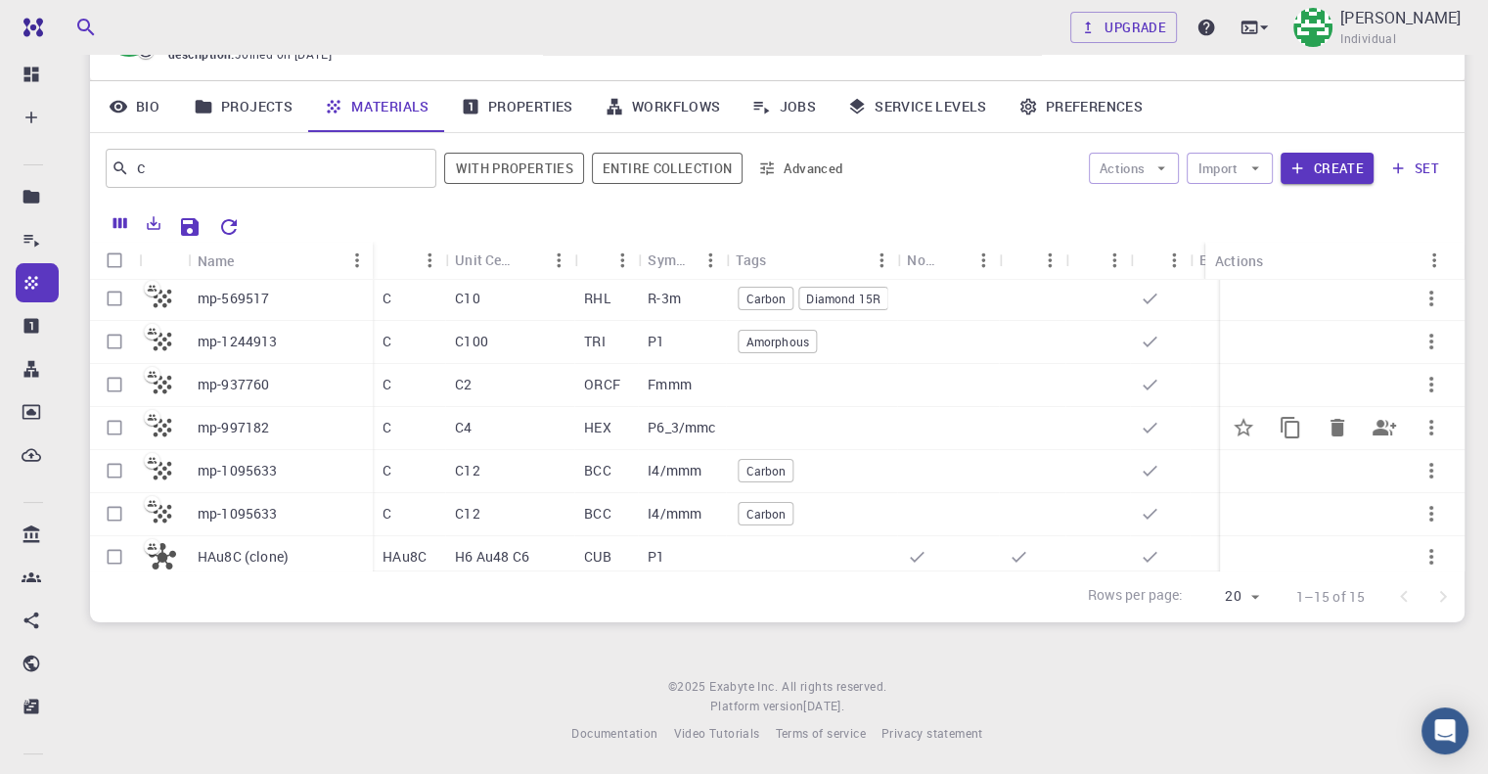
scroll to position [369, 0]
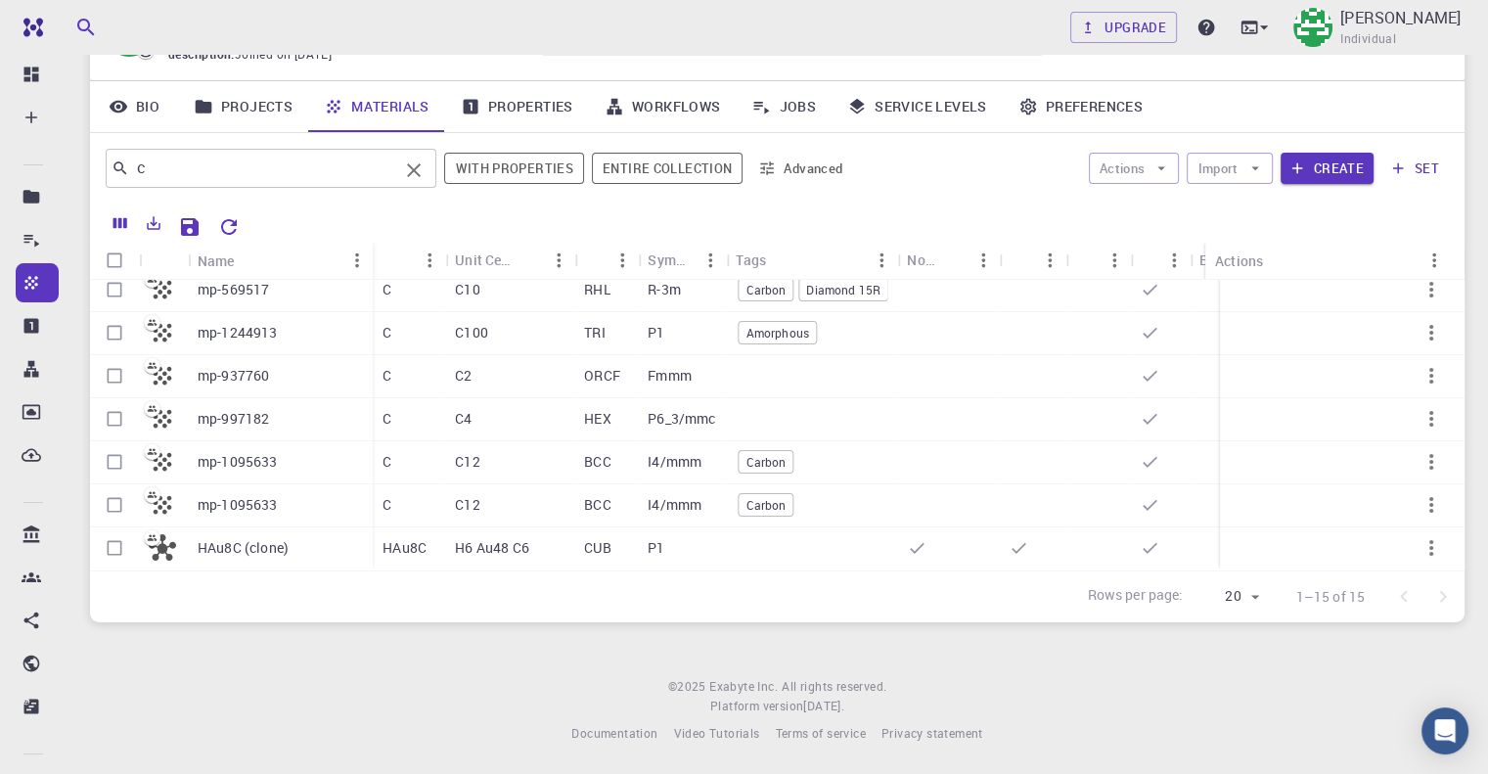
click at [220, 165] on input "c" at bounding box center [263, 168] width 269 height 27
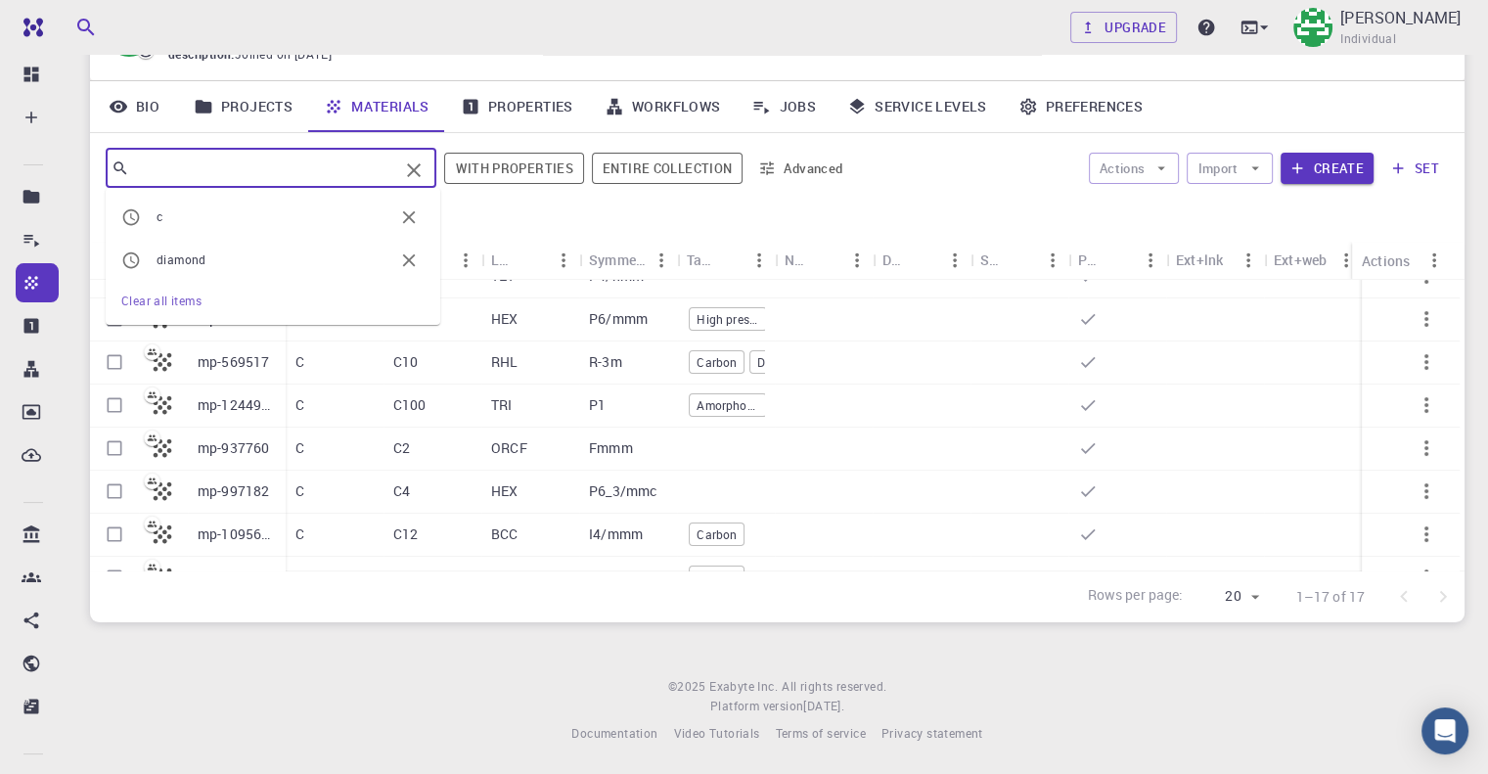
click at [959, 175] on div "Actions Import Create set" at bounding box center [1154, 168] width 589 height 47
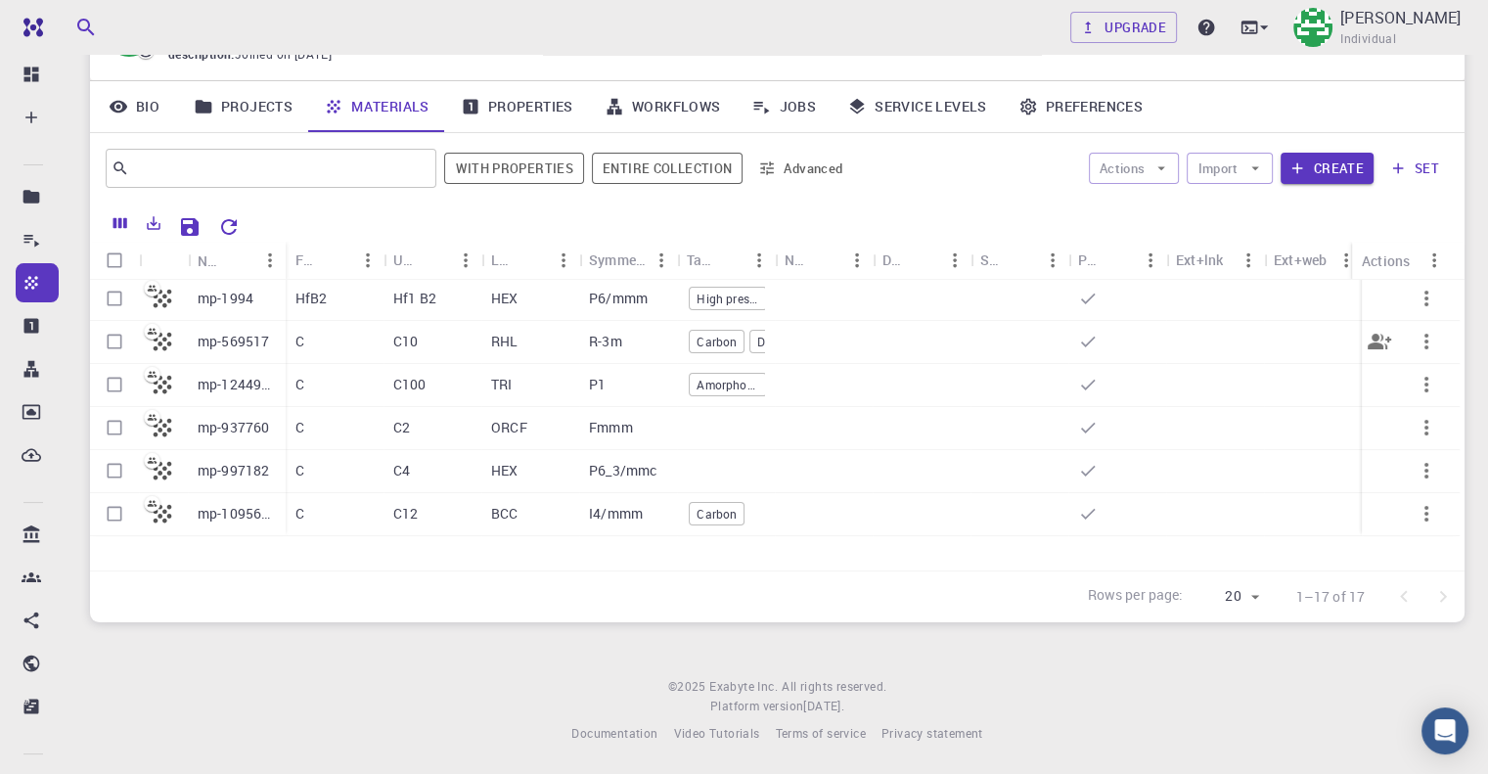
scroll to position [455, 0]
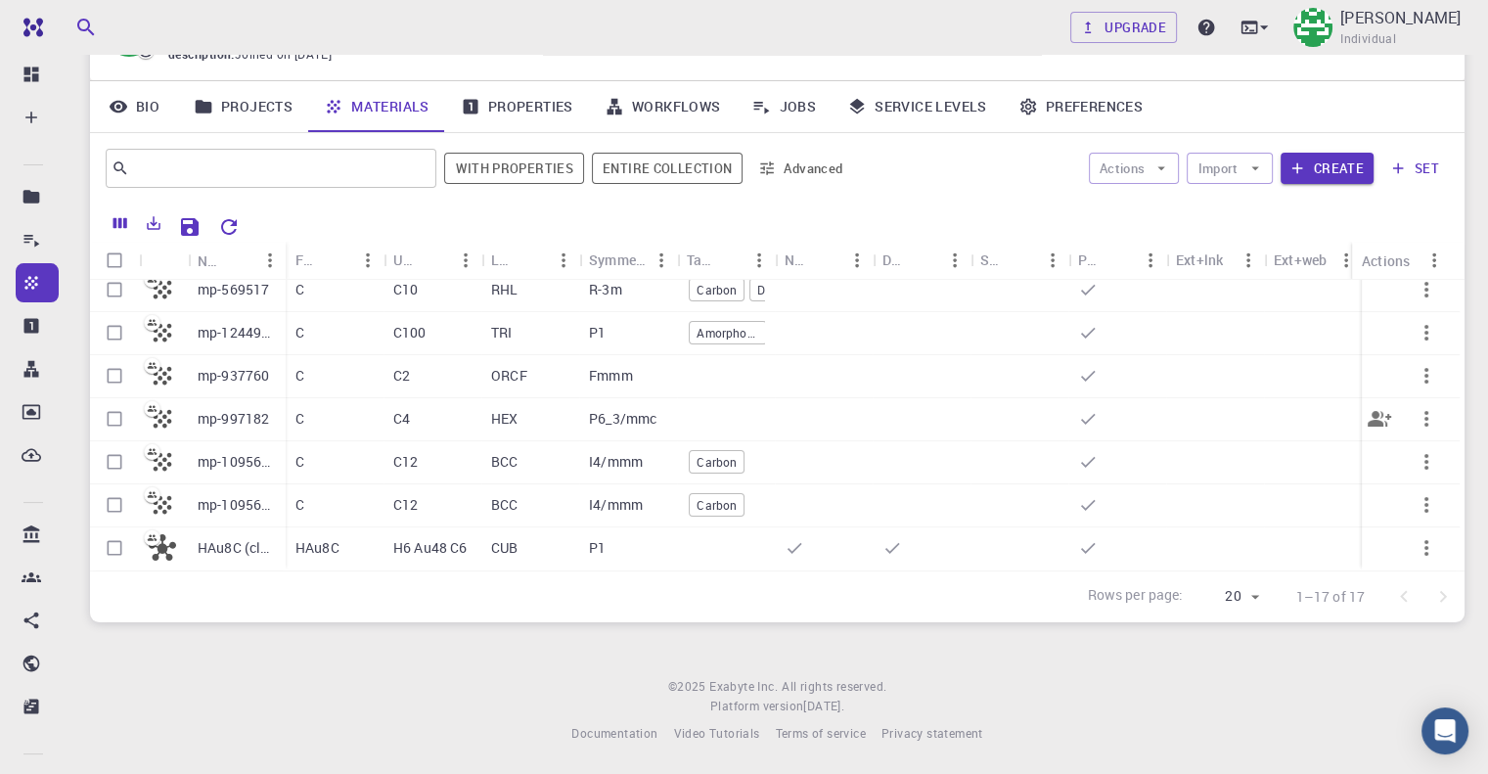
click at [399, 418] on div "C4" at bounding box center [432, 419] width 98 height 43
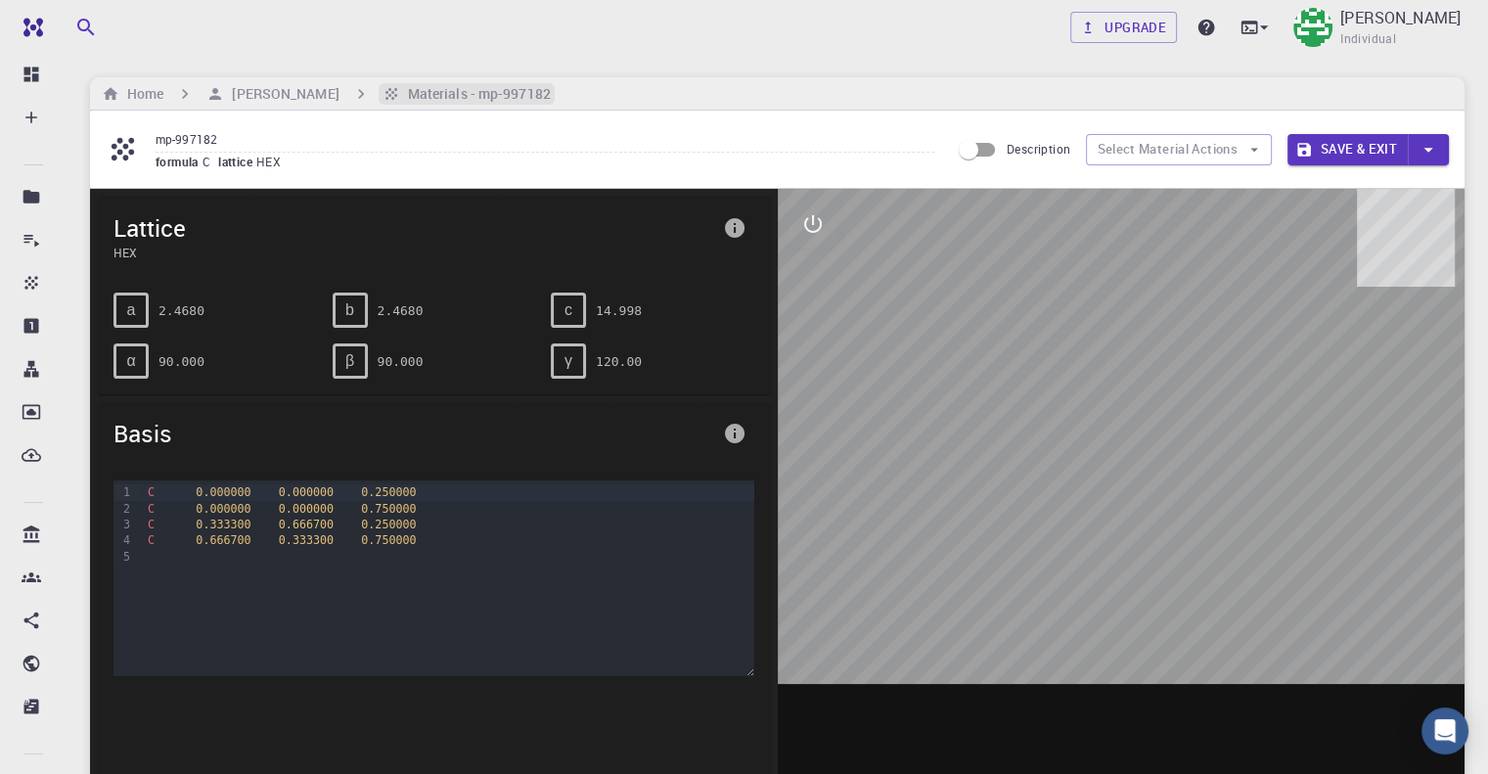
click at [473, 101] on h6 "Materials - mp-997182" at bounding box center [475, 94] width 151 height 22
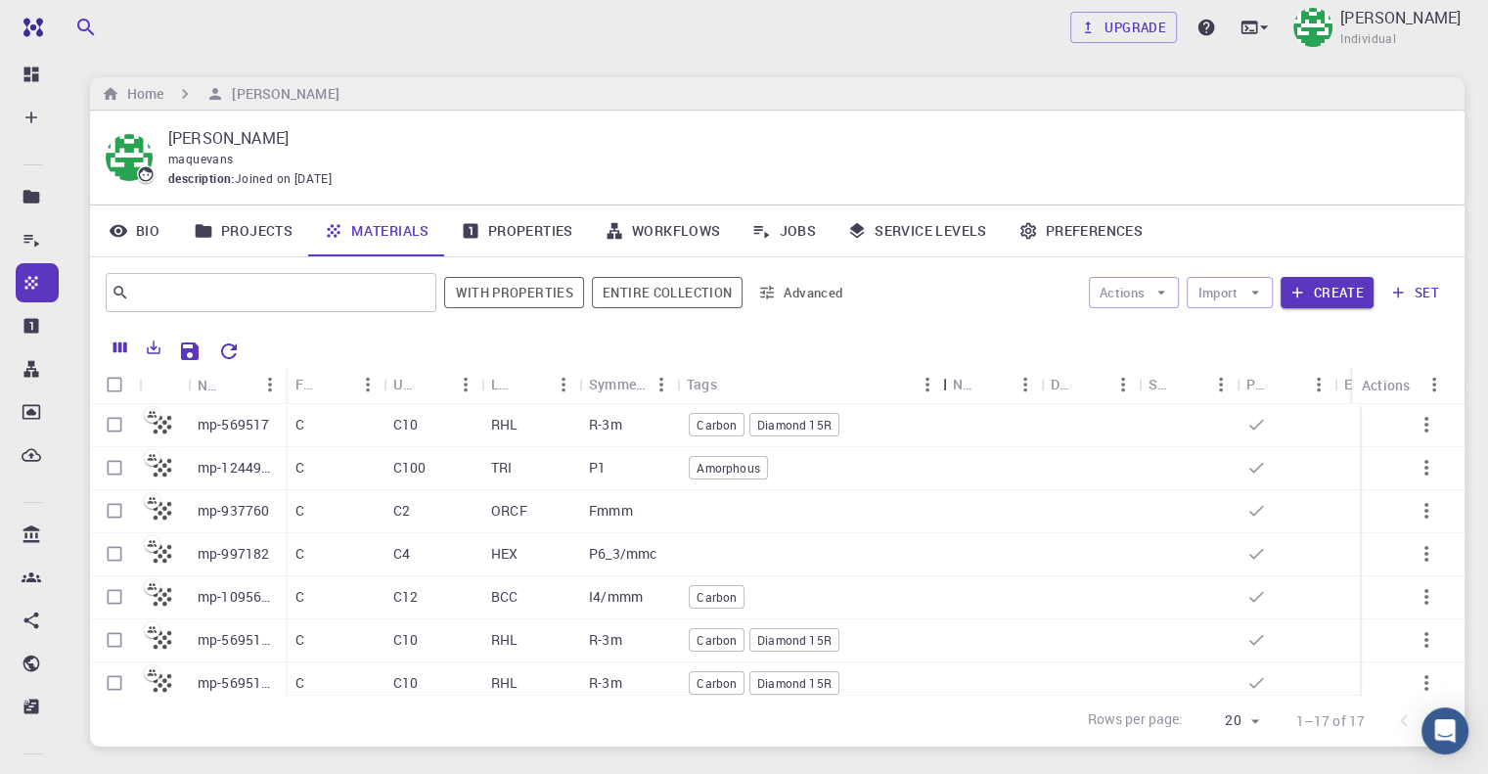
drag, startPoint x: 776, startPoint y: 386, endPoint x: 952, endPoint y: 402, distance: 176.8
click at [952, 402] on div "Tags" at bounding box center [945, 384] width 20 height 38
click at [242, 289] on input "text" at bounding box center [263, 292] width 269 height 27
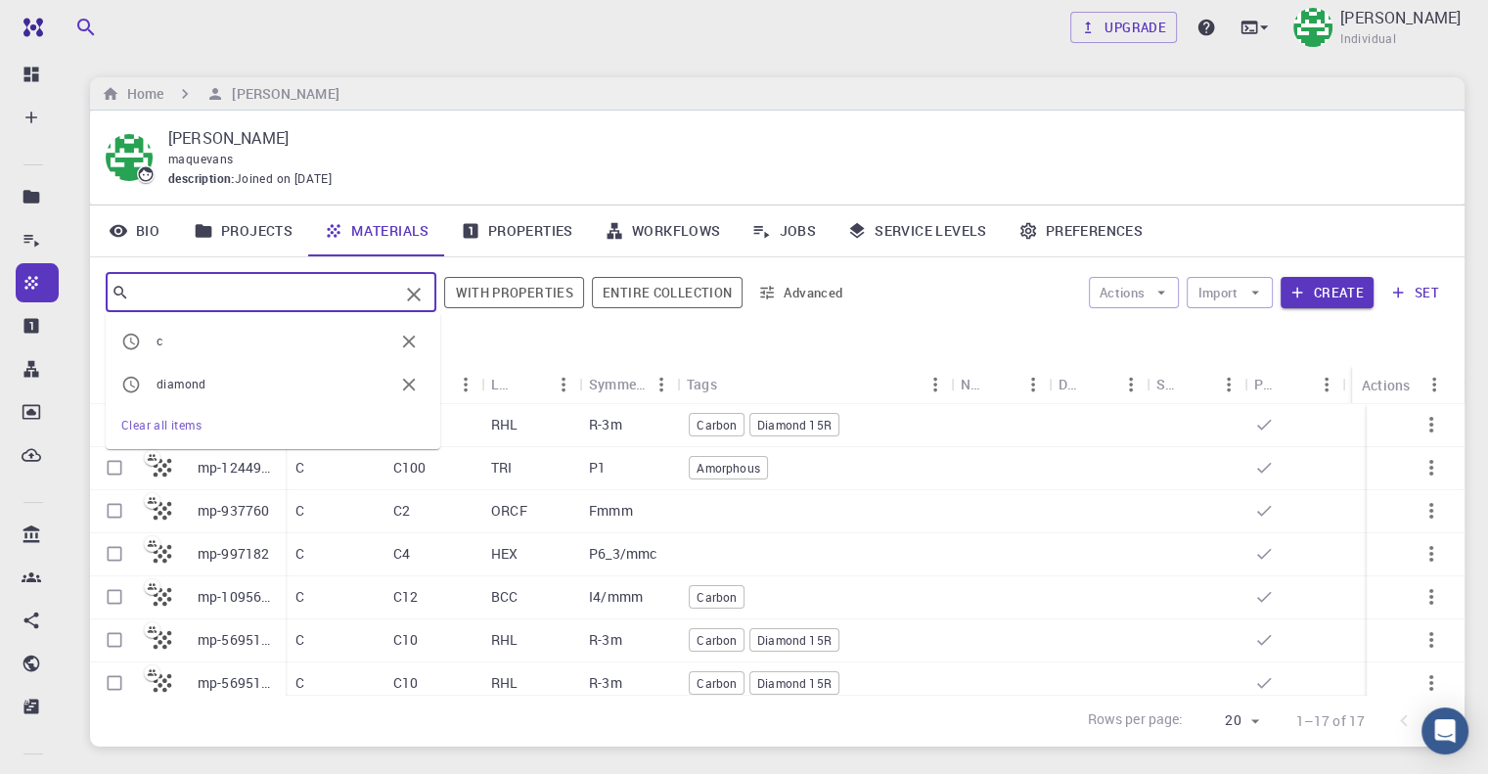
click at [994, 308] on div "Actions Import Create set" at bounding box center [1154, 292] width 589 height 47
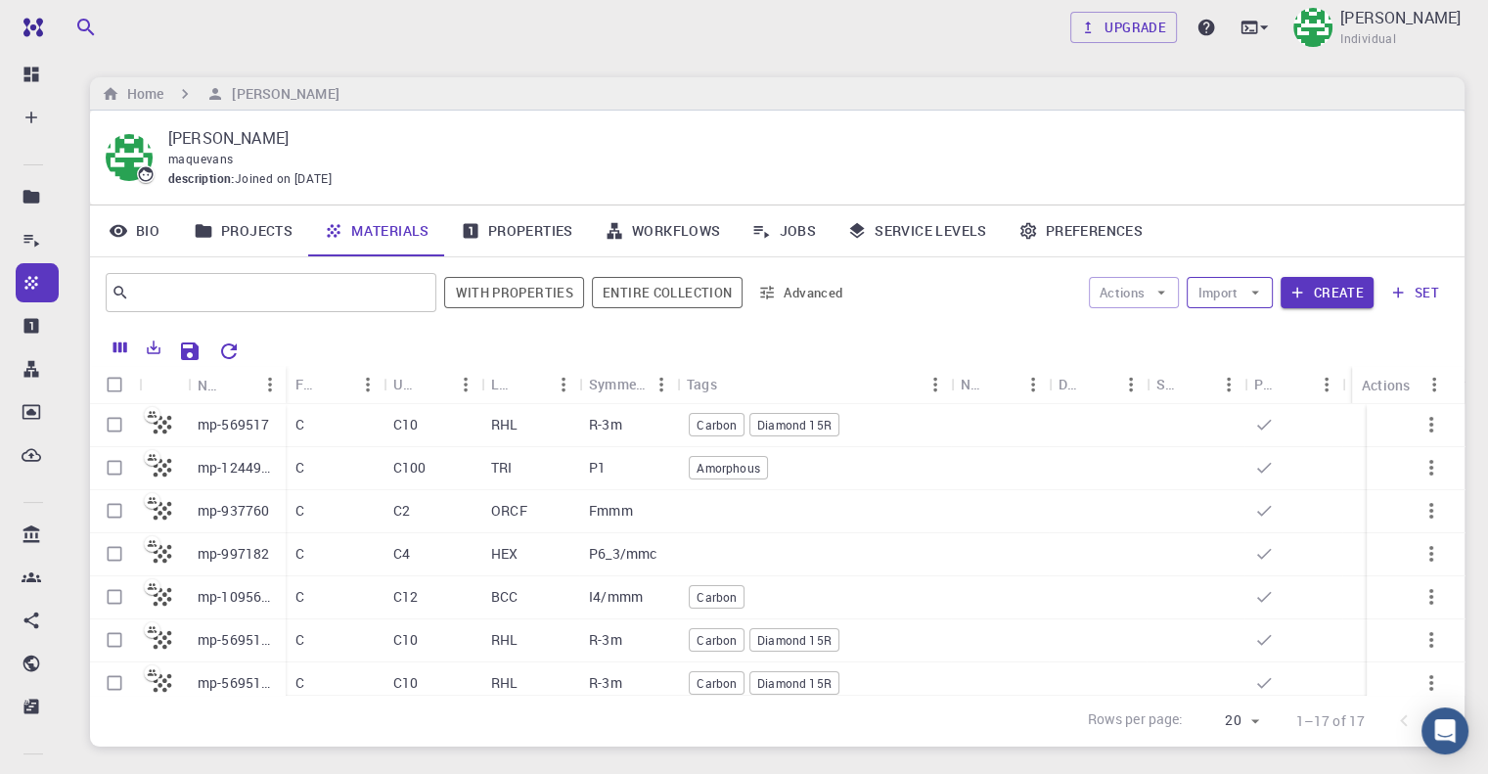
click at [1233, 302] on button "Import" at bounding box center [1229, 292] width 85 height 31
click at [1234, 398] on div at bounding box center [1221, 393] width 35 height 20
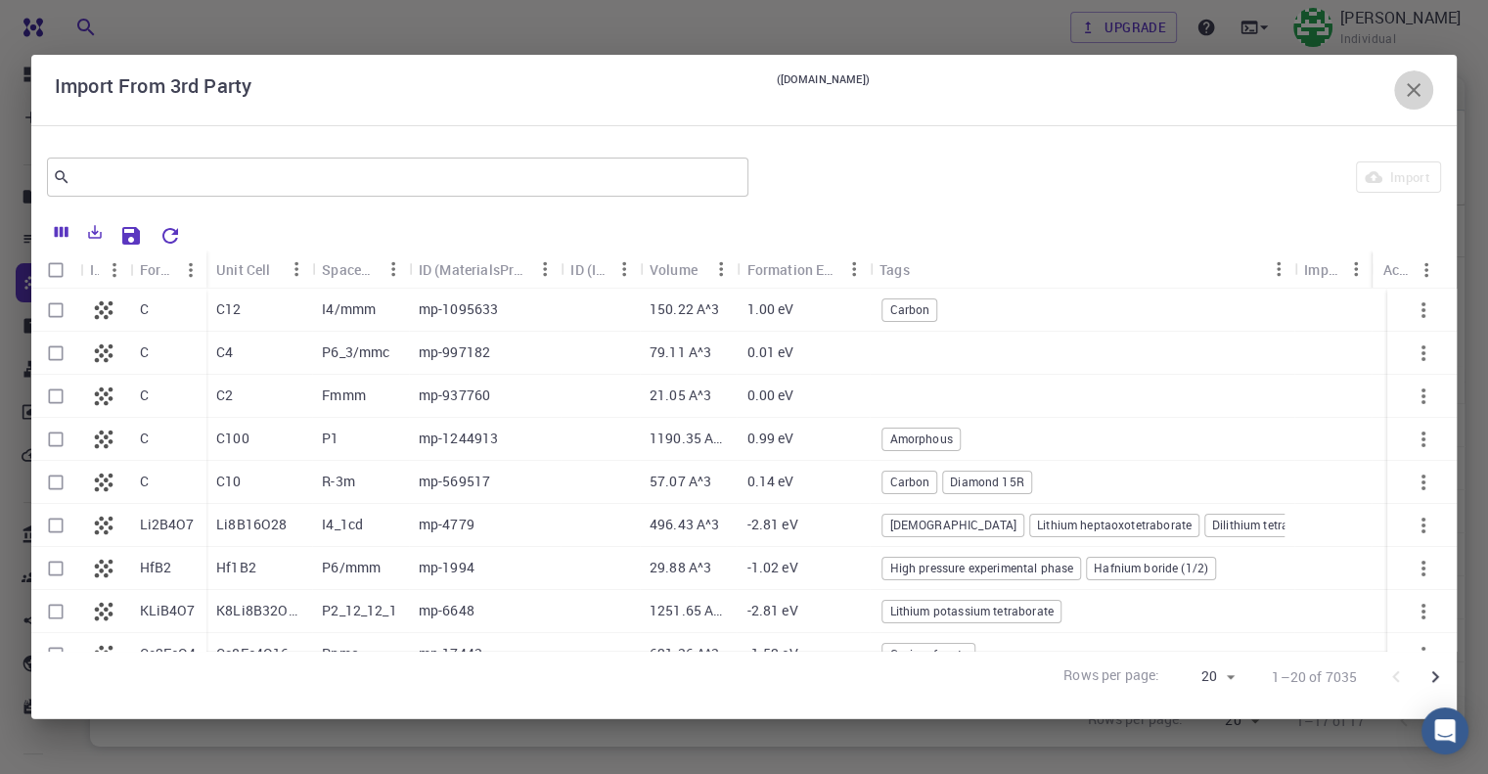
click at [1420, 97] on icon "button" at bounding box center [1413, 89] width 23 height 23
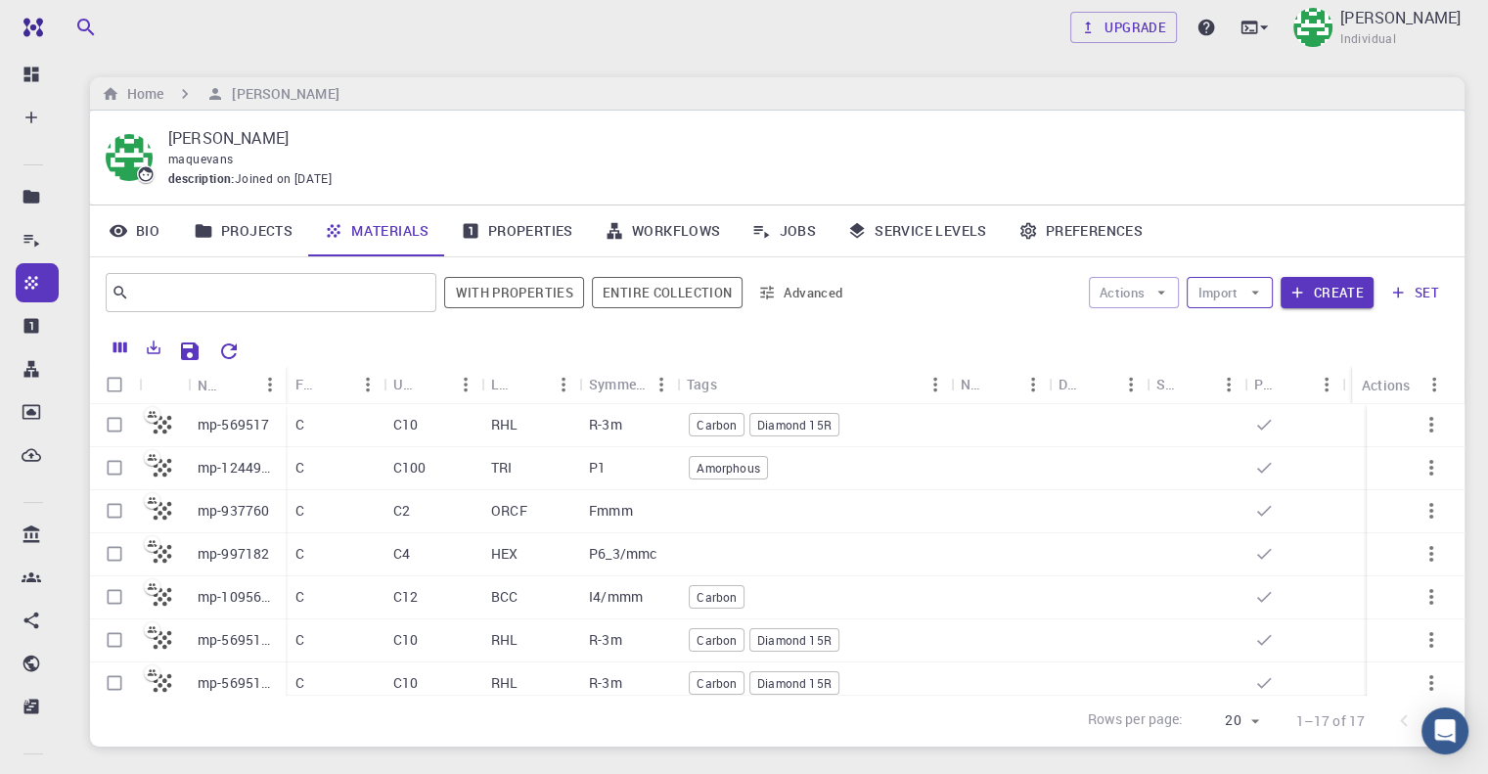
click at [1249, 300] on icon "button" at bounding box center [1255, 293] width 18 height 18
click at [1250, 336] on span "Upload File" at bounding box center [1301, 331] width 124 height 20
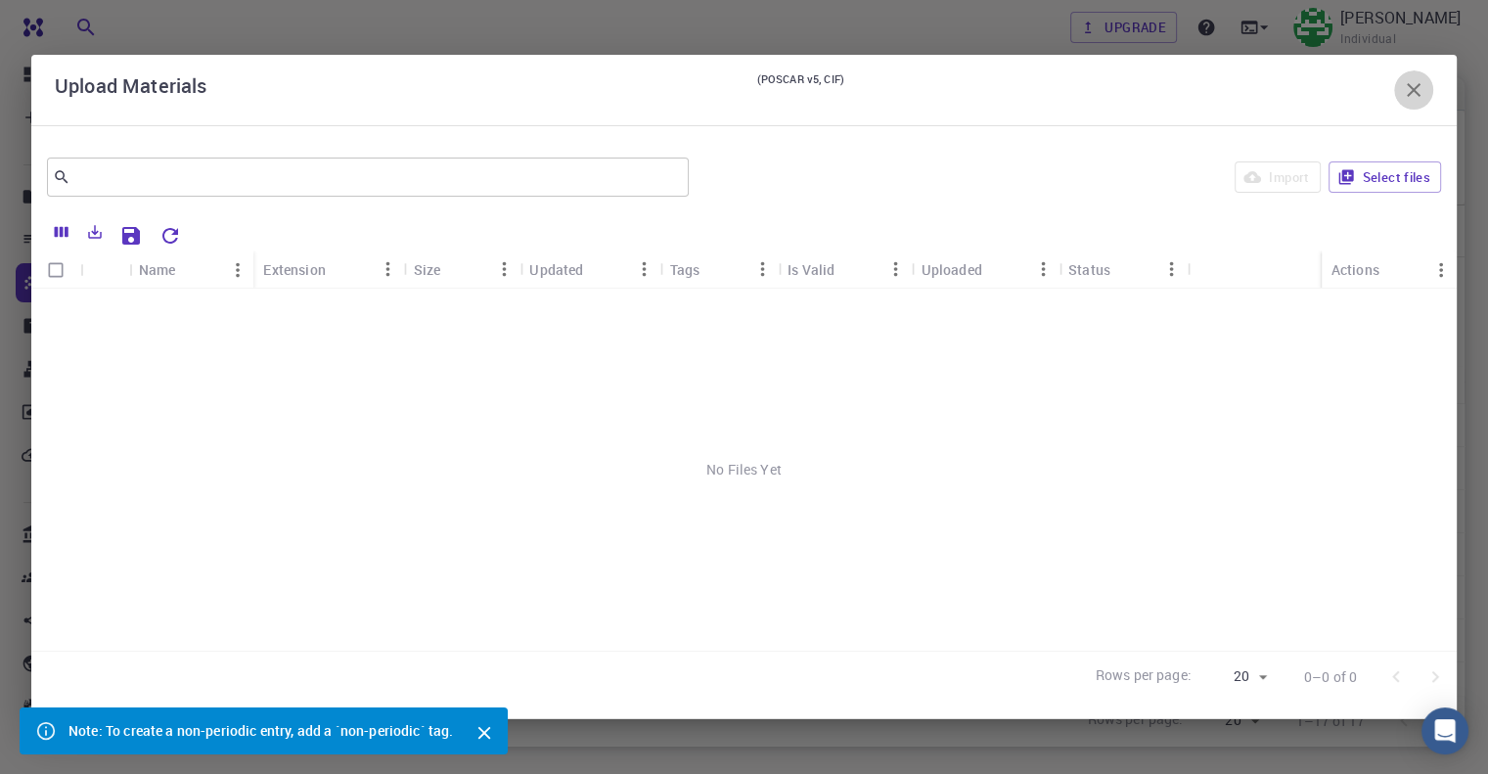
click at [1423, 97] on icon "button" at bounding box center [1413, 89] width 23 height 23
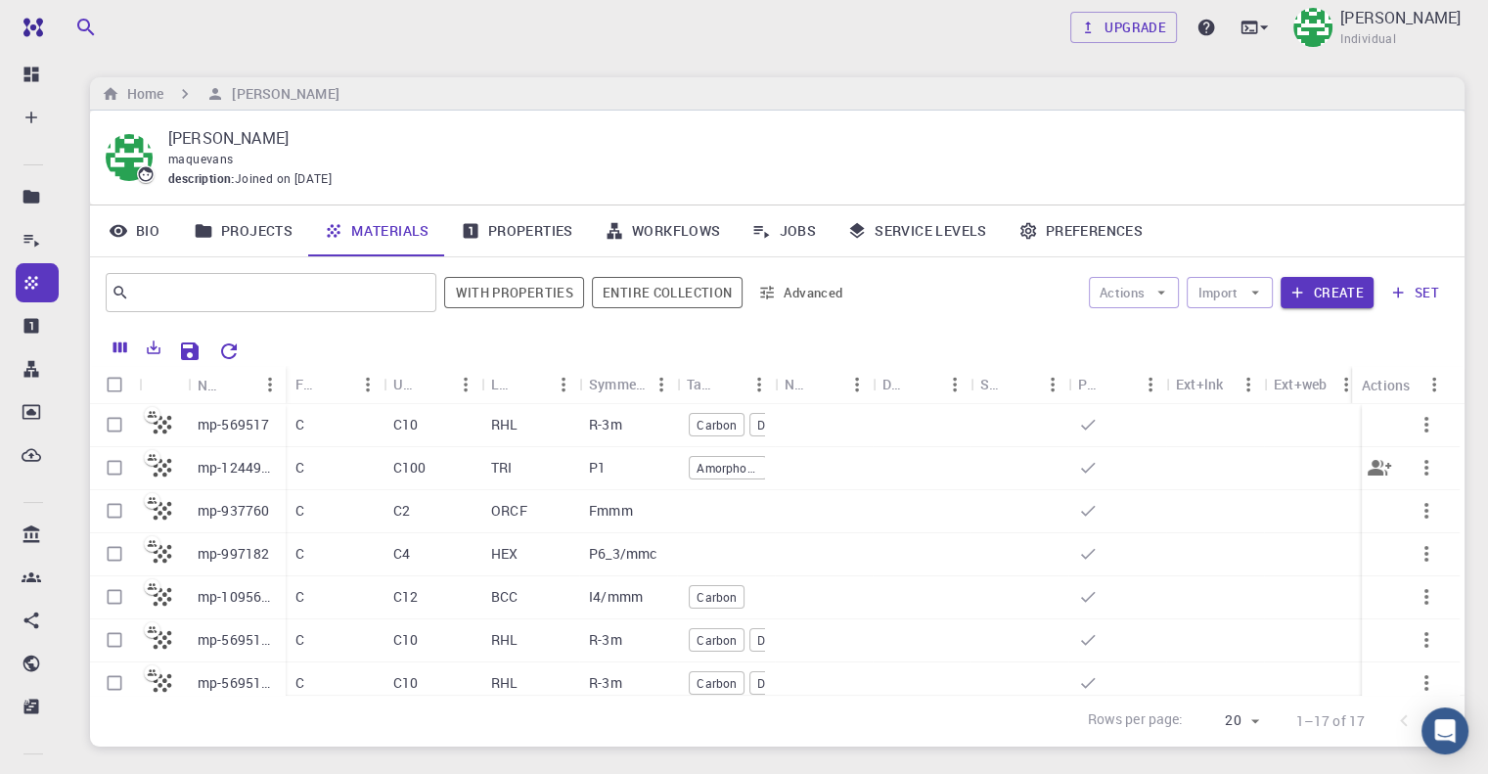
click at [106, 465] on input "Select row" at bounding box center [114, 467] width 37 height 37
checkbox input "true"
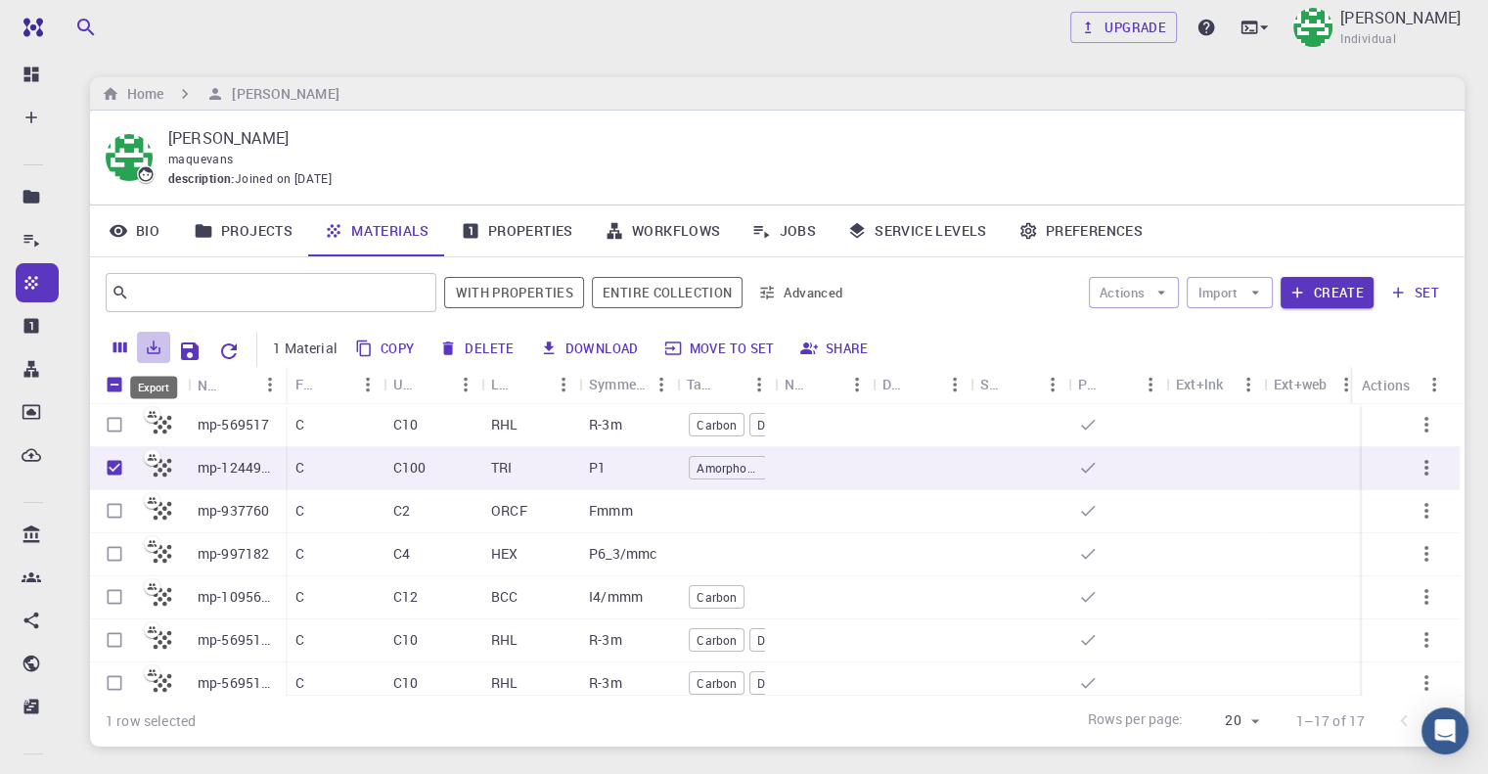
click at [149, 352] on icon "Export" at bounding box center [155, 347] width 14 height 14
click at [242, 399] on li "Download as CSV" at bounding box center [221, 387] width 166 height 35
